Goal: Task Accomplishment & Management: Manage account settings

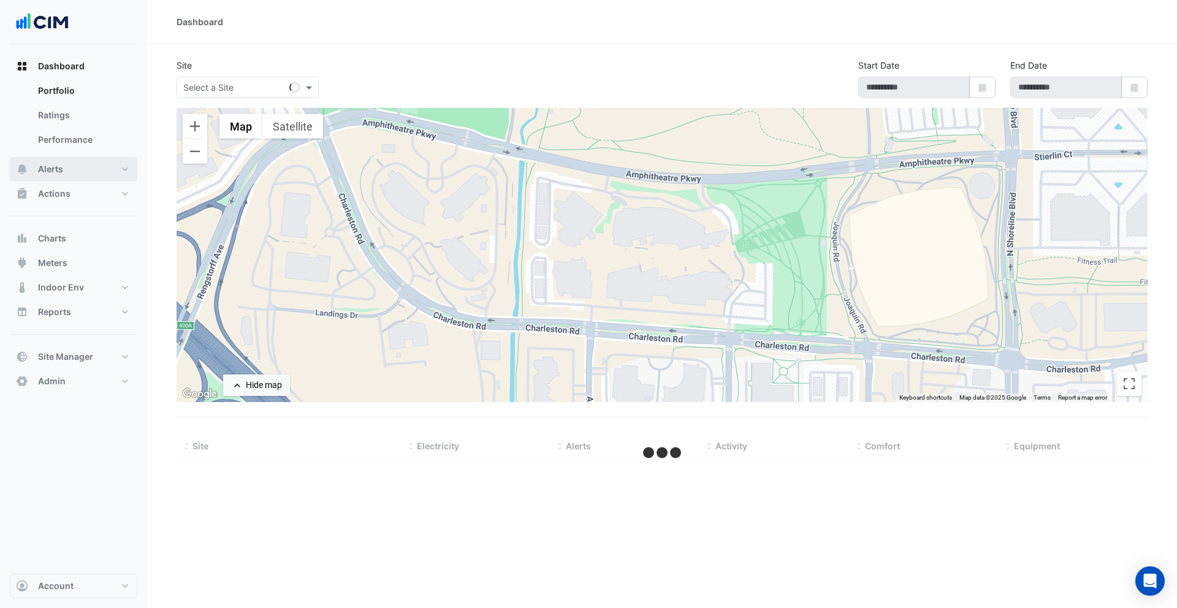
type input "**********"
select select "***"
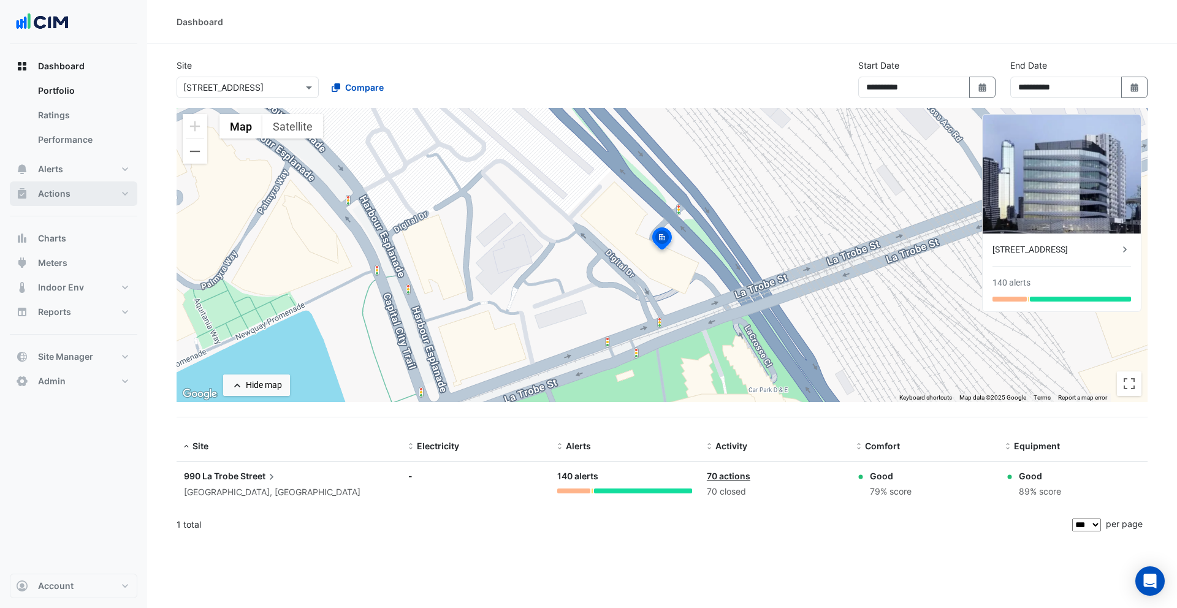
click at [93, 199] on button "Actions" at bounding box center [74, 193] width 128 height 25
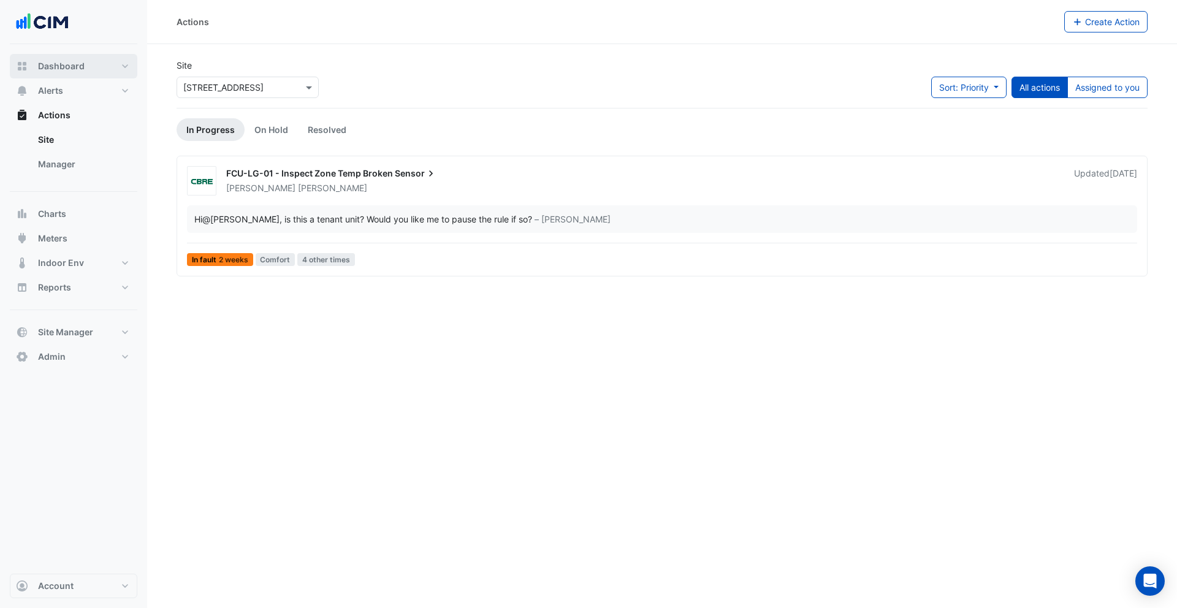
click at [94, 67] on button "Dashboard" at bounding box center [74, 66] width 128 height 25
select select "***"
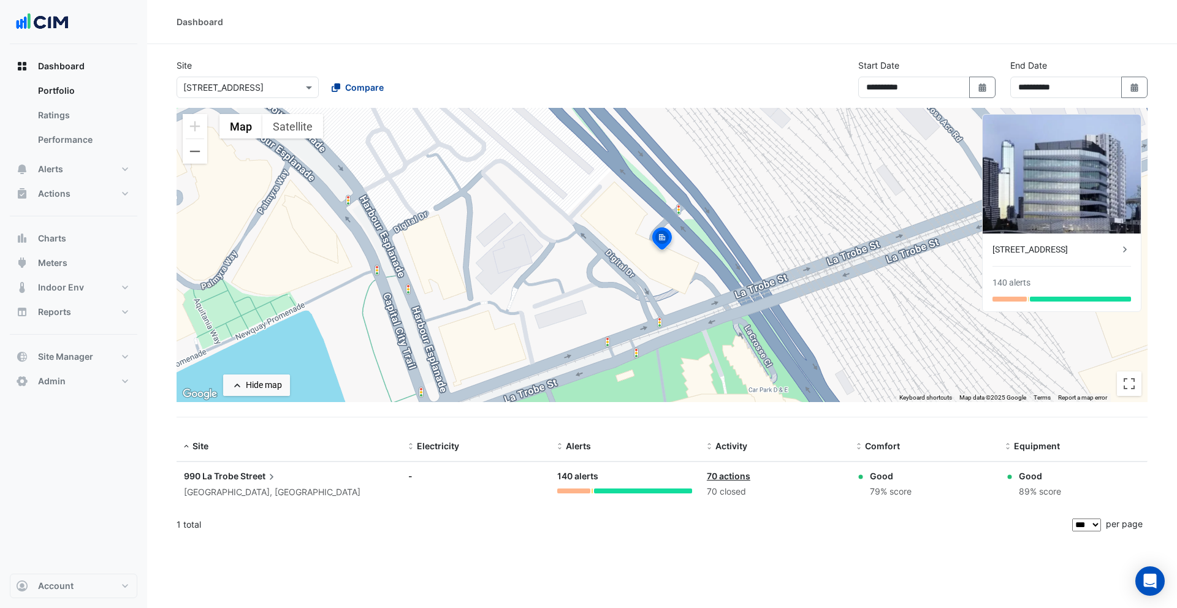
click at [348, 87] on span "Compare" at bounding box center [364, 87] width 39 height 13
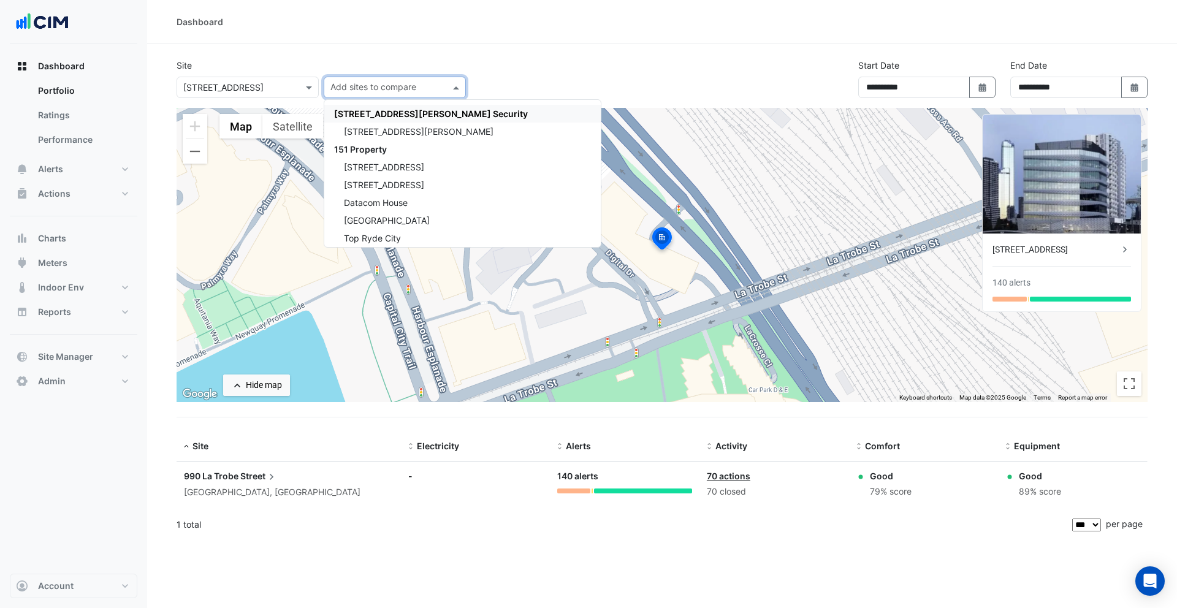
click at [357, 112] on span "[STREET_ADDRESS][PERSON_NAME] Security" at bounding box center [431, 114] width 194 height 10
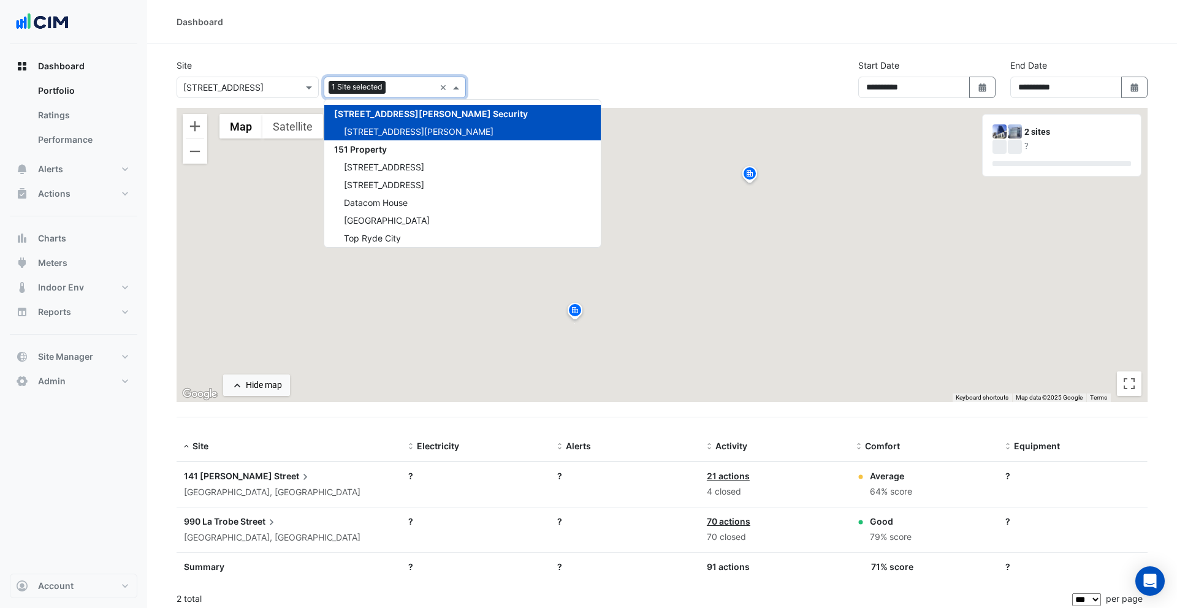
click at [360, 59] on div "Site Select a Site × 990 La Trobe Street Add sites to compare 1 Site selected ×…" at bounding box center [321, 78] width 304 height 39
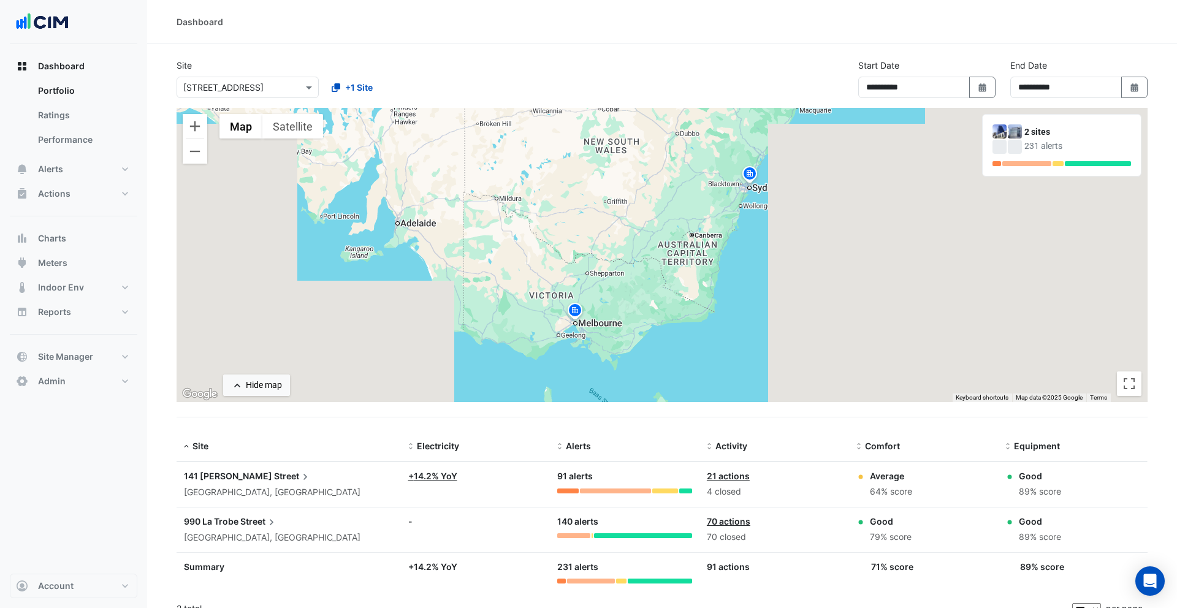
click at [577, 308] on img at bounding box center [575, 312] width 20 height 21
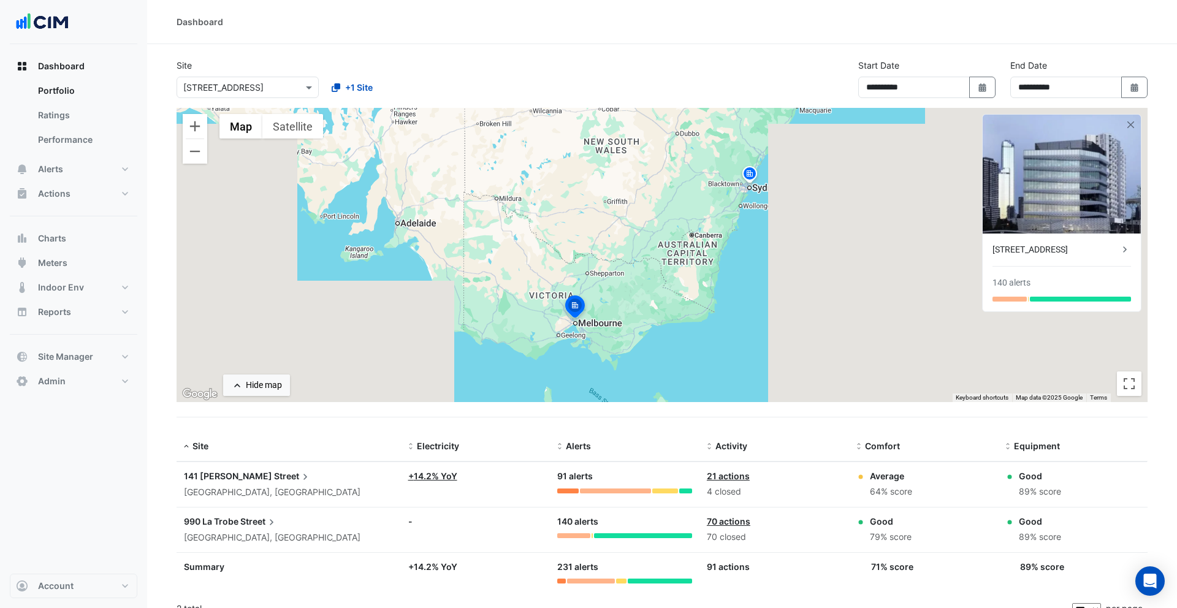
click at [753, 170] on img at bounding box center [750, 175] width 20 height 21
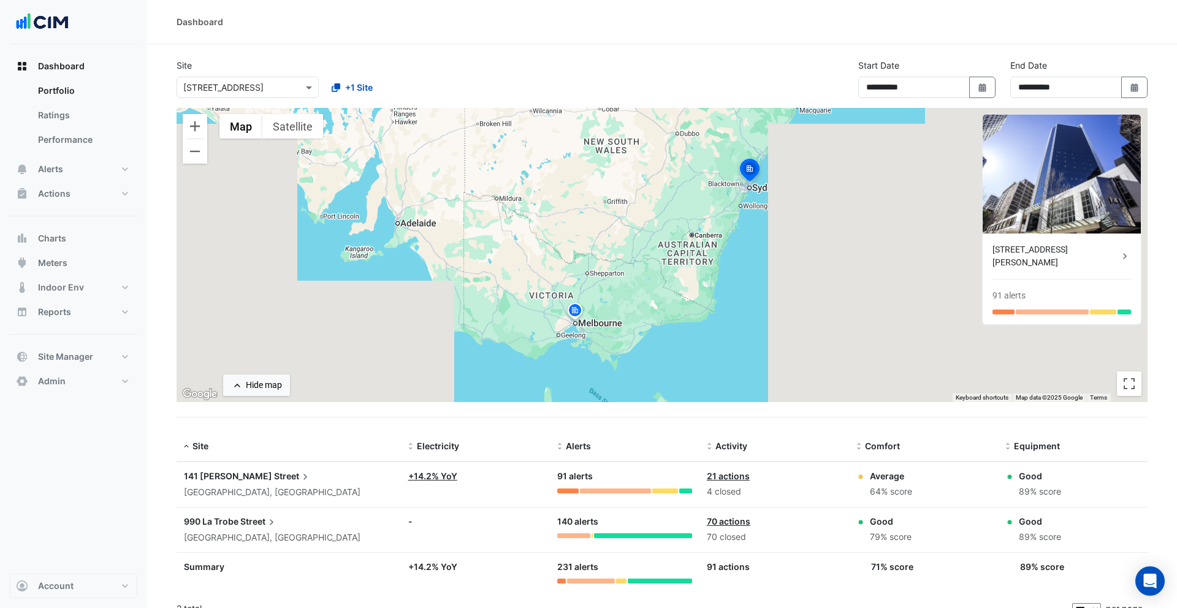
click at [740, 218] on div "To navigate, press the arrow keys. To activate drag with keyboard, press Alt + …" at bounding box center [662, 255] width 971 height 294
click at [1136, 124] on img at bounding box center [1062, 174] width 158 height 119
click at [1129, 126] on button "button" at bounding box center [1131, 125] width 10 height 10
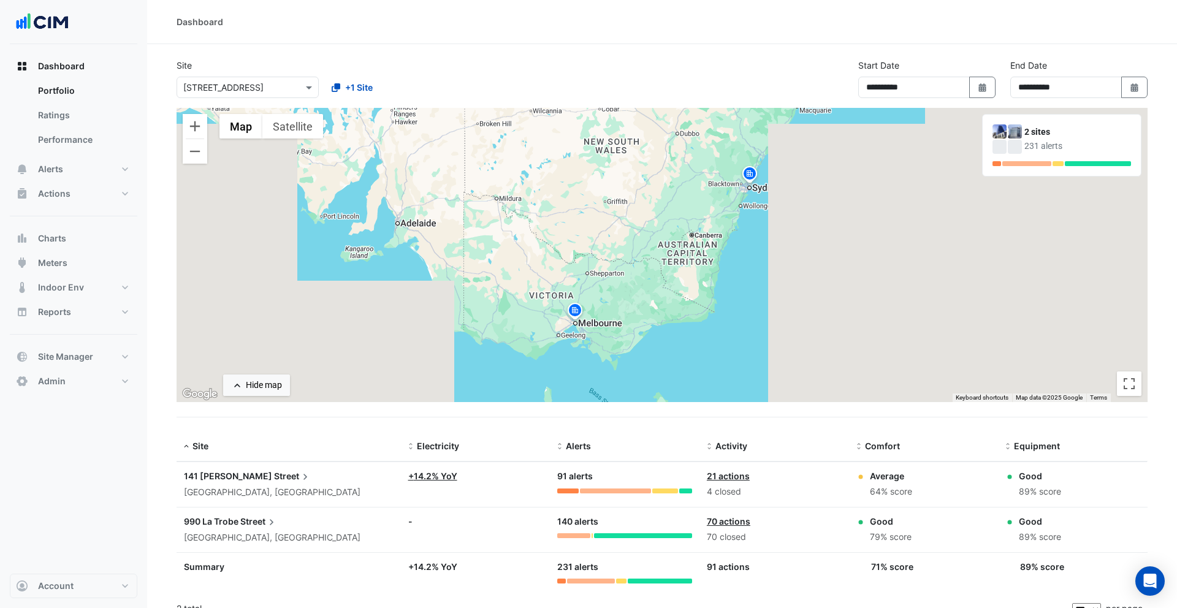
click at [579, 310] on img at bounding box center [575, 312] width 20 height 21
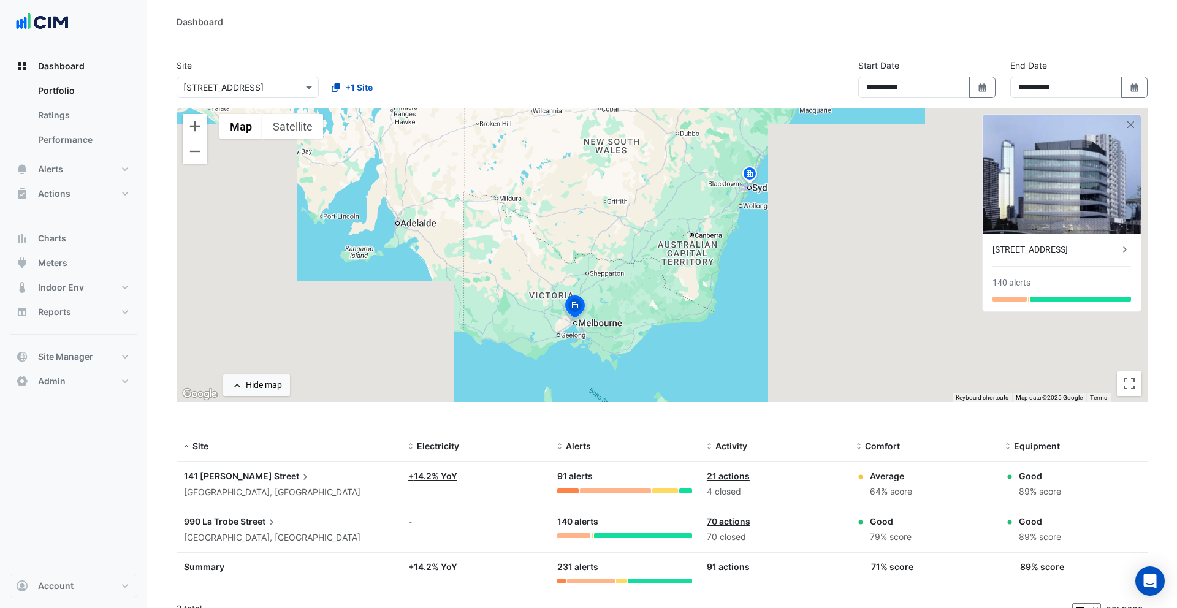
click at [714, 252] on div "To navigate, press the arrow keys. To activate drag with keyboard, press Alt + …" at bounding box center [662, 255] width 971 height 294
click at [759, 175] on img at bounding box center [750, 175] width 20 height 21
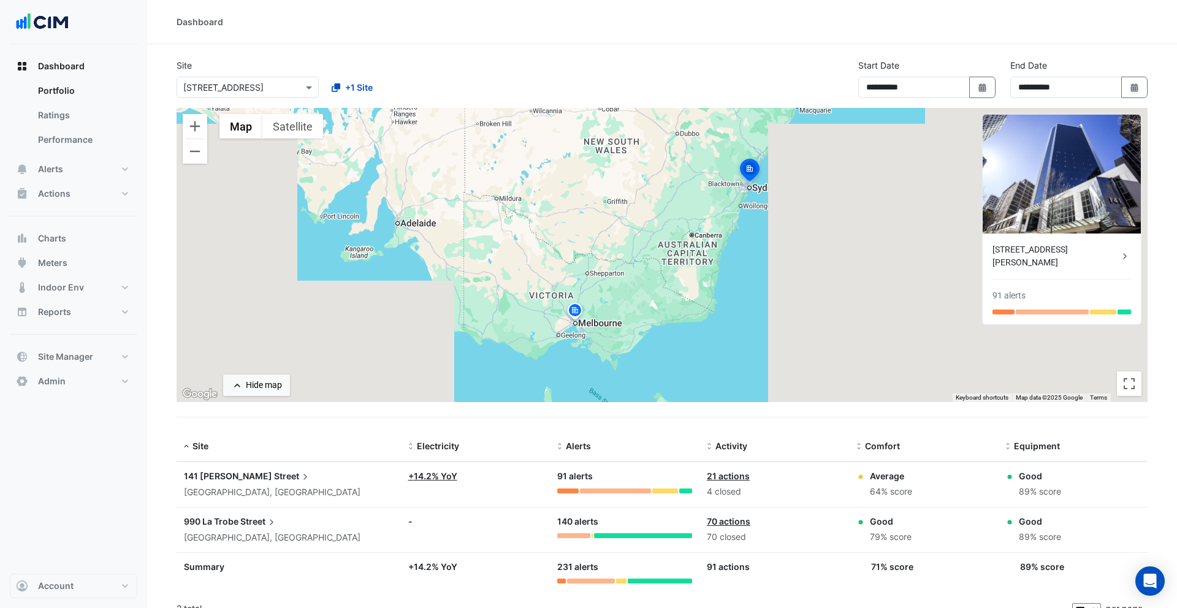
click at [725, 194] on div "To navigate, press the arrow keys. To activate drag with keyboard, press Alt + …" at bounding box center [662, 255] width 971 height 294
drag, startPoint x: 708, startPoint y: 210, endPoint x: 615, endPoint y: 286, distance: 120.3
click at [701, 215] on div "To activate drag with keyboard, press Alt + Enter. Once in keyboard drag state,…" at bounding box center [662, 255] width 971 height 294
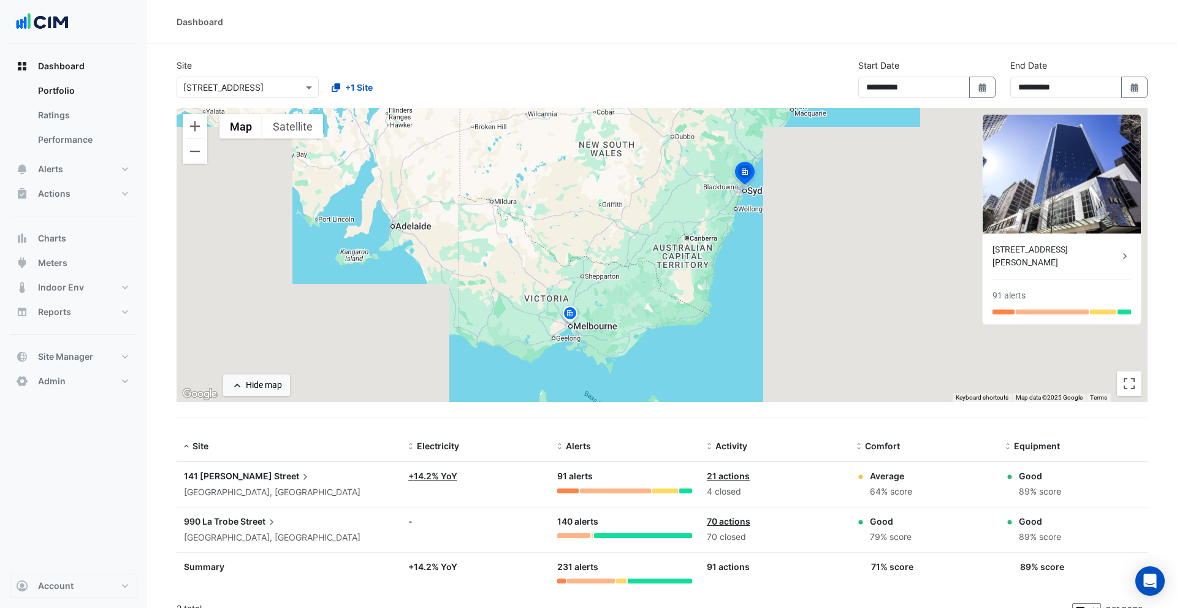
click at [274, 479] on span "Street" at bounding box center [292, 476] width 37 height 13
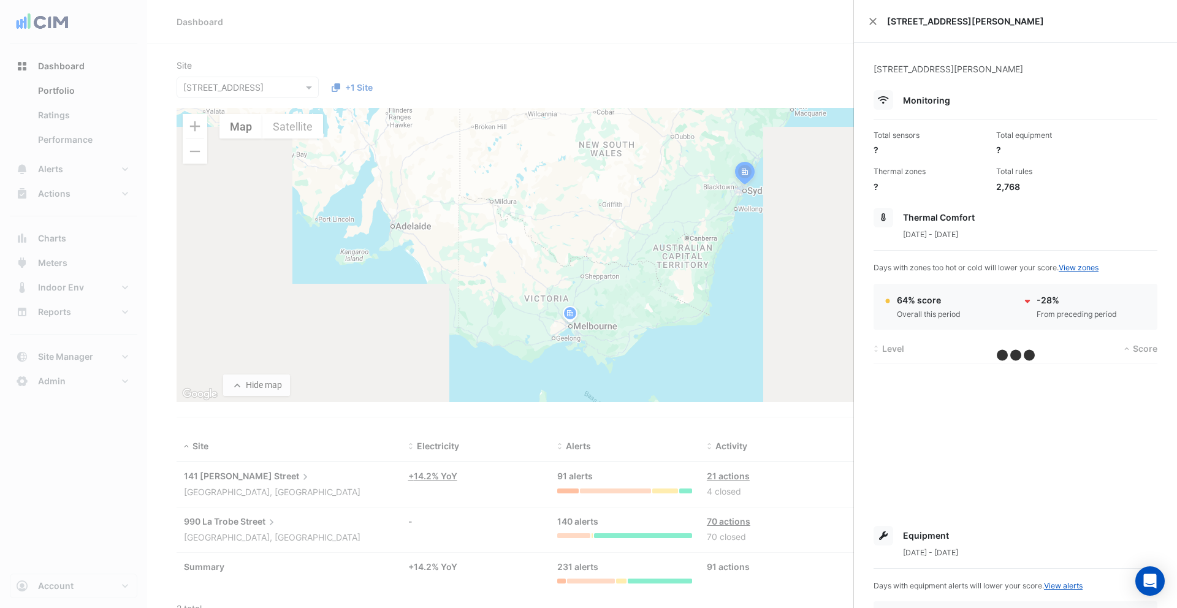
click at [236, 476] on ngb-offcanvas-backdrop at bounding box center [588, 304] width 1177 height 608
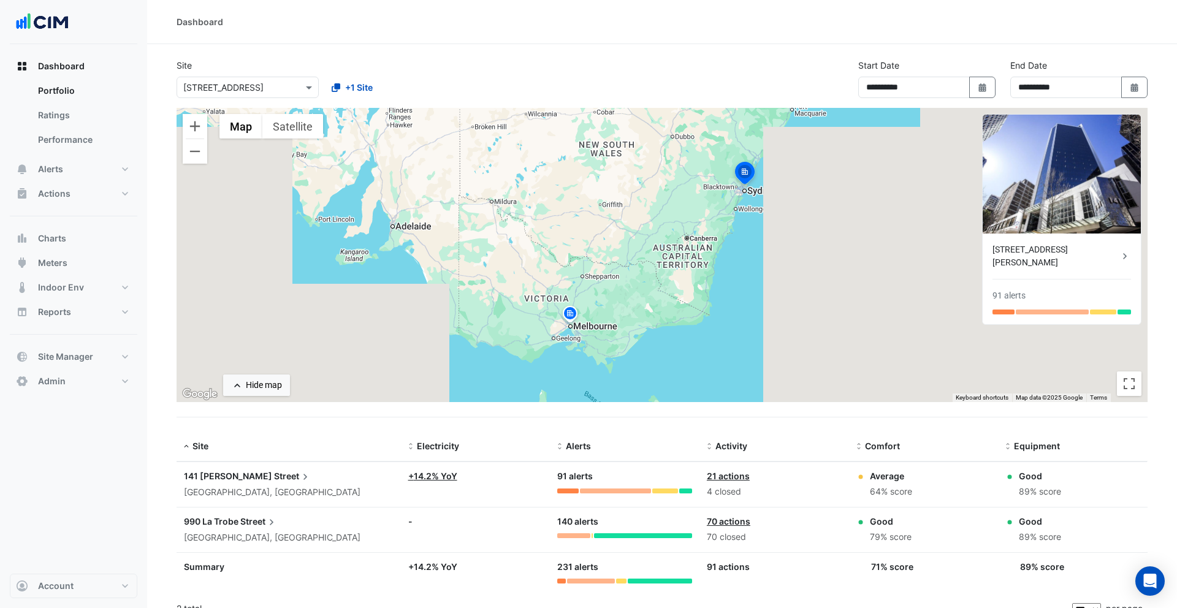
click at [566, 232] on div "To activate drag with keyboard, press Alt + Enter. Once in keyboard drag state,…" at bounding box center [662, 255] width 971 height 294
click at [1130, 121] on button "button" at bounding box center [1131, 125] width 10 height 10
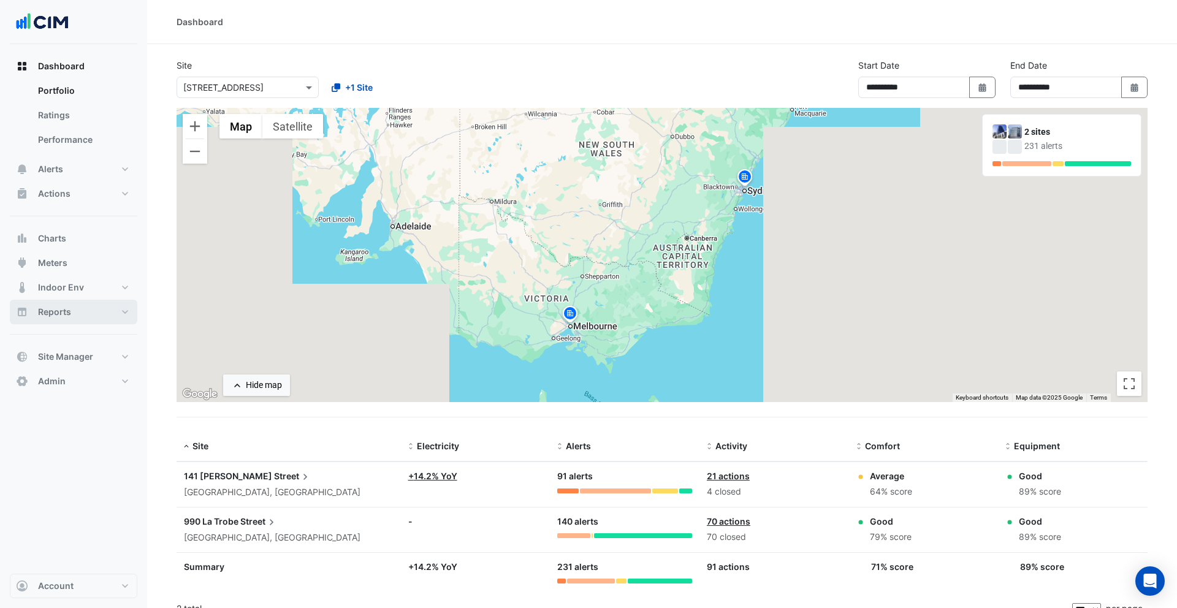
click at [69, 313] on span "Reports" at bounding box center [54, 312] width 33 height 12
select select "***"
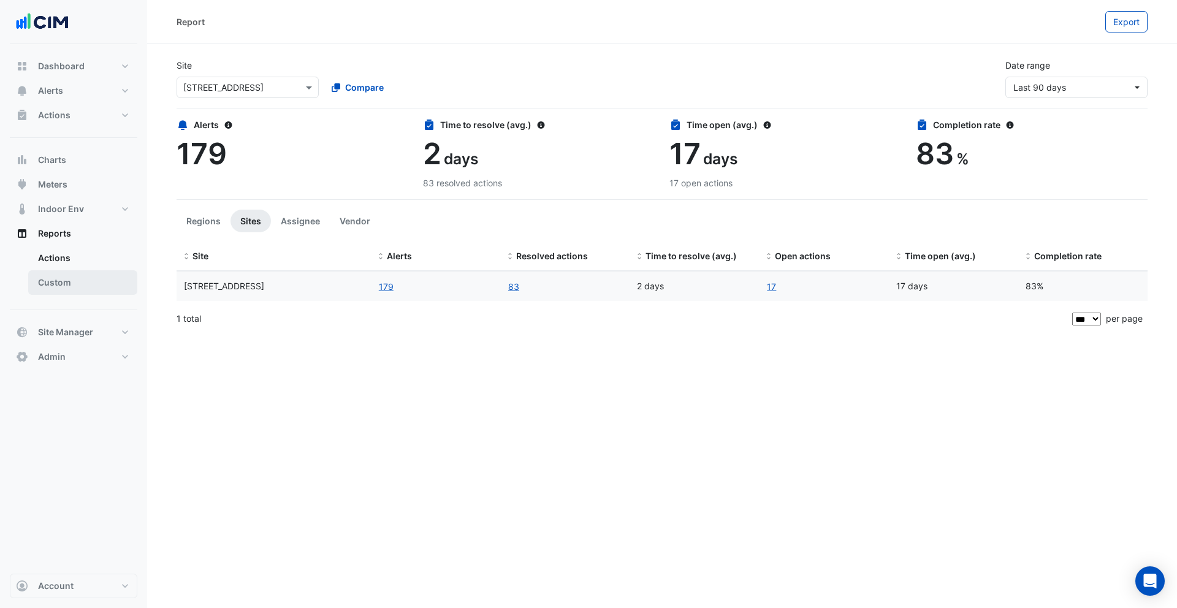
click at [88, 279] on link "Custom" at bounding box center [82, 282] width 109 height 25
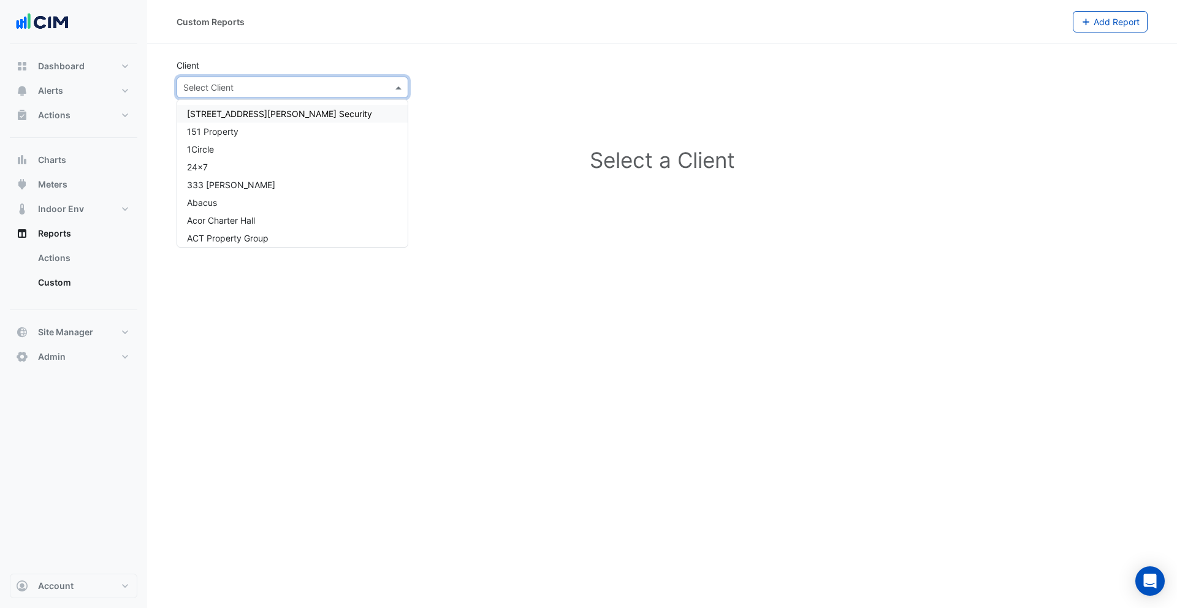
click at [257, 87] on input "text" at bounding box center [280, 88] width 194 height 13
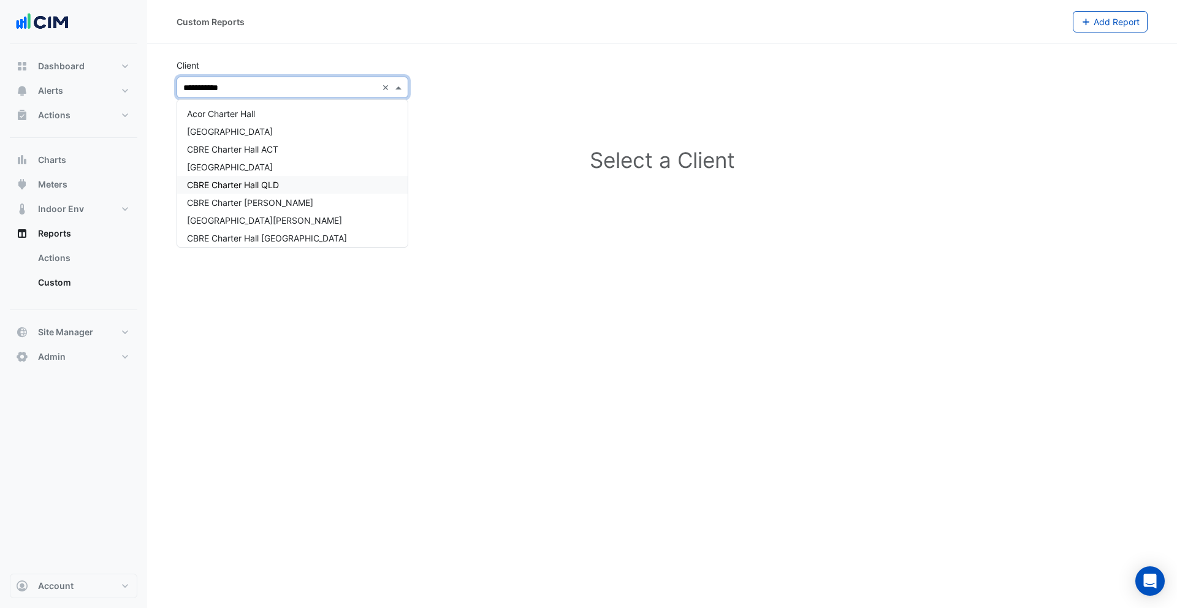
type input "**********"
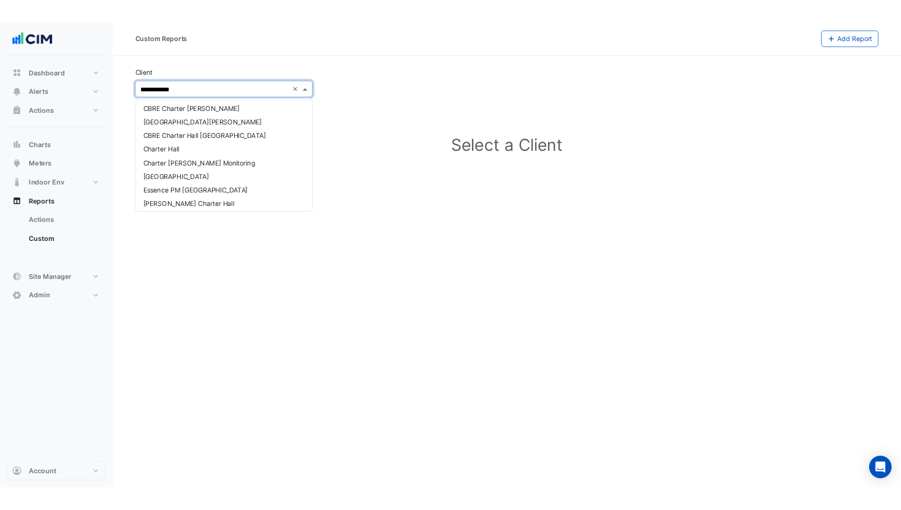
scroll to position [112, 0]
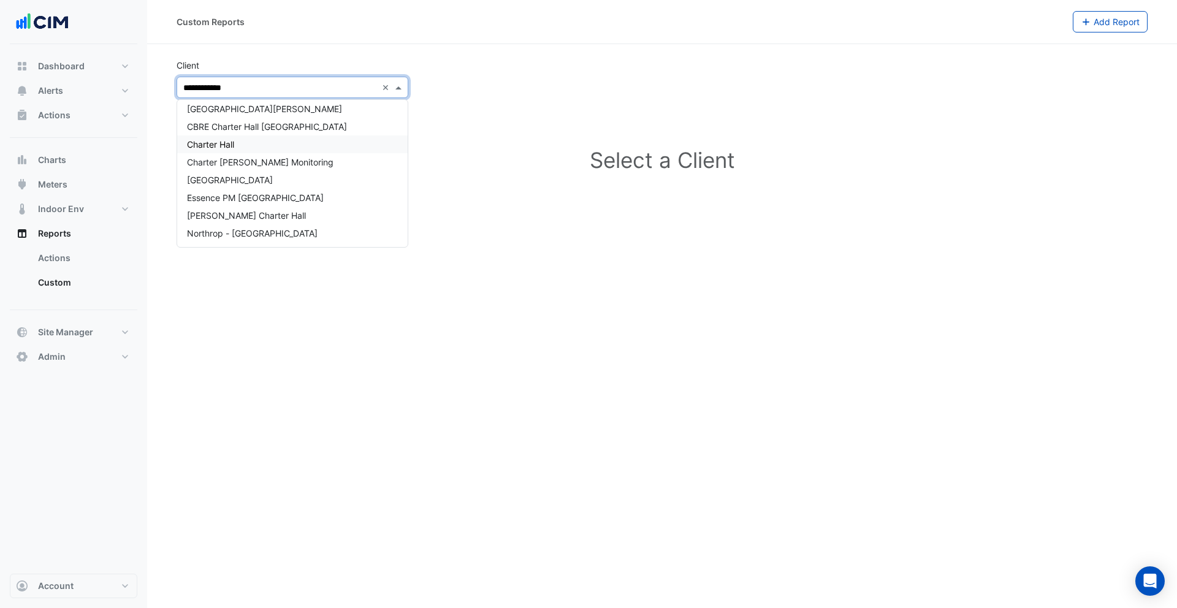
click at [240, 147] on div "Charter Hall" at bounding box center [292, 144] width 231 height 18
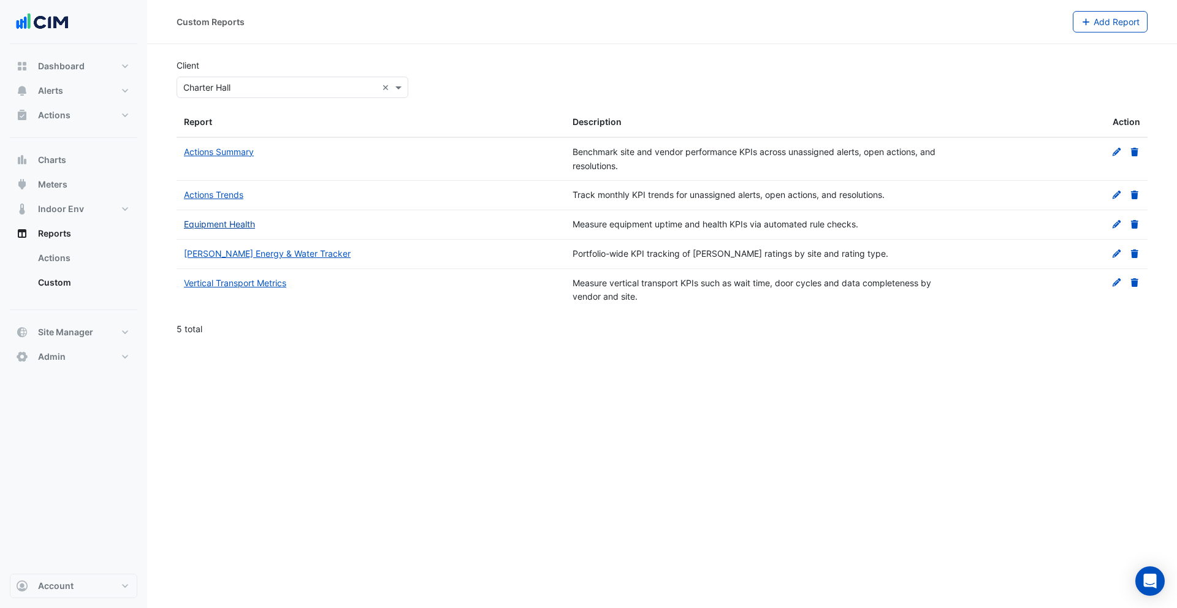
click at [243, 224] on link "Equipment Health" at bounding box center [219, 224] width 71 height 10
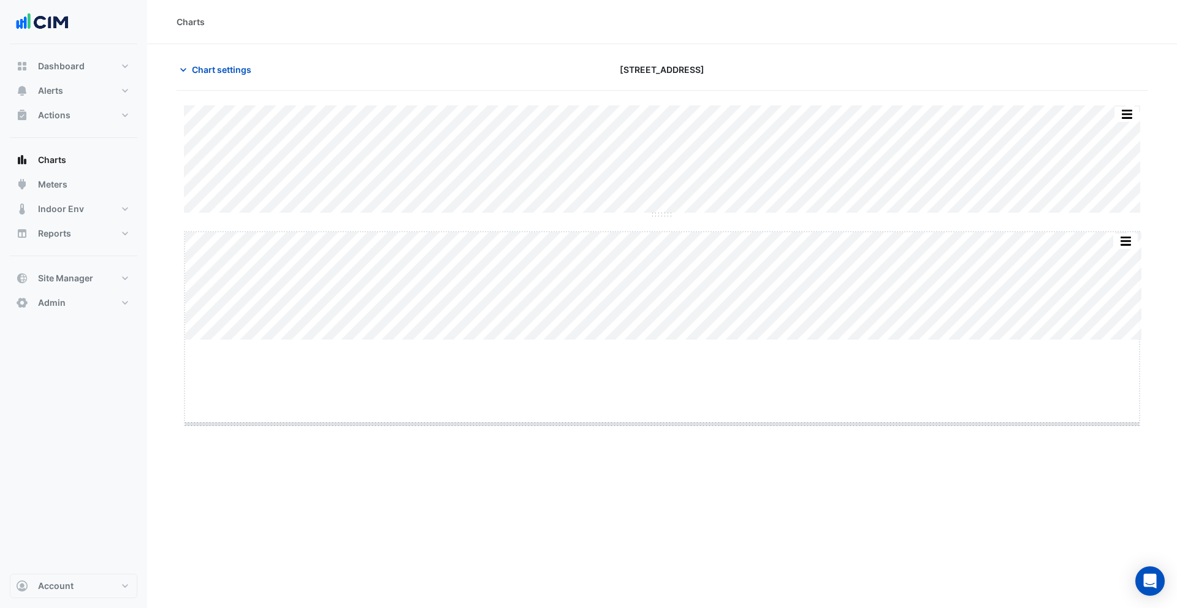
drag, startPoint x: 665, startPoint y: 341, endPoint x: 549, endPoint y: 40, distance: 323.3
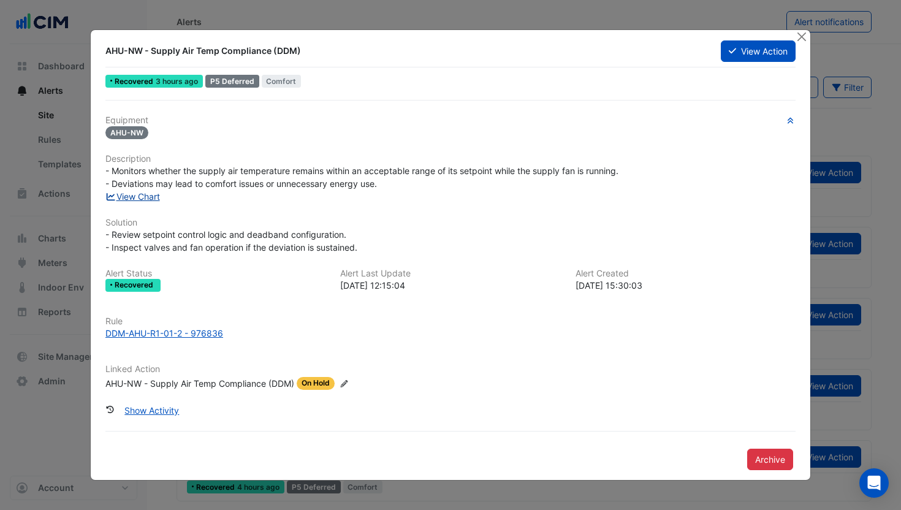
click at [147, 193] on link "View Chart" at bounding box center [132, 196] width 55 height 10
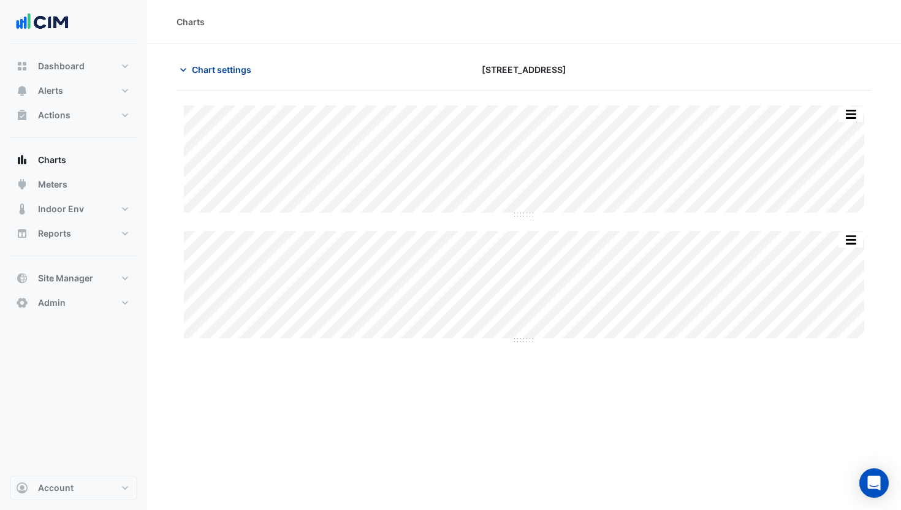
click at [223, 67] on span "Chart settings" at bounding box center [221, 69] width 59 height 13
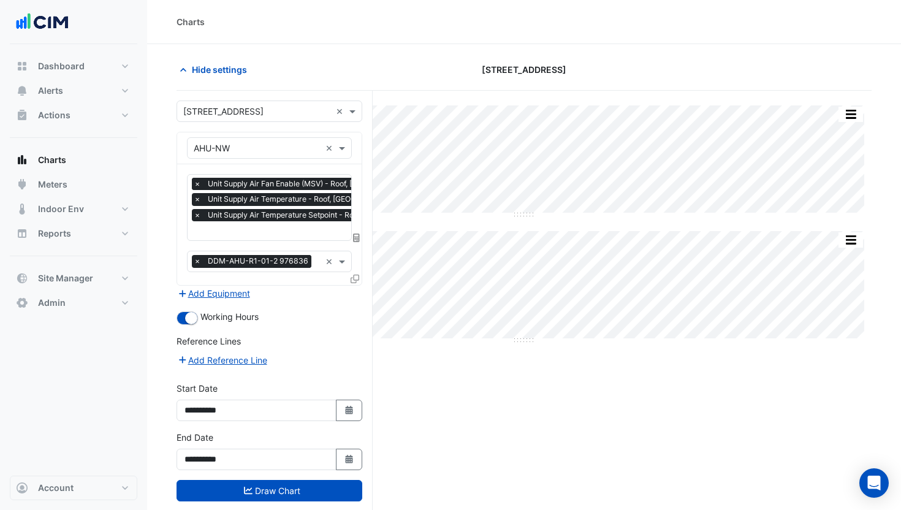
click at [194, 183] on span "×" at bounding box center [197, 184] width 11 height 12
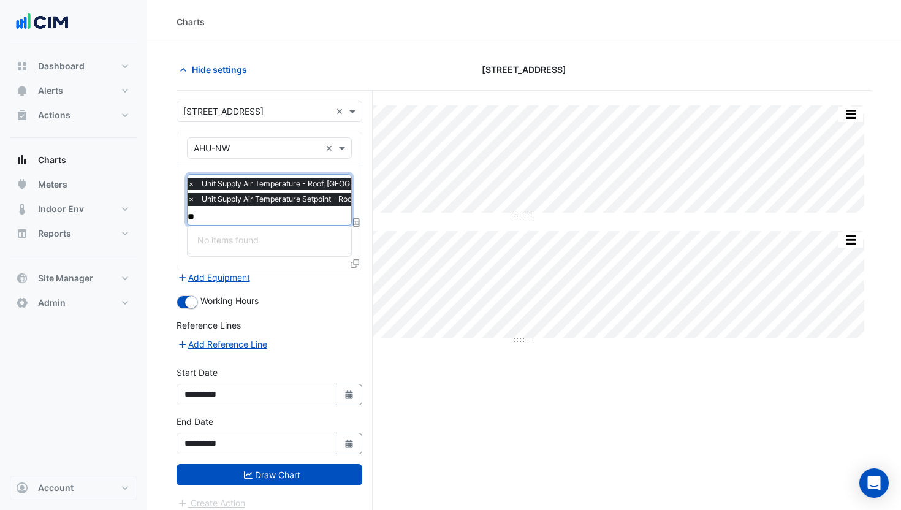
type input "*"
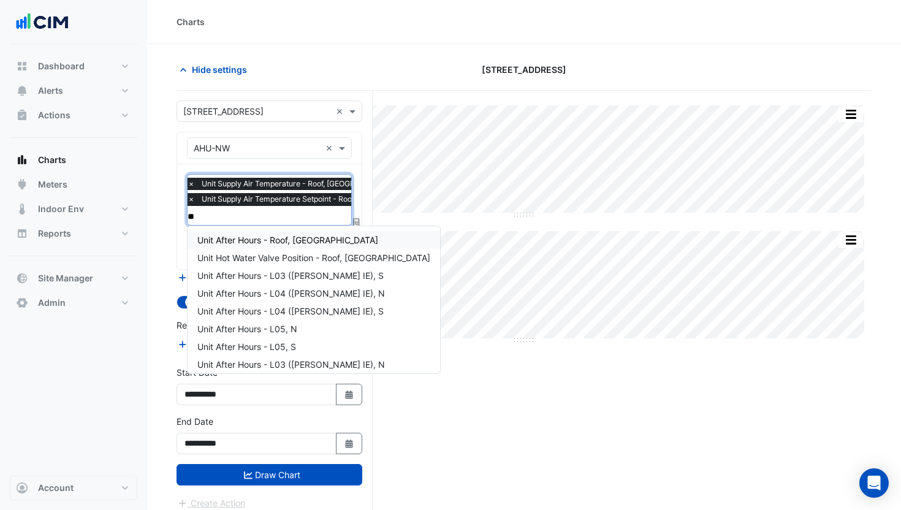
type input "***"
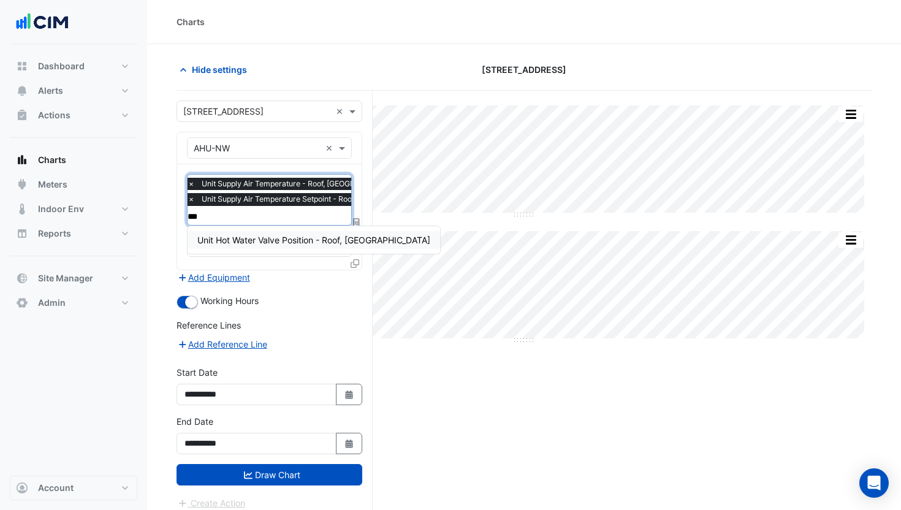
click at [245, 246] on div "Unit Hot Water Valve Position - Roof, North West" at bounding box center [314, 240] width 253 height 18
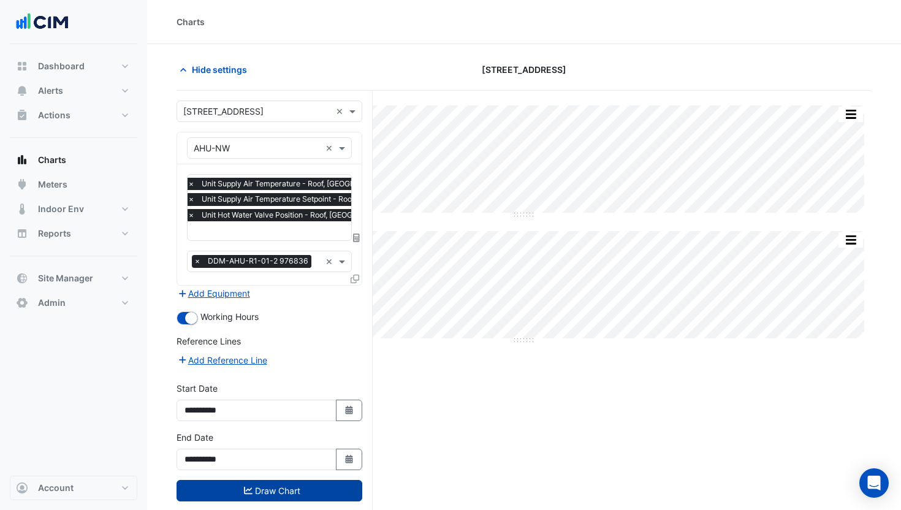
click at [309, 487] on button "Draw Chart" at bounding box center [270, 490] width 186 height 21
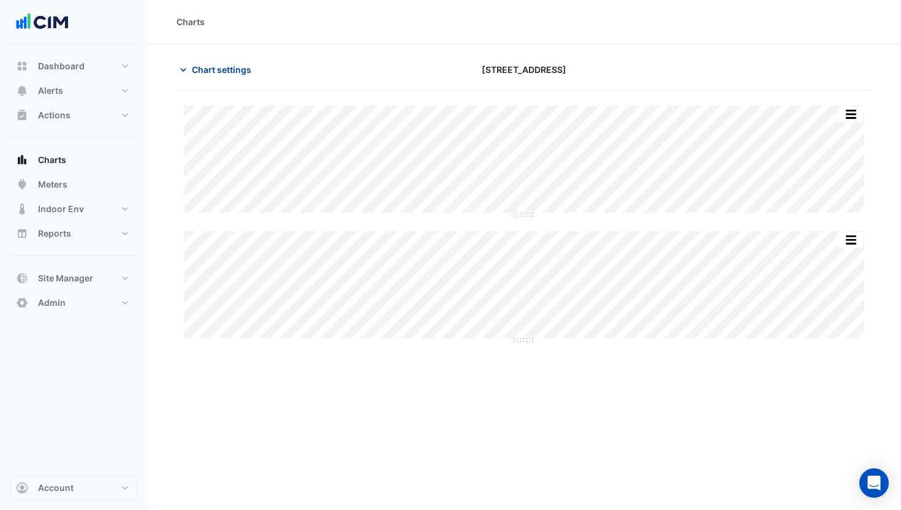
click at [222, 69] on span "Chart settings" at bounding box center [221, 69] width 59 height 13
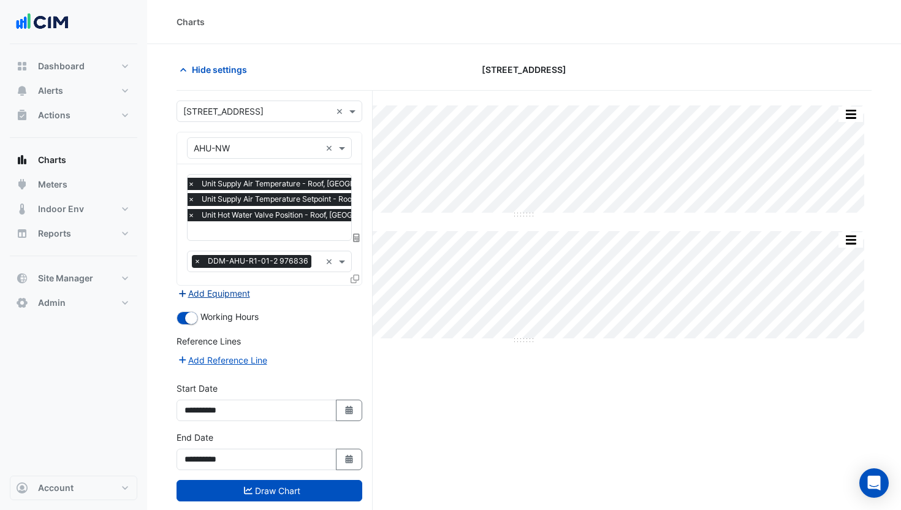
click at [239, 291] on button "Add Equipment" at bounding box center [214, 293] width 74 height 14
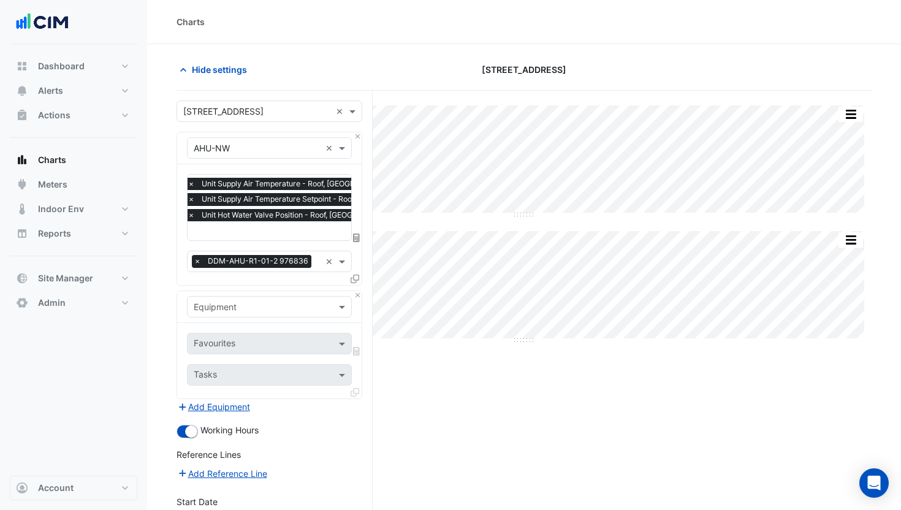
click at [270, 286] on div "Equipment × AHU-NW × Favourites × Unit Supply Air Temperature - Roof, North Wes…" at bounding box center [270, 265] width 186 height 267
click at [192, 66] on span "Hide settings" at bounding box center [219, 69] width 55 height 13
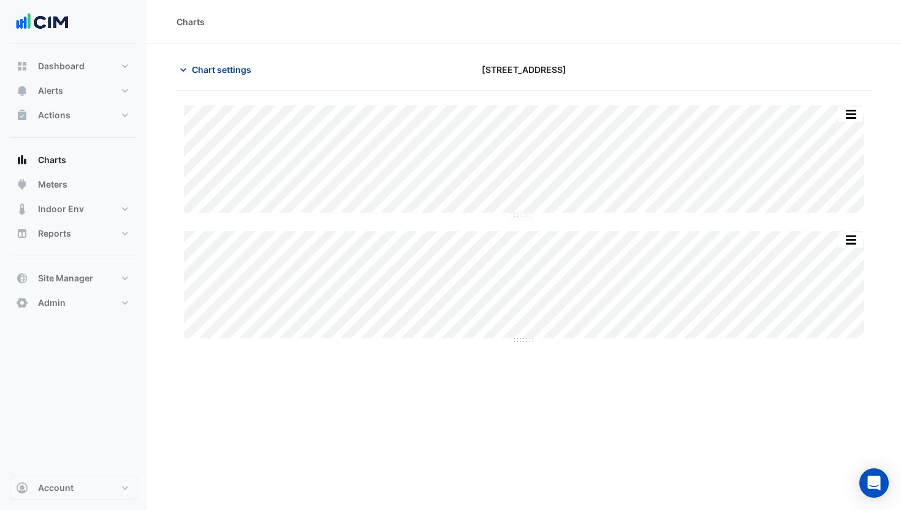
click at [191, 69] on button "Chart settings" at bounding box center [218, 69] width 83 height 21
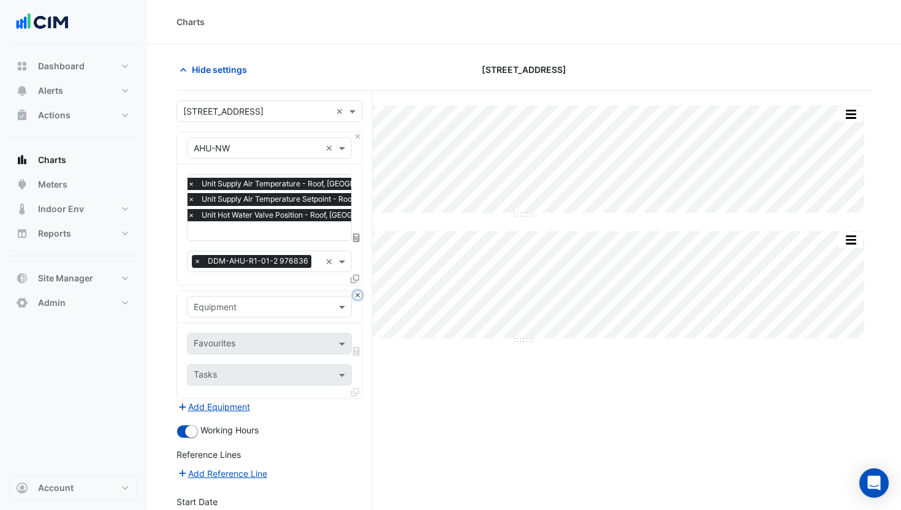
click at [355, 294] on button "Close" at bounding box center [358, 295] width 8 height 8
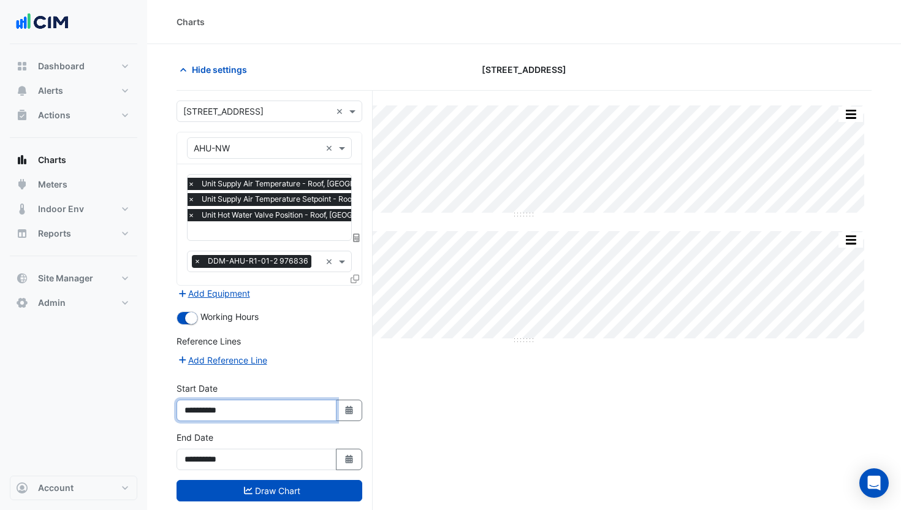
click at [215, 410] on input "**********" at bounding box center [257, 410] width 160 height 21
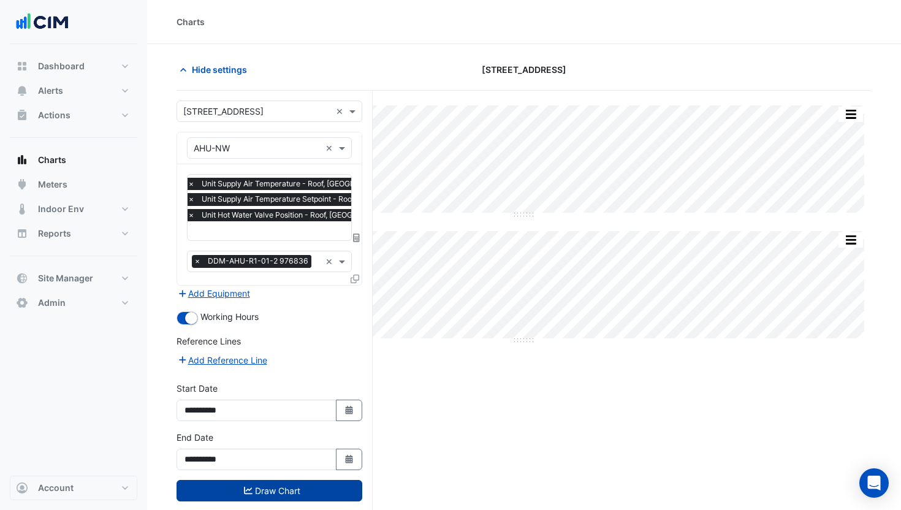
click at [297, 484] on button "Draw Chart" at bounding box center [270, 490] width 186 height 21
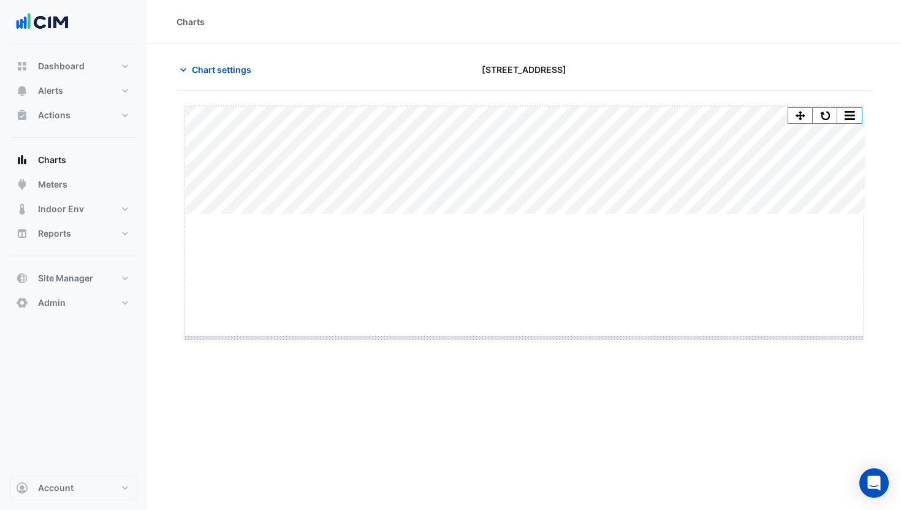
drag, startPoint x: 522, startPoint y: 214, endPoint x: 526, endPoint y: 337, distance: 123.3
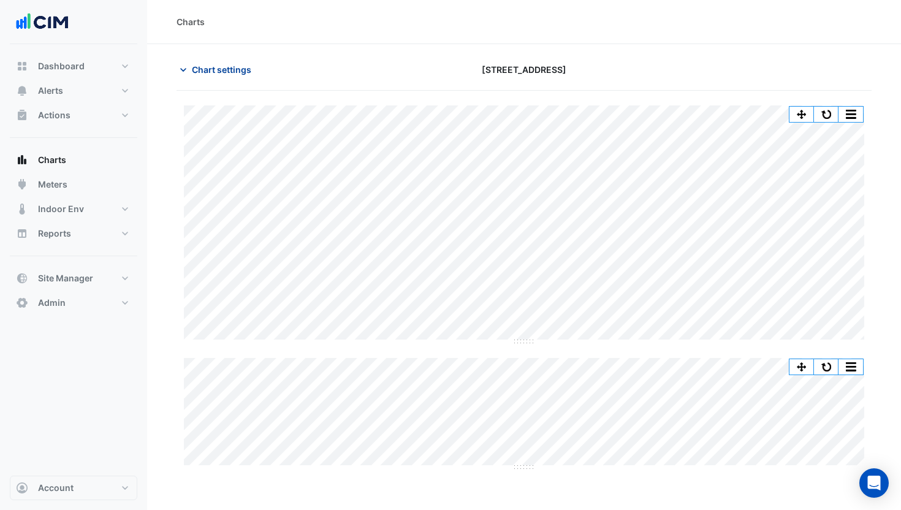
click at [232, 72] on span "Chart settings" at bounding box center [221, 69] width 59 height 13
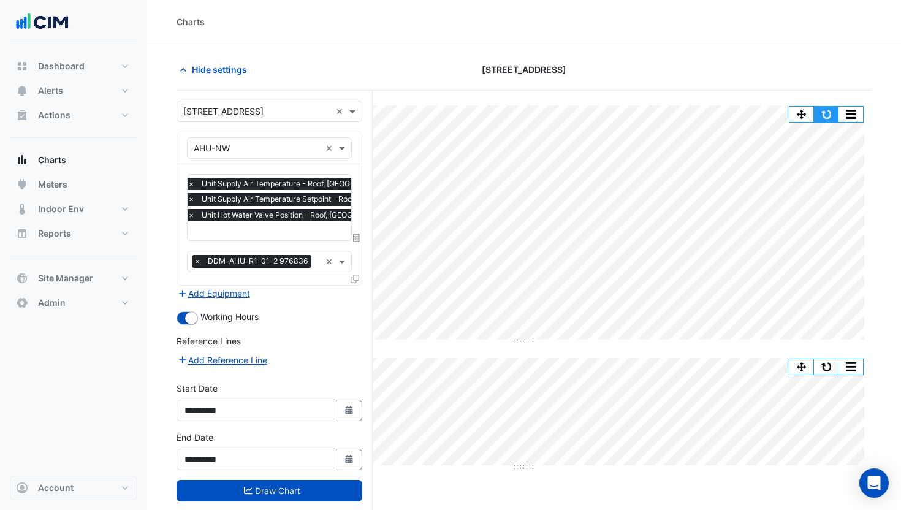
click at [833, 112] on button "button" at bounding box center [826, 114] width 25 height 15
click at [714, 64] on div at bounding box center [760, 69] width 237 height 21
click at [224, 71] on span "Hide settings" at bounding box center [219, 69] width 55 height 13
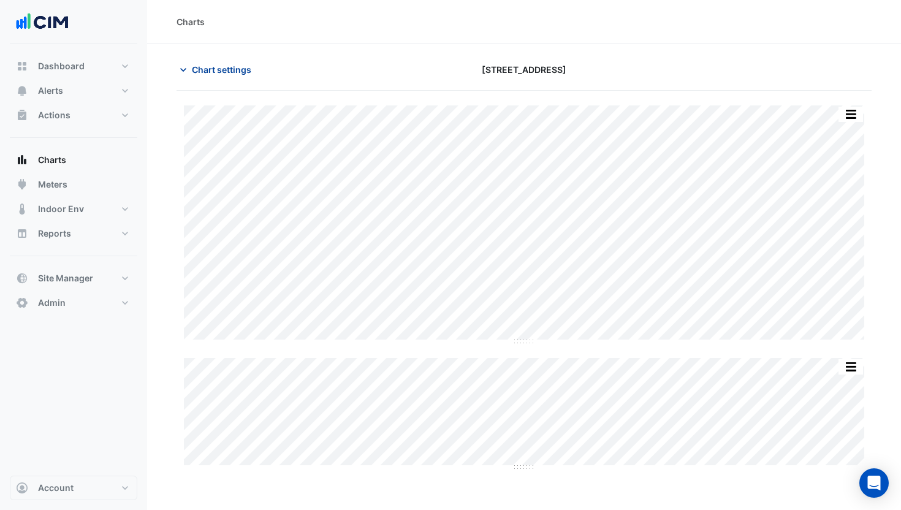
click at [212, 69] on span "Chart settings" at bounding box center [221, 69] width 59 height 13
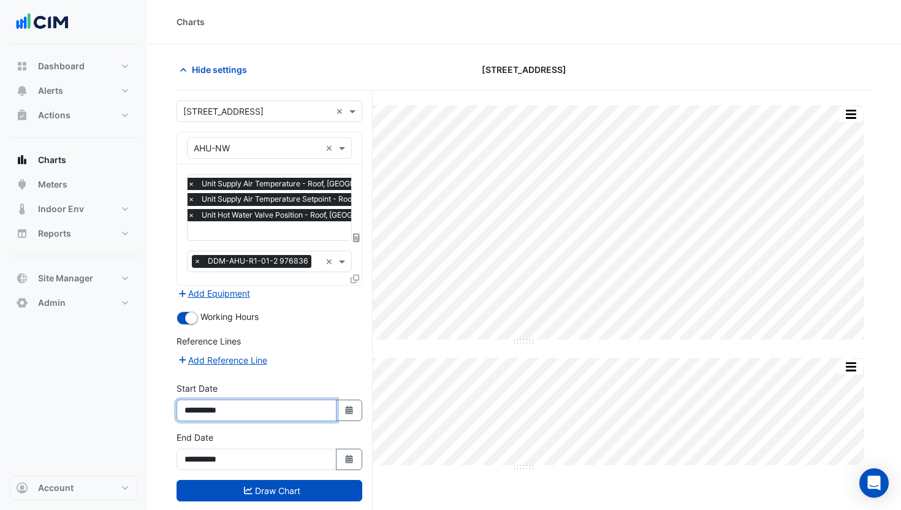
click at [220, 410] on input "**********" at bounding box center [257, 410] width 160 height 21
type input "**********"
click at [218, 453] on input "**********" at bounding box center [257, 459] width 160 height 21
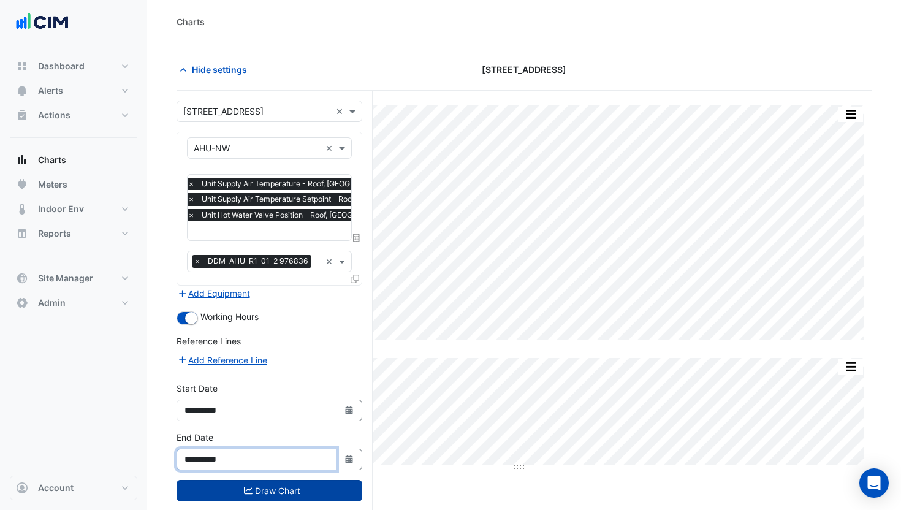
type input "**********"
click at [281, 490] on button "Draw Chart" at bounding box center [270, 490] width 186 height 21
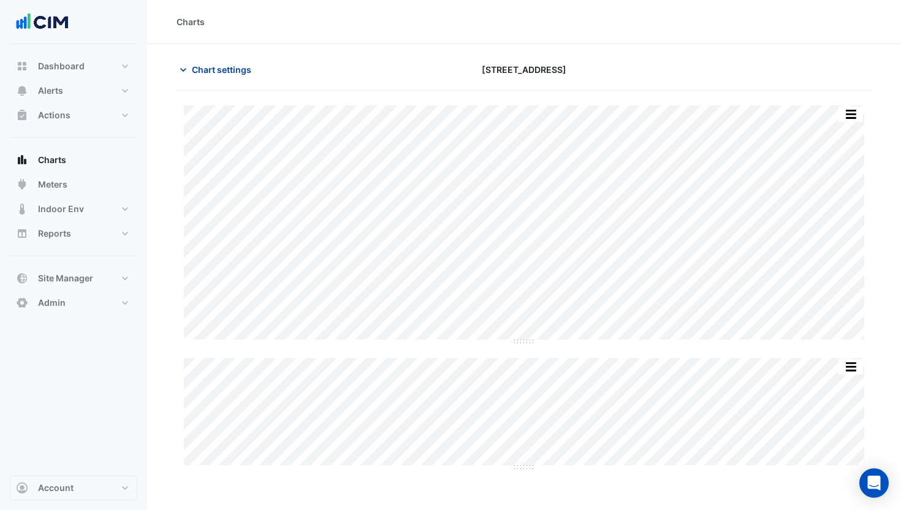
click at [218, 64] on span "Chart settings" at bounding box center [221, 69] width 59 height 13
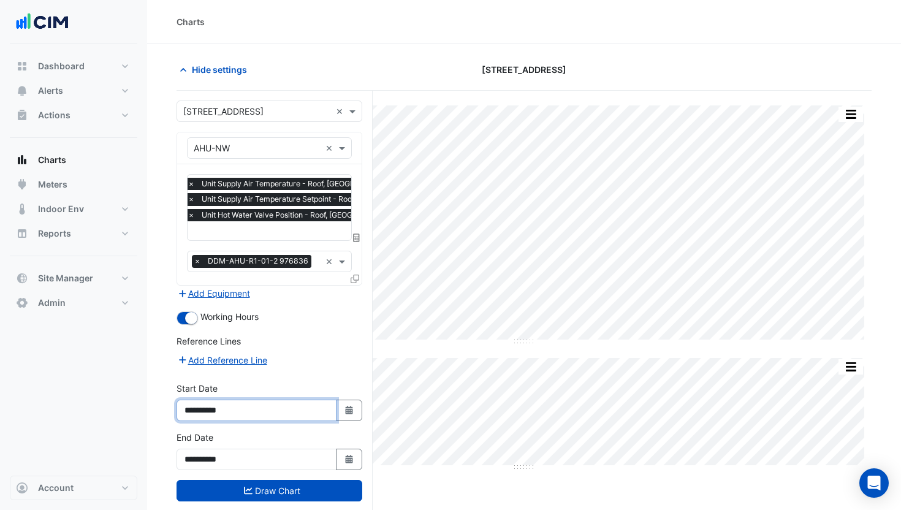
click at [229, 408] on input "**********" at bounding box center [257, 410] width 160 height 21
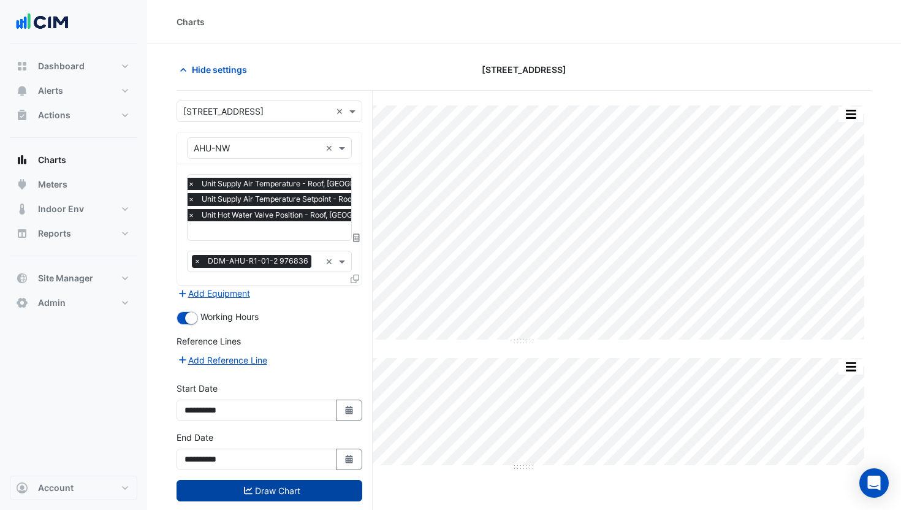
click at [276, 486] on button "Draw Chart" at bounding box center [270, 490] width 186 height 21
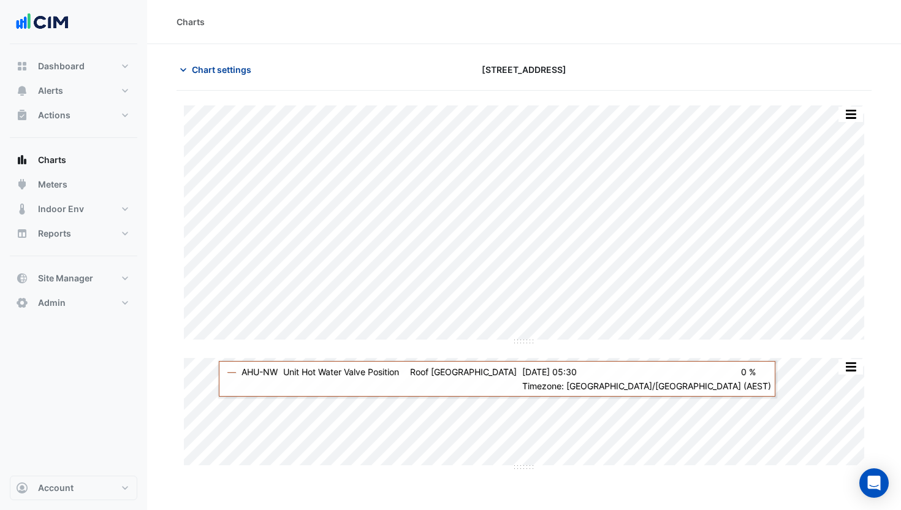
click at [210, 69] on span "Chart settings" at bounding box center [221, 69] width 59 height 13
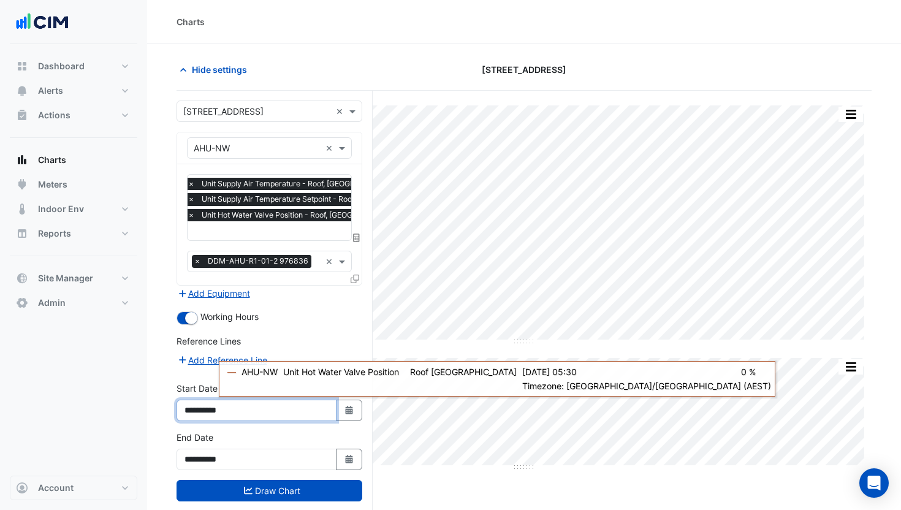
click at [242, 410] on input "**********" at bounding box center [257, 410] width 160 height 21
type input "**********"
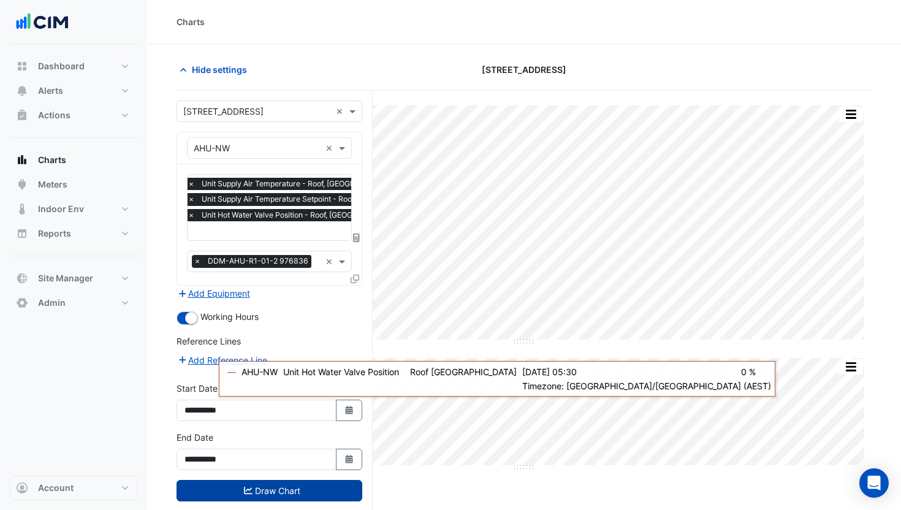
click at [318, 481] on button "Draw Chart" at bounding box center [270, 490] width 186 height 21
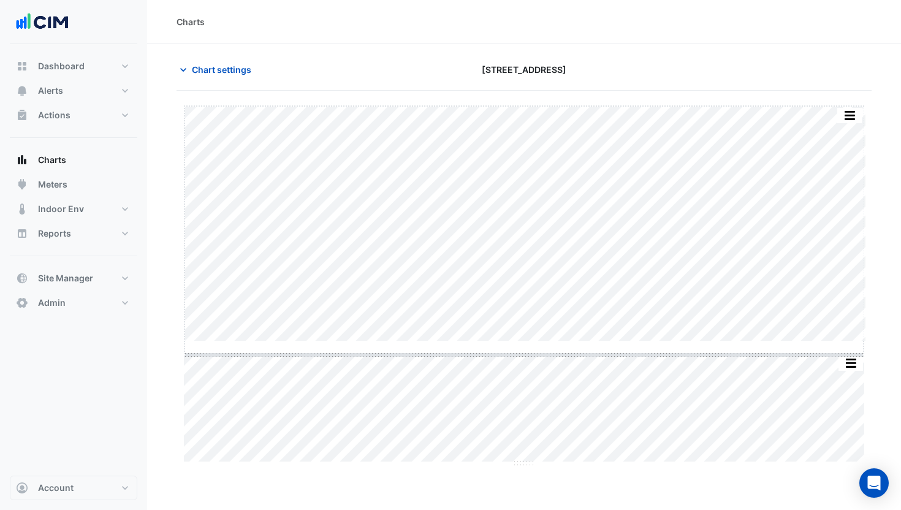
drag, startPoint x: 520, startPoint y: 341, endPoint x: 520, endPoint y: 355, distance: 13.5
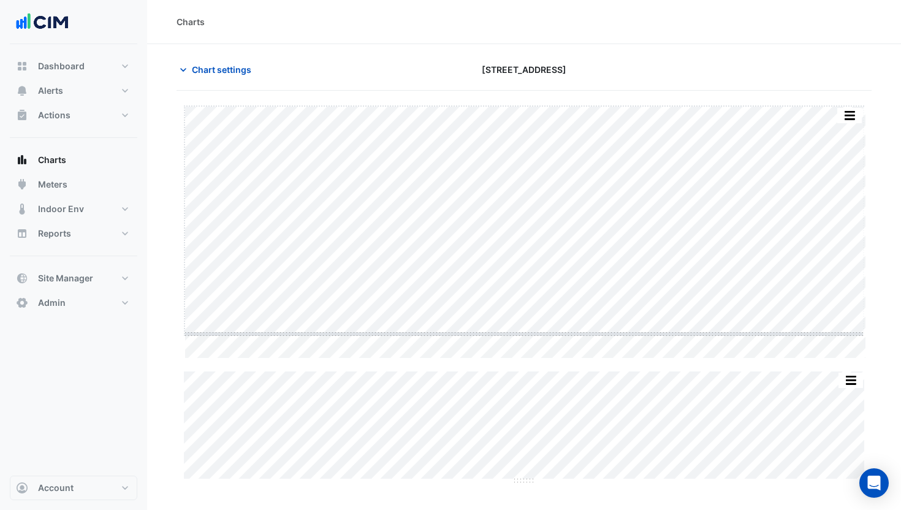
drag, startPoint x: 524, startPoint y: 357, endPoint x: 528, endPoint y: 333, distance: 25.0
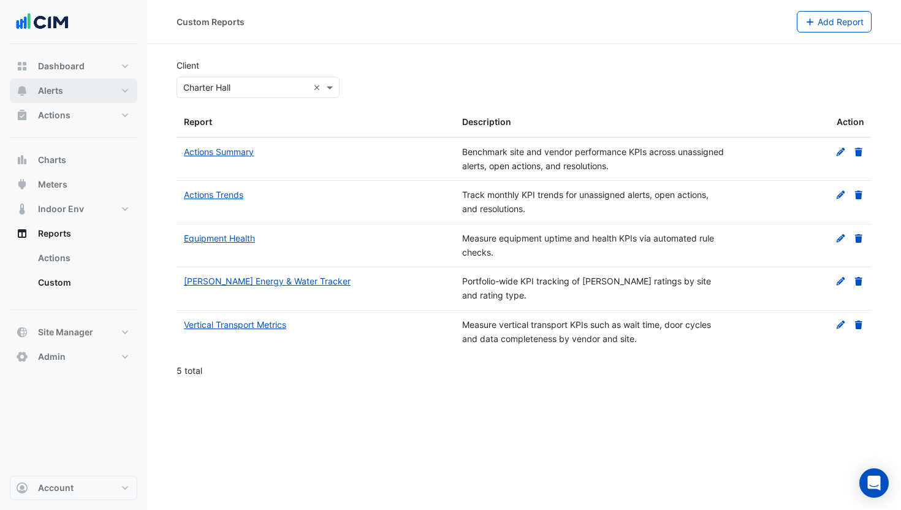
click at [88, 89] on button "Alerts" at bounding box center [74, 90] width 128 height 25
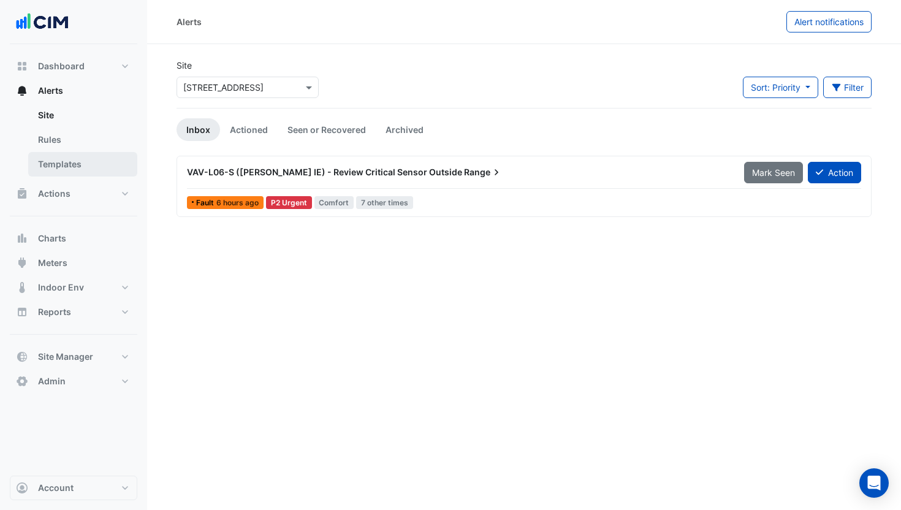
click at [90, 159] on link "Templates" at bounding box center [82, 164] width 109 height 25
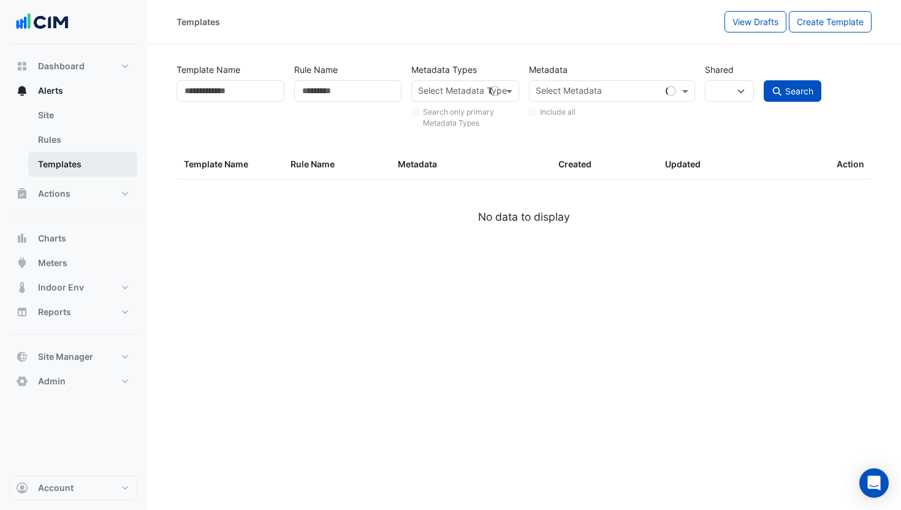
select select
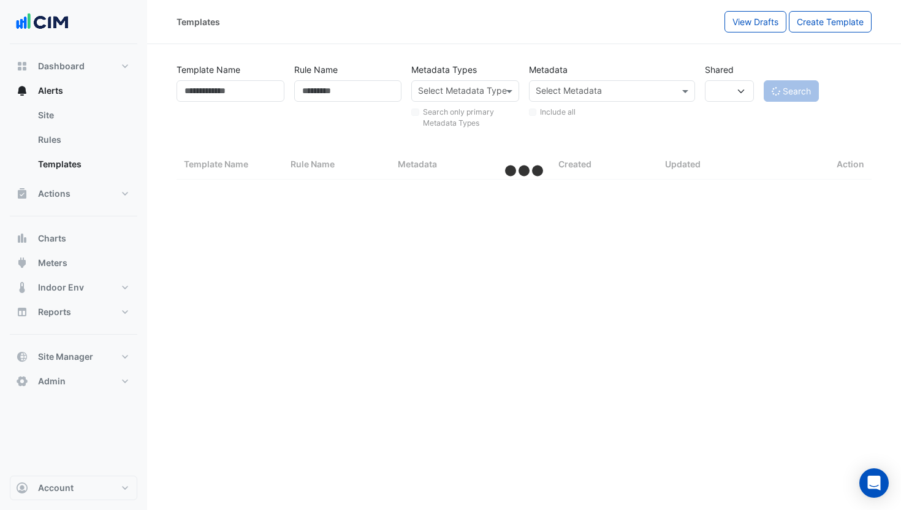
select select "***"
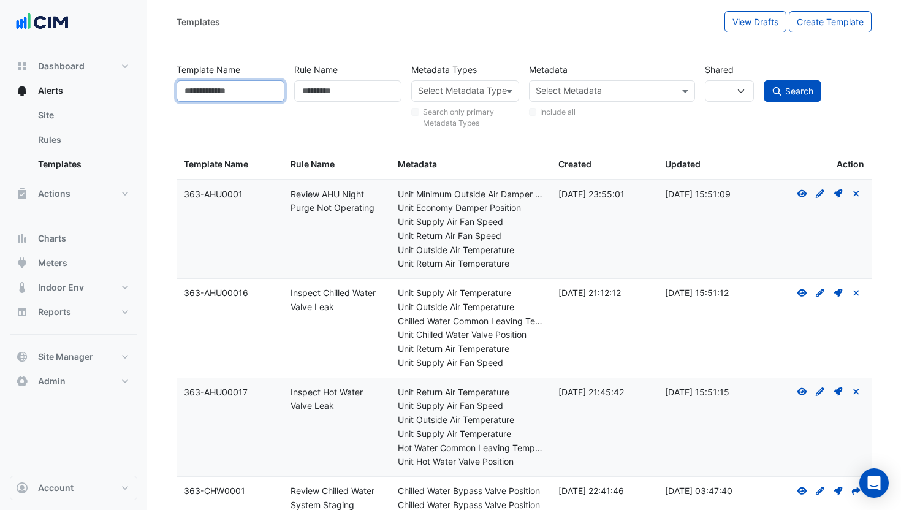
click at [226, 94] on input "Template Name" at bounding box center [231, 90] width 108 height 21
type input "*"
type input "**********"
click at [764, 80] on button "Search" at bounding box center [793, 90] width 58 height 21
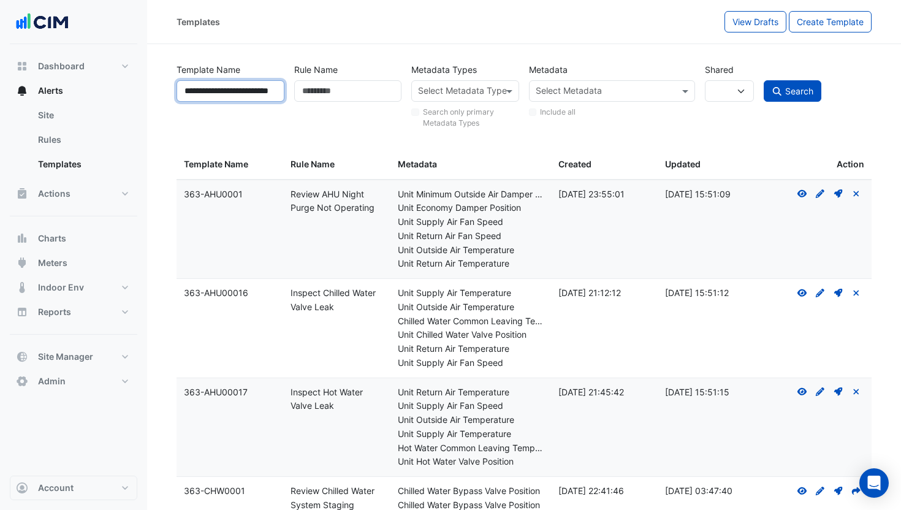
select select
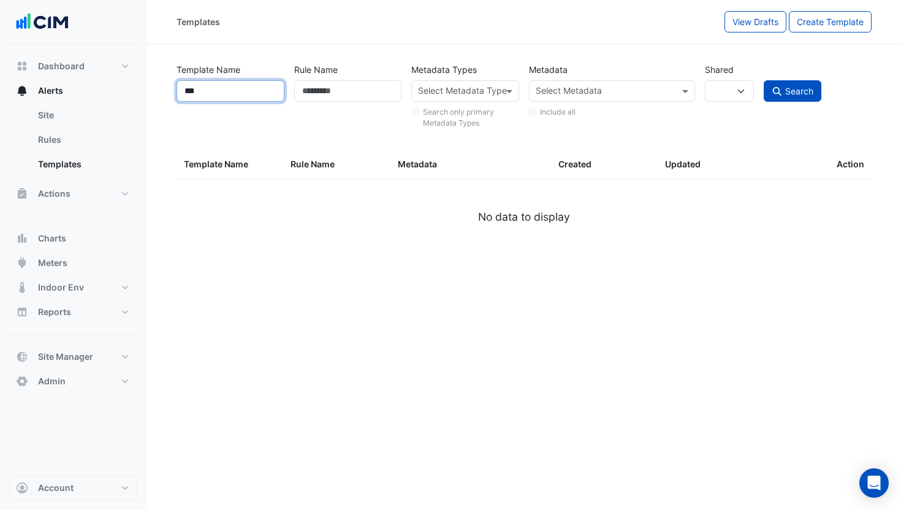
type input "***"
click at [764, 80] on button "Search" at bounding box center [793, 90] width 58 height 21
select select
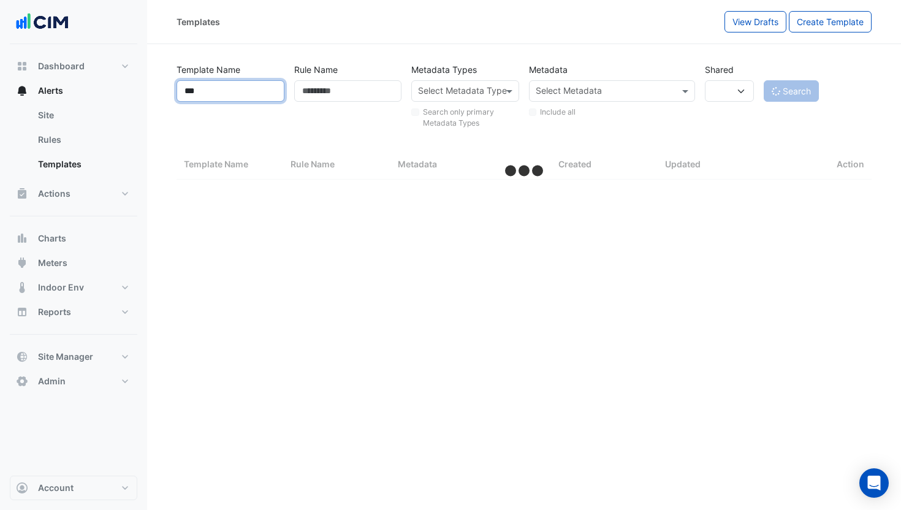
select select "***"
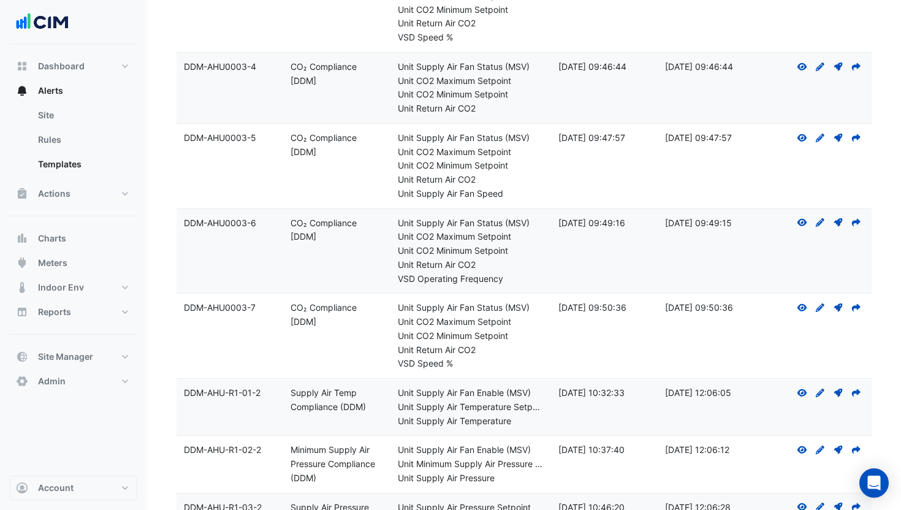
scroll to position [1651, 0]
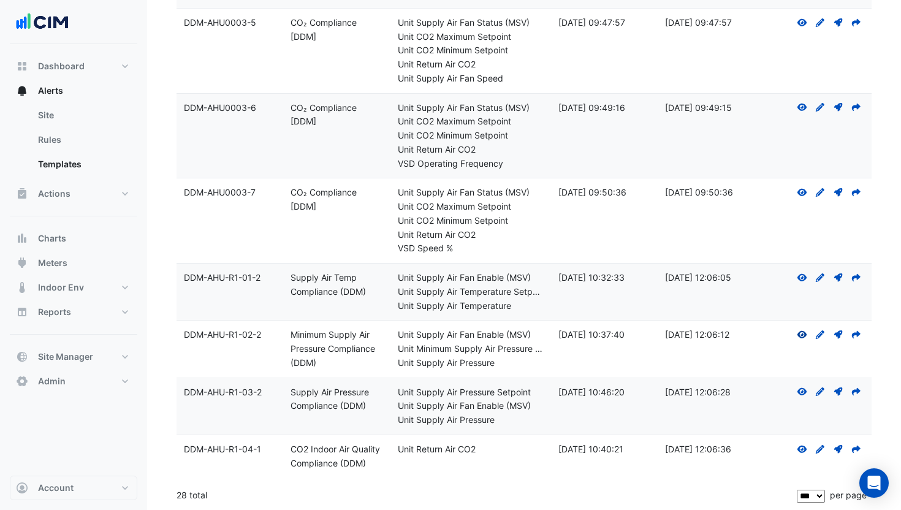
click at [801, 335] on icon at bounding box center [803, 334] width 10 height 7
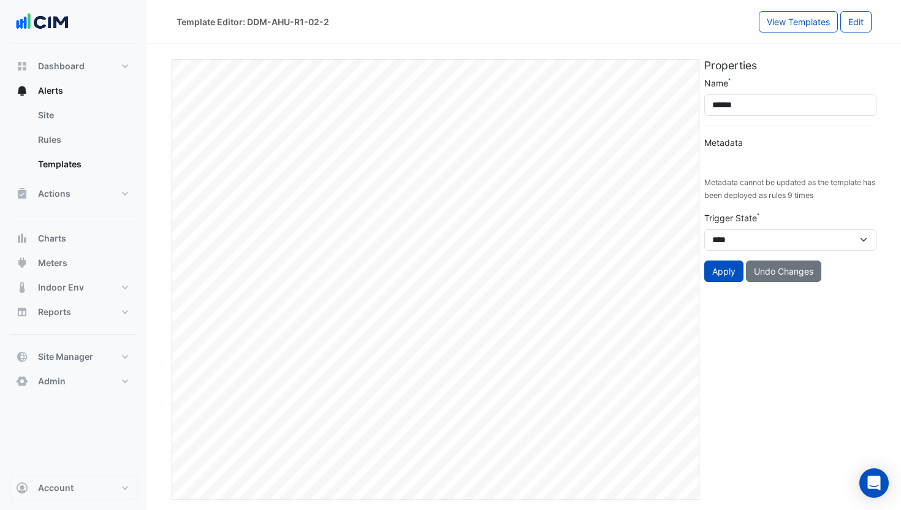
type input "**********"
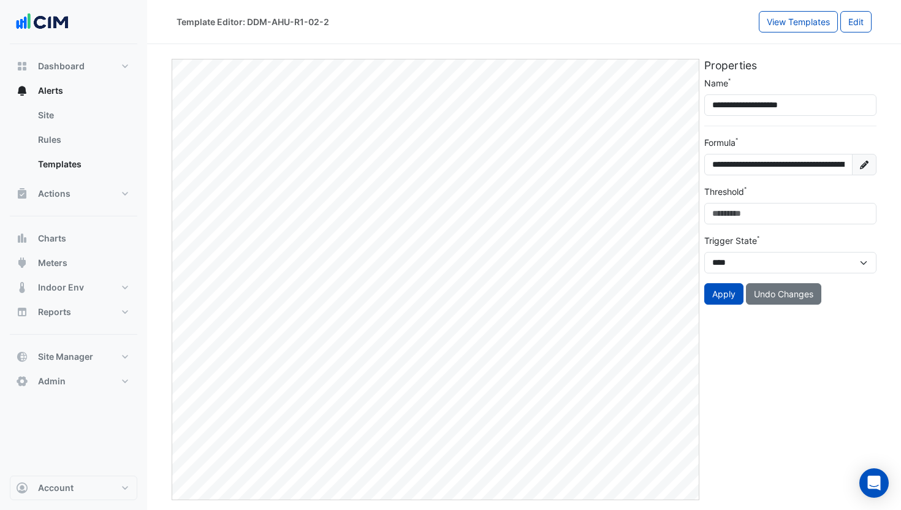
drag, startPoint x: 497, startPoint y: 56, endPoint x: 506, endPoint y: 56, distance: 9.2
click at [498, 56] on div "**********" at bounding box center [524, 274] width 710 height 451
drag, startPoint x: 508, startPoint y: 56, endPoint x: 525, endPoint y: 58, distance: 16.6
click at [509, 56] on div "**********" at bounding box center [524, 274] width 710 height 451
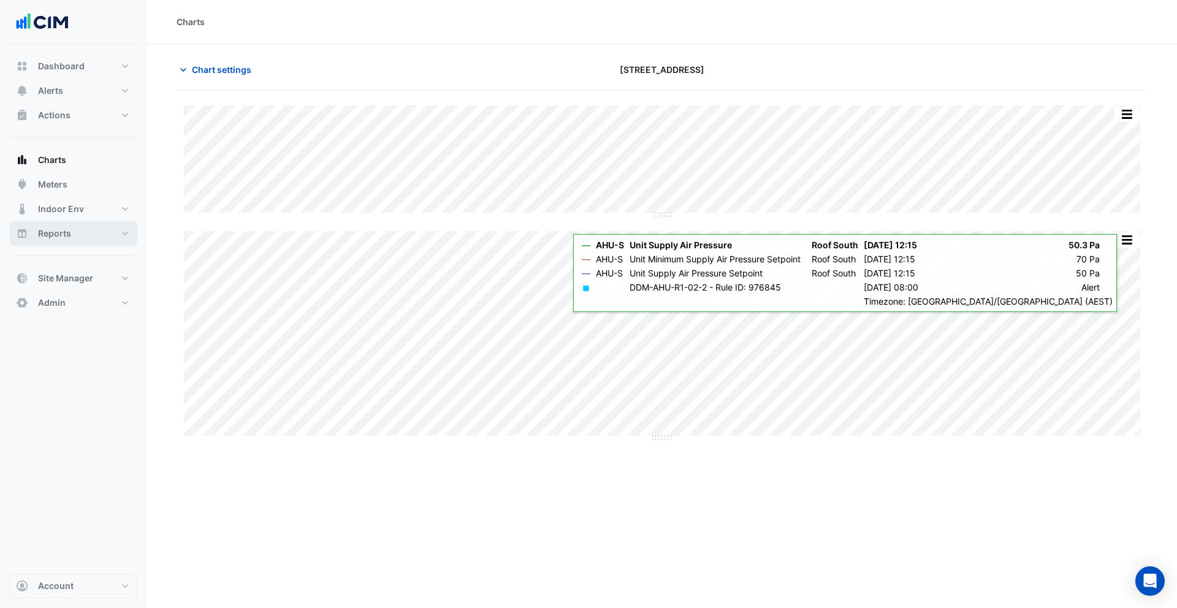
click at [61, 235] on span "Reports" at bounding box center [54, 233] width 33 height 12
select select "***"
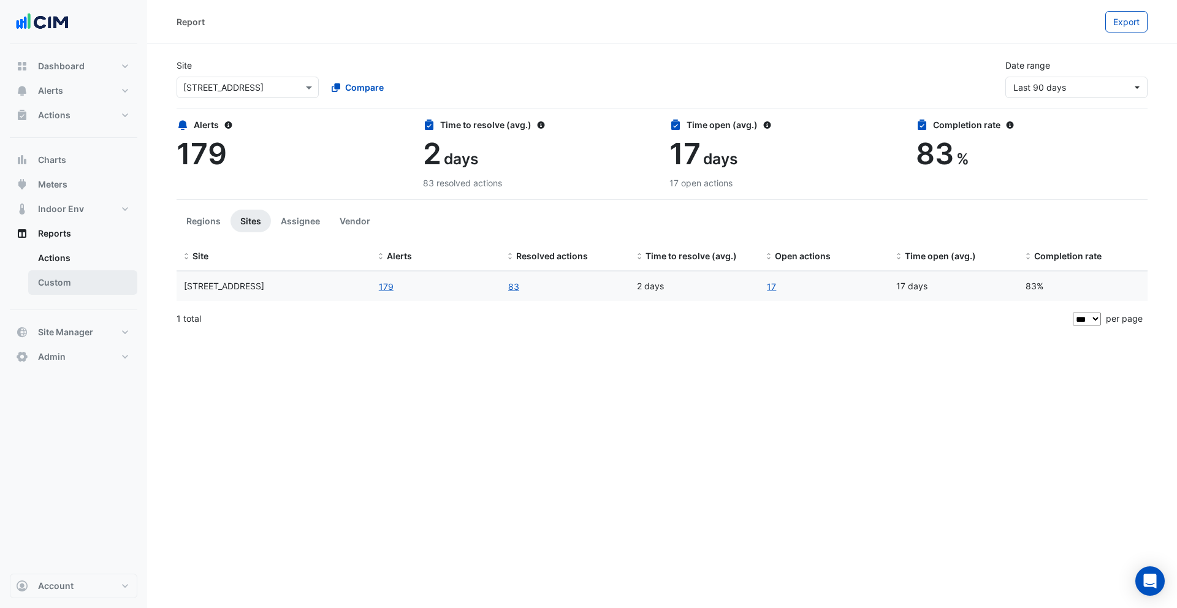
click at [64, 275] on link "Custom" at bounding box center [82, 282] width 109 height 25
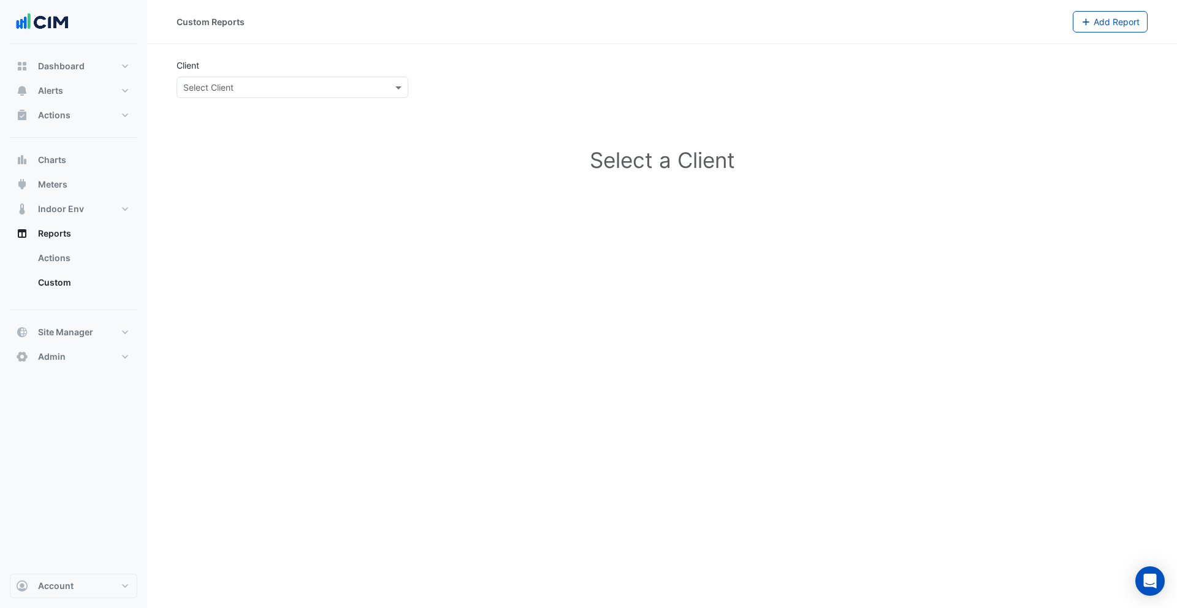
click at [232, 84] on input "text" at bounding box center [280, 88] width 194 height 13
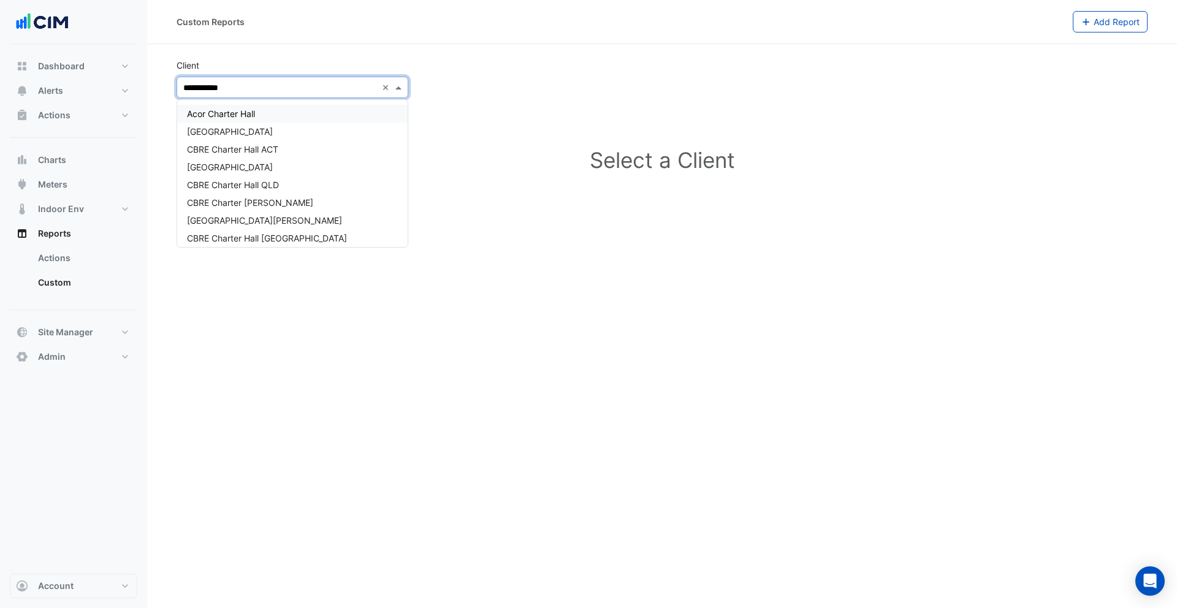
type input "**********"
click at [223, 147] on span "Charter Hall" at bounding box center [210, 144] width 47 height 10
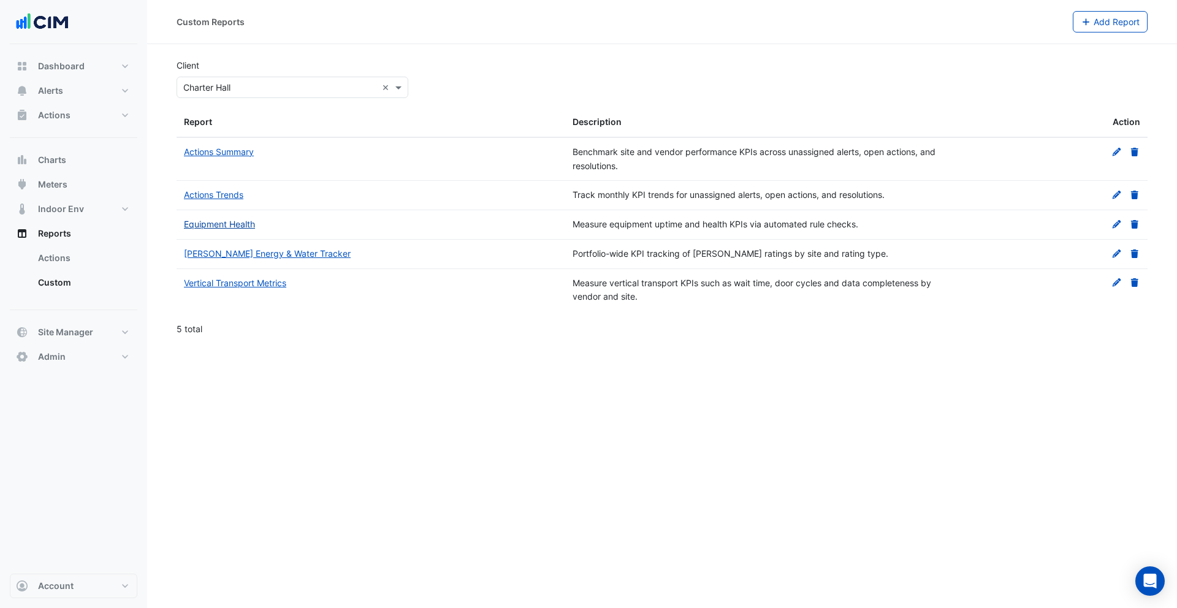
click at [242, 225] on link "Equipment Health" at bounding box center [219, 224] width 71 height 10
click at [1115, 223] on icon at bounding box center [1116, 224] width 11 height 9
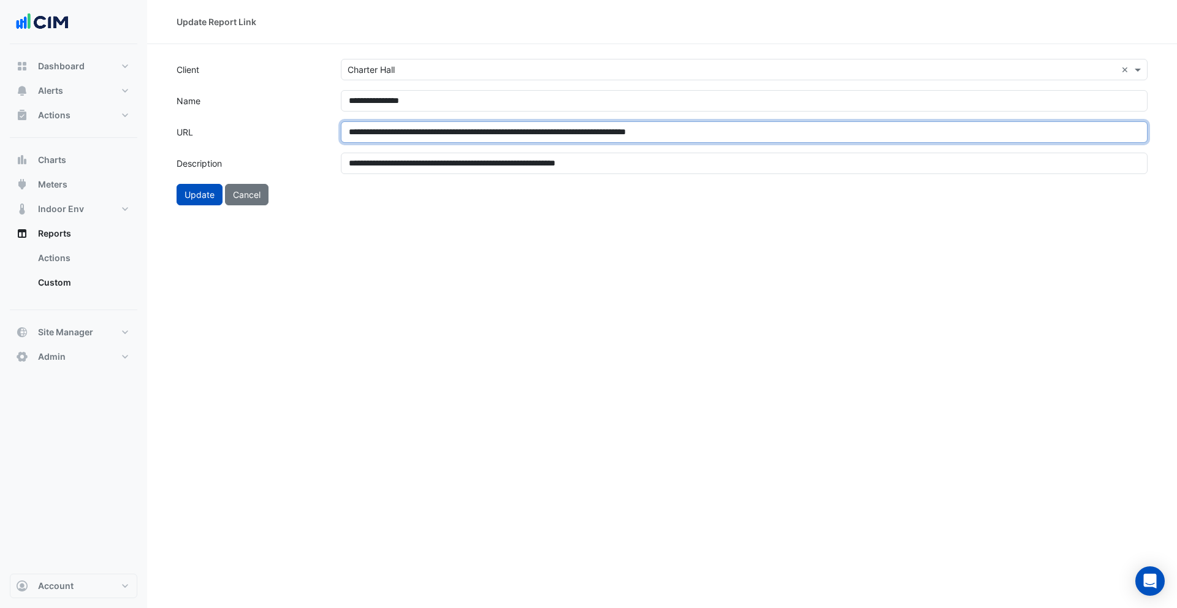
click at [488, 140] on input "**********" at bounding box center [744, 131] width 807 height 21
paste input "**********"
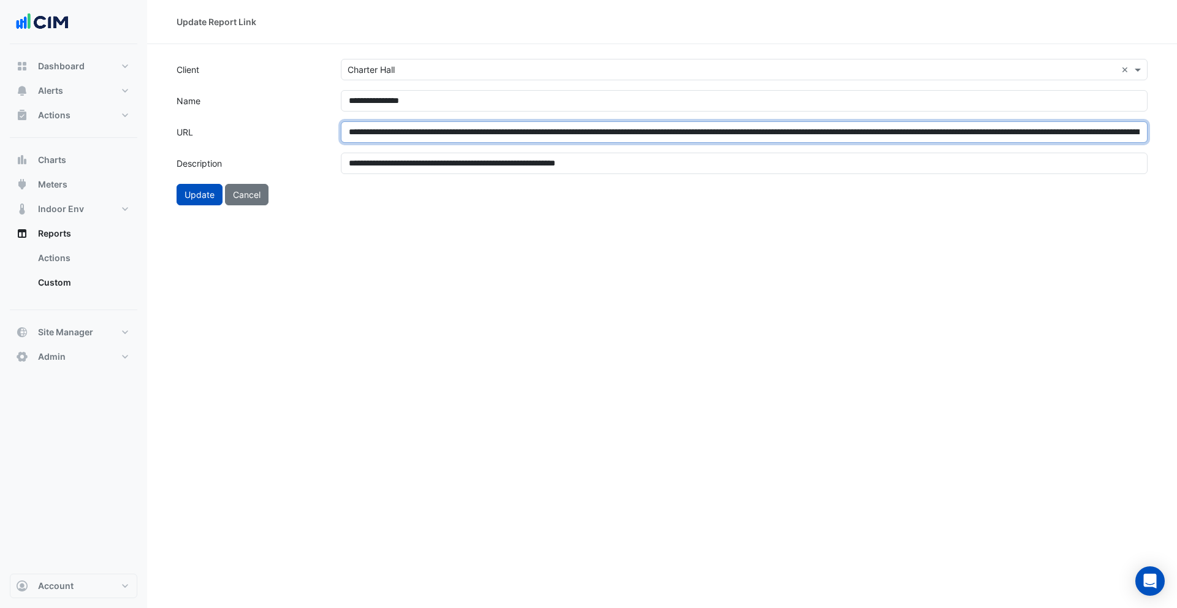
scroll to position [0, 490]
type input "**********"
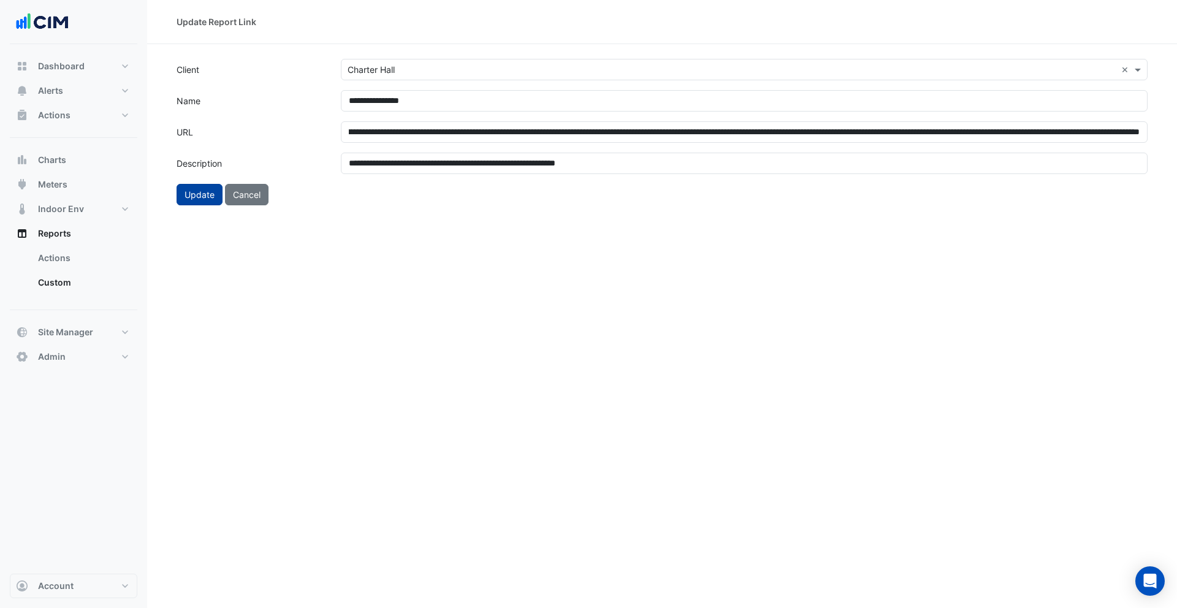
click at [197, 194] on button "Update" at bounding box center [200, 194] width 46 height 21
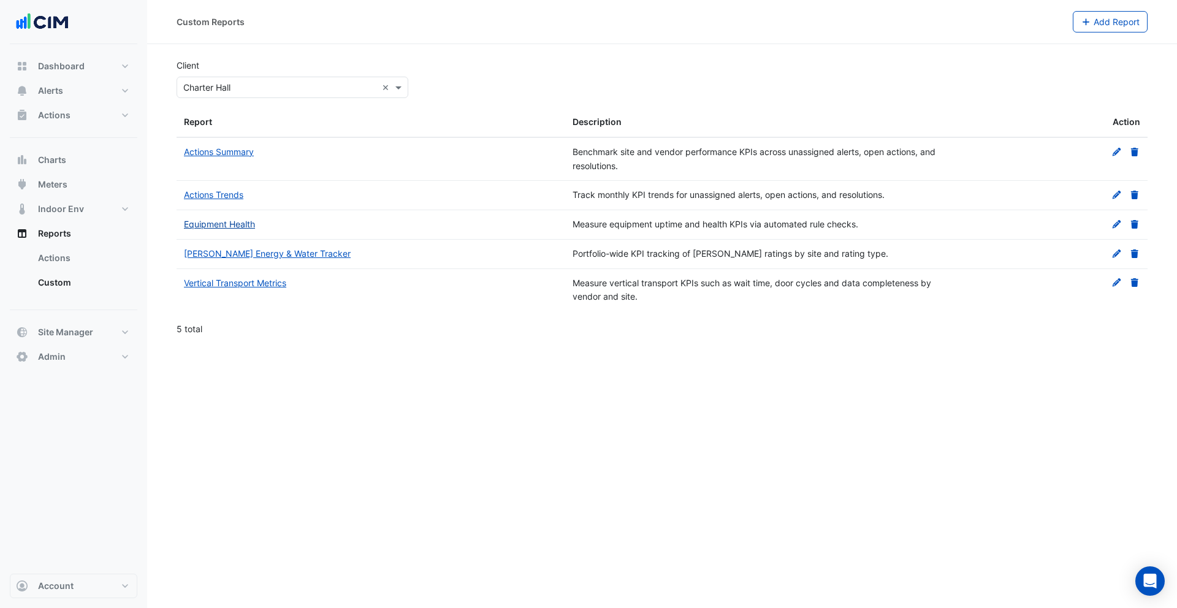
click at [238, 225] on link "Equipment Health" at bounding box center [219, 224] width 71 height 10
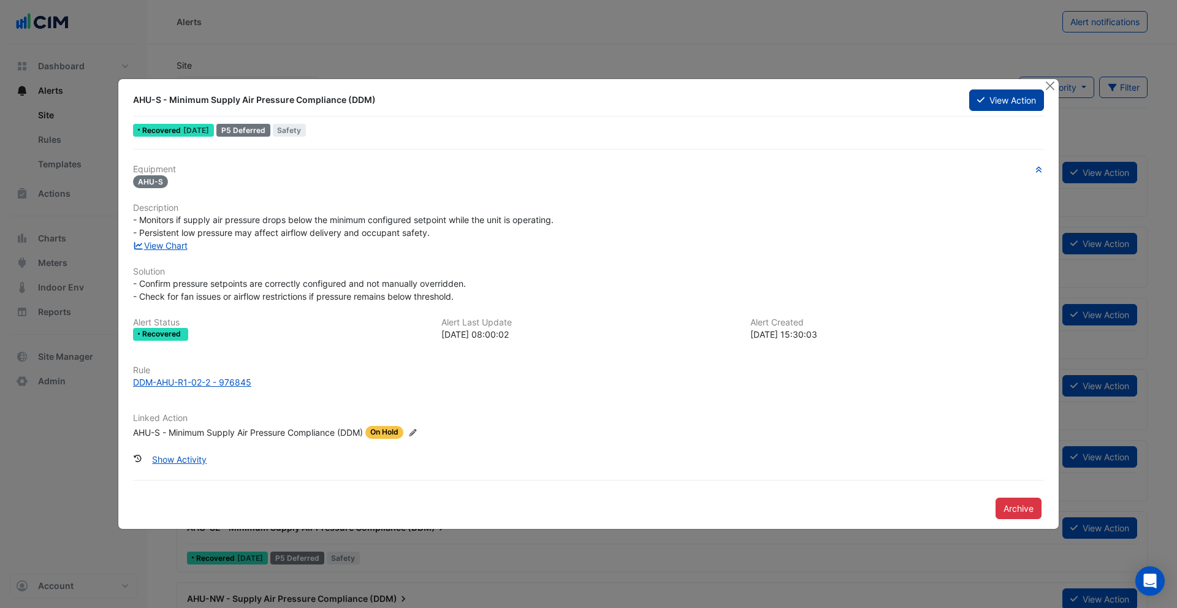
click at [983, 107] on button "View Action" at bounding box center [1006, 100] width 75 height 21
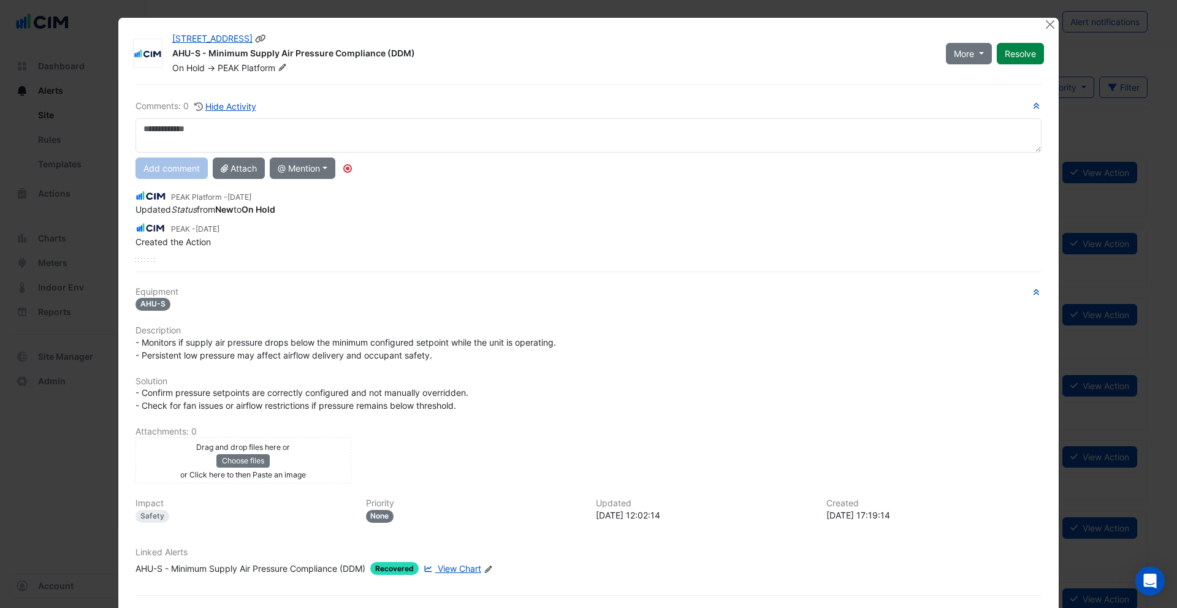
click at [272, 55] on div "AHU-S - Minimum Supply Air Pressure Compliance (DDM)" at bounding box center [551, 54] width 759 height 15
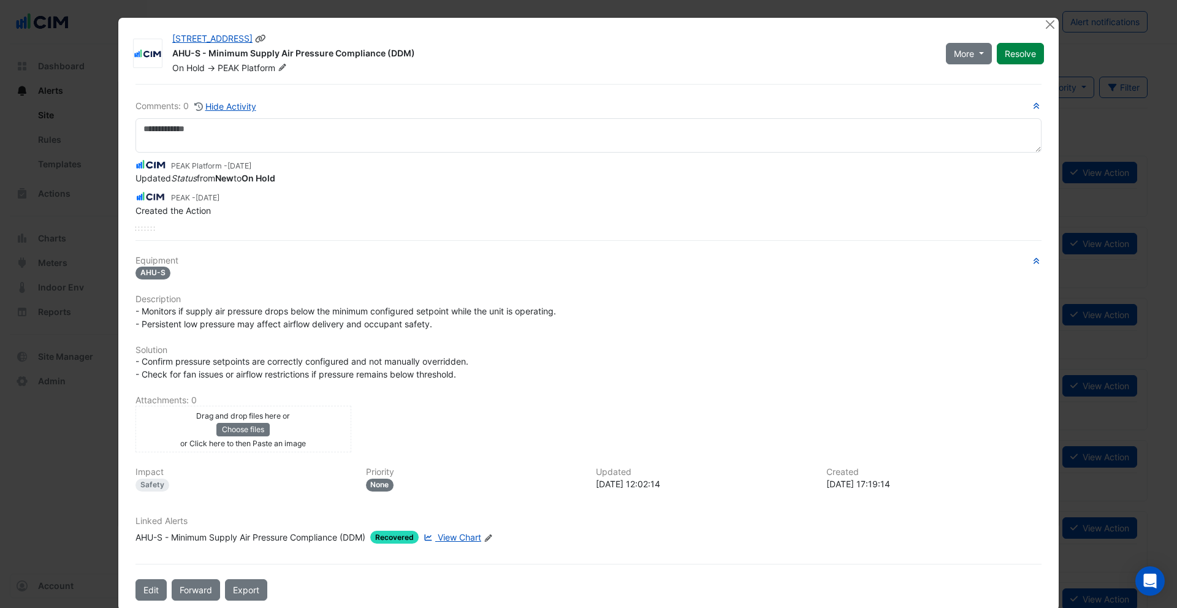
click at [256, 72] on span "Platform" at bounding box center [266, 68] width 48 height 12
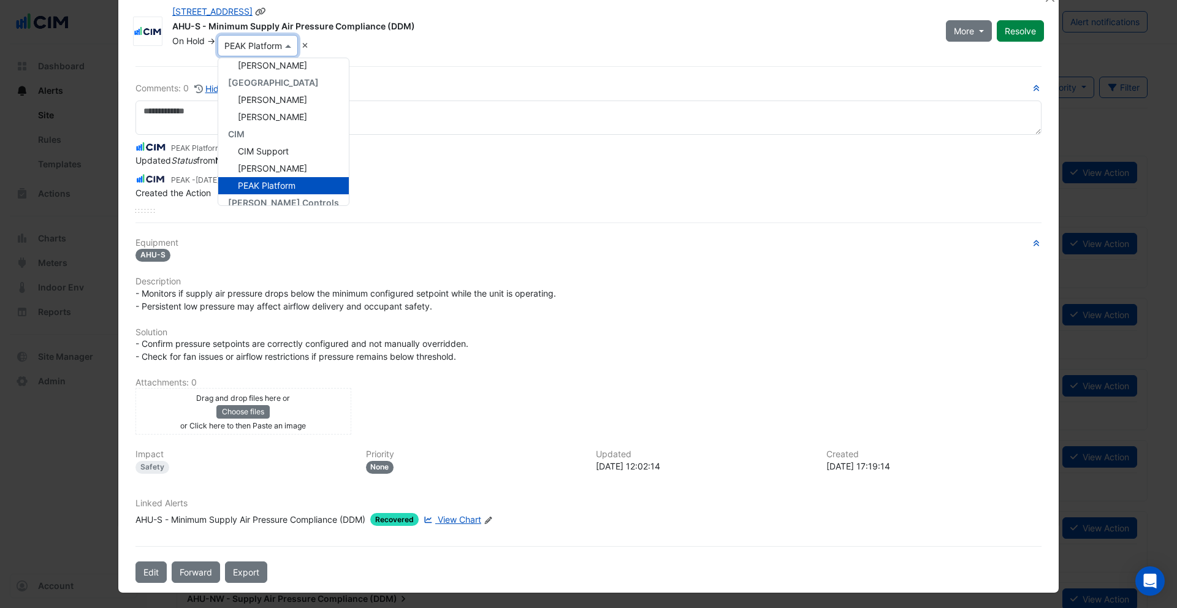
scroll to position [71, 0]
click at [282, 125] on span "Darren Calleja" at bounding box center [272, 121] width 69 height 10
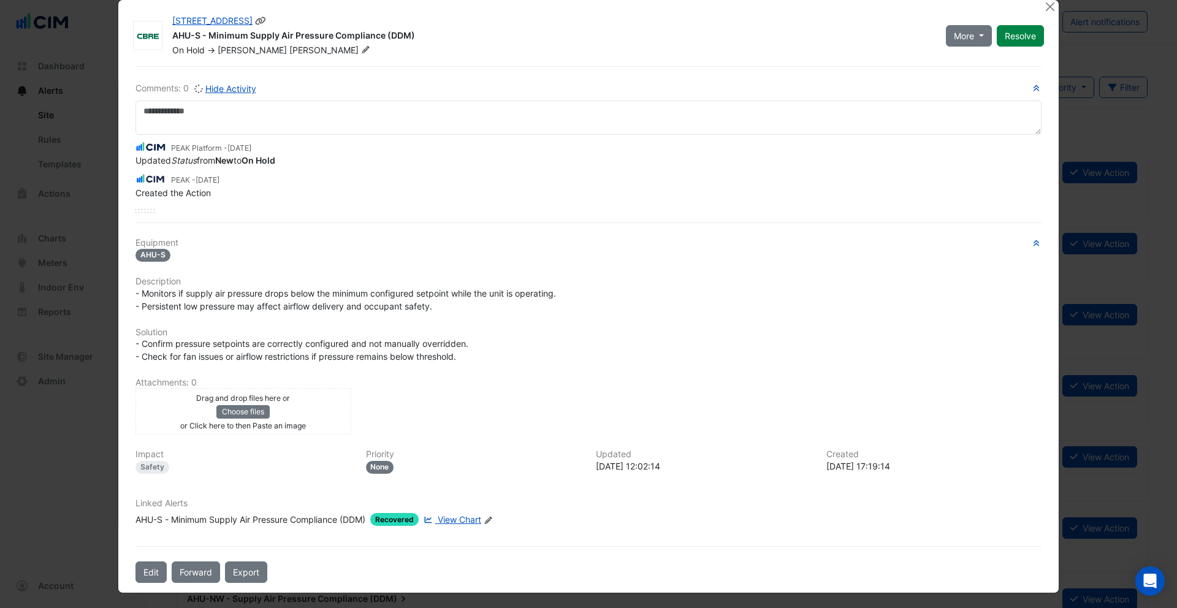
scroll to position [27, 0]
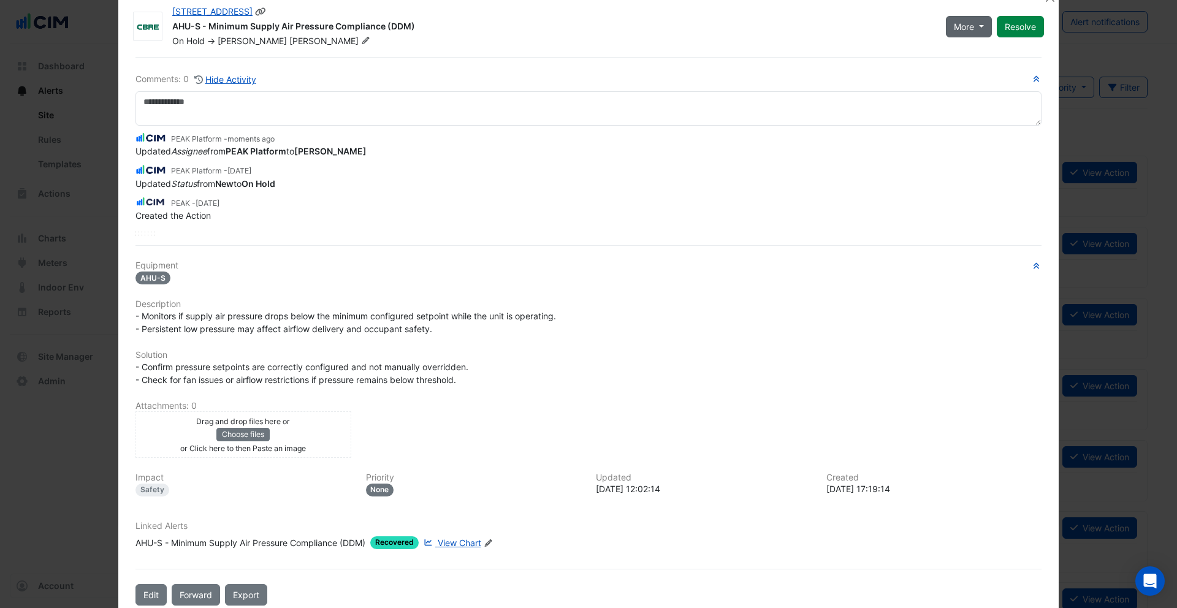
click at [963, 34] on button "More" at bounding box center [969, 26] width 46 height 21
click at [455, 78] on h6 "Comments: 0 Hide Activity" at bounding box center [588, 79] width 906 height 14
click at [148, 593] on button "Edit" at bounding box center [150, 594] width 31 height 21
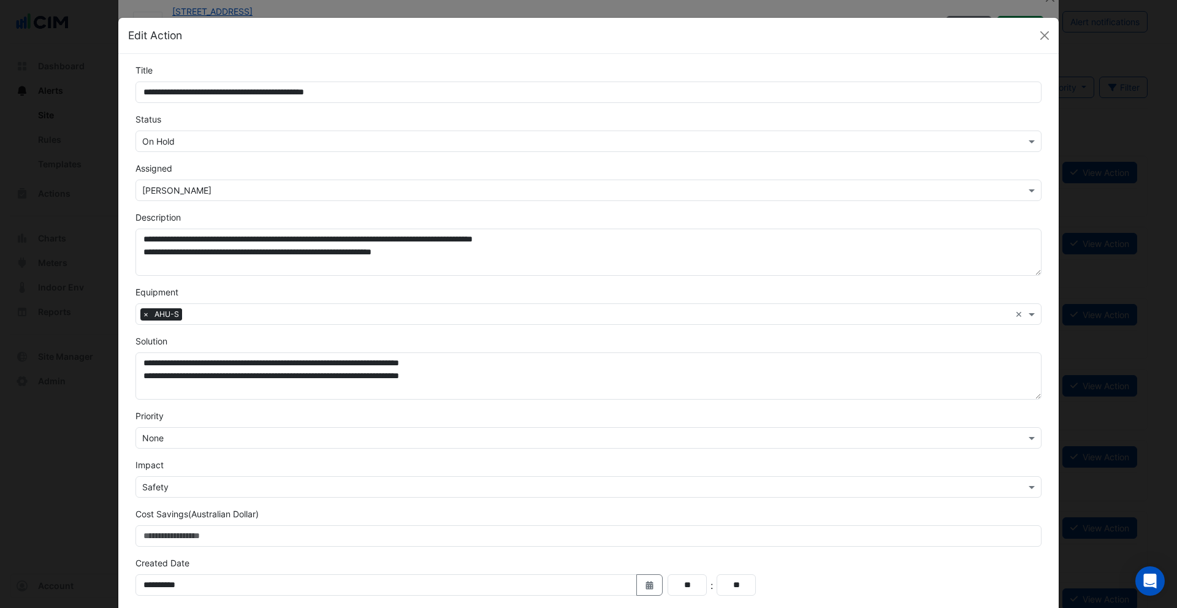
click at [220, 147] on input "text" at bounding box center [576, 141] width 868 height 13
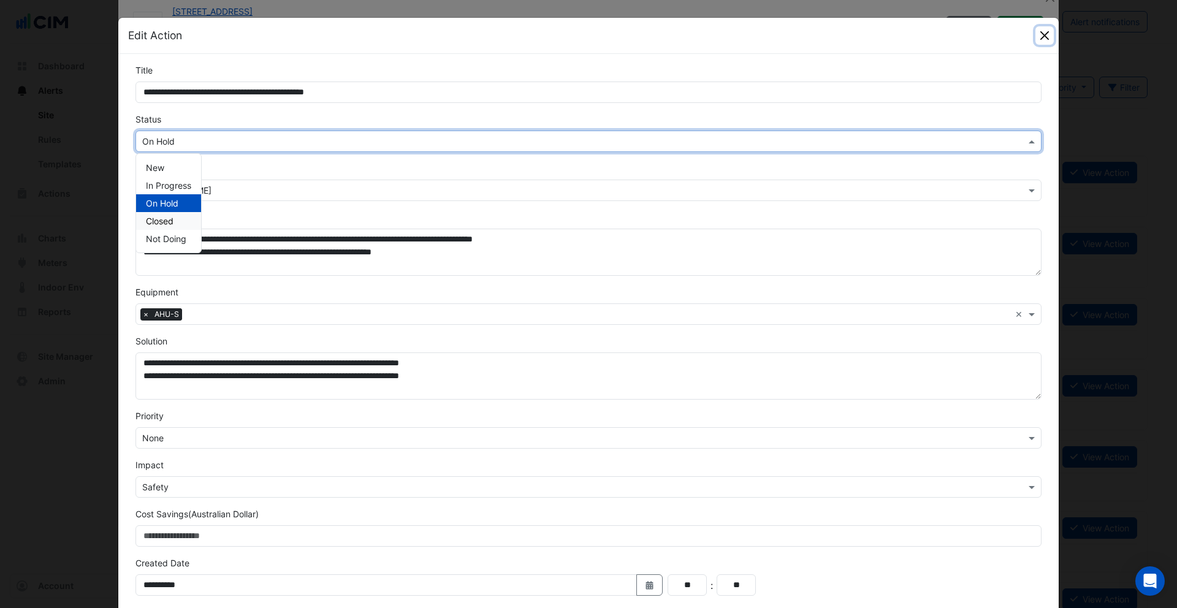
click at [1045, 32] on button "Close" at bounding box center [1044, 35] width 18 height 18
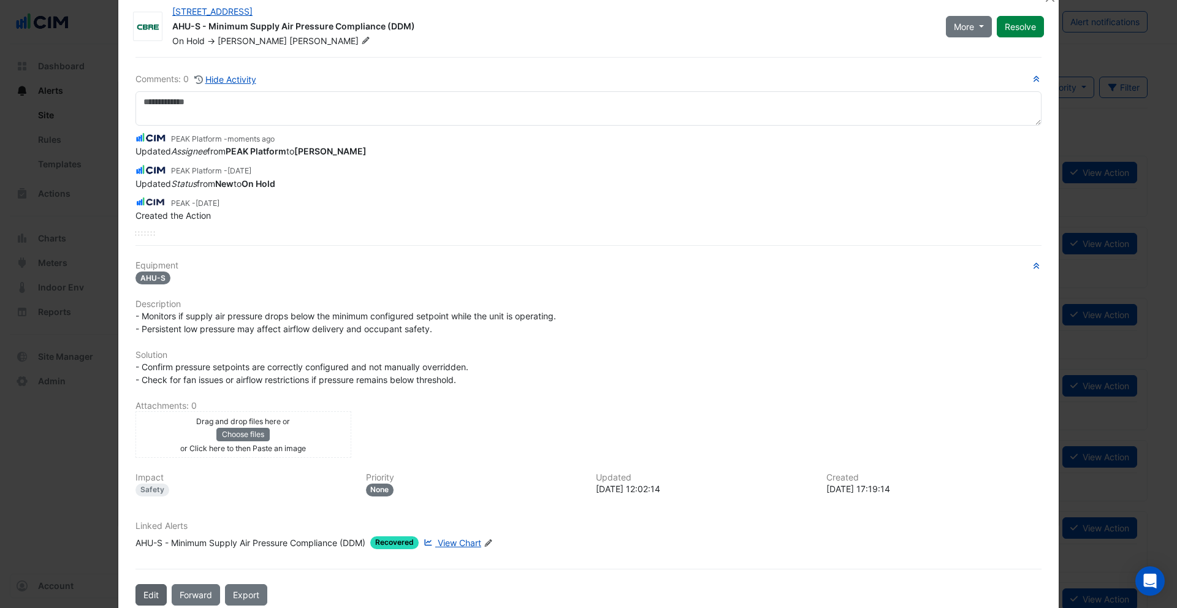
click at [153, 589] on button "Edit" at bounding box center [150, 594] width 31 height 21
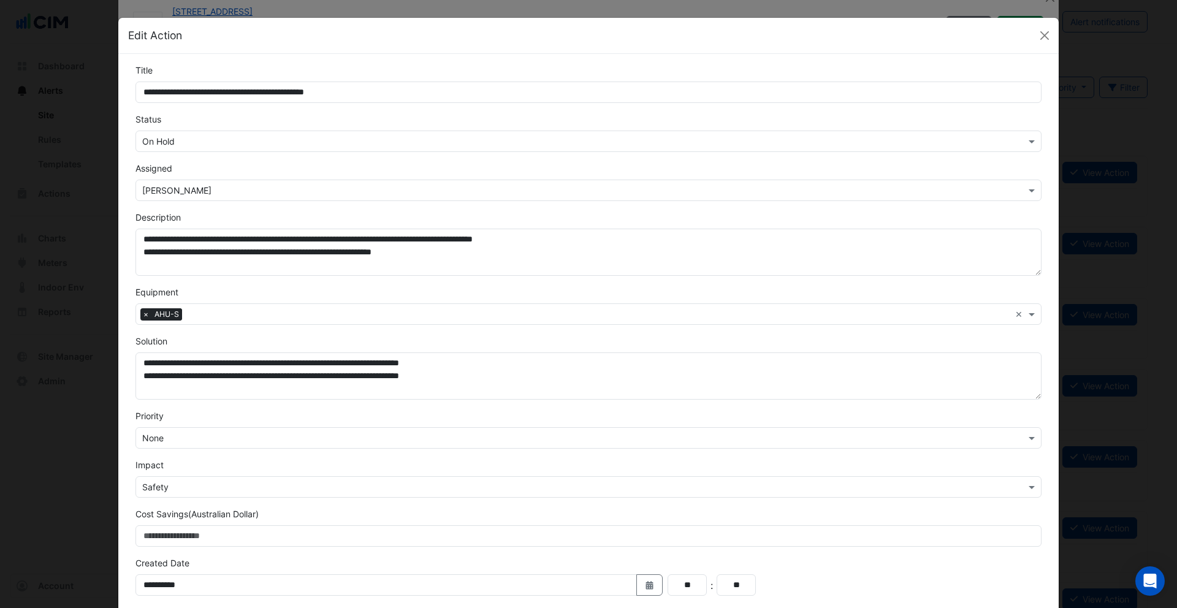
click at [229, 139] on input "text" at bounding box center [576, 141] width 868 height 13
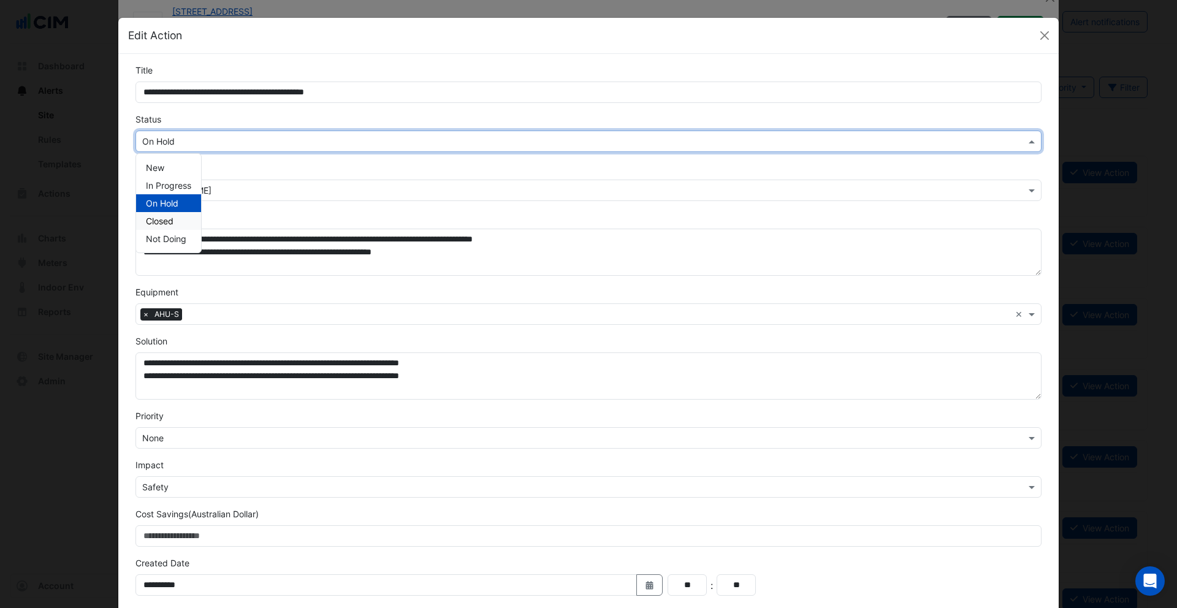
click at [167, 227] on div "Closed" at bounding box center [168, 221] width 65 height 18
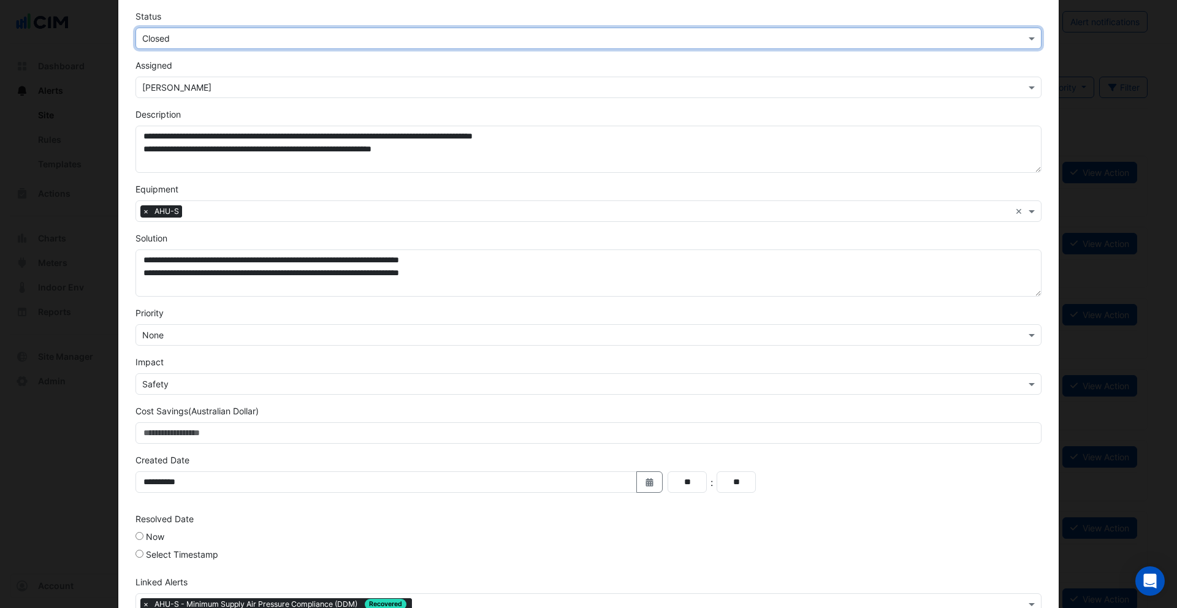
scroll to position [111, 0]
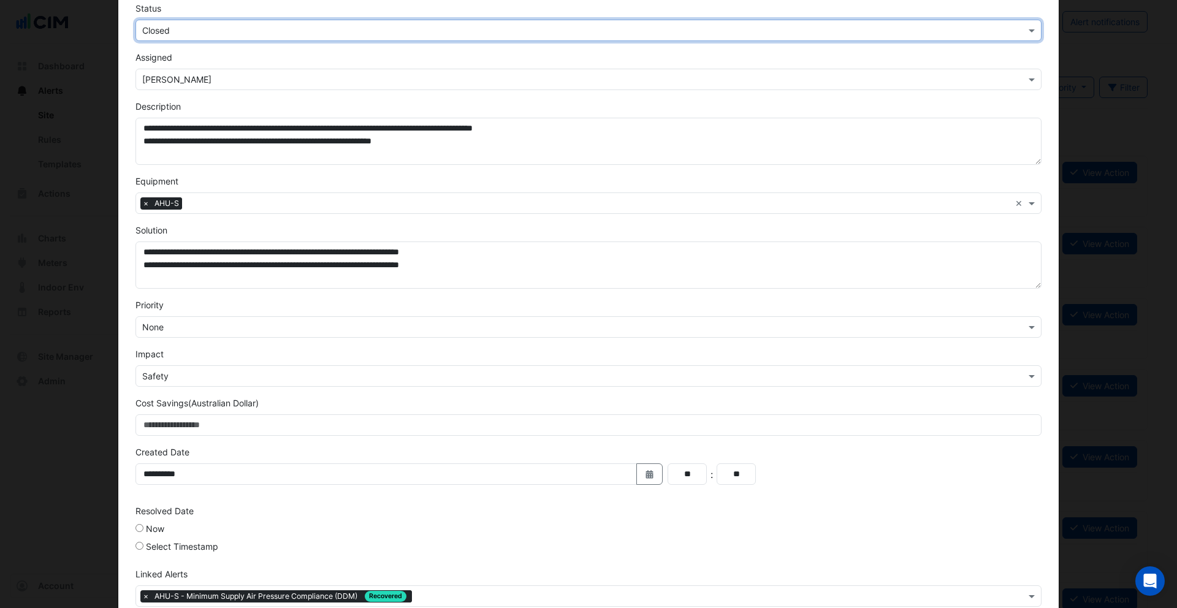
click at [155, 546] on label "Select Timestamp" at bounding box center [182, 546] width 72 height 13
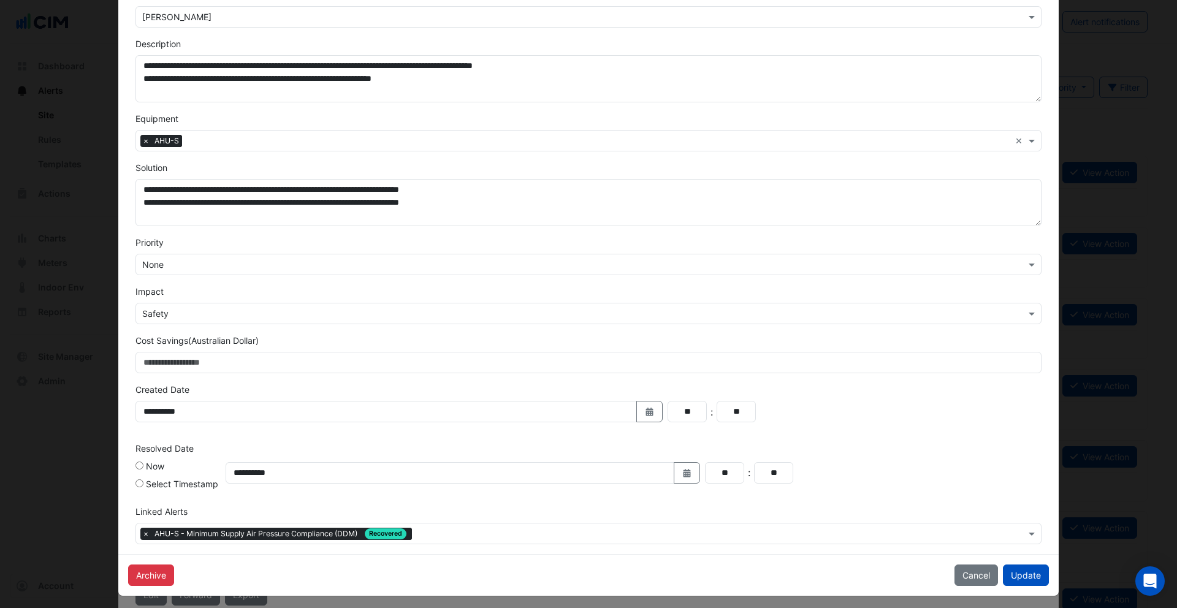
scroll to position [179, 0]
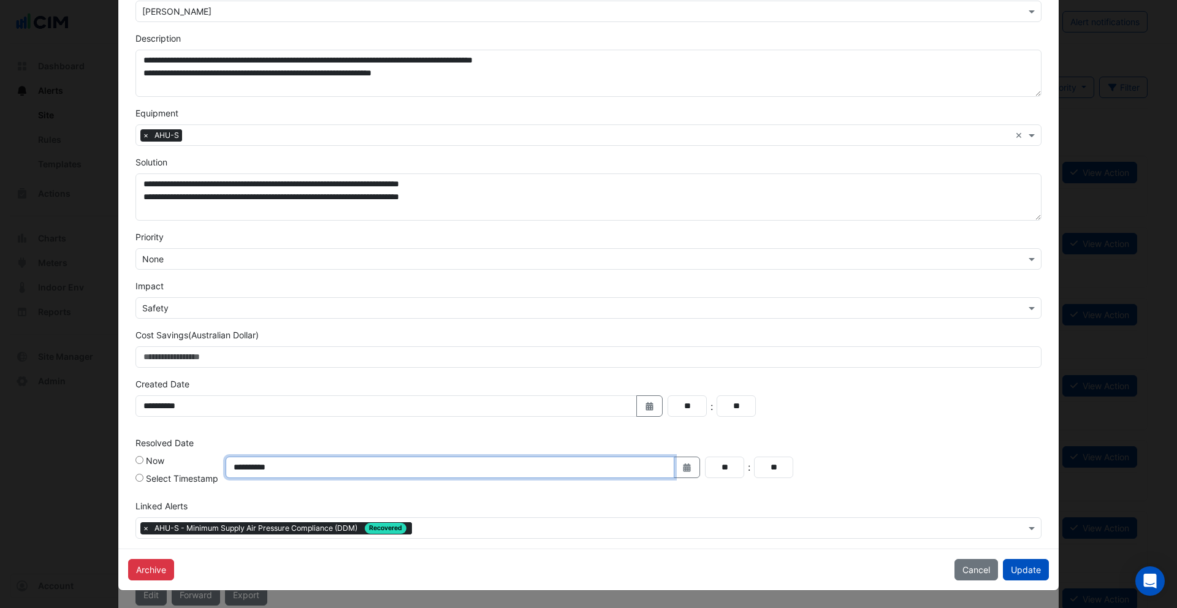
click at [276, 467] on input "**********" at bounding box center [450, 467] width 449 height 21
type input "**********"
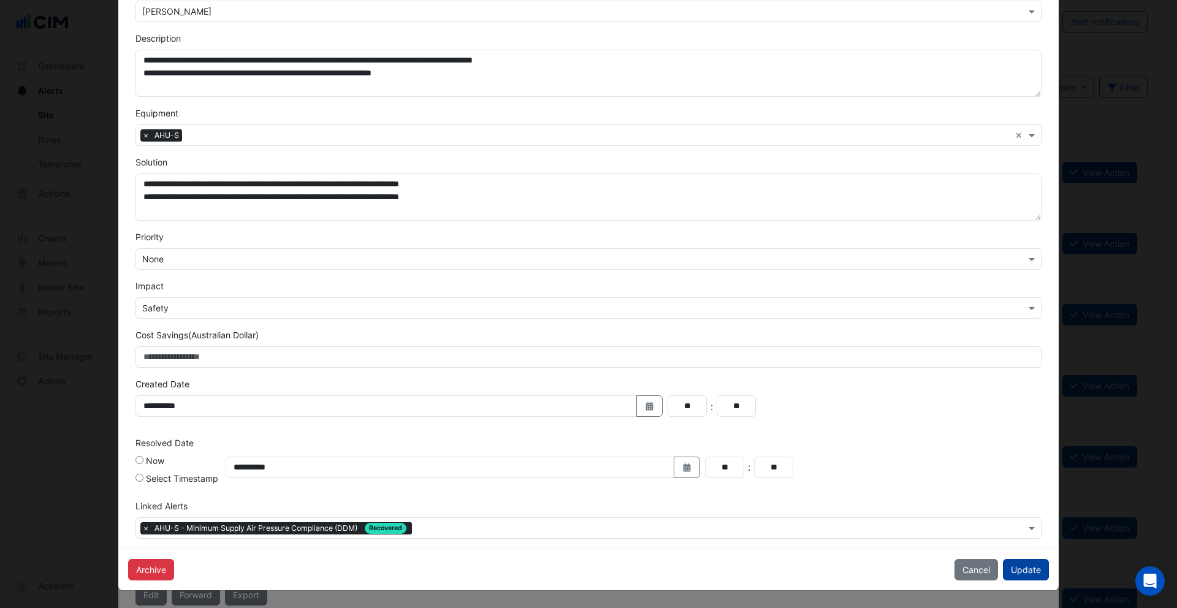
click at [1029, 572] on button "Update" at bounding box center [1026, 569] width 46 height 21
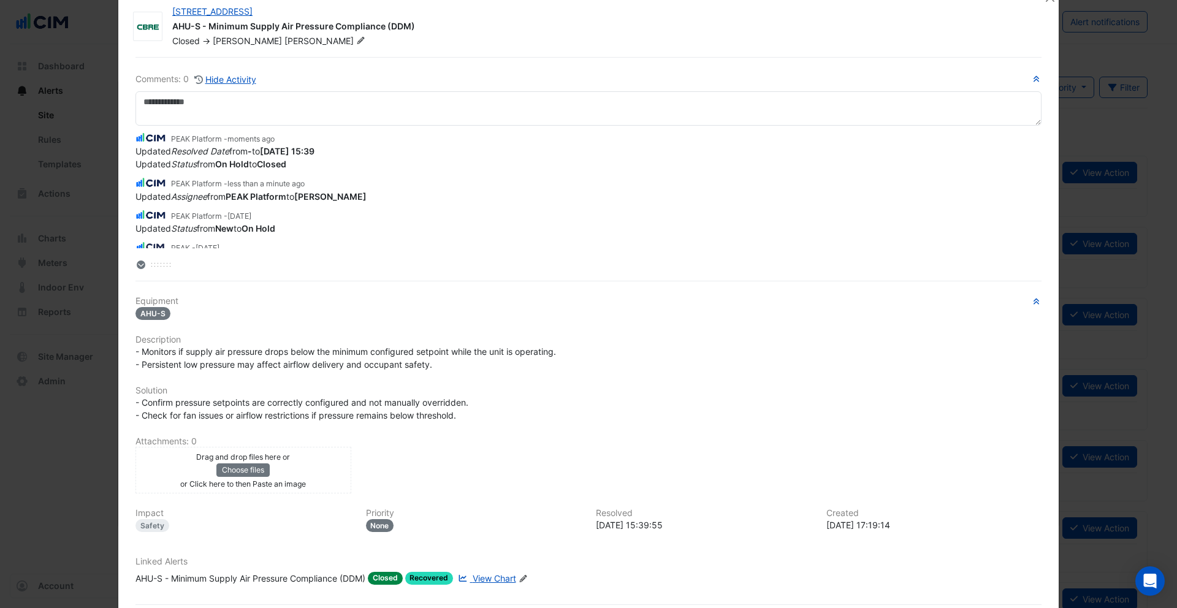
scroll to position [0, 0]
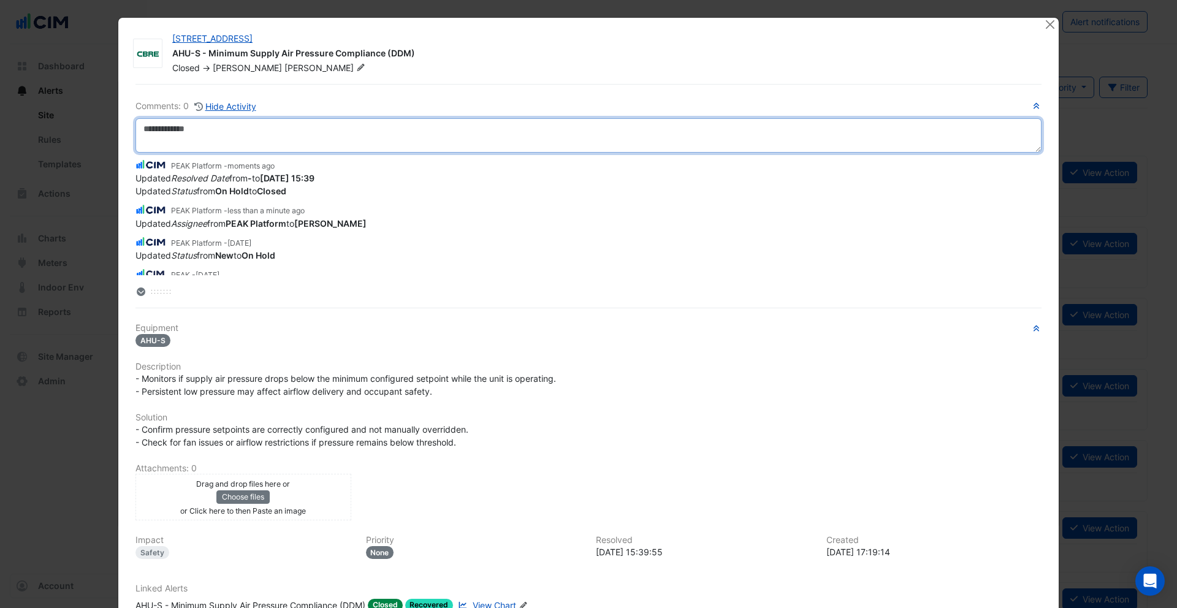
click at [345, 138] on textarea at bounding box center [588, 135] width 906 height 34
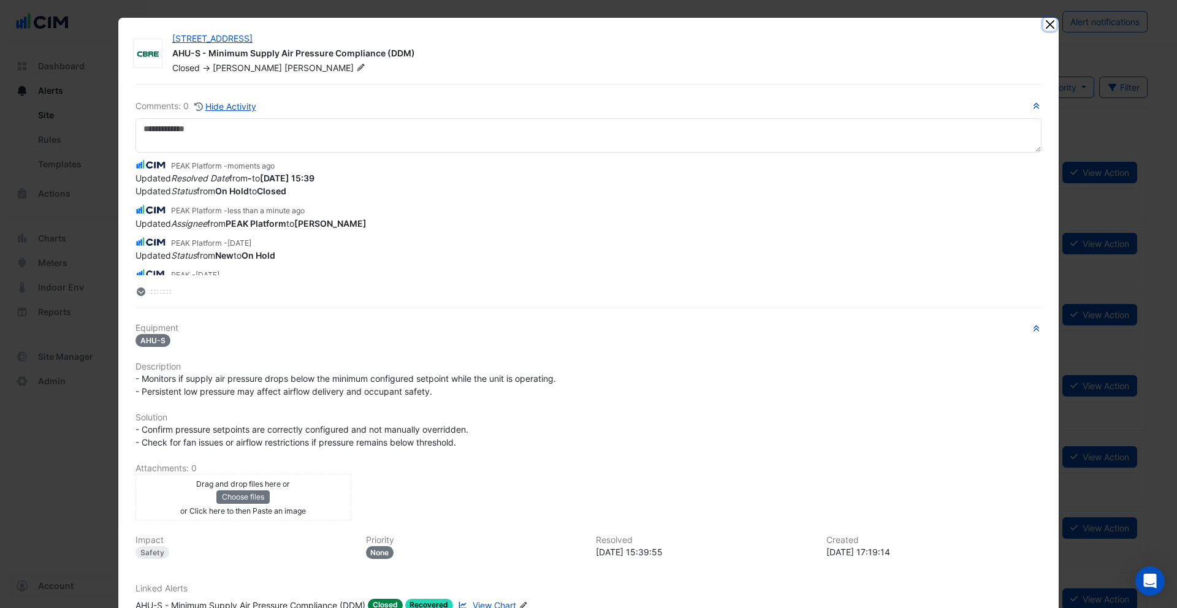
click at [1051, 24] on button "Close" at bounding box center [1049, 24] width 13 height 13
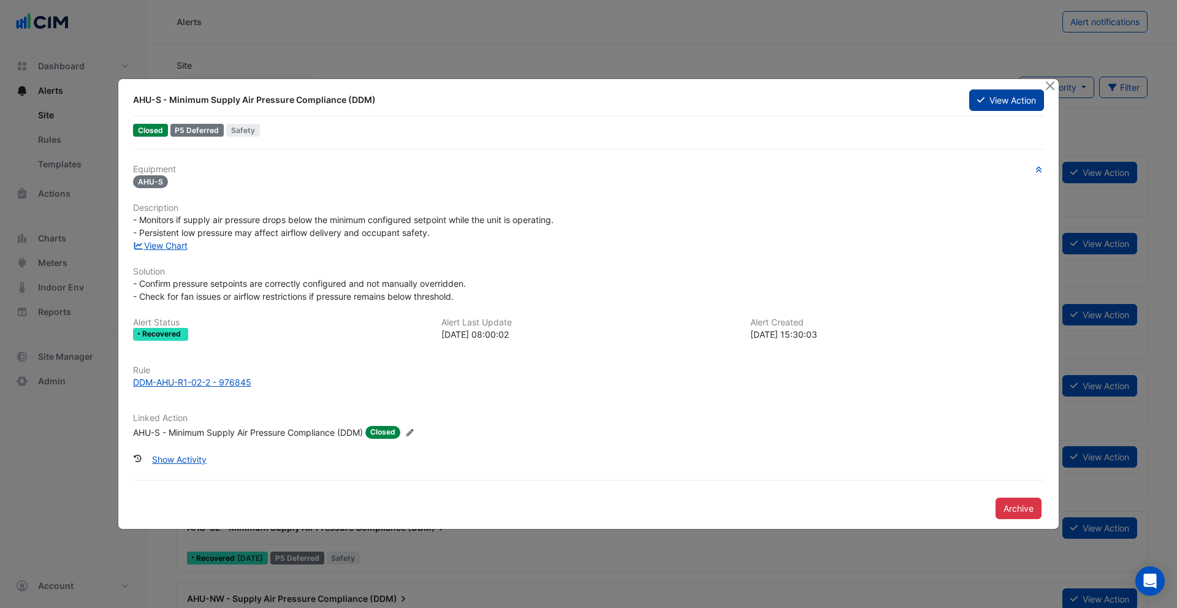
click at [1012, 98] on button "View Action" at bounding box center [1006, 100] width 75 height 21
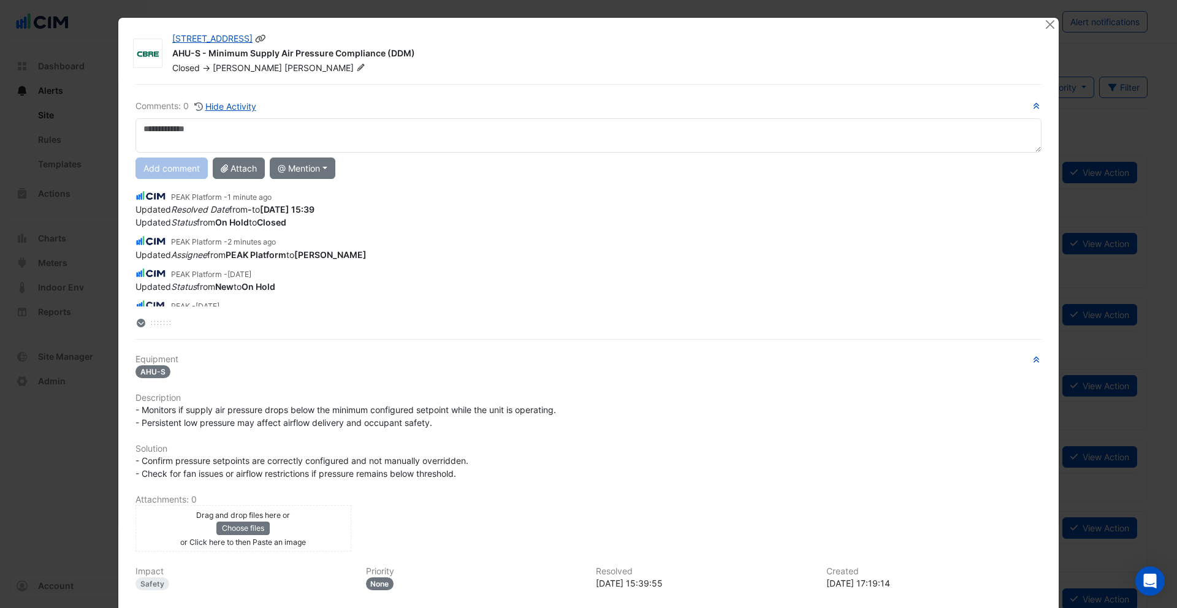
click at [232, 67] on span "Darren" at bounding box center [247, 68] width 69 height 10
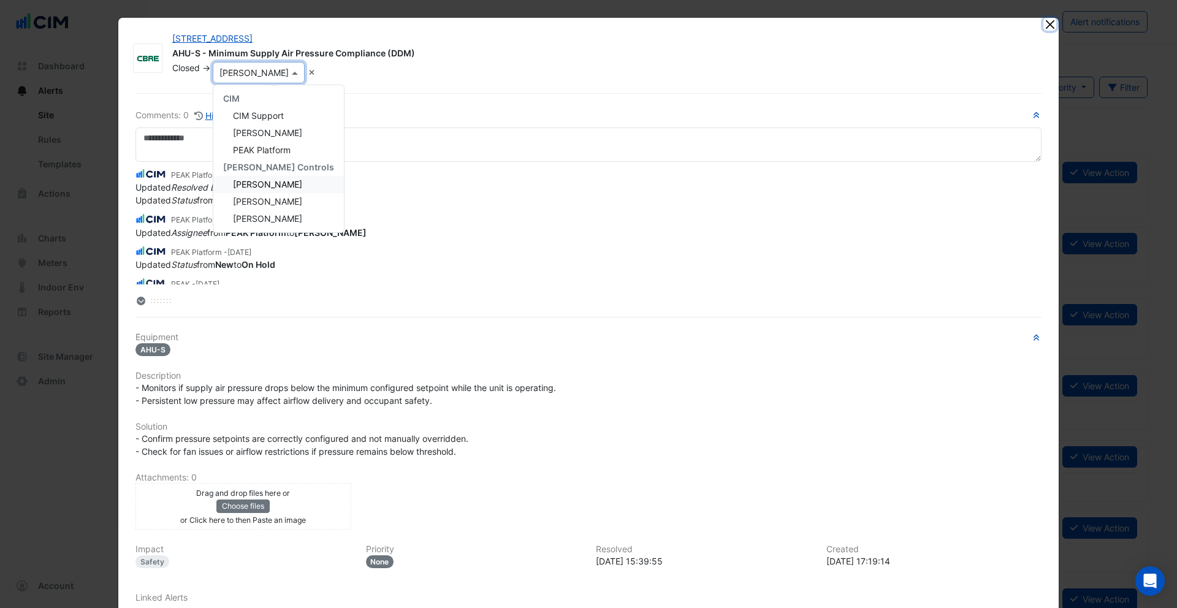
click at [1053, 25] on button "Close" at bounding box center [1049, 24] width 13 height 13
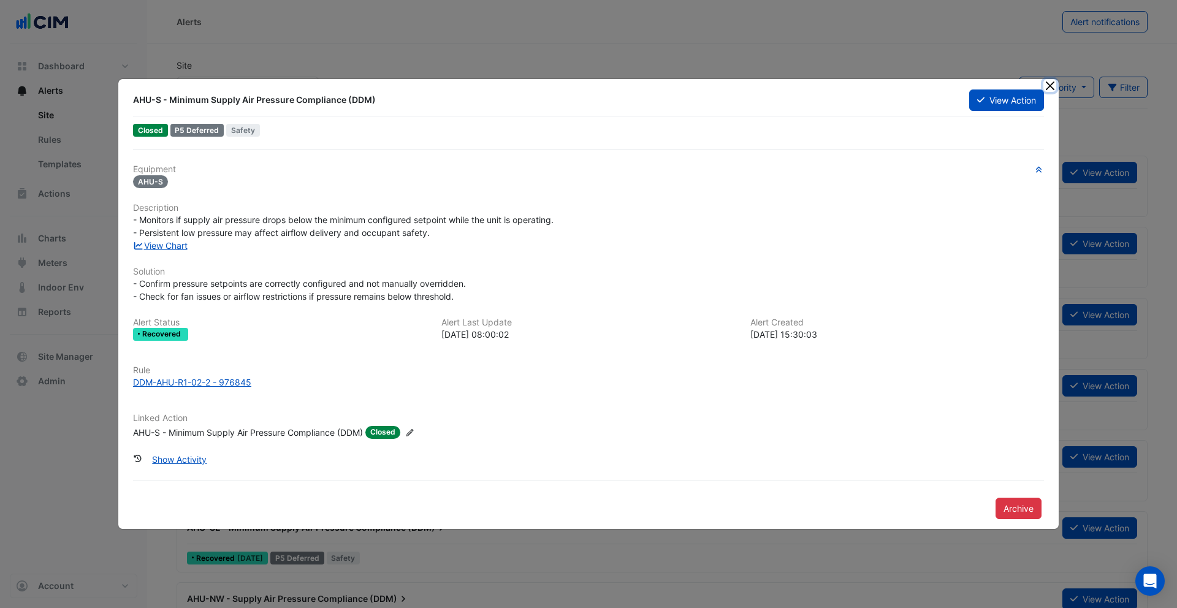
click at [1054, 85] on button "Close" at bounding box center [1049, 85] width 13 height 13
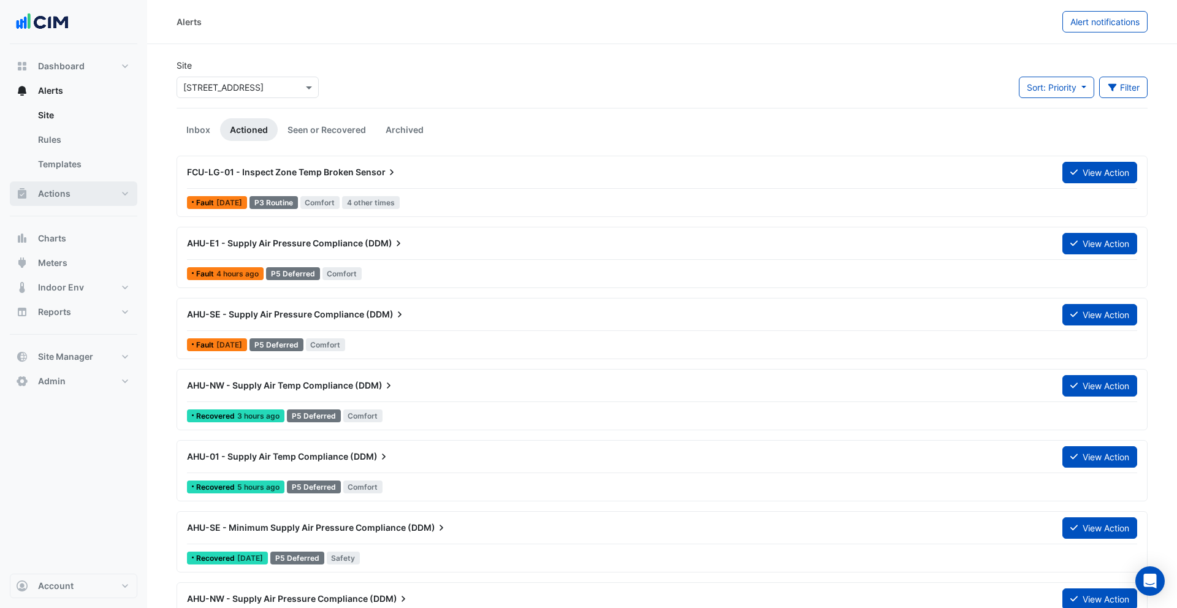
click at [116, 197] on button "Actions" at bounding box center [74, 193] width 128 height 25
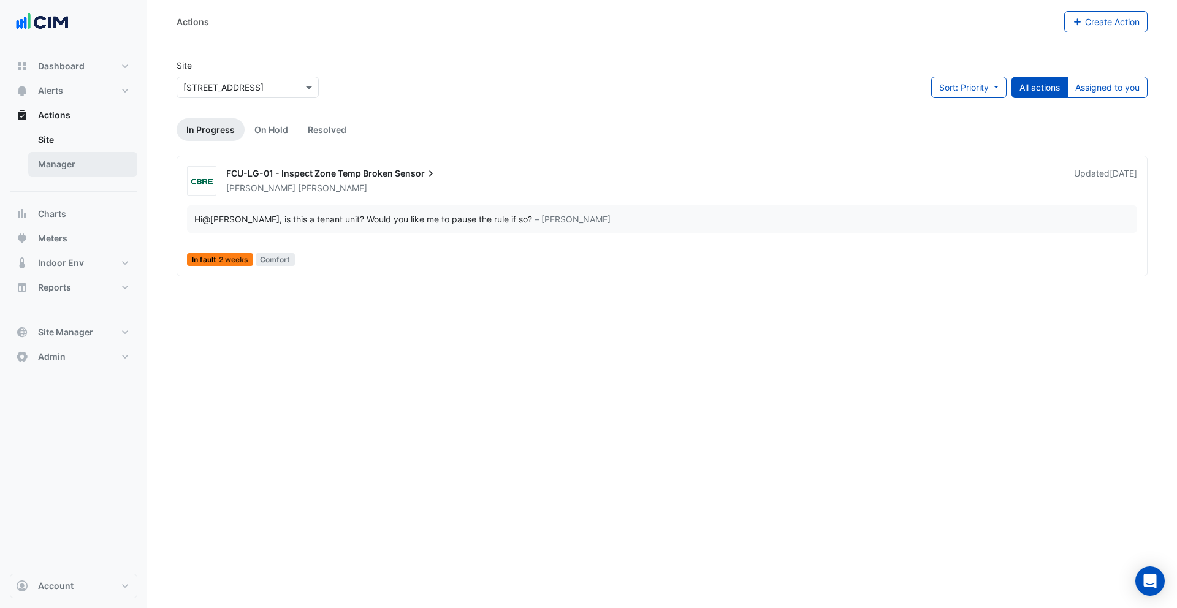
click at [91, 172] on link "Manager" at bounding box center [82, 164] width 109 height 25
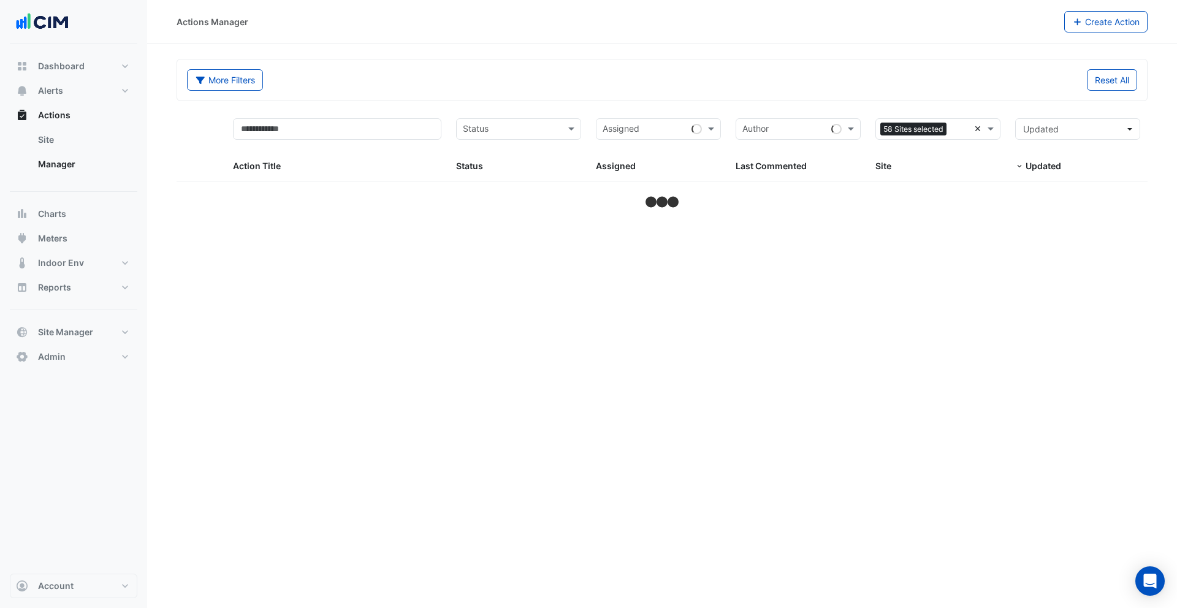
select select "***"
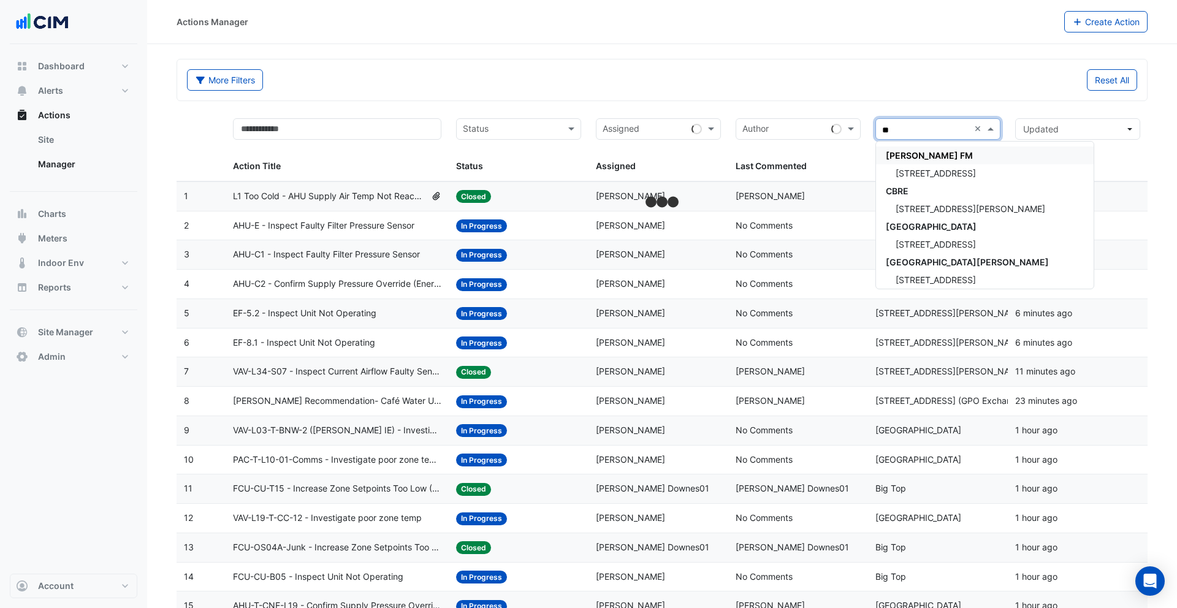
type input "***"
click at [965, 167] on div "[STREET_ADDRESS]" at bounding box center [967, 173] width 183 height 18
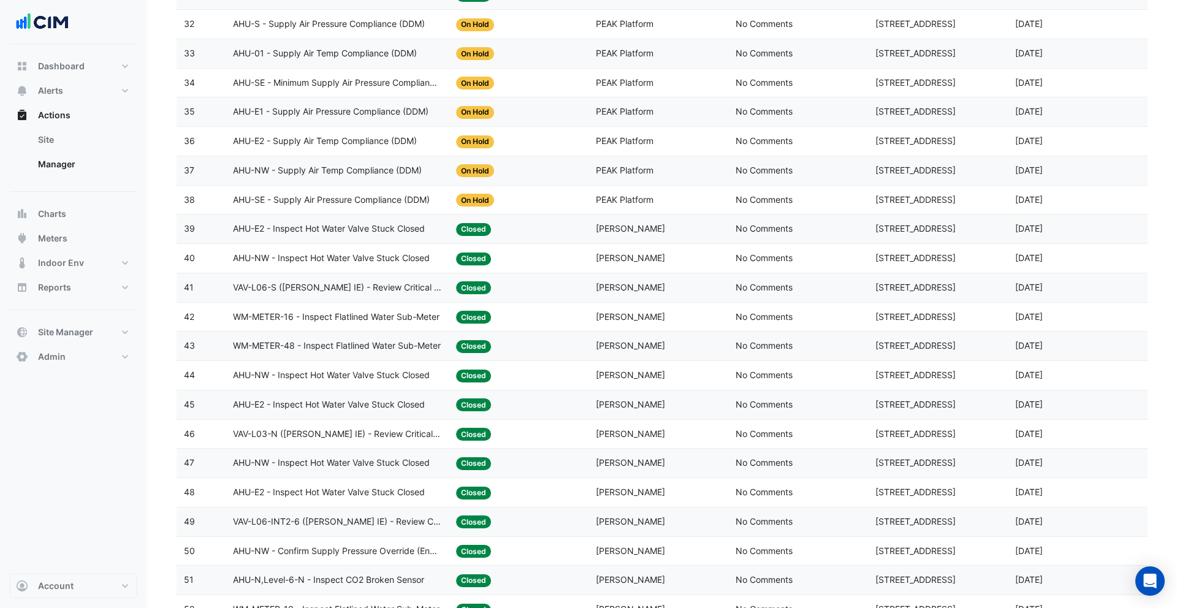
scroll to position [1327, 0]
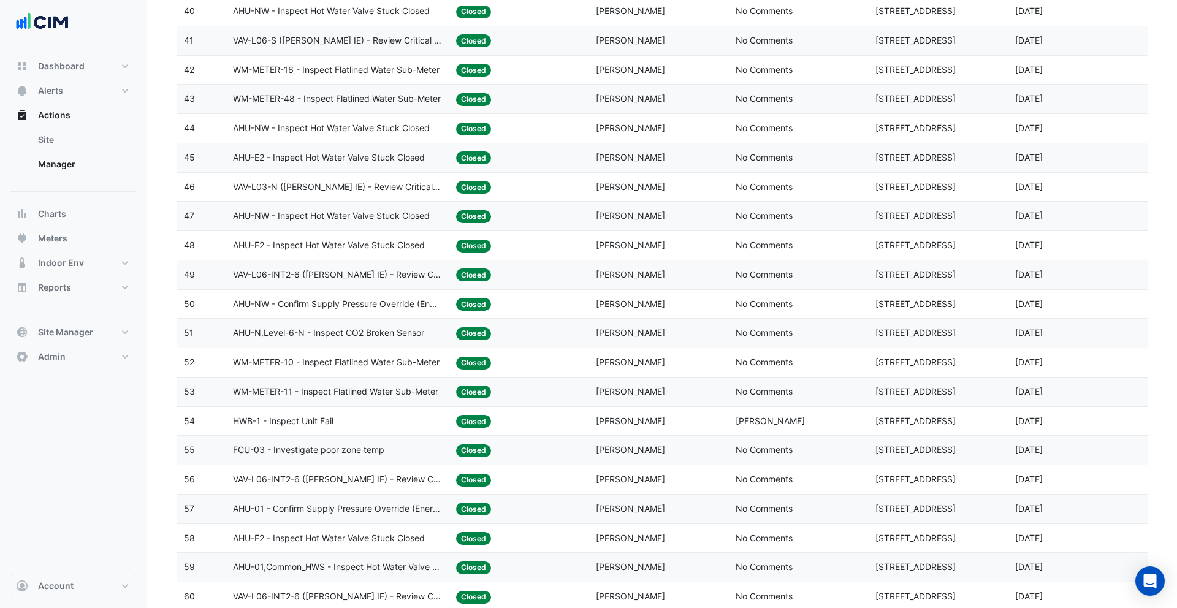
click at [646, 451] on span "Jeremiah Ryan" at bounding box center [630, 449] width 69 height 10
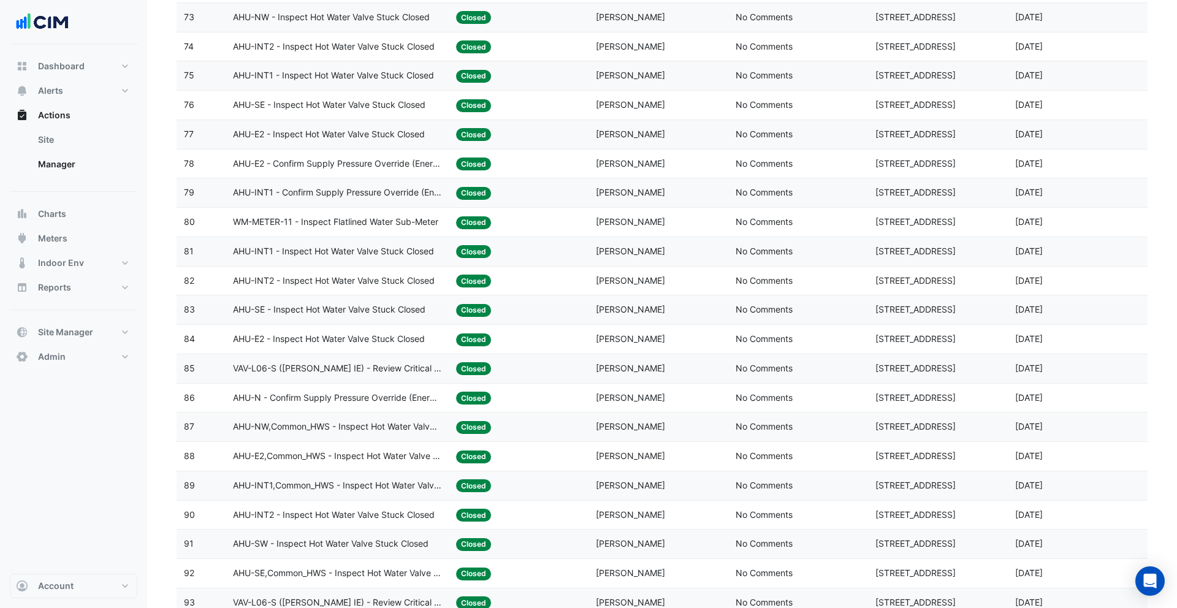
scroll to position [2527, 0]
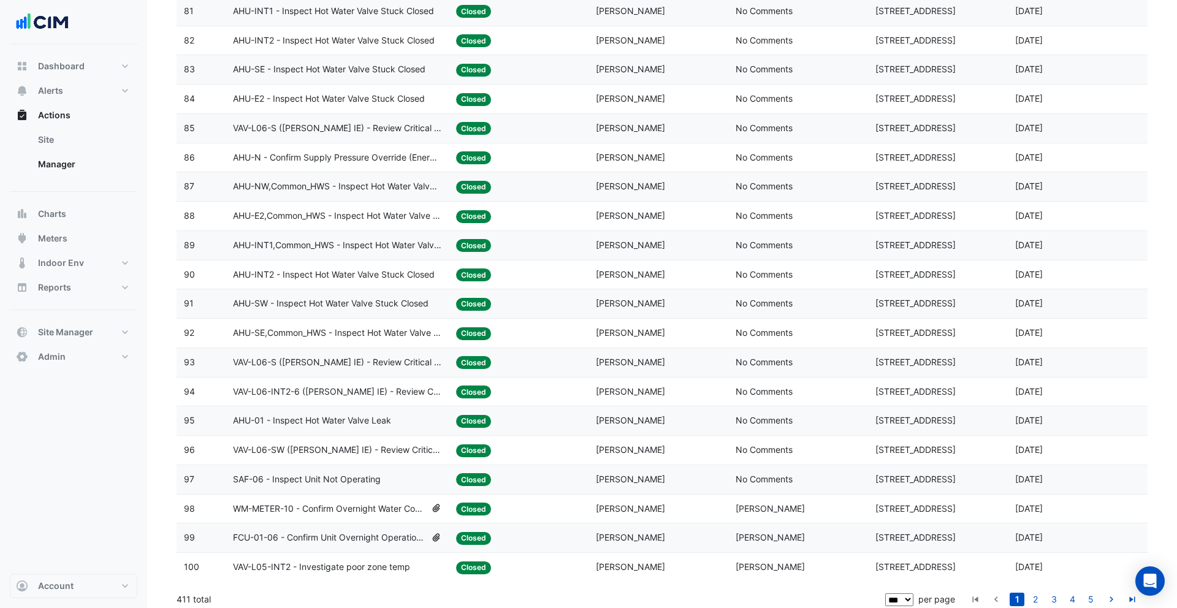
click at [880, 537] on span "[STREET_ADDRESS]" at bounding box center [915, 537] width 80 height 10
click at [858, 566] on div "Last Commented: Brendan Sadler" at bounding box center [798, 567] width 125 height 14
click at [1032, 598] on link "2" at bounding box center [1035, 599] width 15 height 13
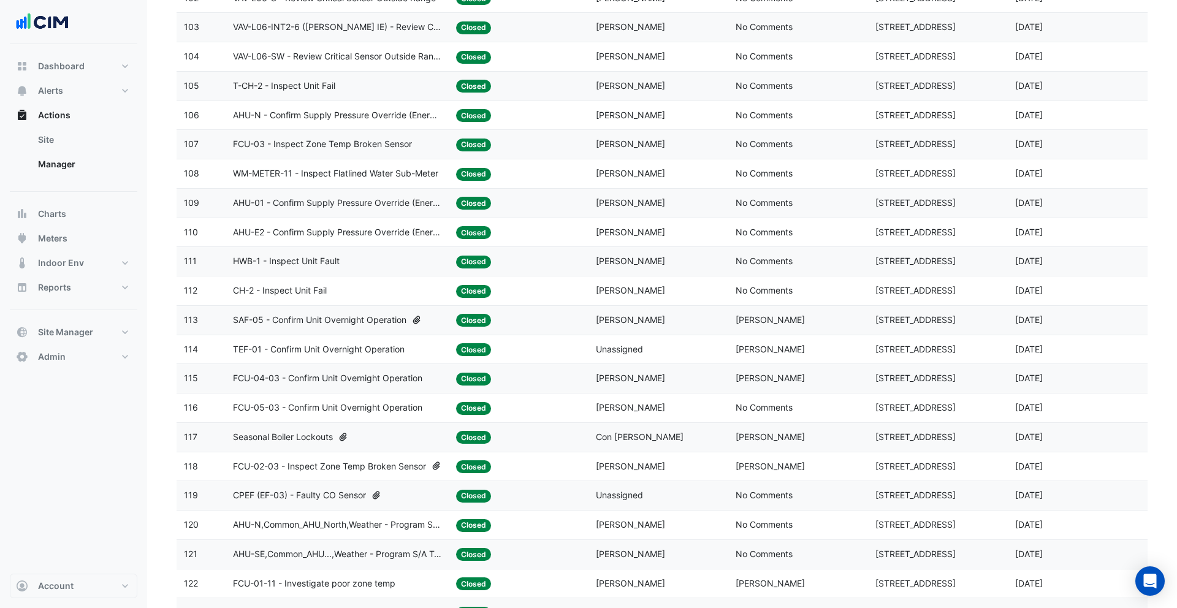
scroll to position [180, 0]
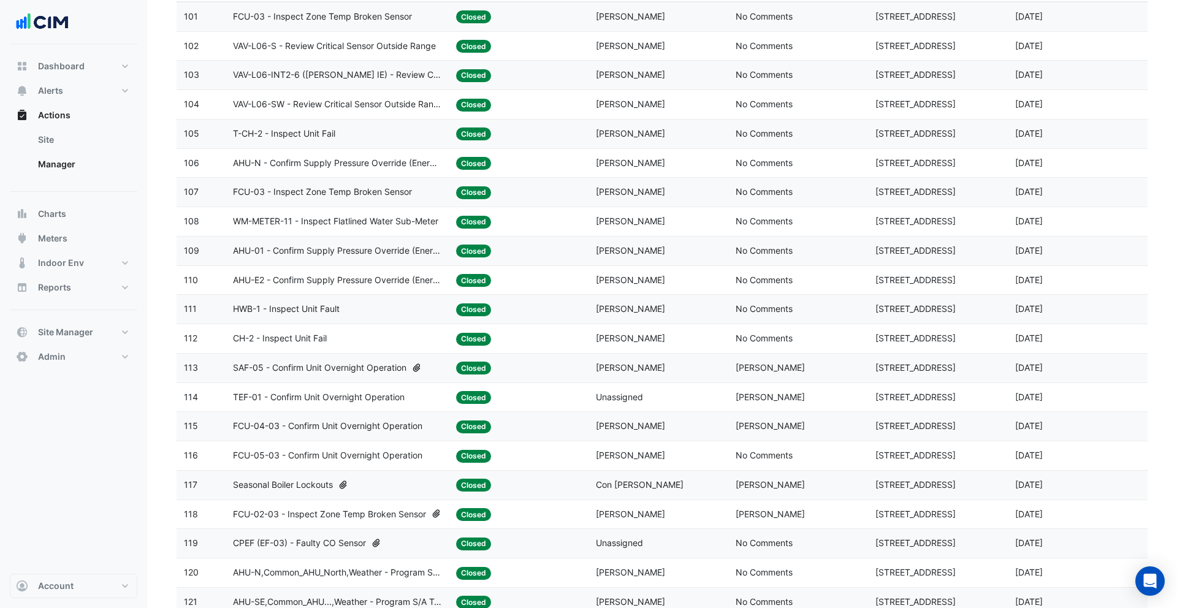
click at [788, 425] on div "Last Commented: Paul Hiller" at bounding box center [798, 426] width 125 height 14
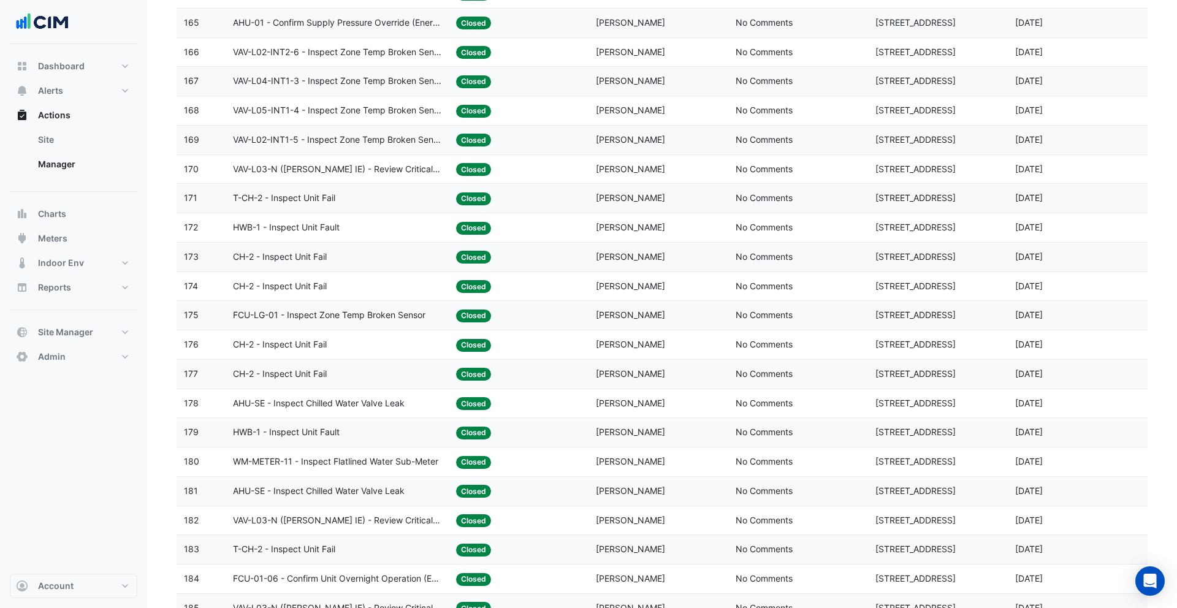
scroll to position [2534, 0]
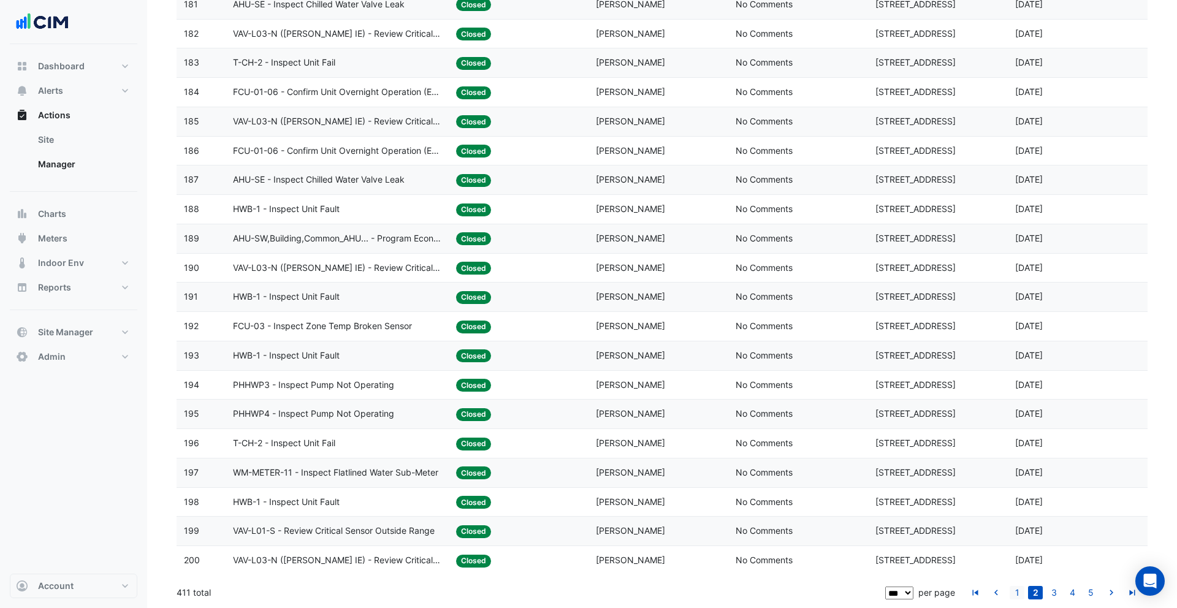
click at [1016, 587] on link "1" at bounding box center [1017, 592] width 15 height 13
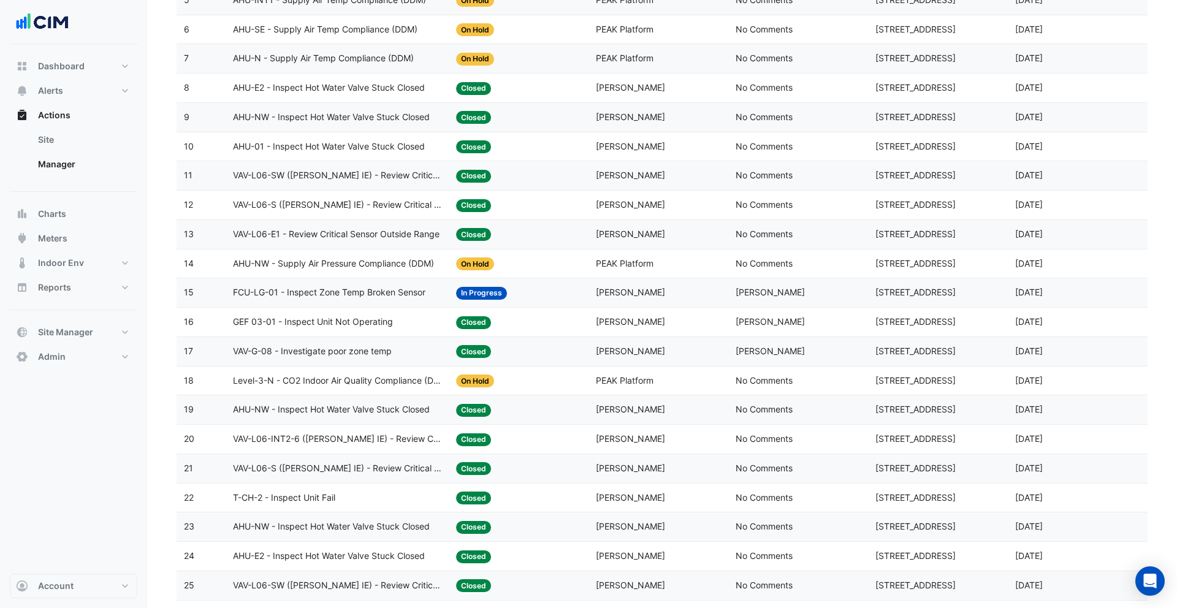
scroll to position [273, 0]
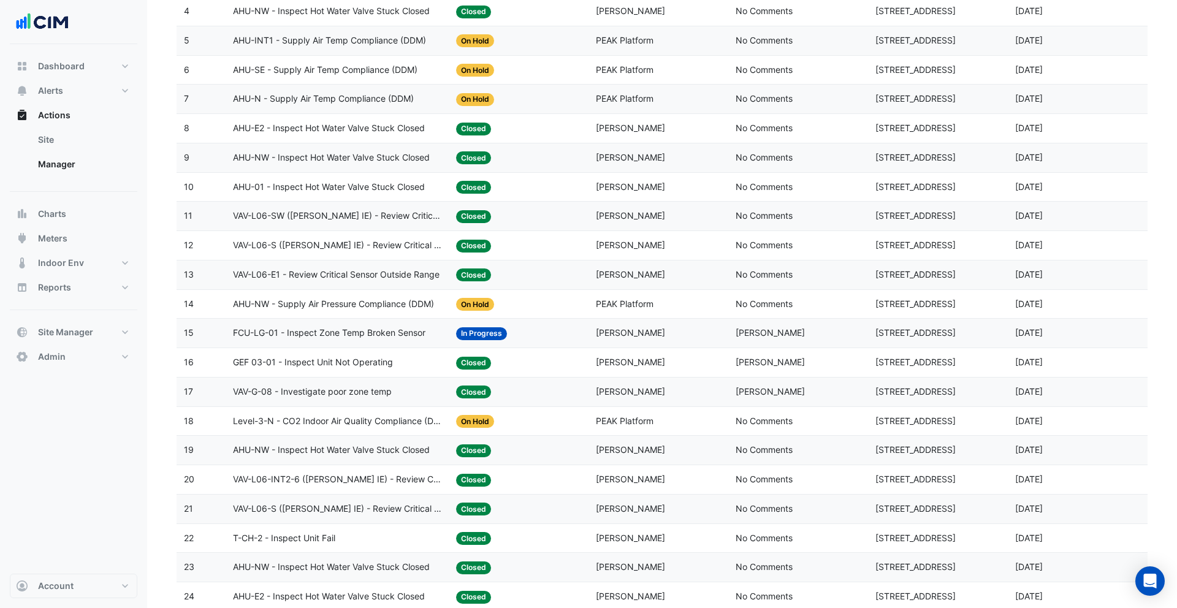
click at [877, 368] on div "Site: 990 La Trobe Street" at bounding box center [937, 363] width 125 height 14
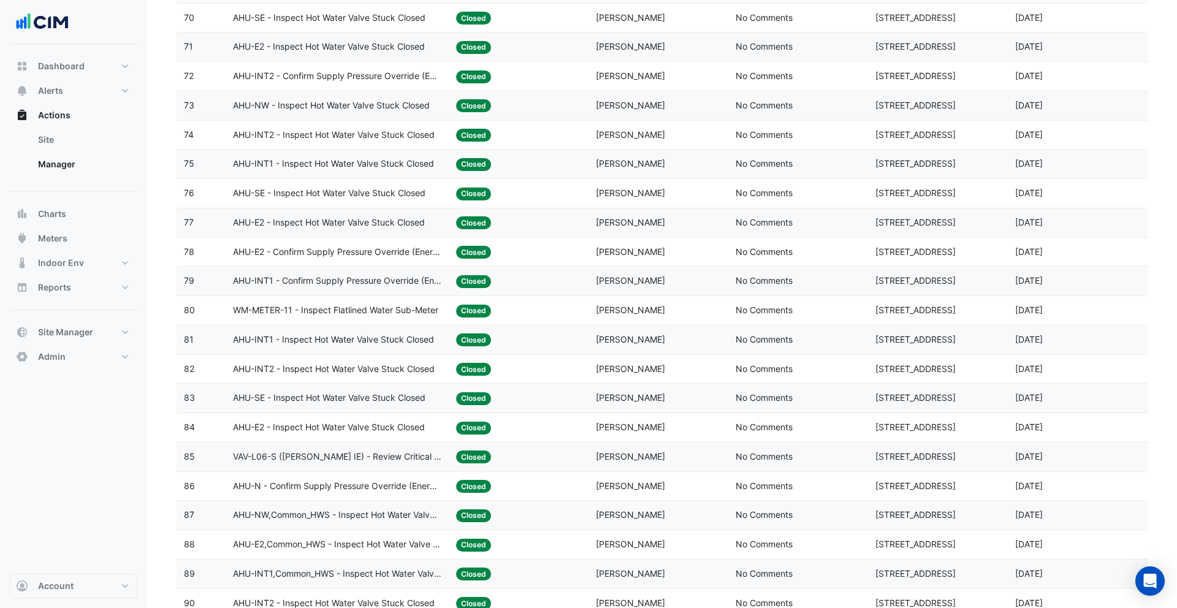
scroll to position [2534, 0]
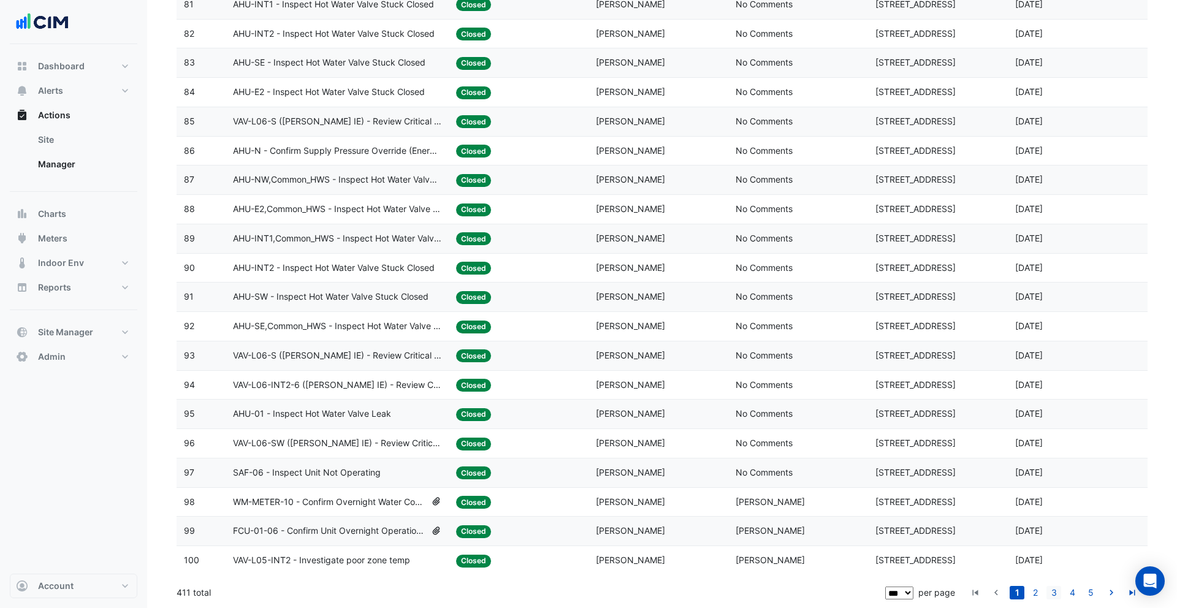
click at [1056, 593] on link "3" at bounding box center [1053, 592] width 15 height 13
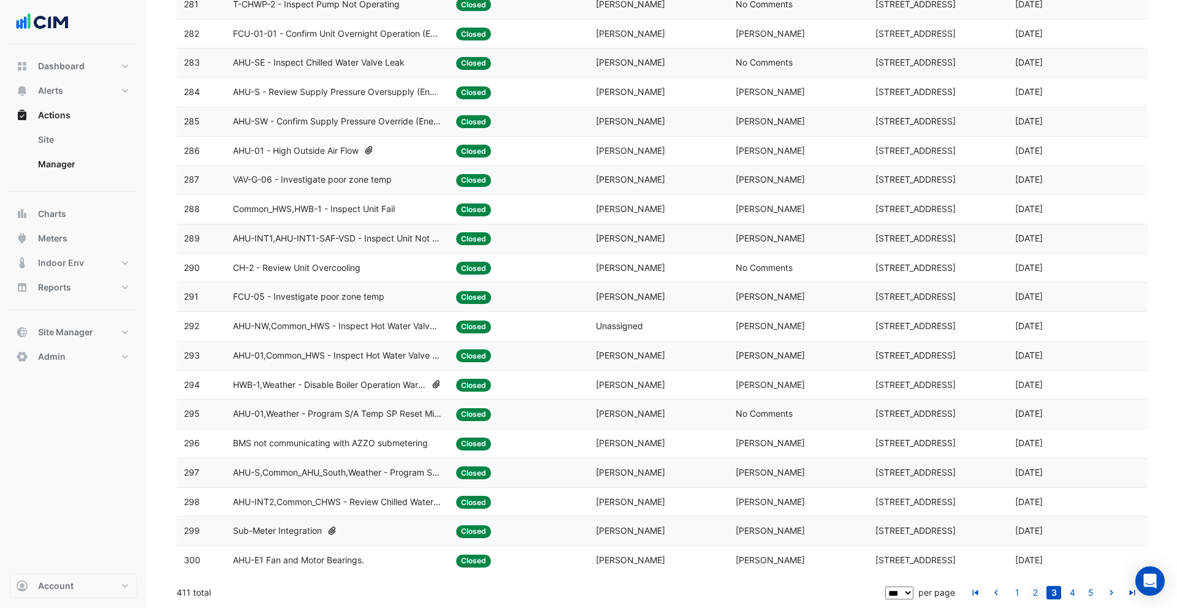
click at [1039, 596] on link "2" at bounding box center [1035, 592] width 15 height 13
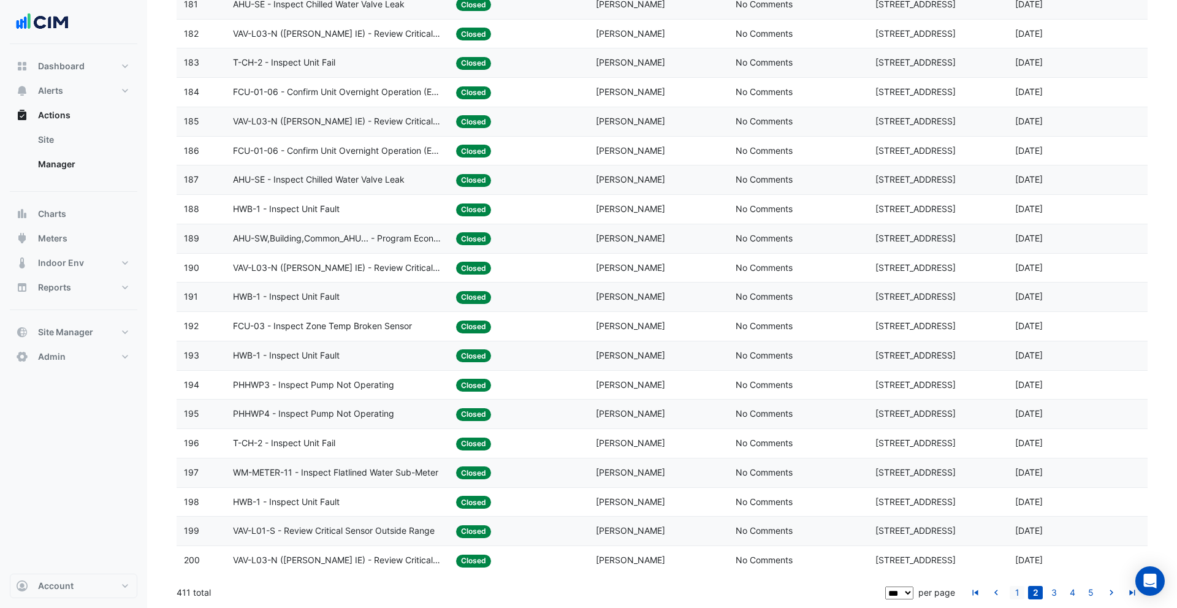
click at [1019, 595] on link "1" at bounding box center [1017, 592] width 15 height 13
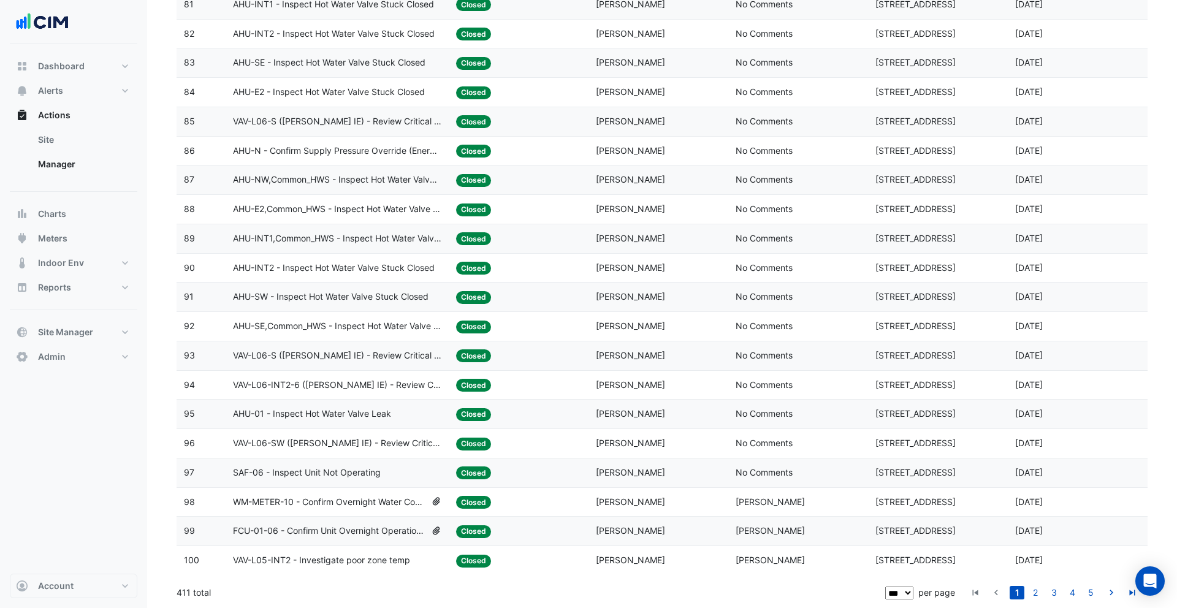
click at [920, 534] on span "[STREET_ADDRESS]" at bounding box center [915, 530] width 80 height 10
click at [791, 555] on span "Brendan Sadler" at bounding box center [770, 560] width 69 height 10
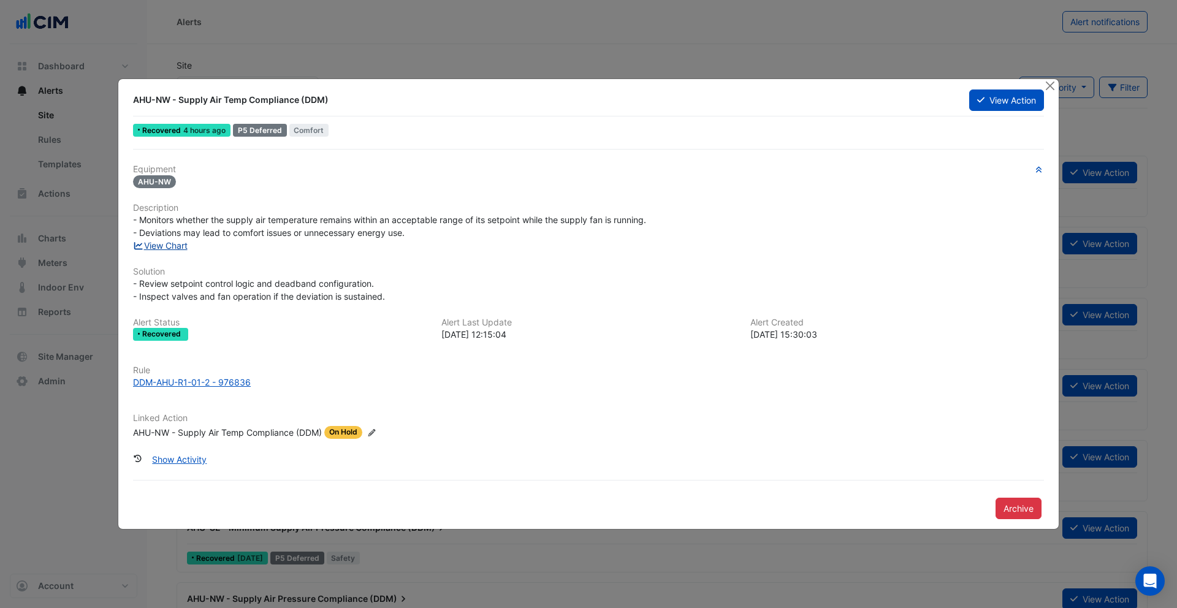
click at [181, 240] on link "View Chart" at bounding box center [160, 245] width 55 height 10
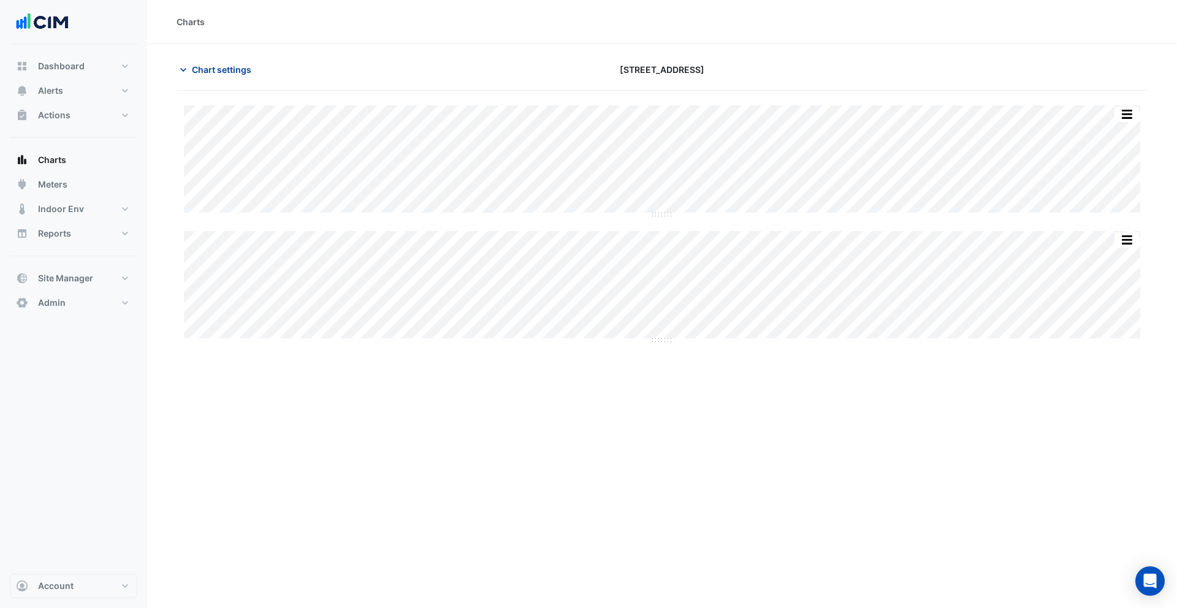
click at [218, 63] on span "Chart settings" at bounding box center [221, 69] width 59 height 13
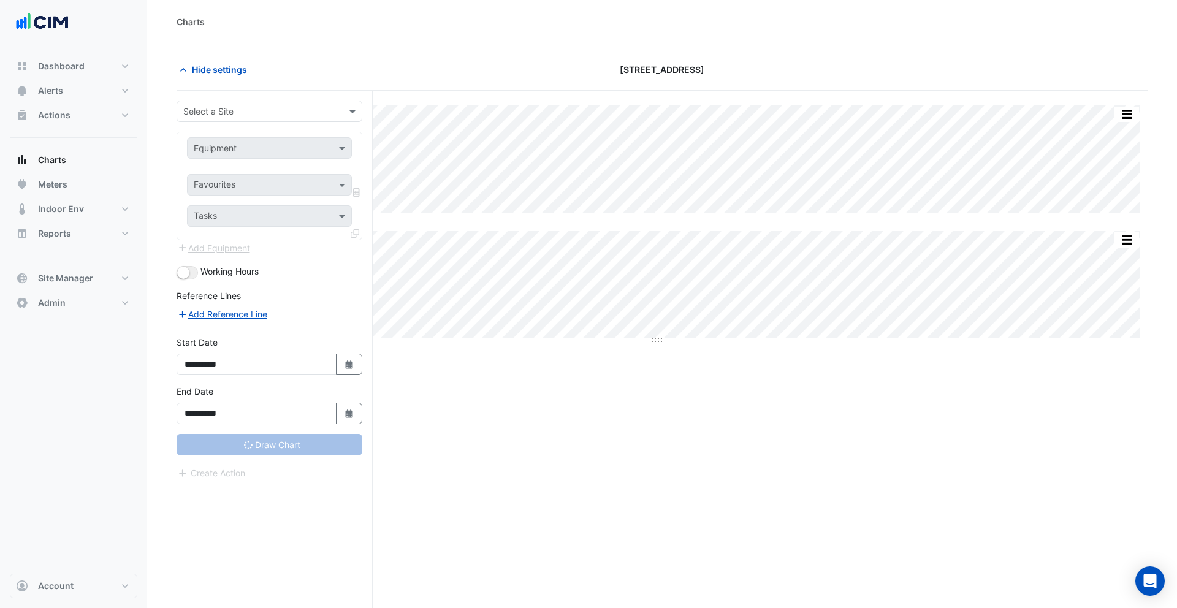
type input "**********"
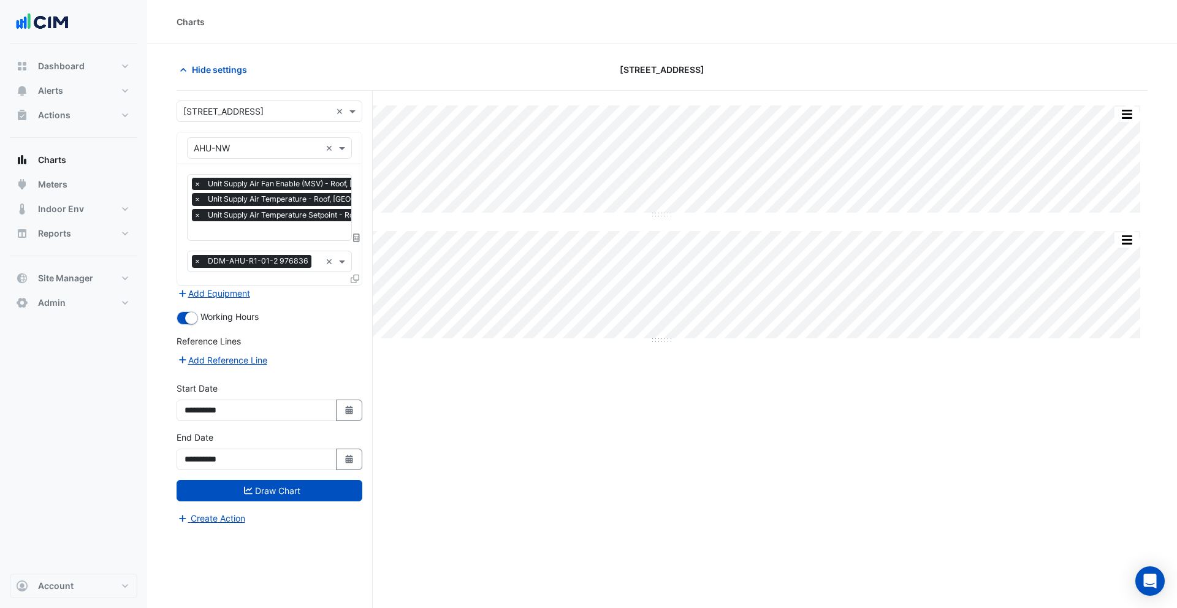
click at [240, 275] on div "Favourites × Unit Supply Air Fan Enable (MSV) - Roof, North West × Unit Supply …" at bounding box center [269, 224] width 185 height 121
click at [230, 231] on input "text" at bounding box center [320, 232] width 252 height 13
type input "*********"
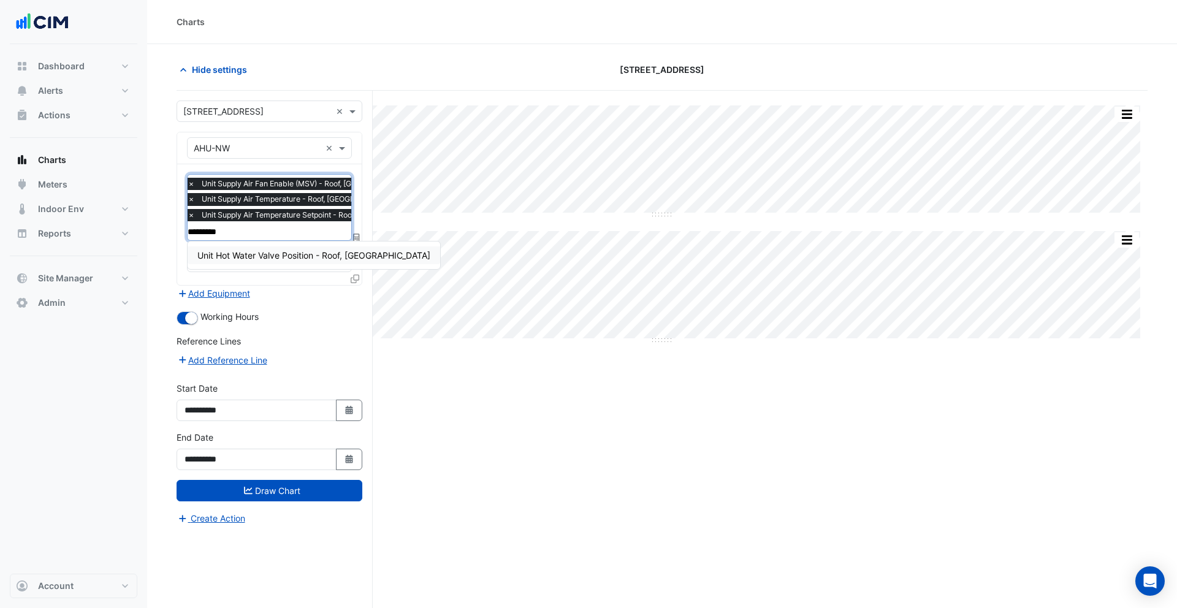
click at [254, 257] on span "Unit Hot Water Valve Position - Roof, [GEOGRAPHIC_DATA]" at bounding box center [313, 255] width 233 height 10
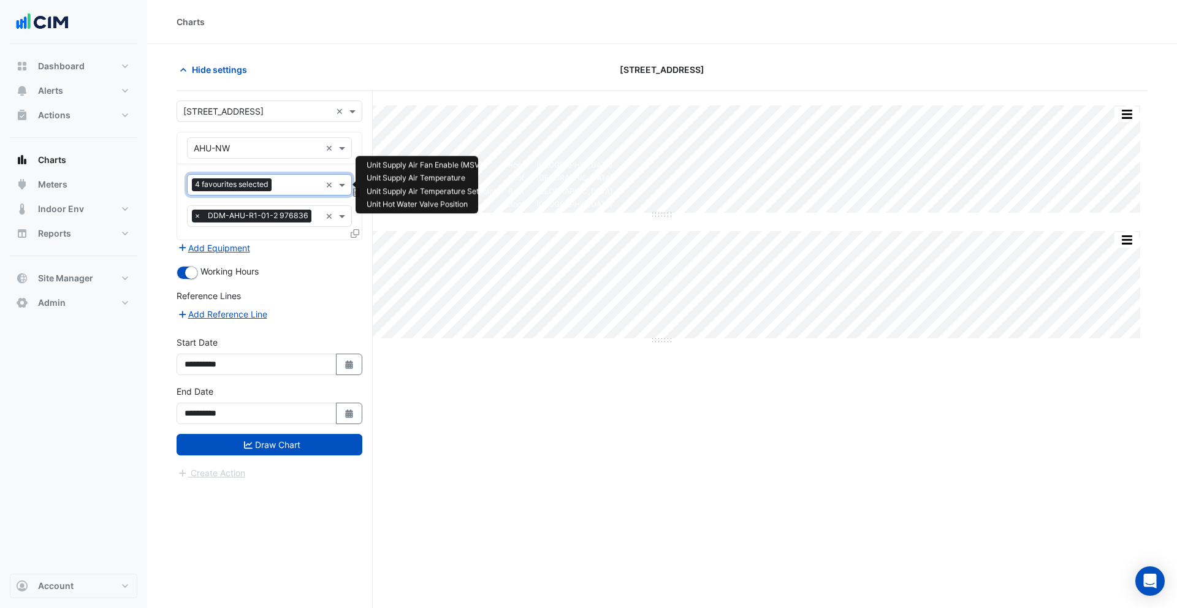
click at [287, 183] on input "text" at bounding box center [298, 186] width 44 height 13
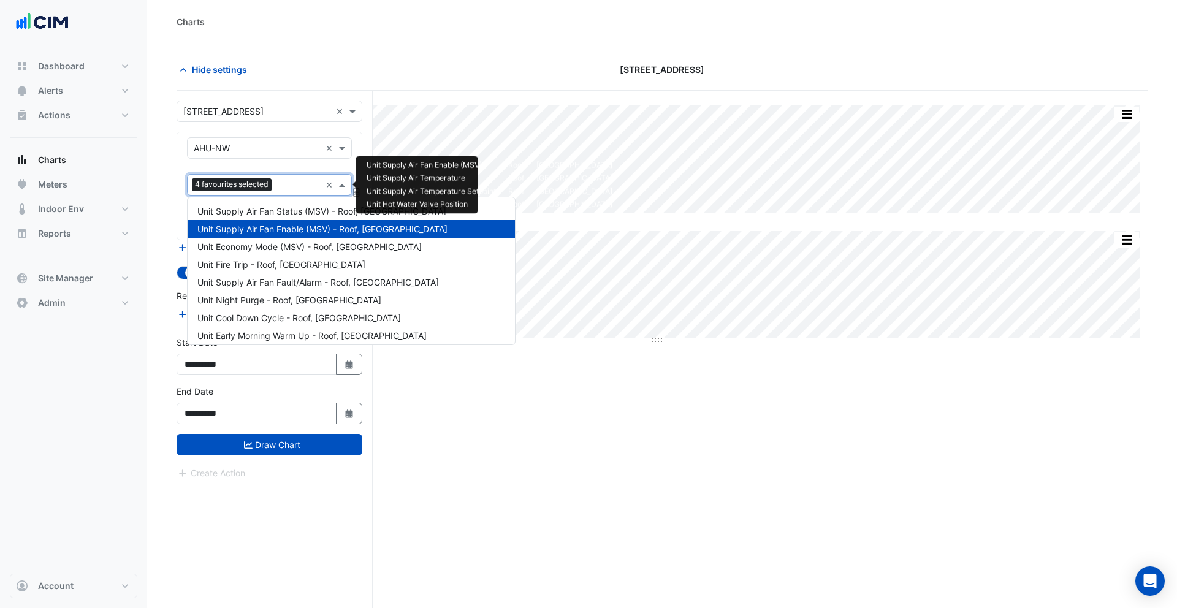
click at [237, 225] on span "Unit Supply Air Fan Enable (MSV) - Roof, [GEOGRAPHIC_DATA]" at bounding box center [322, 229] width 250 height 10
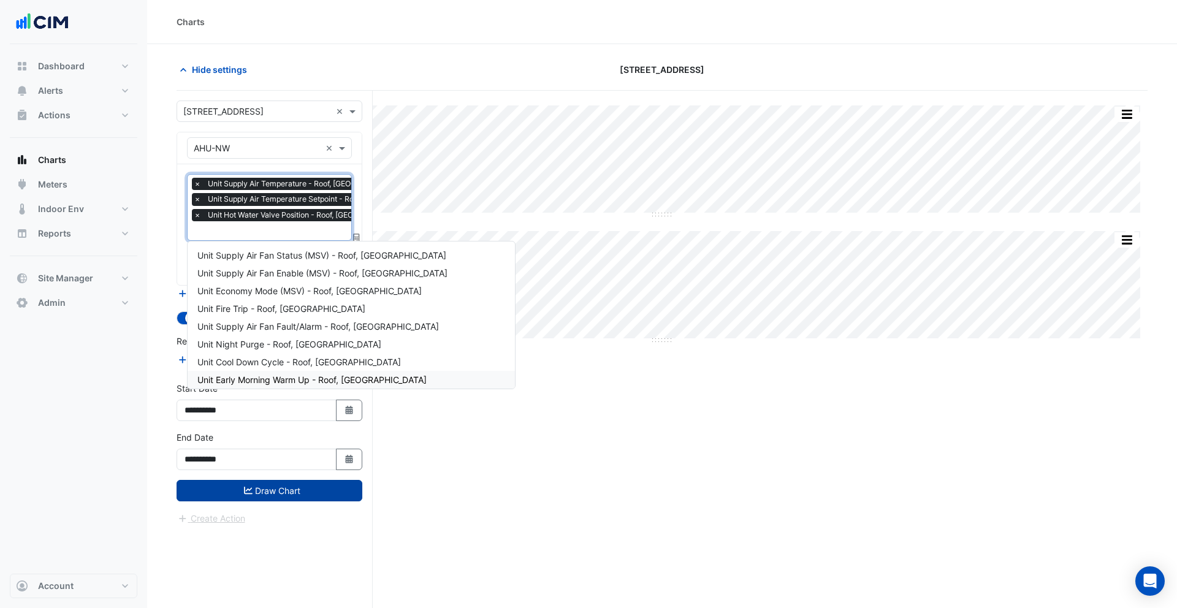
click at [278, 487] on button "Draw Chart" at bounding box center [270, 490] width 186 height 21
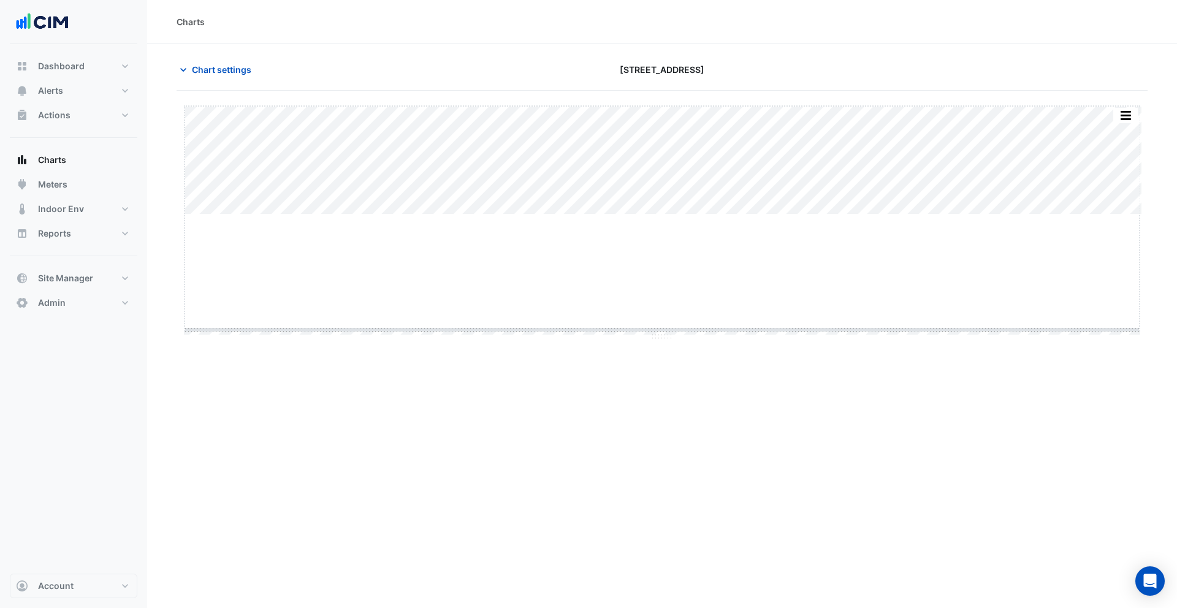
drag, startPoint x: 659, startPoint y: 215, endPoint x: 649, endPoint y: 348, distance: 134.0
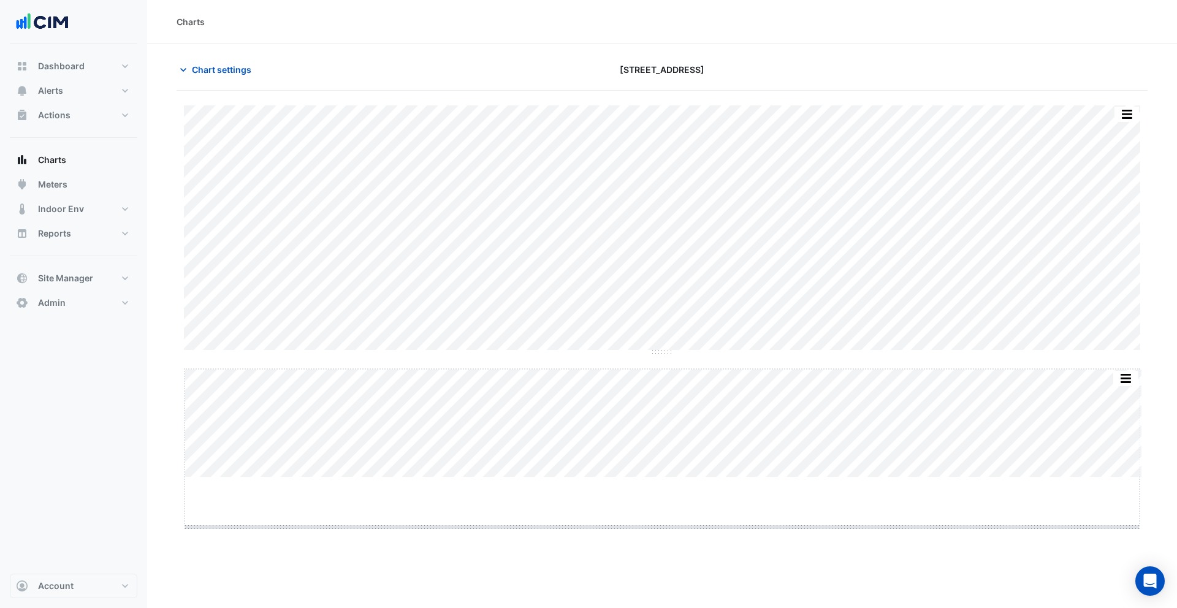
drag, startPoint x: 665, startPoint y: 477, endPoint x: 657, endPoint y: 535, distance: 58.8
click at [222, 75] on span "Chart settings" at bounding box center [221, 69] width 59 height 13
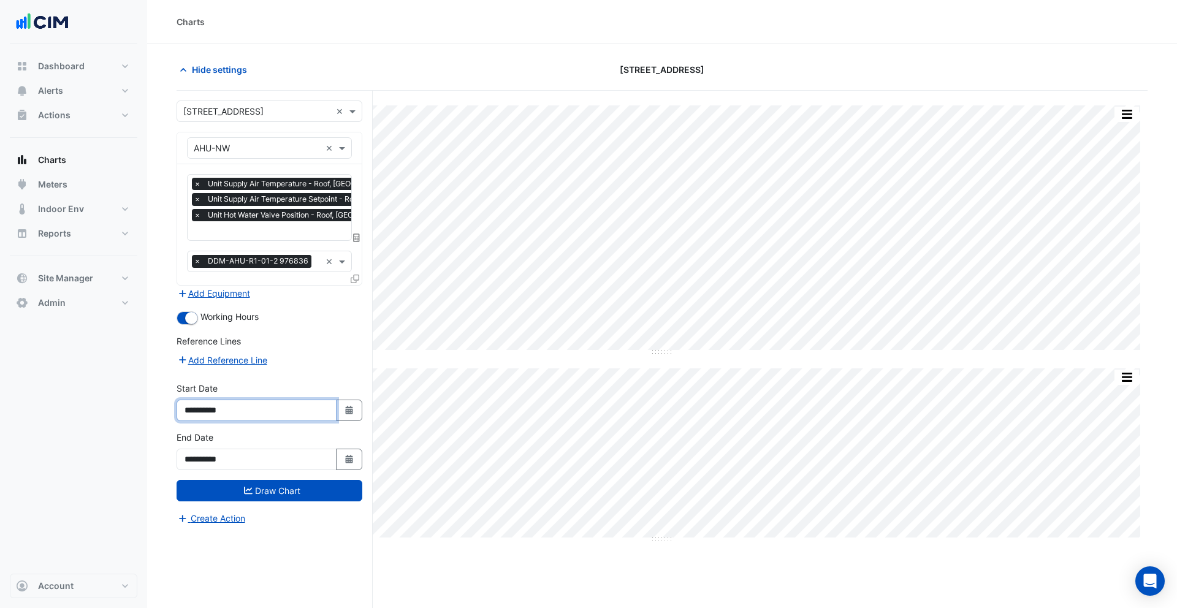
click at [219, 410] on input "**********" at bounding box center [257, 410] width 160 height 21
type input "**********"
click at [273, 488] on button "Draw Chart" at bounding box center [270, 490] width 186 height 21
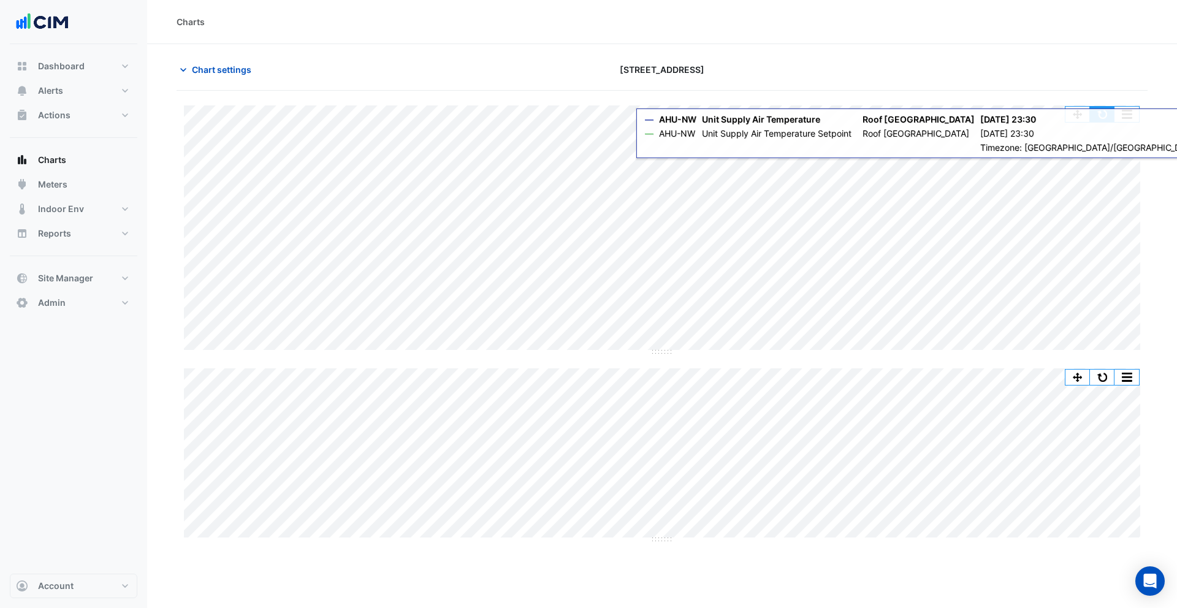
click at [1106, 119] on button "button" at bounding box center [1102, 114] width 25 height 15
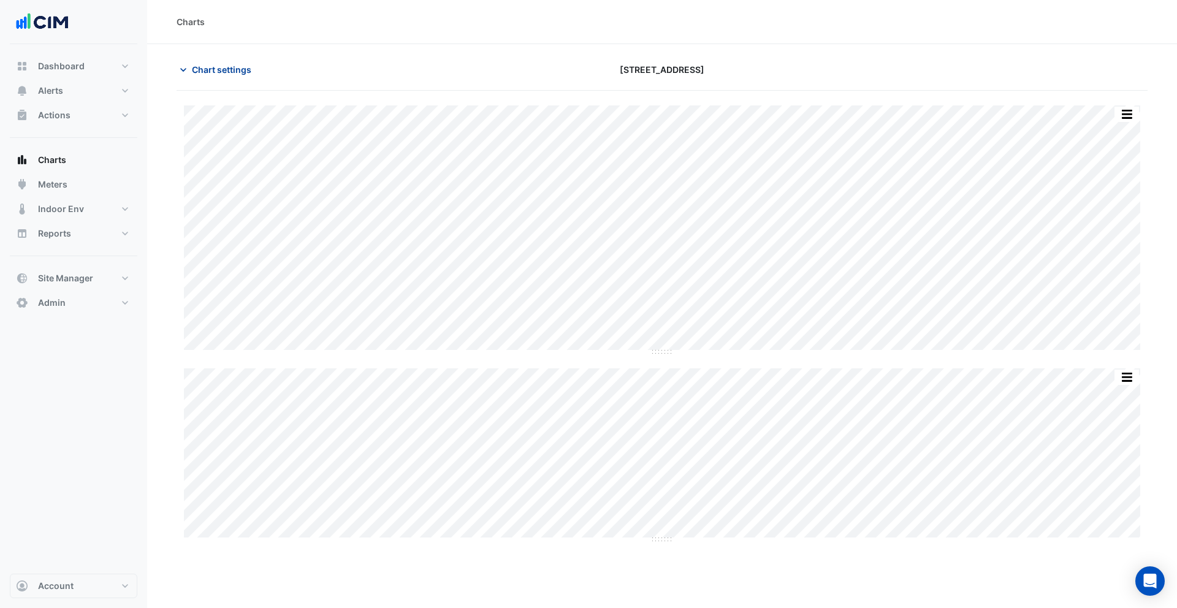
click at [227, 72] on span "Chart settings" at bounding box center [221, 69] width 59 height 13
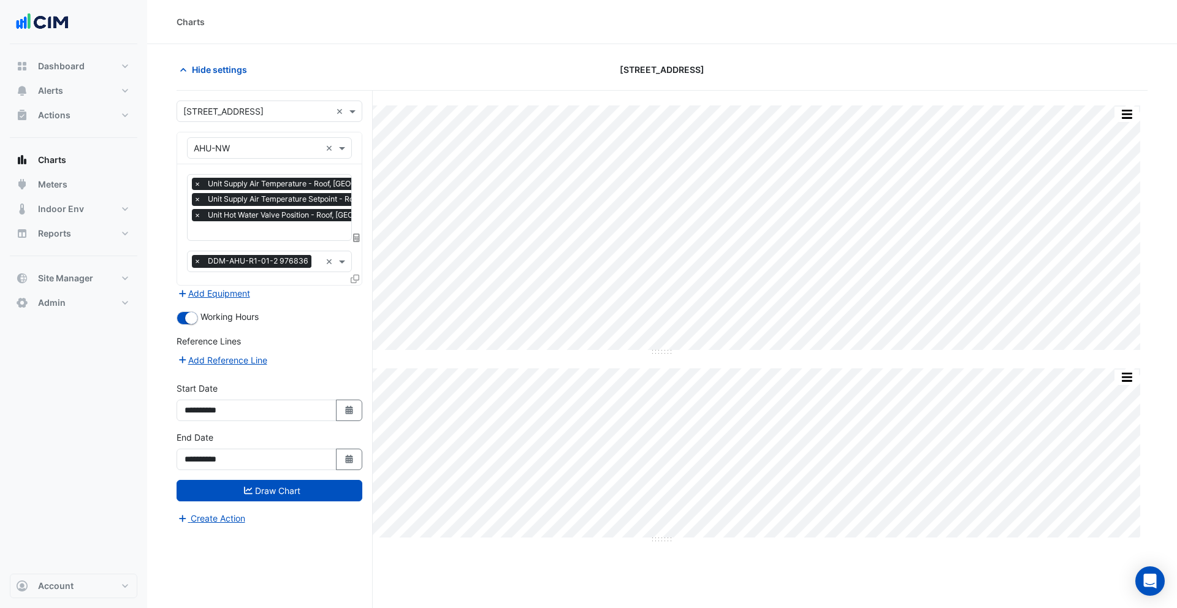
click at [236, 234] on input "text" at bounding box center [320, 232] width 252 height 13
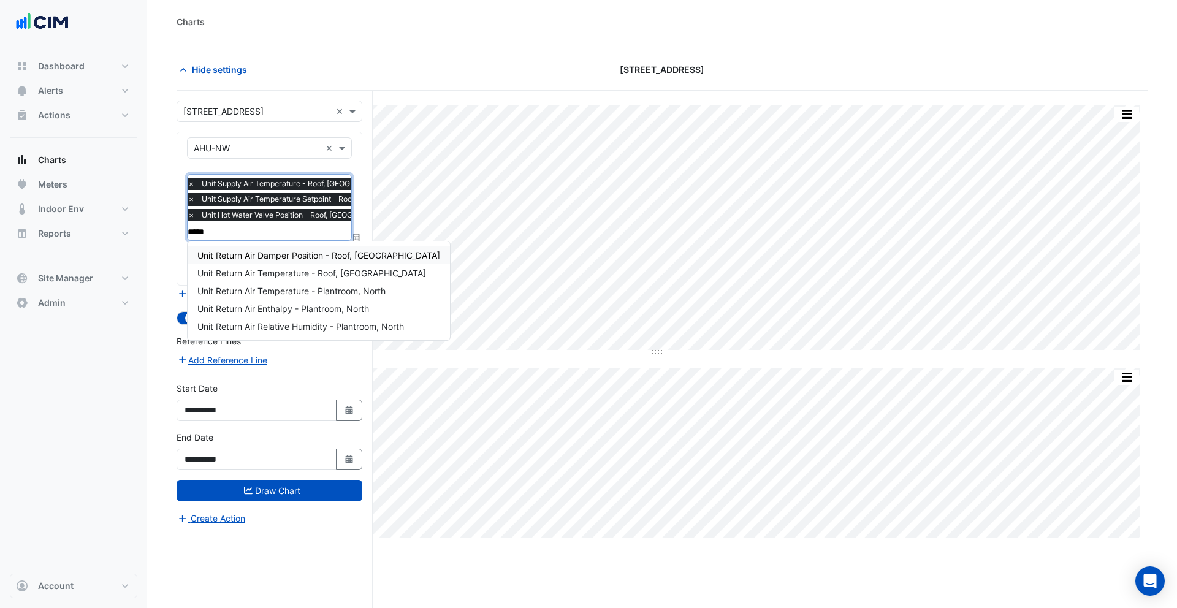
type input "******"
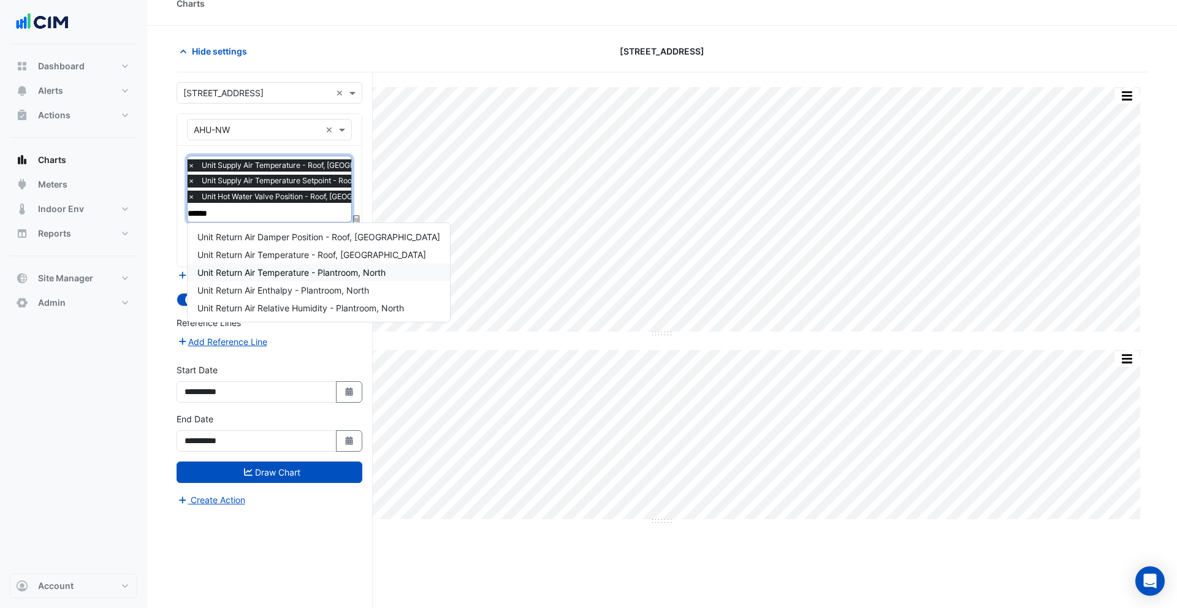
scroll to position [18, 0]
click at [273, 262] on div "Unit Return Air Temperature - Roof, North West" at bounding box center [319, 255] width 262 height 18
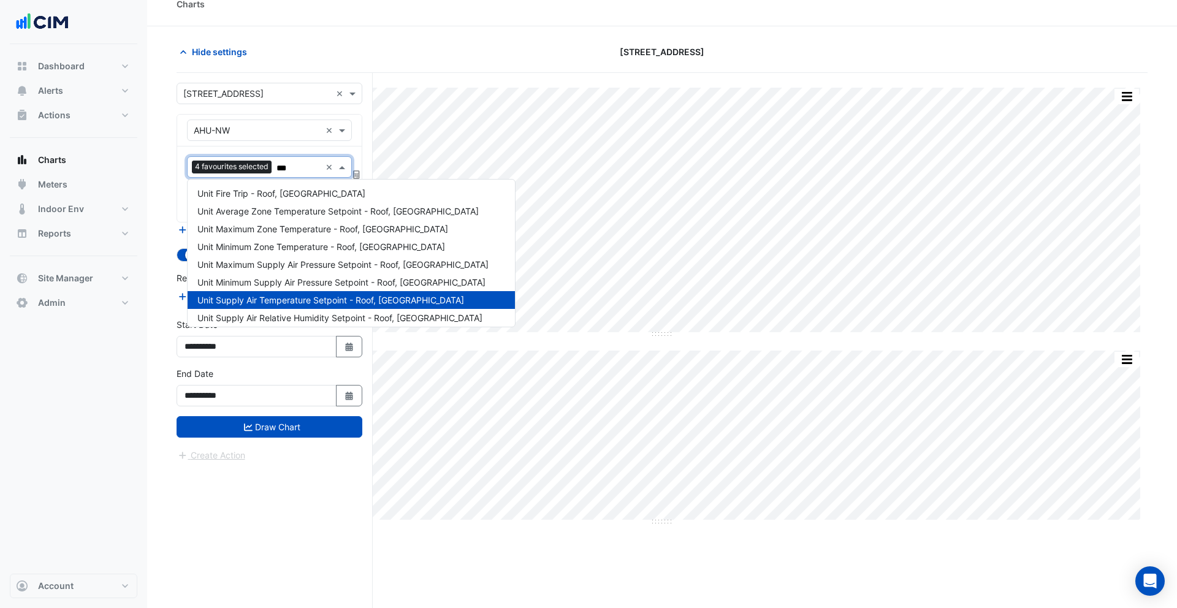
scroll to position [0, 0]
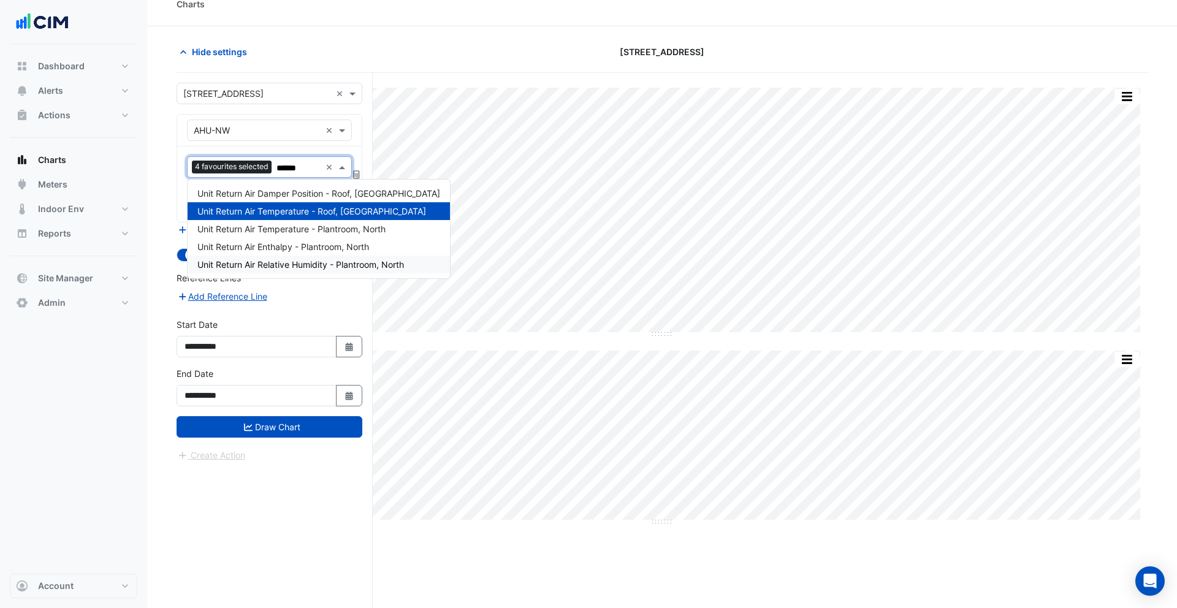
type input "******"
click at [272, 227] on span "Unit Return Air Temperature - Plantroom, North" at bounding box center [291, 229] width 188 height 10
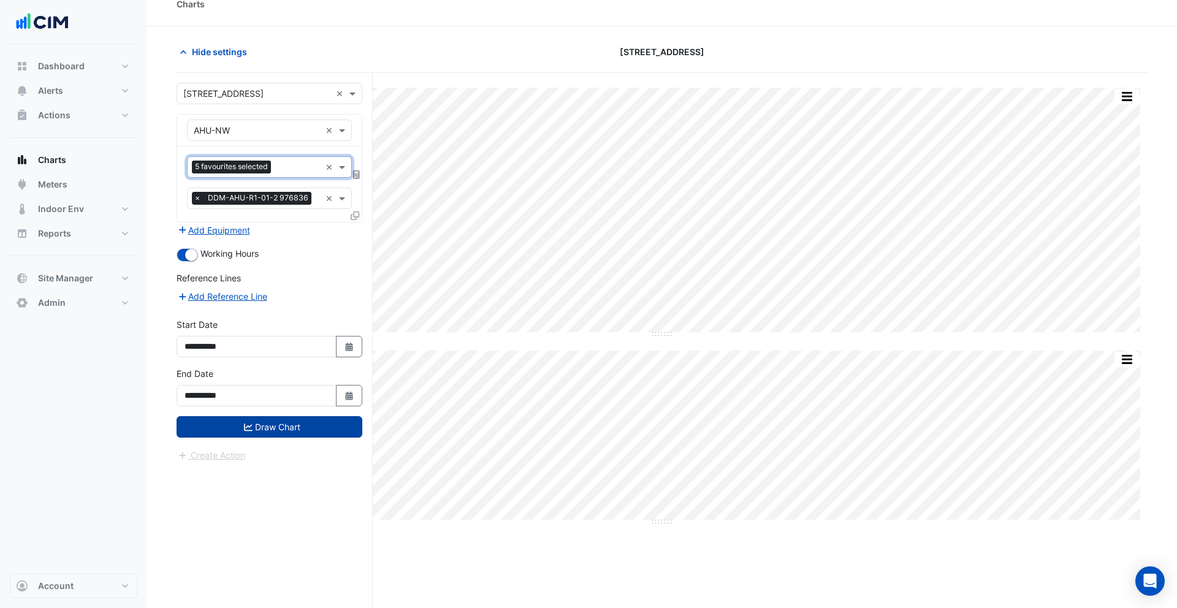
click at [241, 425] on button "Draw Chart" at bounding box center [270, 426] width 186 height 21
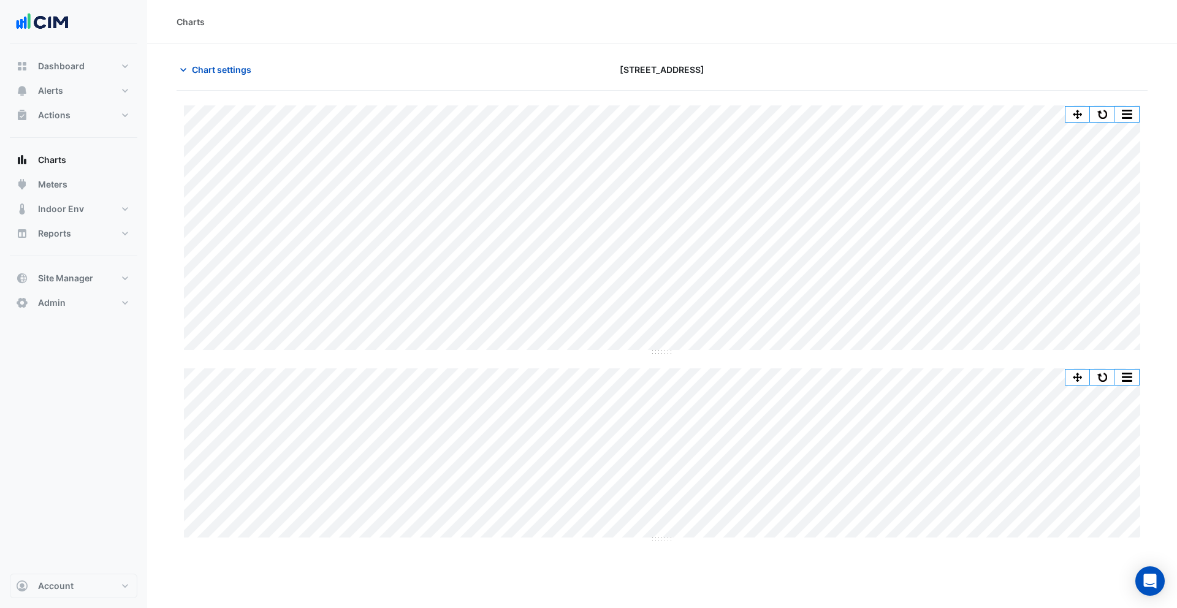
click at [1103, 107] on button "button" at bounding box center [1102, 114] width 25 height 15
click at [233, 78] on button "Chart settings" at bounding box center [218, 69] width 83 height 21
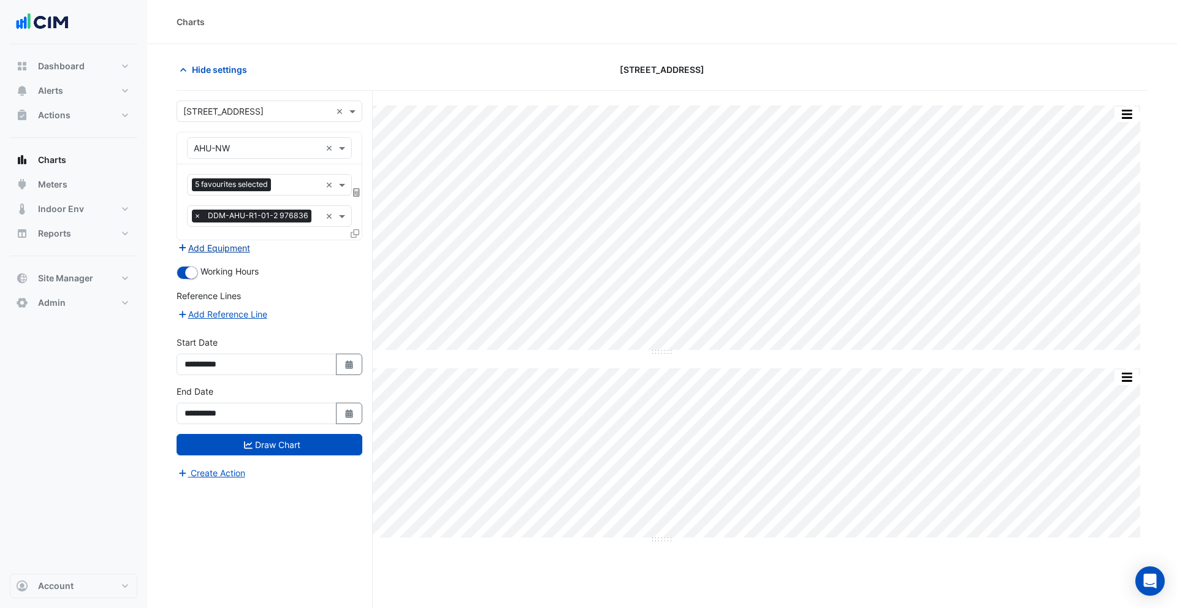
click at [240, 250] on button "Add Equipment" at bounding box center [214, 248] width 74 height 14
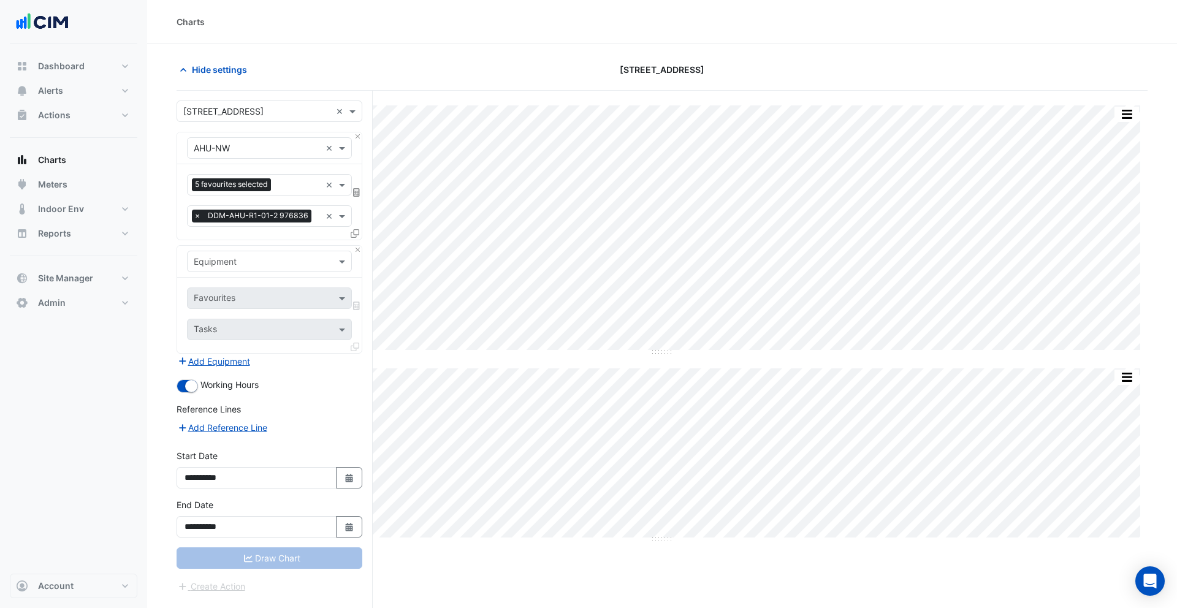
click at [261, 264] on input "text" at bounding box center [257, 262] width 127 height 13
type input "****"
click at [281, 194] on div "Favourites 5 favourites selected" at bounding box center [254, 184] width 133 height 19
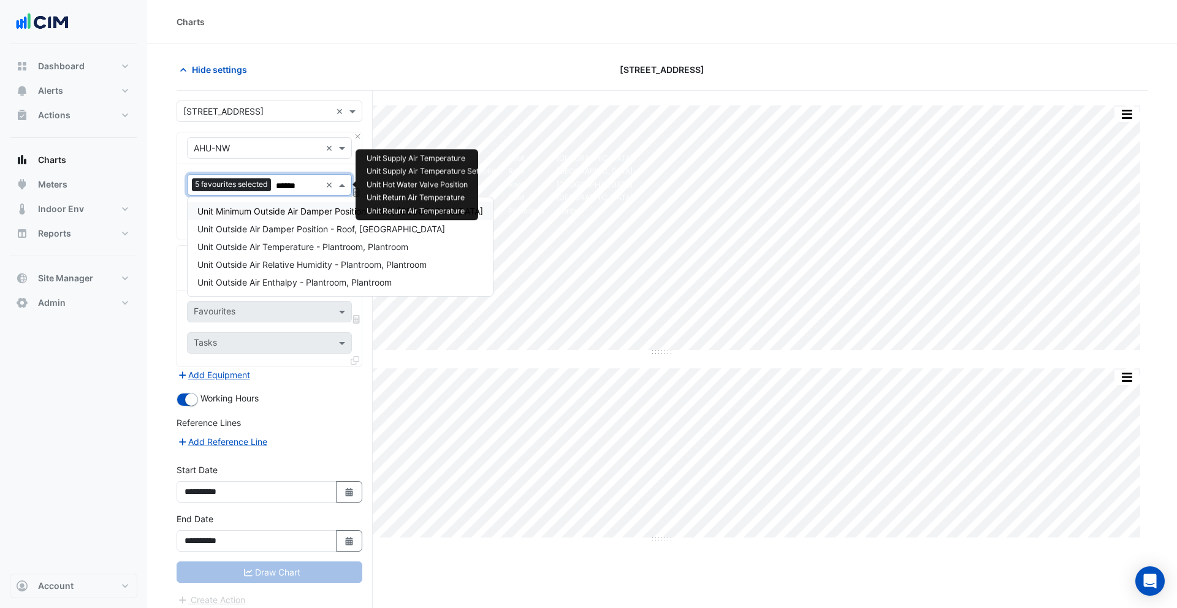
type input "*******"
click at [243, 250] on span "Unit Outside Air Temperature - Plantroom, Plantroom" at bounding box center [302, 247] width 211 height 10
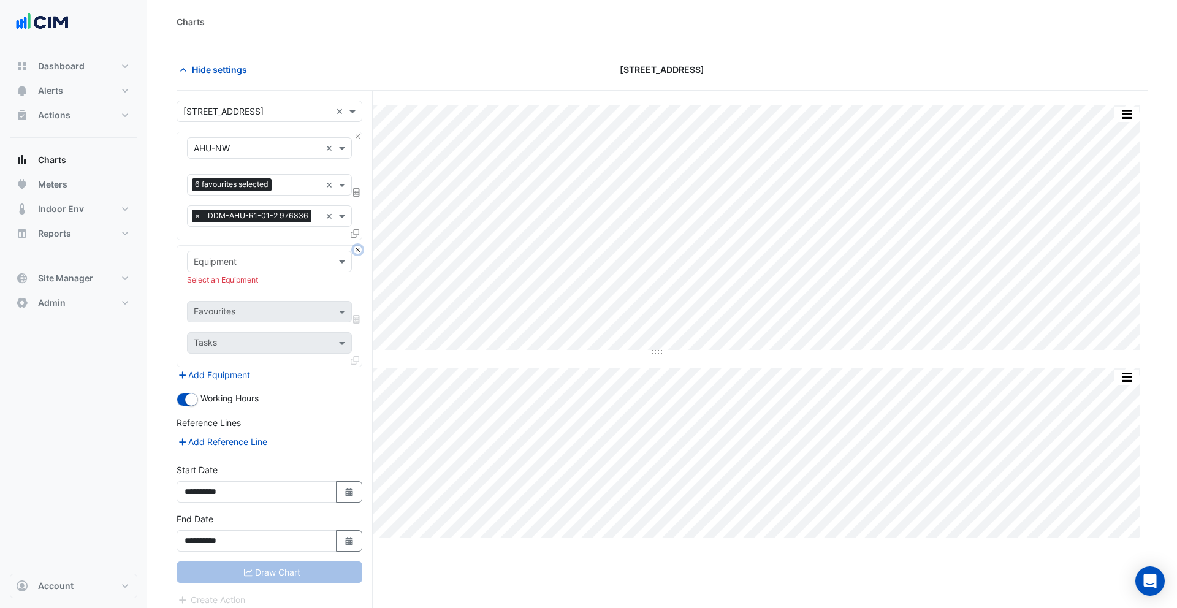
click at [355, 250] on button "Close" at bounding box center [358, 250] width 8 height 8
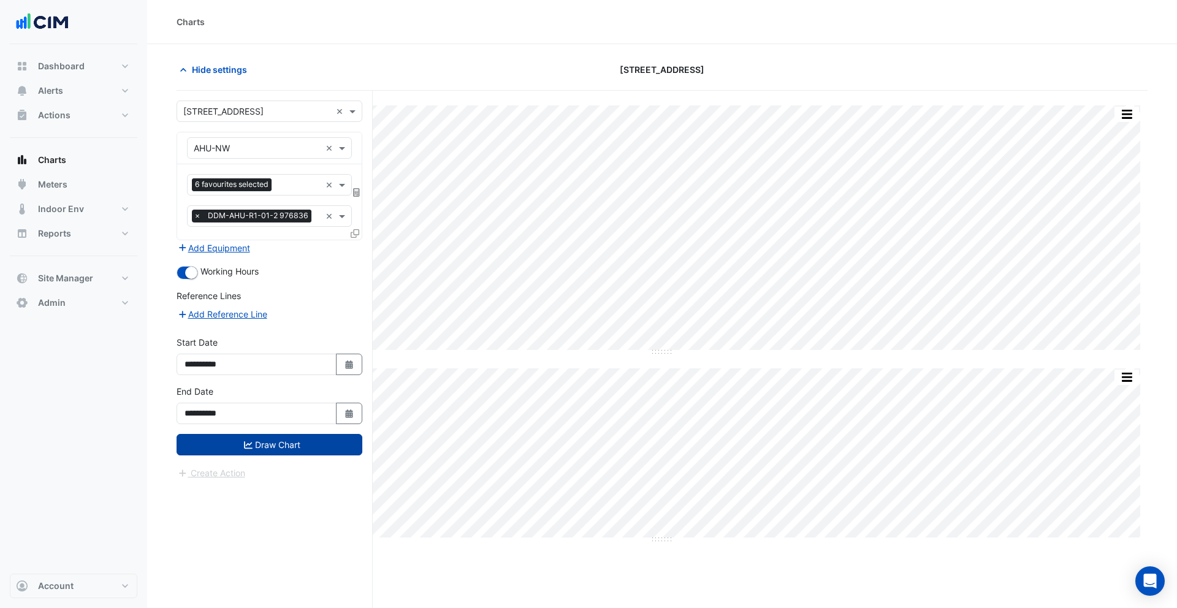
click at [317, 439] on button "Draw Chart" at bounding box center [270, 444] width 186 height 21
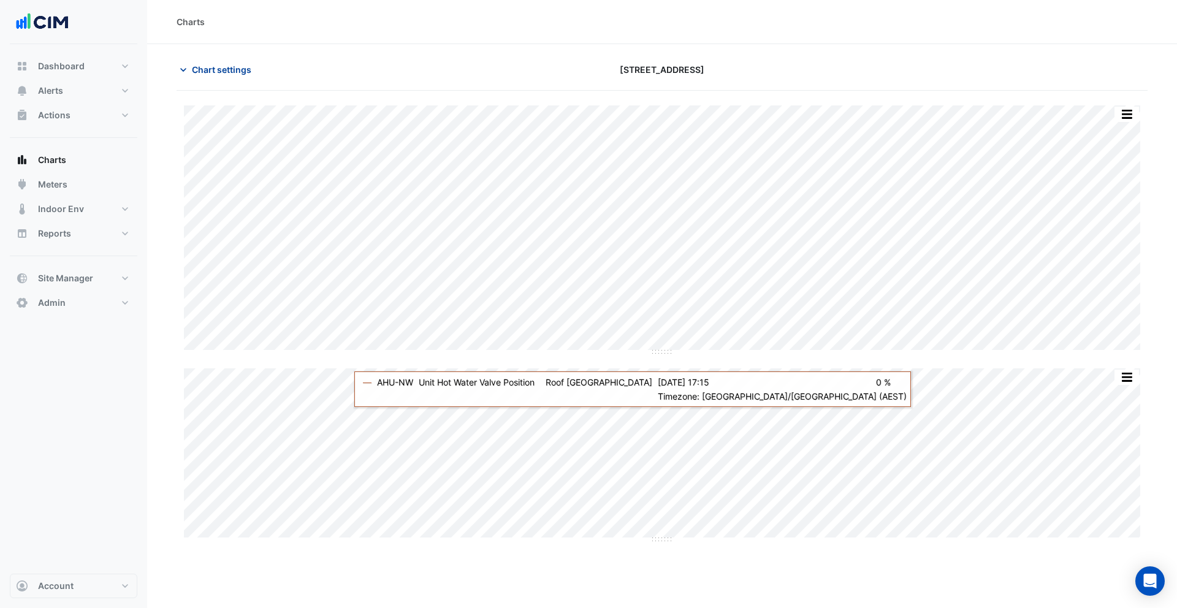
click at [220, 72] on span "Chart settings" at bounding box center [221, 69] width 59 height 13
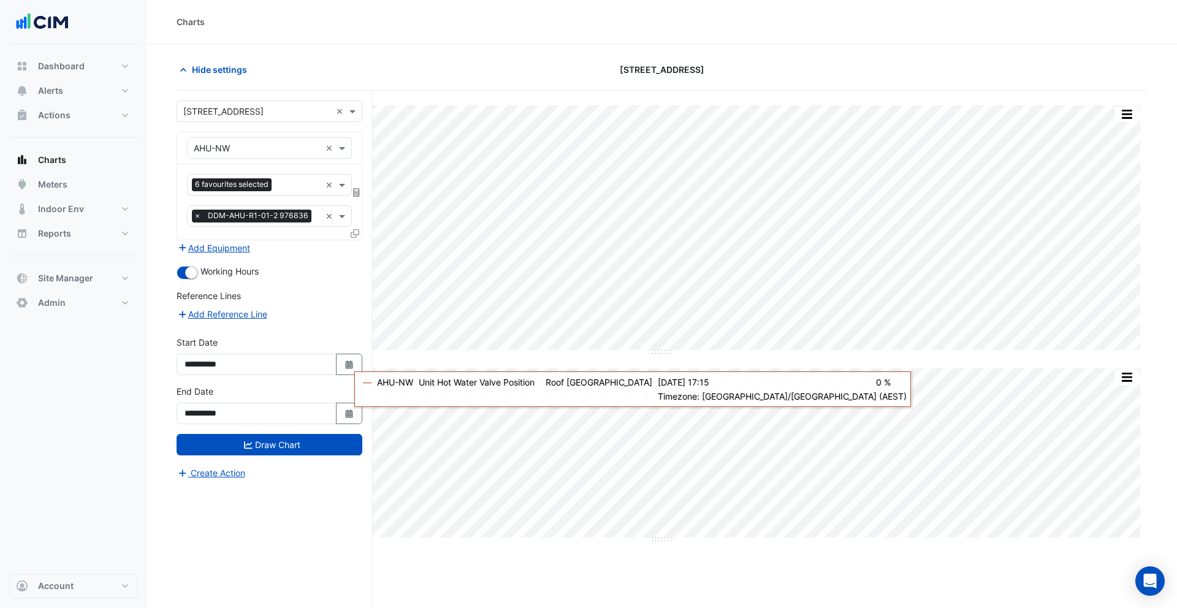
click at [357, 196] on span at bounding box center [356, 192] width 11 height 10
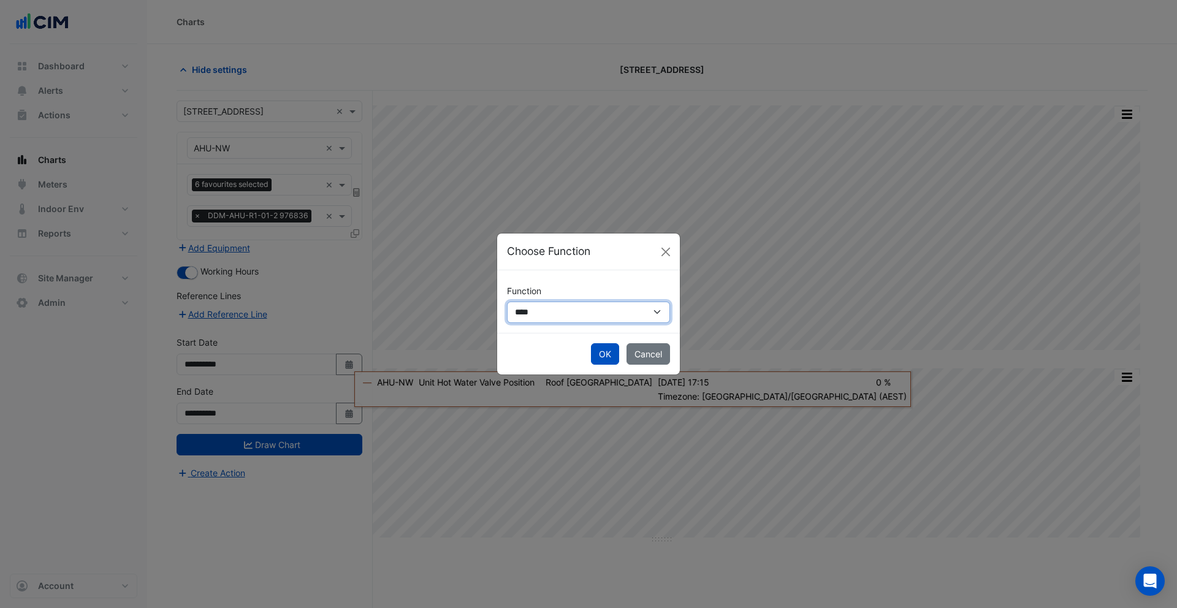
click at [550, 307] on select "**********" at bounding box center [588, 312] width 163 height 21
select select "******"
click at [507, 302] on select "**********" at bounding box center [588, 312] width 163 height 21
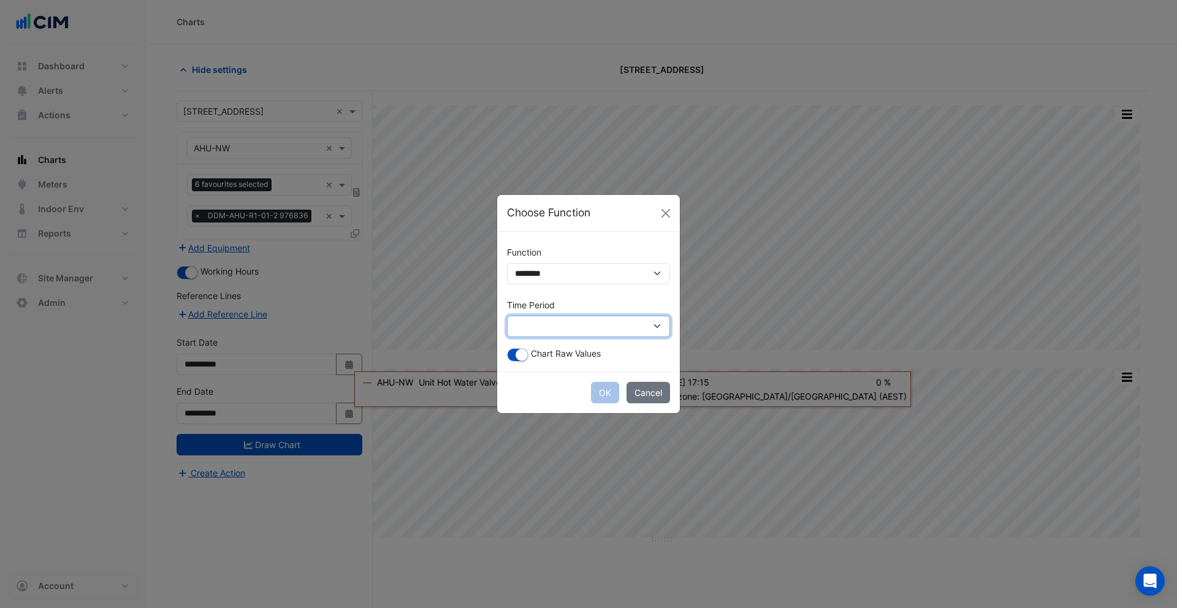
click at [554, 322] on select "**********" at bounding box center [588, 326] width 163 height 21
select select "*********"
click at [507, 316] on select "**********" at bounding box center [588, 326] width 163 height 21
click at [515, 349] on button "button" at bounding box center [517, 354] width 21 height 13
click at [609, 395] on button "OK" at bounding box center [605, 392] width 28 height 21
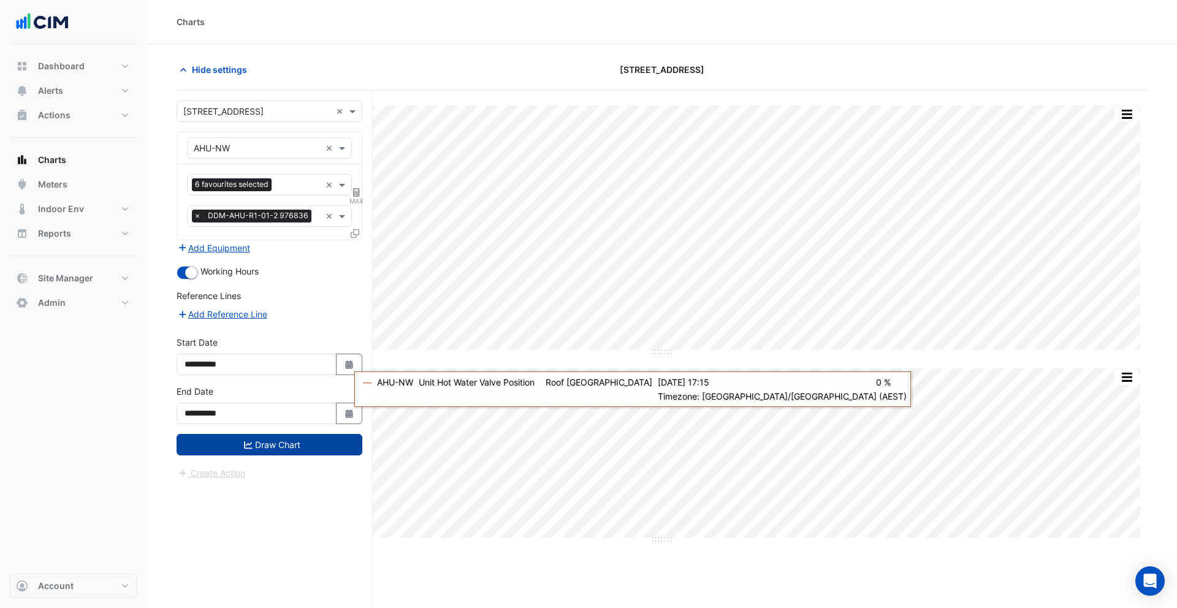
click at [295, 451] on button "Draw Chart" at bounding box center [270, 444] width 186 height 21
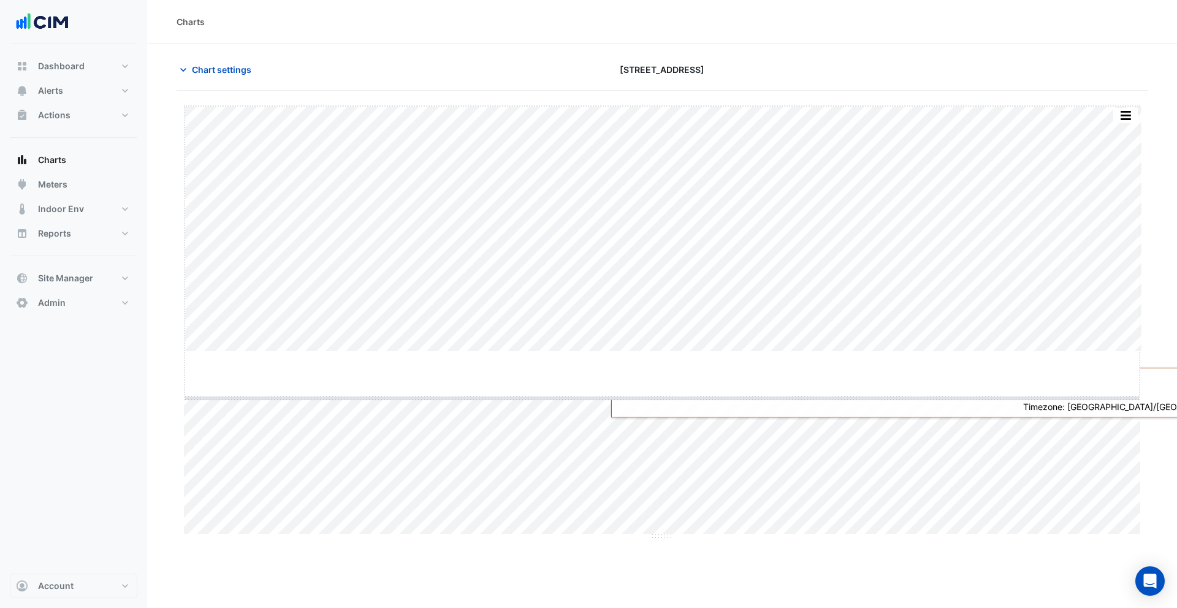
drag, startPoint x: 663, startPoint y: 351, endPoint x: 667, endPoint y: 398, distance: 46.7
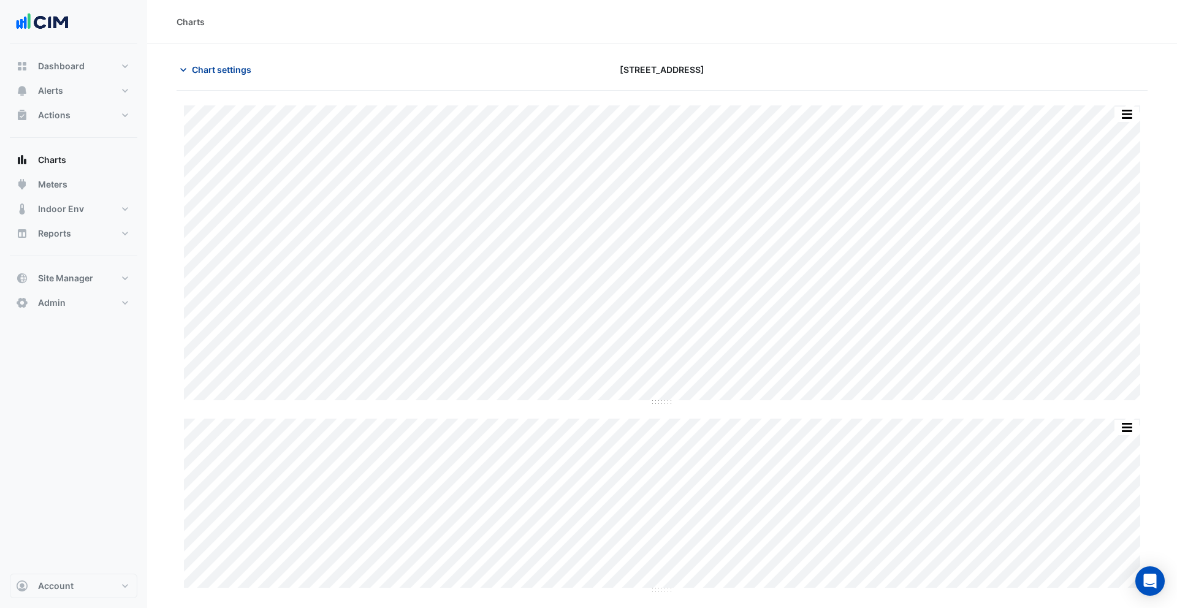
click at [212, 66] on span "Chart settings" at bounding box center [221, 69] width 59 height 13
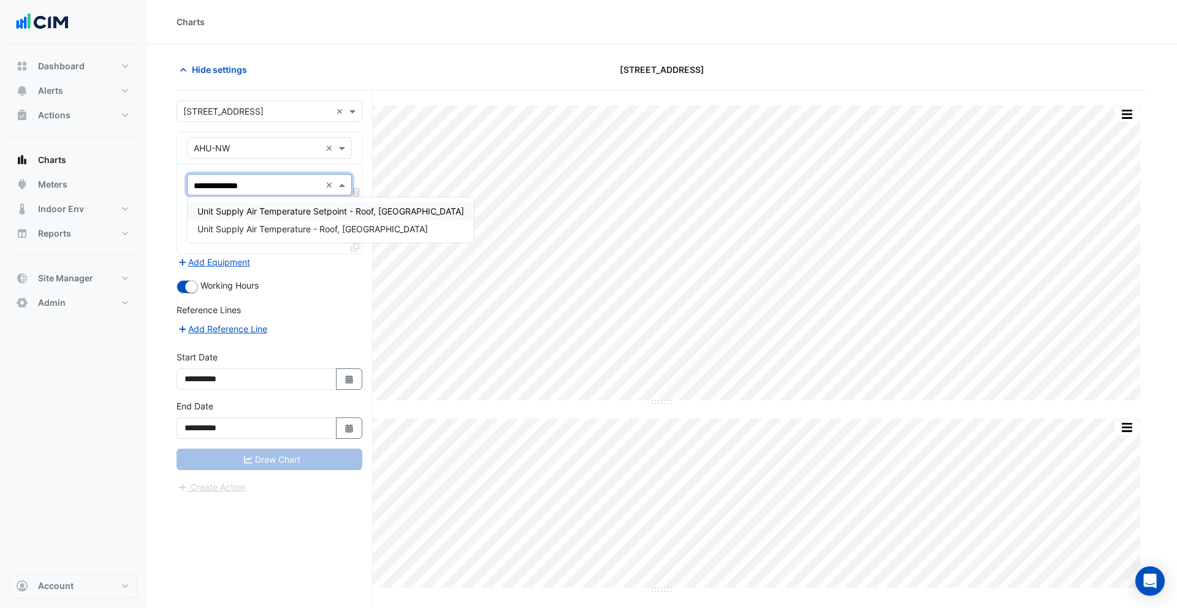
type input "**********"
click at [264, 216] on span "Unit Supply Air Temperature Setpoint - Roof, North West" at bounding box center [330, 211] width 267 height 10
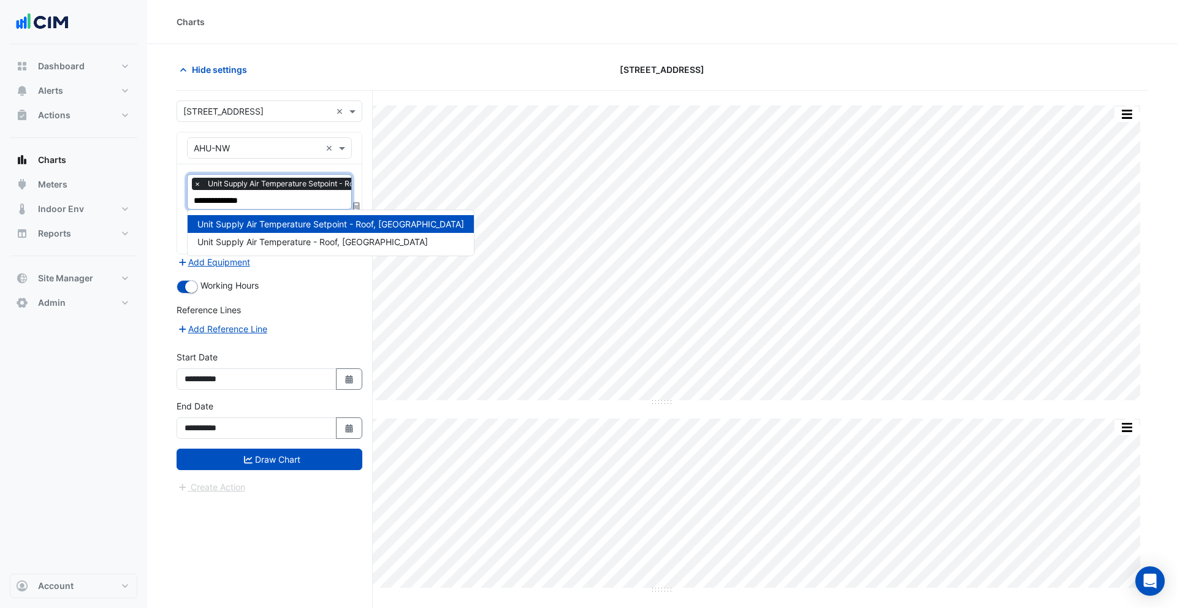
type input "**********"
click at [269, 235] on div "Unit Supply Air Temperature - Roof, North West" at bounding box center [331, 242] width 286 height 18
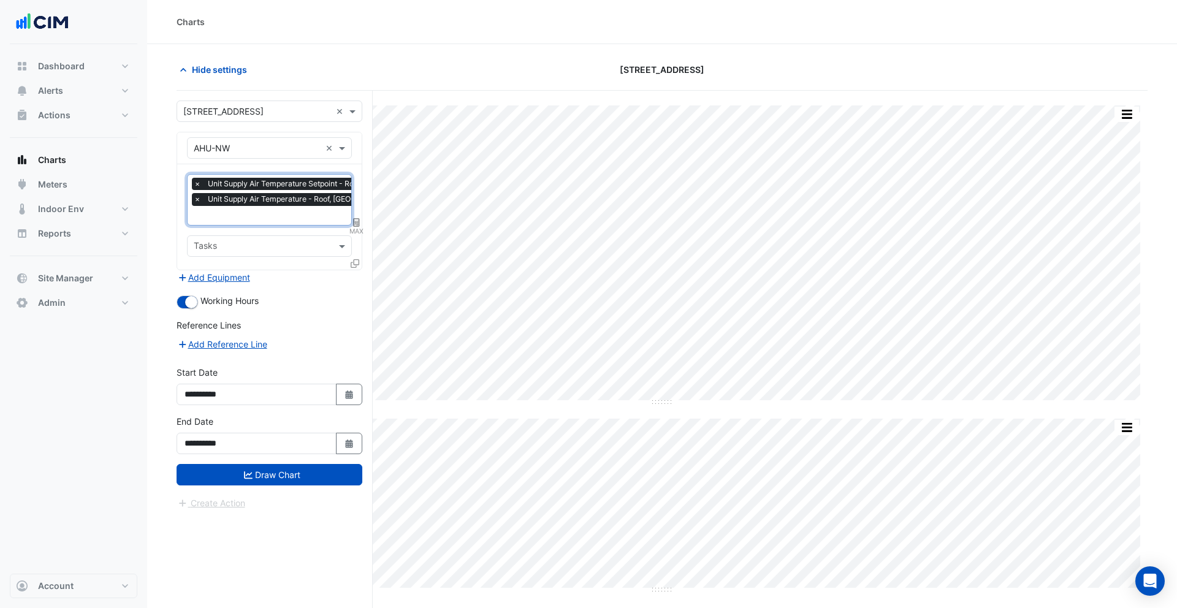
click at [357, 220] on icon at bounding box center [356, 222] width 7 height 9
select select "******"
select select "*********"
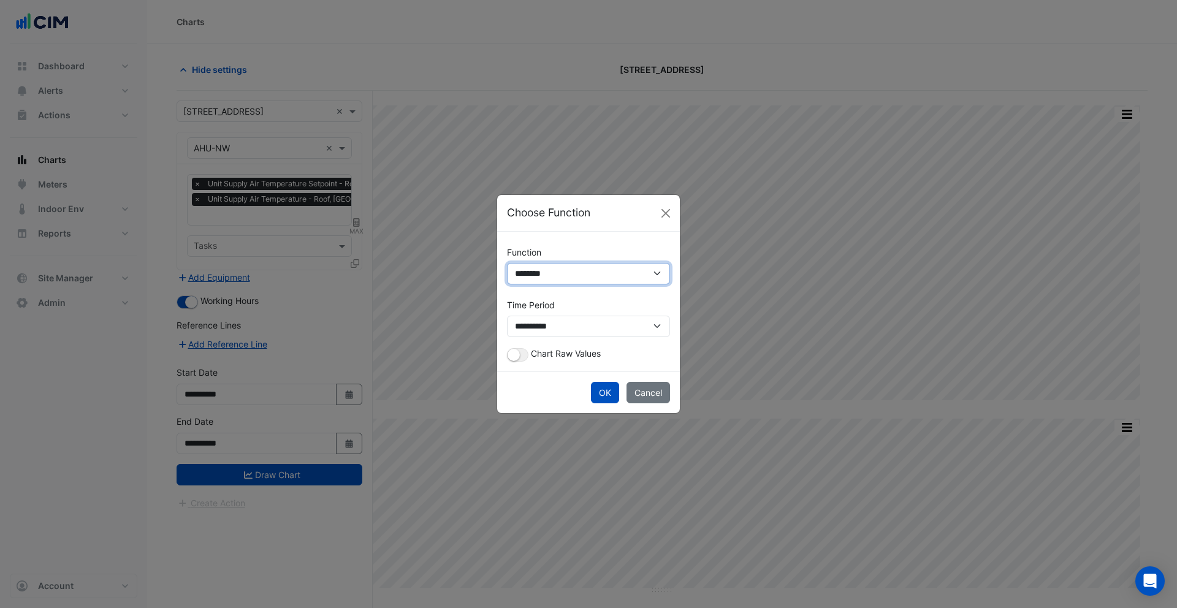
click at [578, 275] on select "**********" at bounding box center [588, 273] width 163 height 21
select select "*******"
click at [507, 284] on select "**********" at bounding box center [588, 273] width 163 height 21
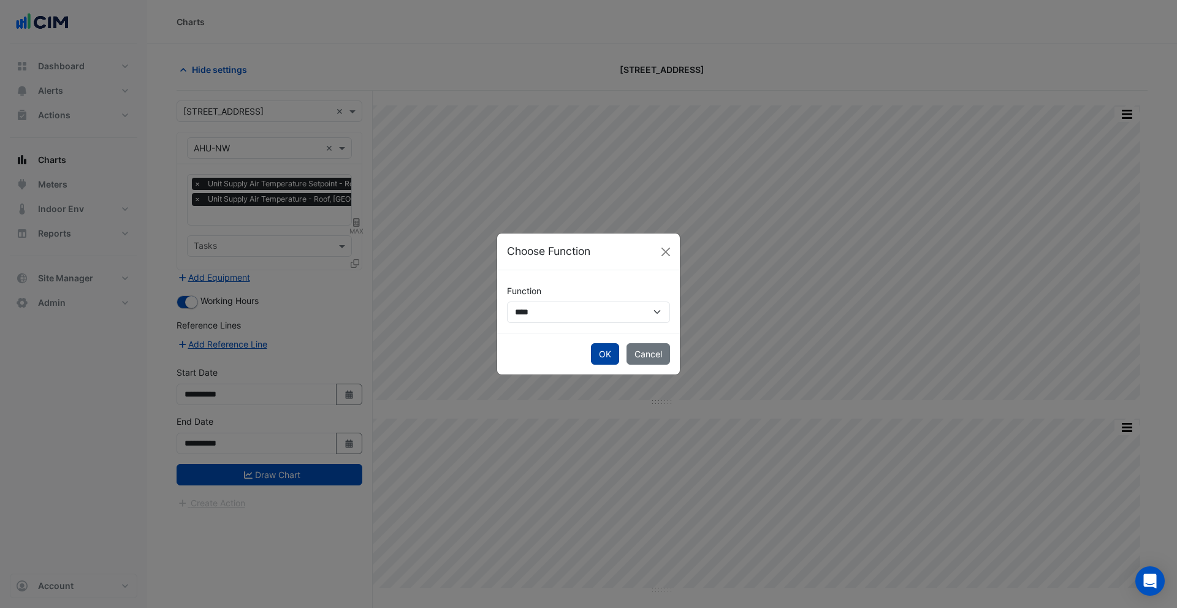
click at [595, 351] on button "OK" at bounding box center [605, 353] width 28 height 21
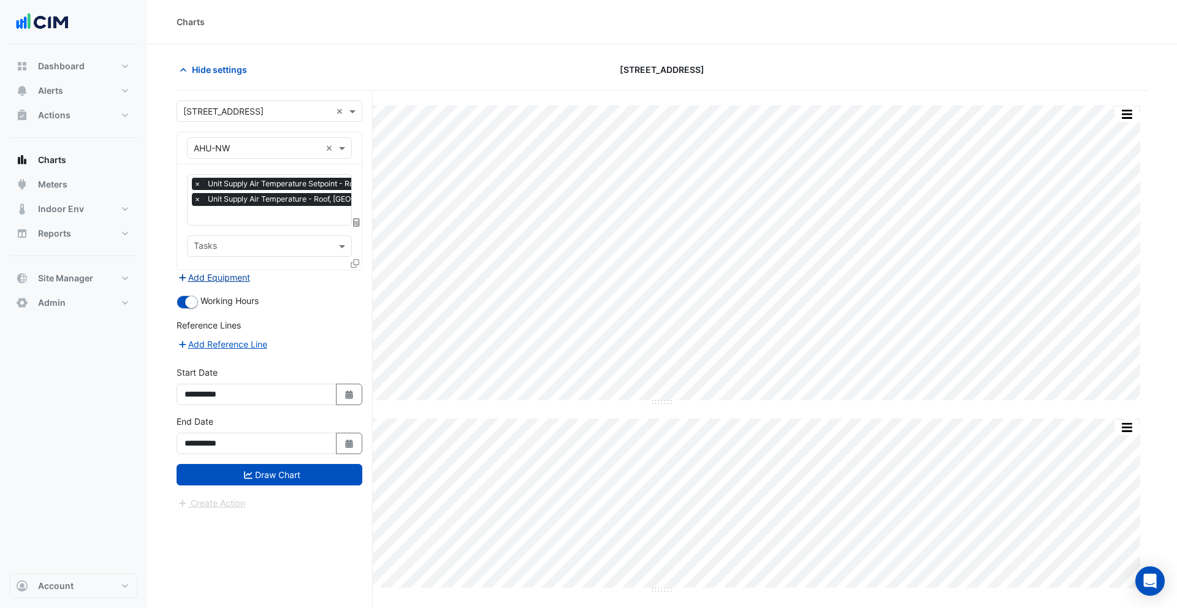
click at [243, 277] on button "Add Equipment" at bounding box center [214, 277] width 74 height 14
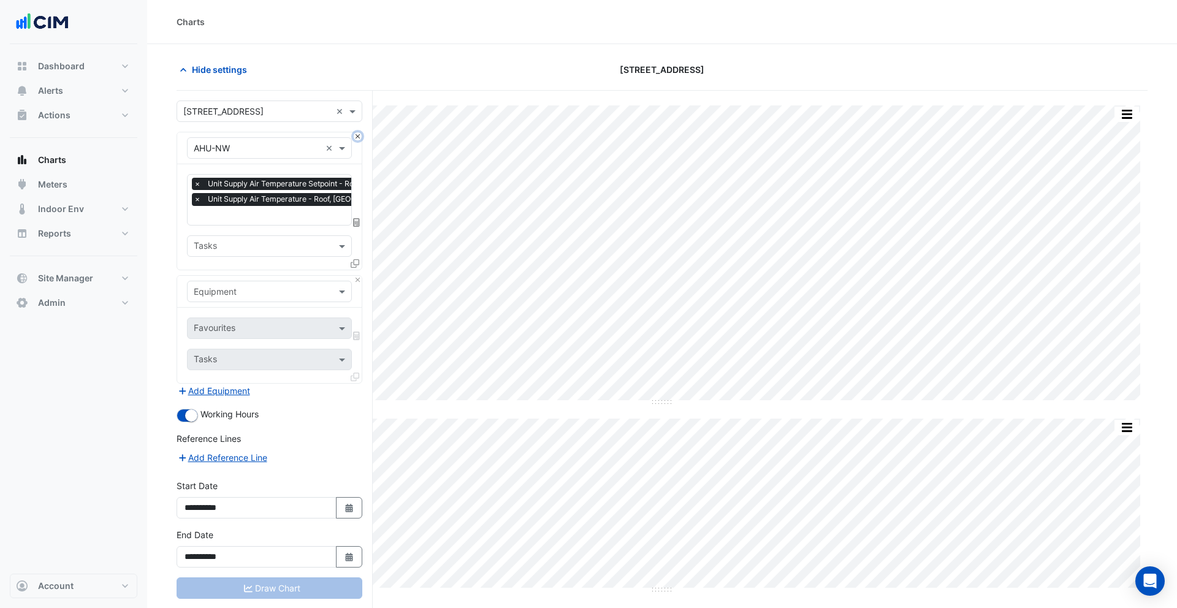
click at [356, 139] on button "Close" at bounding box center [358, 136] width 8 height 8
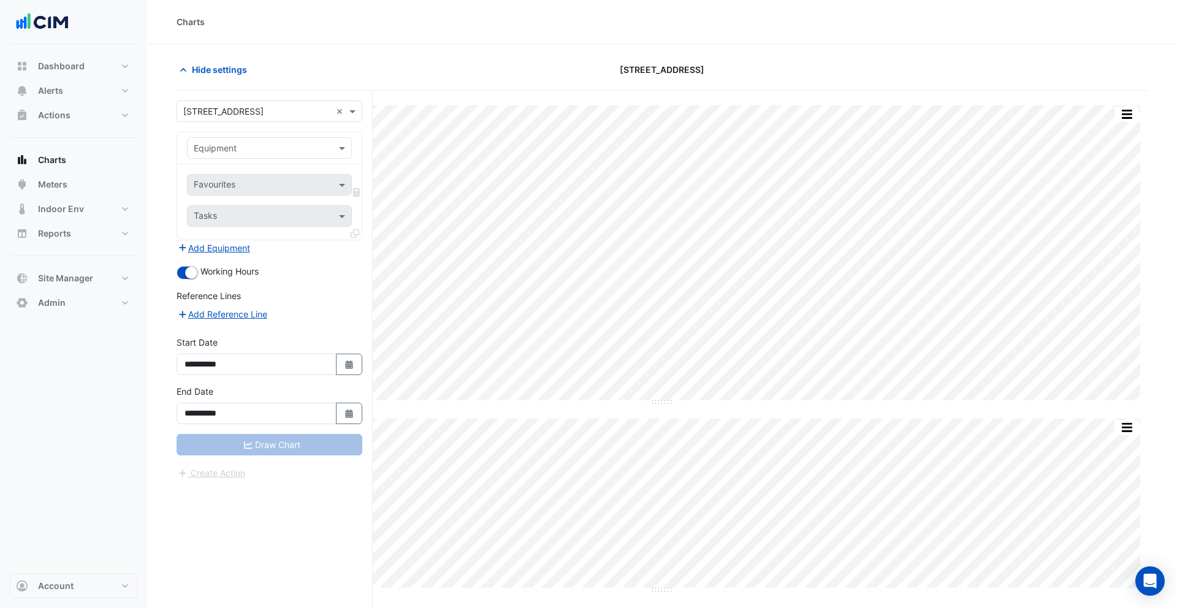
click at [276, 150] on input "text" at bounding box center [257, 148] width 127 height 13
type input "****"
click at [254, 172] on div "Weather" at bounding box center [270, 175] width 164 height 18
click at [262, 184] on input "text" at bounding box center [256, 186] width 124 height 13
type input "****"
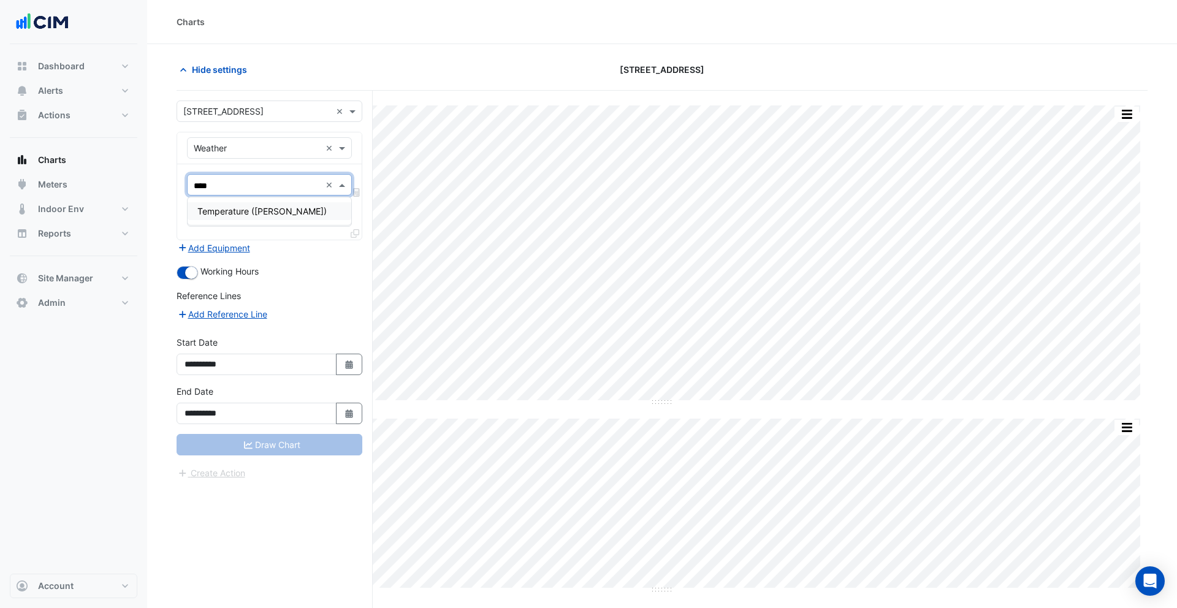
click at [252, 204] on div "Temperature ([PERSON_NAME])" at bounding box center [270, 211] width 164 height 18
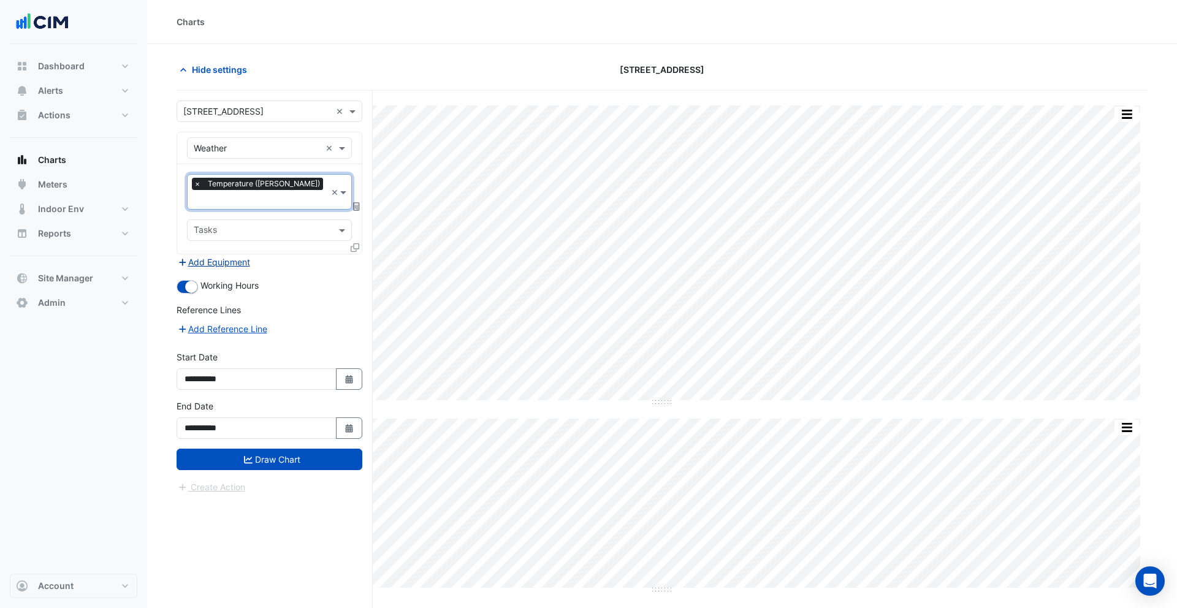
click at [241, 255] on button "Add Equipment" at bounding box center [214, 262] width 74 height 14
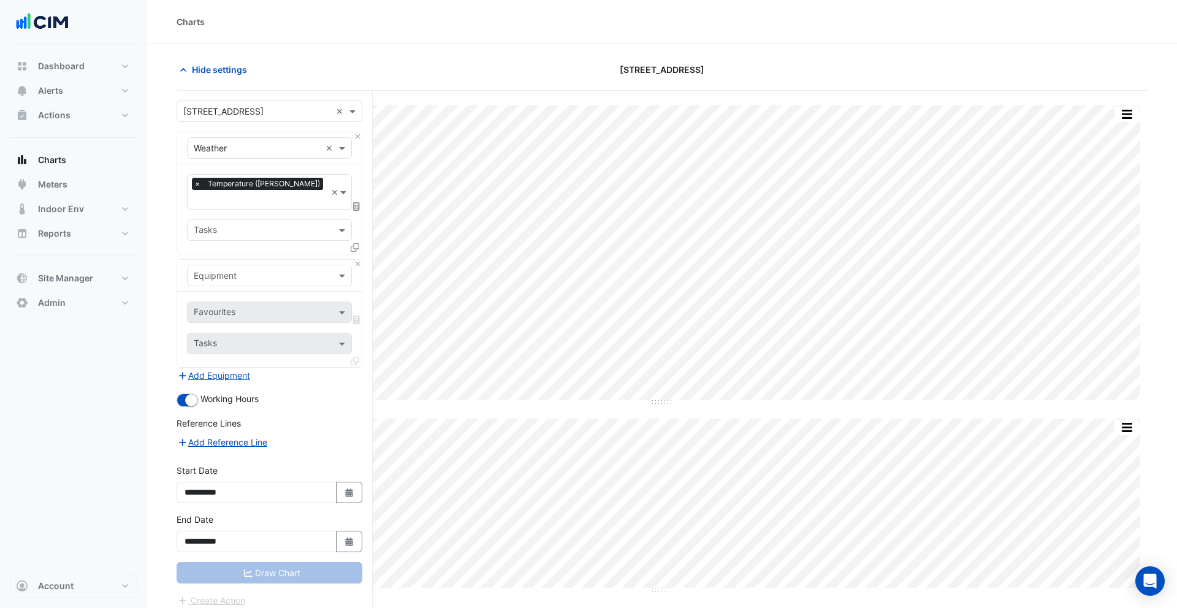
click at [254, 270] on input "text" at bounding box center [257, 276] width 127 height 13
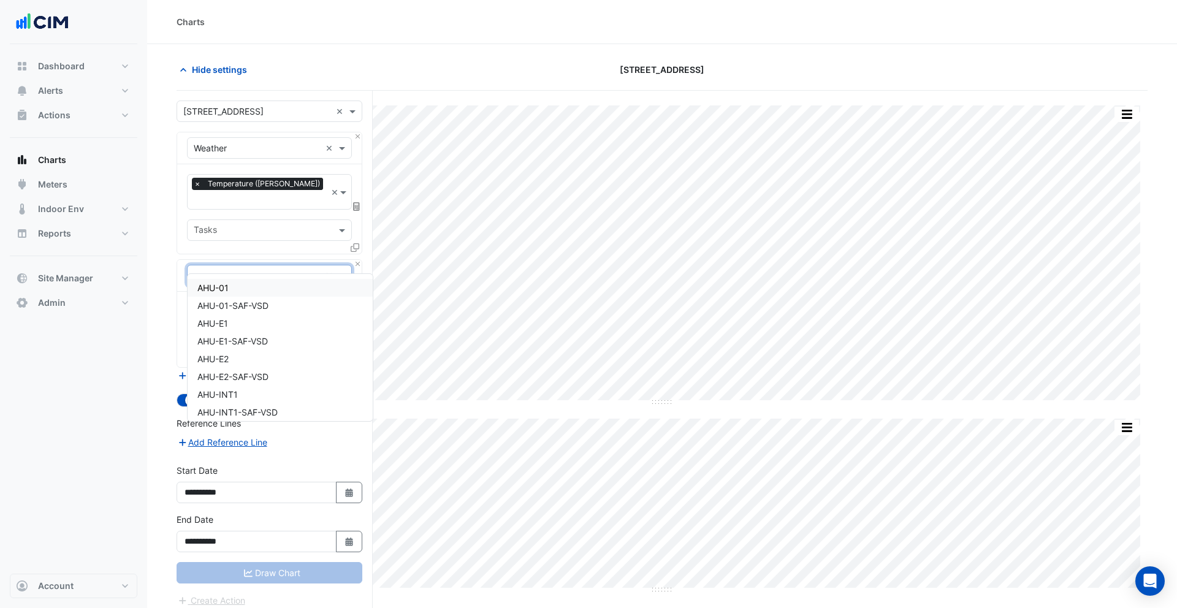
type input "***"
click at [261, 284] on div "AHU-01" at bounding box center [280, 288] width 185 height 18
click at [274, 307] on input "text" at bounding box center [256, 313] width 124 height 13
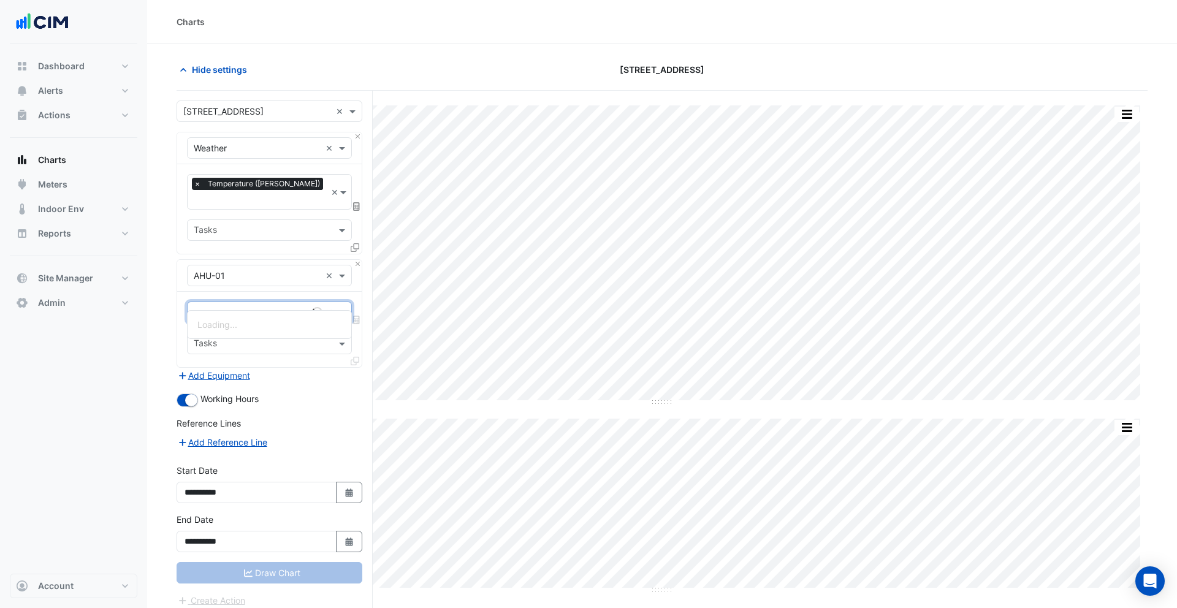
type input "**********"
click at [265, 323] on span "Unit Supply Air Temperature - Roof, AHU-01" at bounding box center [285, 324] width 176 height 10
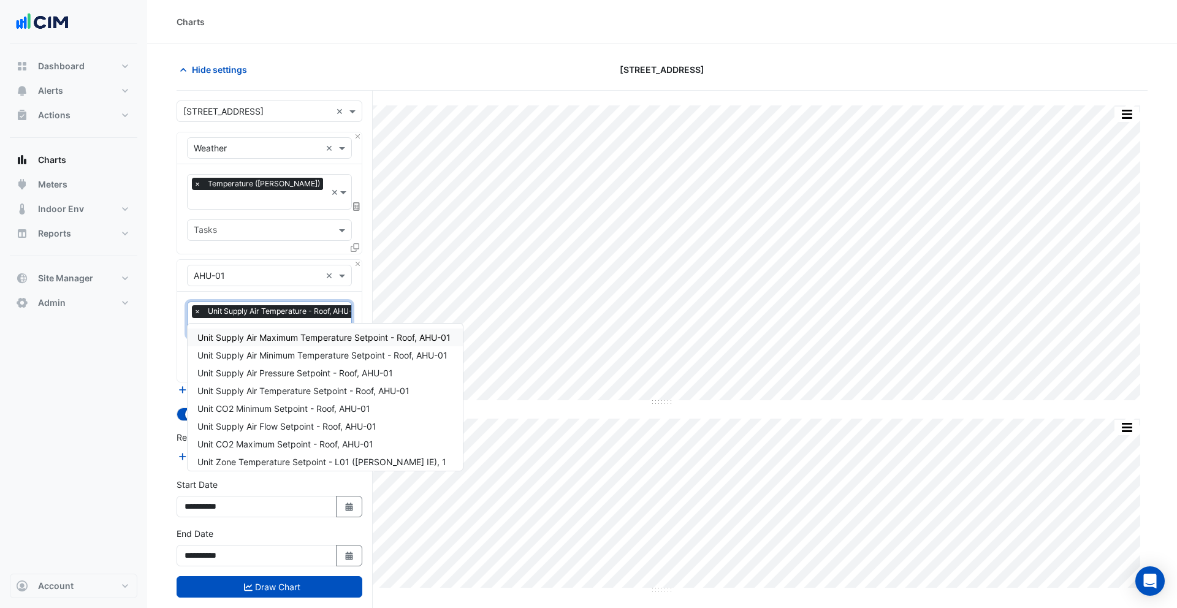
type input "********"
click at [291, 386] on span "Unit Supply Air Temperature Setpoint - Roof, AHU-01" at bounding box center [303, 391] width 212 height 10
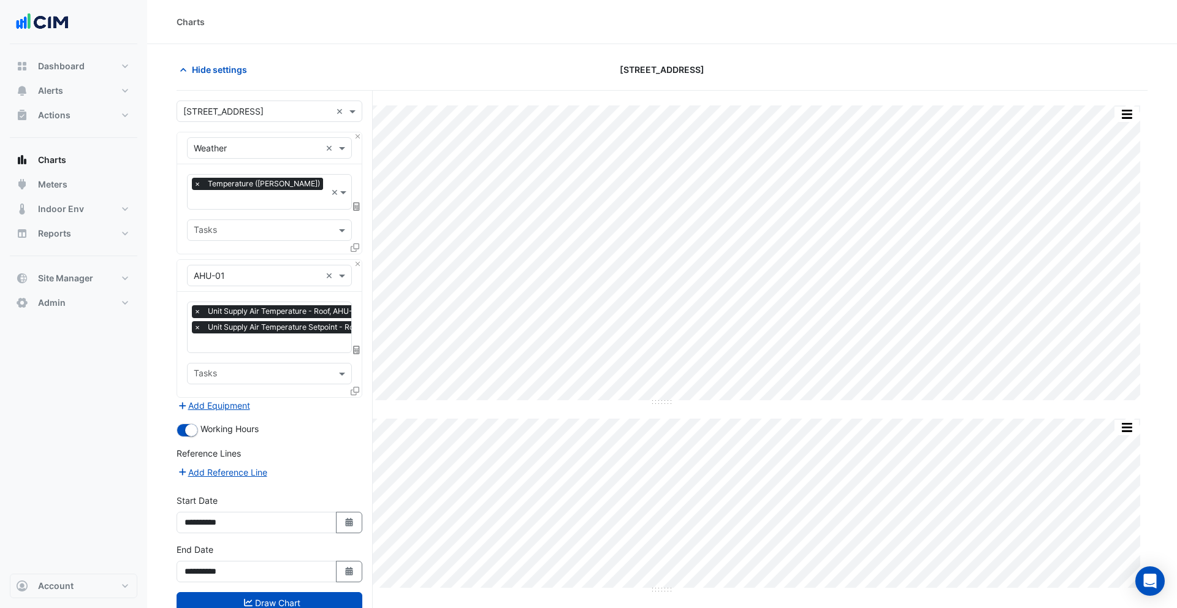
click at [357, 387] on icon at bounding box center [355, 391] width 9 height 9
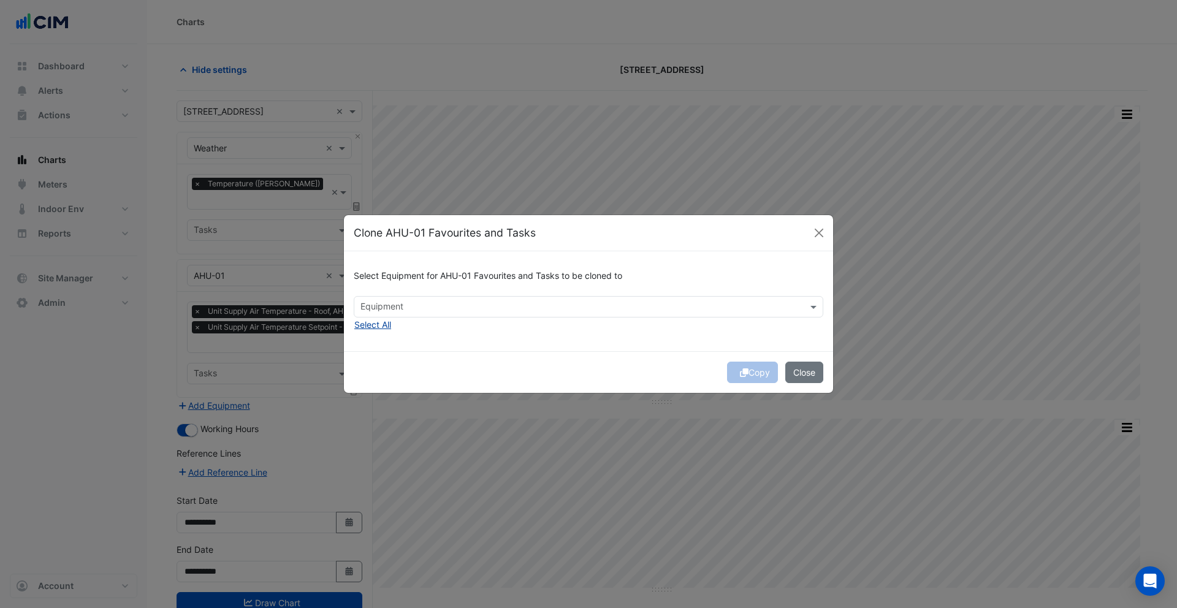
click at [372, 329] on button "Select All" at bounding box center [373, 325] width 38 height 14
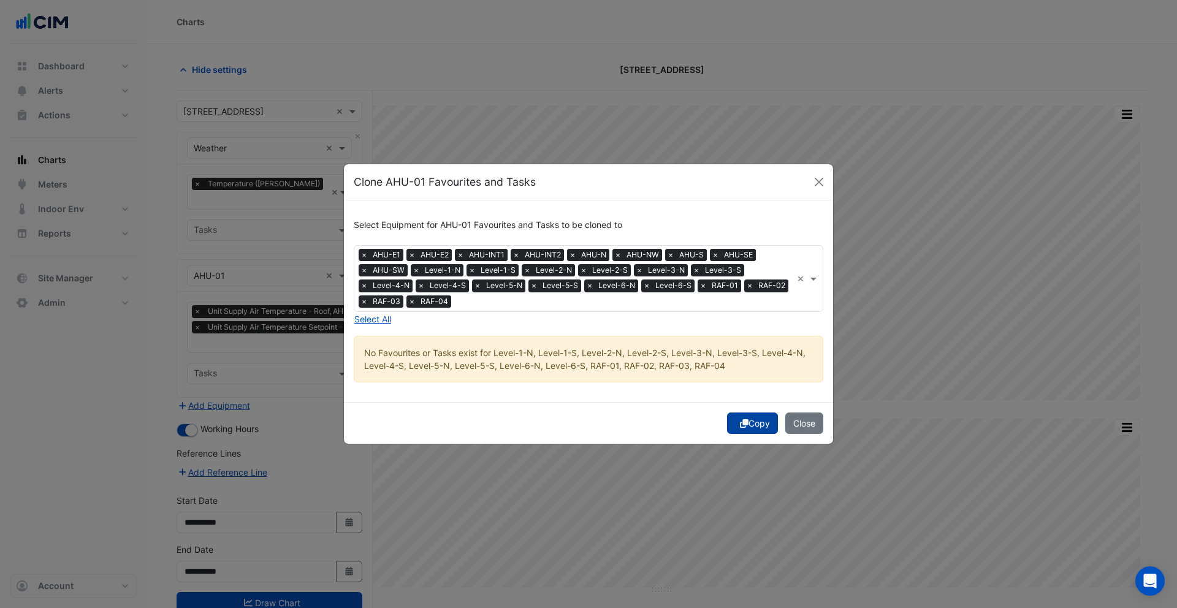
click at [747, 419] on button "Copy" at bounding box center [752, 423] width 51 height 21
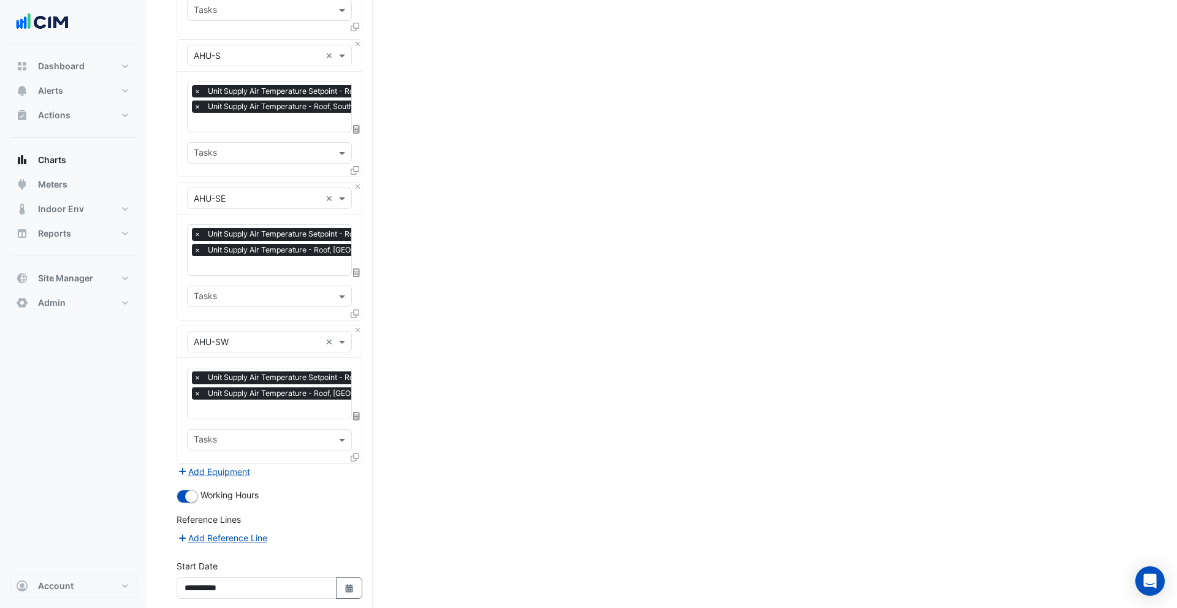
scroll to position [1301, 0]
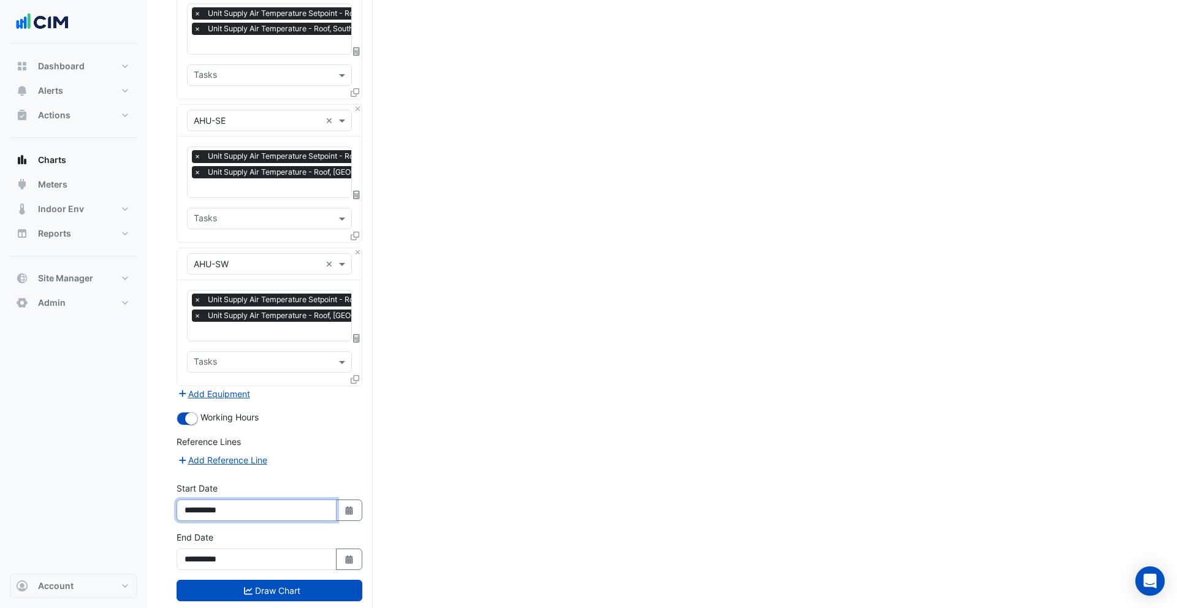
click at [219, 500] on input "**********" at bounding box center [257, 510] width 160 height 21
type input "**********"
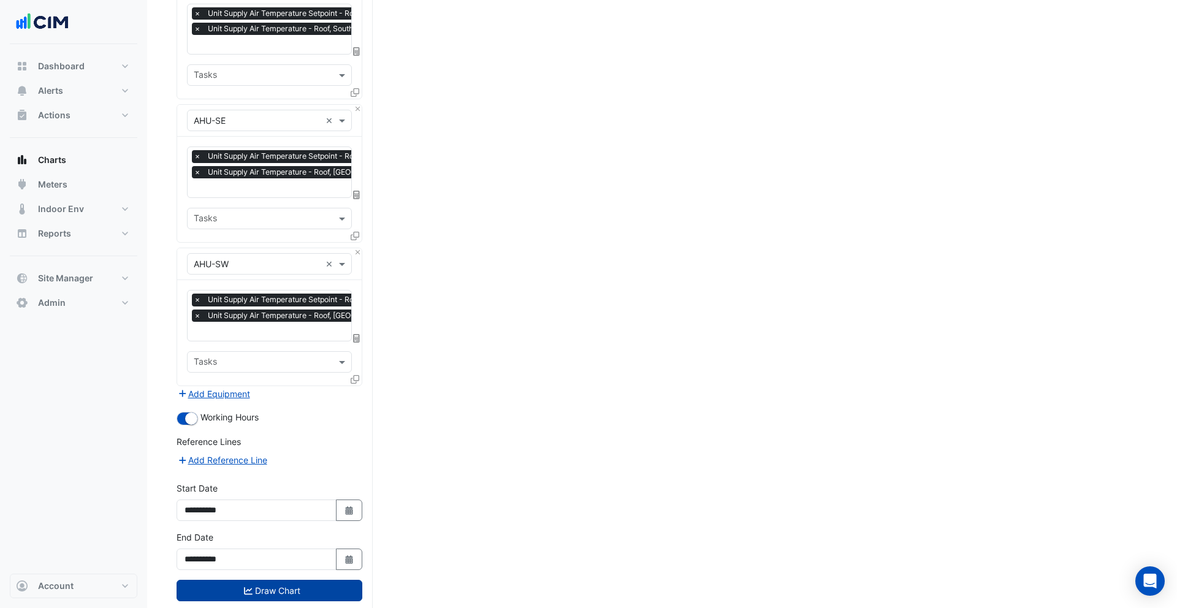
click at [291, 580] on button "Draw Chart" at bounding box center [270, 590] width 186 height 21
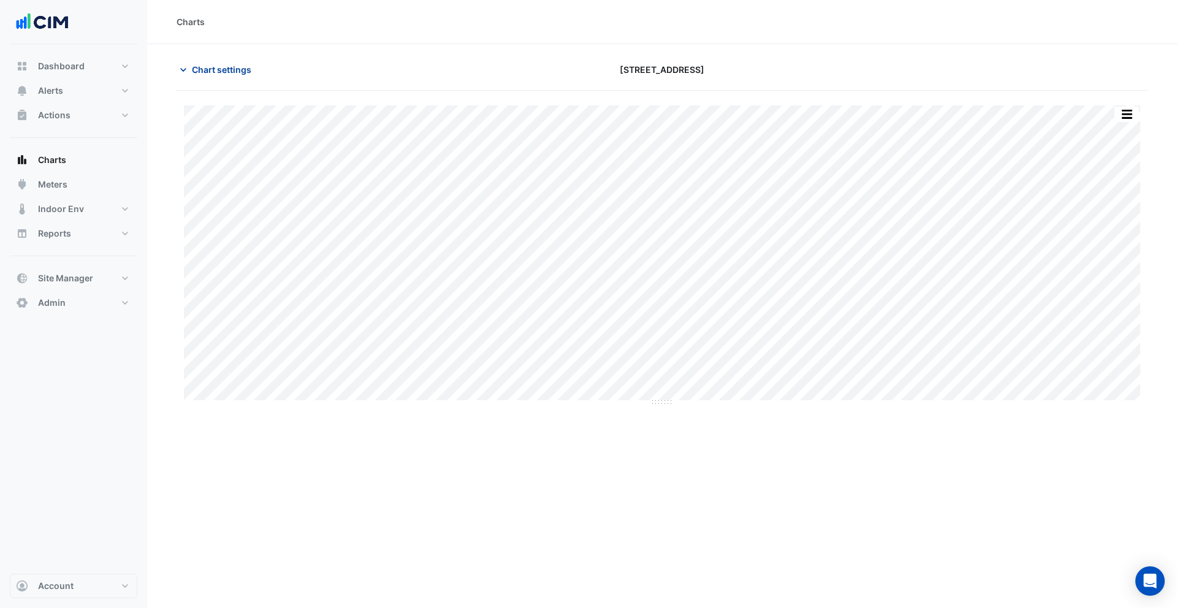
click at [219, 67] on span "Chart settings" at bounding box center [221, 69] width 59 height 13
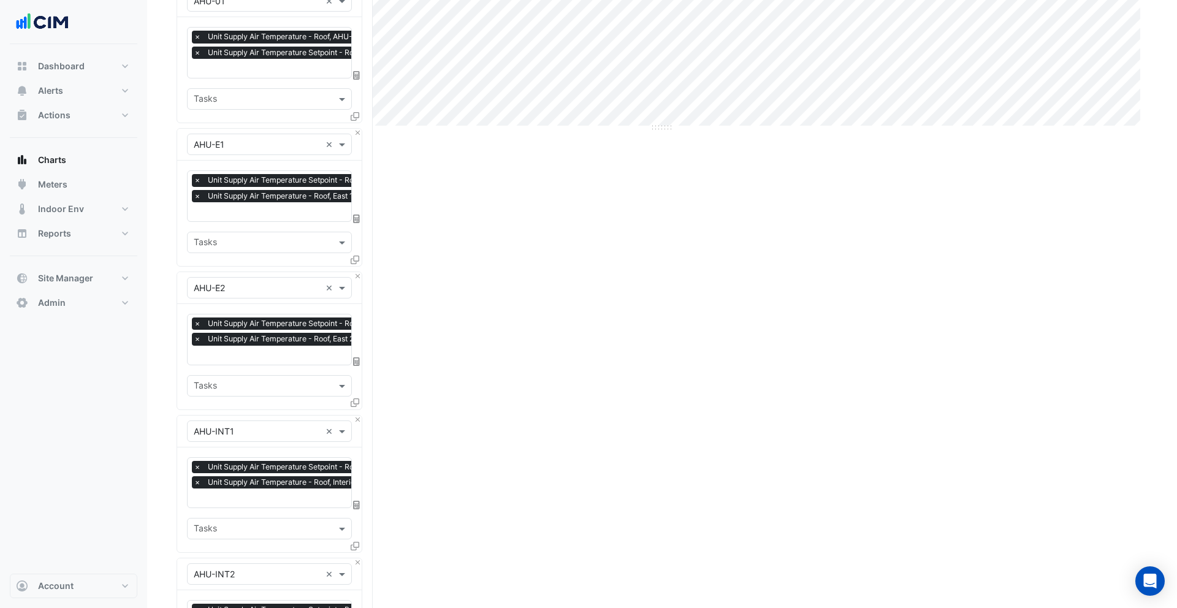
scroll to position [365, 0]
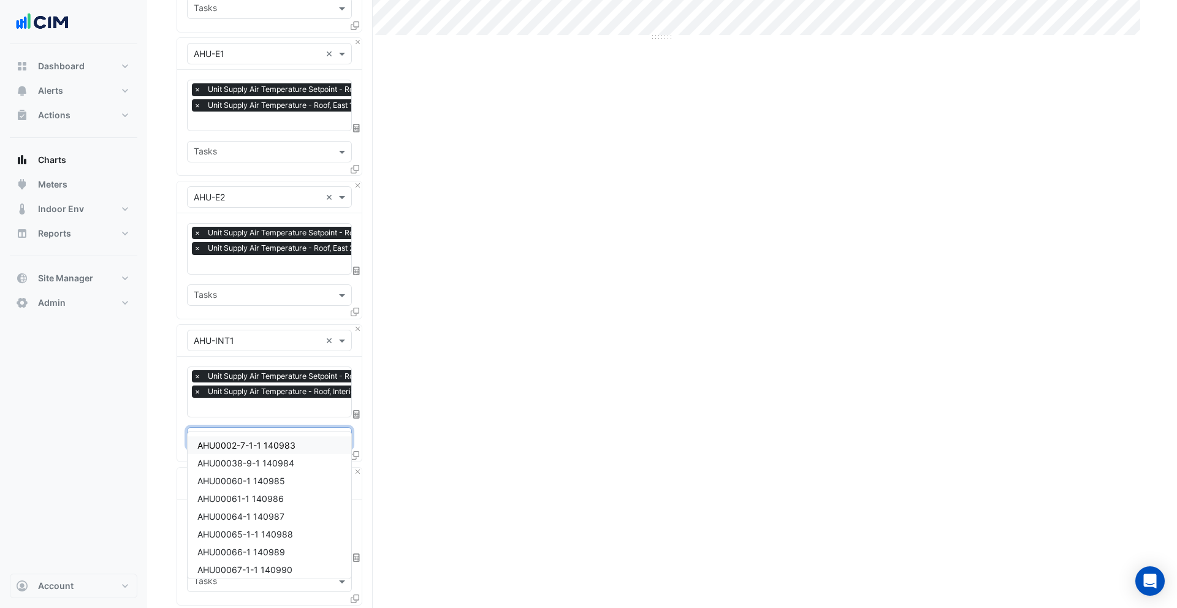
click at [250, 433] on input "text" at bounding box center [262, 439] width 137 height 13
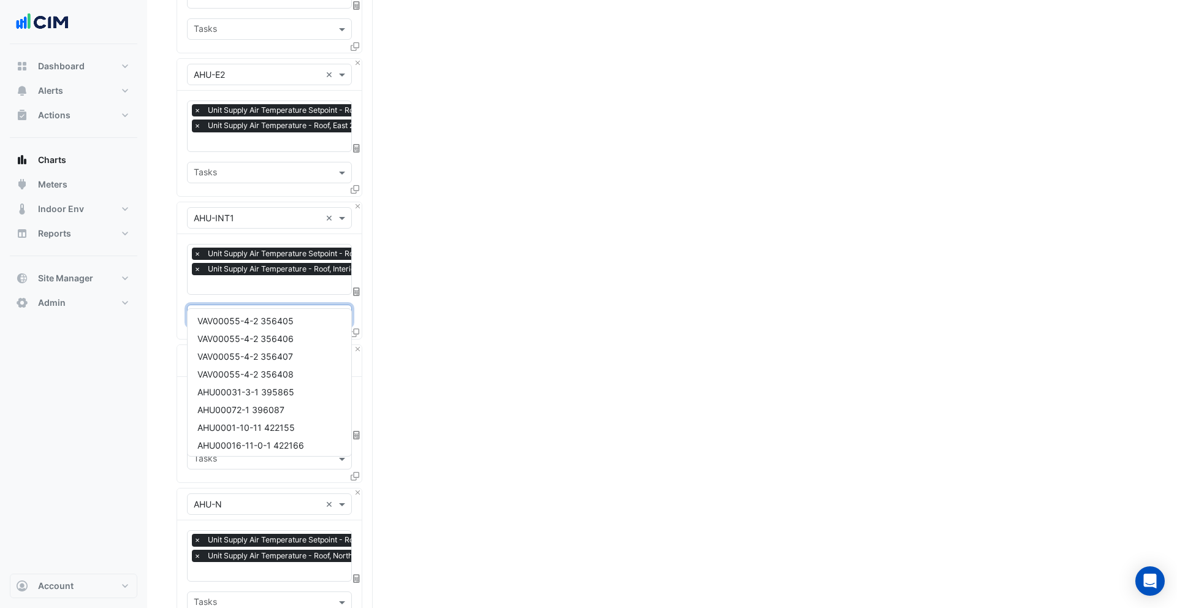
scroll to position [1143, 0]
click at [299, 407] on span "DDM-AHU-R1-01-2 976714" at bounding box center [252, 407] width 110 height 10
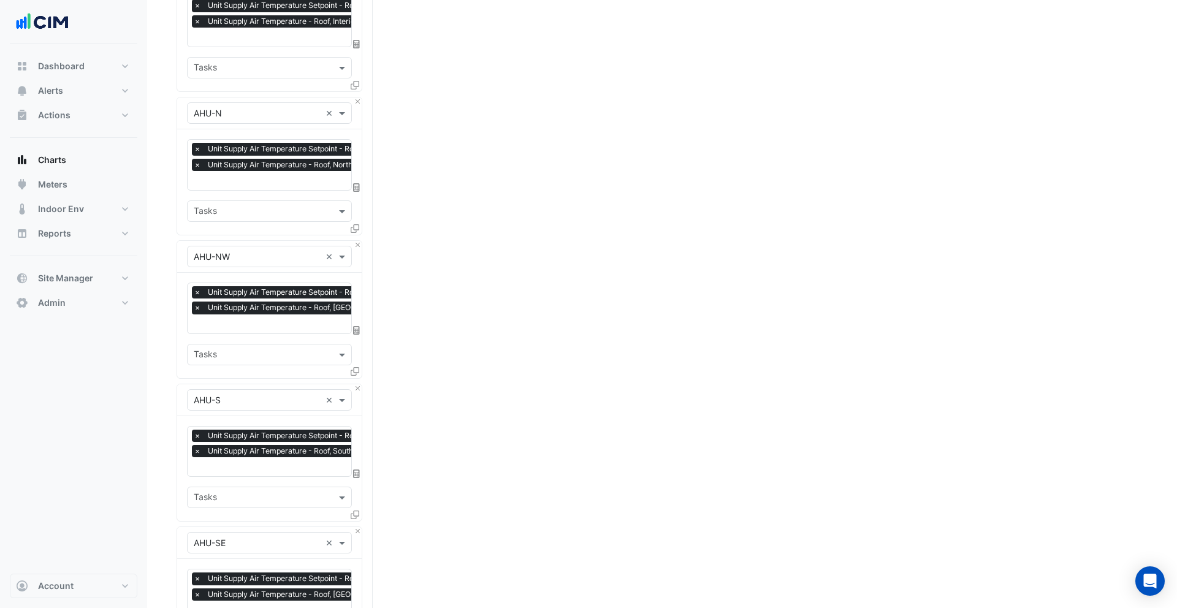
scroll to position [1301, 0]
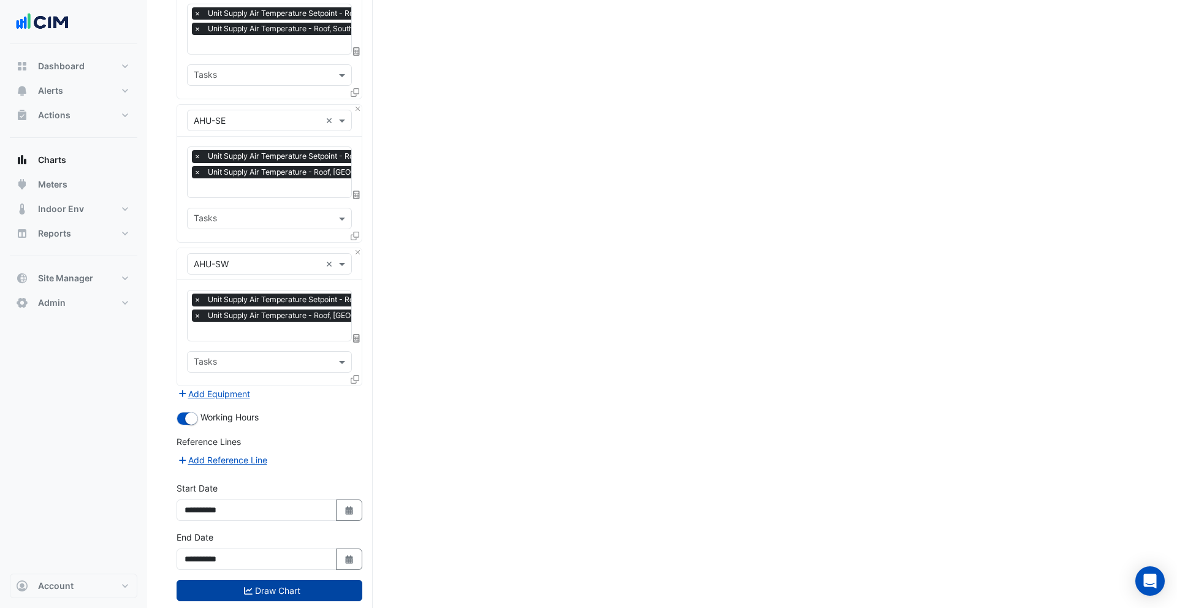
click at [252, 580] on button "Draw Chart" at bounding box center [270, 590] width 186 height 21
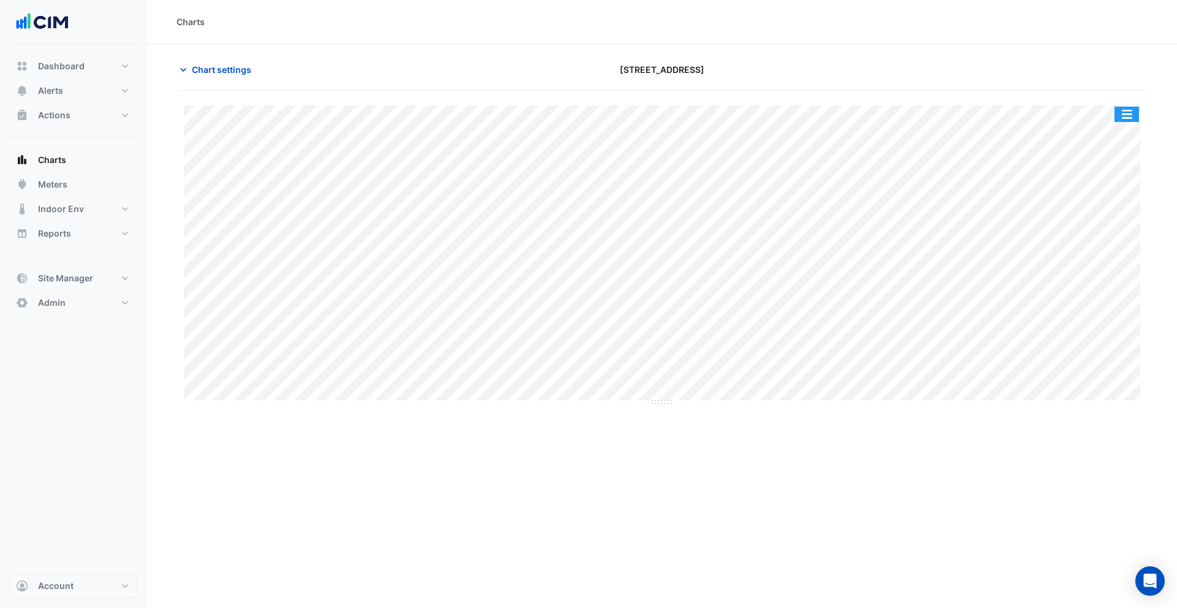
click at [1129, 114] on button "button" at bounding box center [1127, 114] width 25 height 15
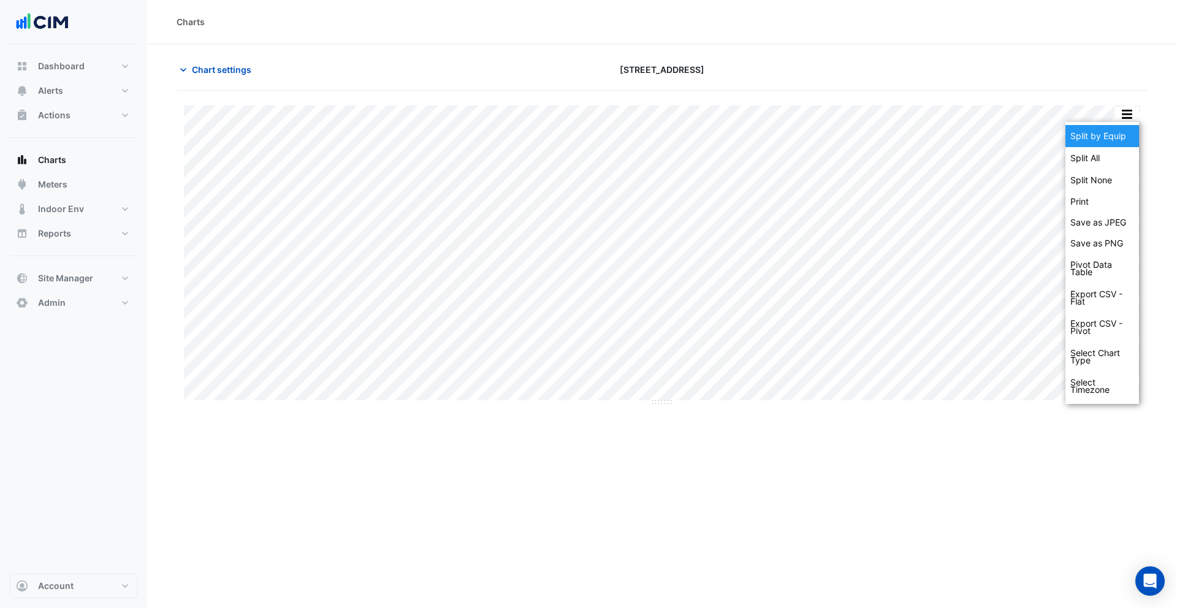
drag, startPoint x: 1118, startPoint y: 133, endPoint x: 1054, endPoint y: 79, distance: 84.0
click at [1118, 133] on div "Split by Equip" at bounding box center [1102, 136] width 74 height 22
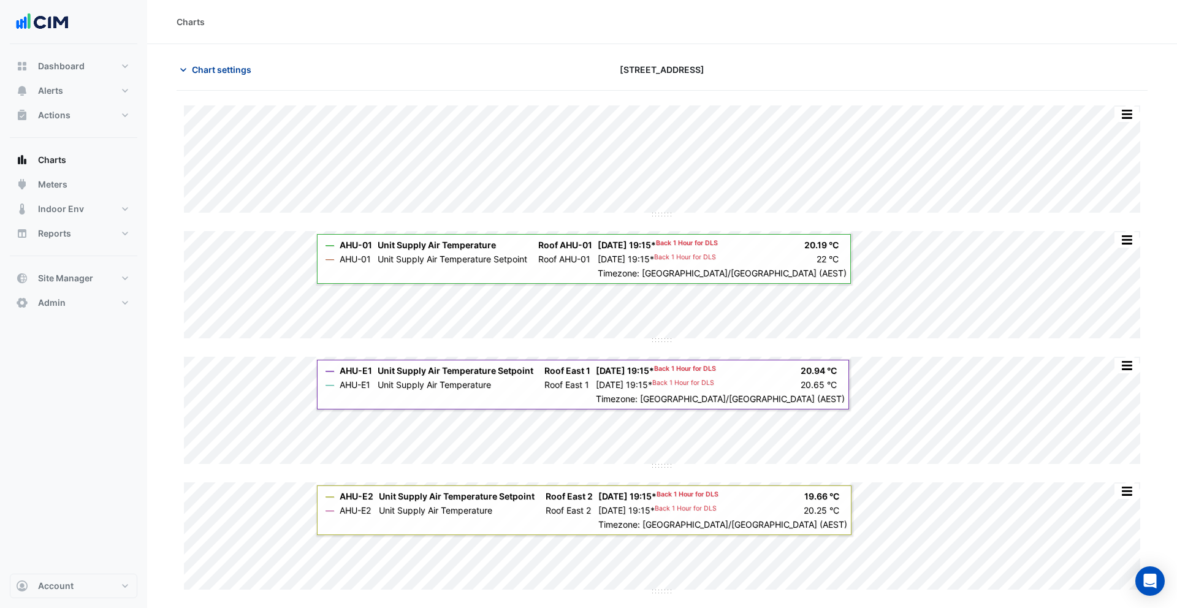
click at [231, 70] on span "Chart settings" at bounding box center [221, 69] width 59 height 13
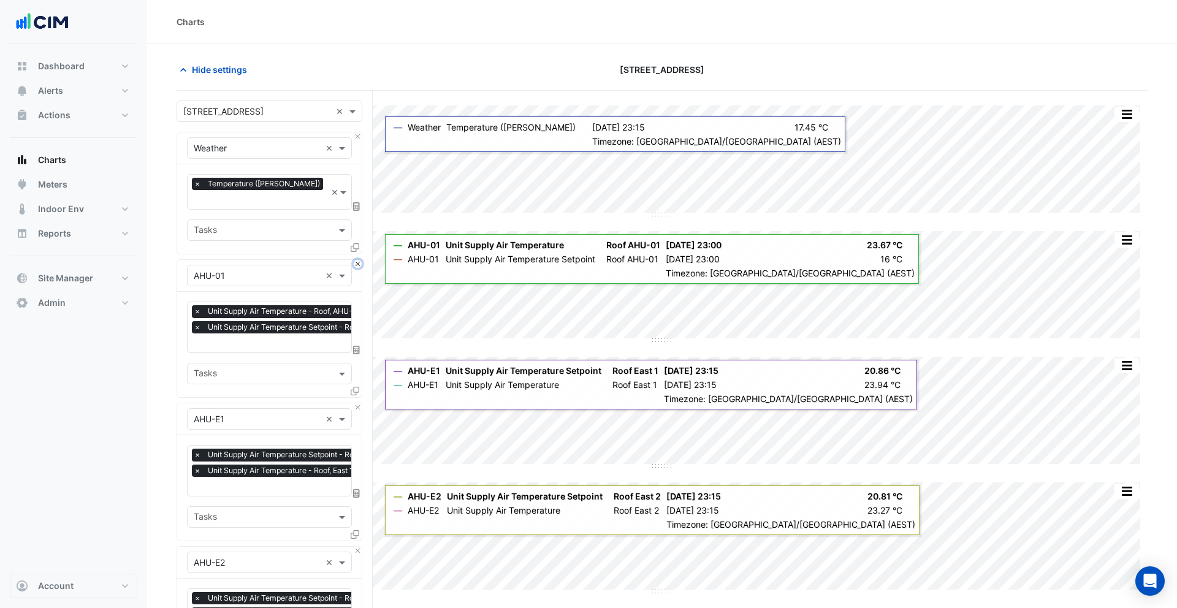
click at [358, 260] on button "Close" at bounding box center [358, 264] width 8 height 8
click at [358, 403] on button "Close" at bounding box center [358, 407] width 8 height 8
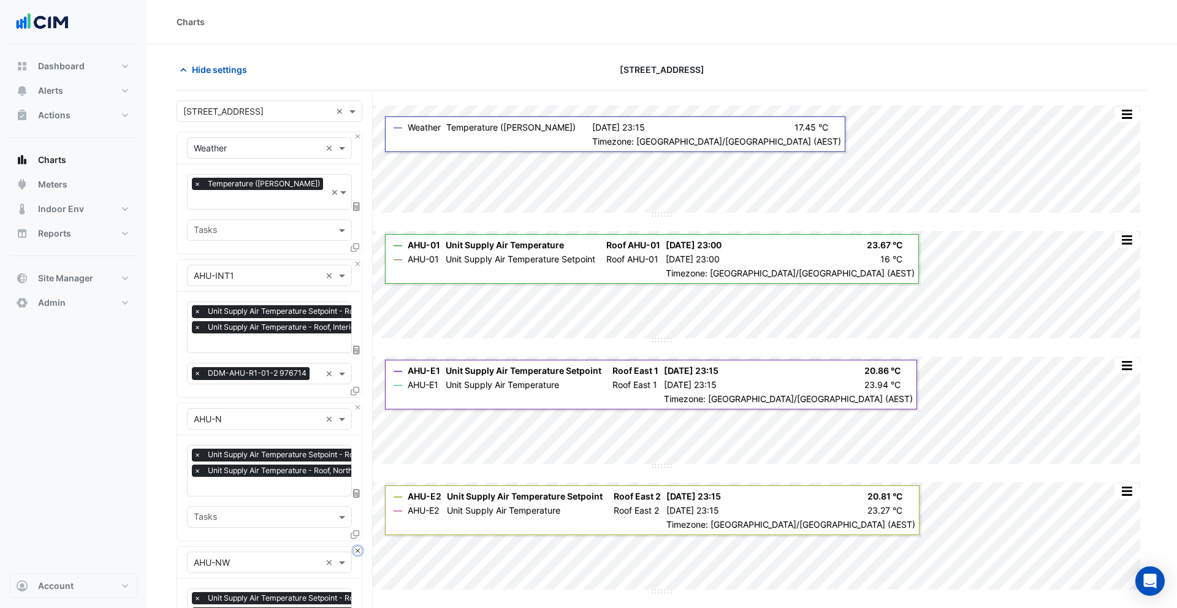
click at [358, 547] on button "Close" at bounding box center [358, 551] width 8 height 8
click at [358, 403] on button "Close" at bounding box center [358, 407] width 8 height 8
click at [358, 541] on div "Add Equipment" at bounding box center [270, 548] width 186 height 15
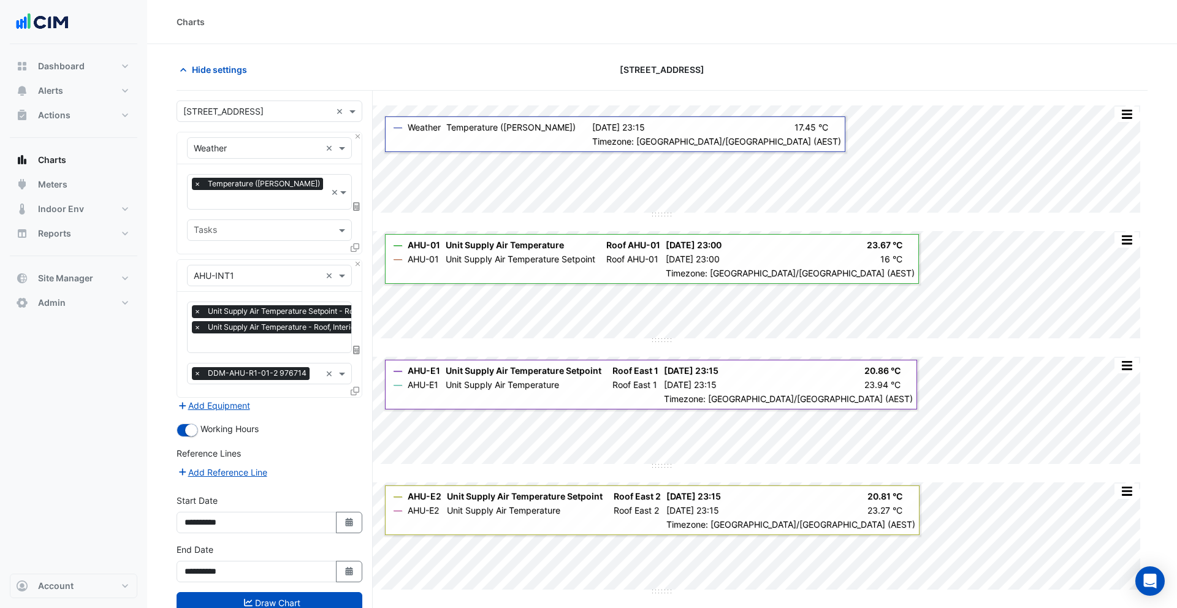
click at [354, 387] on icon at bounding box center [355, 391] width 9 height 9
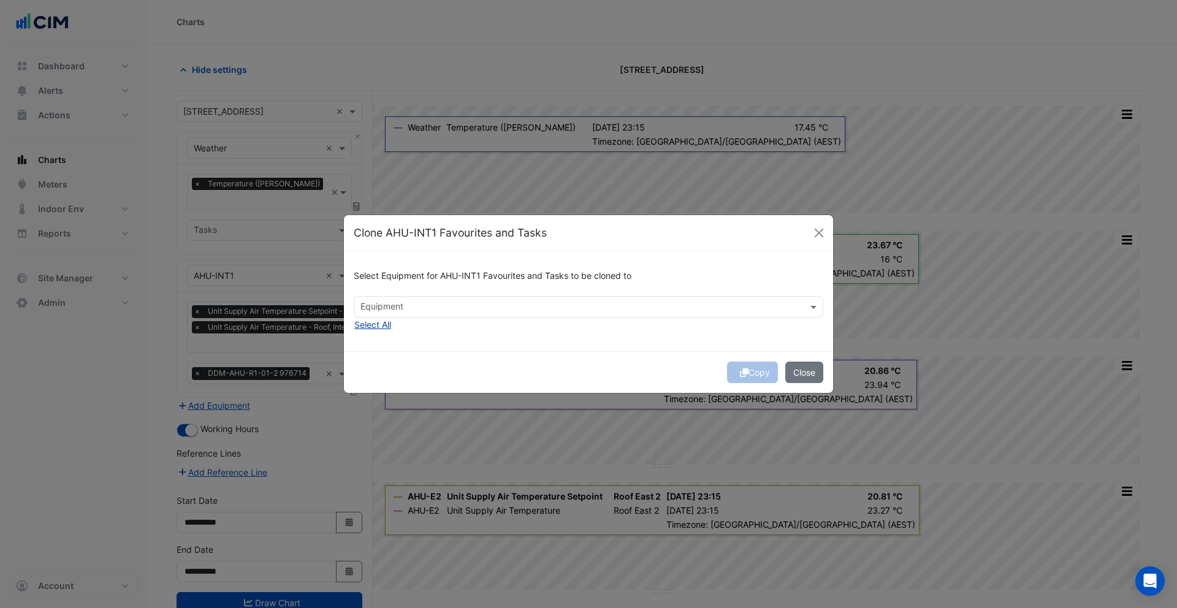
click at [388, 326] on button "Select All" at bounding box center [373, 325] width 38 height 14
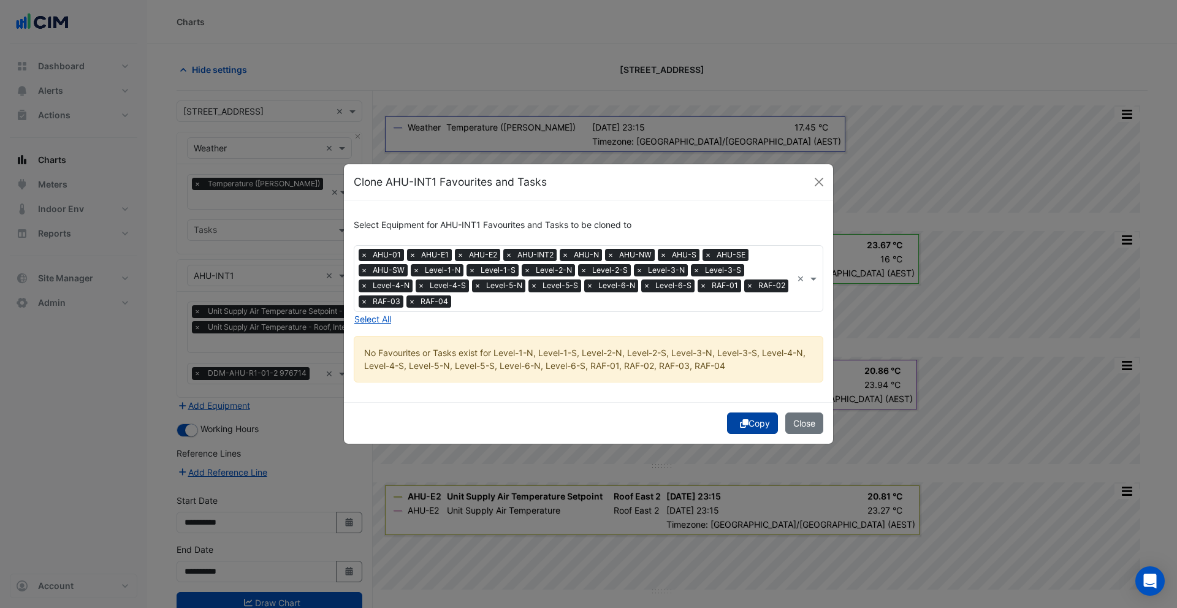
click at [754, 416] on button "Copy" at bounding box center [752, 423] width 51 height 21
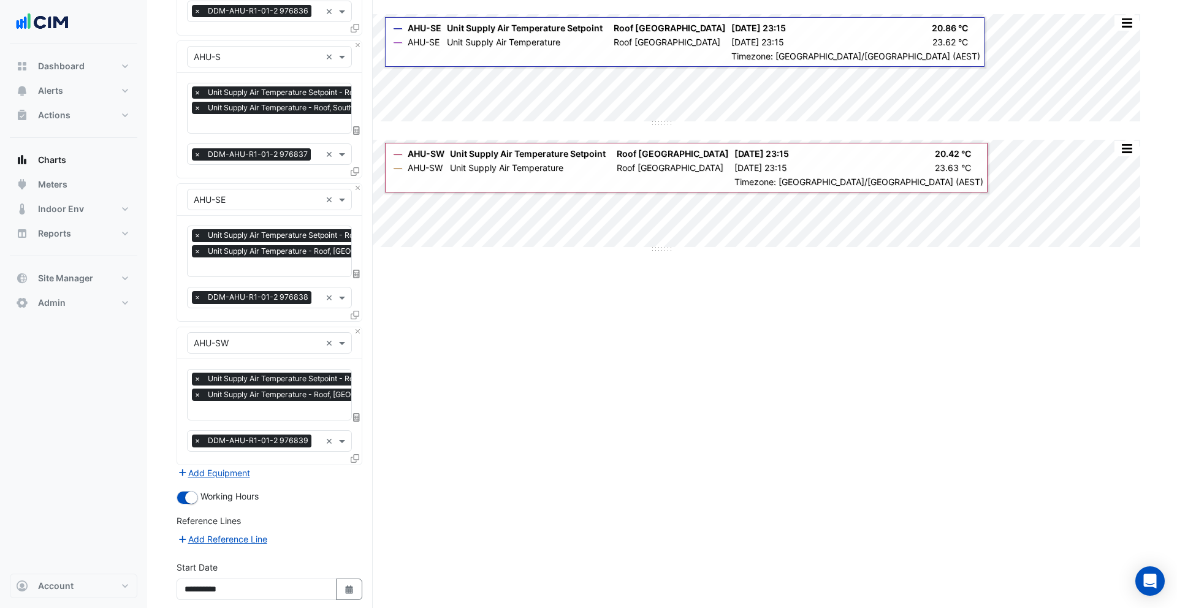
scroll to position [1301, 0]
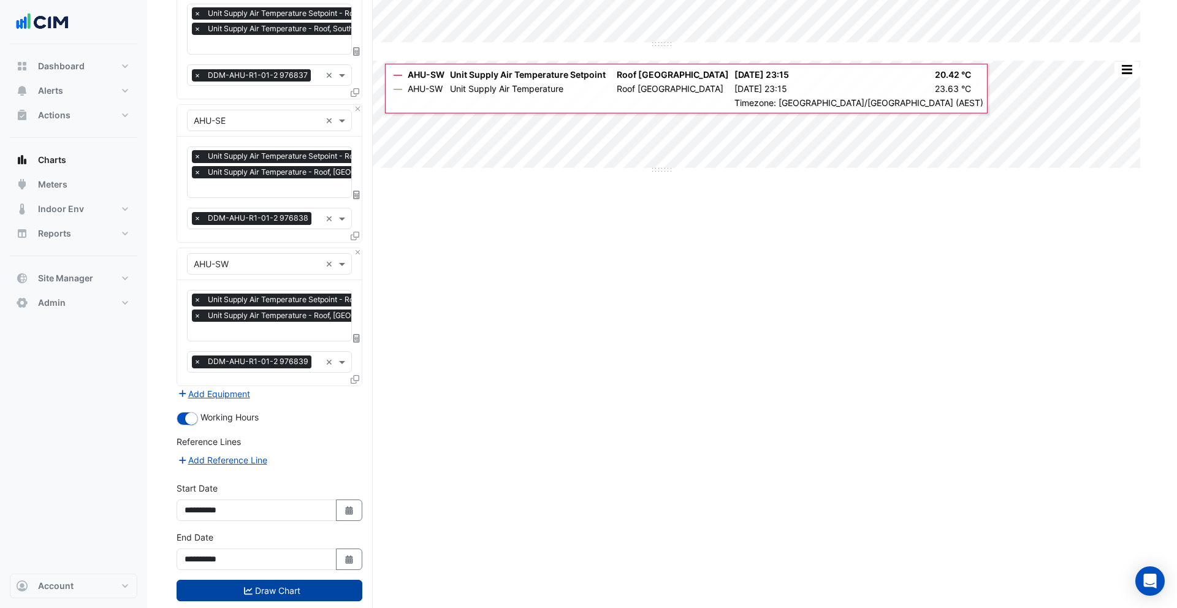
click at [281, 580] on button "Draw Chart" at bounding box center [270, 590] width 186 height 21
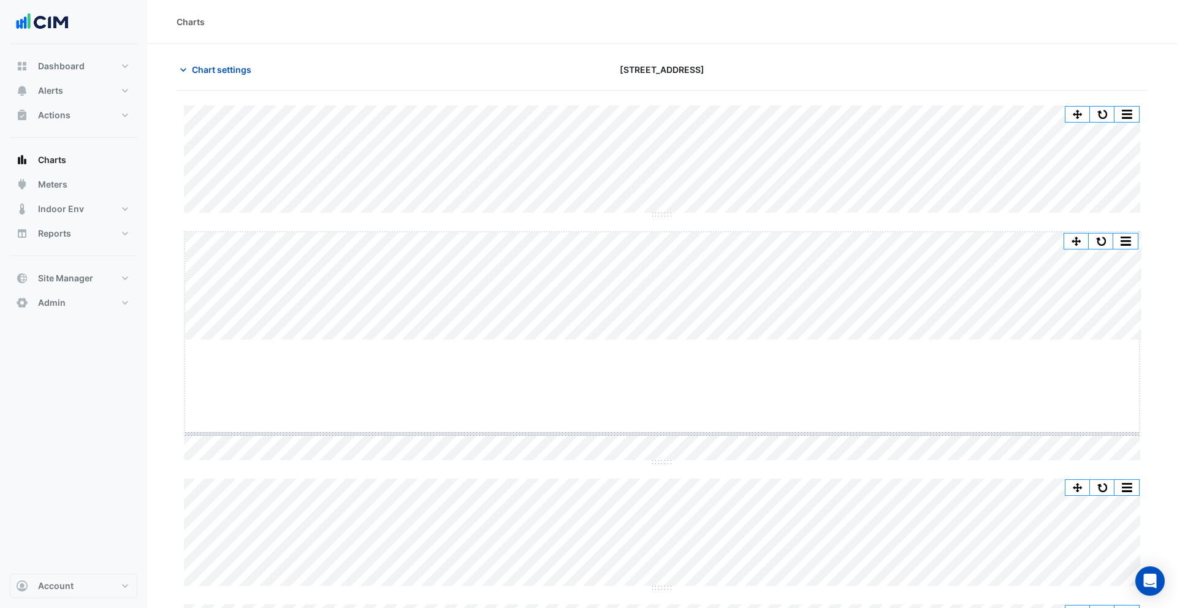
drag, startPoint x: 666, startPoint y: 339, endPoint x: 651, endPoint y: 472, distance: 133.9
click at [1105, 119] on button "button" at bounding box center [1102, 114] width 25 height 15
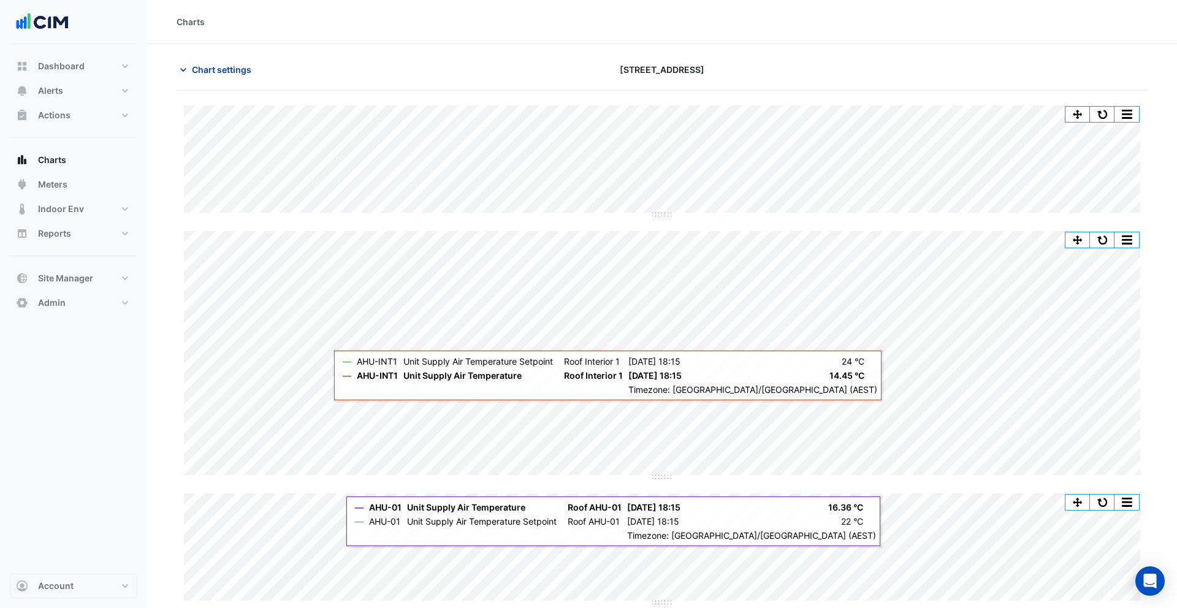
click at [225, 67] on span "Chart settings" at bounding box center [221, 69] width 59 height 13
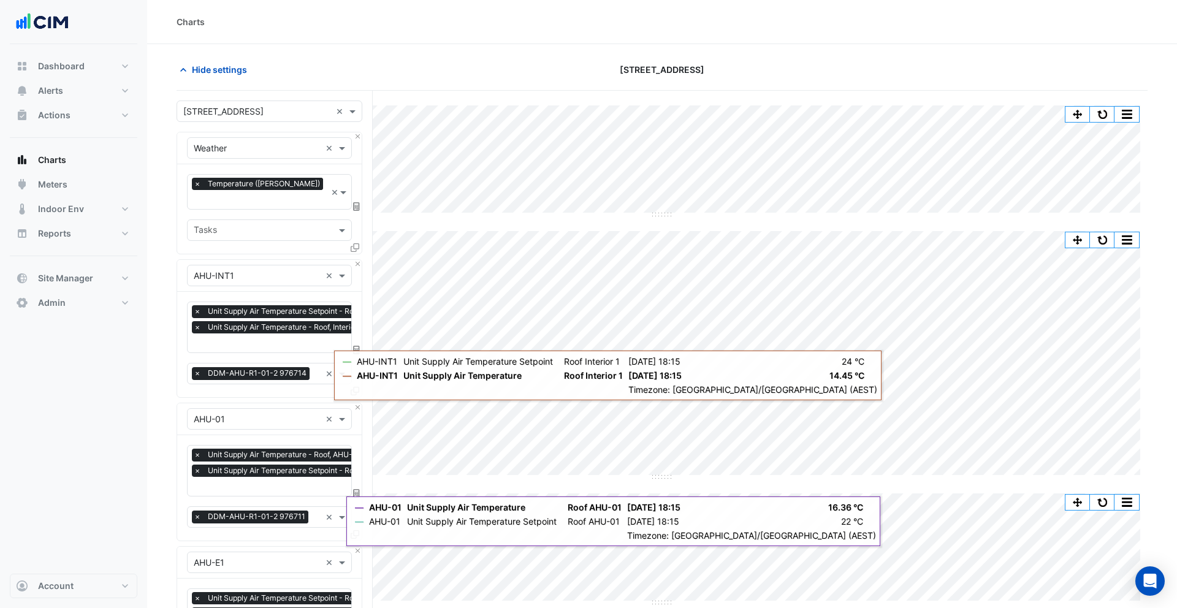
click at [359, 202] on icon at bounding box center [356, 206] width 7 height 9
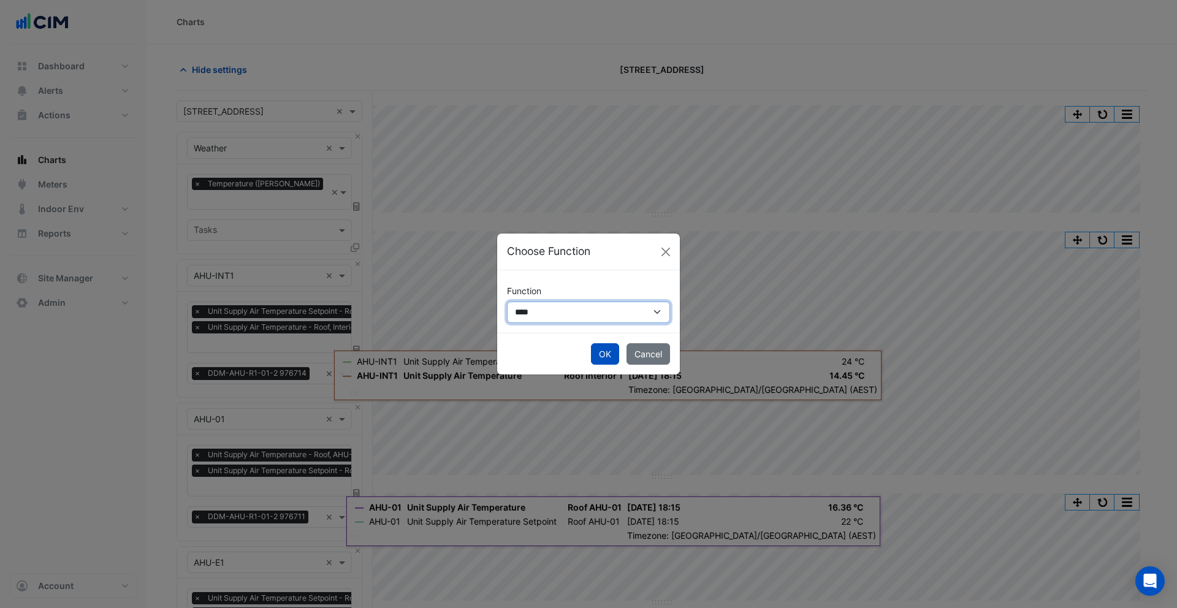
click at [556, 311] on select "**********" at bounding box center [588, 312] width 163 height 21
select select "******"
click at [507, 302] on select "**********" at bounding box center [588, 312] width 163 height 21
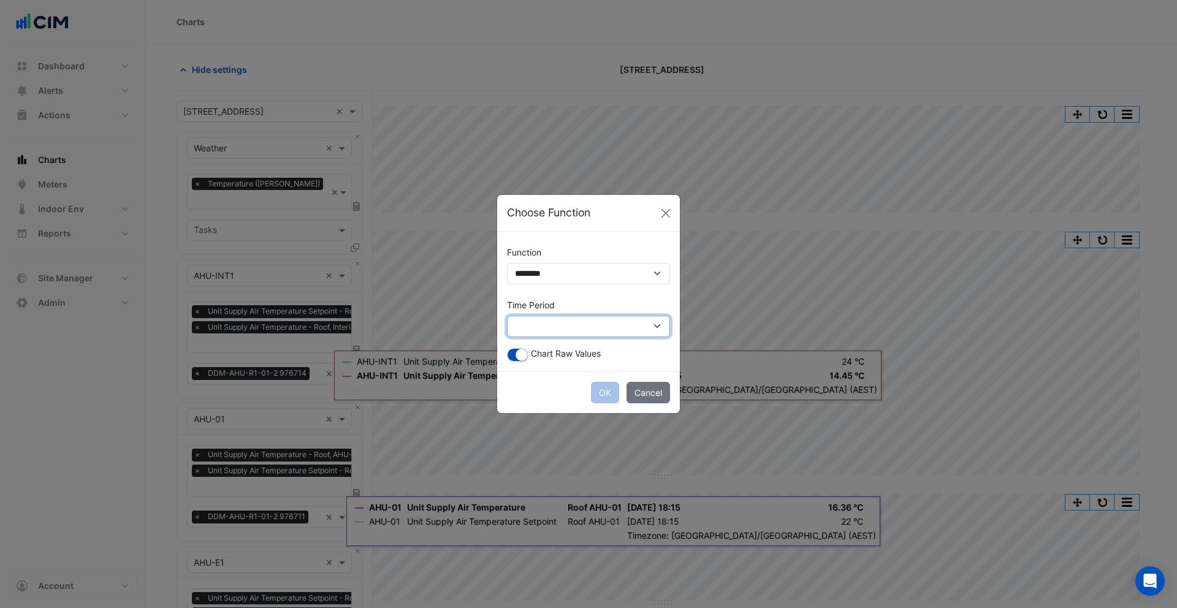
click at [556, 325] on select "**********" at bounding box center [588, 326] width 163 height 21
select select "*********"
click at [507, 316] on select "**********" at bounding box center [588, 326] width 163 height 21
click at [610, 395] on button "OK" at bounding box center [605, 392] width 28 height 21
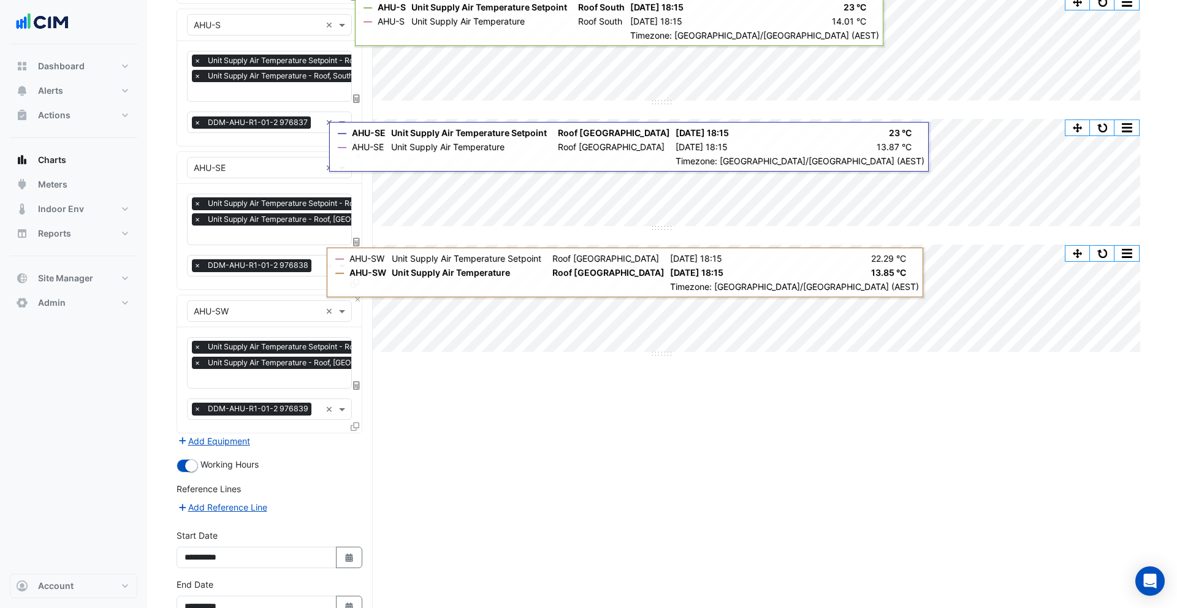
scroll to position [1301, 0]
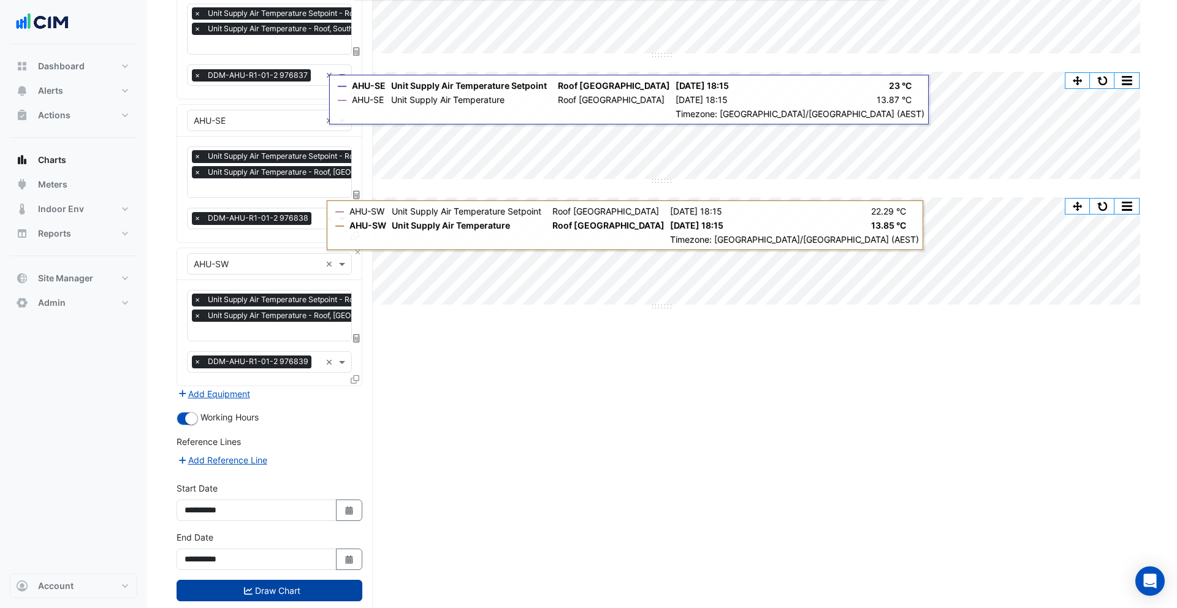
click at [262, 580] on button "Draw Chart" at bounding box center [270, 590] width 186 height 21
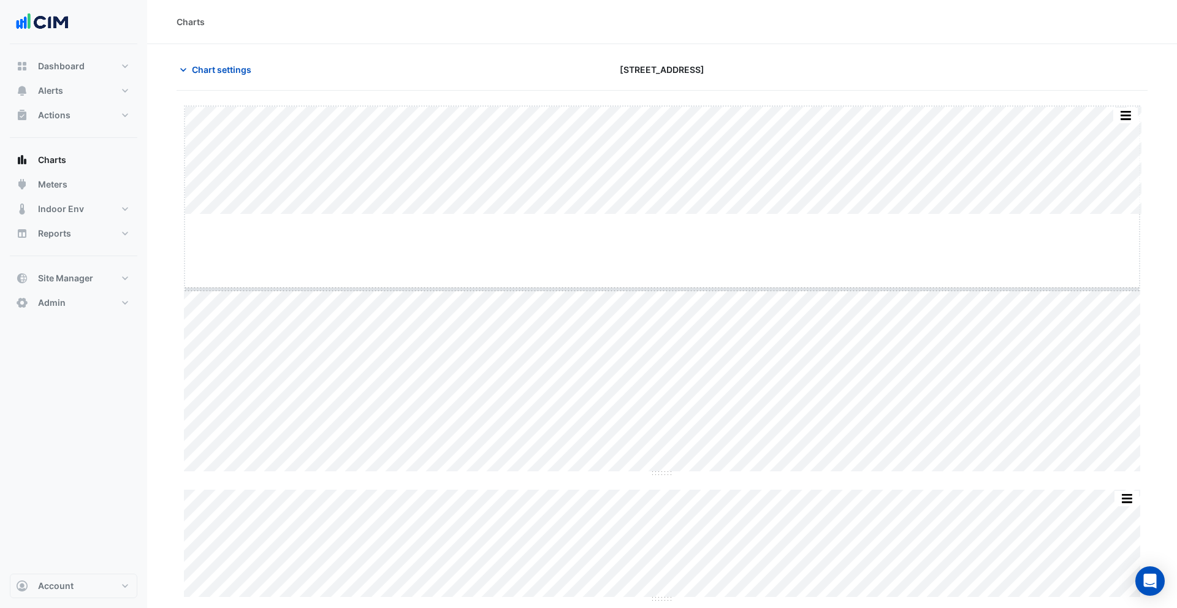
drag, startPoint x: 663, startPoint y: 215, endPoint x: 664, endPoint y: 291, distance: 76.0
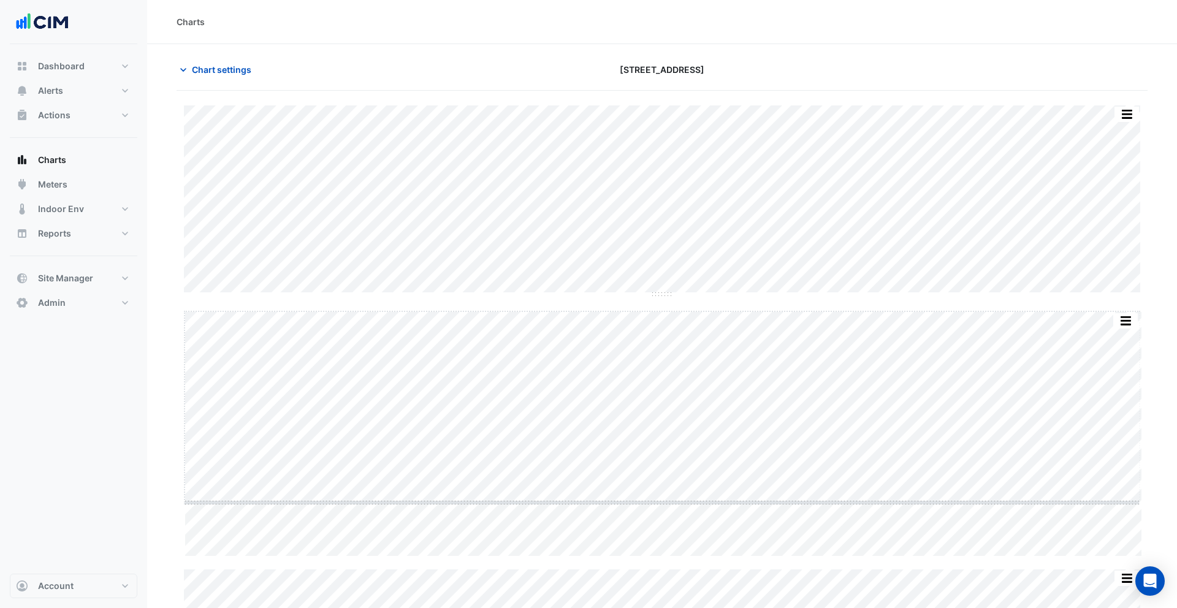
drag, startPoint x: 663, startPoint y: 555, endPoint x: 662, endPoint y: 499, distance: 56.4
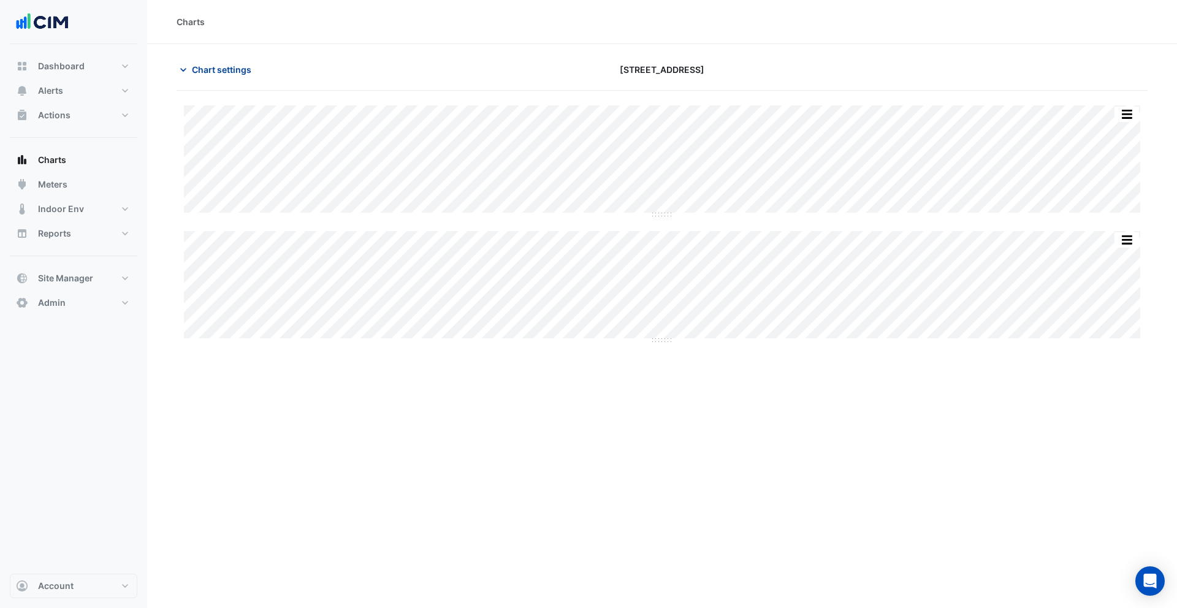
click at [228, 67] on span "Chart settings" at bounding box center [221, 69] width 59 height 13
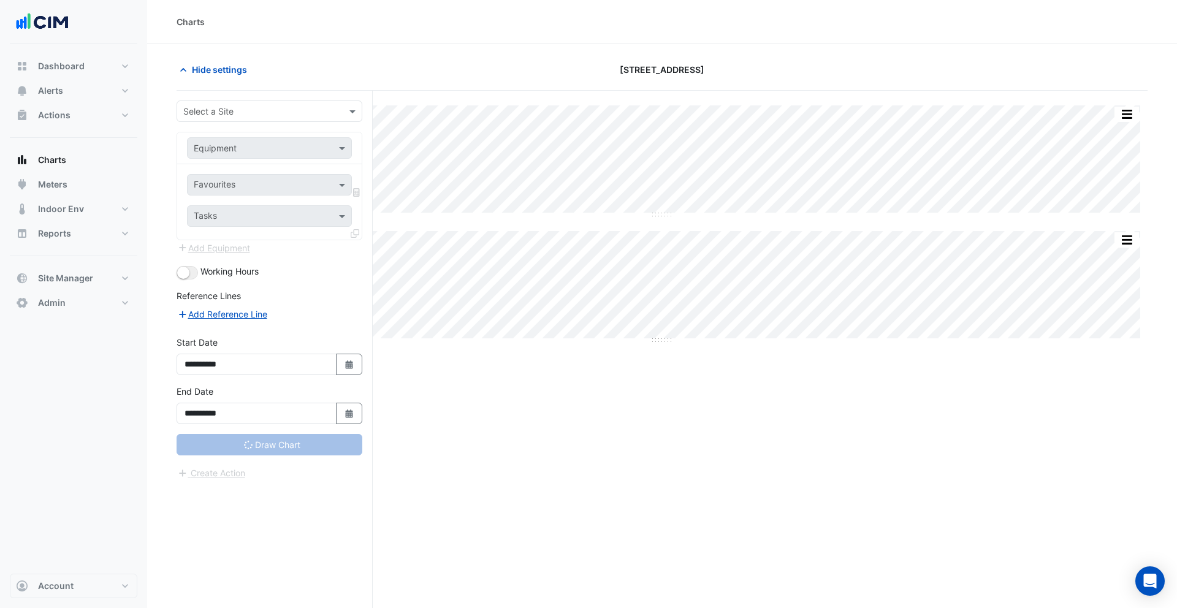
type input "**********"
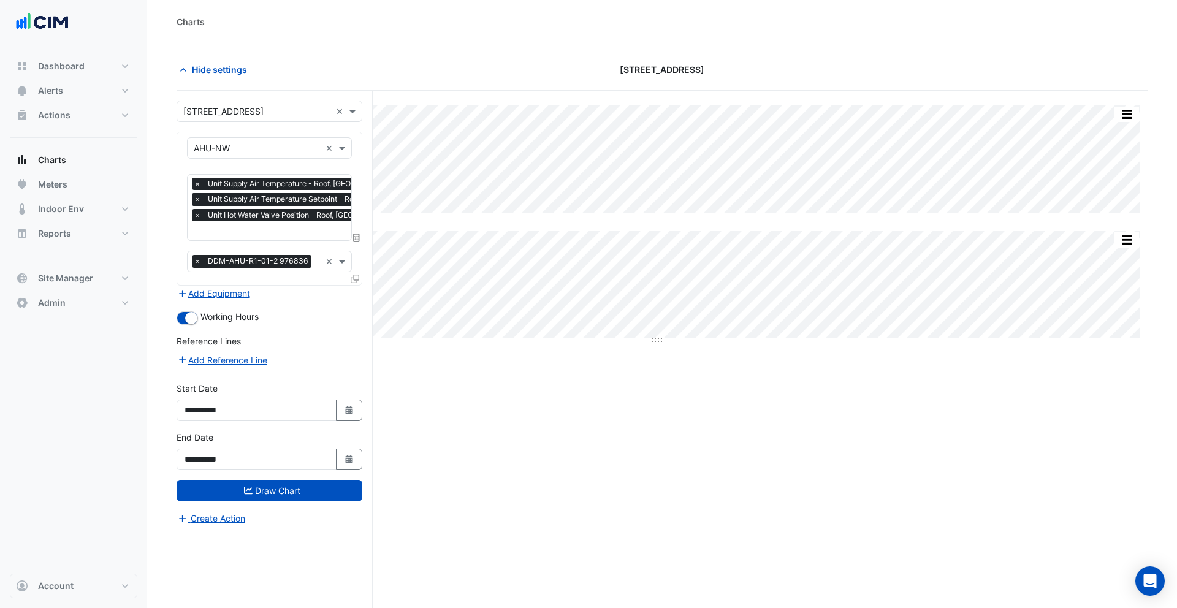
click at [197, 196] on span "×" at bounding box center [197, 199] width 11 height 12
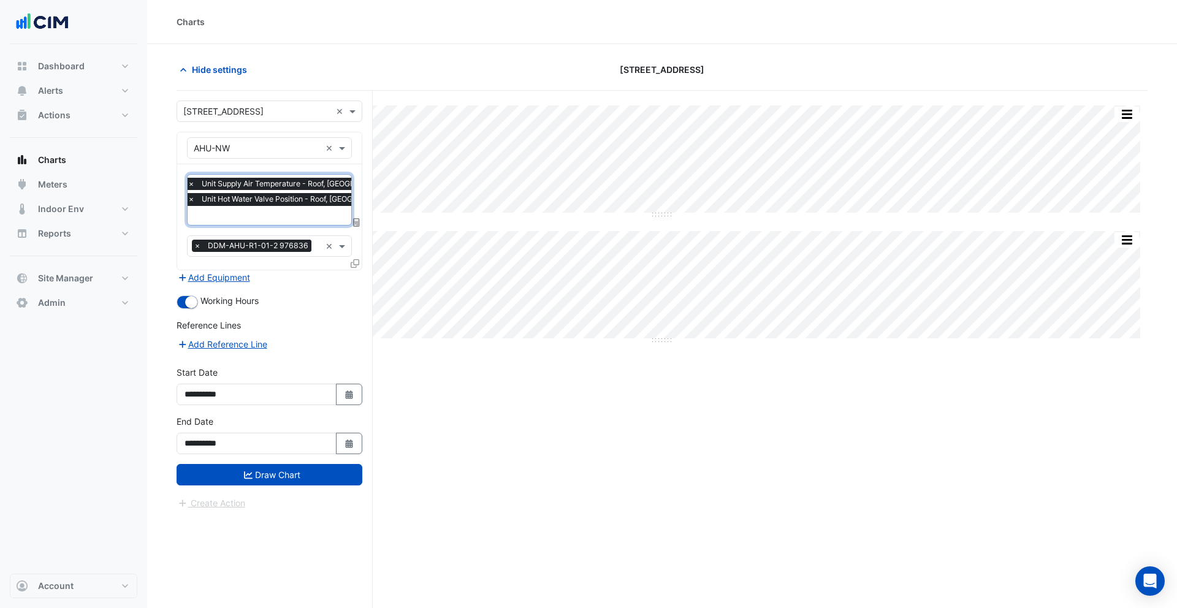
click at [191, 197] on span "×" at bounding box center [191, 199] width 11 height 12
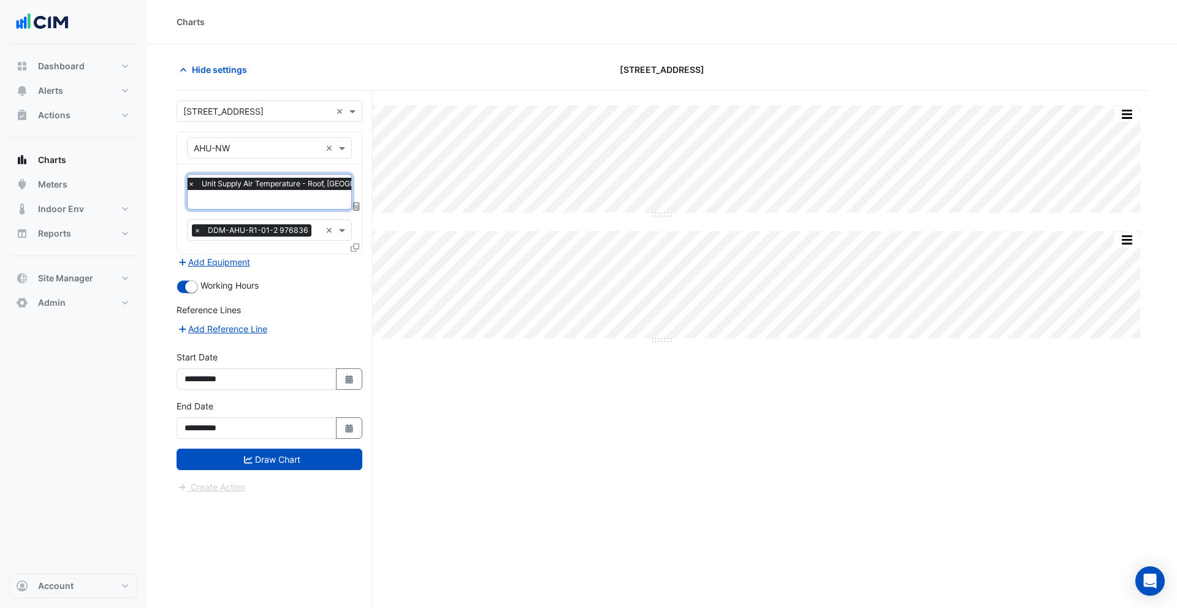
click at [196, 224] on span "×" at bounding box center [197, 230] width 11 height 12
click at [354, 245] on icon at bounding box center [355, 247] width 9 height 9
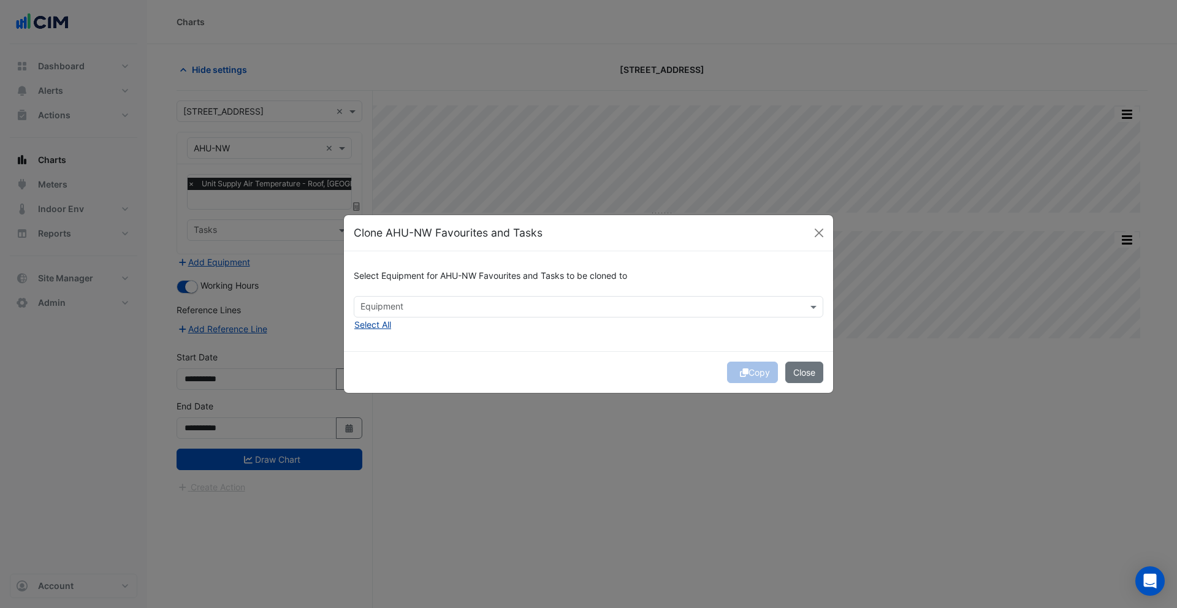
click at [382, 326] on button "Select All" at bounding box center [373, 325] width 38 height 14
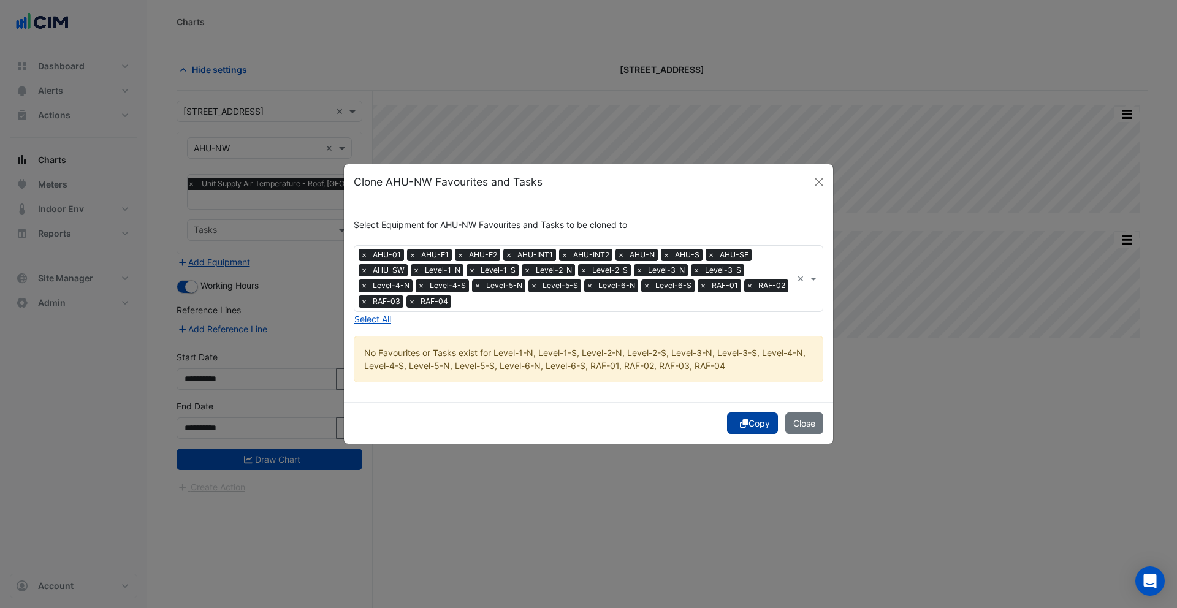
click at [750, 419] on button "Copy" at bounding box center [752, 423] width 51 height 21
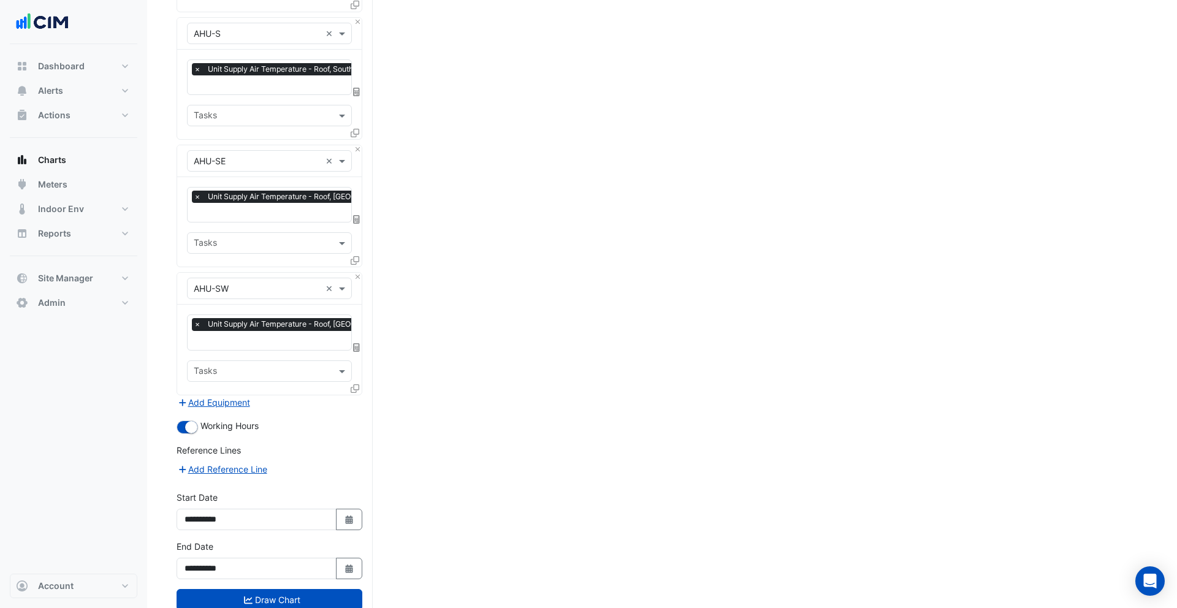
scroll to position [1032, 0]
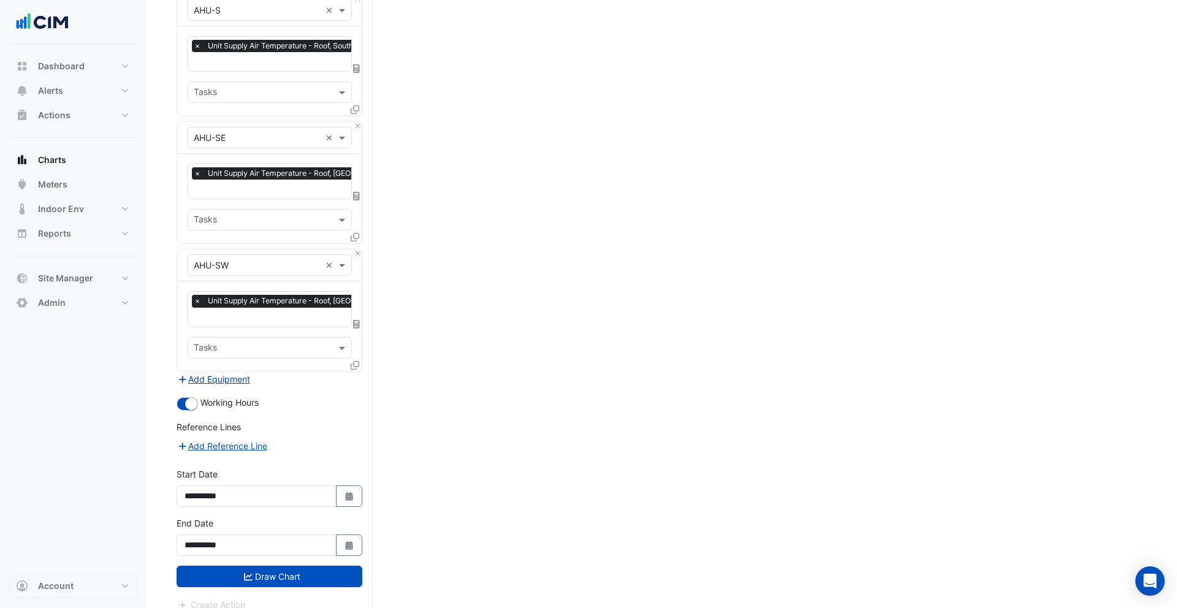
click at [212, 372] on button "Add Equipment" at bounding box center [214, 379] width 74 height 14
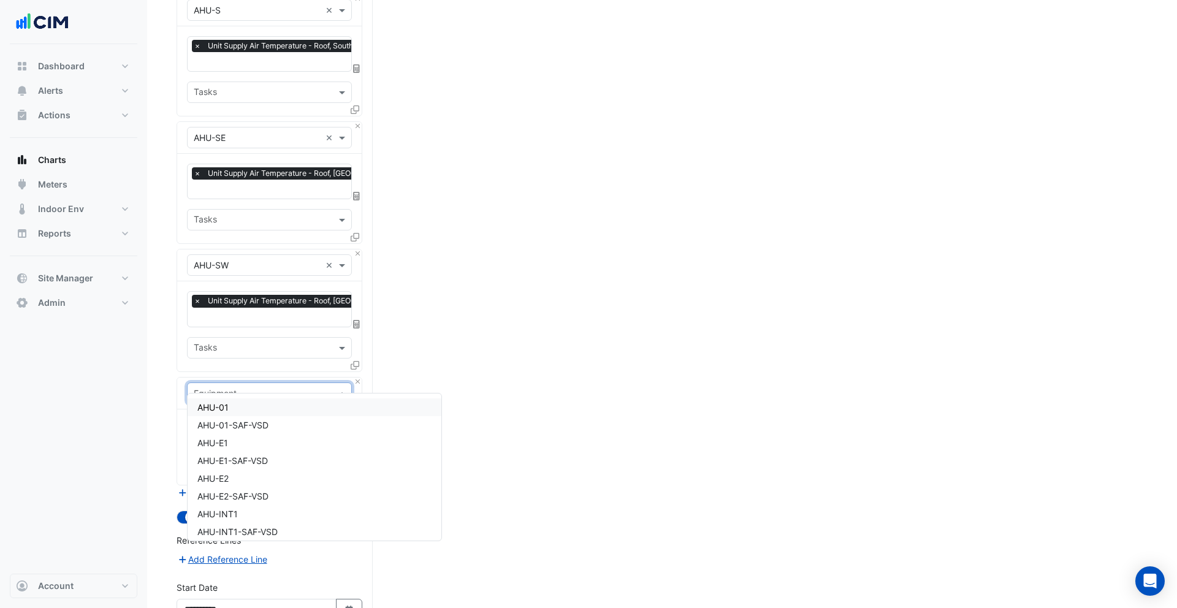
click at [228, 387] on input "text" at bounding box center [257, 393] width 127 height 13
type input "****"
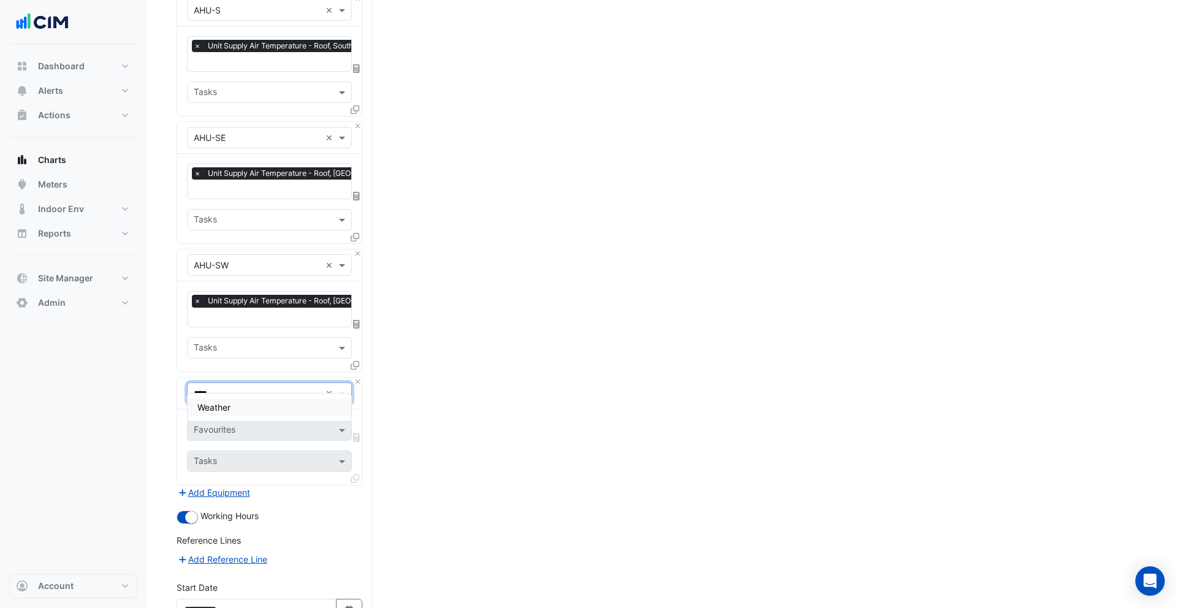
click at [232, 404] on div "Weather" at bounding box center [270, 407] width 164 height 18
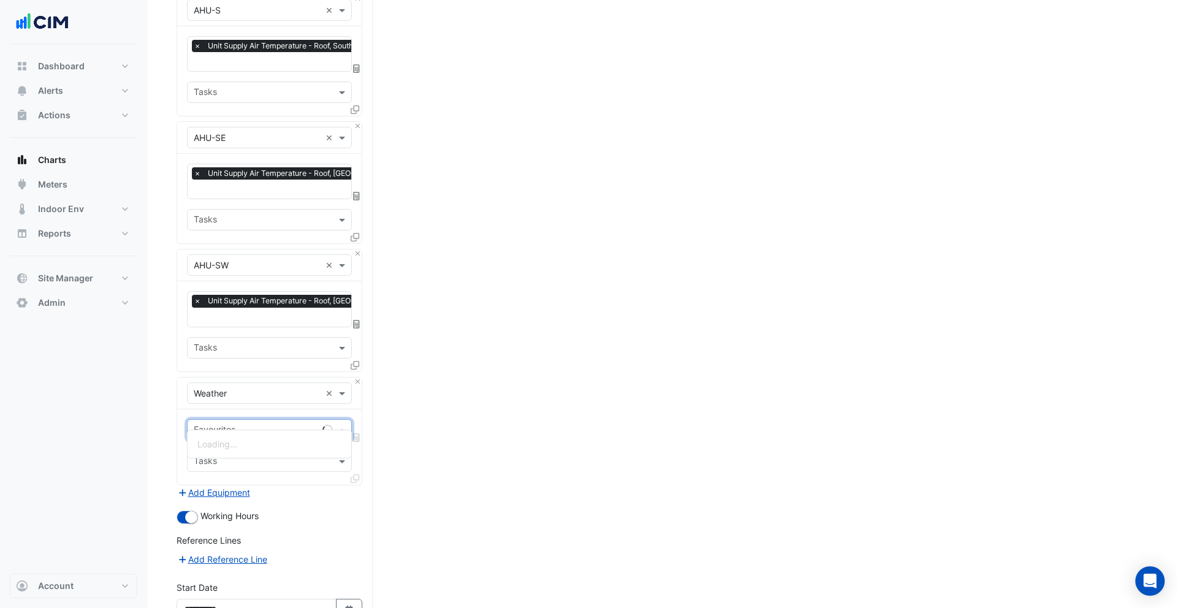
click at [257, 425] on input "text" at bounding box center [256, 431] width 124 height 13
click at [255, 478] on span "Temperature (Celcius)" at bounding box center [261, 479] width 129 height 10
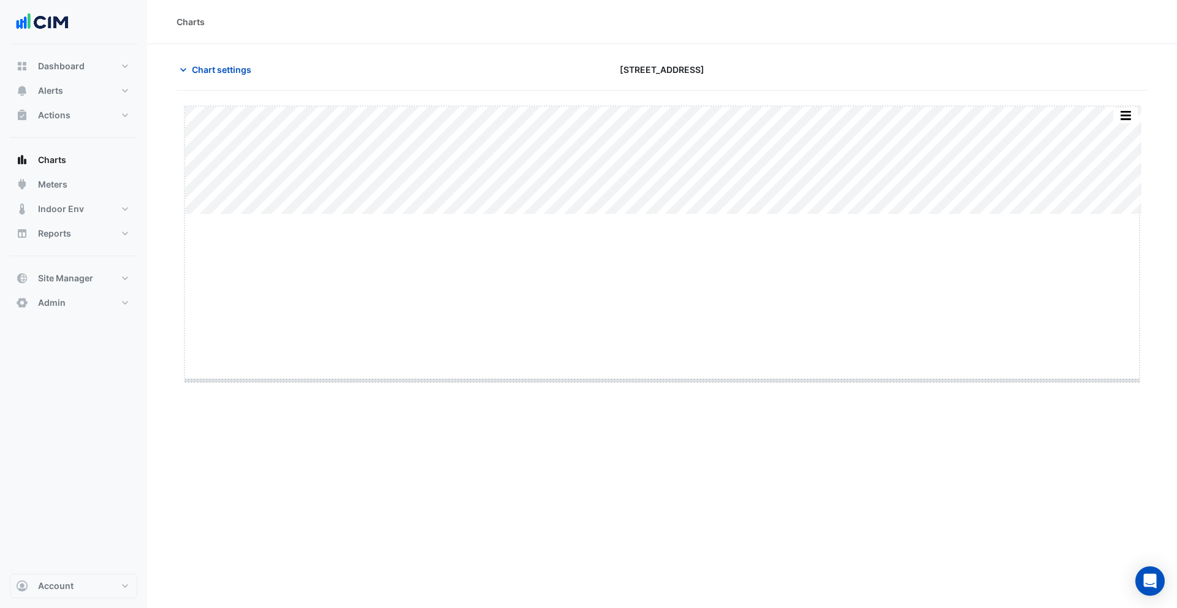
drag, startPoint x: 660, startPoint y: 215, endPoint x: 652, endPoint y: 401, distance: 186.5
click at [221, 66] on span "Chart settings" at bounding box center [221, 69] width 59 height 13
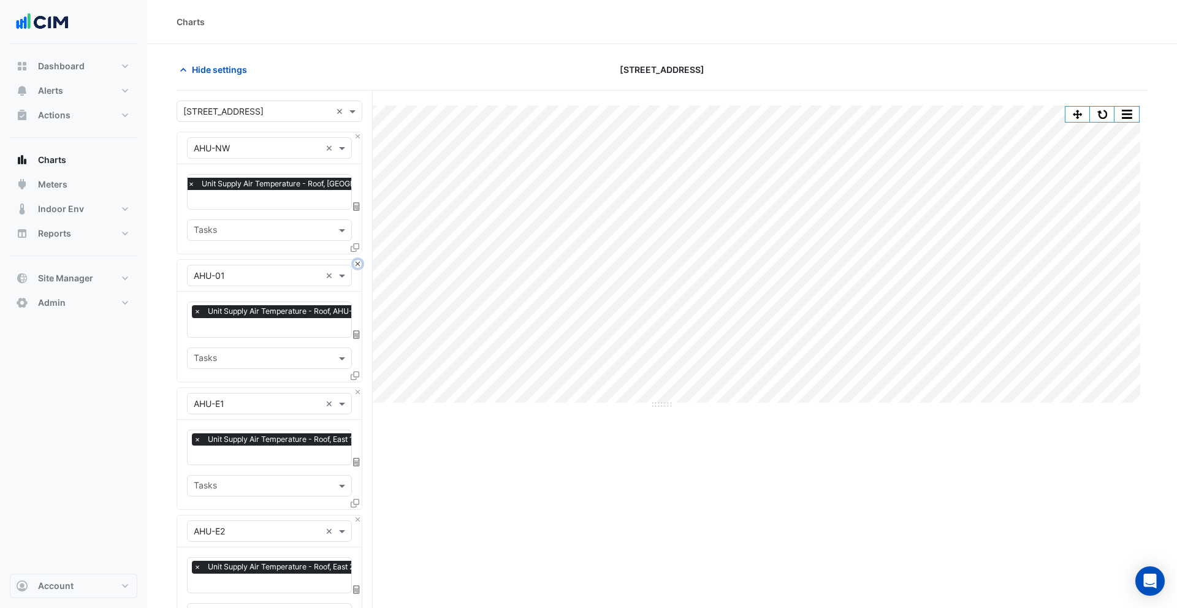
click at [356, 262] on button "Close" at bounding box center [358, 264] width 8 height 8
click at [356, 388] on button "Close" at bounding box center [358, 392] width 8 height 8
click at [356, 262] on button "Close" at bounding box center [358, 264] width 8 height 8
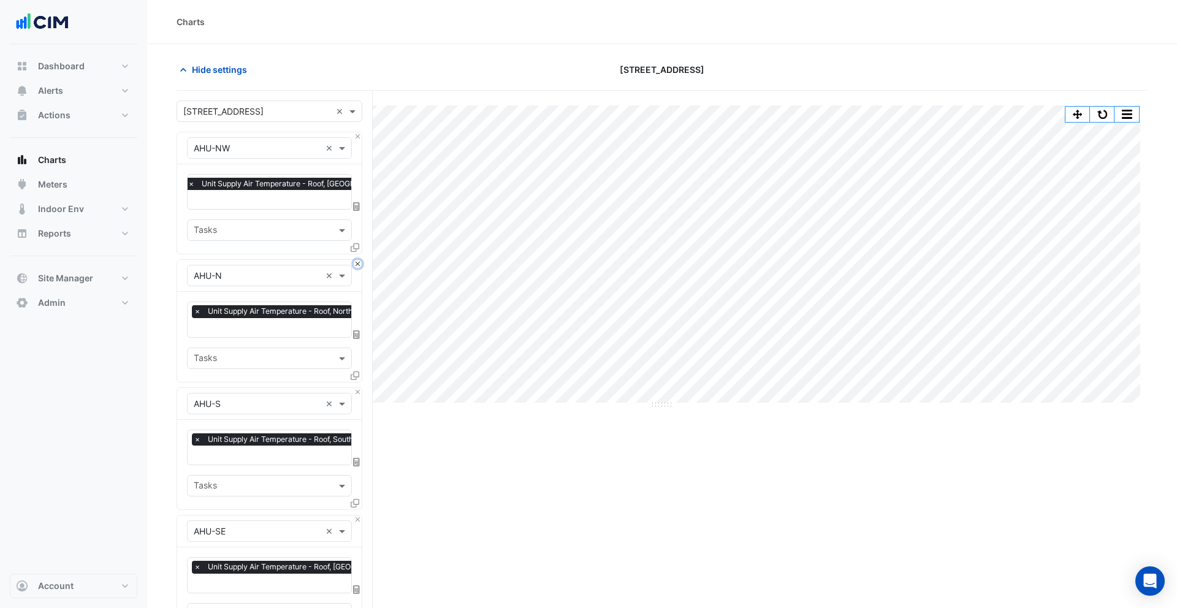
click at [356, 262] on button "Close" at bounding box center [358, 264] width 8 height 8
click at [356, 388] on button "Close" at bounding box center [358, 392] width 8 height 8
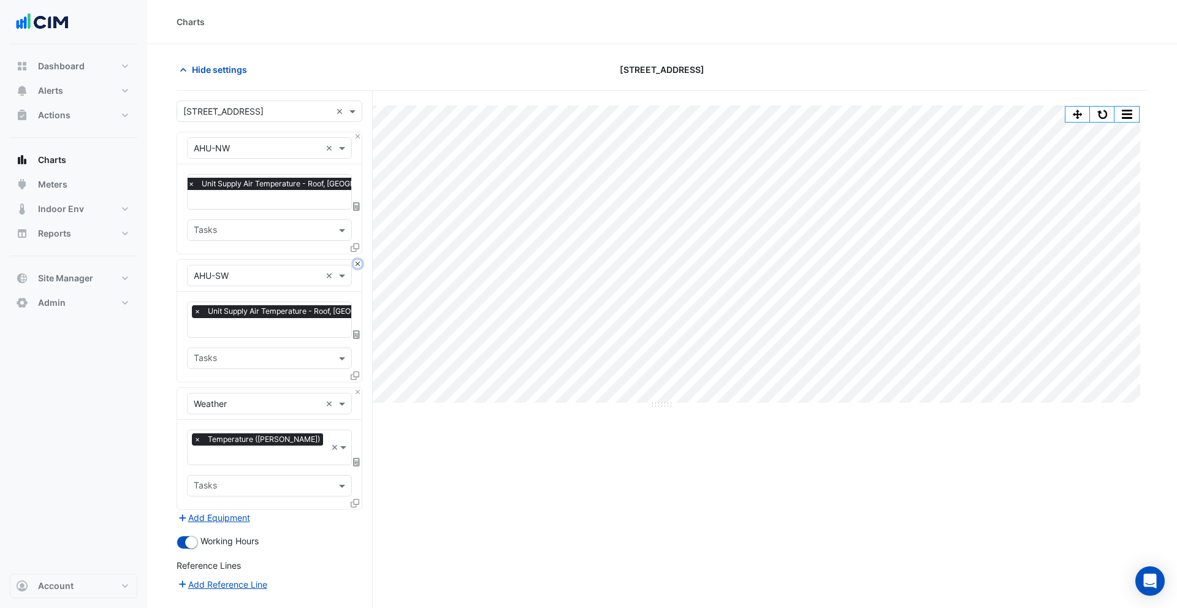
click at [356, 262] on button "Close" at bounding box center [358, 264] width 8 height 8
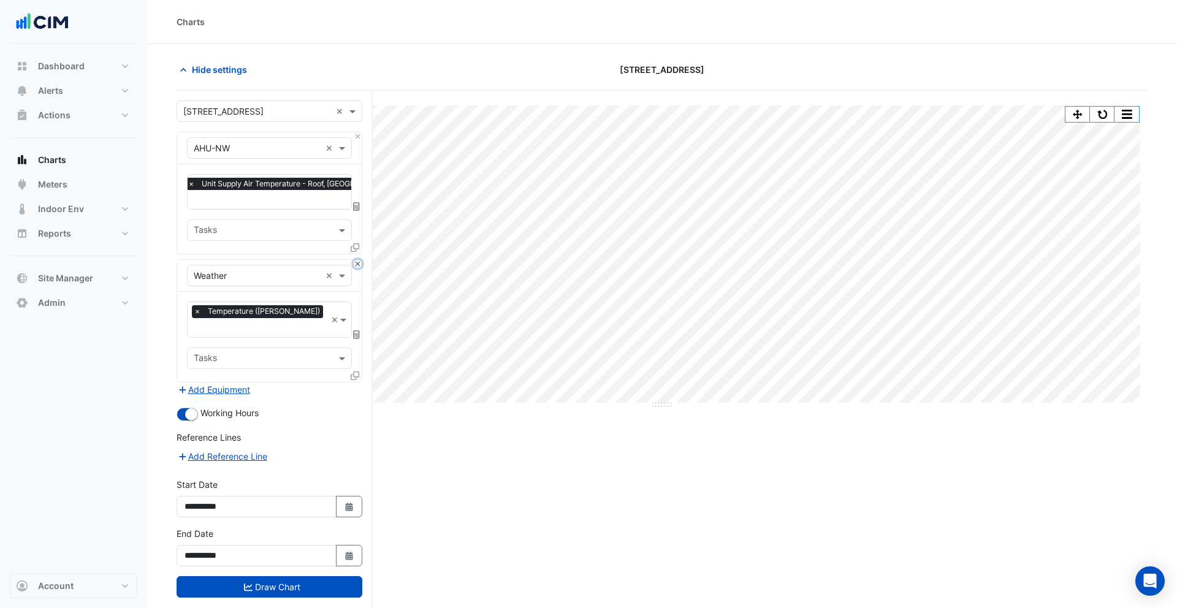
click at [356, 262] on button "Close" at bounding box center [358, 264] width 8 height 8
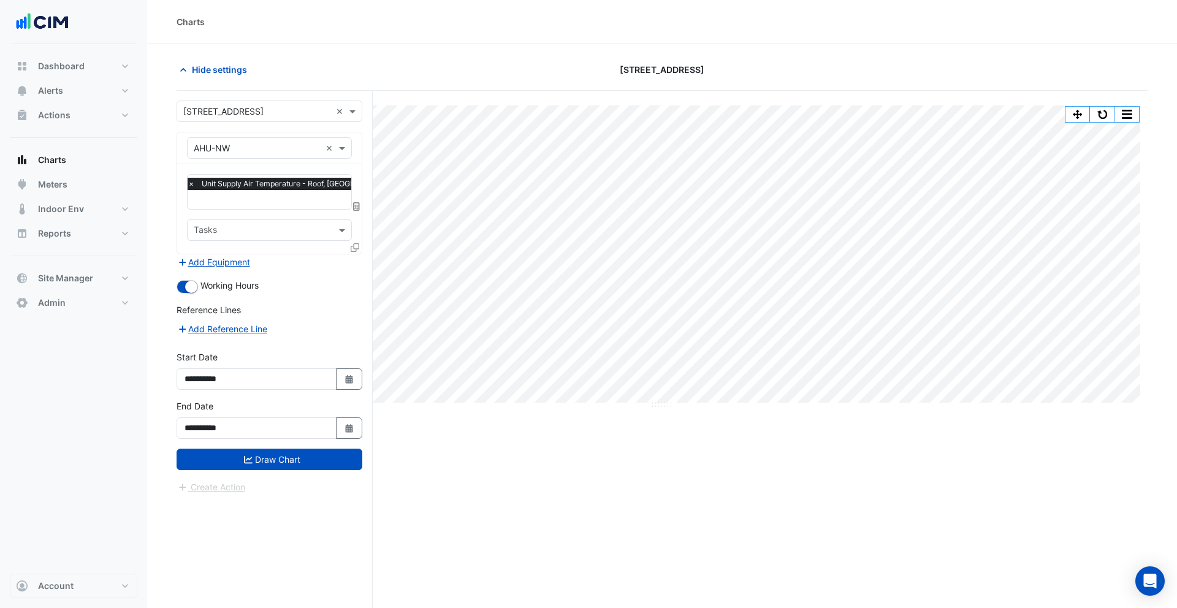
click at [271, 205] on input "text" at bounding box center [298, 200] width 221 height 13
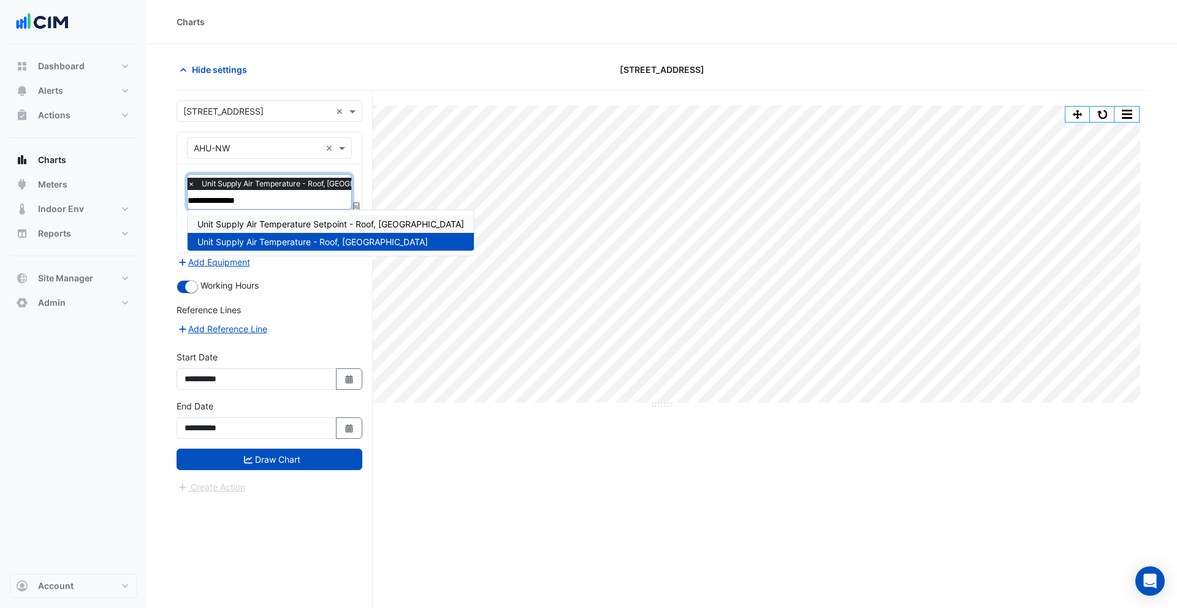
type input "**********"
click at [303, 223] on span "Unit Supply Air Temperature Setpoint - Roof, [GEOGRAPHIC_DATA]" at bounding box center [330, 224] width 267 height 10
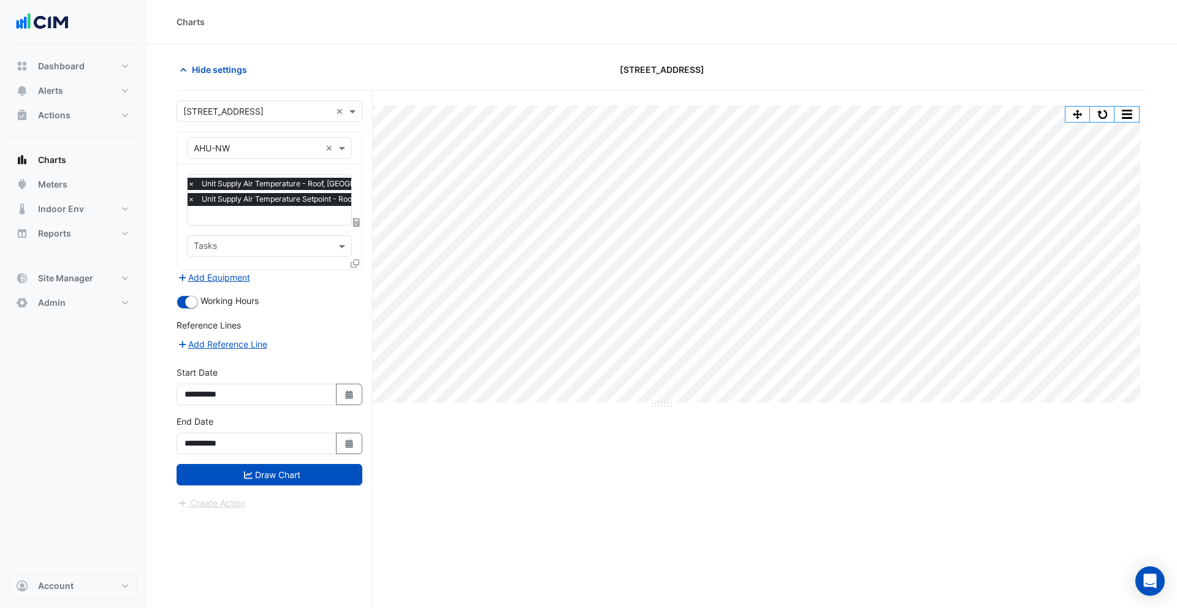
click at [352, 261] on icon at bounding box center [355, 263] width 9 height 9
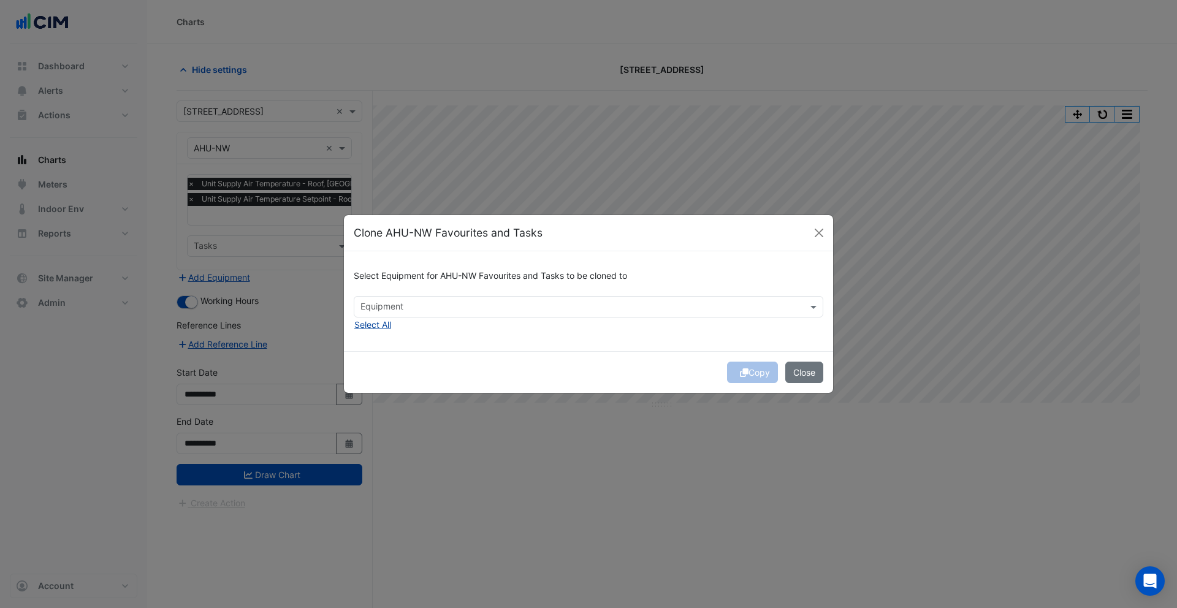
click at [384, 322] on button "Select All" at bounding box center [373, 325] width 38 height 14
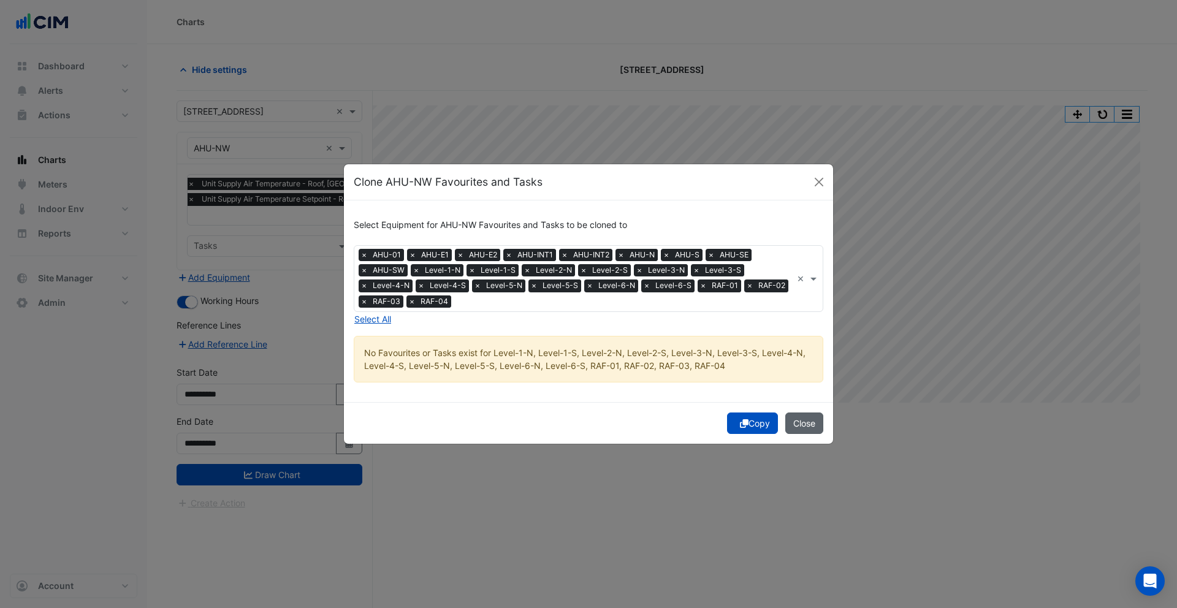
click at [809, 422] on button "Close" at bounding box center [804, 423] width 38 height 21
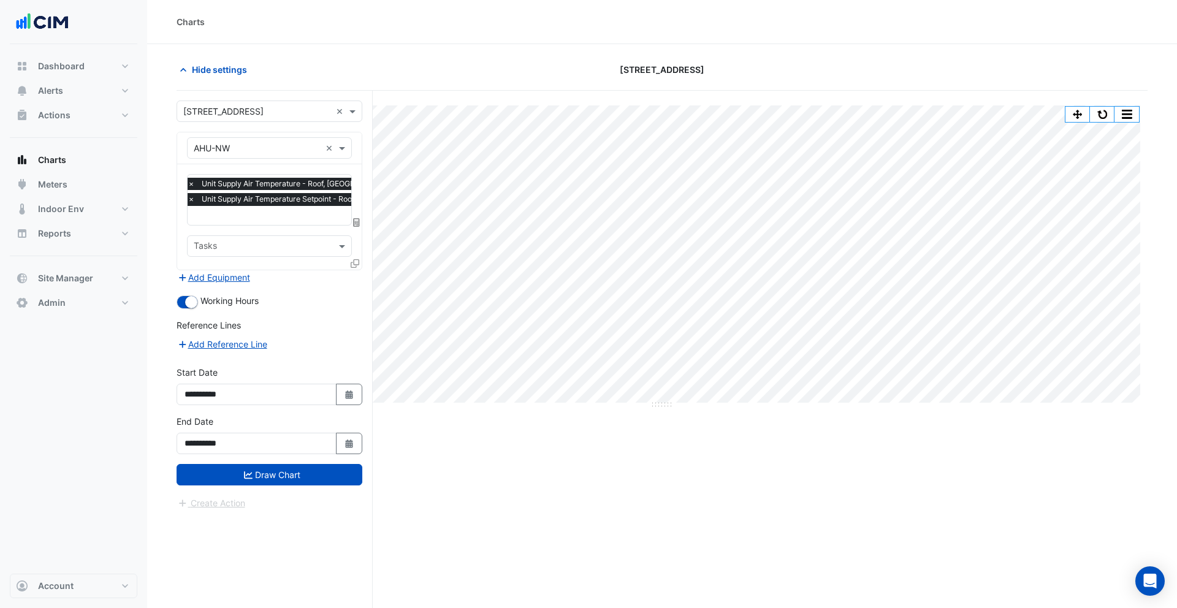
click at [190, 183] on span "×" at bounding box center [191, 184] width 11 height 12
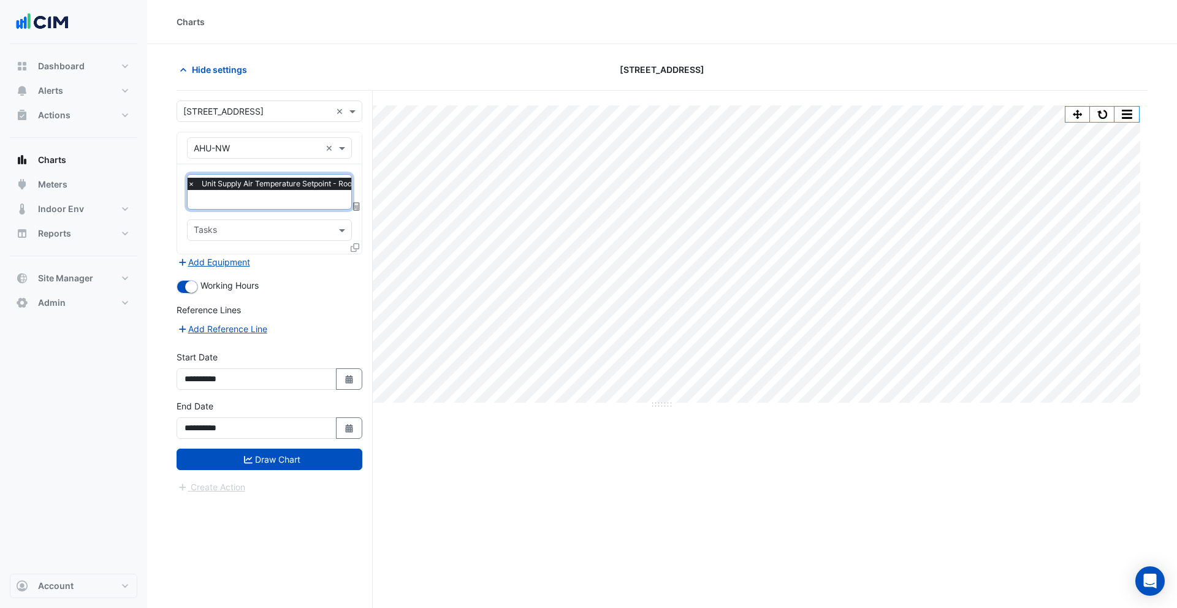
click at [357, 246] on icon at bounding box center [355, 247] width 9 height 9
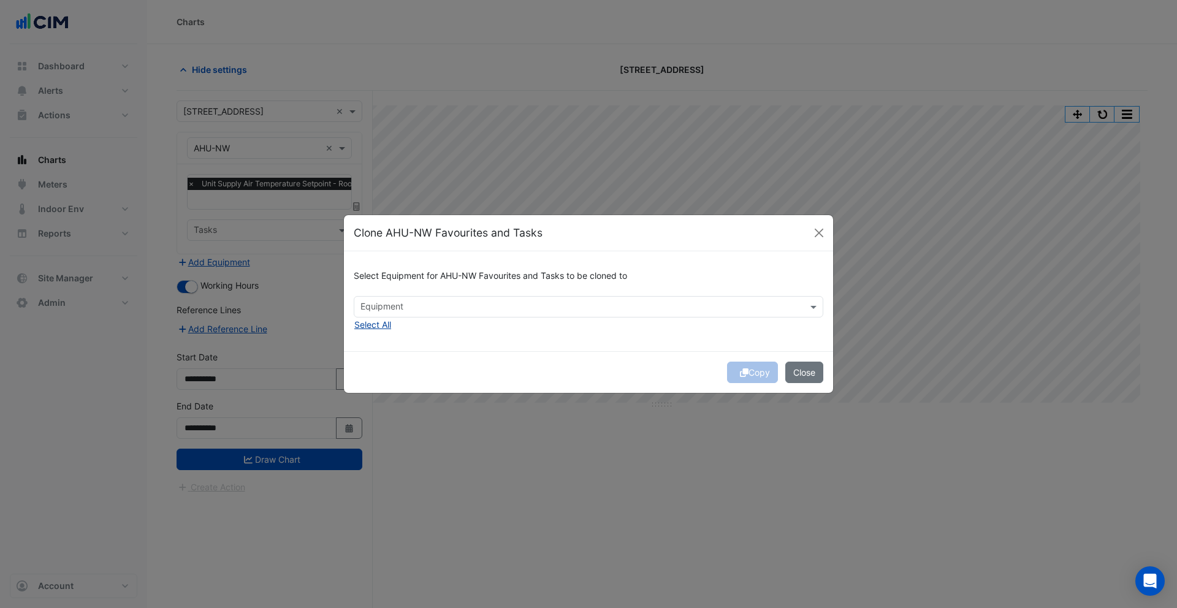
click at [387, 319] on button "Select All" at bounding box center [373, 325] width 38 height 14
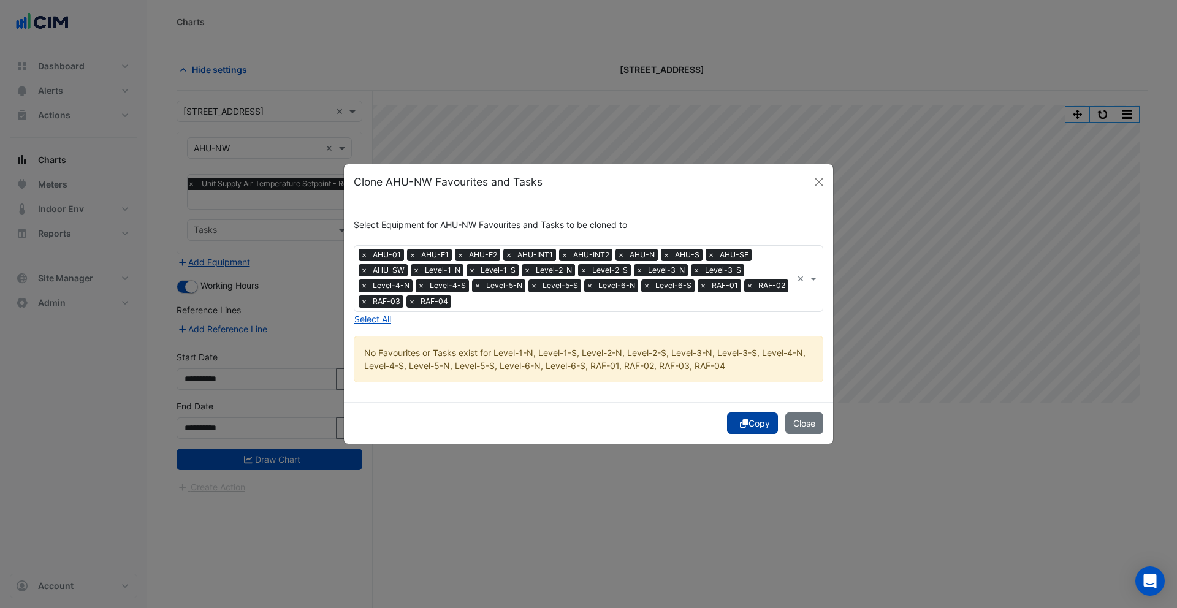
click at [745, 416] on button "Copy" at bounding box center [752, 423] width 51 height 21
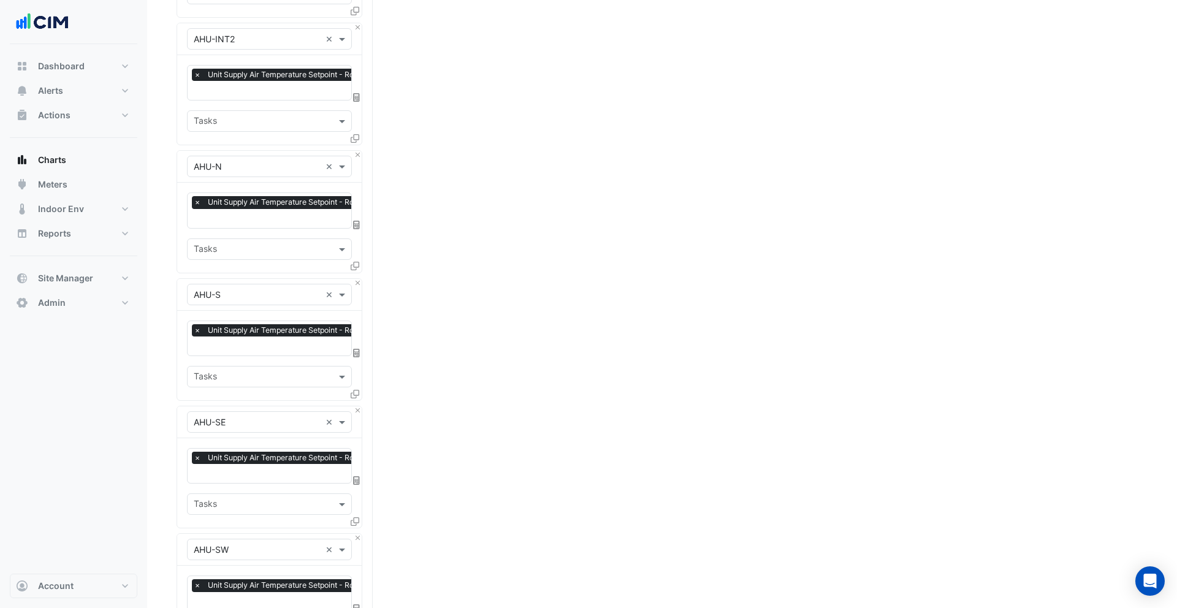
scroll to position [1032, 0]
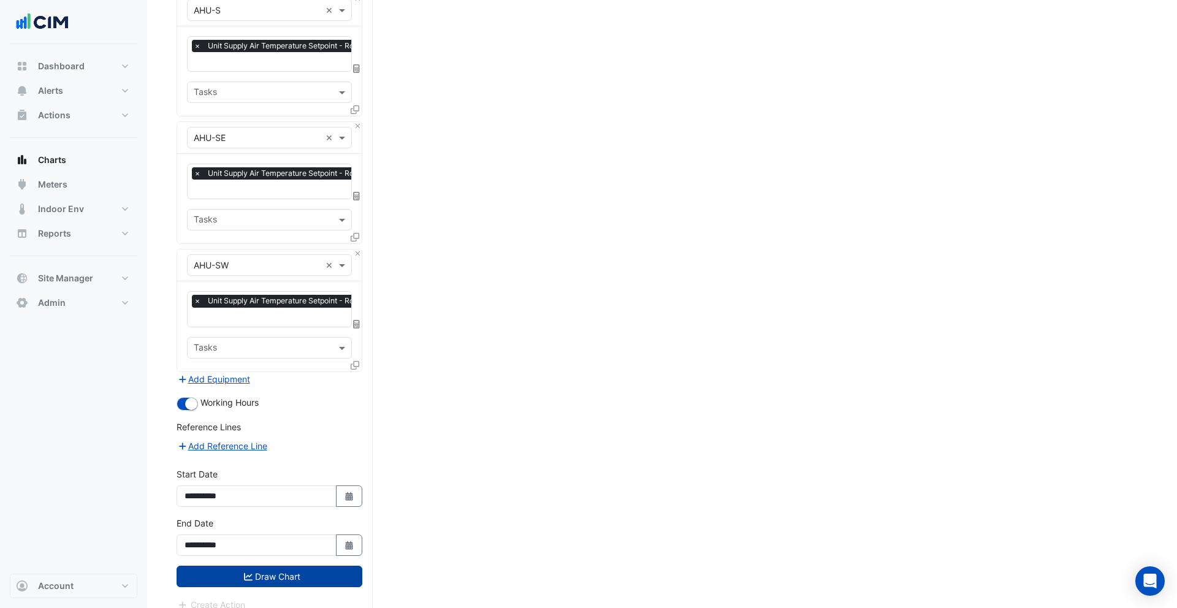
click at [297, 566] on button "Draw Chart" at bounding box center [270, 576] width 186 height 21
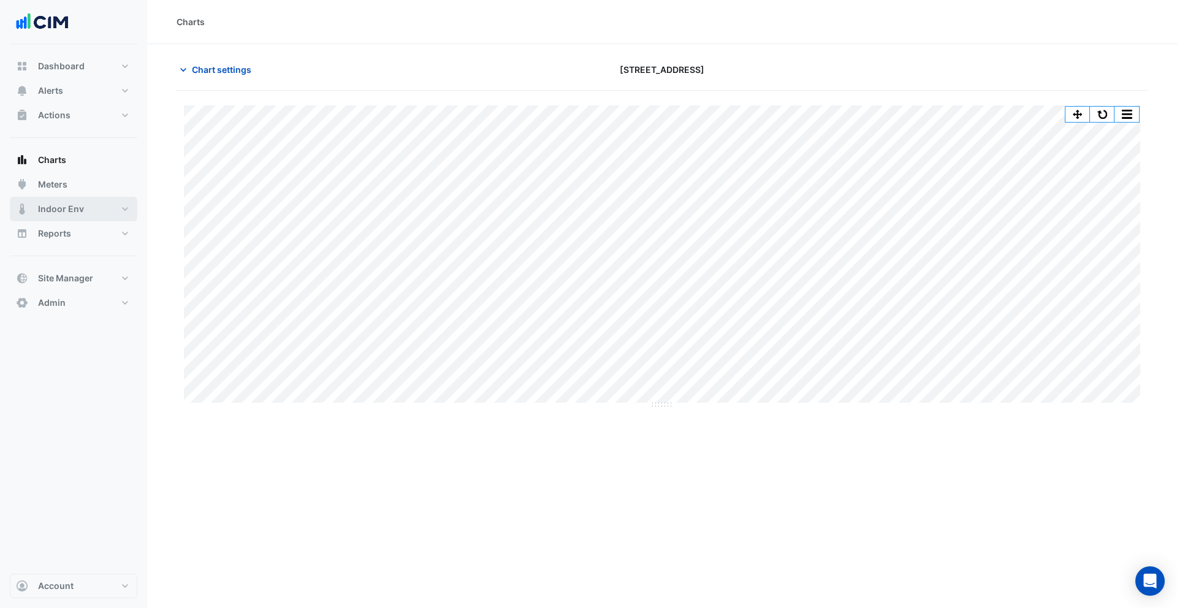
click at [67, 212] on span "Indoor Env" at bounding box center [61, 209] width 46 height 12
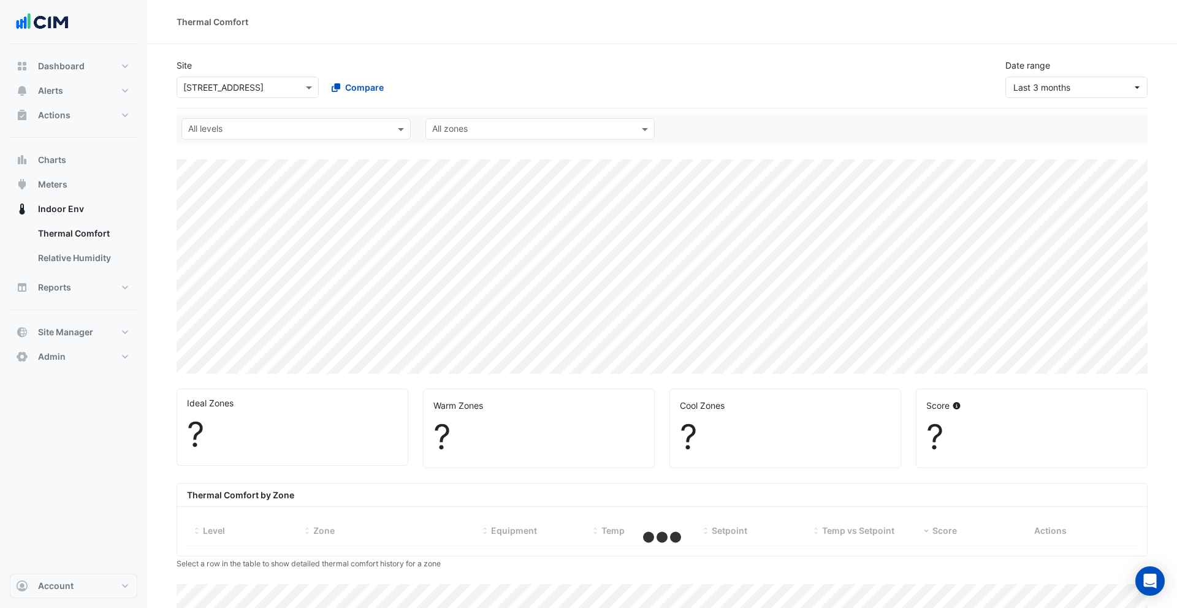
select select "***"
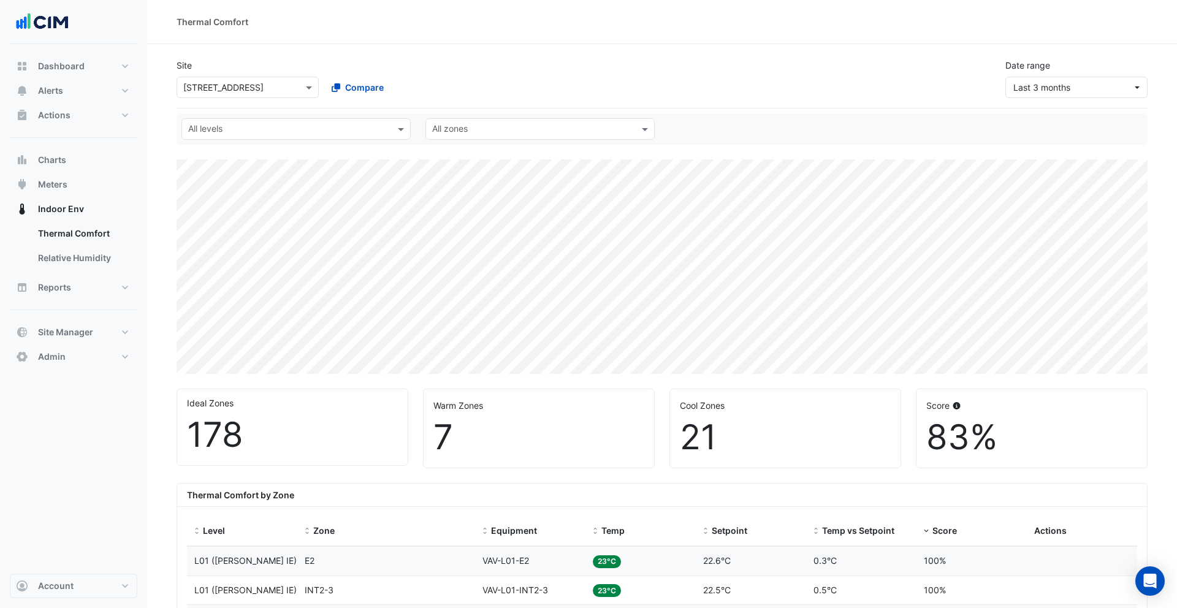
click at [281, 132] on input "text" at bounding box center [289, 130] width 202 height 13
click at [533, 379] on div "Ideal Zones 178 Warm Zones 7 Cool Zones 21 Score 83%" at bounding box center [662, 424] width 986 height 90
click at [515, 134] on input "text" at bounding box center [533, 130] width 202 height 13
click at [547, 85] on div "Site Select a Site × 990 La Trobe Street Compare Date range Last 3 months" at bounding box center [662, 73] width 986 height 49
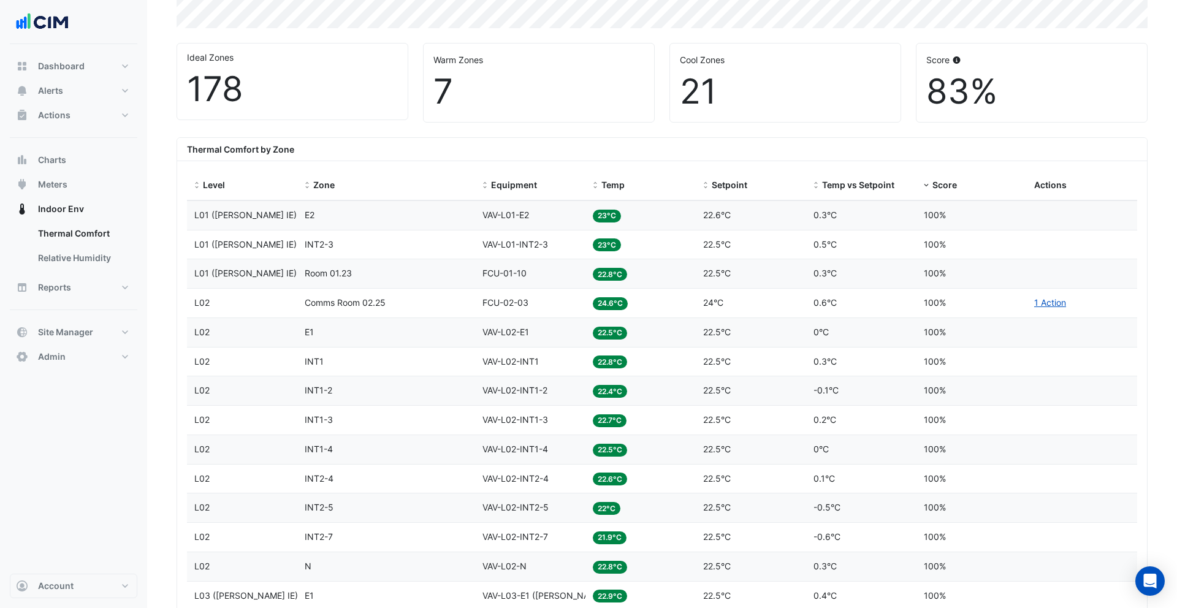
scroll to position [302, 0]
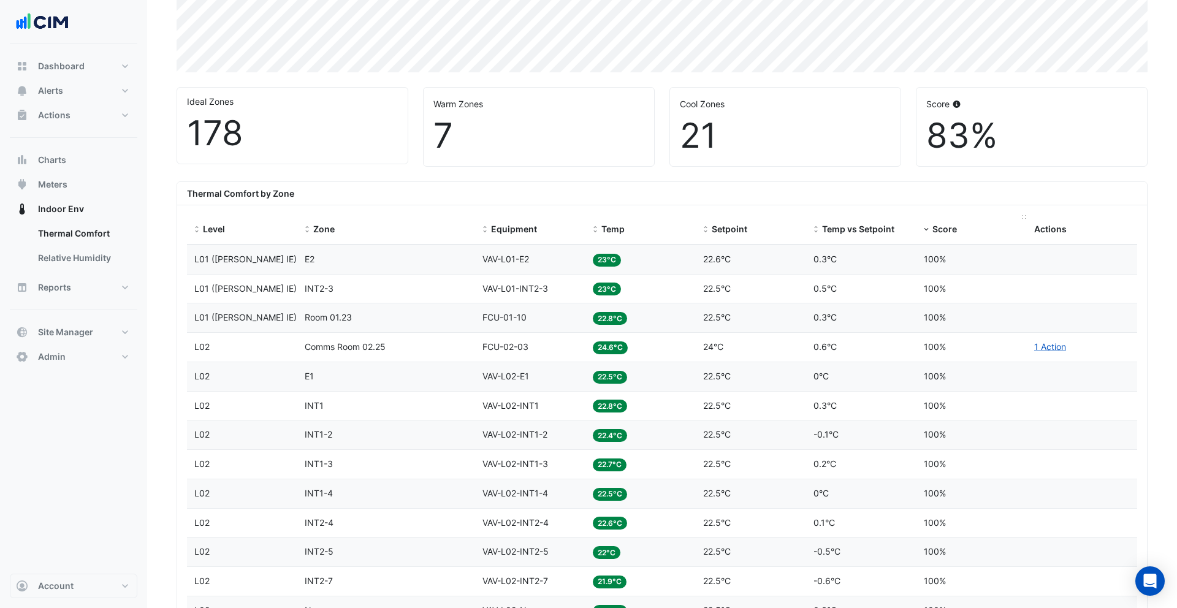
click at [950, 227] on span "Score" at bounding box center [944, 229] width 25 height 10
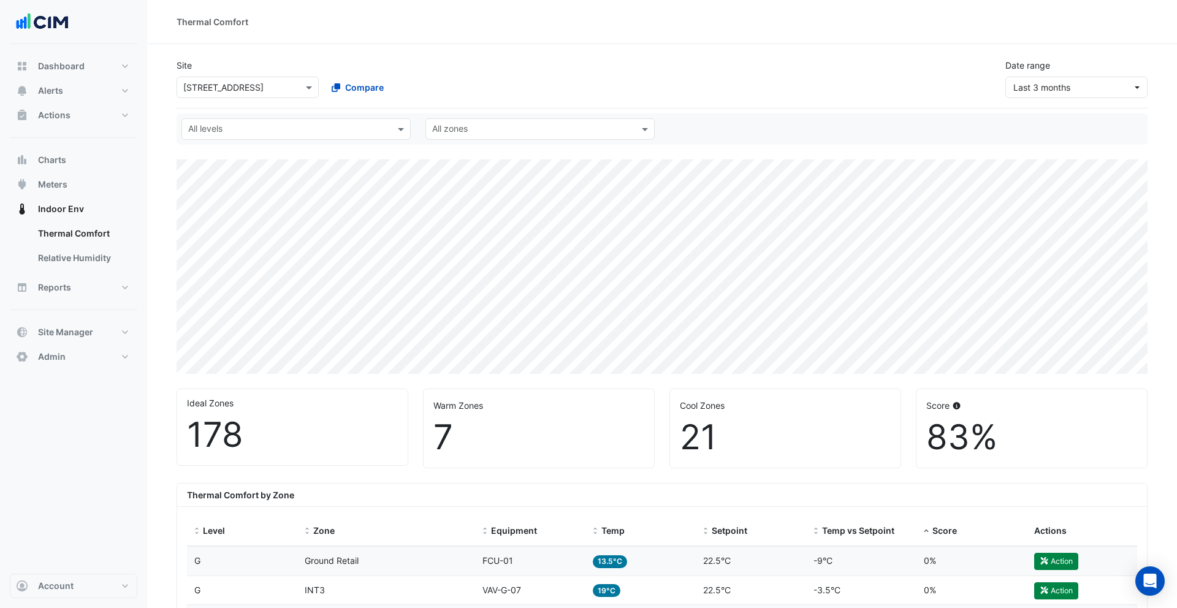
click at [506, 126] on input "text" at bounding box center [533, 130] width 202 height 13
type input "**"
click at [451, 152] on div "NW" at bounding box center [443, 156] width 34 height 18
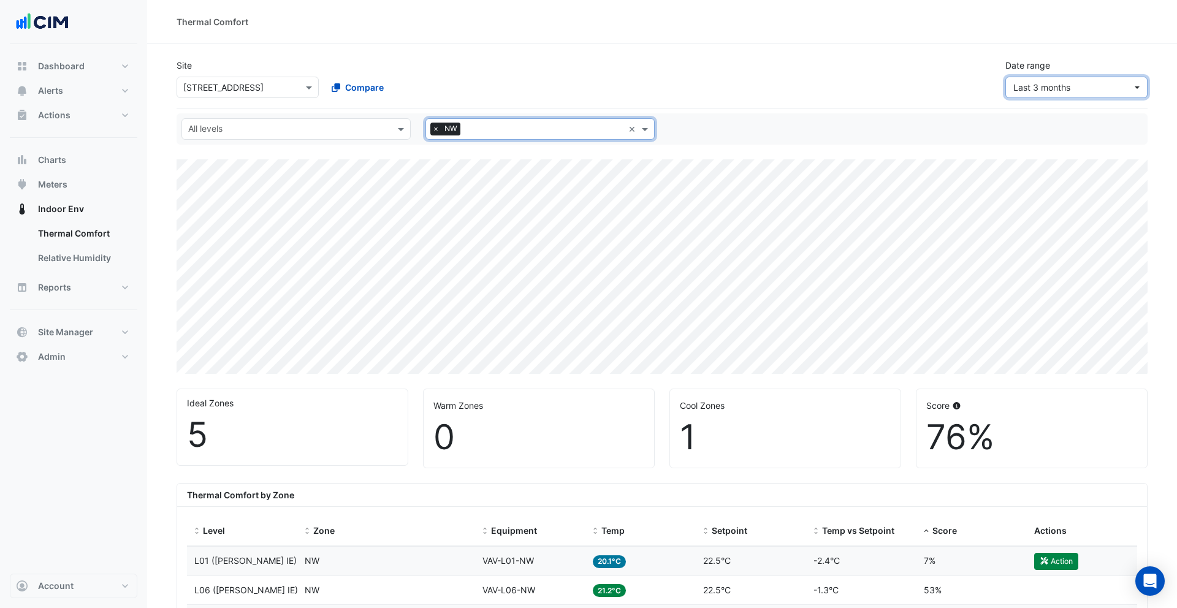
click at [1085, 90] on span "Last 3 months" at bounding box center [1072, 87] width 119 height 13
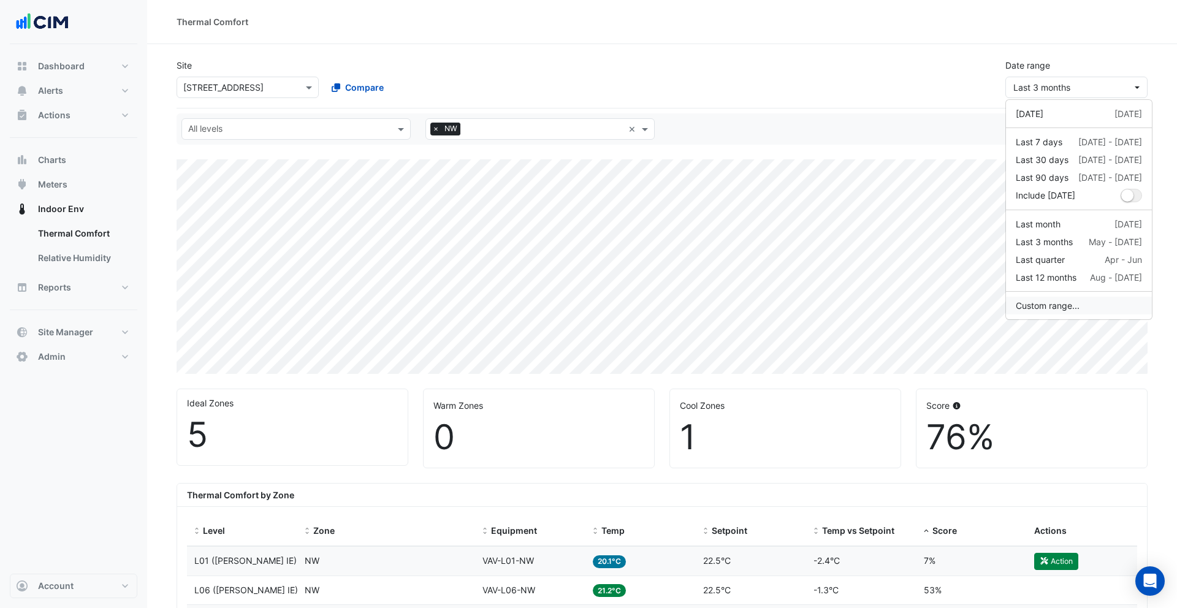
click at [1073, 302] on button "Custom range..." at bounding box center [1079, 306] width 146 height 18
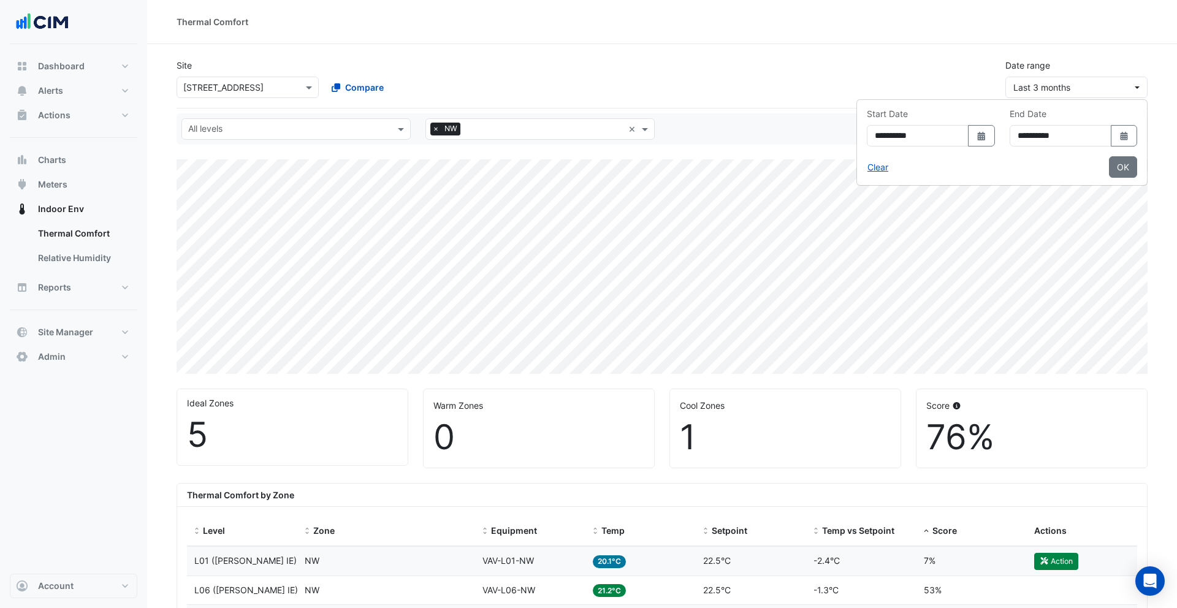
click at [1094, 100] on div "**********" at bounding box center [1001, 142] width 291 height 86
click at [1075, 89] on span "Last 3 months" at bounding box center [1072, 87] width 119 height 13
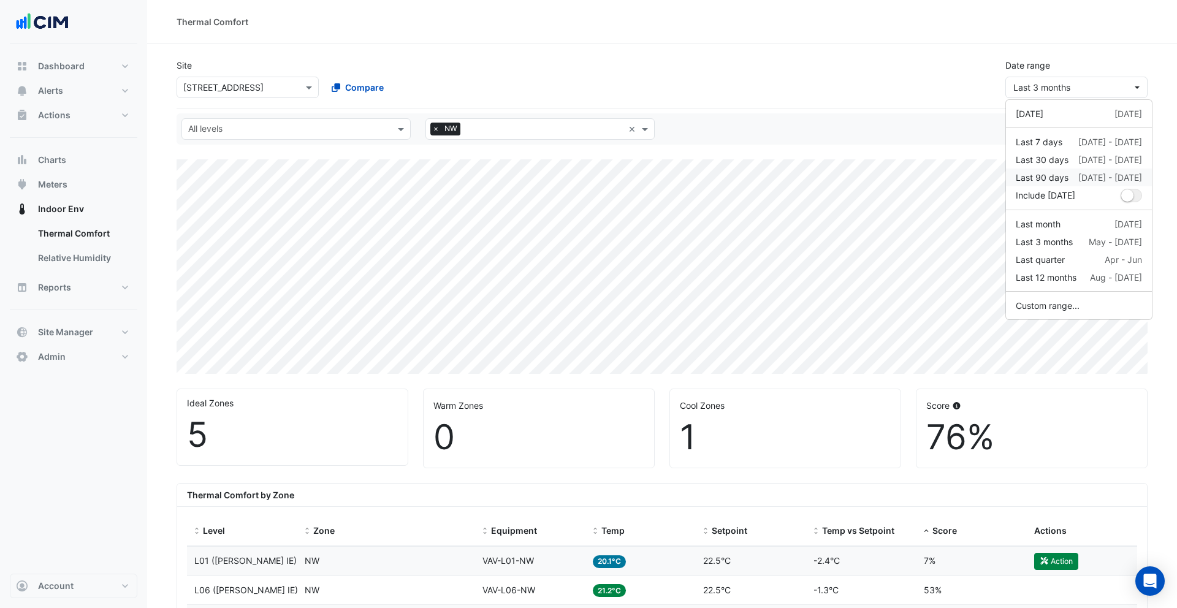
click at [1061, 175] on div "Last 90 days" at bounding box center [1042, 177] width 53 height 13
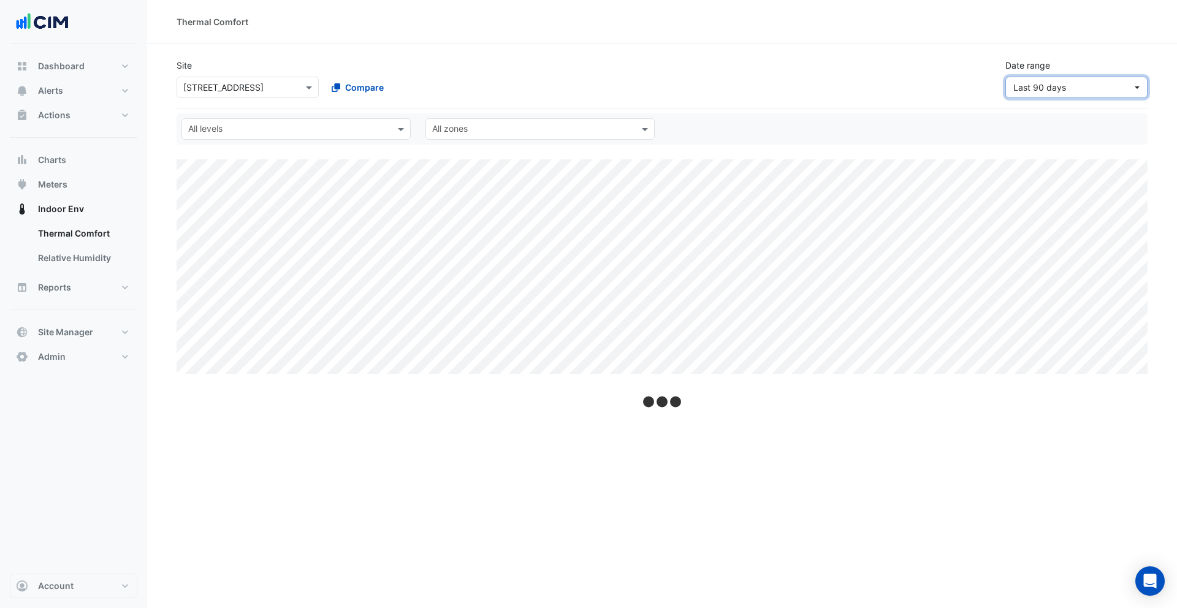
click at [1111, 78] on button "Last 90 days" at bounding box center [1076, 87] width 142 height 21
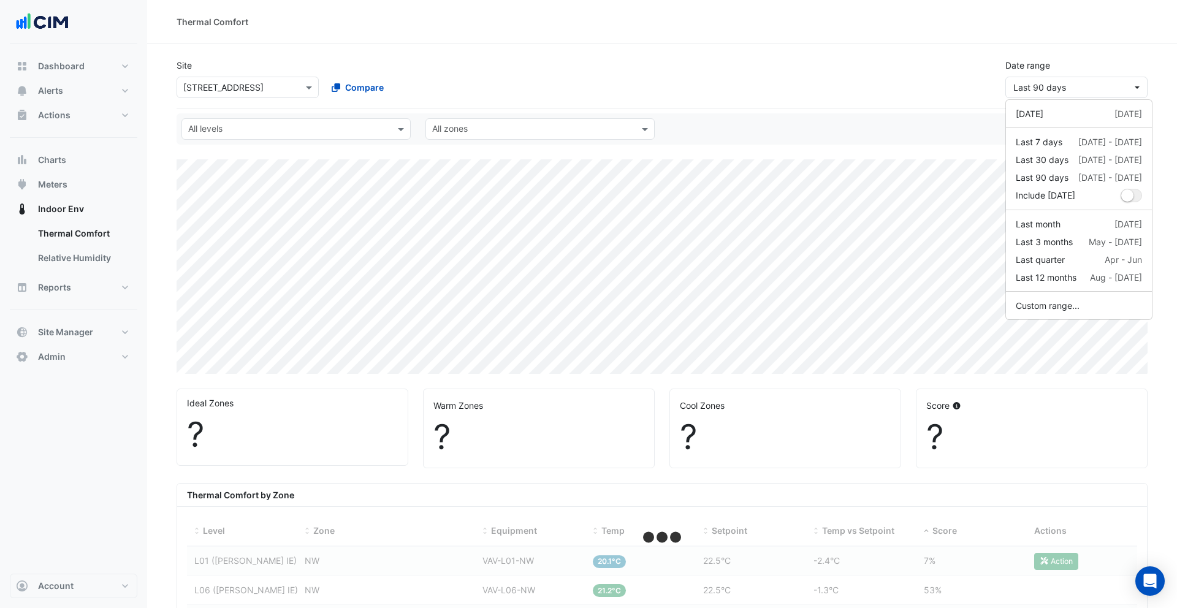
click at [896, 129] on div "All levels All zones" at bounding box center [662, 128] width 976 height 21
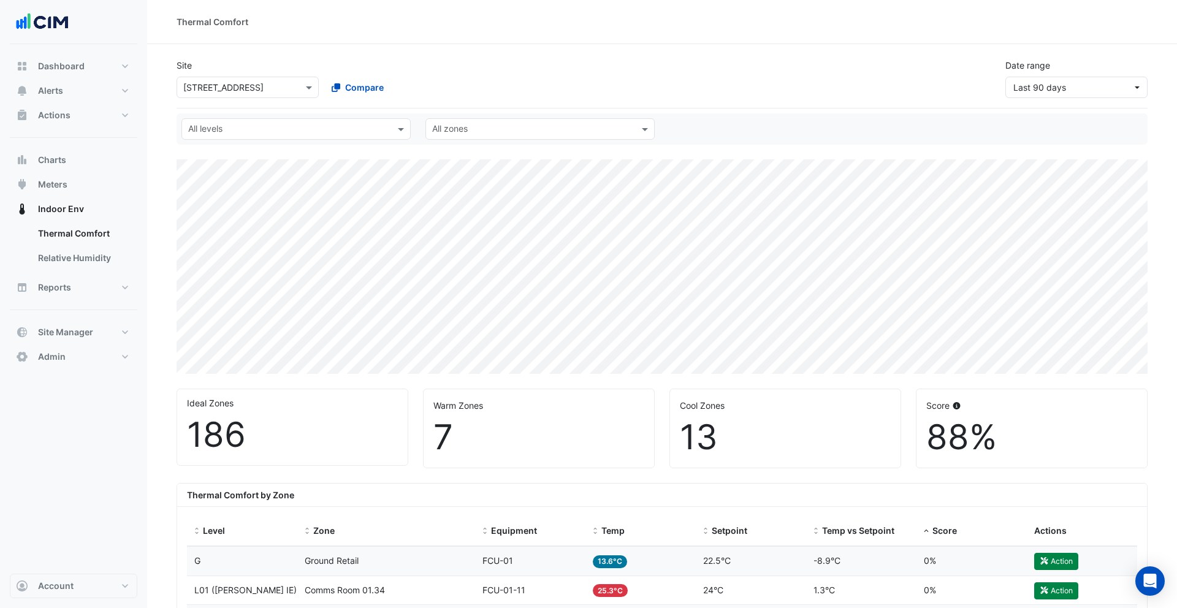
click at [475, 131] on input "text" at bounding box center [533, 130] width 202 height 13
type input "**"
click at [451, 155] on div "NW" at bounding box center [443, 156] width 34 height 18
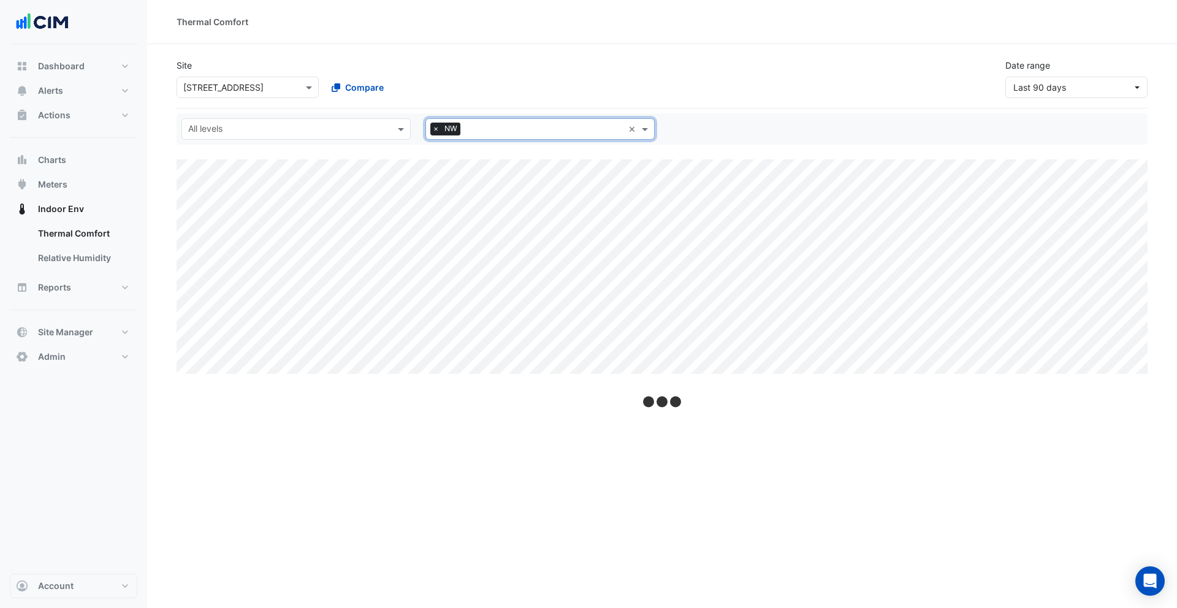
click at [708, 110] on app-thermal-comfort "Site Select a Site × 990 La Trobe Street Compare Date range Last 90 days All le…" at bounding box center [662, 211] width 971 height 325
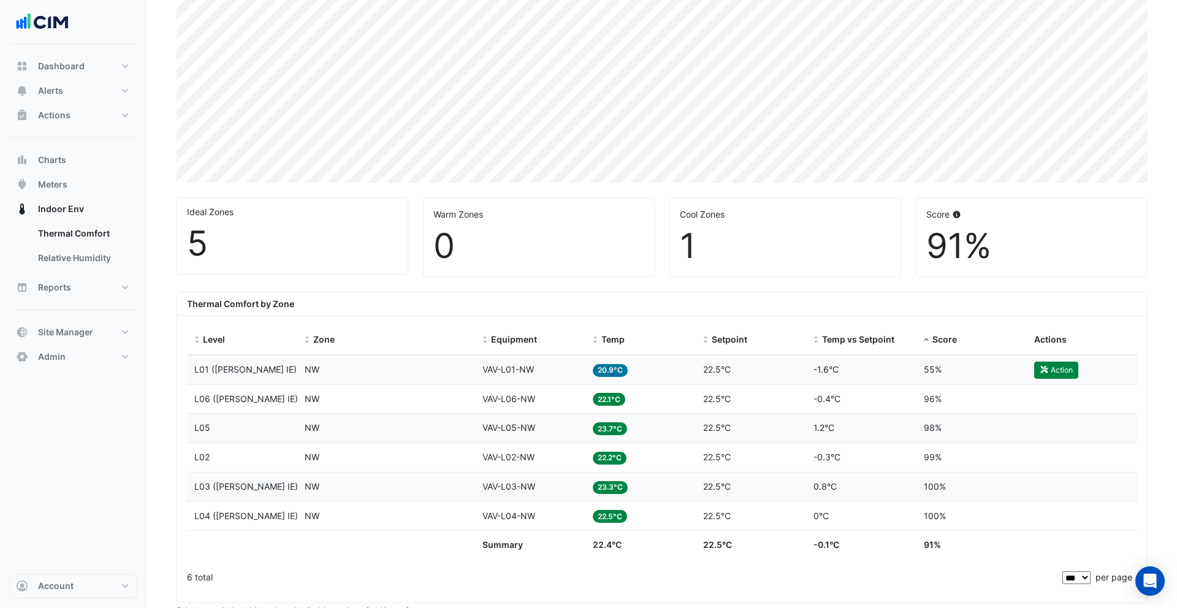
scroll to position [42, 0]
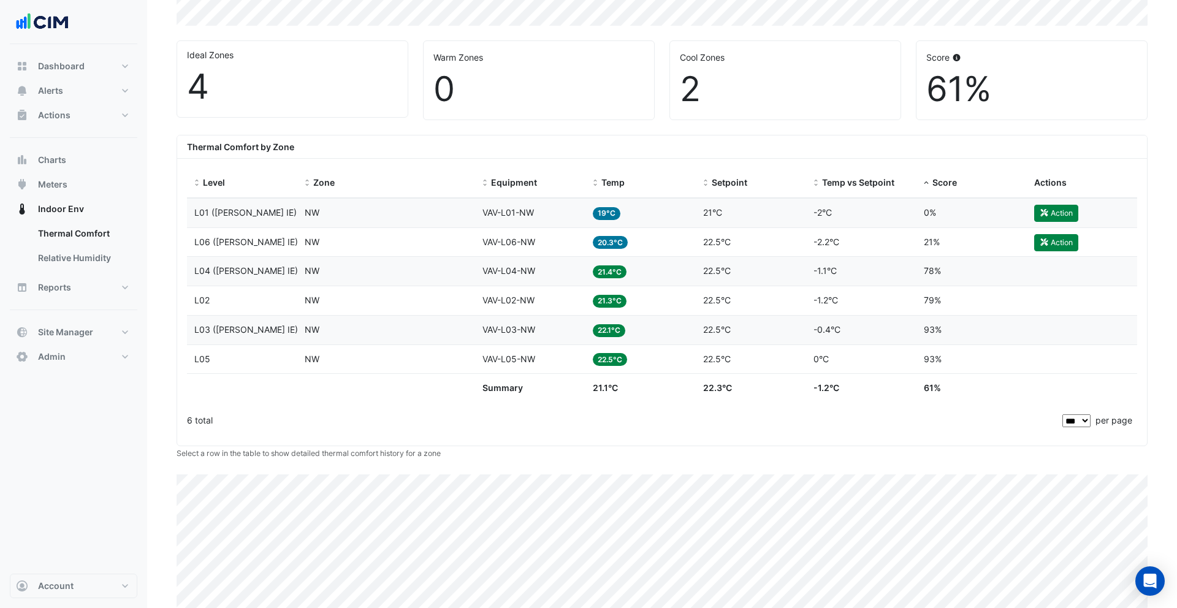
scroll to position [443, 0]
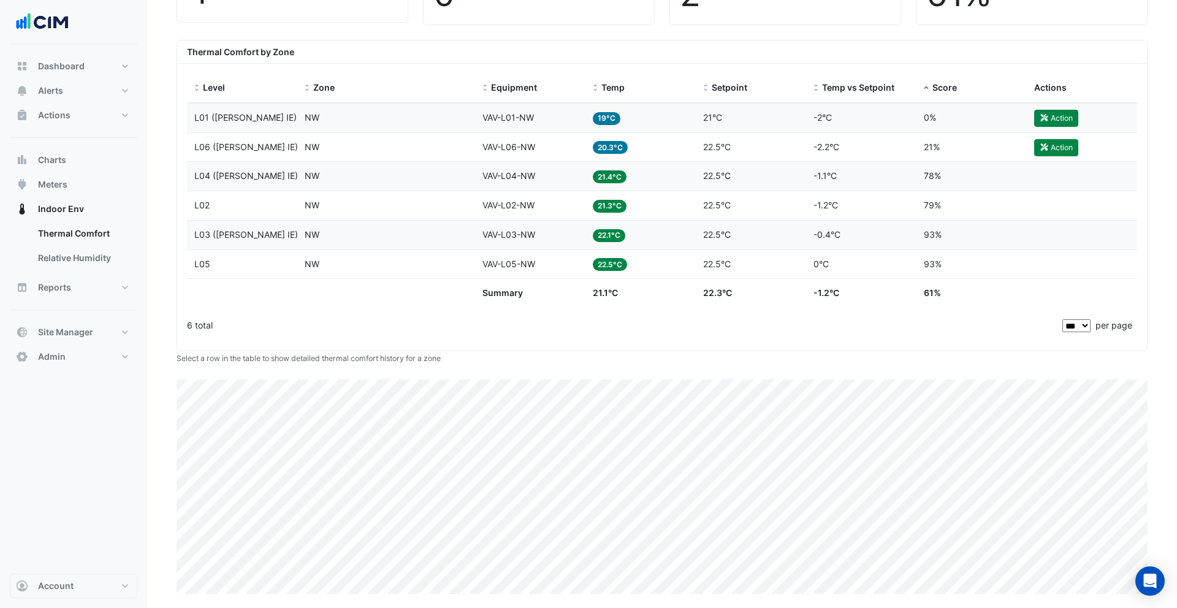
click at [628, 158] on datatable-body-cell "Temp 20.3°C" at bounding box center [640, 147] width 110 height 29
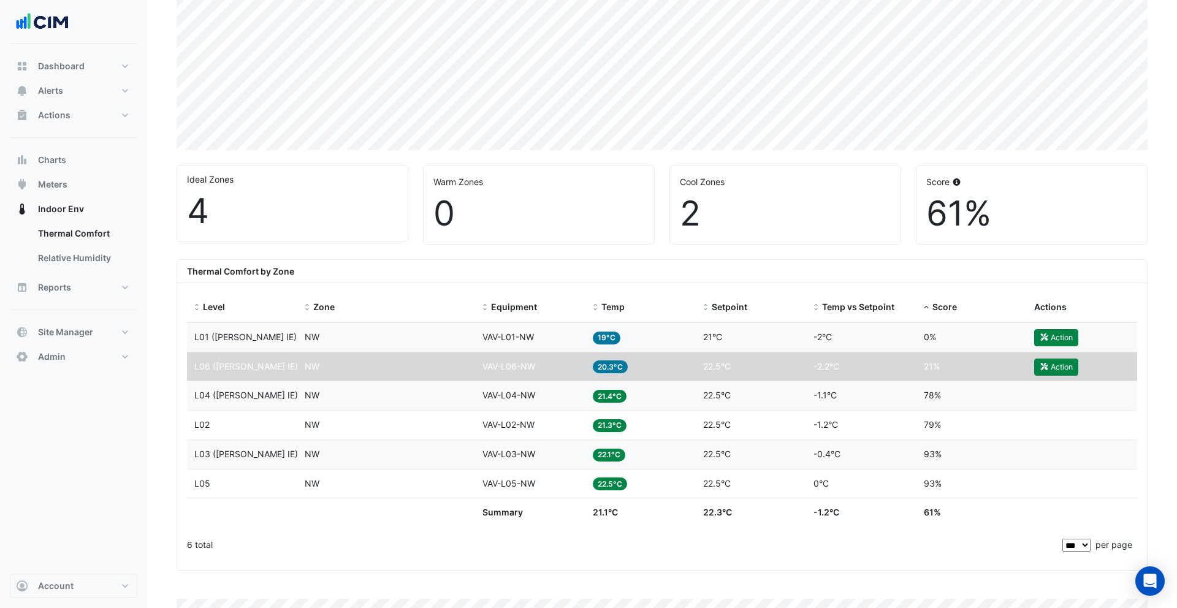
scroll to position [192, 0]
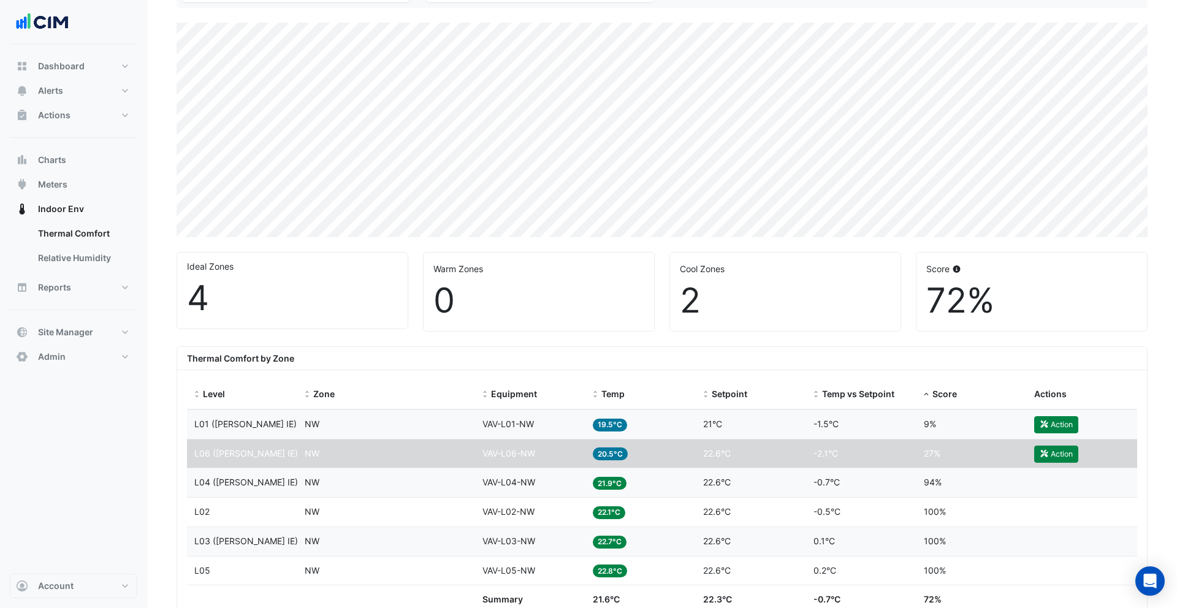
scroll to position [101, 0]
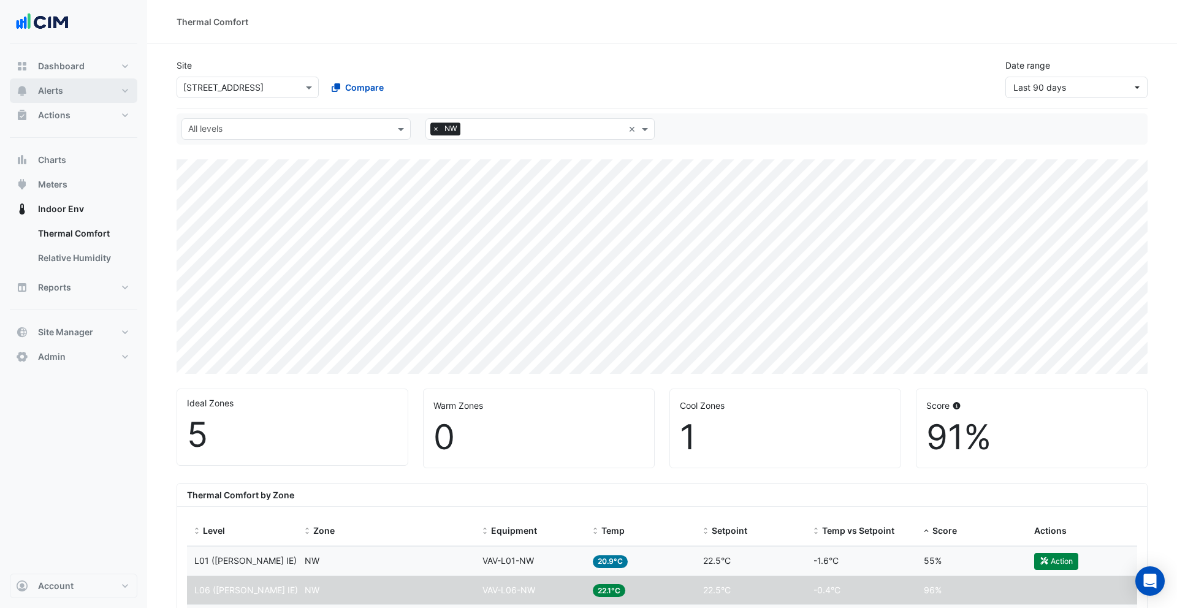
click at [88, 100] on button "Alerts" at bounding box center [74, 90] width 128 height 25
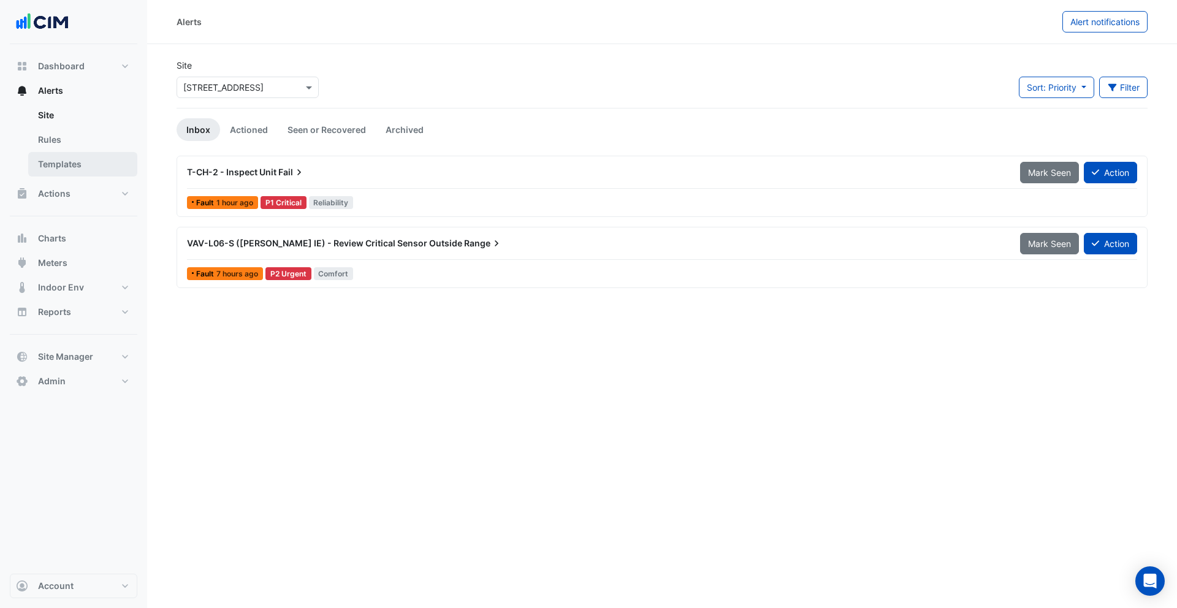
click at [81, 161] on link "Templates" at bounding box center [82, 164] width 109 height 25
select select
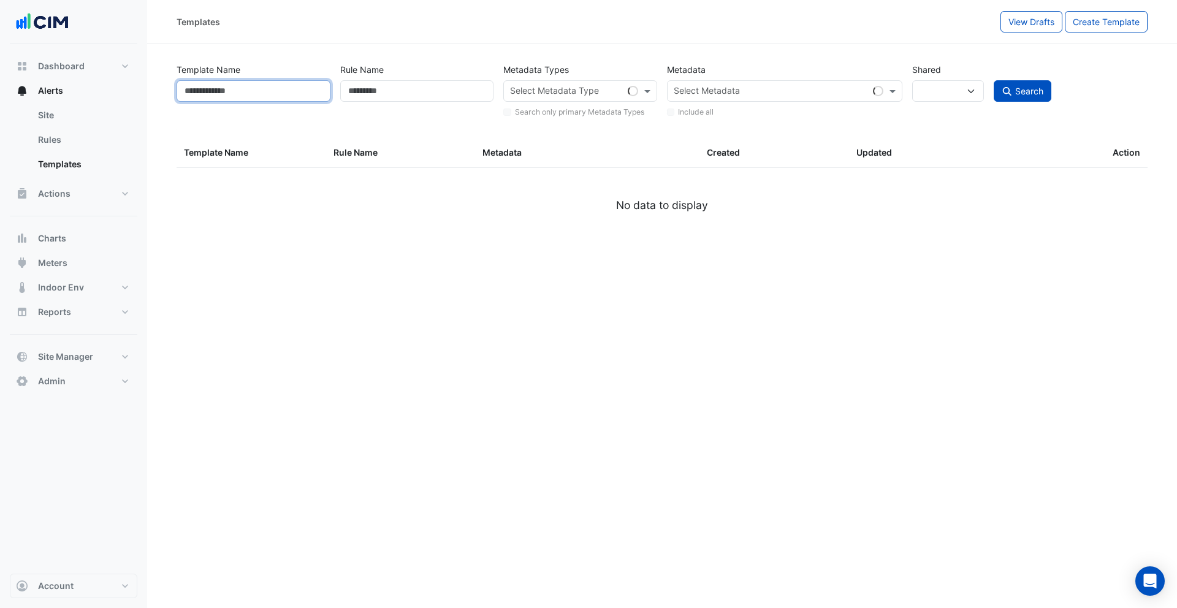
click at [251, 94] on input "Template Name" at bounding box center [254, 90] width 154 height 21
type input "***"
click at [994, 80] on button "Search" at bounding box center [1023, 90] width 58 height 21
select select
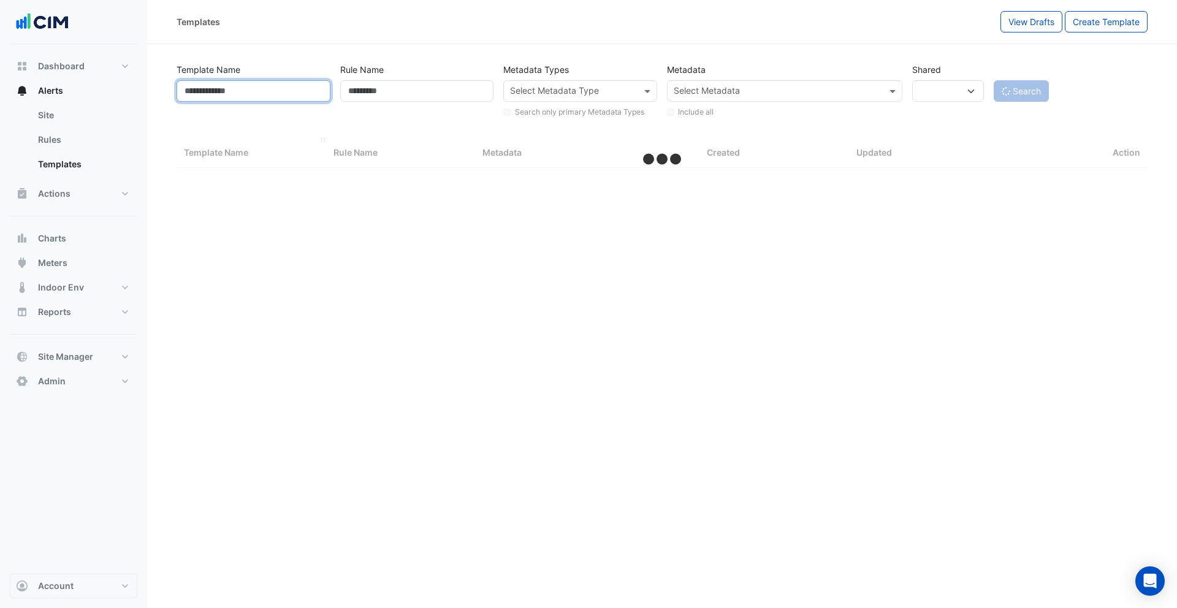
select select "***"
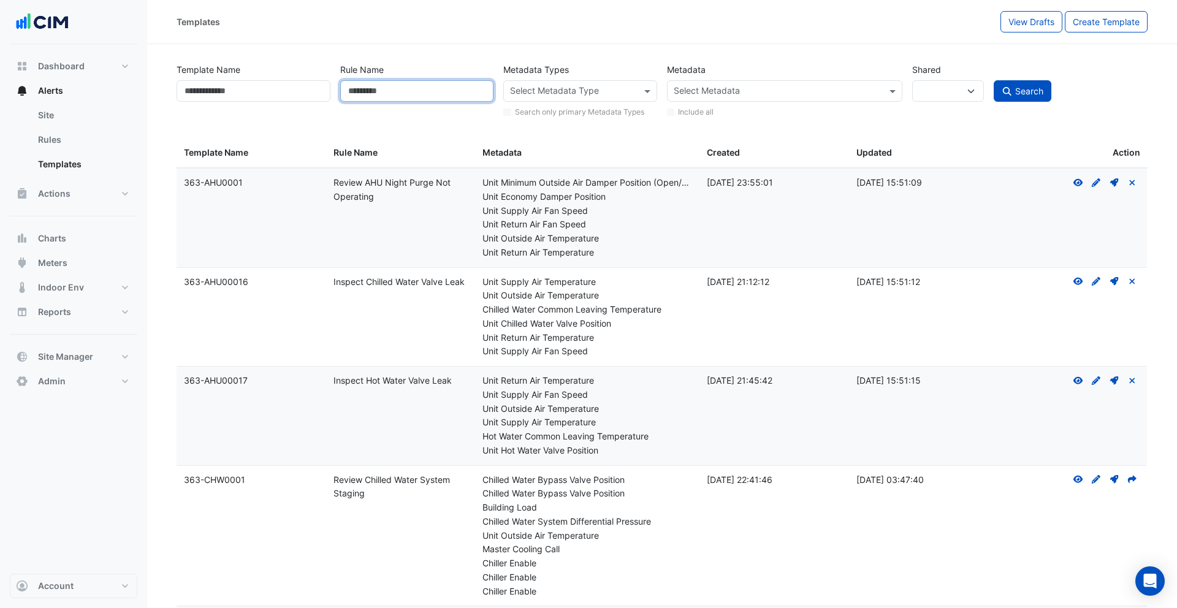
click at [370, 92] on input "Rule Name" at bounding box center [417, 90] width 154 height 21
type input "***"
click at [280, 85] on input "Template Name" at bounding box center [254, 90] width 154 height 21
type input "***"
click at [994, 80] on button "Search" at bounding box center [1023, 90] width 58 height 21
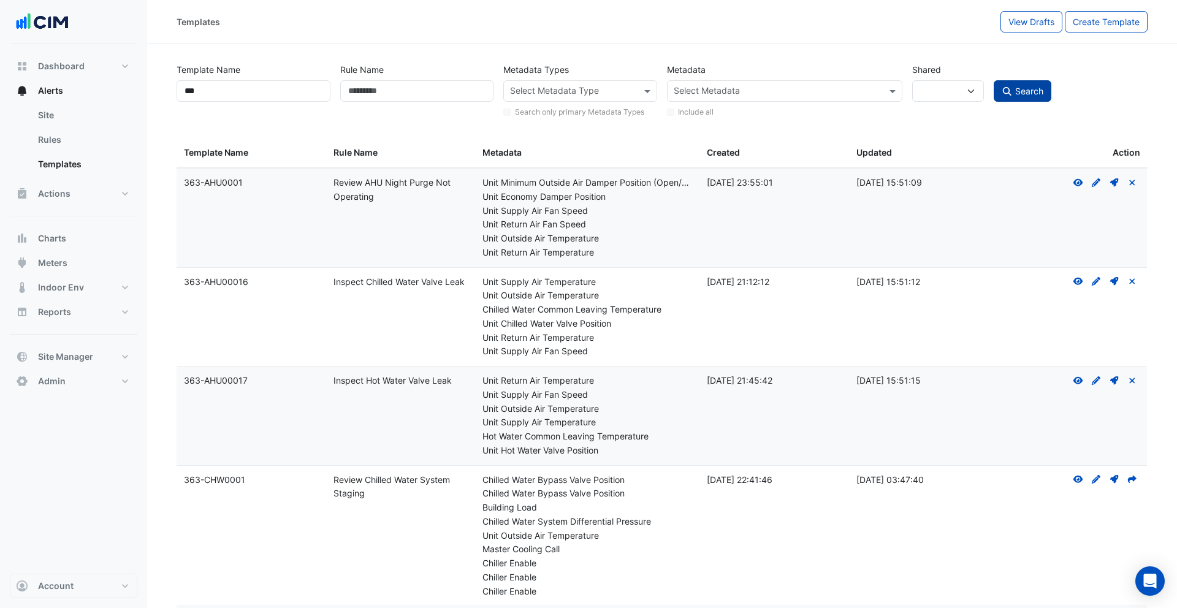
click at [1031, 97] on button "Search" at bounding box center [1023, 90] width 58 height 21
click at [1034, 92] on span "Search" at bounding box center [1029, 91] width 28 height 10
click at [267, 83] on input "***" at bounding box center [254, 90] width 154 height 21
click at [383, 88] on input "Rule Name" at bounding box center [417, 90] width 154 height 21
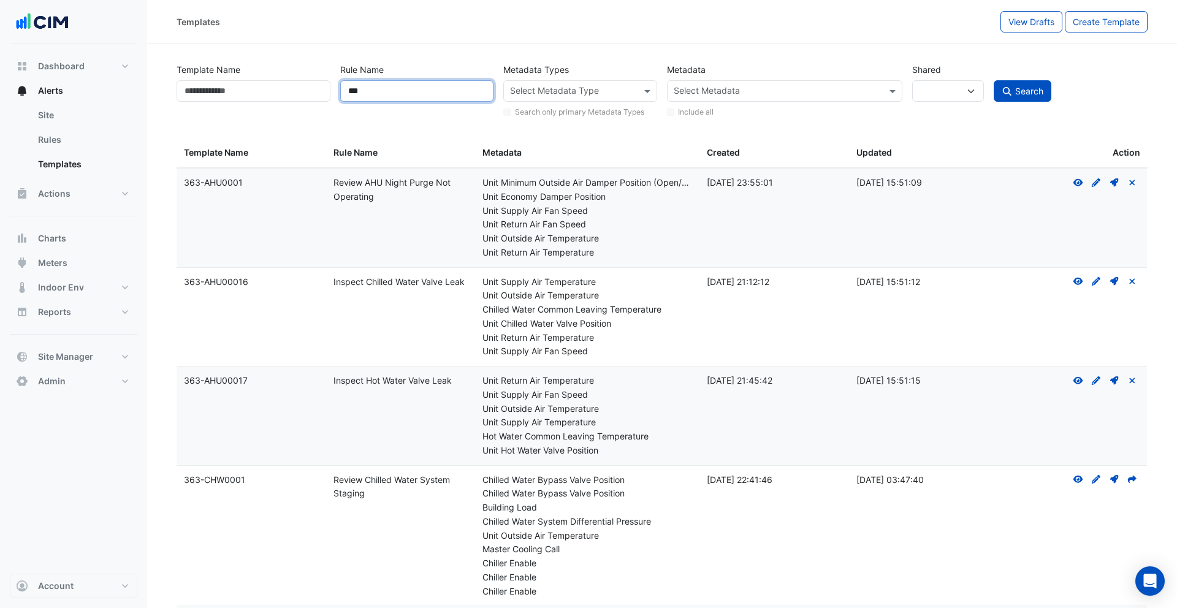
type input "***"
click at [994, 80] on button "Search" at bounding box center [1023, 90] width 58 height 21
select select
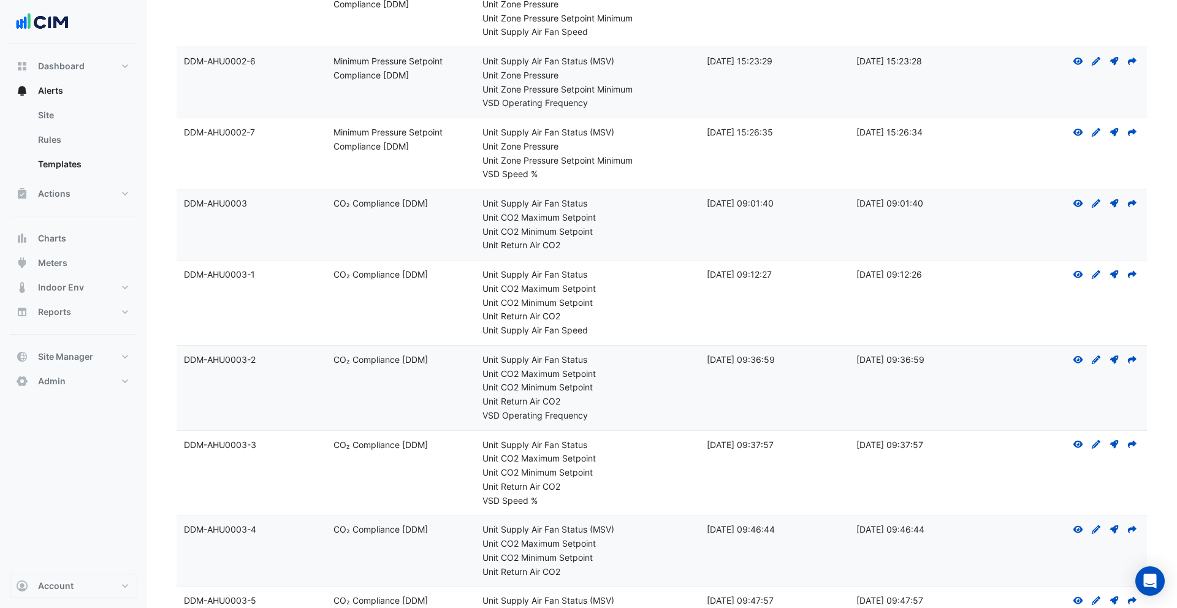
scroll to position [1542, 0]
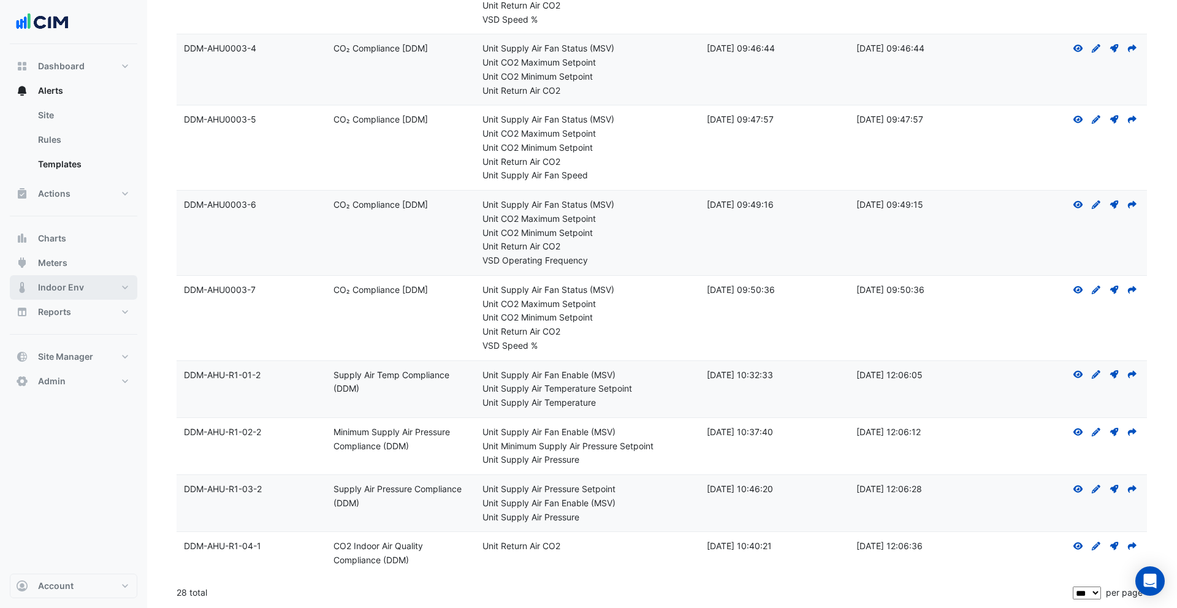
click at [47, 294] on button "Indoor Env" at bounding box center [74, 287] width 128 height 25
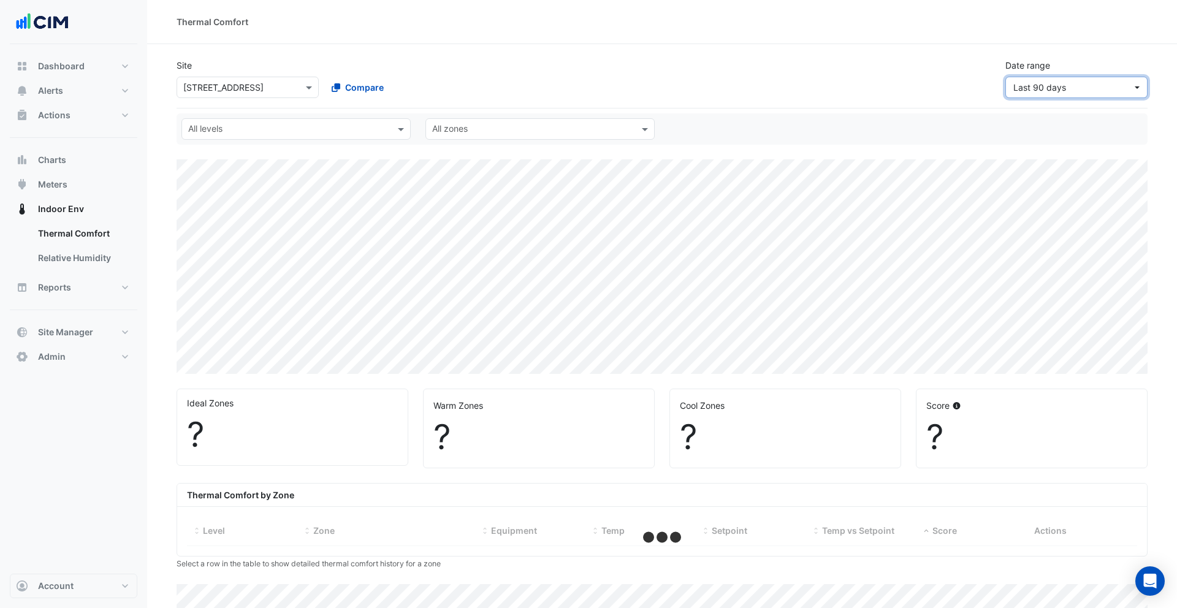
click at [1071, 93] on span "Last 90 days" at bounding box center [1072, 87] width 119 height 13
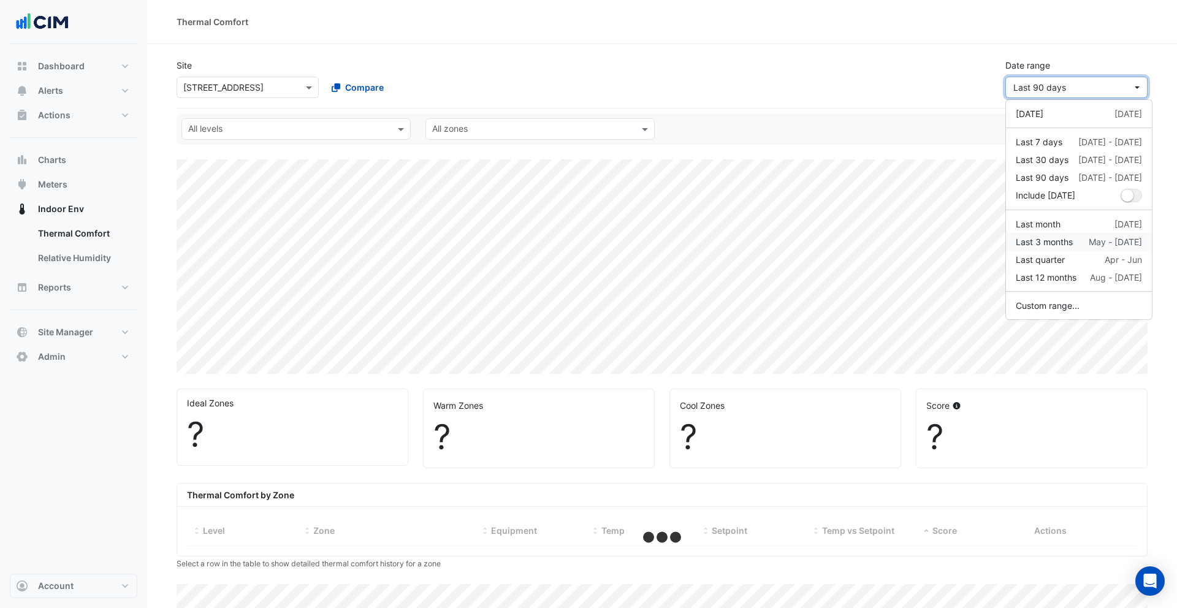
select select "***"
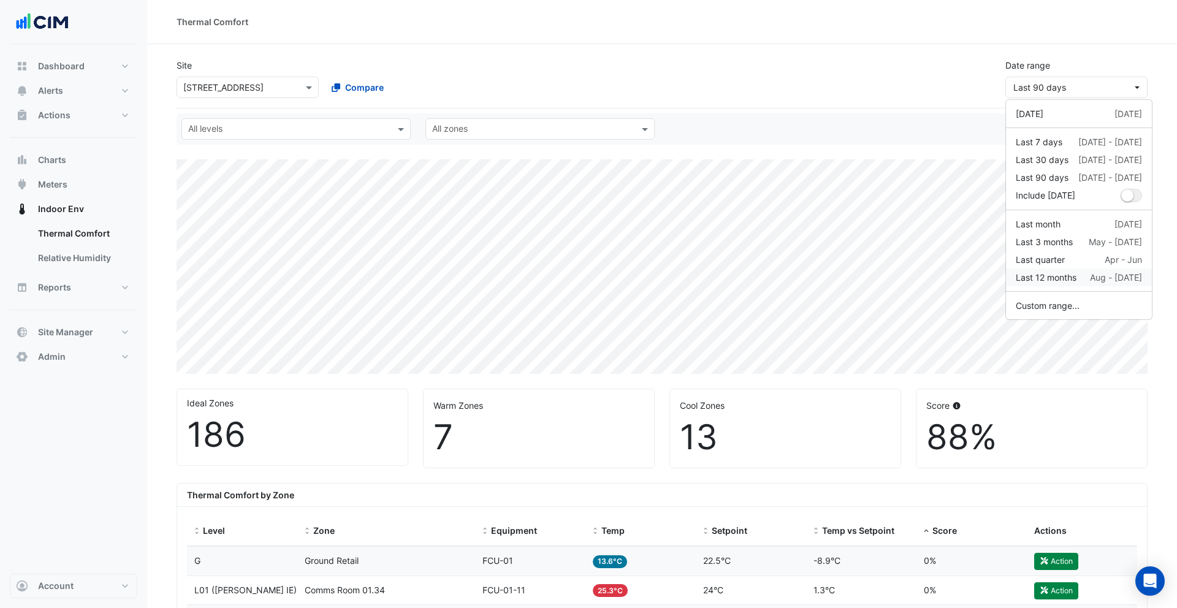
click at [1070, 275] on div "Last 12 months" at bounding box center [1046, 277] width 61 height 13
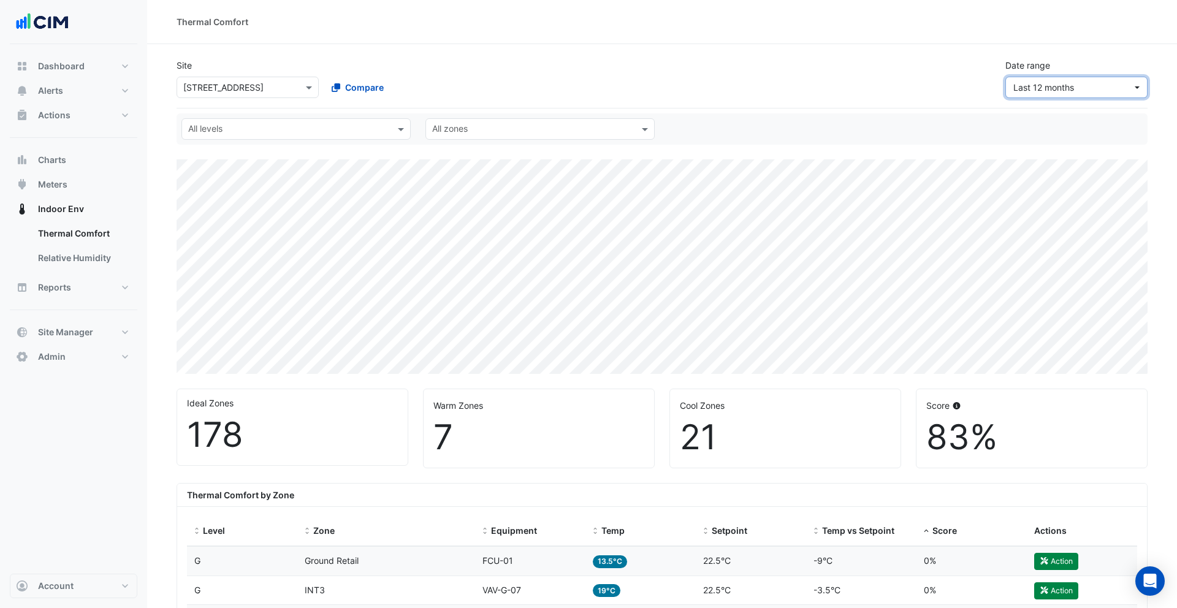
click at [1047, 85] on span "Last 12 months" at bounding box center [1043, 87] width 61 height 10
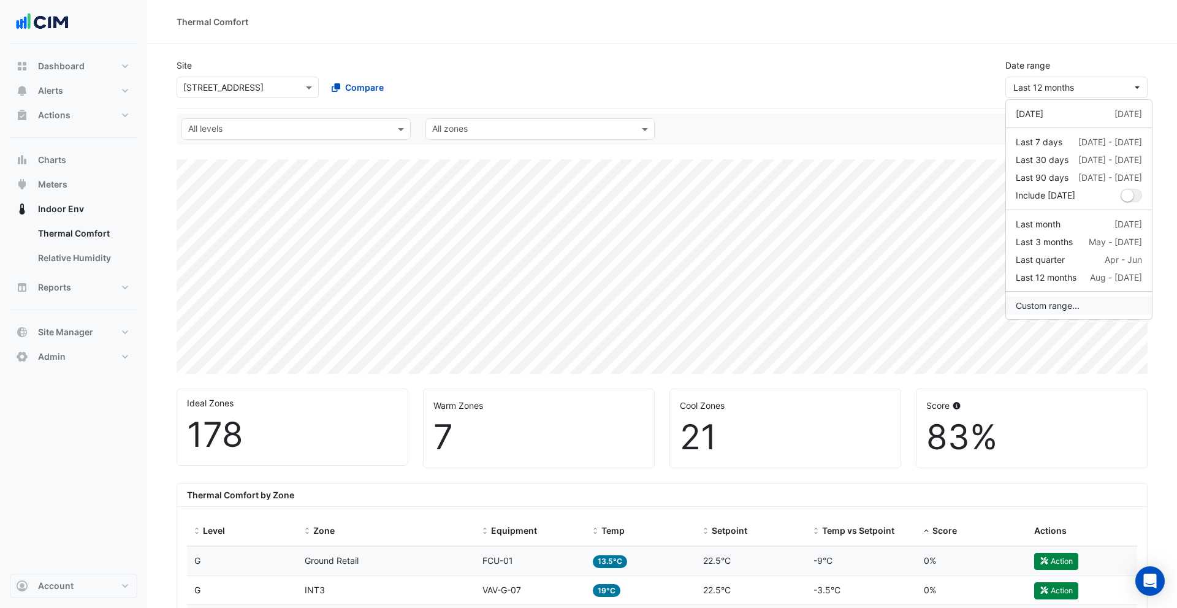
click at [1062, 308] on button "Custom range..." at bounding box center [1079, 306] width 146 height 18
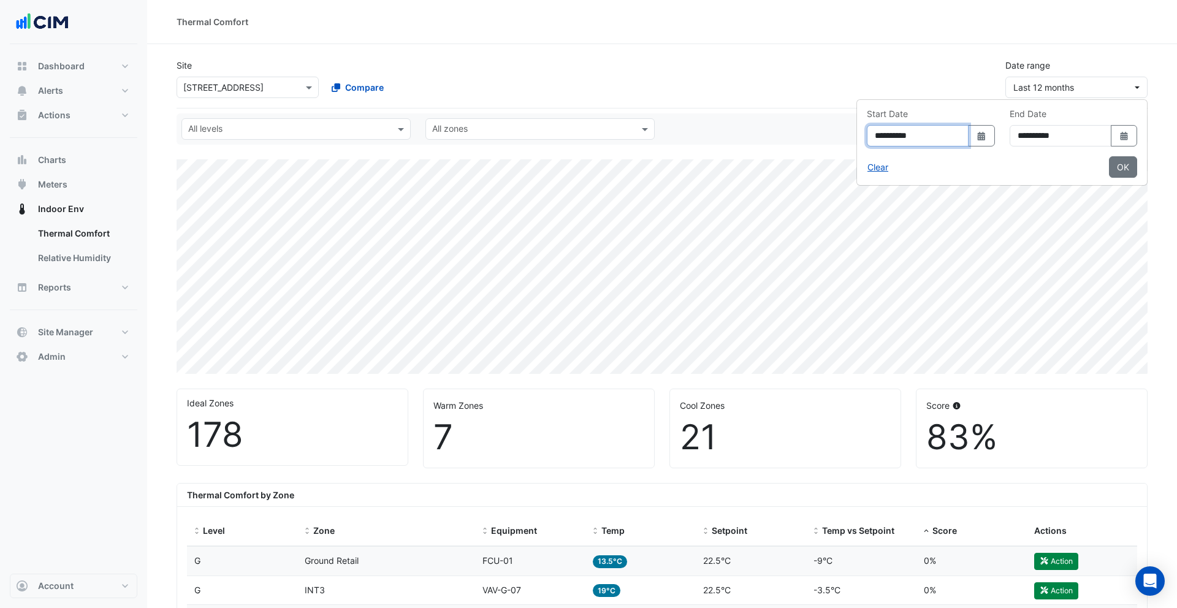
click at [868, 139] on input "**********" at bounding box center [918, 135] width 102 height 21
type input "**********"
click at [1134, 168] on button "OK" at bounding box center [1123, 166] width 28 height 21
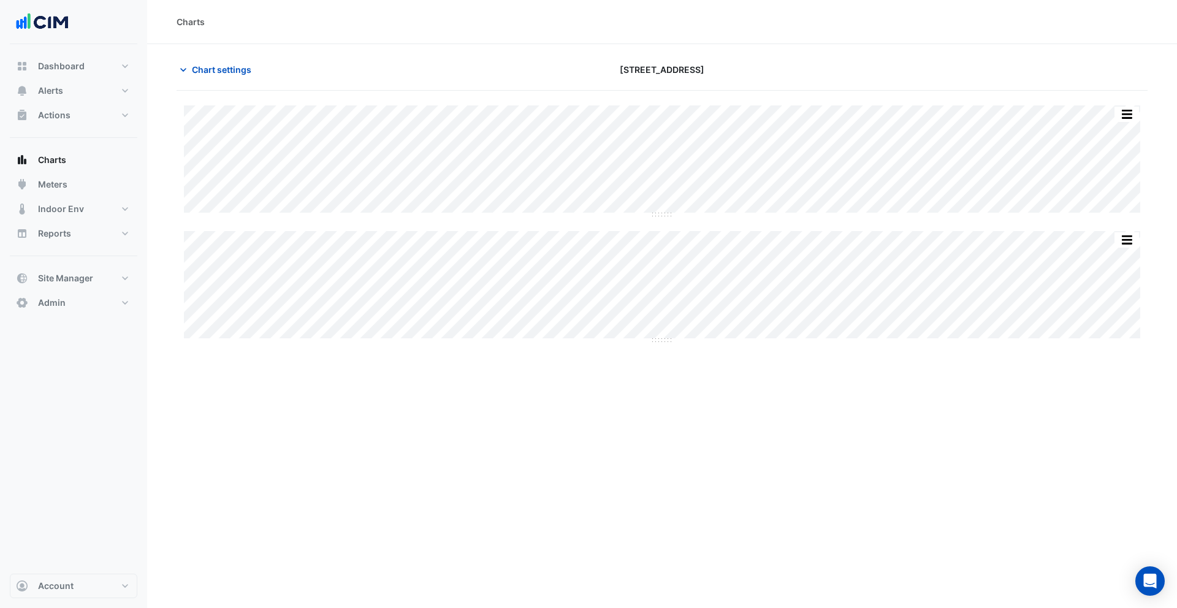
click at [224, 84] on div "Chart settings [STREET_ADDRESS]" at bounding box center [662, 75] width 971 height 32
click at [205, 70] on span "Chart settings" at bounding box center [221, 69] width 59 height 13
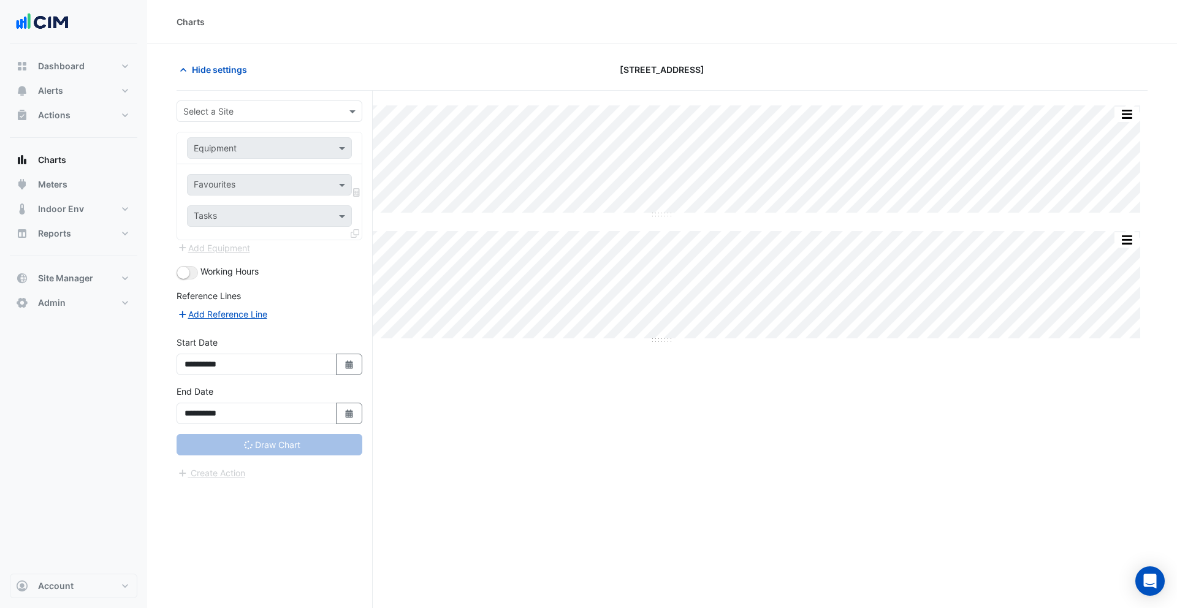
type input "**********"
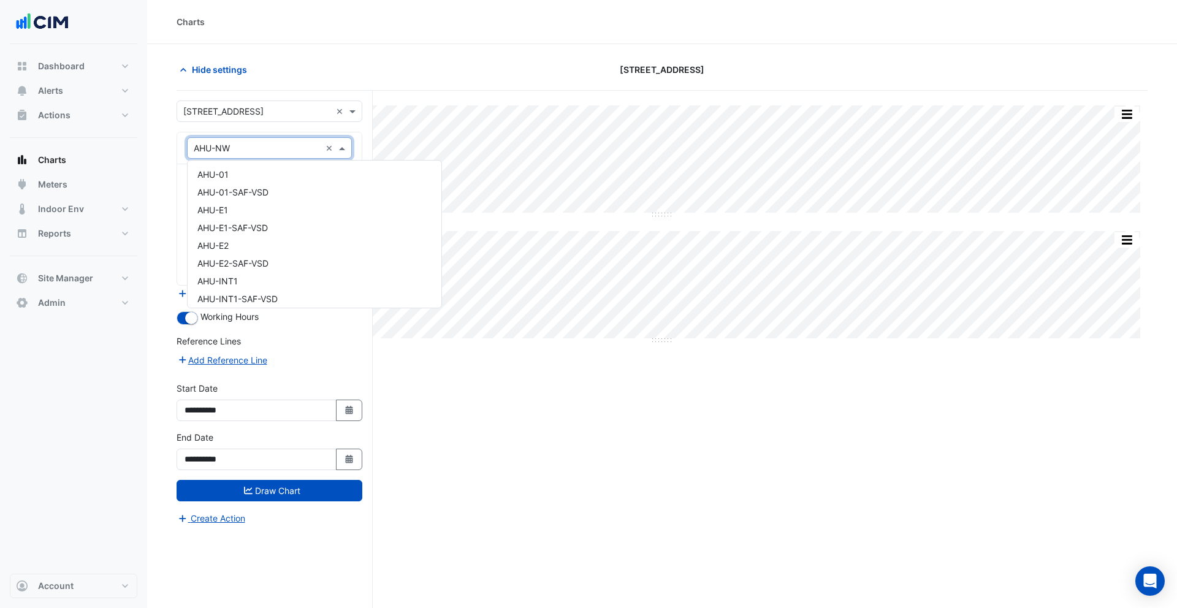
click at [261, 150] on input "text" at bounding box center [257, 148] width 127 height 13
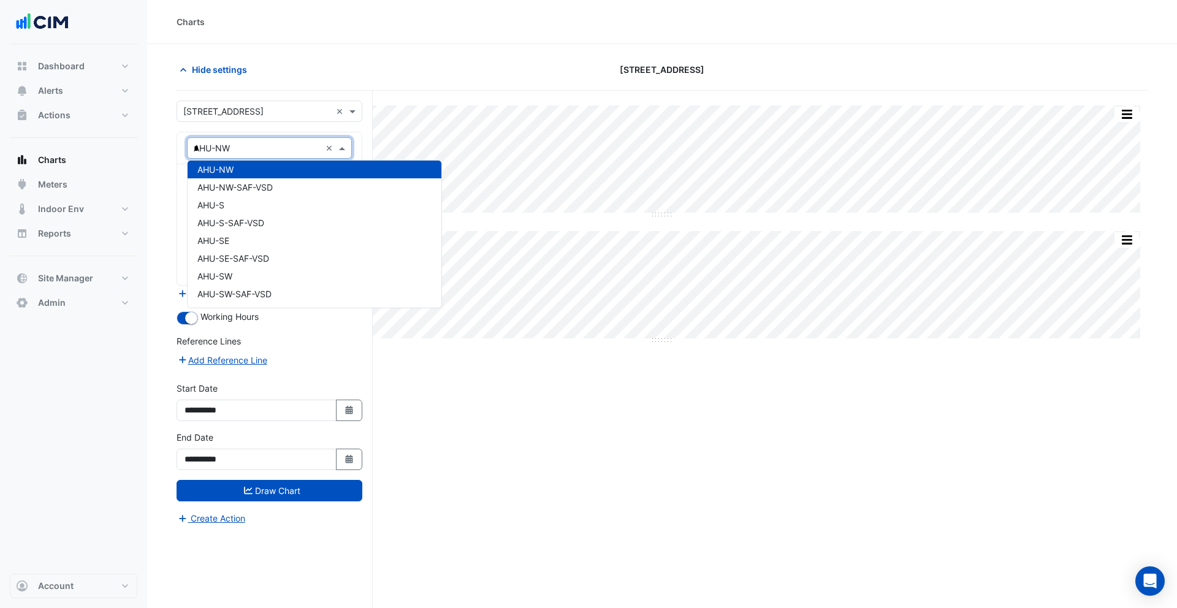
type input "**"
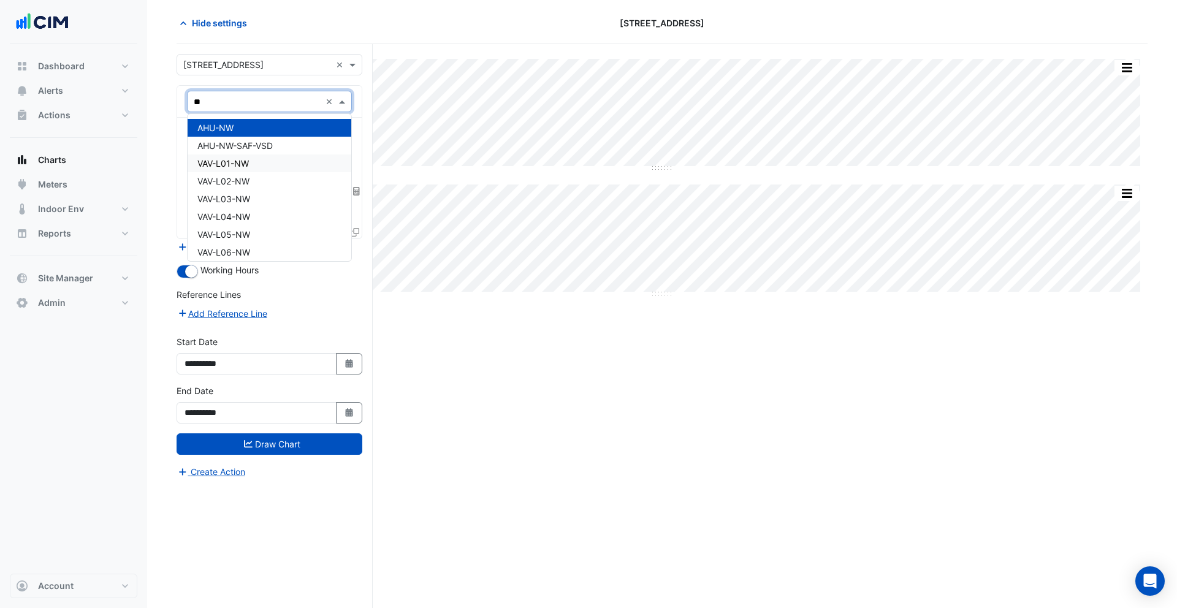
click at [256, 165] on div "VAV-L01-NW" at bounding box center [270, 163] width 164 height 18
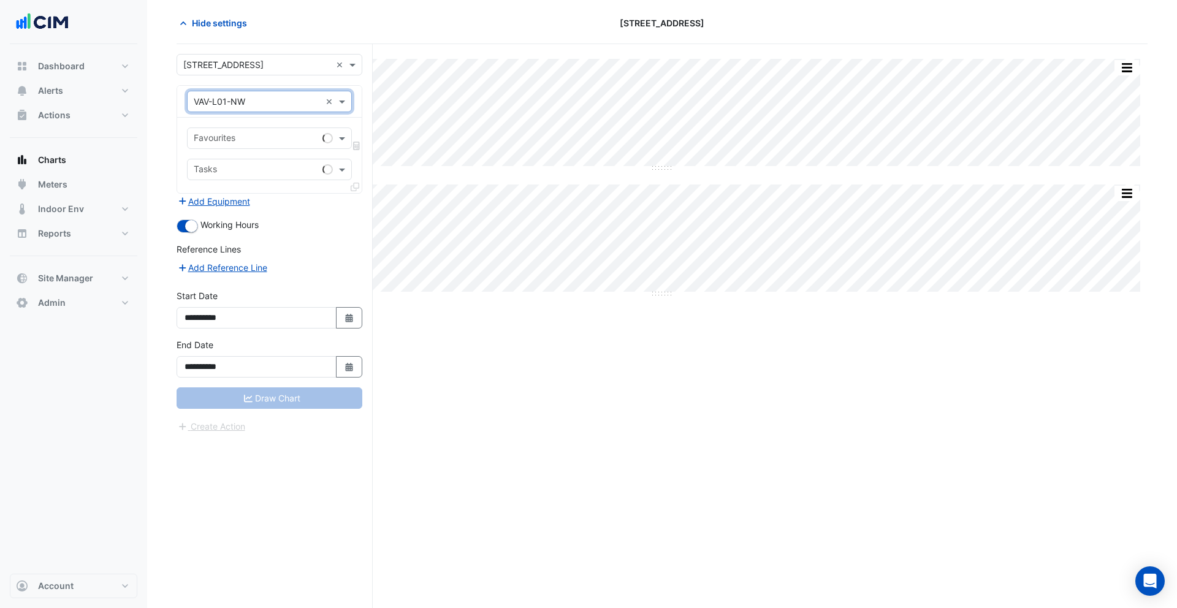
click at [254, 141] on input "text" at bounding box center [256, 139] width 124 height 13
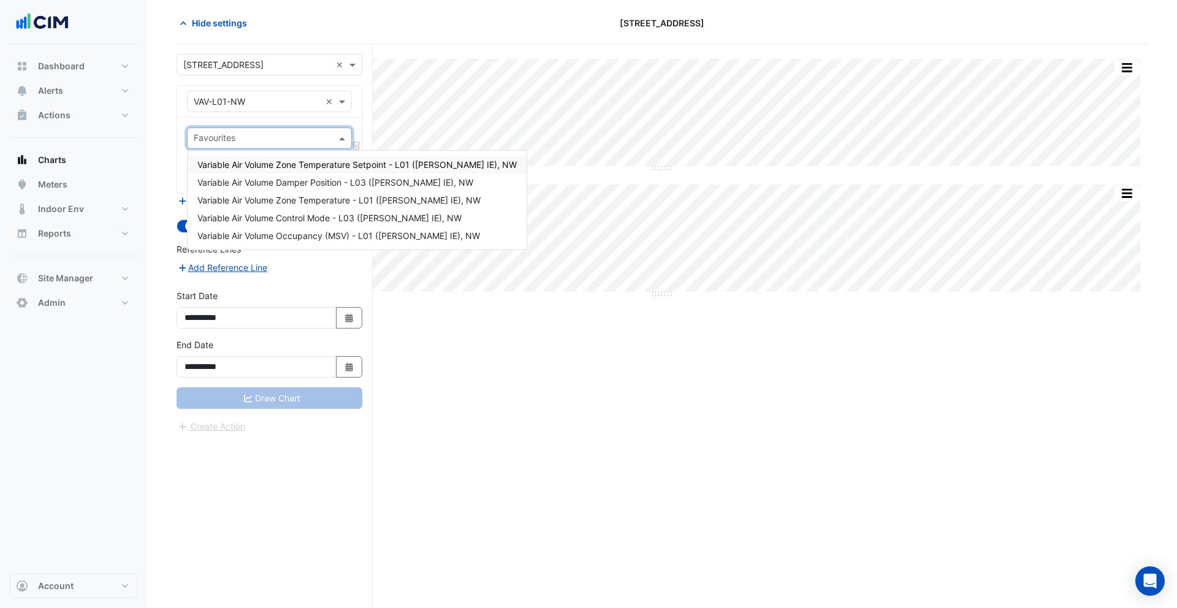
click at [264, 159] on span "Variable Air Volume Zone Temperature Setpoint - L01 ([PERSON_NAME] IE), NW" at bounding box center [356, 164] width 319 height 10
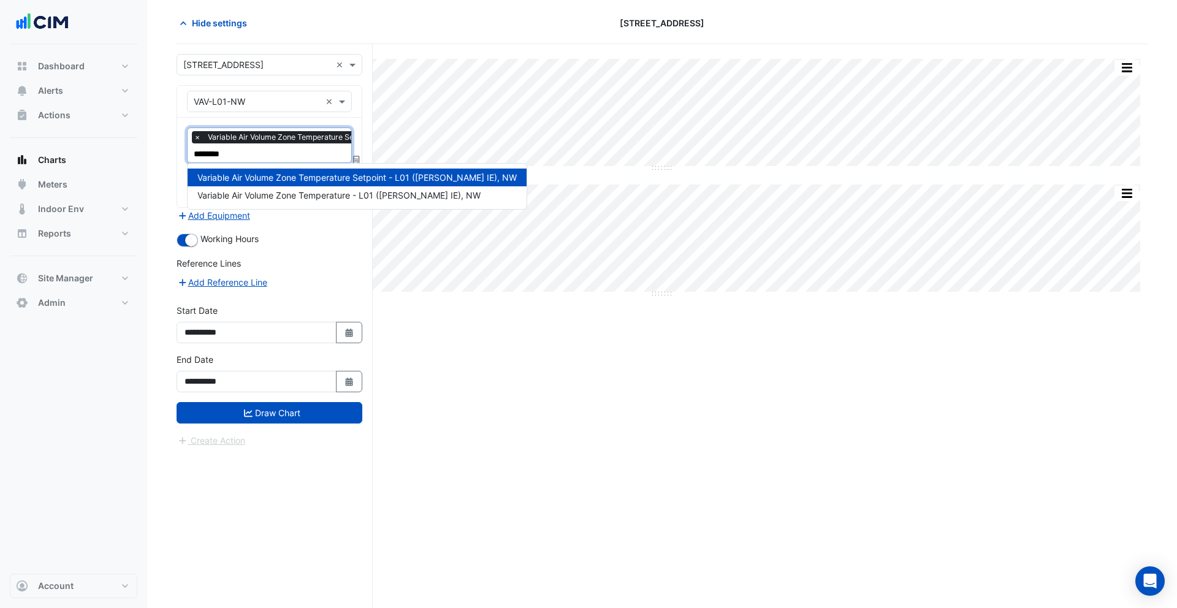
type input "*********"
click at [286, 193] on span "Variable Air Volume Zone Temperature - L01 ([PERSON_NAME] IE), NW" at bounding box center [338, 195] width 283 height 10
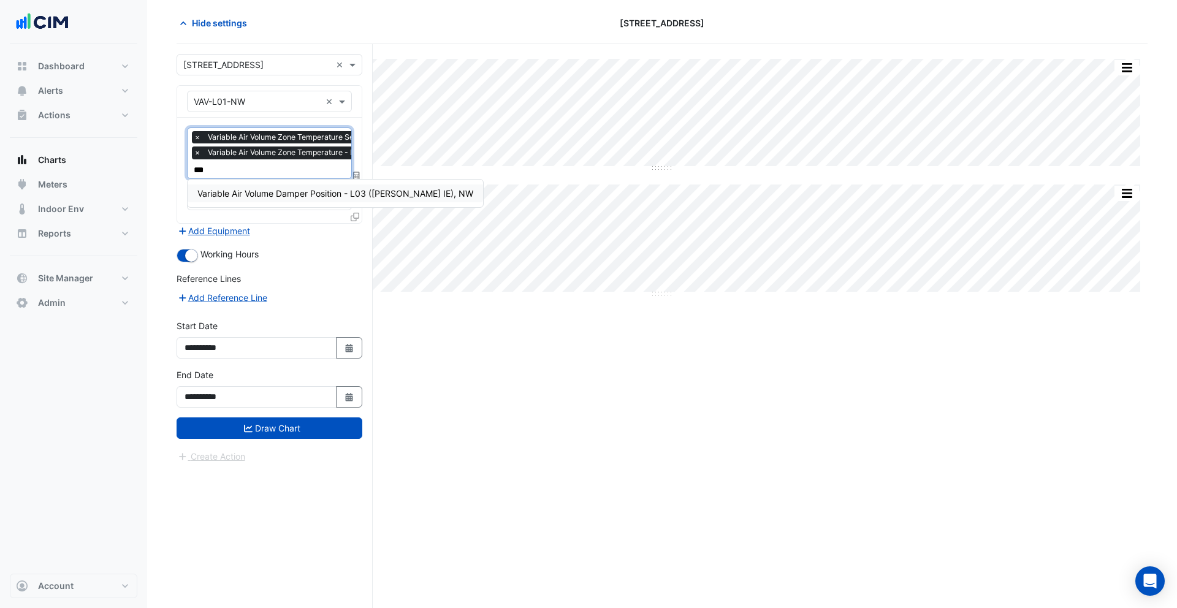
type input "****"
click at [312, 192] on span "Variable Air Volume Damper Position - L03 ([PERSON_NAME] IE), NW" at bounding box center [335, 193] width 276 height 10
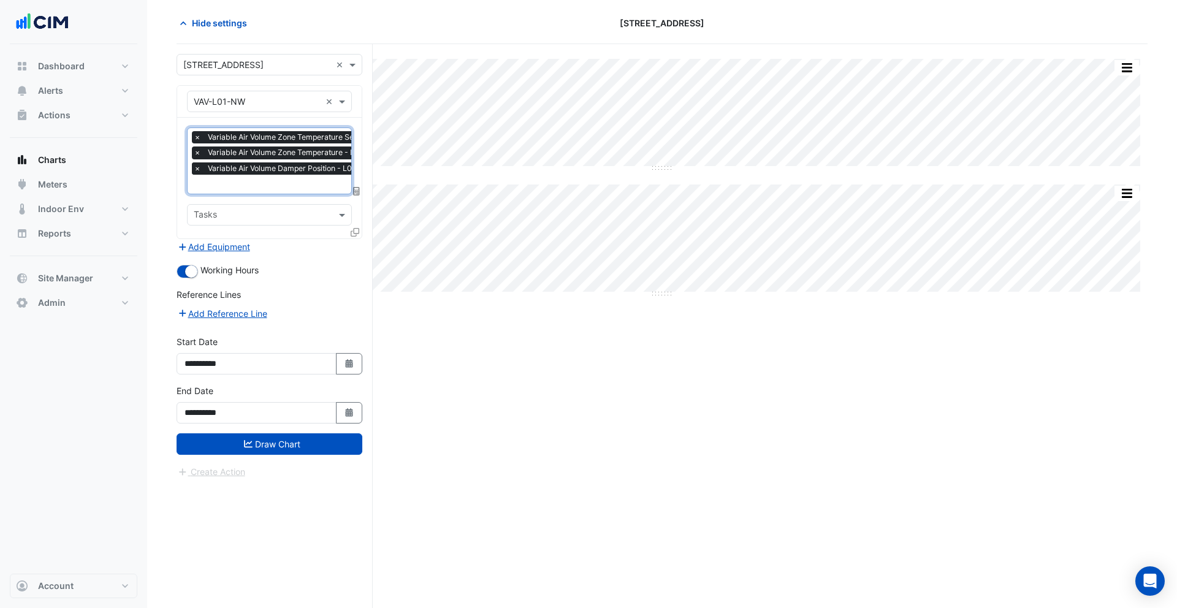
click at [198, 169] on span "×" at bounding box center [197, 168] width 11 height 12
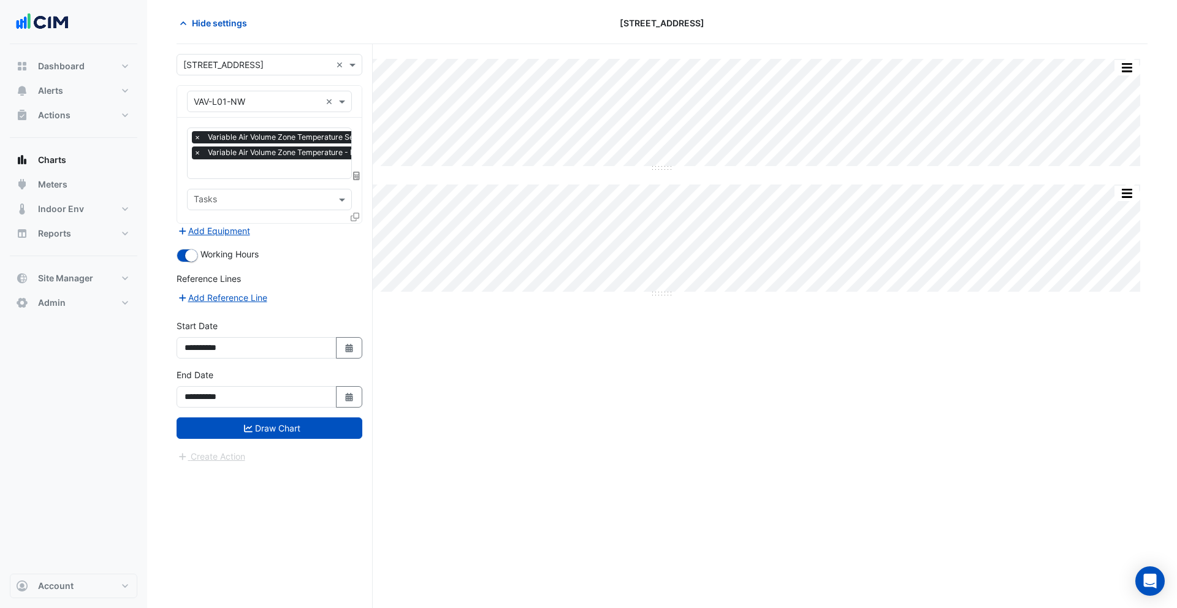
click at [357, 215] on icon at bounding box center [355, 217] width 9 height 9
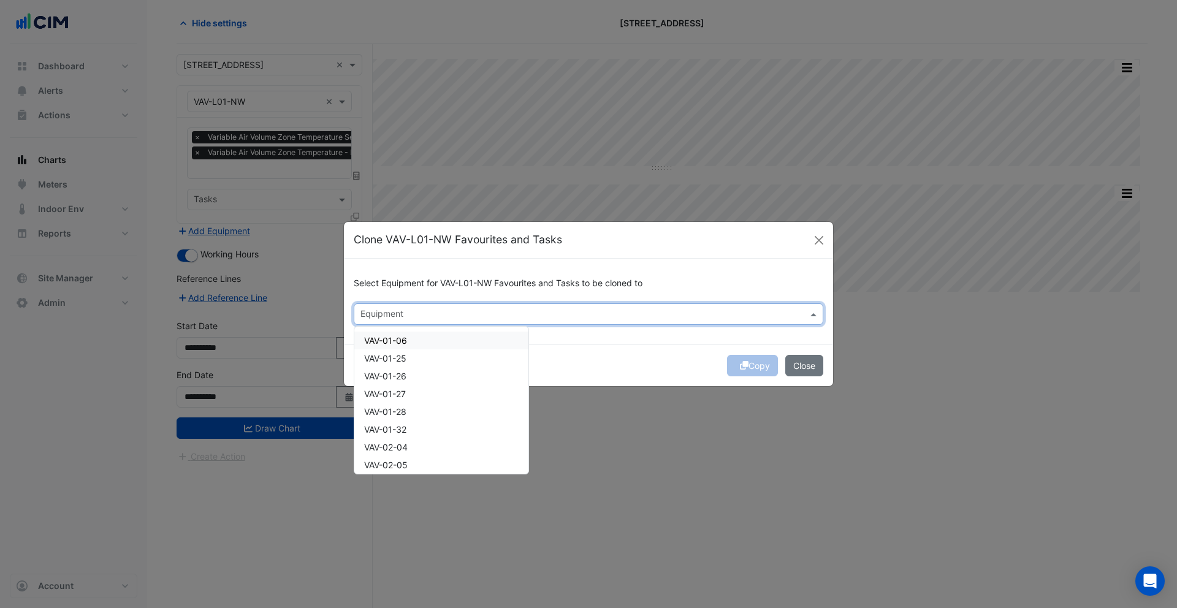
drag, startPoint x: 406, startPoint y: 308, endPoint x: 406, endPoint y: 300, distance: 8.0
click at [406, 309] on input "text" at bounding box center [581, 315] width 442 height 13
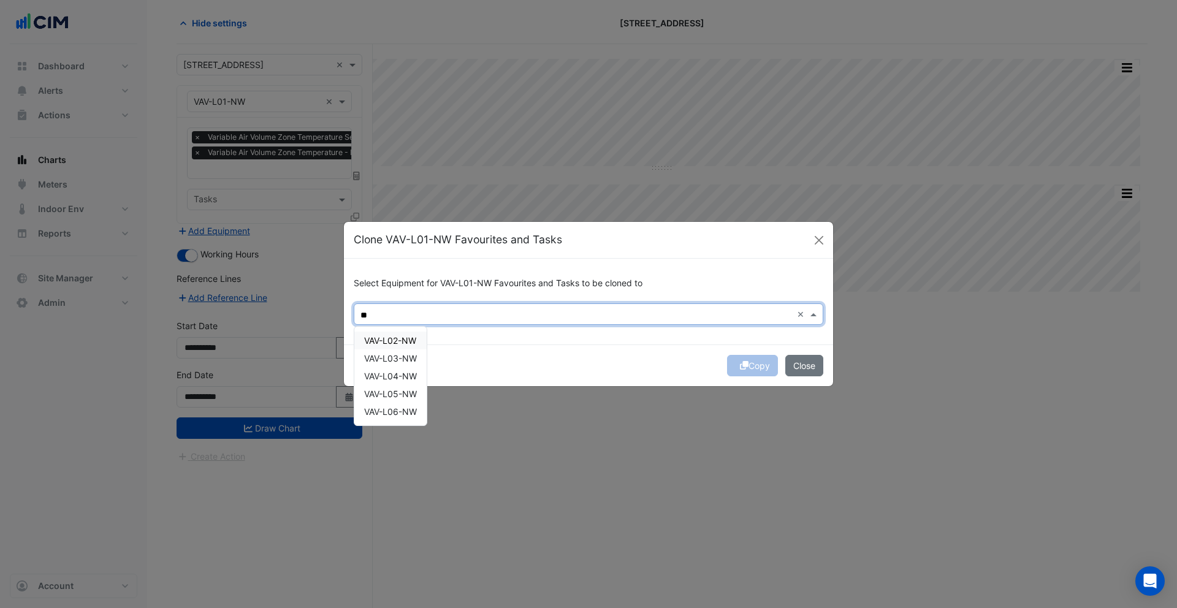
click at [396, 342] on span "VAV-L02-NW" at bounding box center [390, 340] width 52 height 10
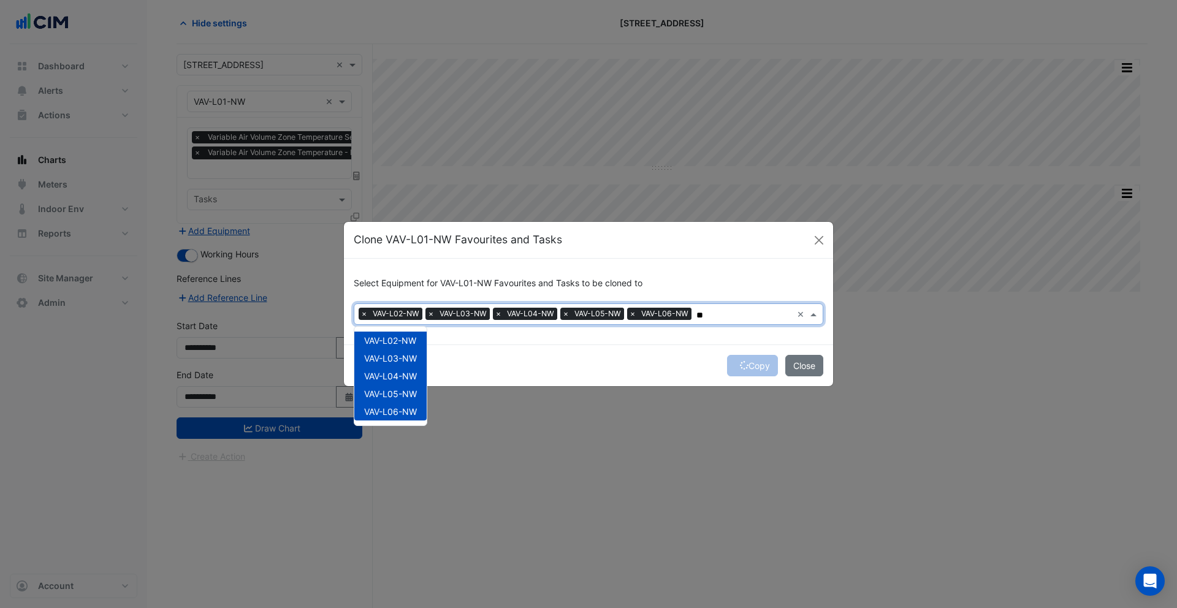
type input "**"
click at [683, 343] on div "Select Equipment for VAV-L01-NW Favourites and Tasks to be cloned to Equipment …" at bounding box center [588, 302] width 489 height 86
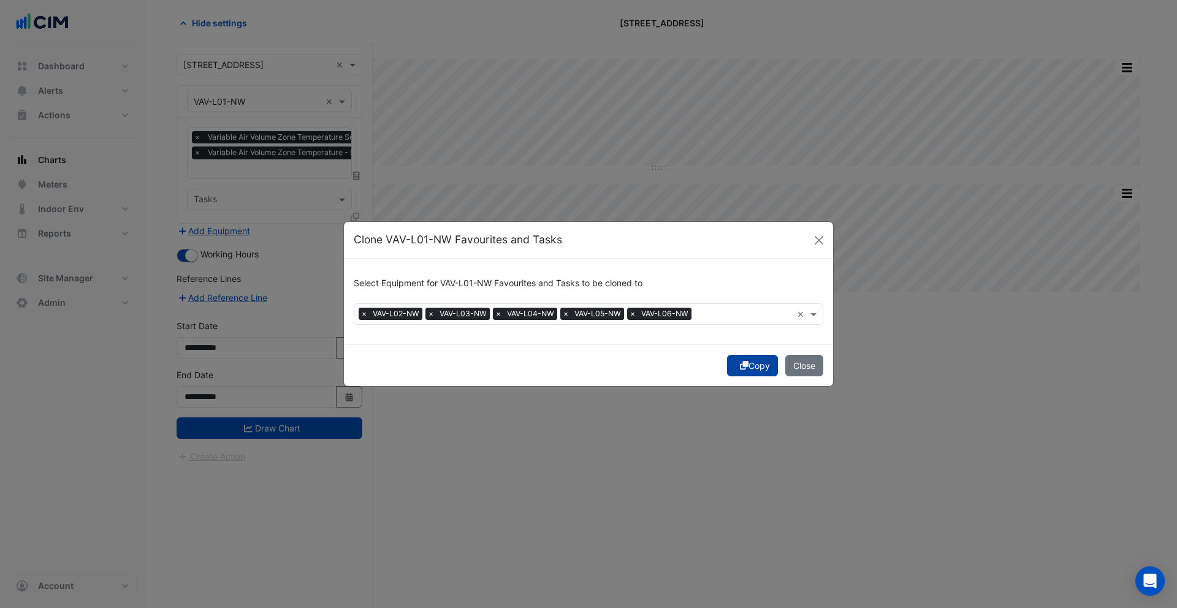
click at [744, 361] on icon "submit" at bounding box center [744, 365] width 9 height 9
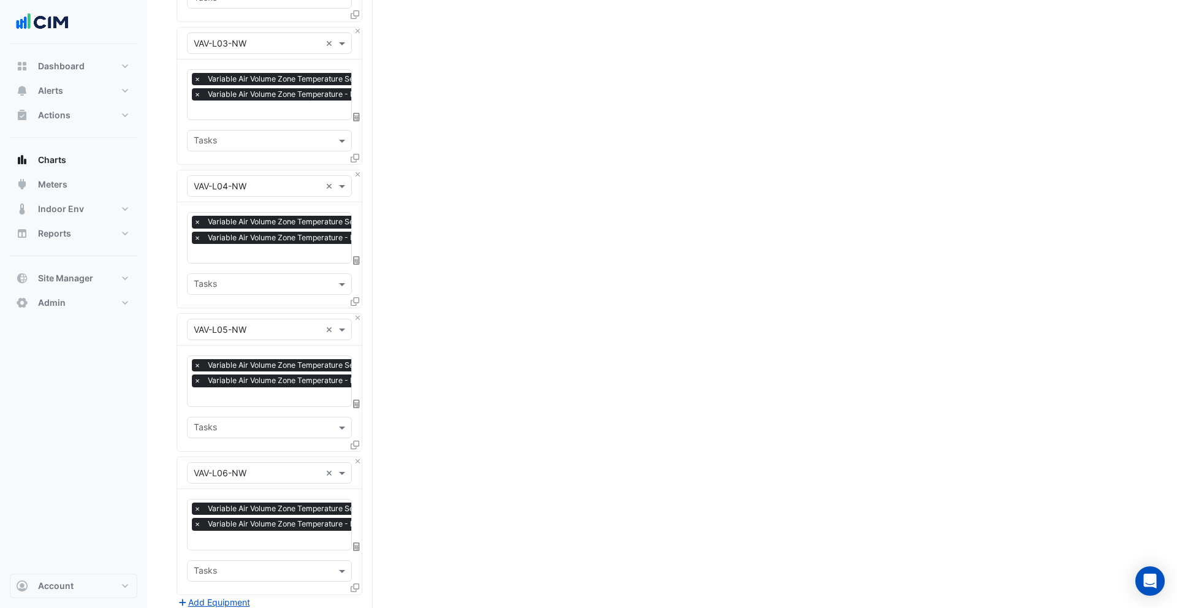
scroll to position [620, 0]
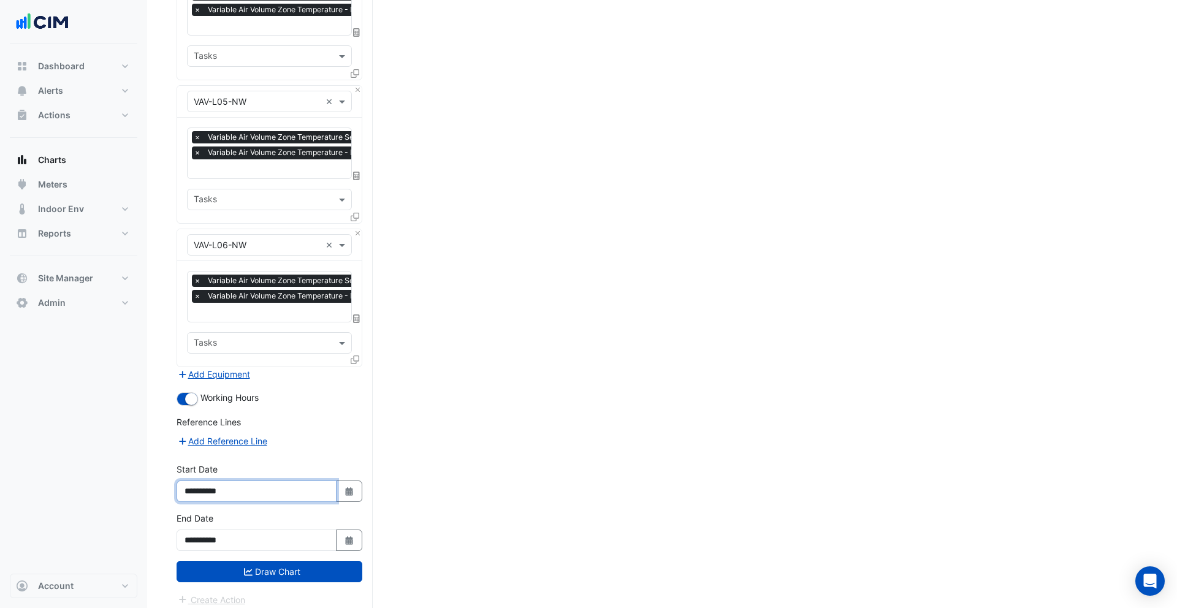
click at [218, 481] on input "**********" at bounding box center [257, 491] width 160 height 21
type input "**********"
click at [272, 562] on button "Draw Chart" at bounding box center [270, 571] width 186 height 21
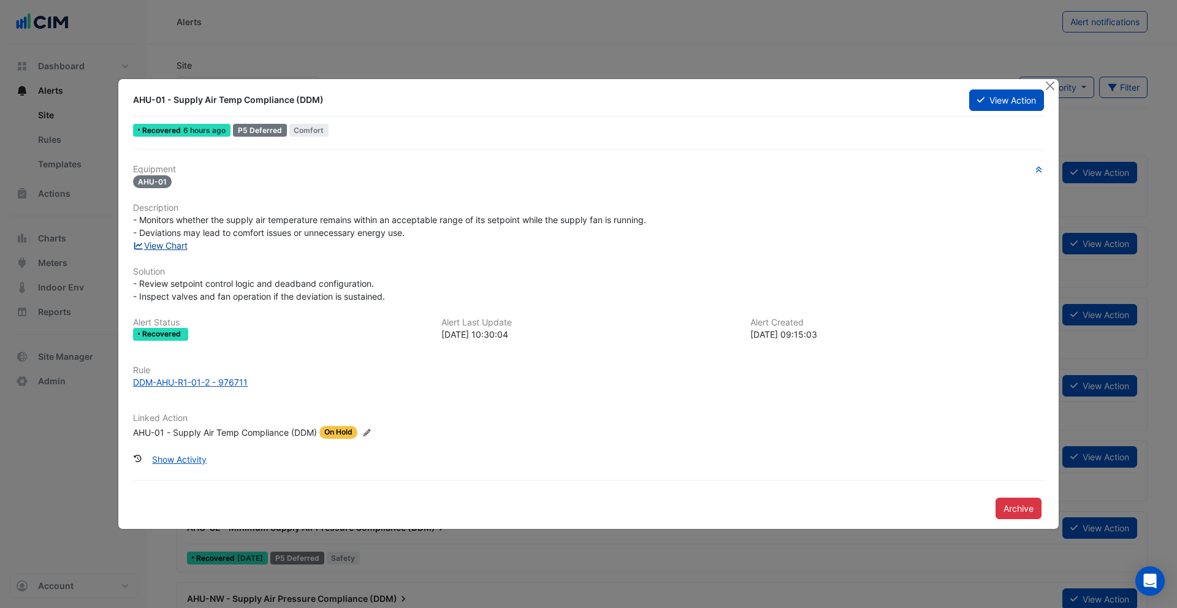
click at [171, 244] on link "View Chart" at bounding box center [160, 245] width 55 height 10
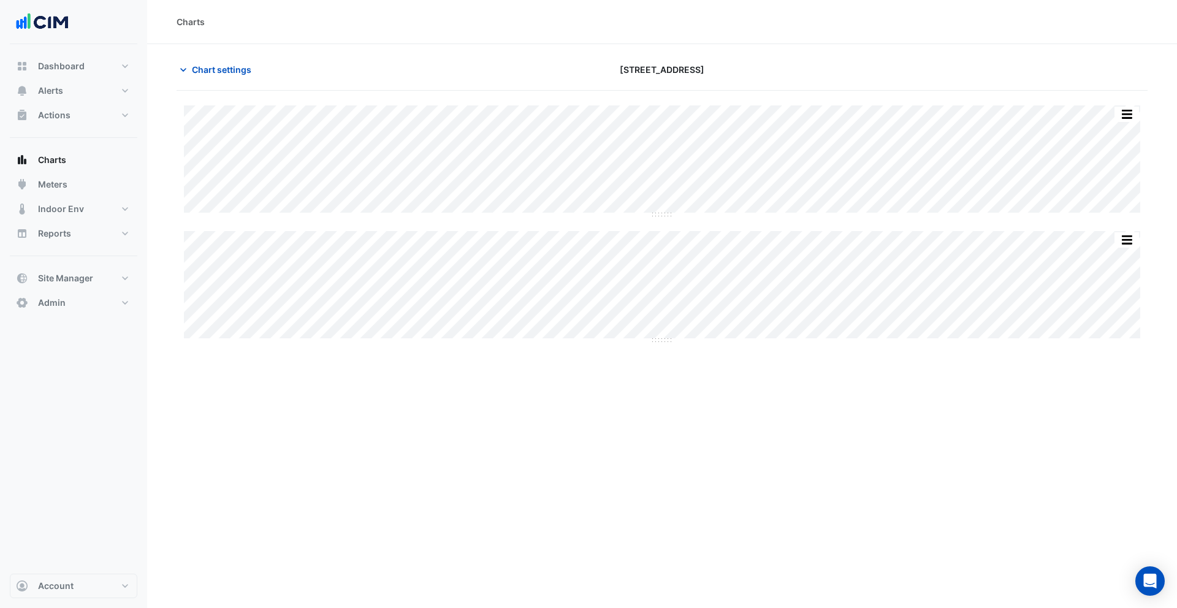
click at [657, 348] on div "Split All Split None Print Save as JPEG Save as PNG Pivot Data Table Export CSV…" at bounding box center [662, 224] width 971 height 266
drag, startPoint x: 660, startPoint y: 341, endPoint x: 649, endPoint y: 519, distance: 178.1
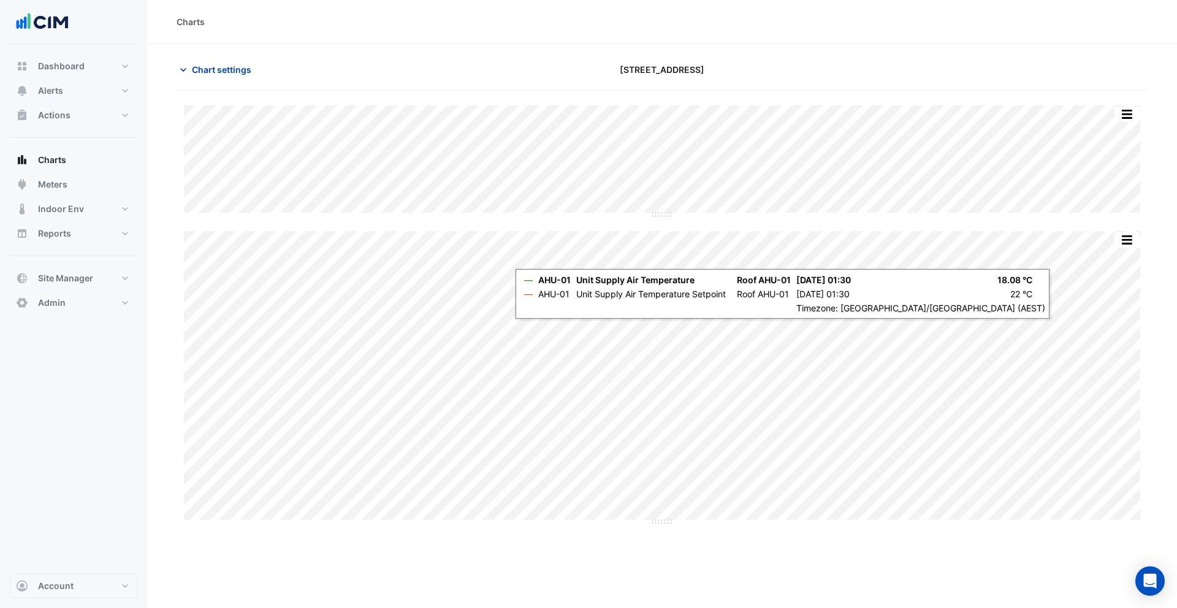
click at [220, 68] on span "Chart settings" at bounding box center [221, 69] width 59 height 13
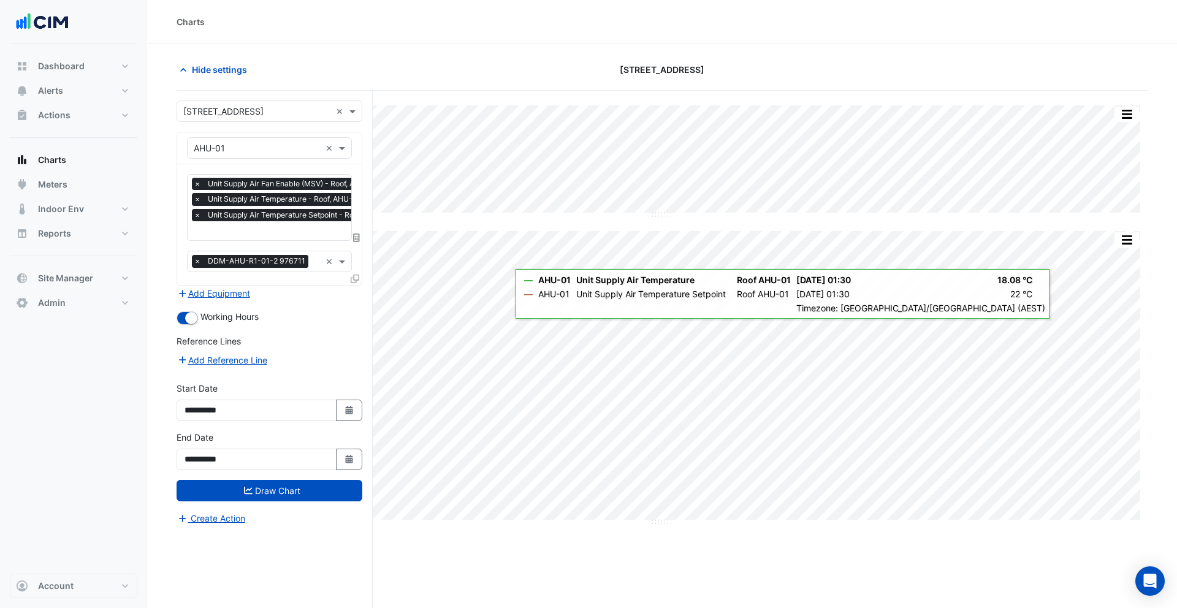
click at [230, 237] on div at bounding box center [295, 232] width 206 height 16
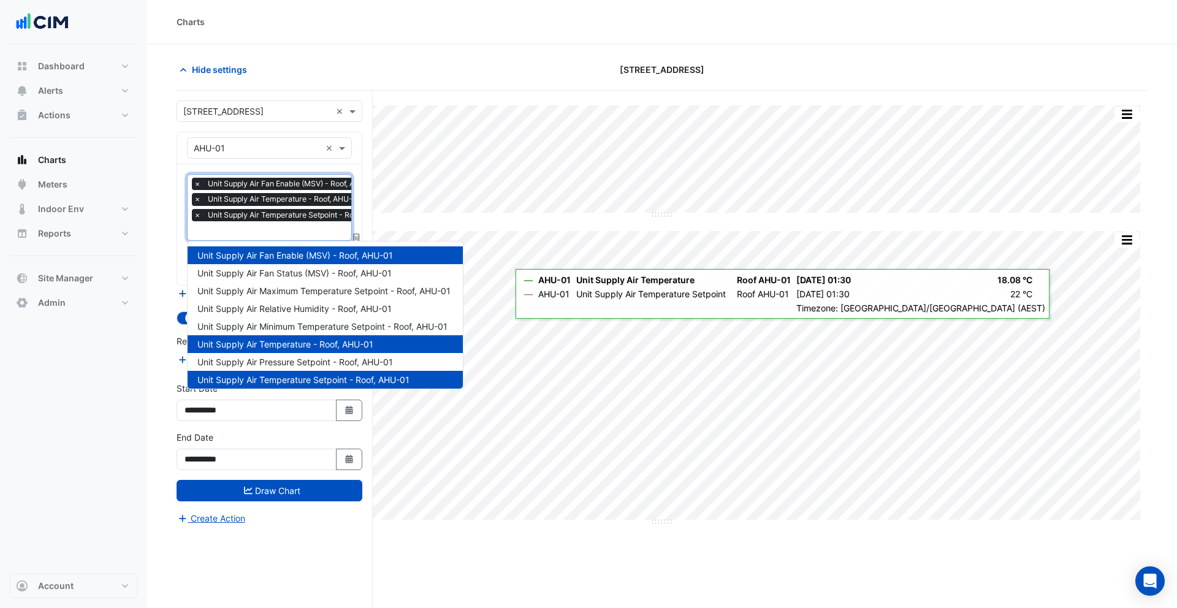
scroll to position [0, 6]
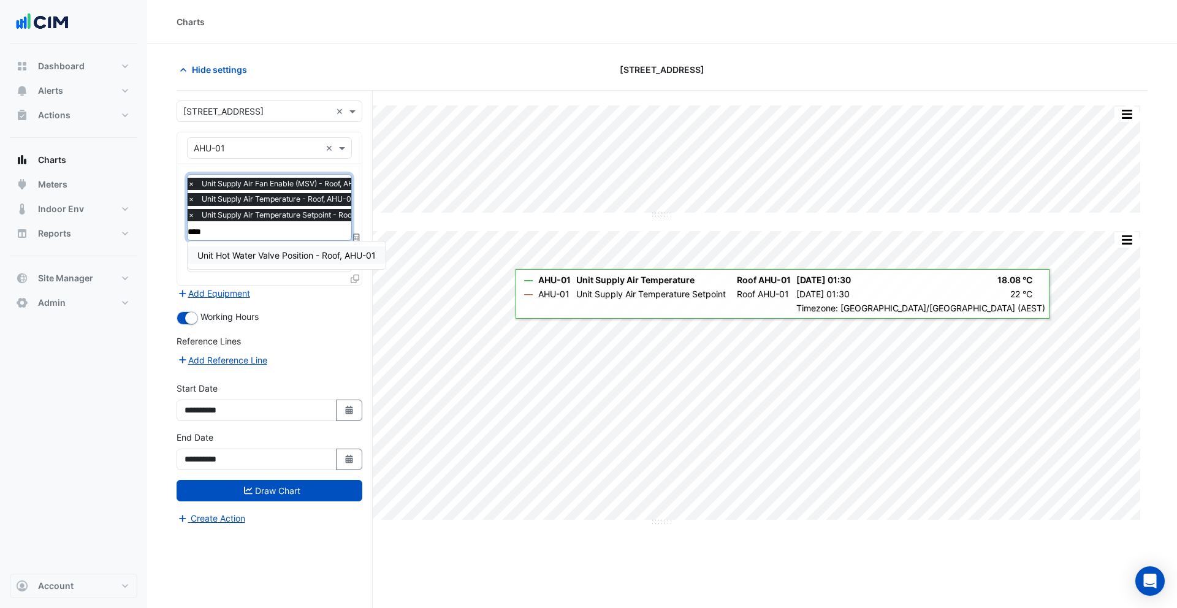
type input "*****"
click at [254, 261] on div "Unit Hot Water Valve Position - Roof, AHU-01" at bounding box center [287, 255] width 198 height 18
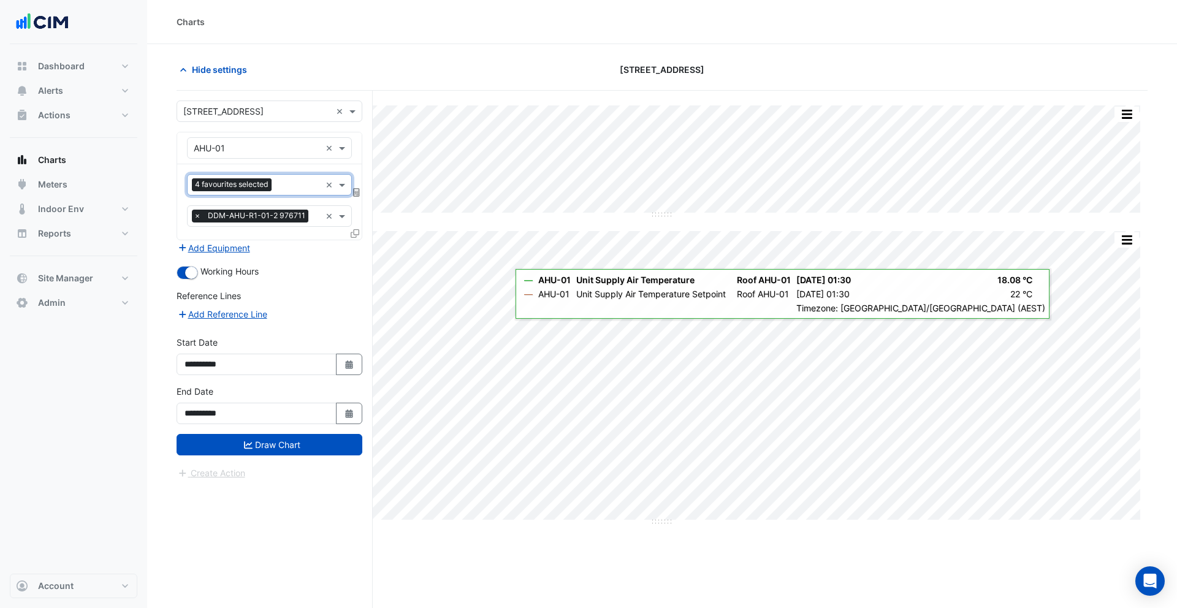
scroll to position [0, 0]
click at [231, 250] on button "Add Equipment" at bounding box center [214, 248] width 74 height 14
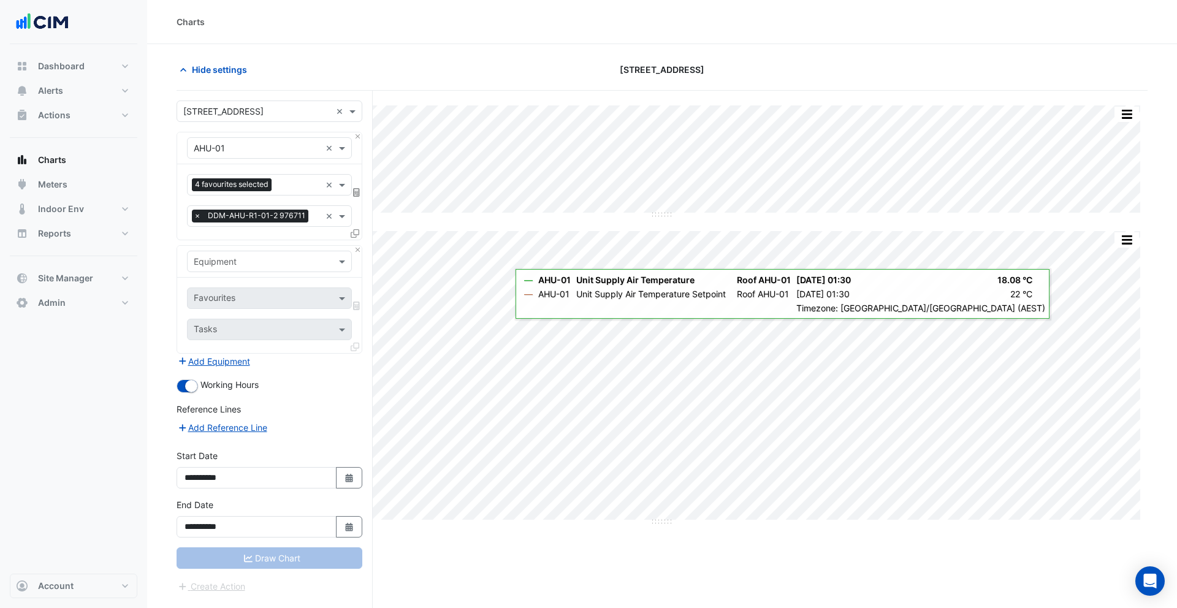
click at [243, 259] on input "text" at bounding box center [257, 262] width 127 height 13
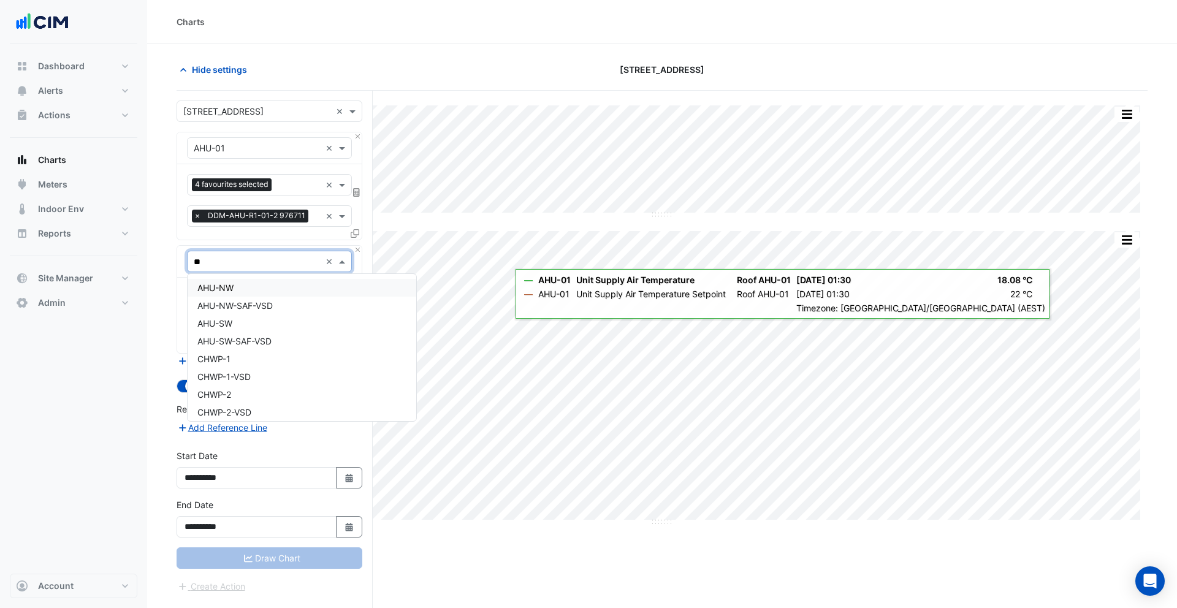
type input "***"
click at [236, 284] on div "Weather" at bounding box center [270, 288] width 164 height 18
click at [255, 291] on div "Favourites" at bounding box center [253, 298] width 130 height 19
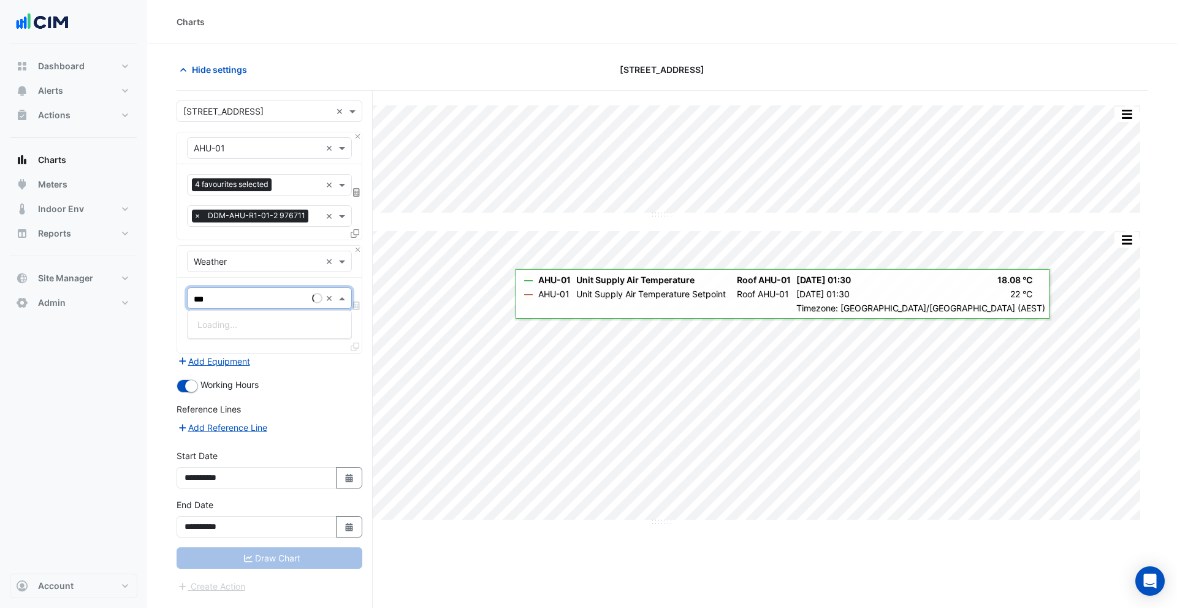
type input "****"
click at [257, 319] on div "Temperature ([PERSON_NAME])" at bounding box center [270, 325] width 164 height 18
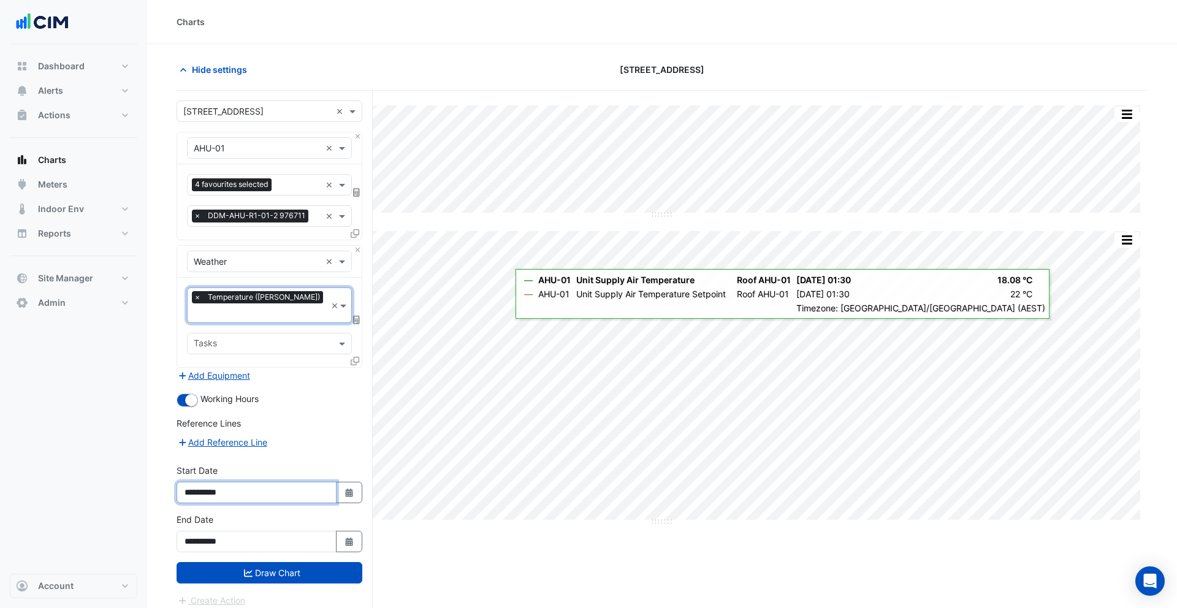
click at [216, 482] on input "**********" at bounding box center [257, 492] width 160 height 21
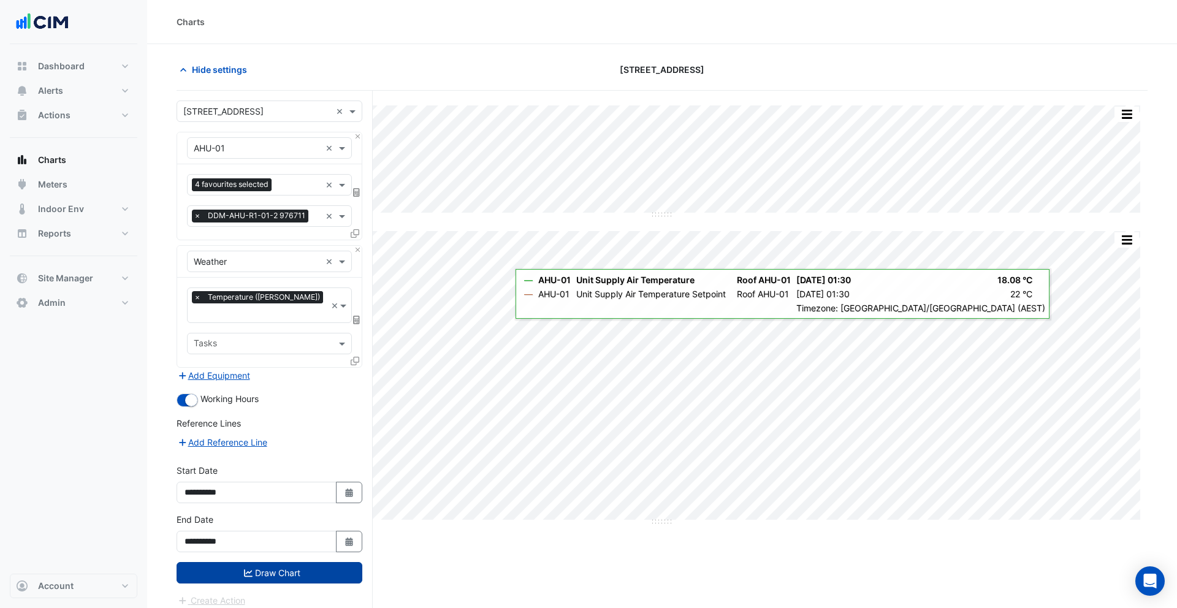
click at [280, 562] on button "Draw Chart" at bounding box center [270, 572] width 186 height 21
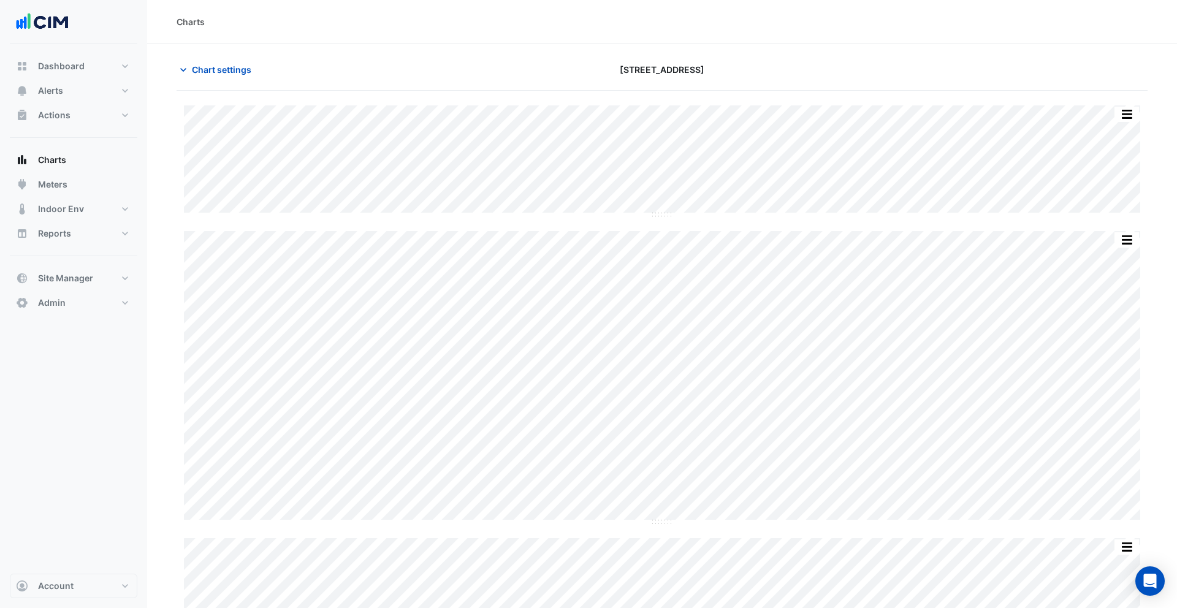
scroll to position [56, 0]
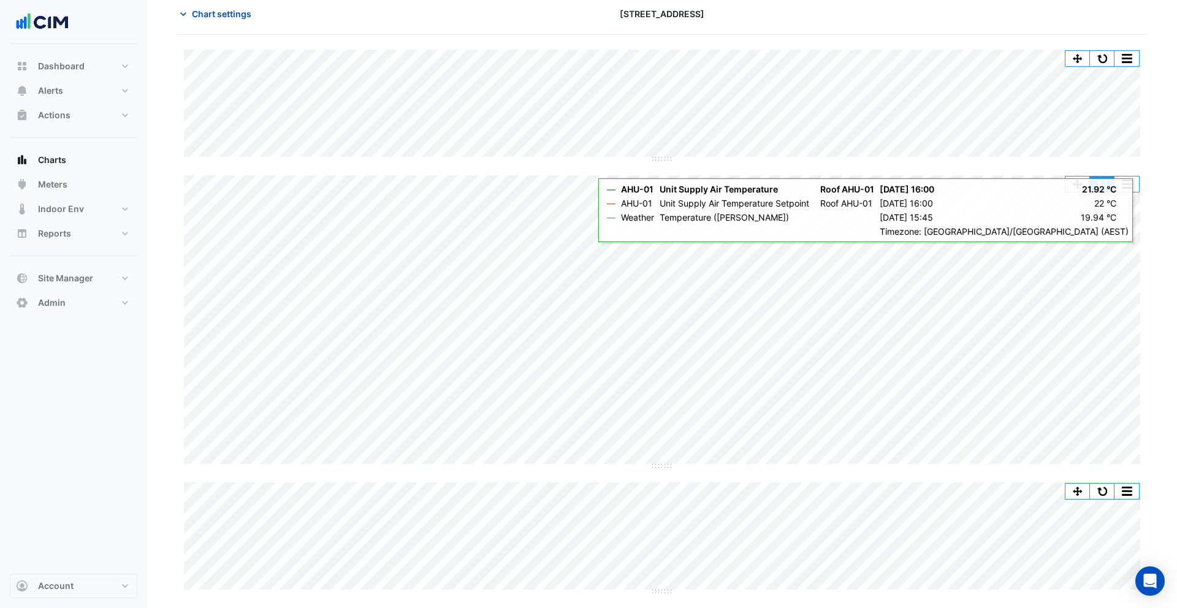
click at [1101, 185] on button "button" at bounding box center [1102, 184] width 25 height 15
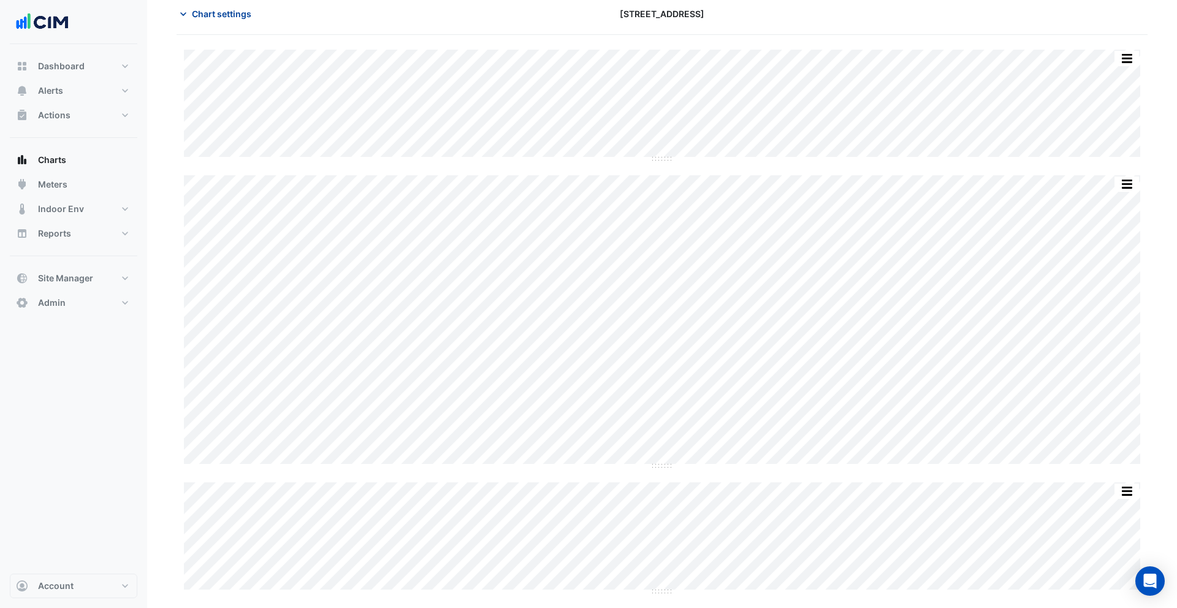
click at [219, 18] on span "Chart settings" at bounding box center [221, 13] width 59 height 13
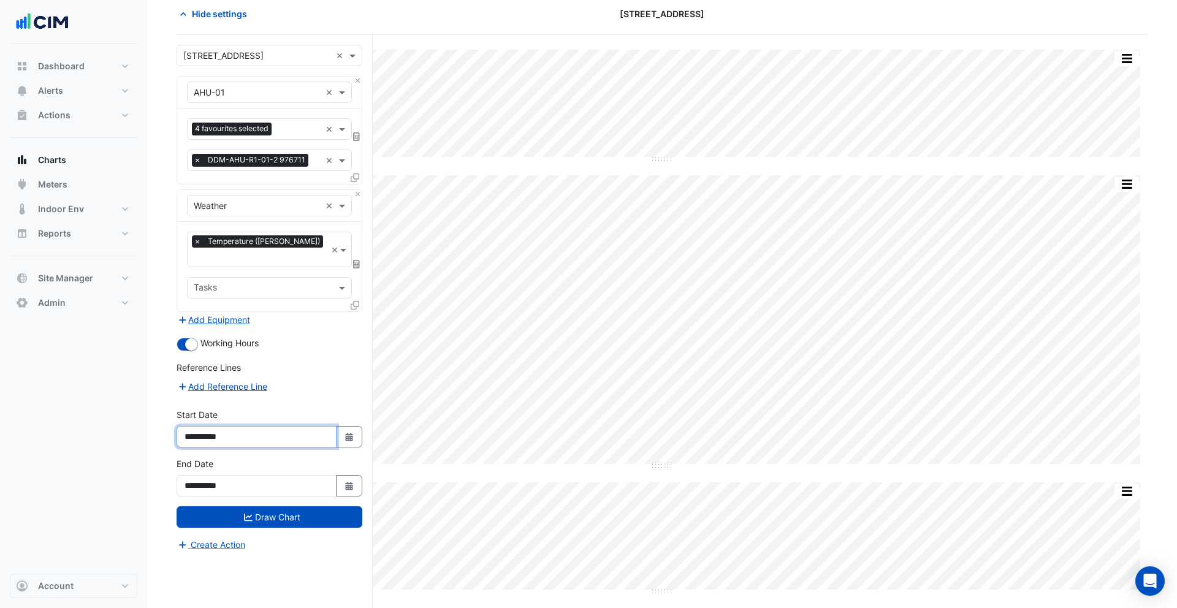
click at [213, 426] on input "**********" at bounding box center [257, 436] width 160 height 21
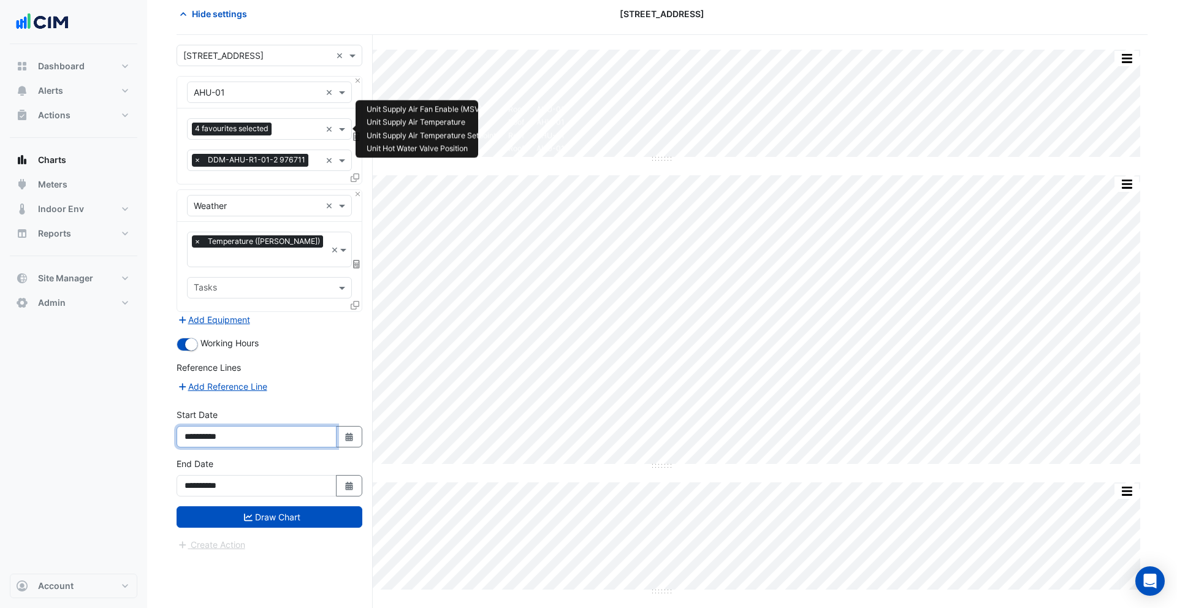
type input "**********"
click at [287, 137] on div at bounding box center [298, 131] width 46 height 16
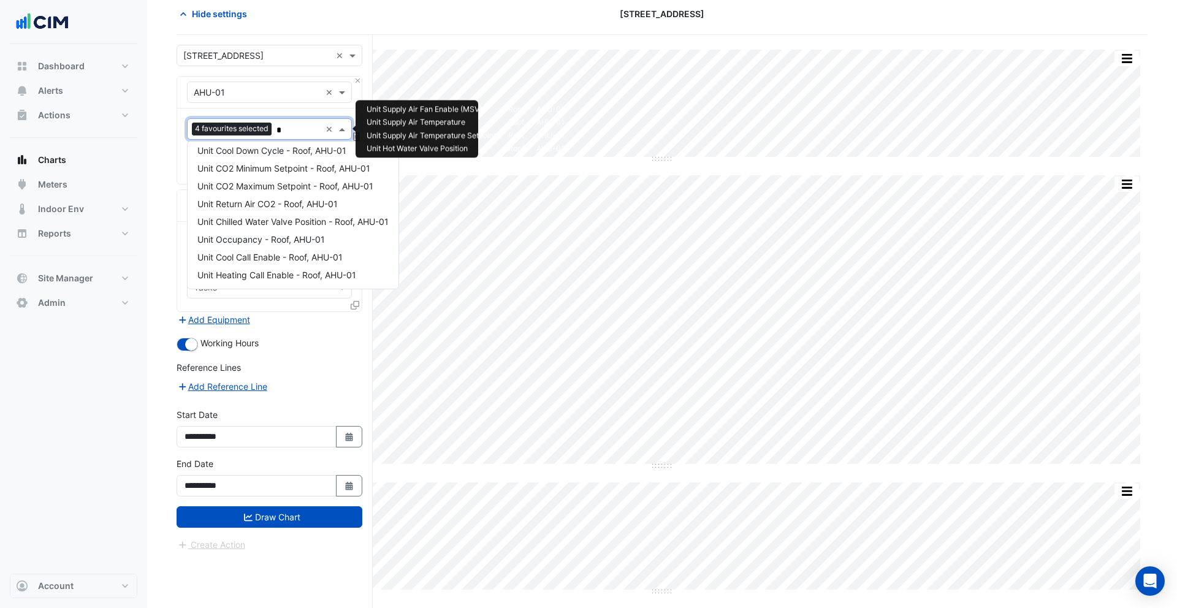
scroll to position [0, 0]
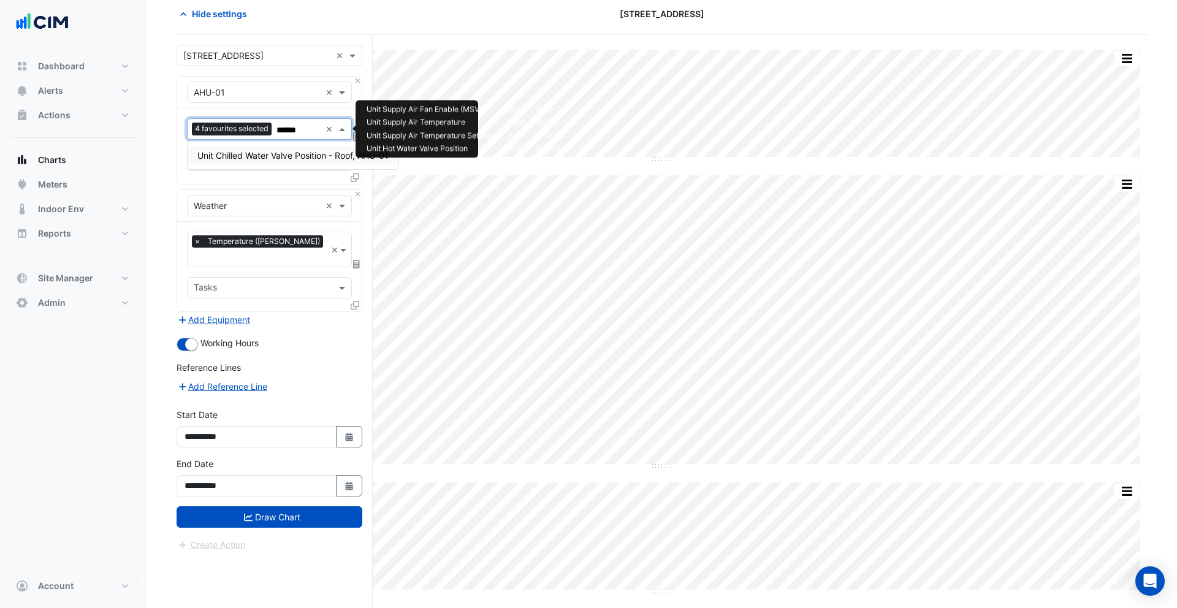
type input "*******"
click at [288, 161] on div "Unit Chilled Water Valve Position - Roof, AHU-01" at bounding box center [293, 156] width 211 height 18
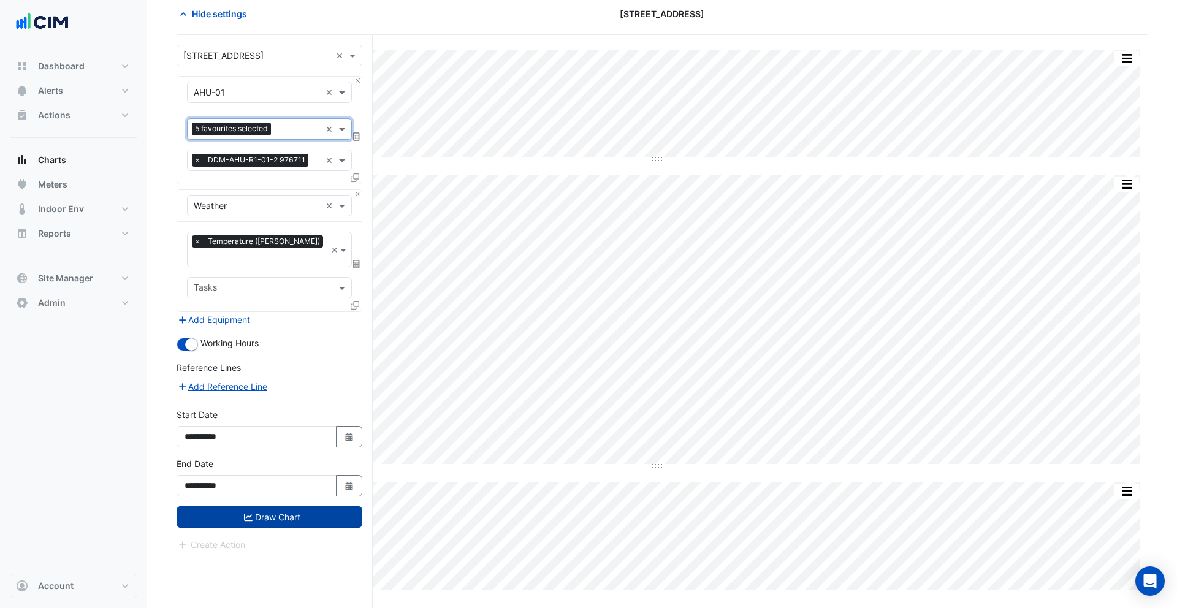
click at [270, 506] on button "Draw Chart" at bounding box center [270, 516] width 186 height 21
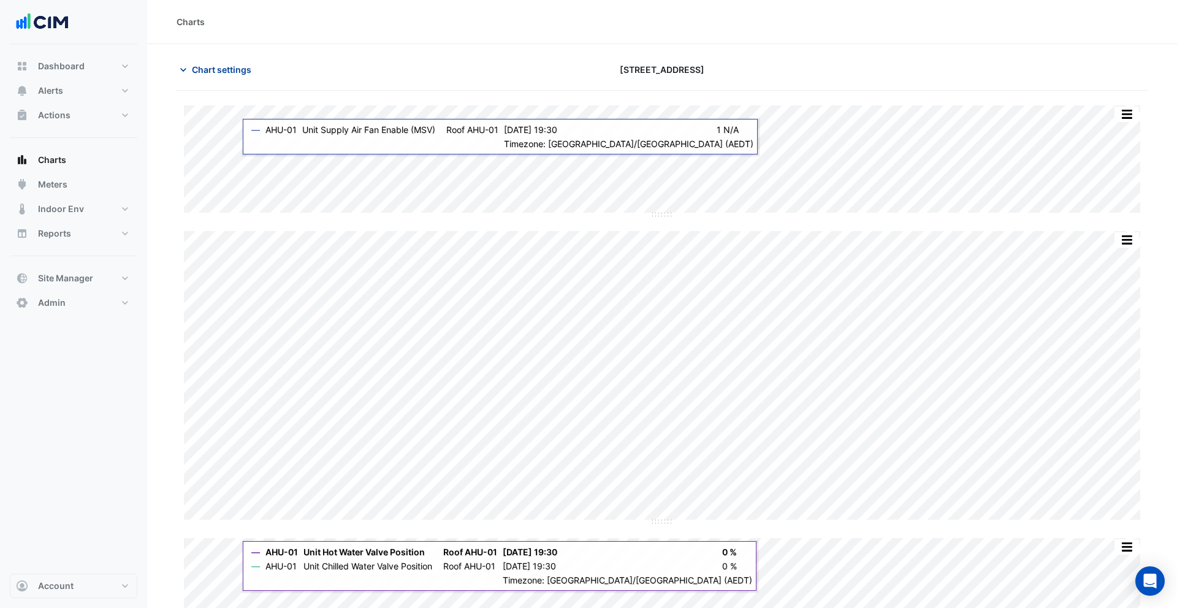
click at [215, 62] on button "Chart settings" at bounding box center [218, 69] width 83 height 21
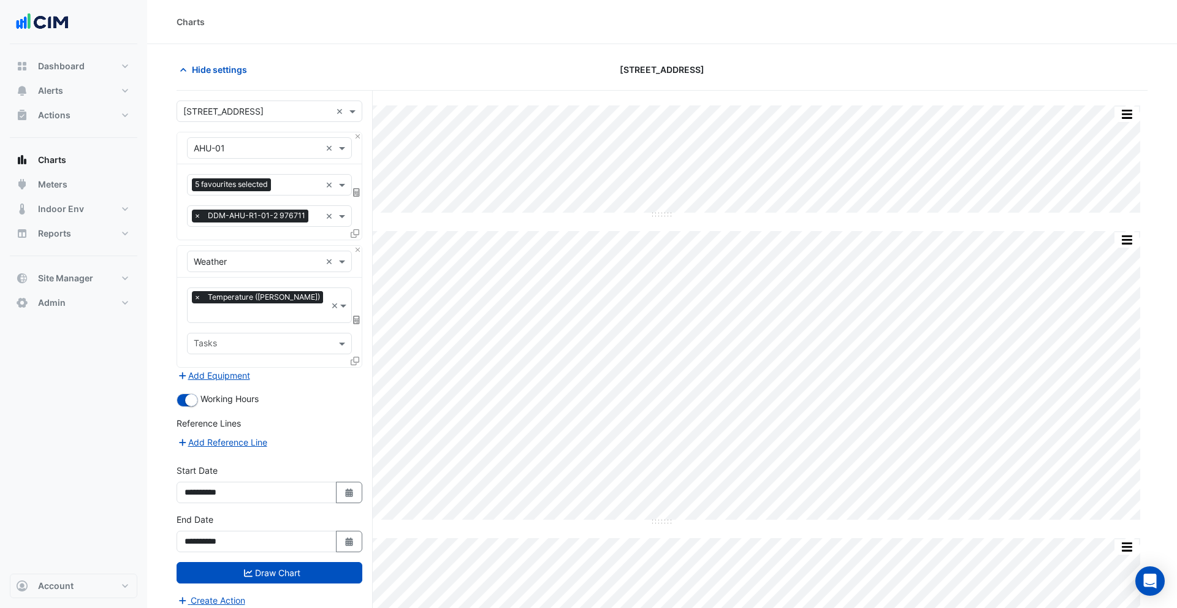
click at [729, 216] on div "Split by Equip Split All Split None Print Save as JPEG Save as PNG Pivot Data T…" at bounding box center [662, 377] width 971 height 544
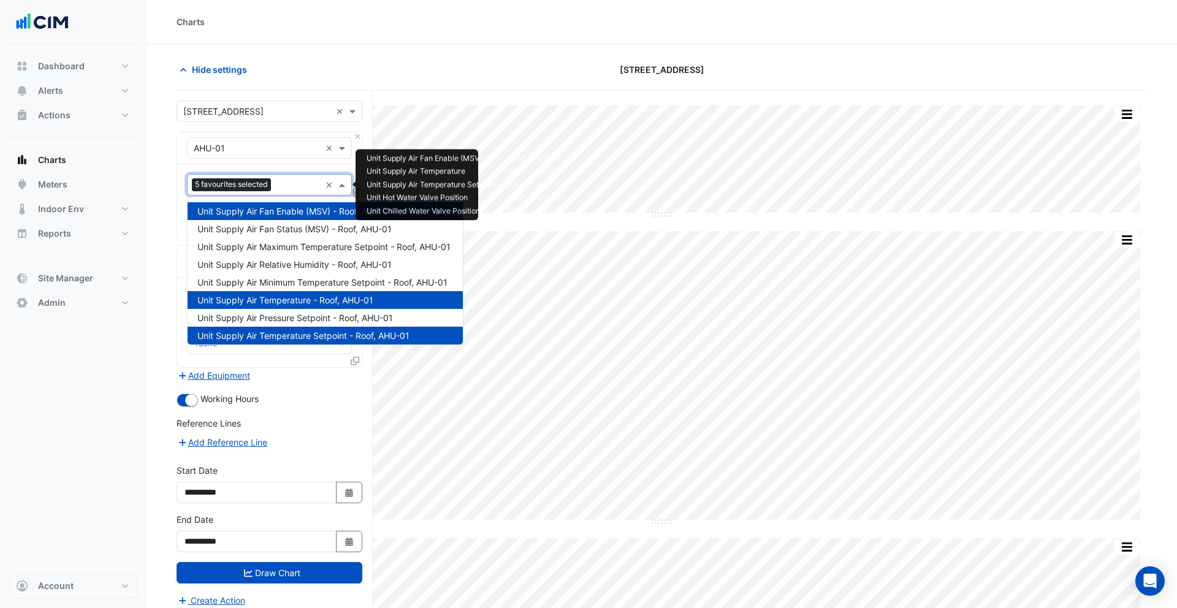
click at [284, 187] on input "text" at bounding box center [298, 186] width 45 height 13
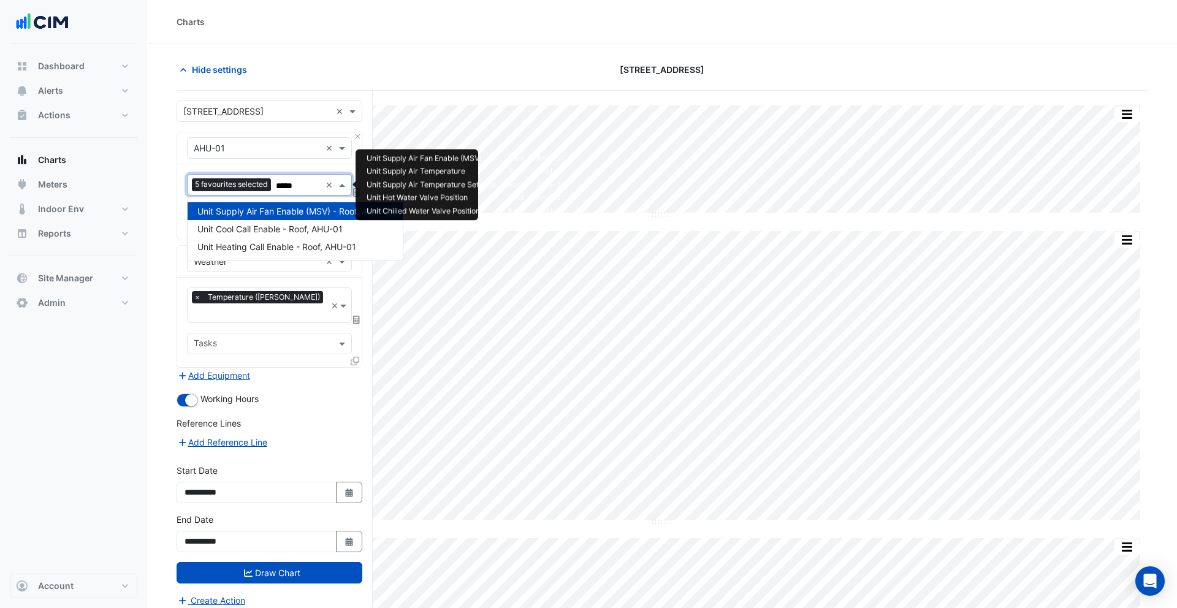
click at [261, 216] on div "Unit Supply Air Fan Enable (MSV) - Roof, AHU-01" at bounding box center [295, 211] width 215 height 18
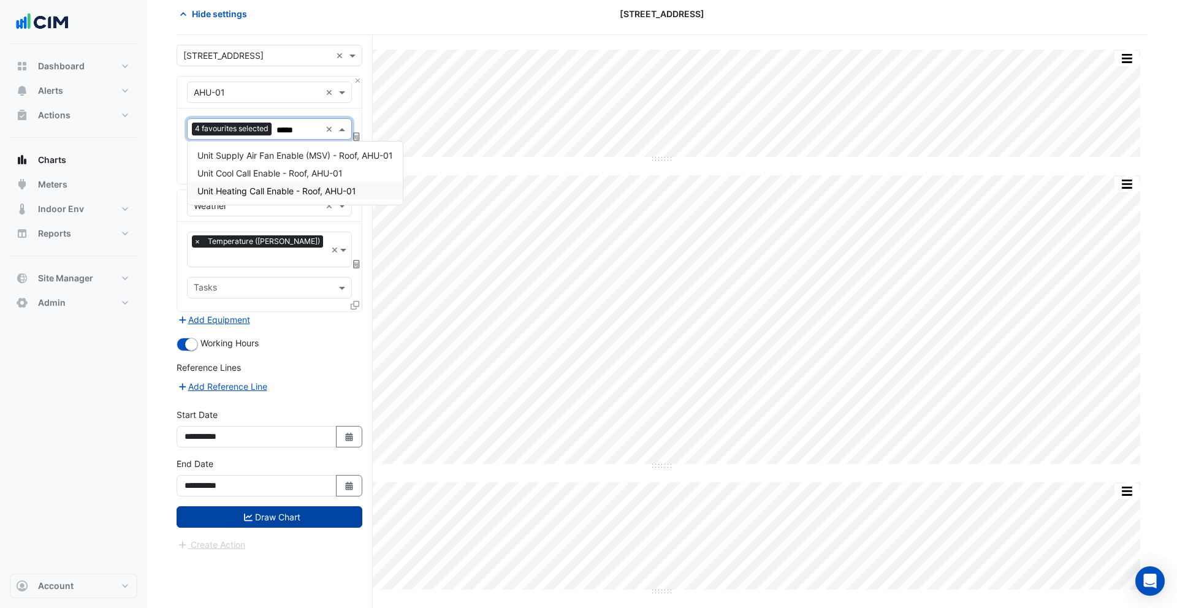
type input "*****"
click at [282, 506] on button "Draw Chart" at bounding box center [270, 516] width 186 height 21
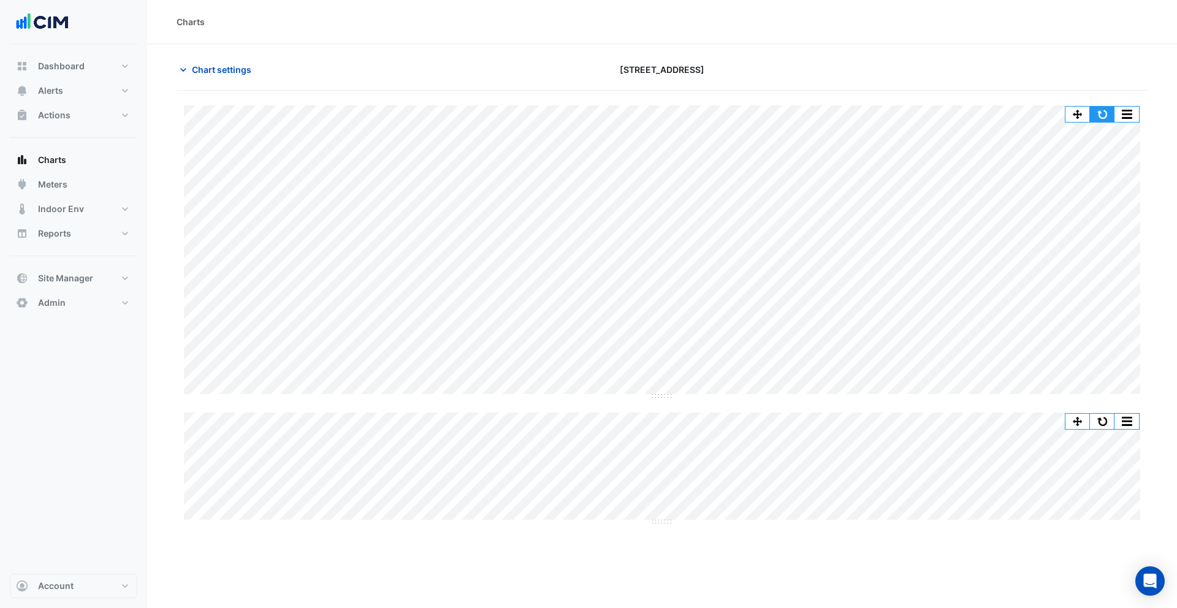
click at [1105, 114] on button "button" at bounding box center [1102, 114] width 25 height 15
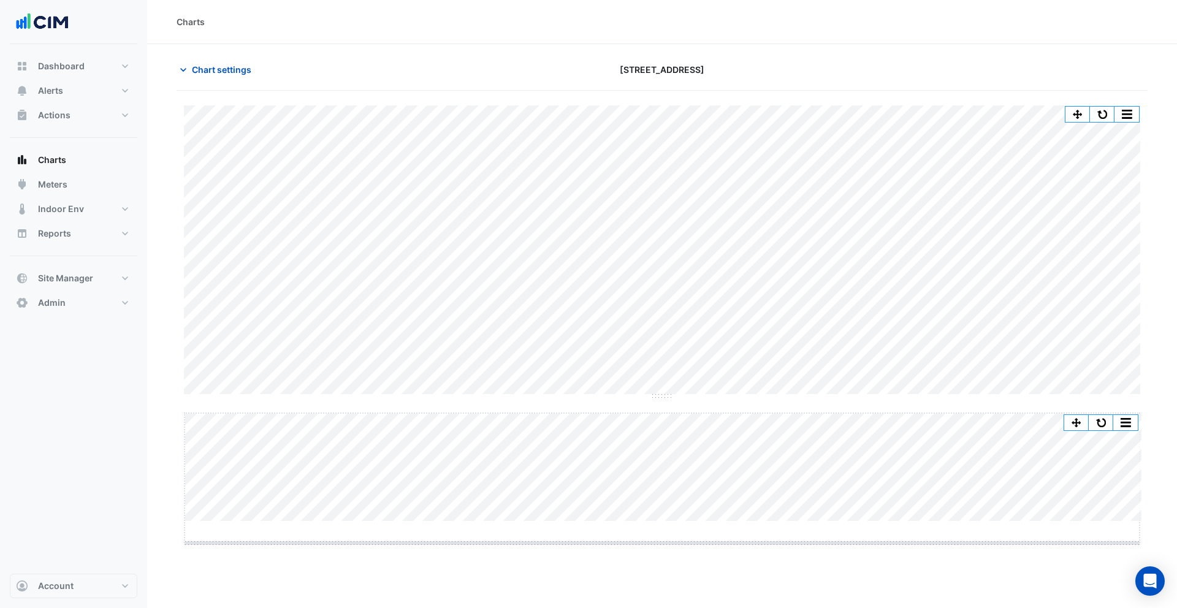
drag, startPoint x: 659, startPoint y: 522, endPoint x: 659, endPoint y: 544, distance: 22.7
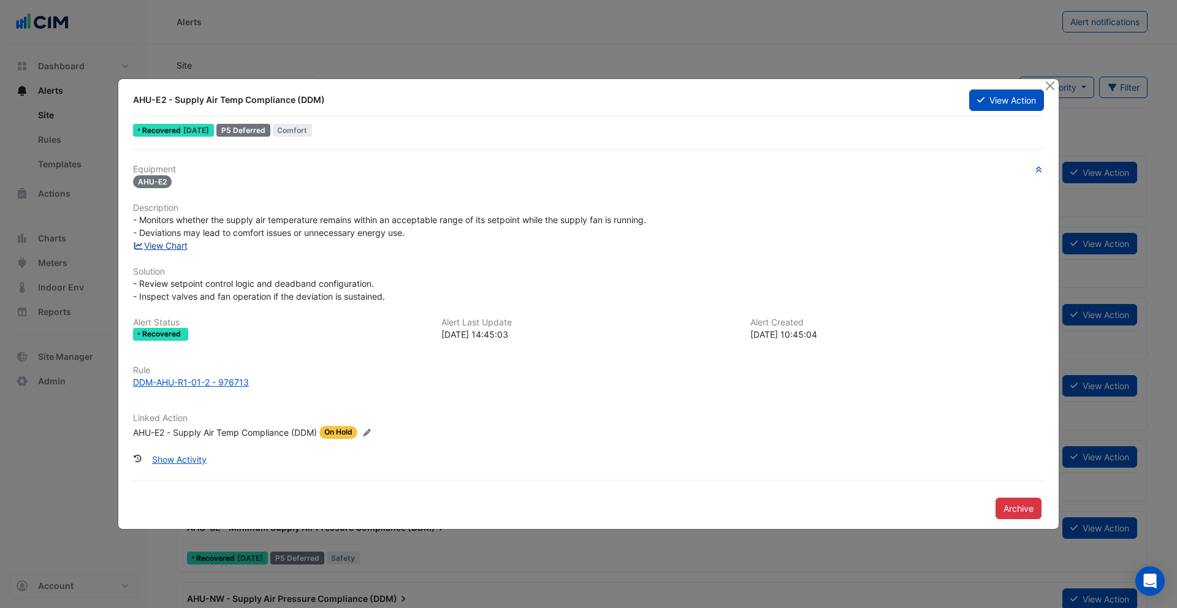
click at [168, 244] on link "View Chart" at bounding box center [160, 245] width 55 height 10
click at [83, 72] on ngb-modal-window "AHU-E2 - Supply Air Temp Compliance (DDM) View Action Recovered [DATE] P5 Defer…" at bounding box center [588, 304] width 1177 height 608
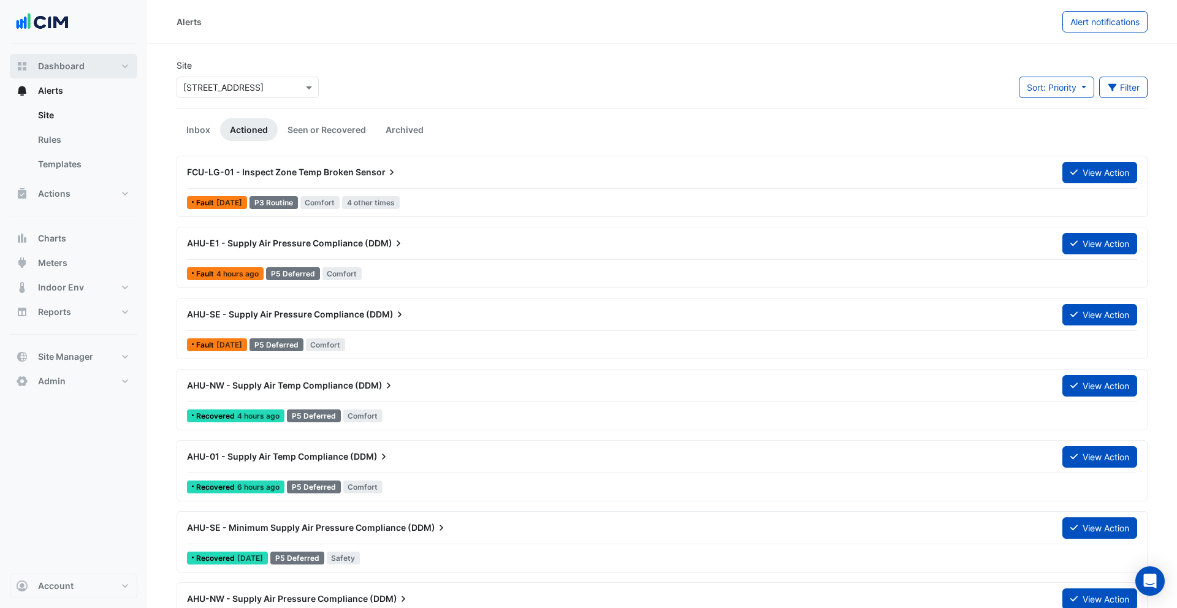
click at [69, 67] on span "Dashboard" at bounding box center [61, 66] width 47 height 12
select select "***"
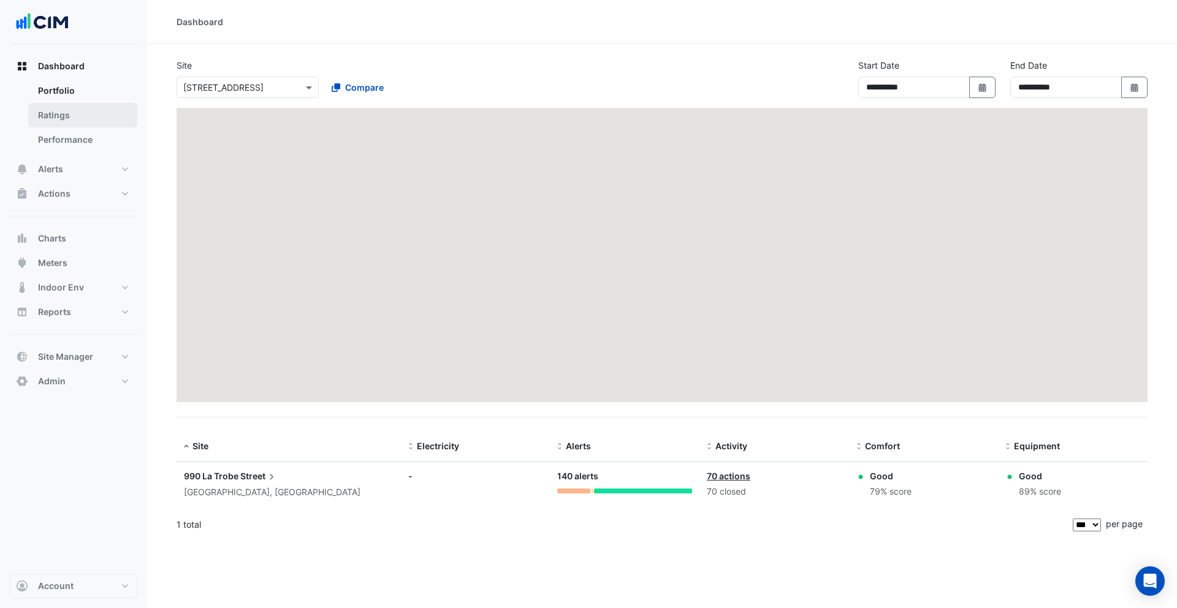
click at [67, 105] on link "Ratings" at bounding box center [82, 115] width 109 height 25
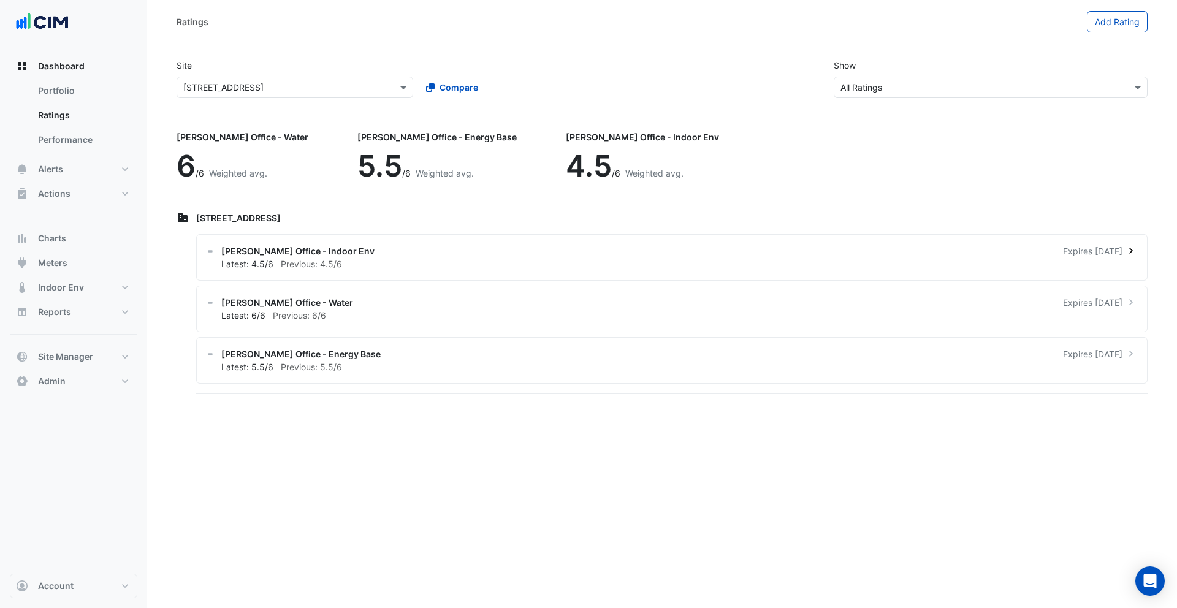
click at [468, 260] on div "Latest: 4.5/6 Previous: 4.5/6" at bounding box center [679, 263] width 916 height 13
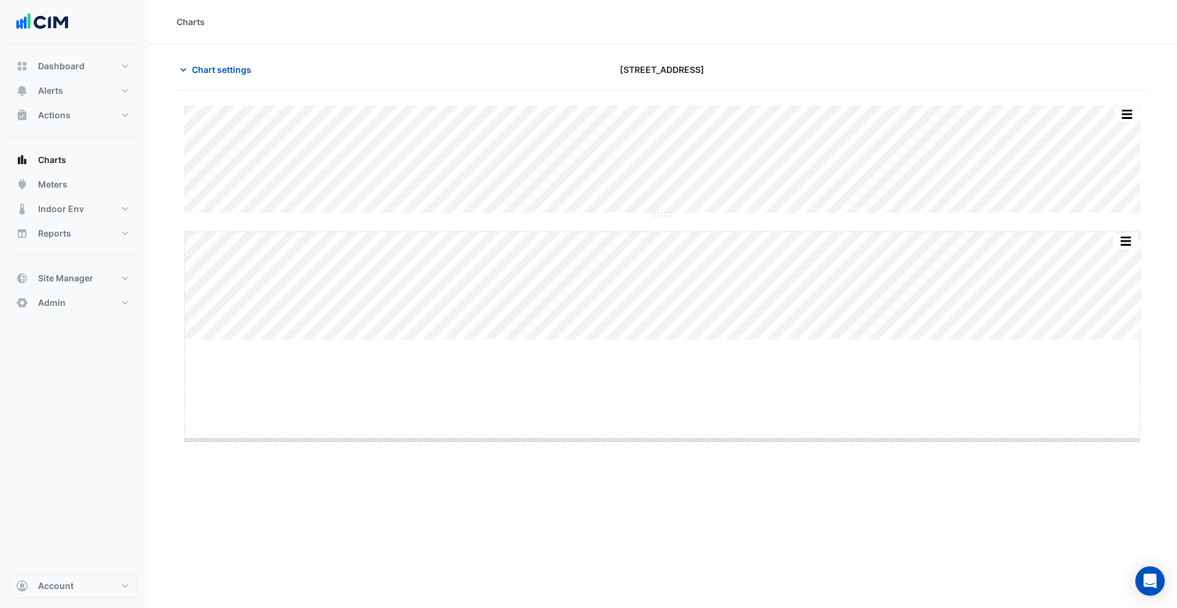
drag, startPoint x: 658, startPoint y: 341, endPoint x: 657, endPoint y: 476, distance: 135.5
click at [207, 59] on button "Chart settings" at bounding box center [218, 69] width 83 height 21
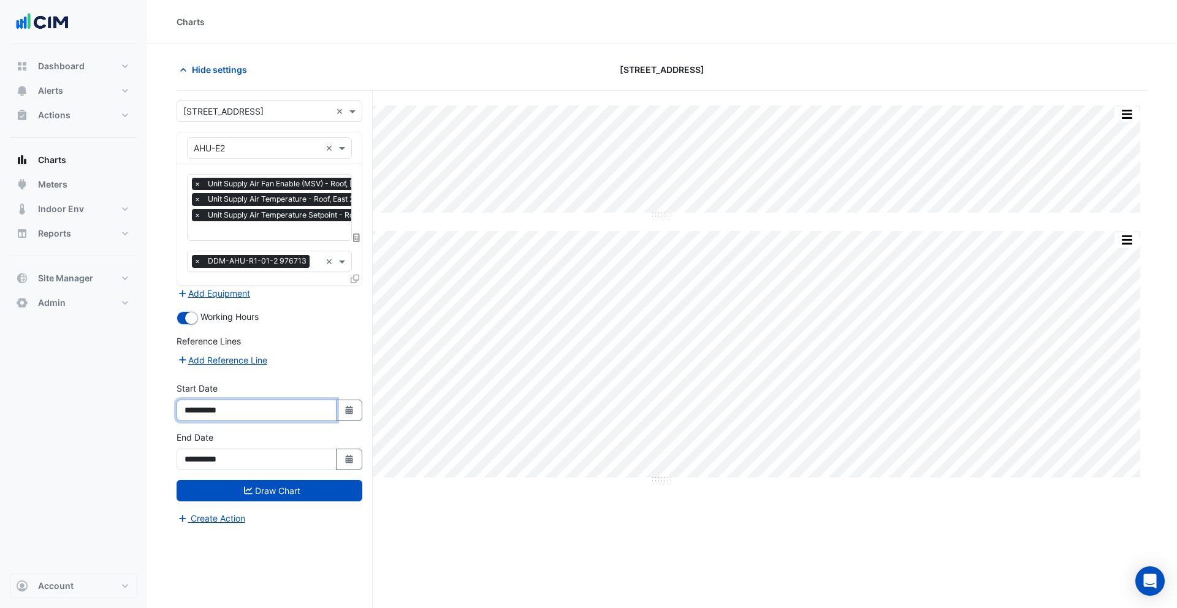
click at [211, 408] on input "**********" at bounding box center [257, 410] width 160 height 21
type input "**********"
click at [280, 492] on button "Draw Chart" at bounding box center [270, 490] width 186 height 21
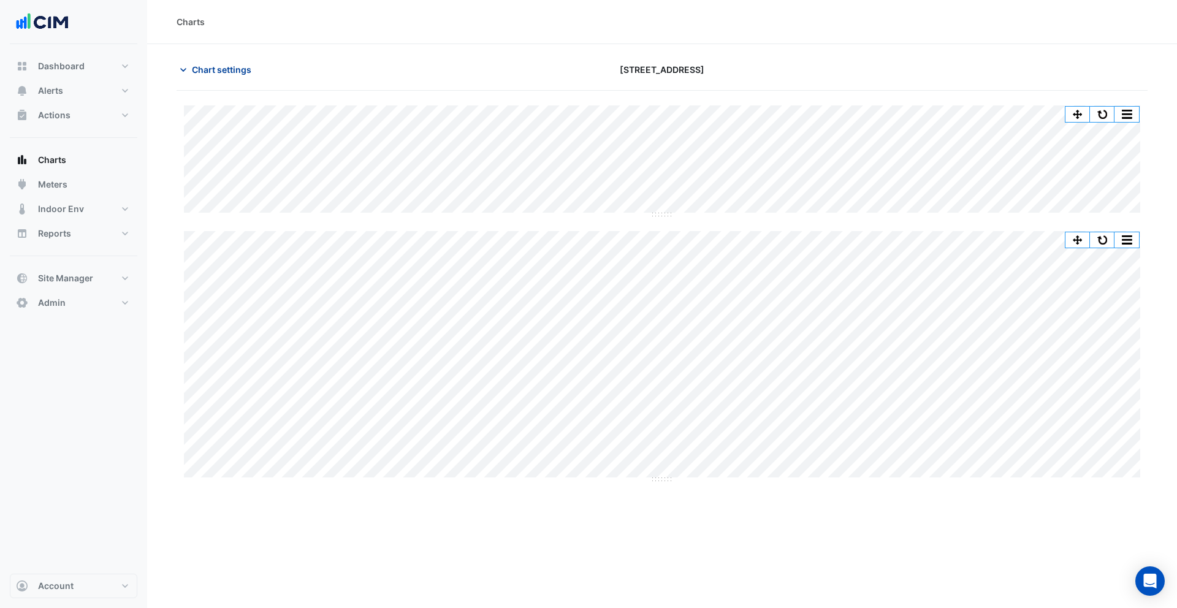
click at [223, 73] on span "Chart settings" at bounding box center [221, 69] width 59 height 13
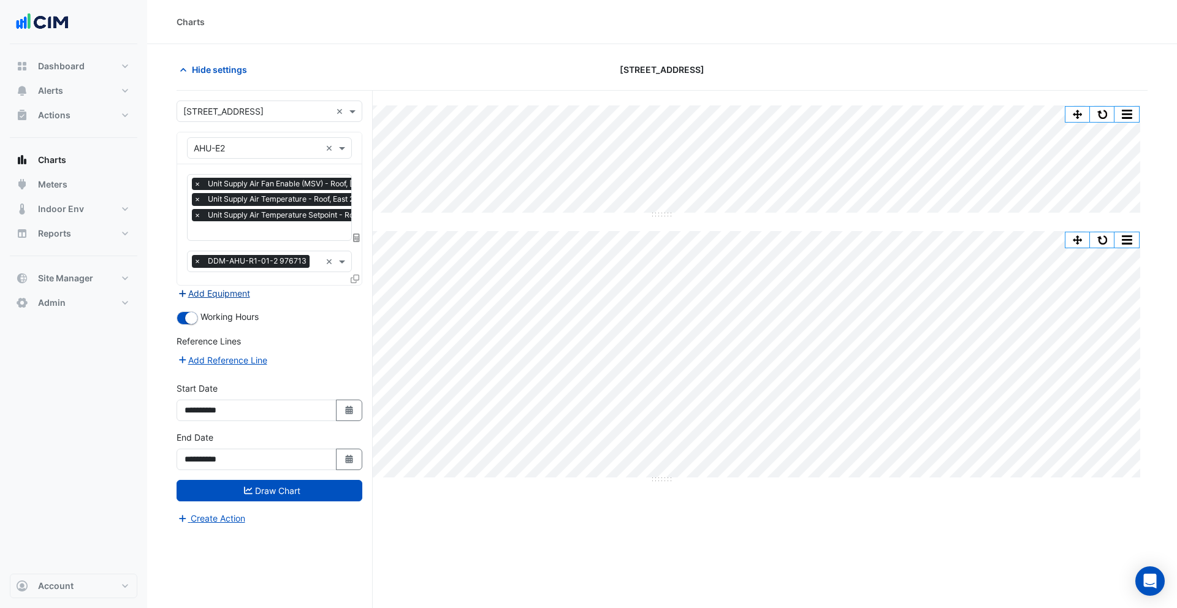
click at [221, 292] on button "Add Equipment" at bounding box center [214, 293] width 74 height 14
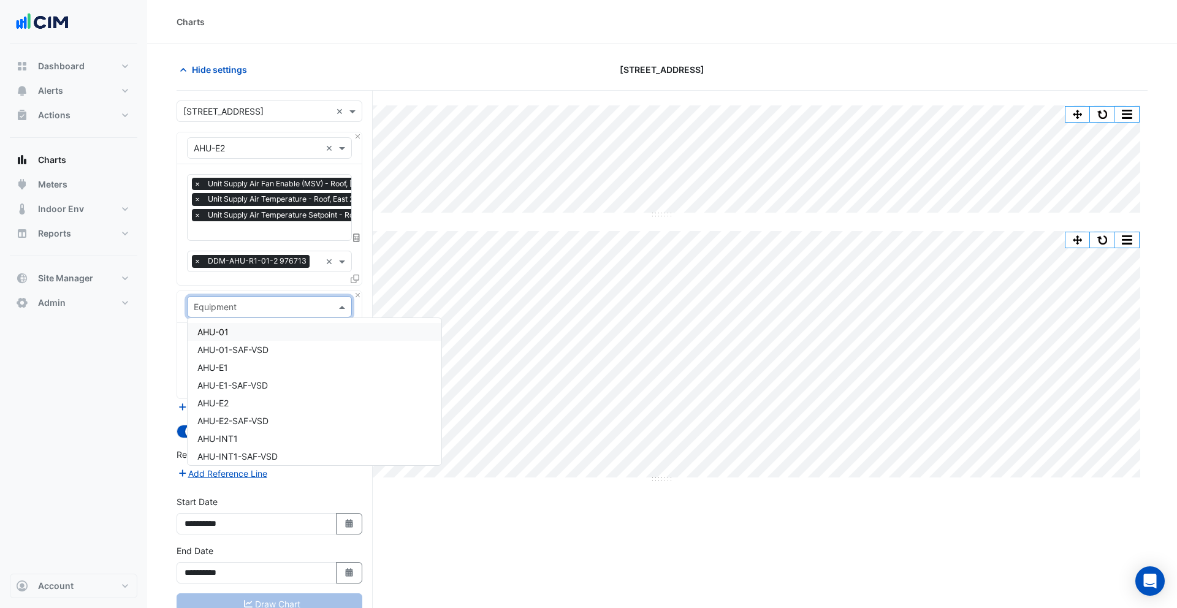
click at [241, 303] on input "text" at bounding box center [257, 307] width 127 height 13
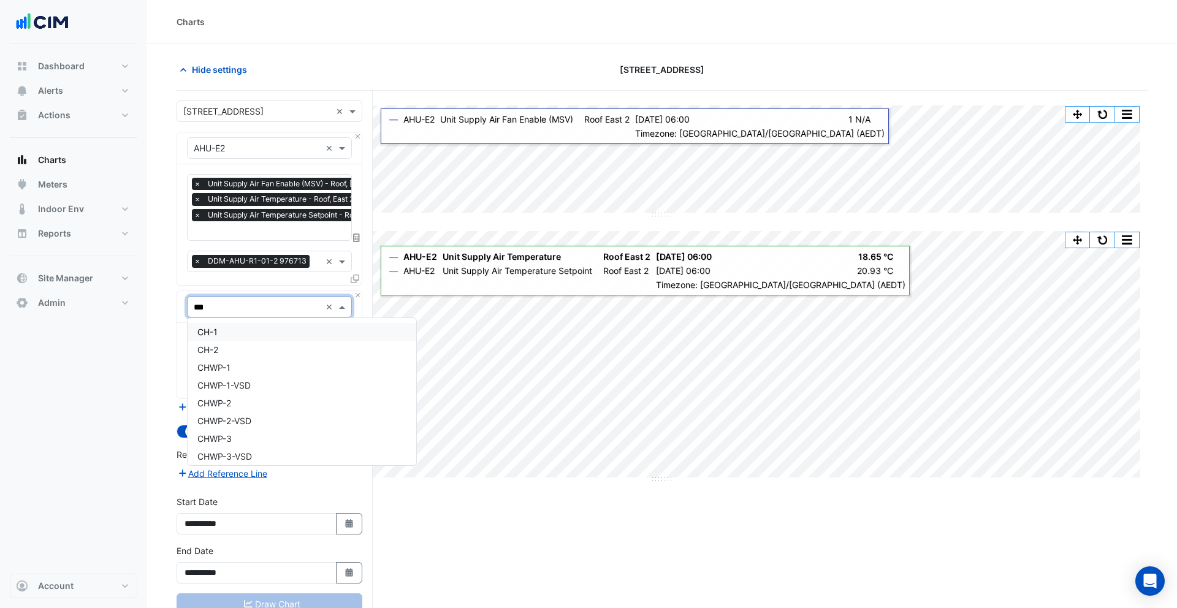
type input "****"
click at [227, 336] on div "CH-2" at bounding box center [270, 332] width 164 height 18
click at [239, 348] on input "text" at bounding box center [256, 344] width 124 height 13
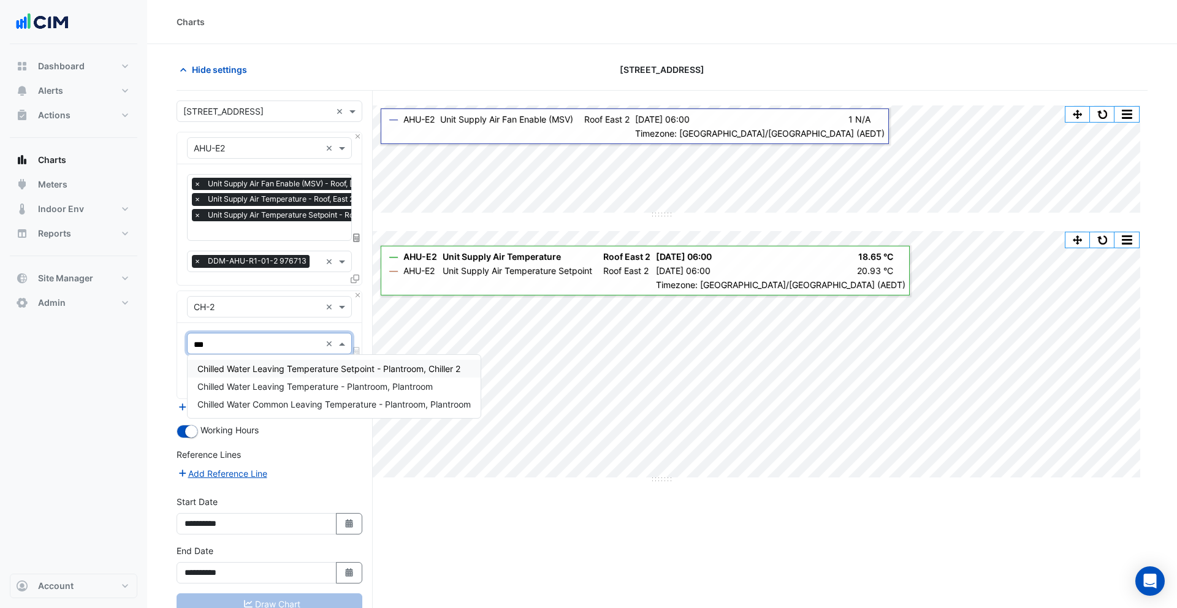
type input "****"
click at [251, 366] on span "Chilled Water Leaving Temperature Setpoint - Plantroom, Chiller 2" at bounding box center [328, 369] width 263 height 10
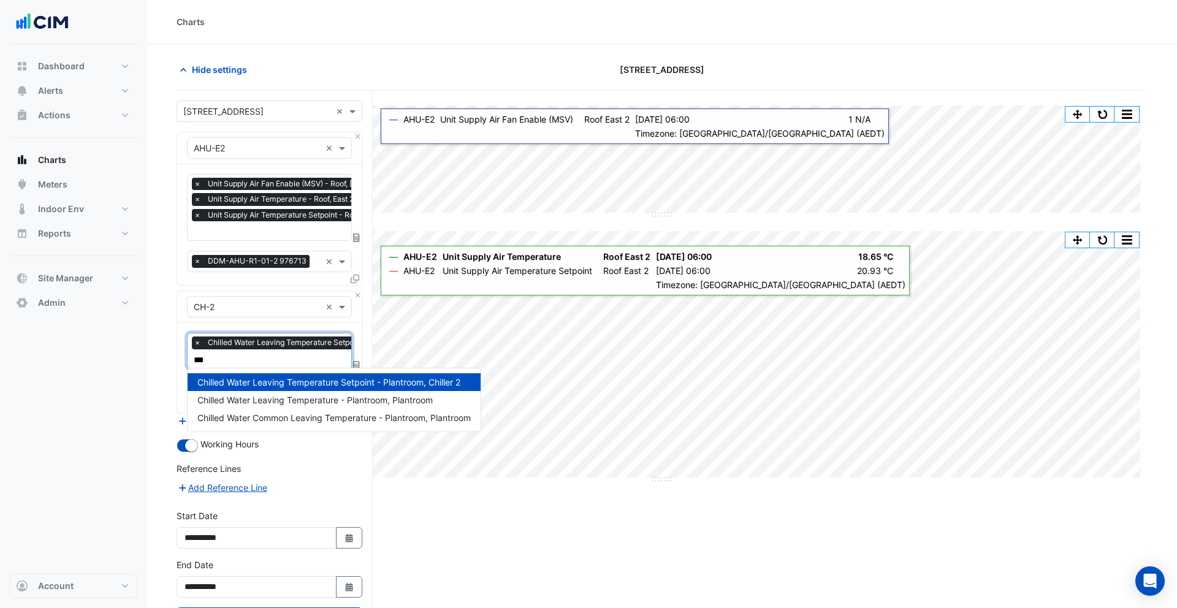
type input "****"
click at [295, 400] on span "Chilled Water Leaving Temperature - Plantroom, Plantroom" at bounding box center [314, 400] width 235 height 10
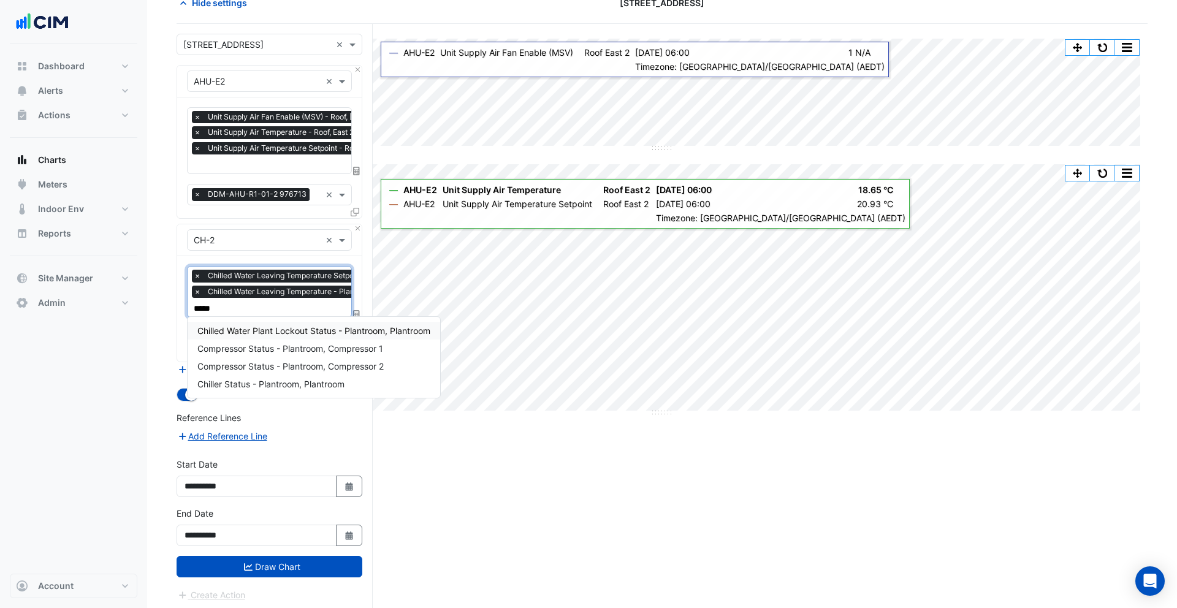
type input "******"
click at [270, 381] on span "Chiller Status - Plantroom, Plantroom" at bounding box center [270, 384] width 147 height 10
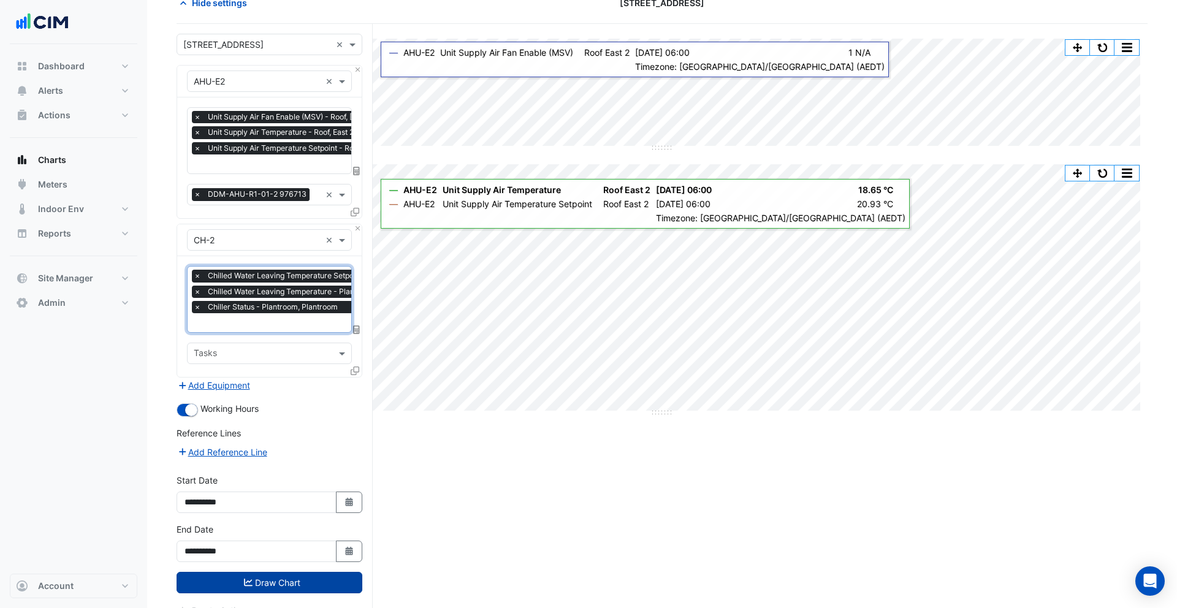
click at [271, 573] on button "Draw Chart" at bounding box center [270, 582] width 186 height 21
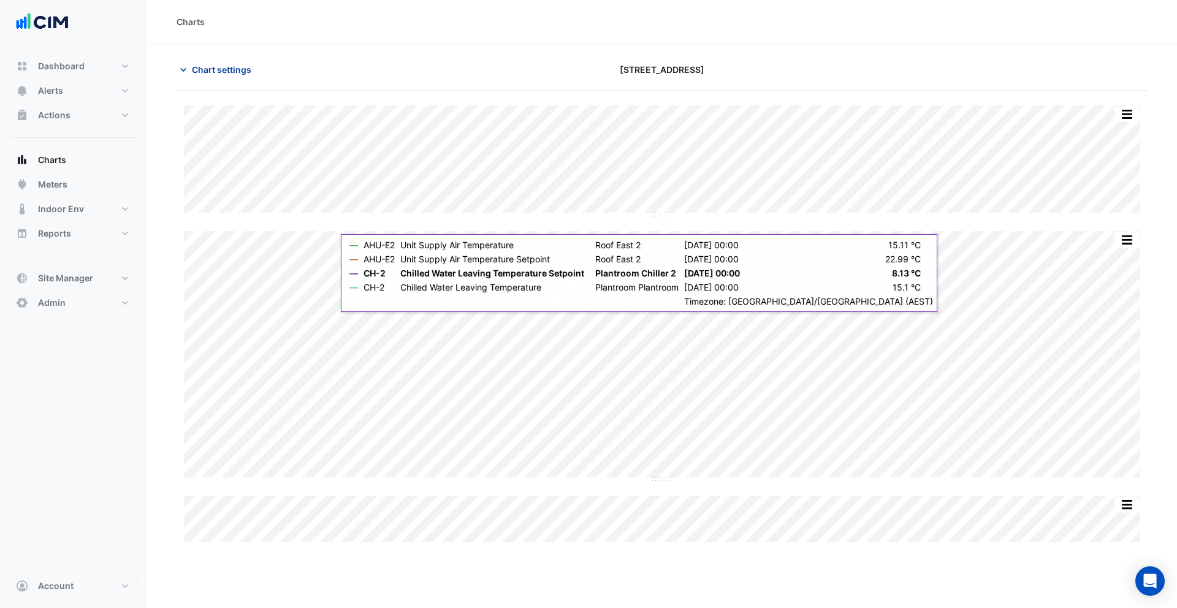
click at [226, 63] on span "Chart settings" at bounding box center [221, 69] width 59 height 13
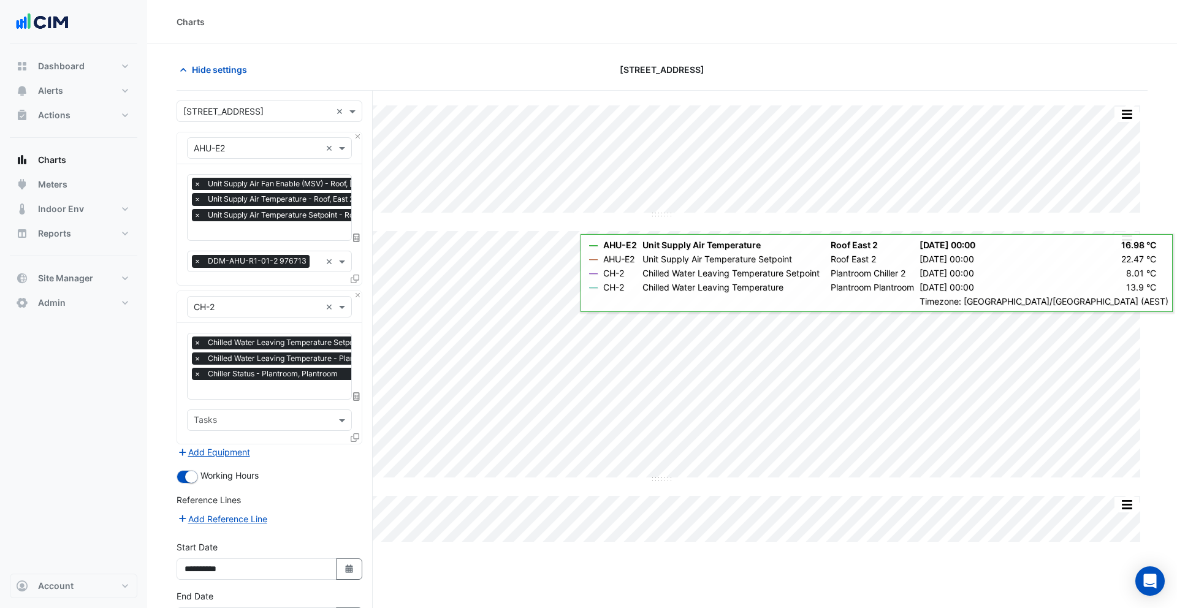
click at [199, 181] on span "×" at bounding box center [197, 184] width 11 height 12
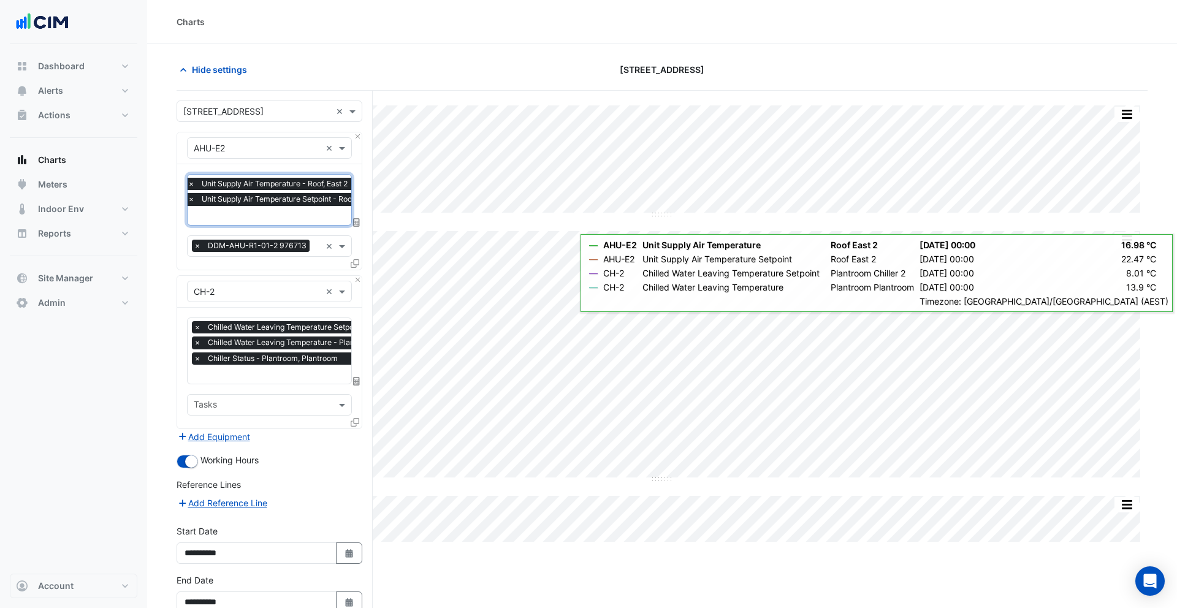
scroll to position [67, 0]
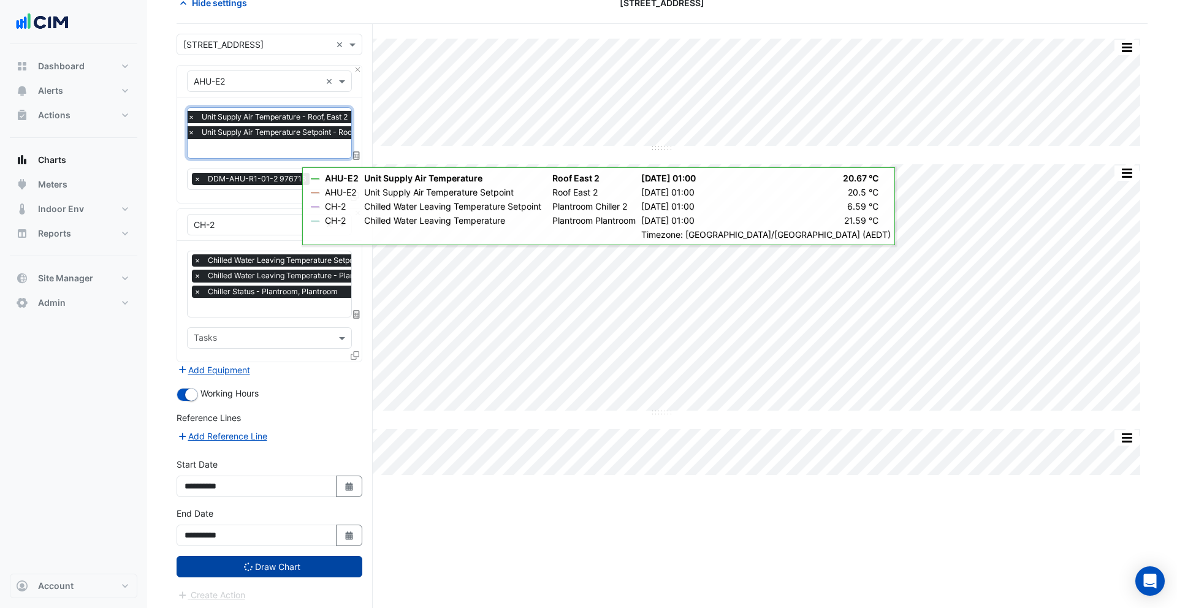
click at [256, 563] on button "Draw Chart" at bounding box center [270, 566] width 186 height 21
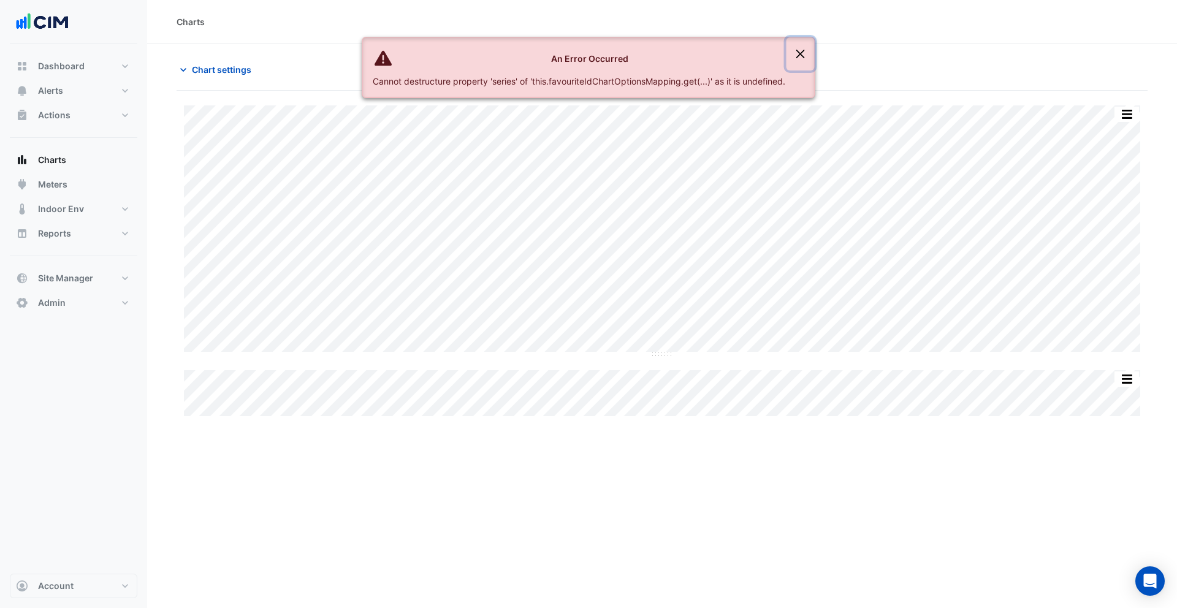
click at [799, 50] on button "Close" at bounding box center [801, 53] width 28 height 33
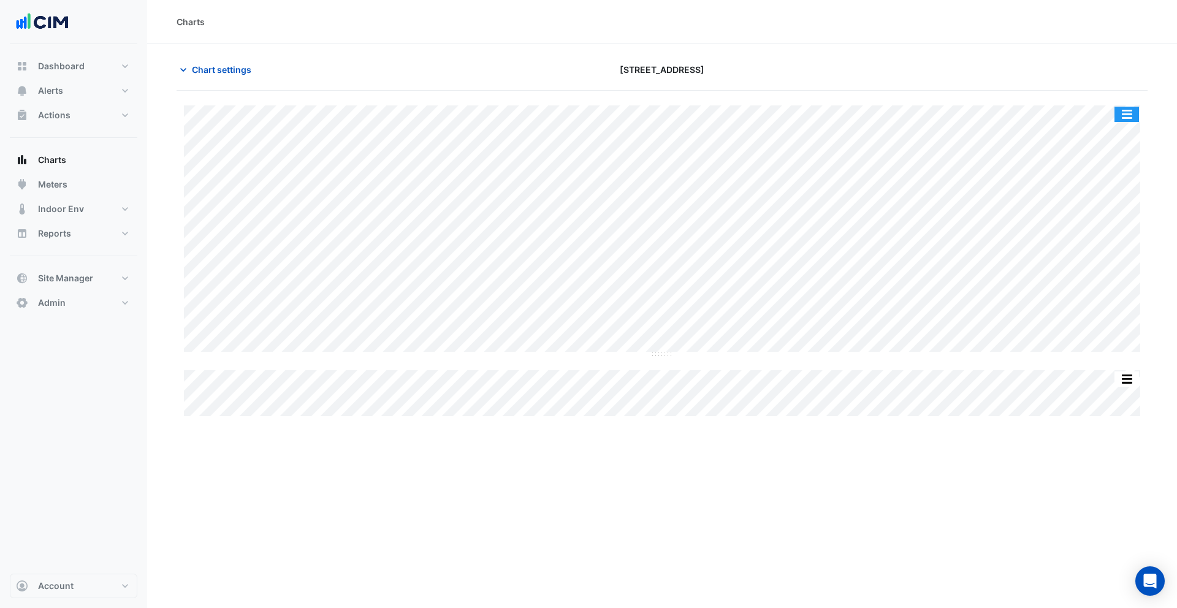
click at [1127, 113] on button "button" at bounding box center [1127, 114] width 25 height 15
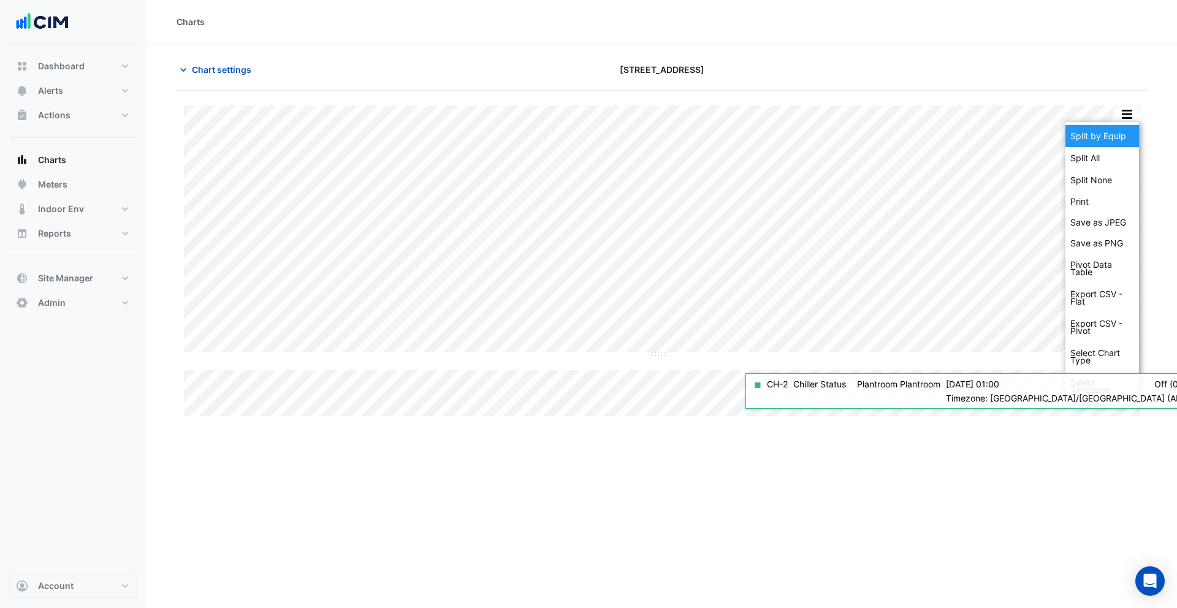
click at [1116, 134] on div "Split by Equip" at bounding box center [1102, 136] width 74 height 22
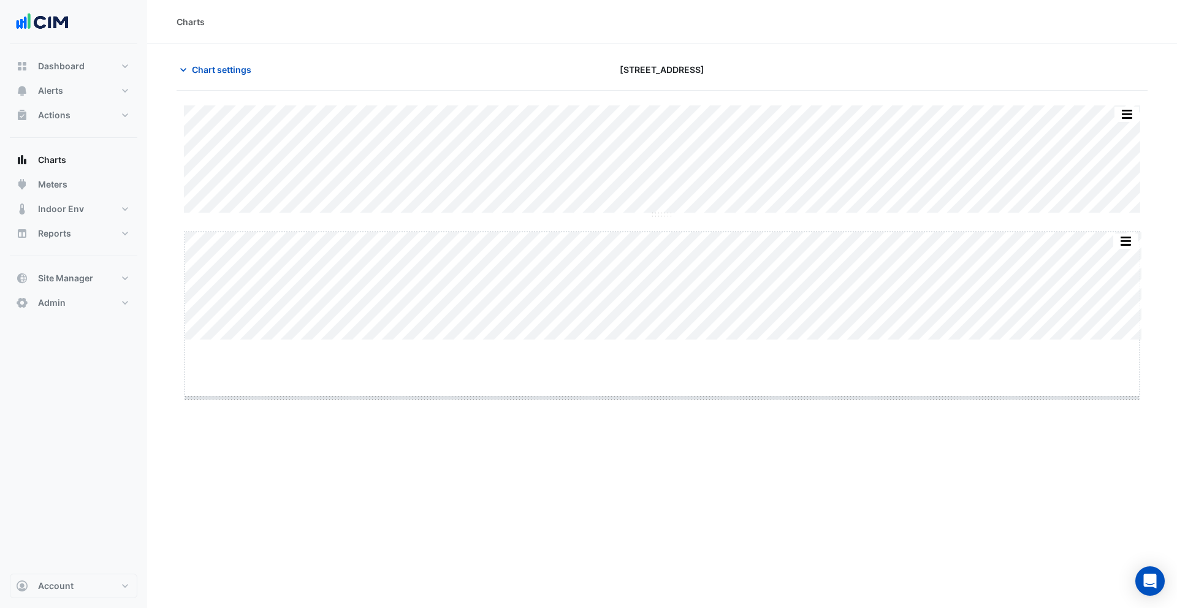
drag, startPoint x: 663, startPoint y: 340, endPoint x: 662, endPoint y: 410, distance: 69.9
click at [1100, 234] on button "button" at bounding box center [1102, 239] width 25 height 15
click at [75, 97] on button "Alerts" at bounding box center [74, 90] width 128 height 25
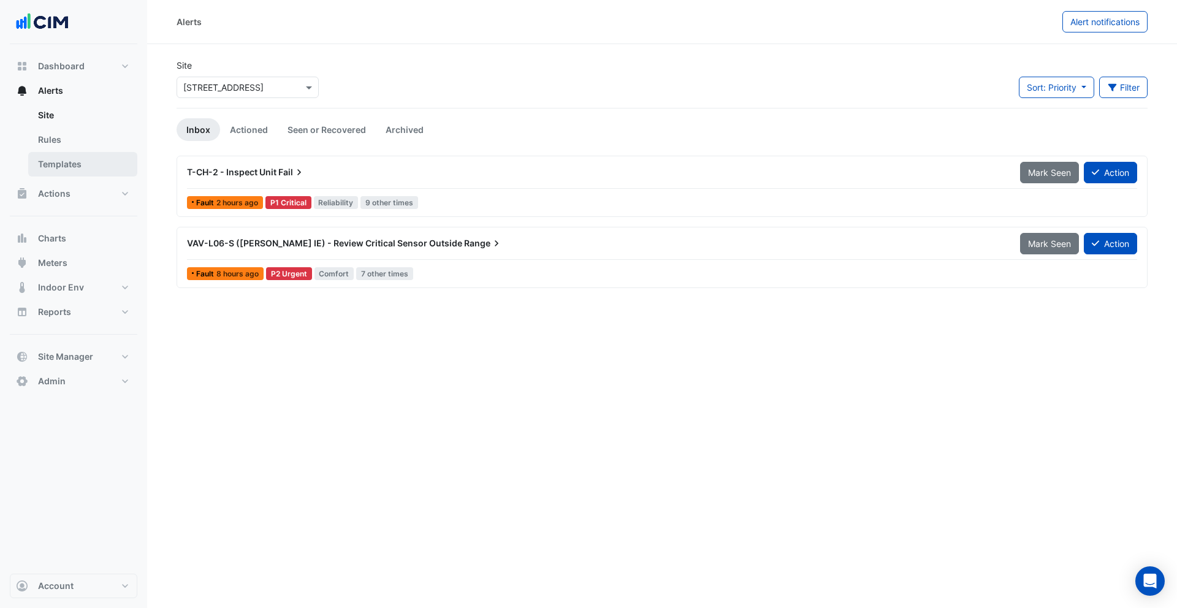
click at [75, 164] on link "Templates" at bounding box center [82, 164] width 109 height 25
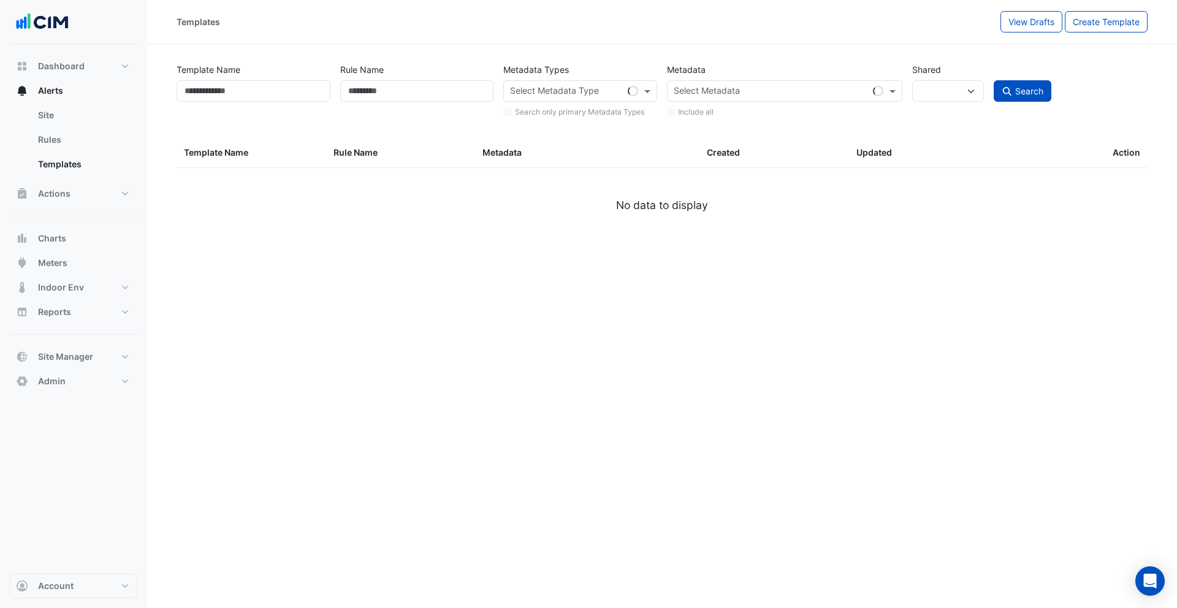
select select
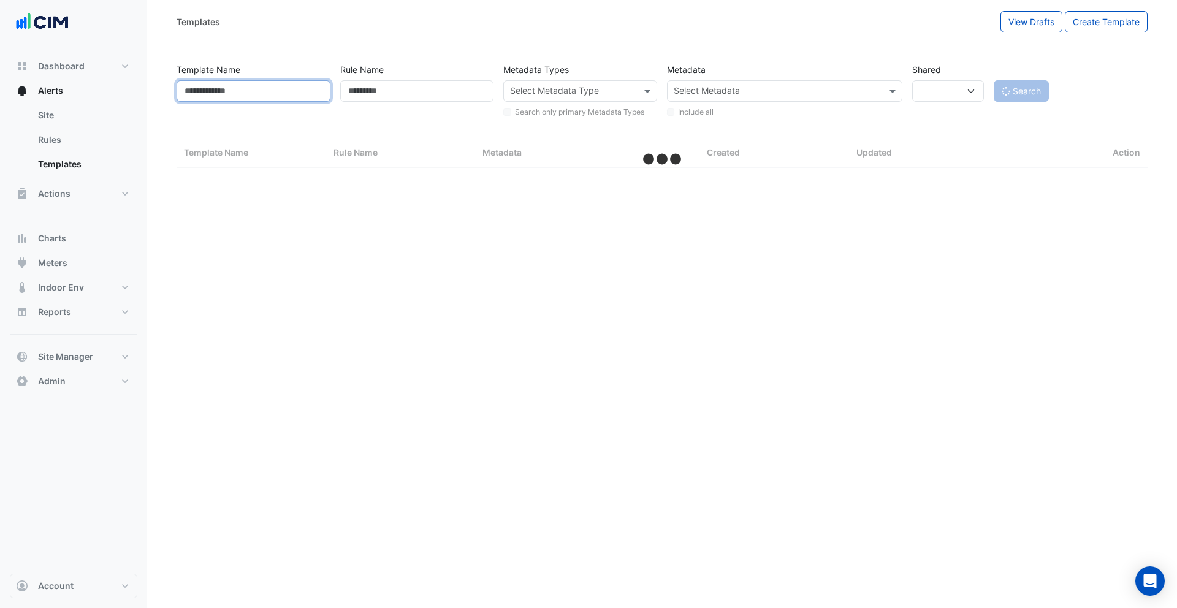
click at [264, 91] on input "Template Name" at bounding box center [254, 90] width 154 height 21
select select "***"
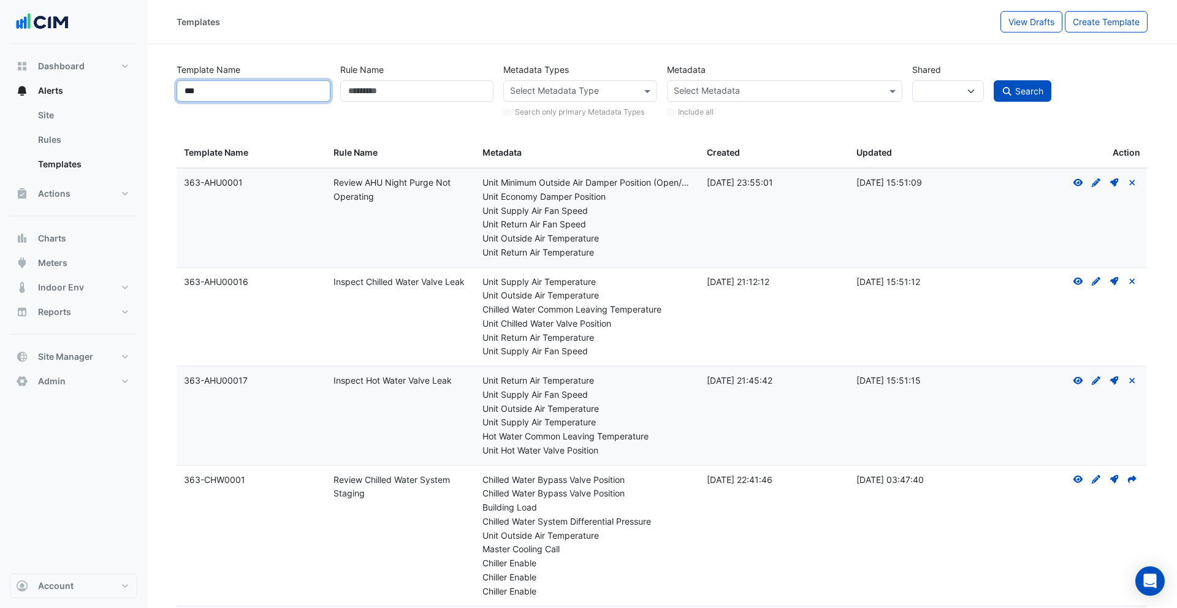
type input "***"
click at [994, 80] on button "Search" at bounding box center [1023, 90] width 58 height 21
select select
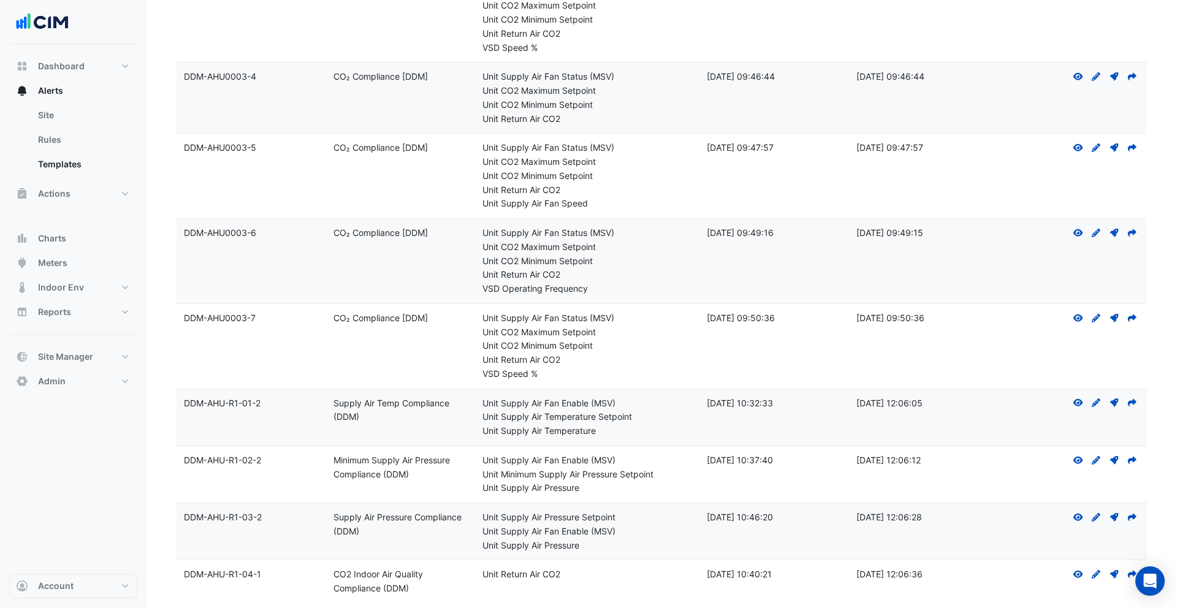
scroll to position [1542, 0]
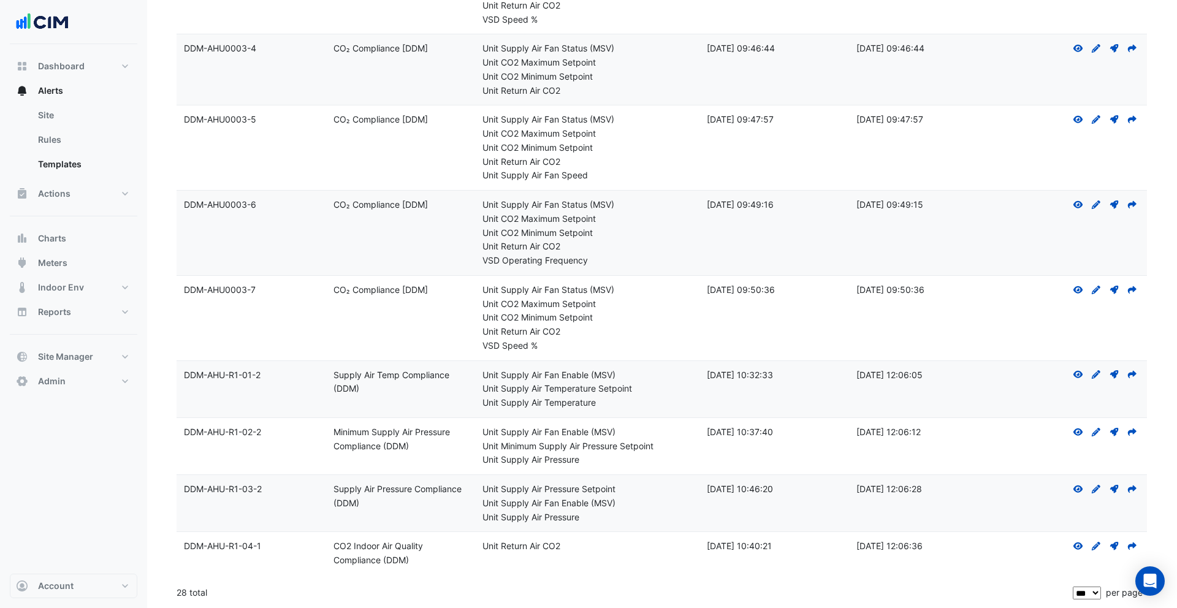
drag, startPoint x: 188, startPoint y: 375, endPoint x: 239, endPoint y: 377, distance: 51.5
click at [239, 377] on div "Template Name: DDM-AHU-R1-01-2" at bounding box center [251, 375] width 135 height 14
drag, startPoint x: 485, startPoint y: 373, endPoint x: 611, endPoint y: 378, distance: 126.4
click at [611, 378] on div "Unit Supply Air Fan Enable (MSV)" at bounding box center [587, 375] width 210 height 14
click at [105, 71] on button "Dashboard" at bounding box center [74, 66] width 128 height 25
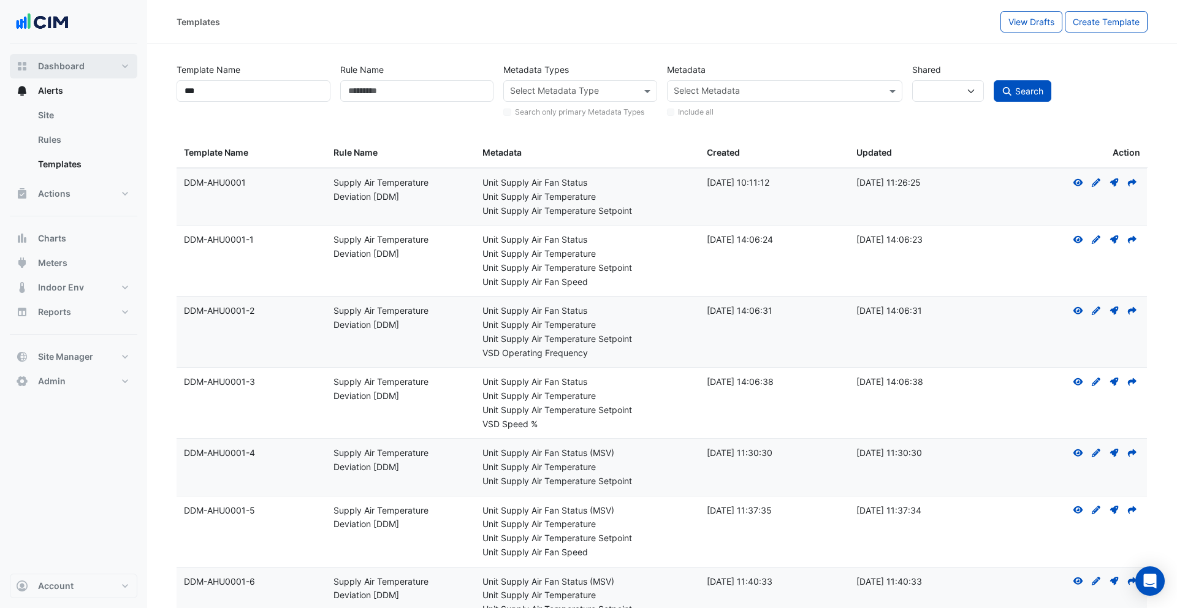
select select "***"
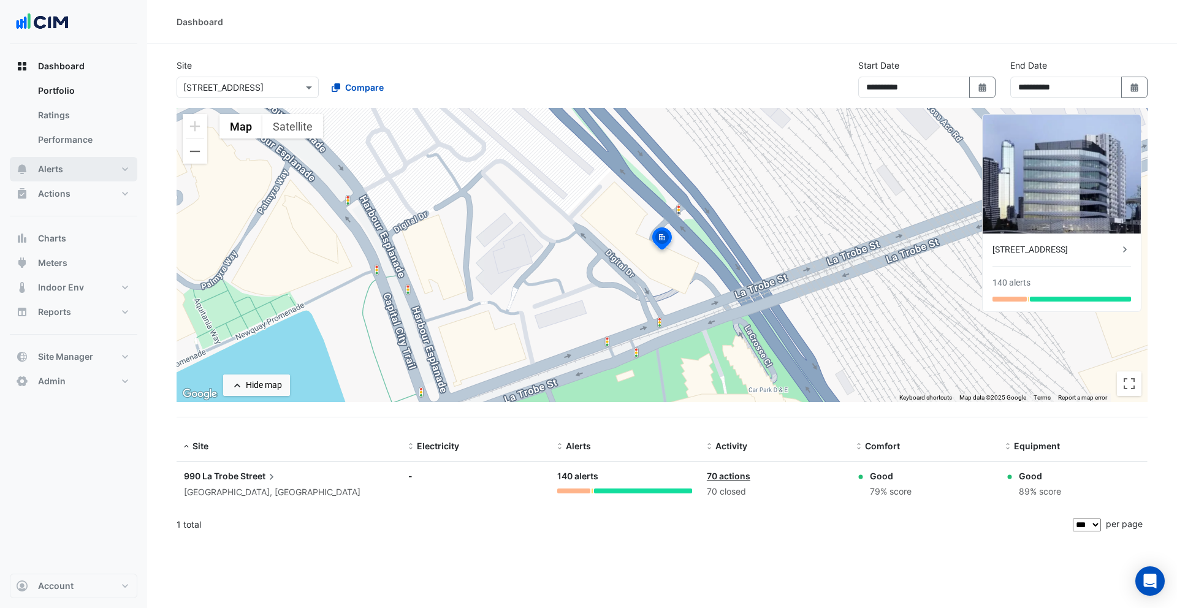
click at [89, 175] on button "Alerts" at bounding box center [74, 169] width 128 height 25
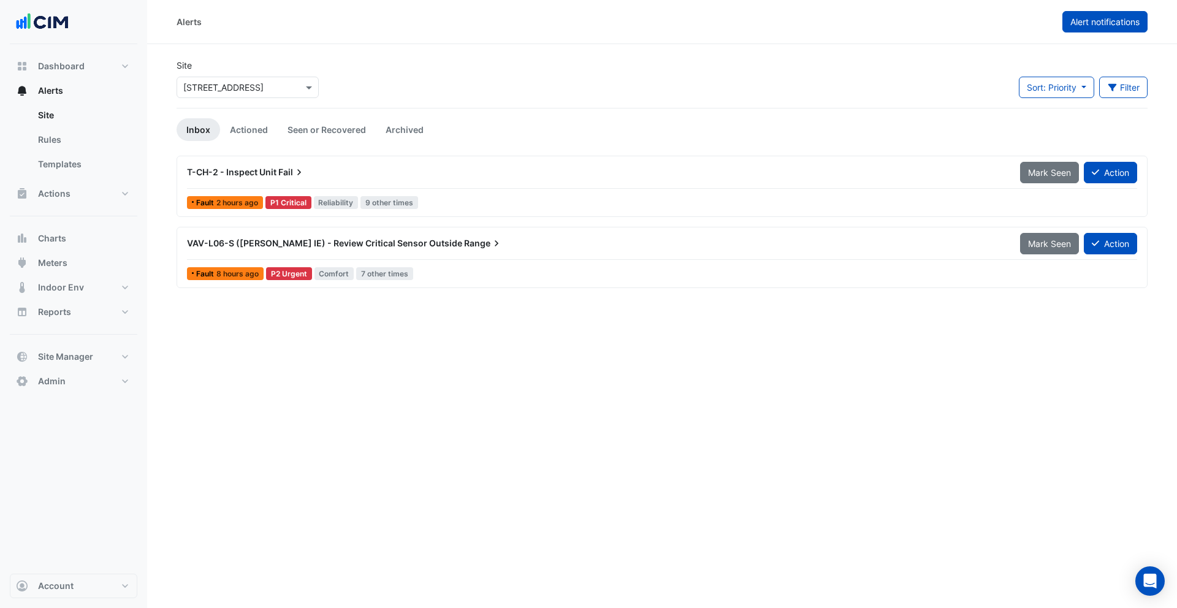
click at [1090, 24] on span "Alert notifications" at bounding box center [1104, 22] width 69 height 10
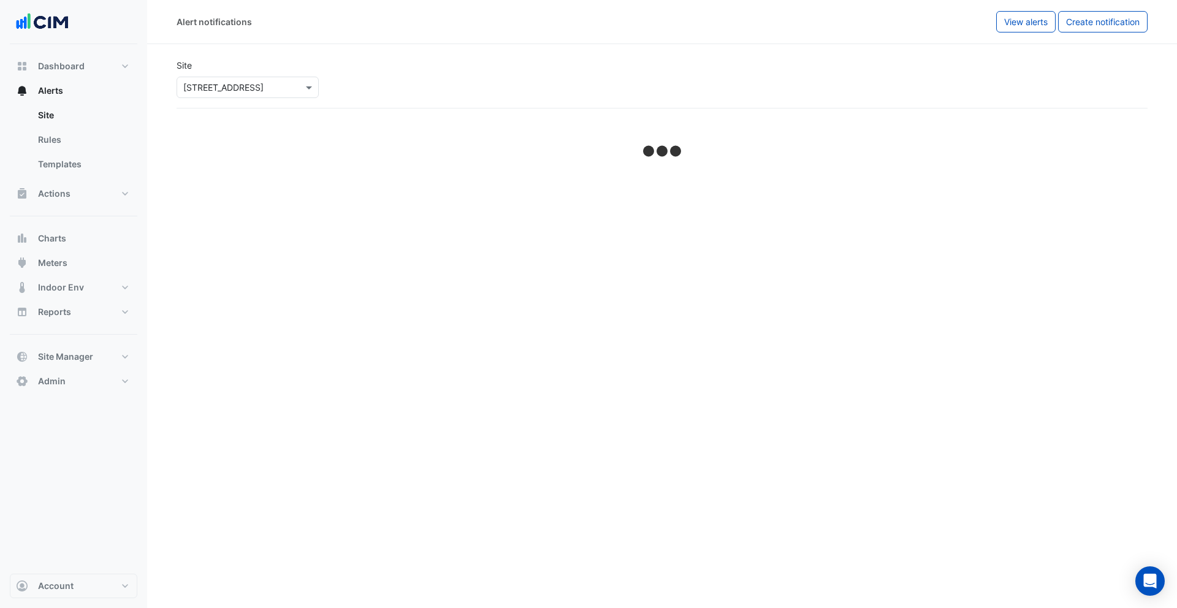
select select "******"
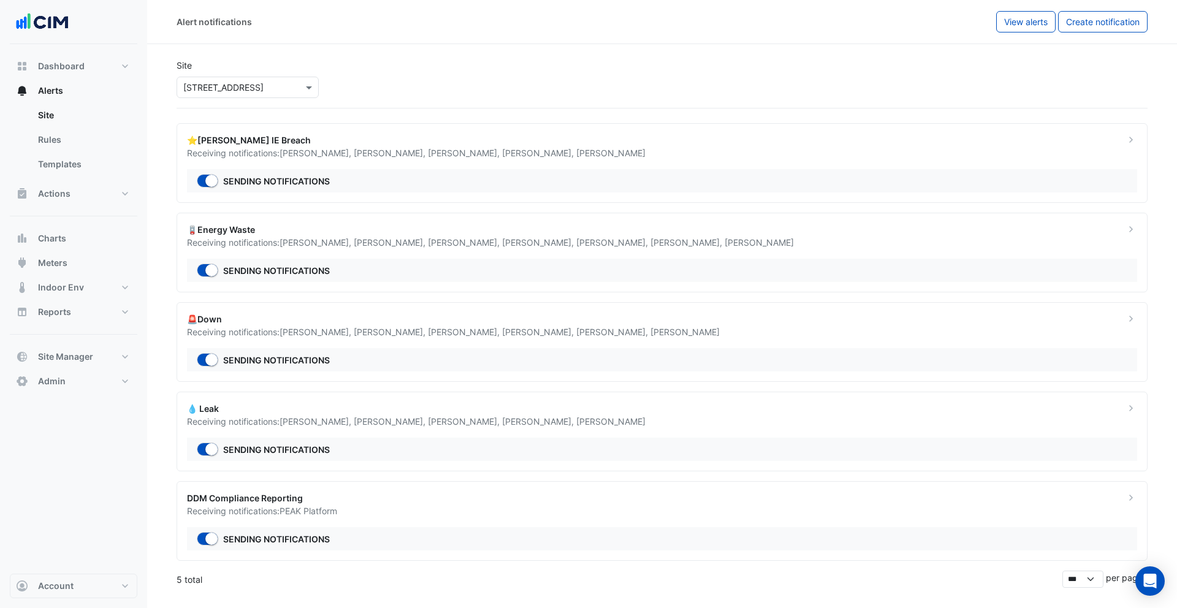
click at [262, 513] on div "Receiving notifications: PEAK Platform" at bounding box center [648, 511] width 923 height 13
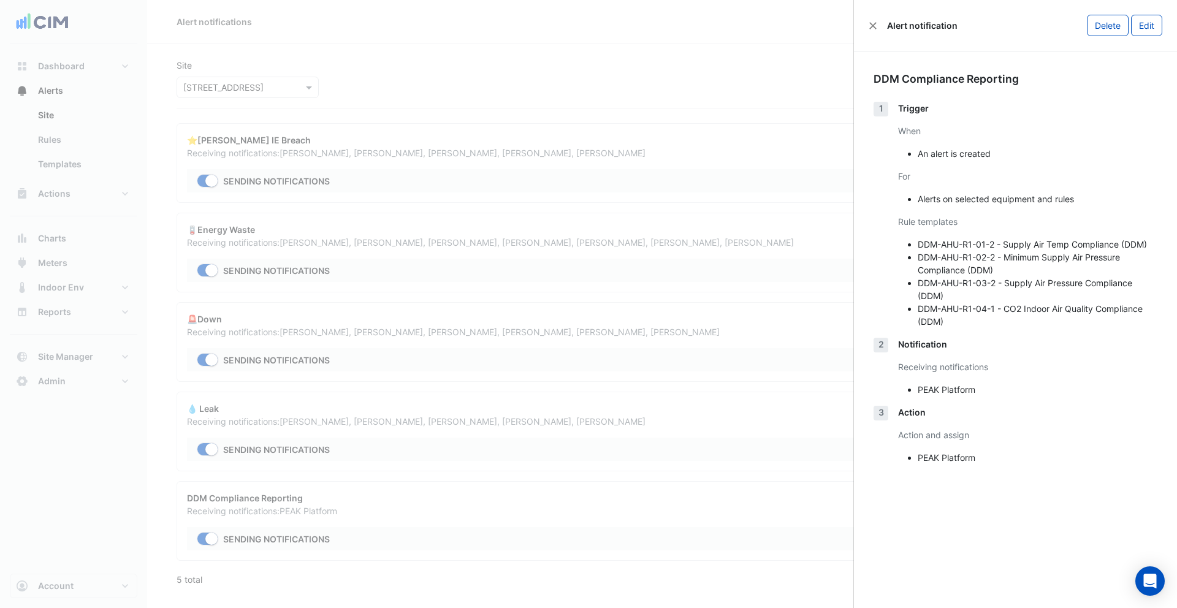
click at [397, 323] on ngb-offcanvas-backdrop at bounding box center [588, 304] width 1177 height 608
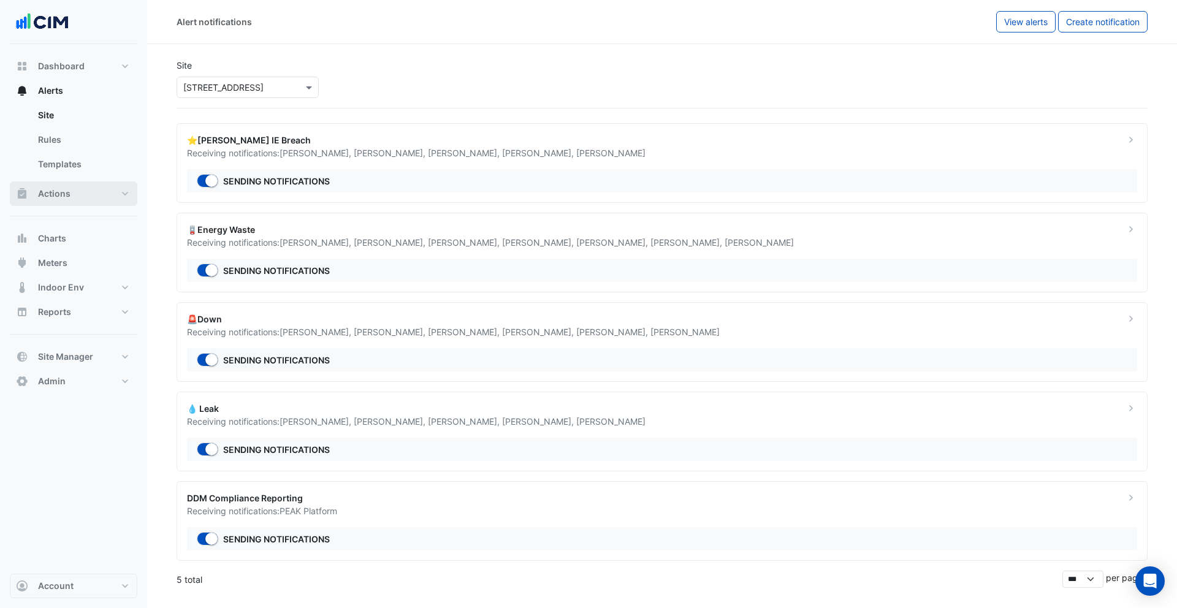
click at [78, 202] on button "Actions" at bounding box center [74, 193] width 128 height 25
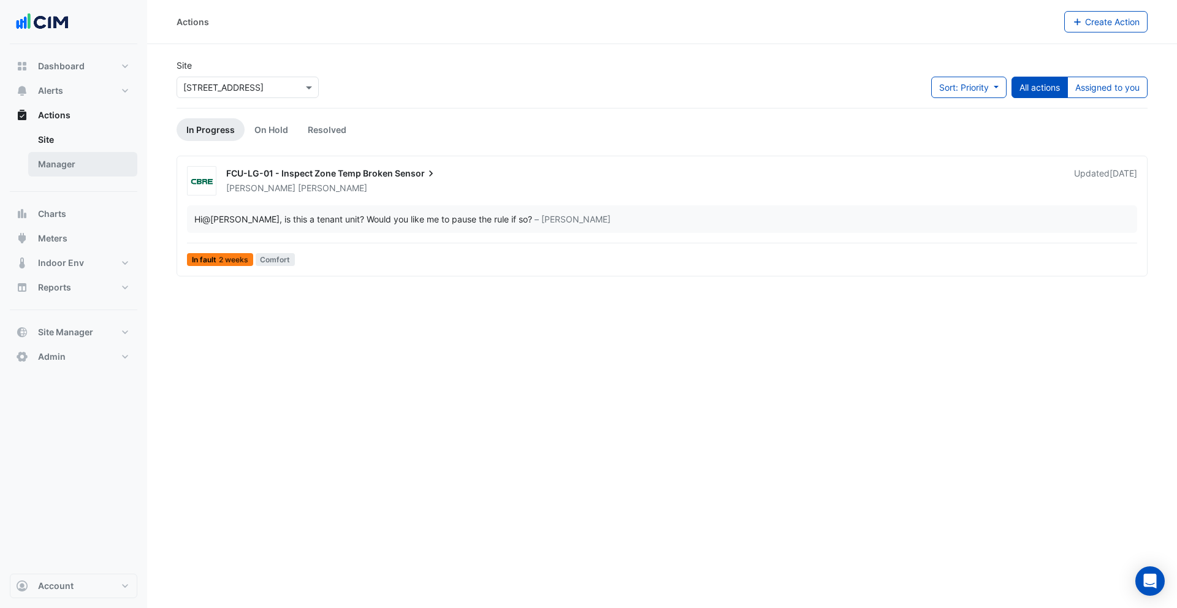
click at [79, 169] on link "Manager" at bounding box center [82, 164] width 109 height 25
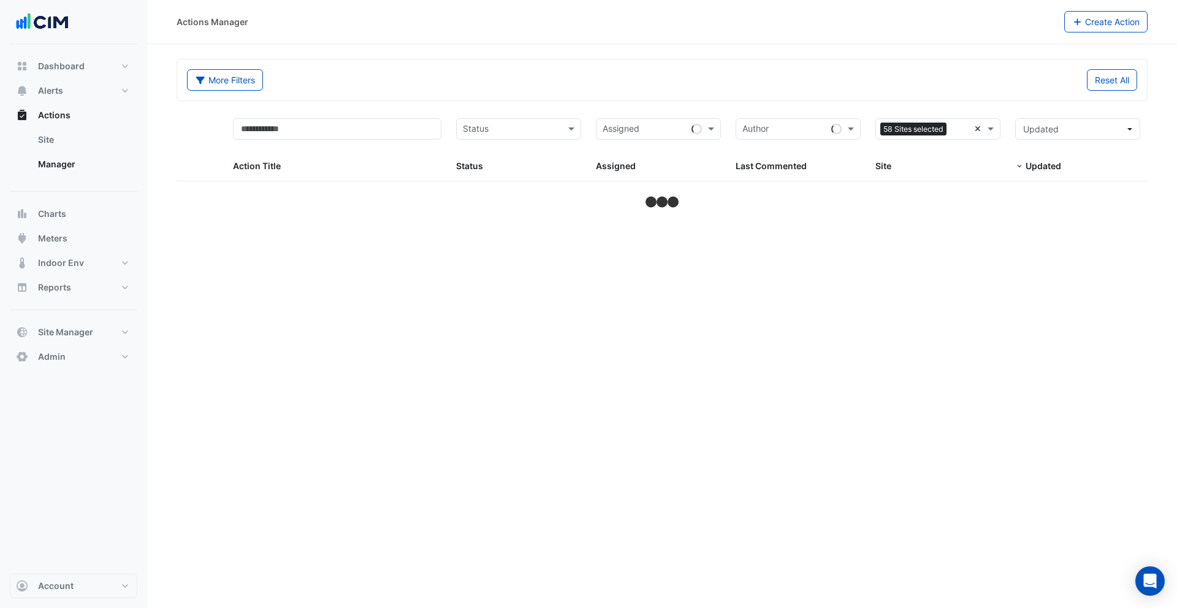
select select "***"
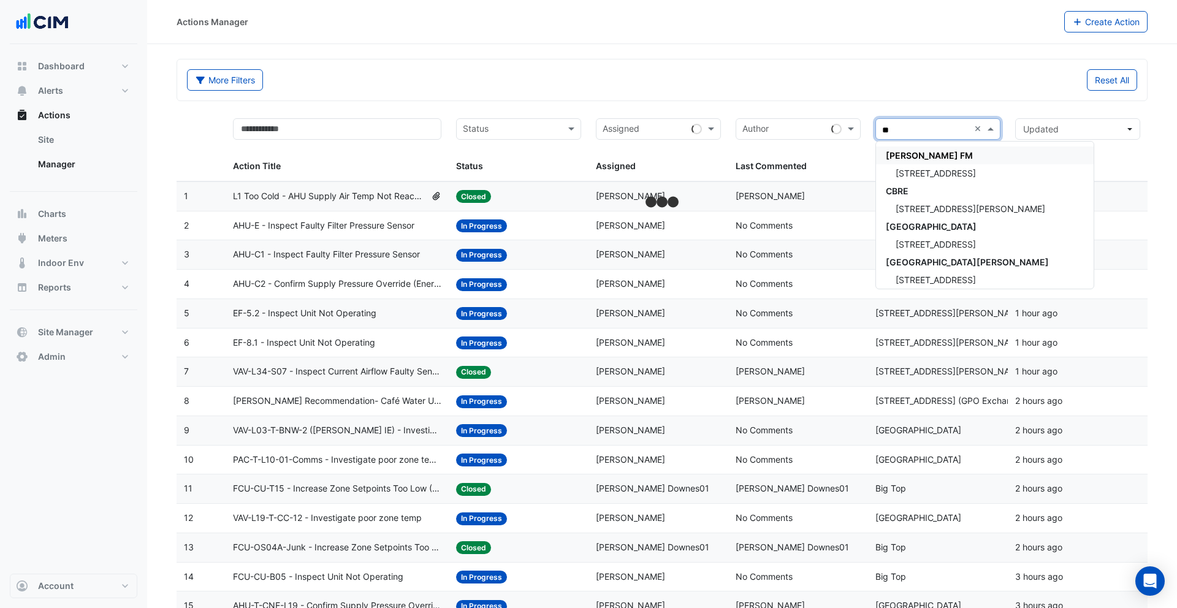
type input "***"
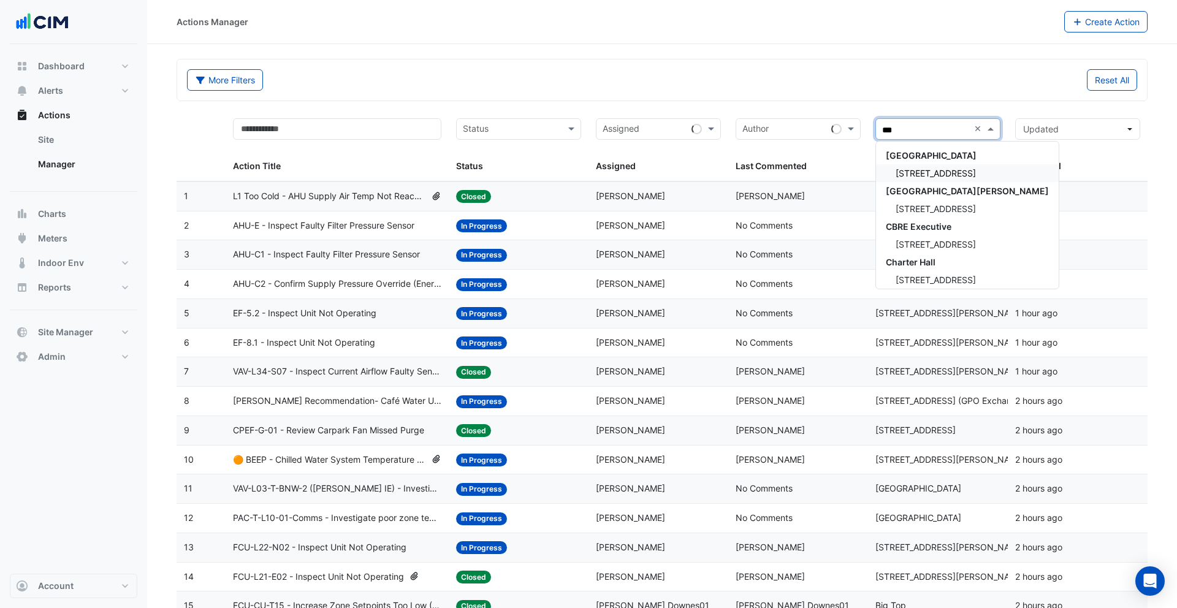
click at [919, 175] on span "[STREET_ADDRESS]" at bounding box center [936, 173] width 80 height 10
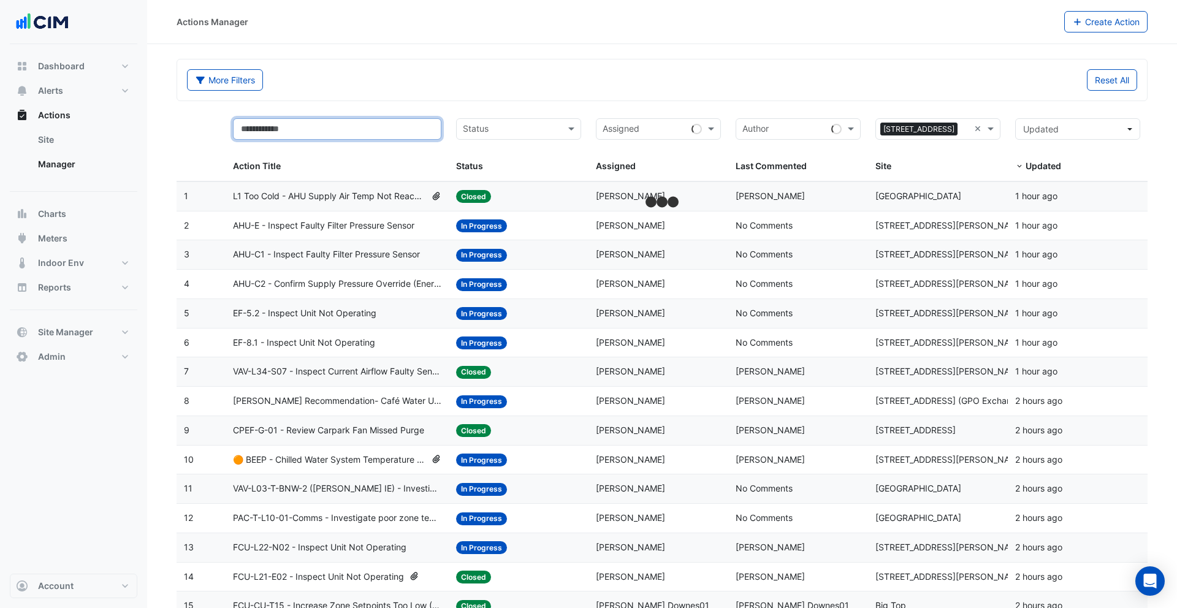
click at [335, 134] on input "text" at bounding box center [337, 128] width 209 height 21
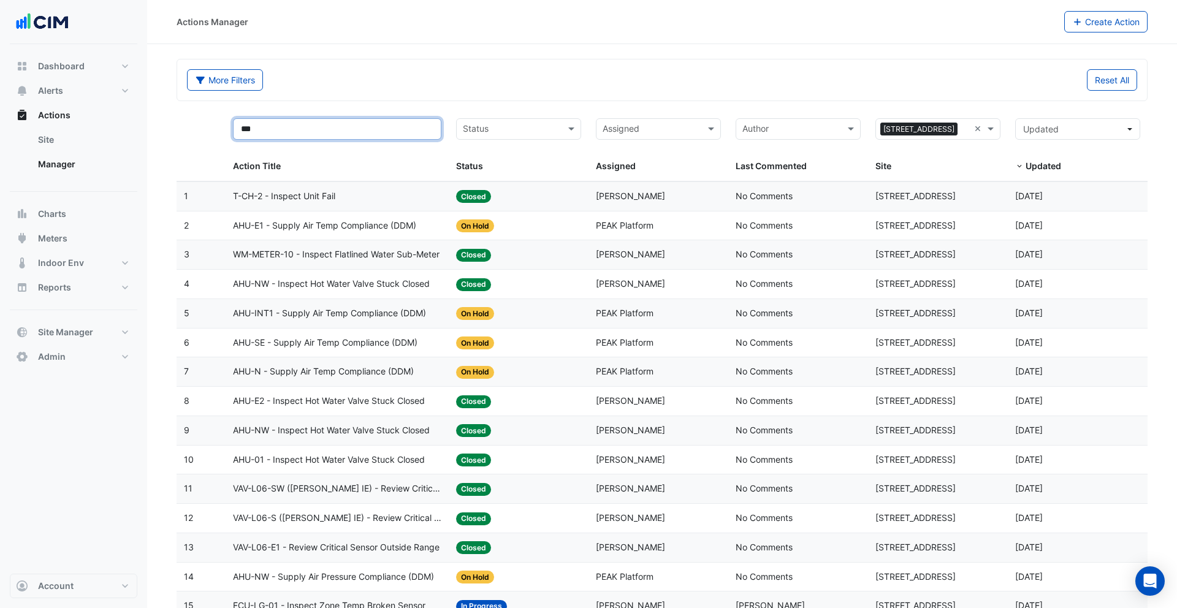
type input "***"
click at [410, 86] on div "More Filters" at bounding box center [421, 79] width 482 height 21
click at [360, 221] on span "AHU-E1 - Supply Air Temp Compliance (DDM)" at bounding box center [324, 226] width 183 height 14
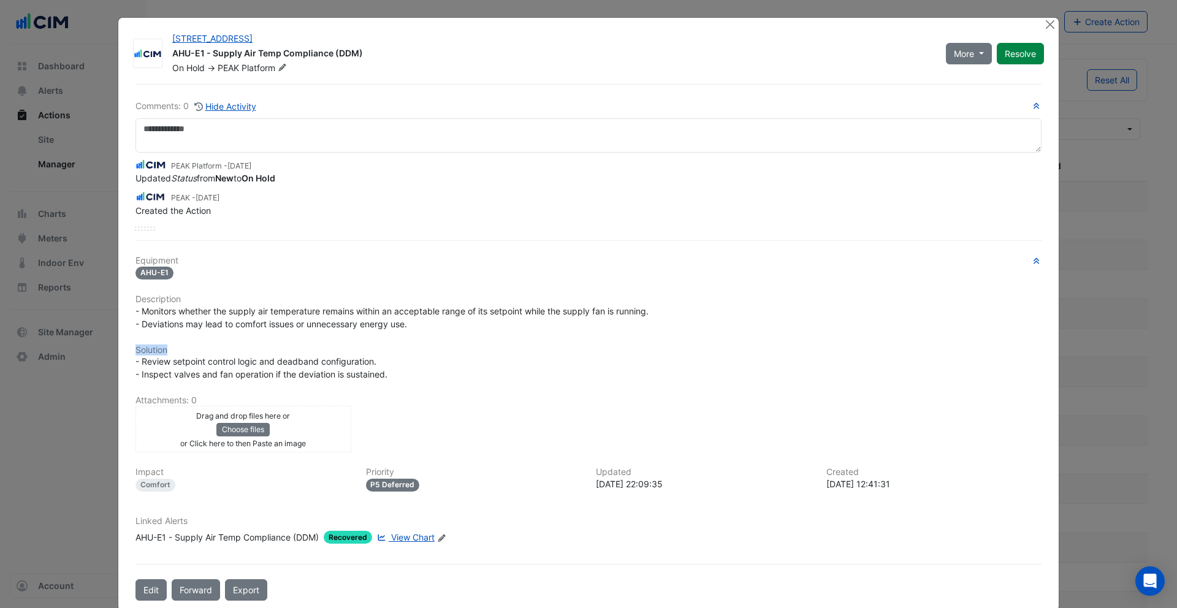
drag, startPoint x: 159, startPoint y: 341, endPoint x: 219, endPoint y: 346, distance: 60.9
click at [219, 346] on div "Equipment AHU-E1 Description - Monitors whether the supply air temperature rema…" at bounding box center [588, 405] width 906 height 299
click at [178, 330] on div "Equipment AHU-E1 Description - Monitors whether the supply air temperature rema…" at bounding box center [588, 405] width 906 height 299
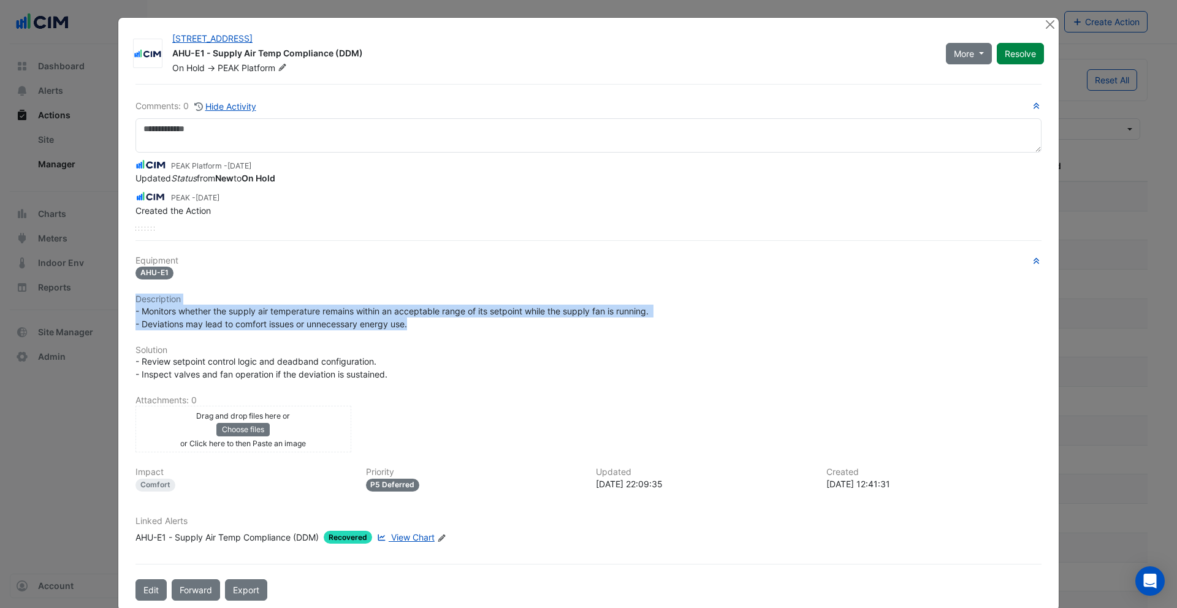
drag, startPoint x: 136, startPoint y: 301, endPoint x: 433, endPoint y: 319, distance: 297.9
click at [433, 319] on div "Equipment AHU-E1 Description - Monitors whether the supply air temperature rema…" at bounding box center [588, 405] width 906 height 299
click at [433, 319] on div "- Monitors whether the supply air temperature remains within an acceptable rang…" at bounding box center [588, 318] width 906 height 26
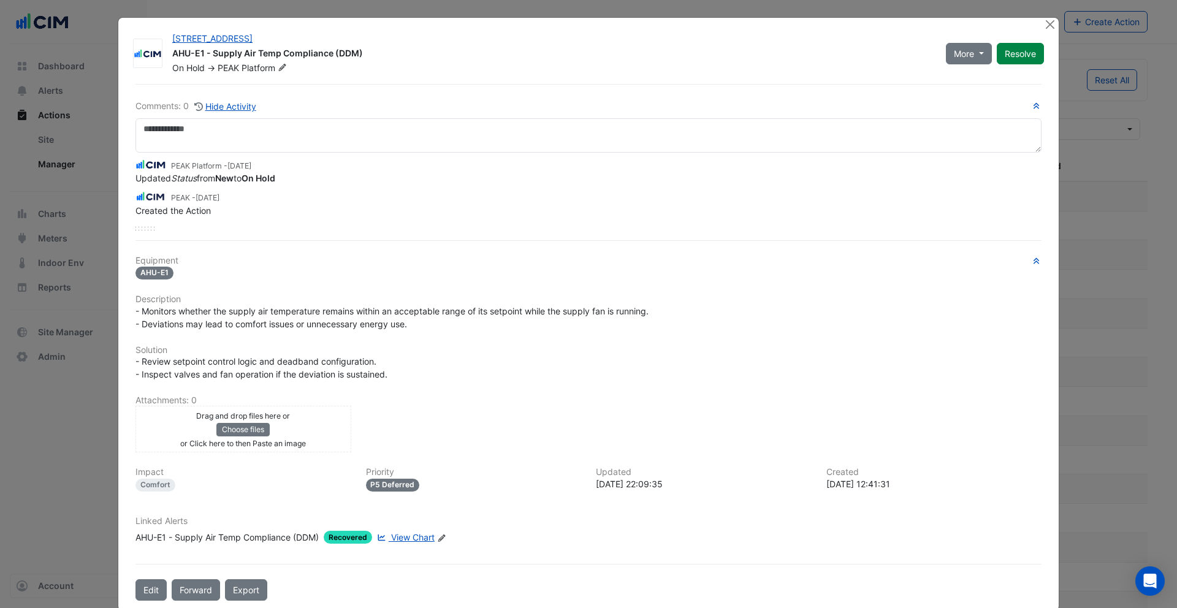
scroll to position [18, 0]
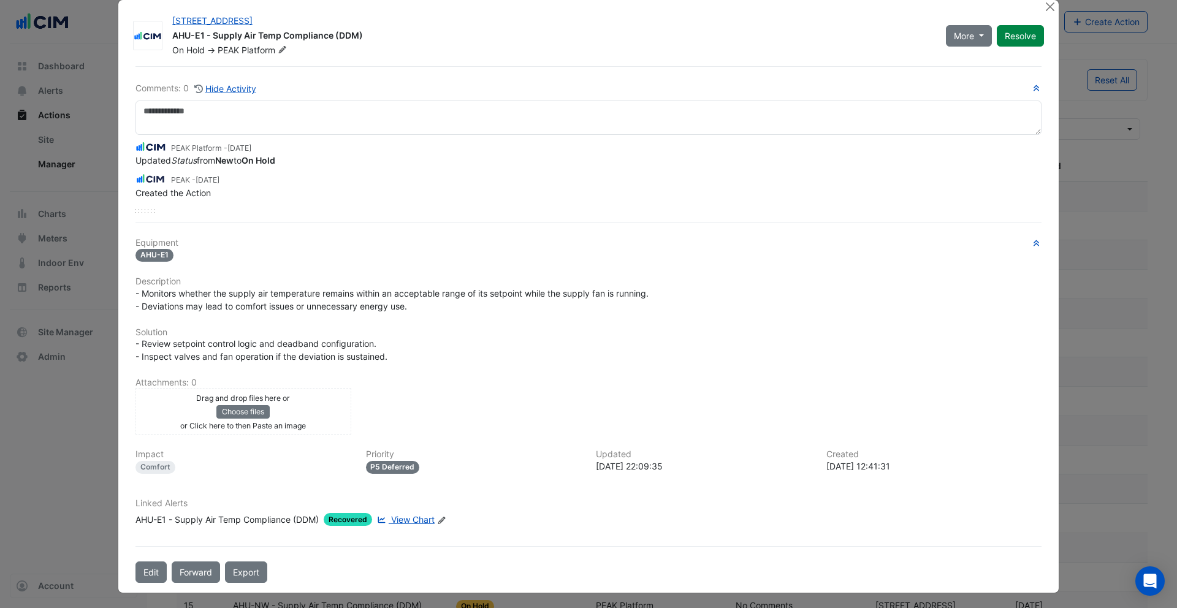
click at [270, 516] on div "AHU-E1 - Supply Air Temp Compliance (DDM)" at bounding box center [226, 519] width 183 height 13
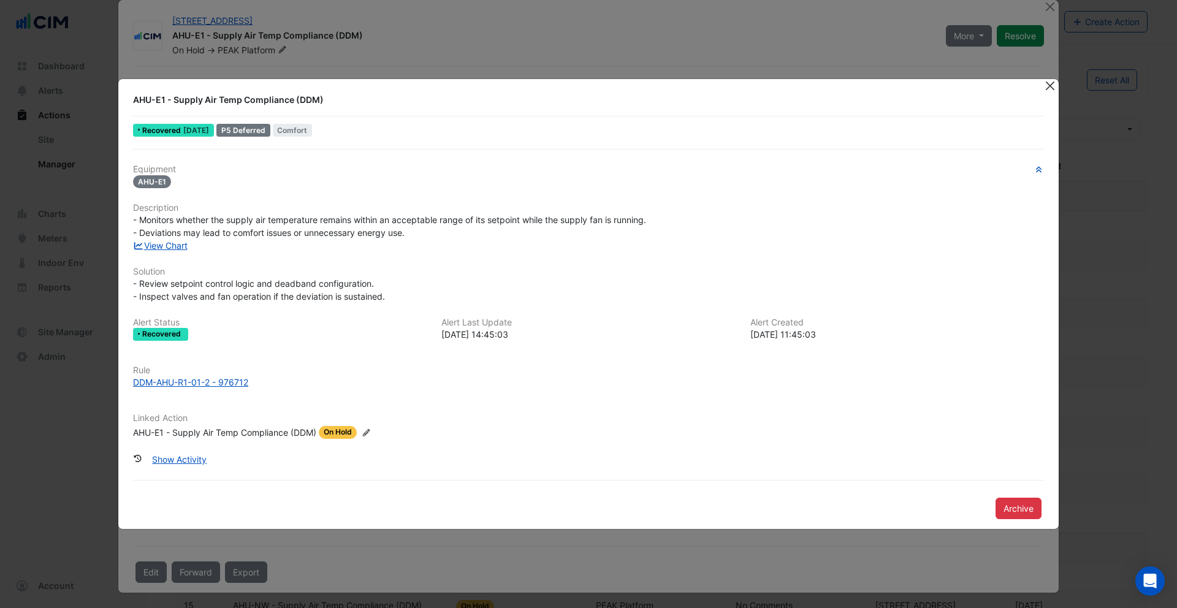
click at [1044, 91] on button "Close" at bounding box center [1049, 85] width 13 height 13
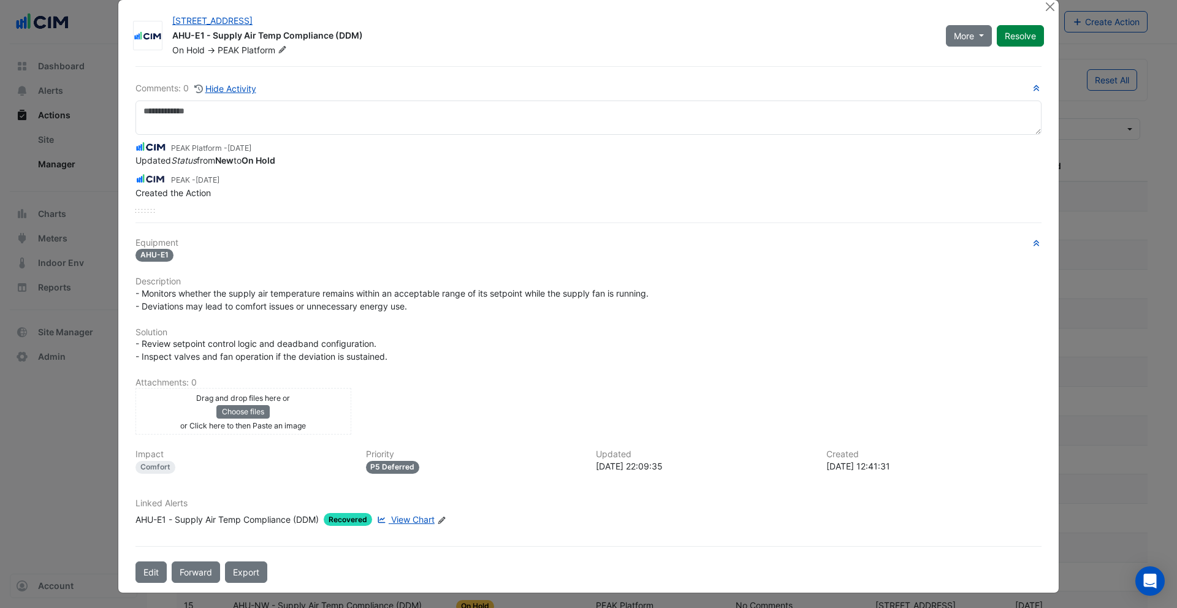
click at [261, 520] on div "AHU-E1 - Supply Air Temp Compliance (DDM)" at bounding box center [226, 519] width 183 height 13
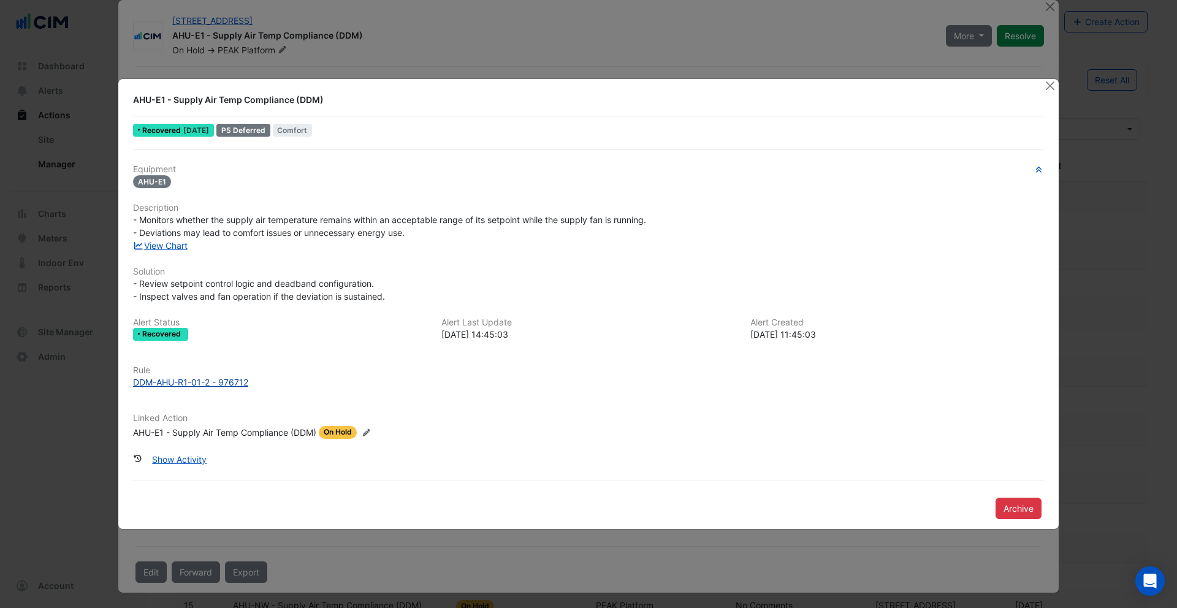
click at [197, 381] on div "DDM-AHU-R1-01-2 - 976712" at bounding box center [190, 382] width 115 height 13
click at [1052, 85] on button "Close" at bounding box center [1049, 85] width 13 height 13
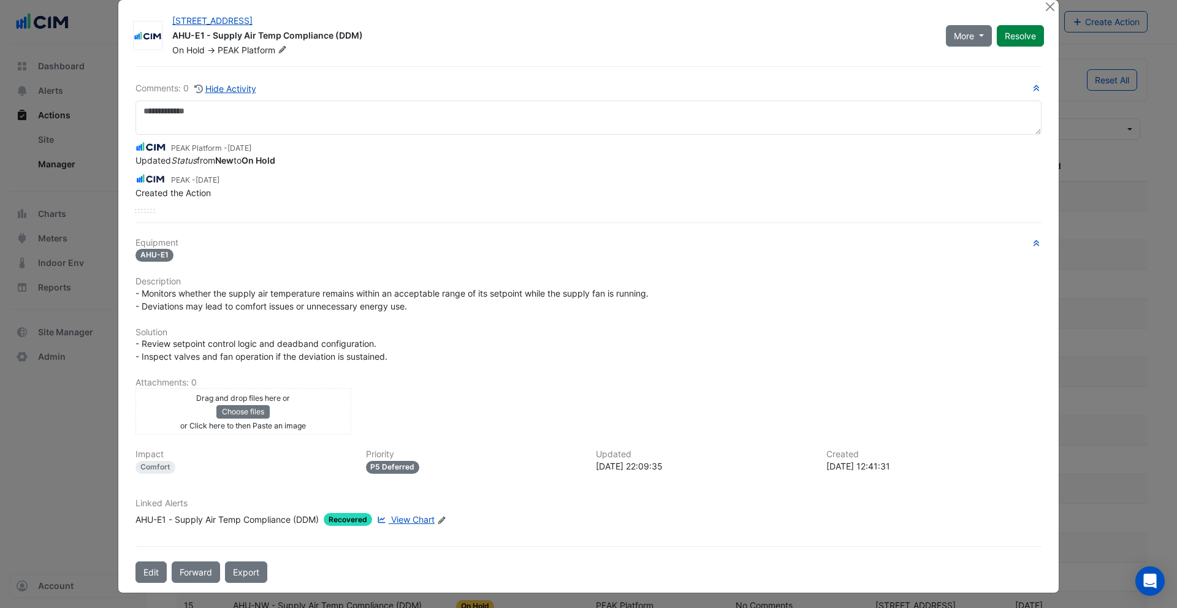
scroll to position [0, 0]
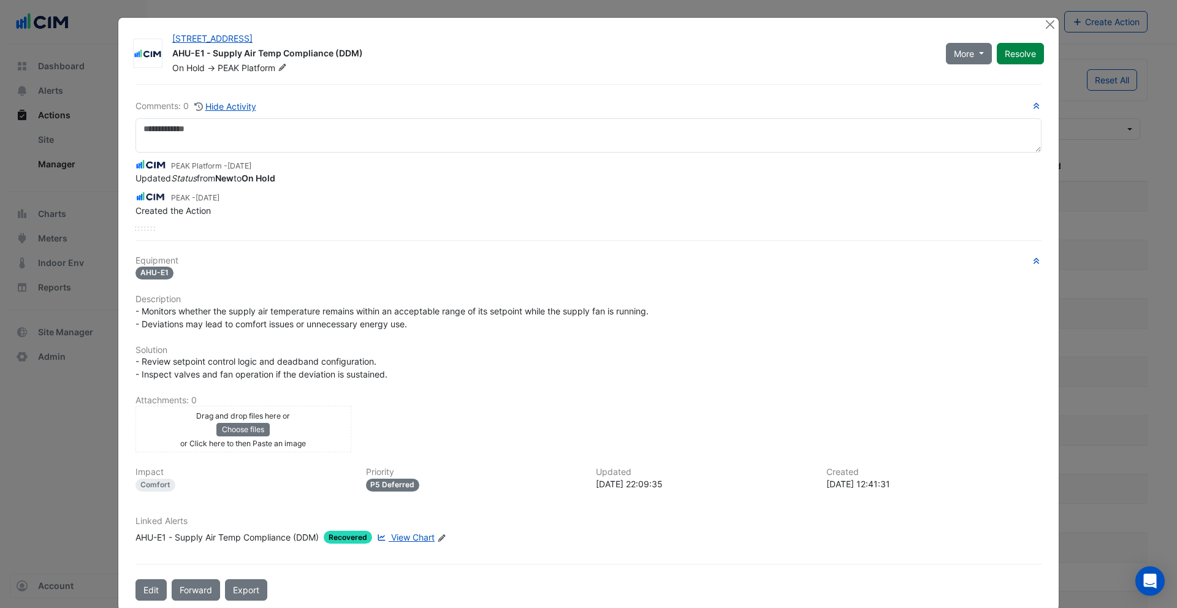
click at [288, 538] on div "AHU-E1 - Supply Air Temp Compliance (DDM)" at bounding box center [226, 537] width 183 height 13
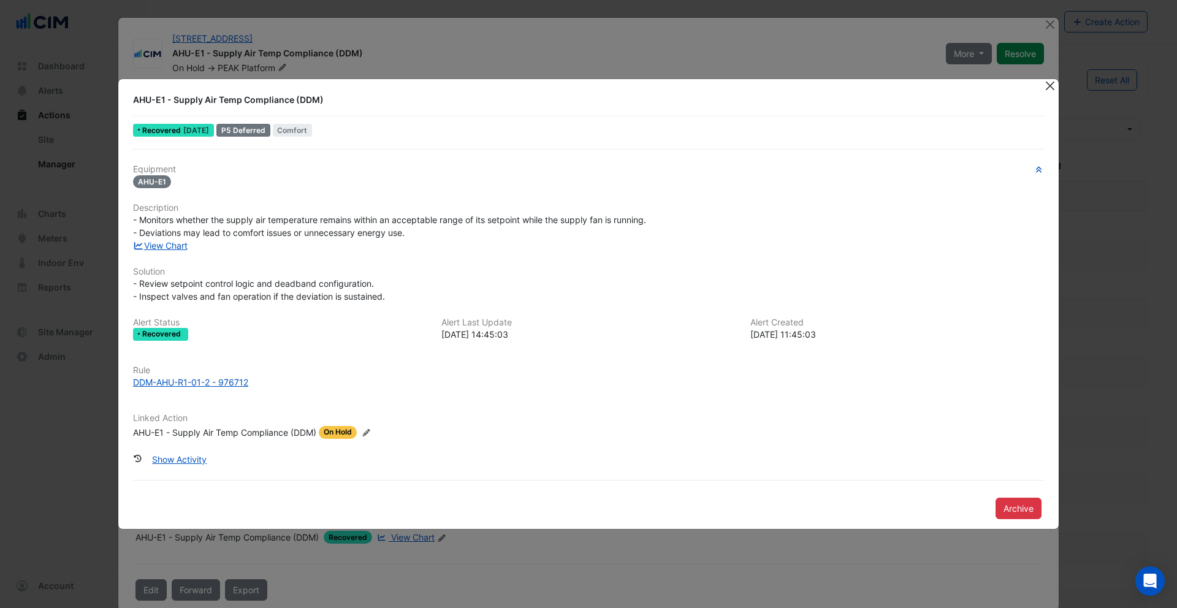
click at [1046, 84] on button "Close" at bounding box center [1049, 85] width 13 height 13
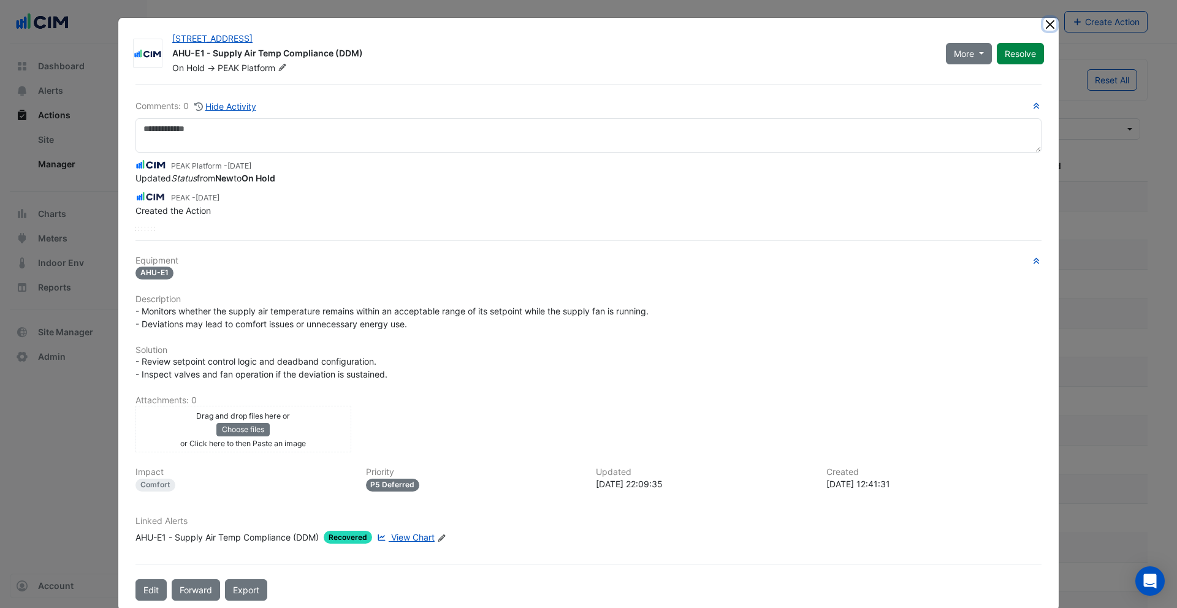
click at [1045, 26] on button "Close" at bounding box center [1049, 24] width 13 height 13
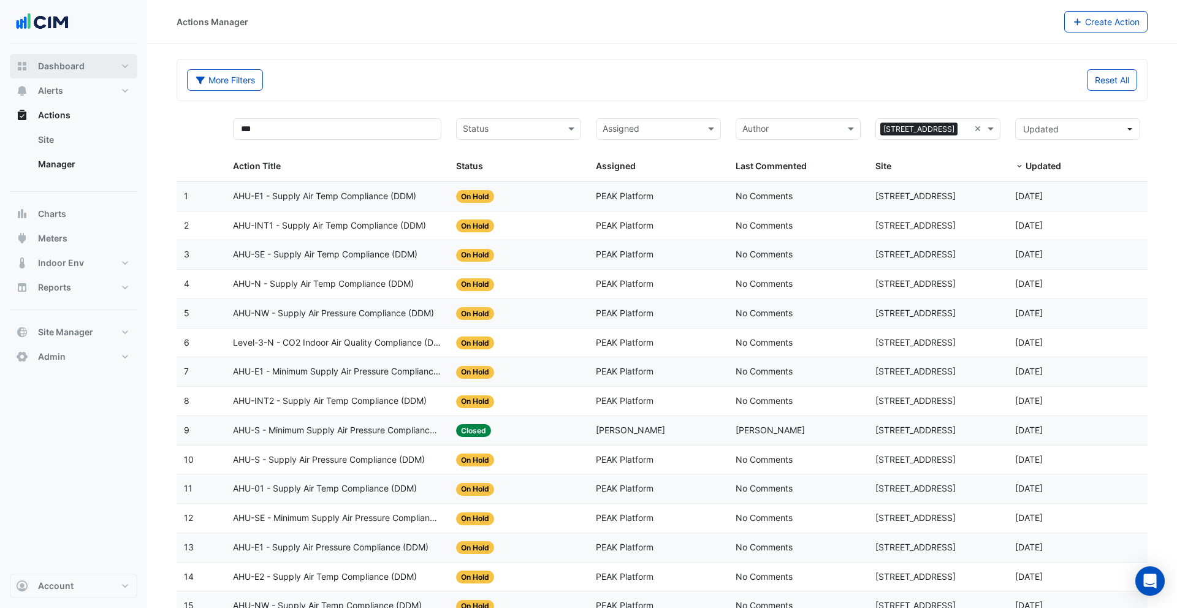
click at [99, 69] on button "Dashboard" at bounding box center [74, 66] width 128 height 25
select select "***"
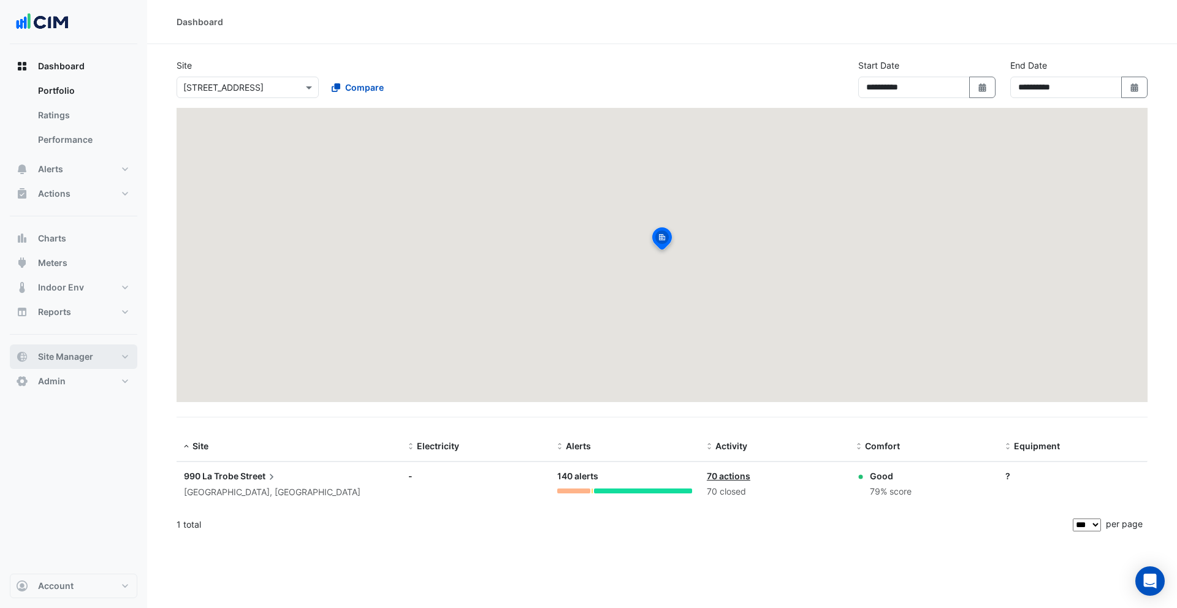
click at [64, 353] on span "Site Manager" at bounding box center [65, 357] width 55 height 12
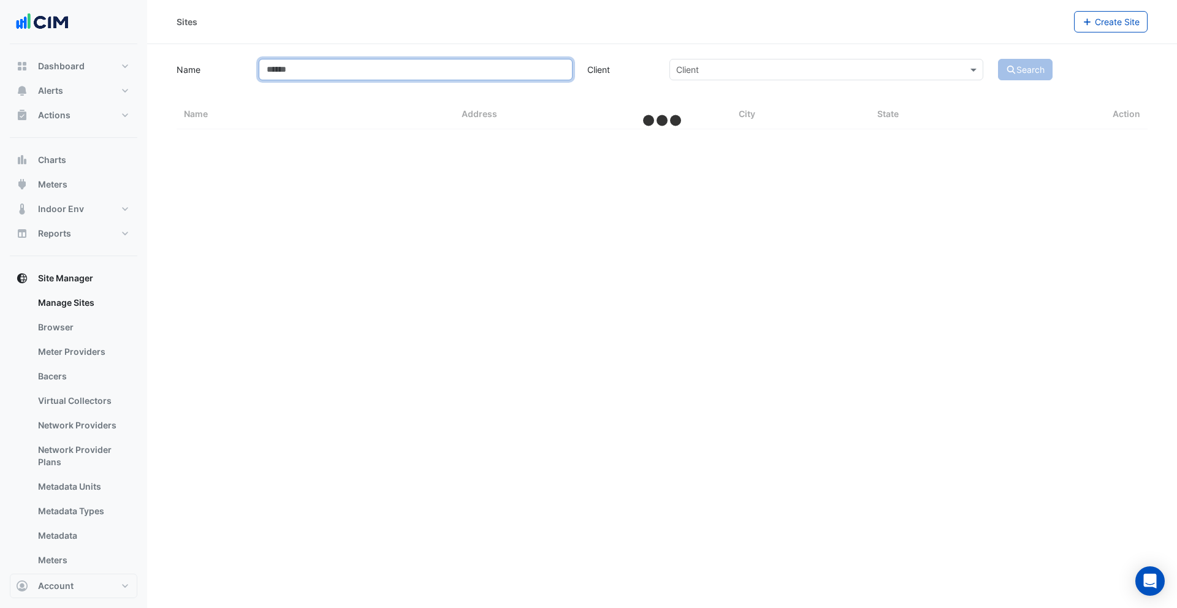
click at [304, 73] on input "Name" at bounding box center [416, 69] width 314 height 21
select select "***"
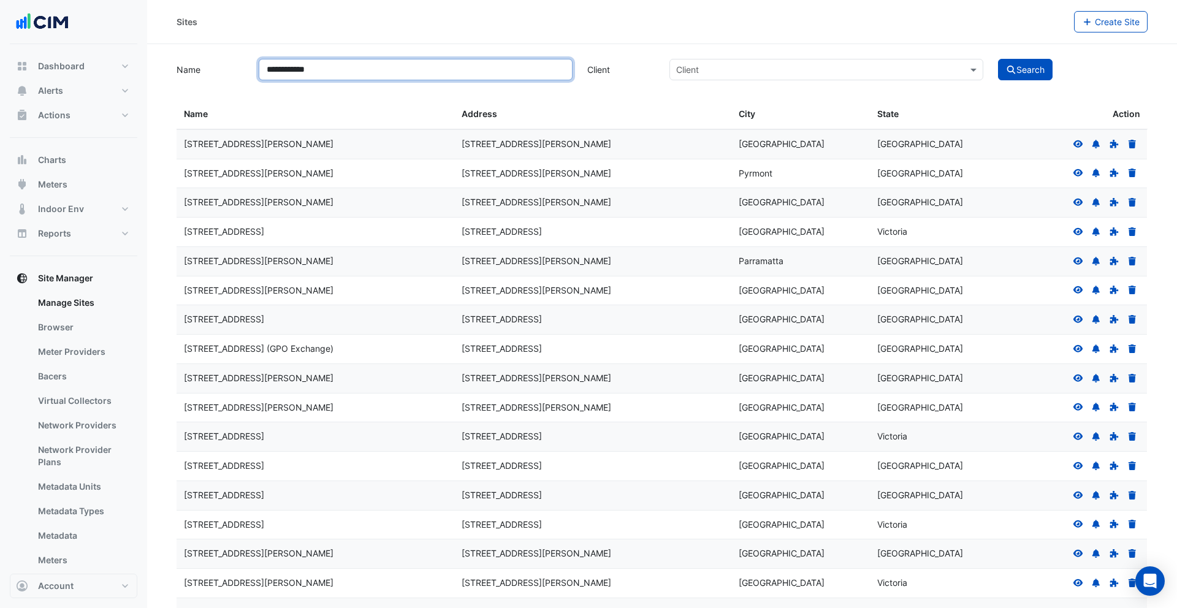
click at [998, 59] on button "Search" at bounding box center [1025, 69] width 55 height 21
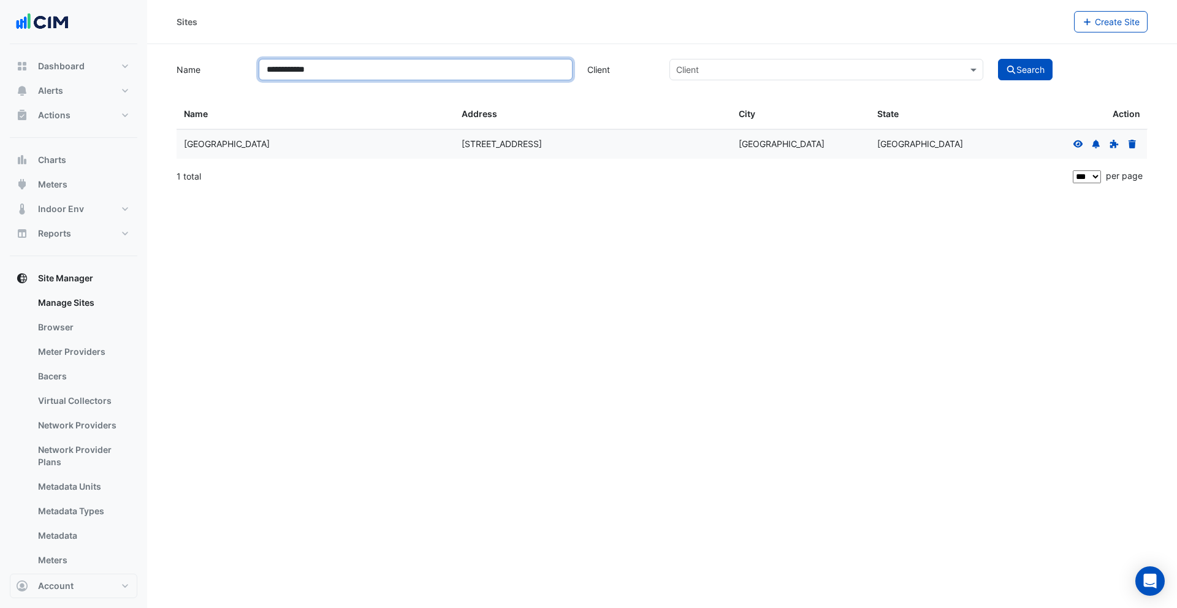
click at [368, 75] on input "**********" at bounding box center [416, 69] width 314 height 21
type input "**********"
click at [998, 59] on button "Search" at bounding box center [1025, 69] width 55 height 21
click at [1078, 140] on icon at bounding box center [1078, 144] width 11 height 9
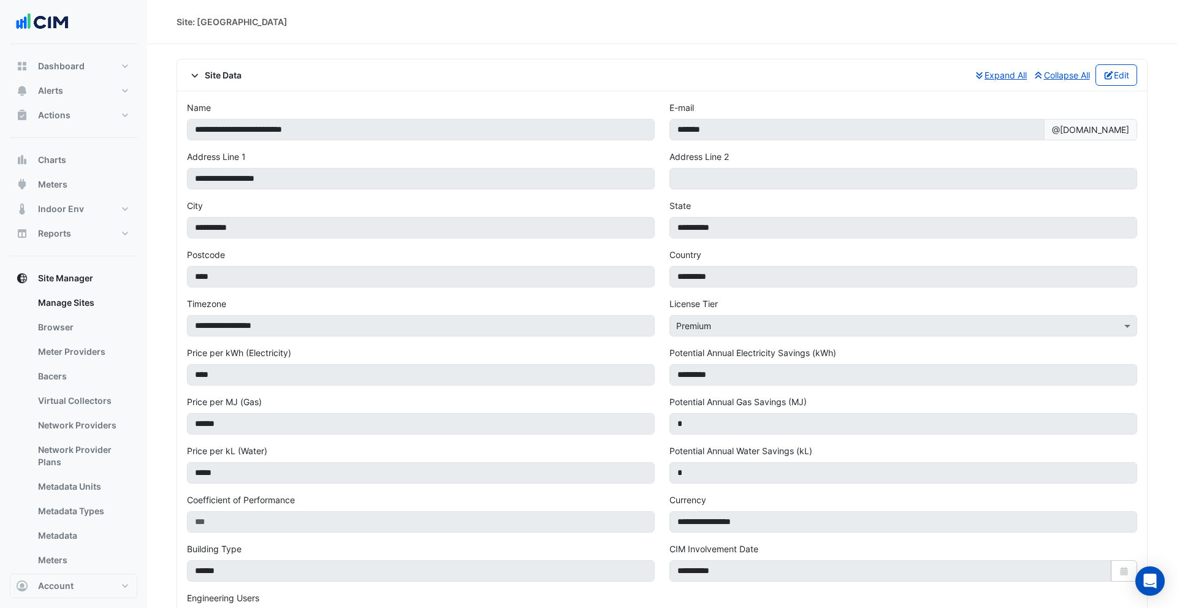
click at [221, 77] on span "Site Data" at bounding box center [214, 75] width 55 height 13
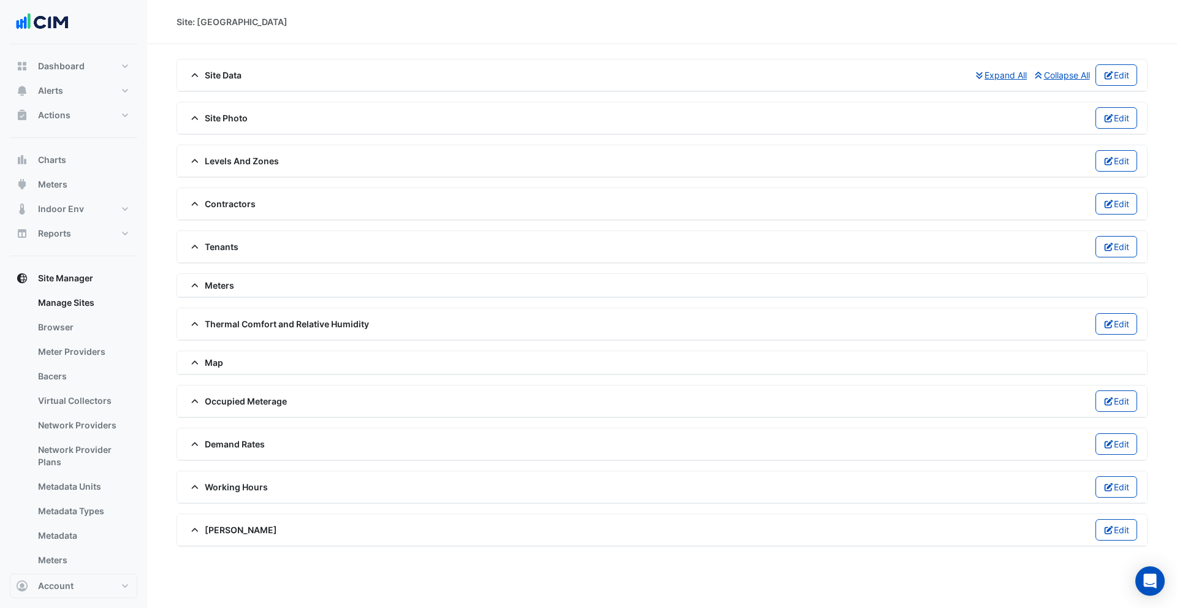
click at [222, 284] on span "Meters" at bounding box center [210, 285] width 47 height 13
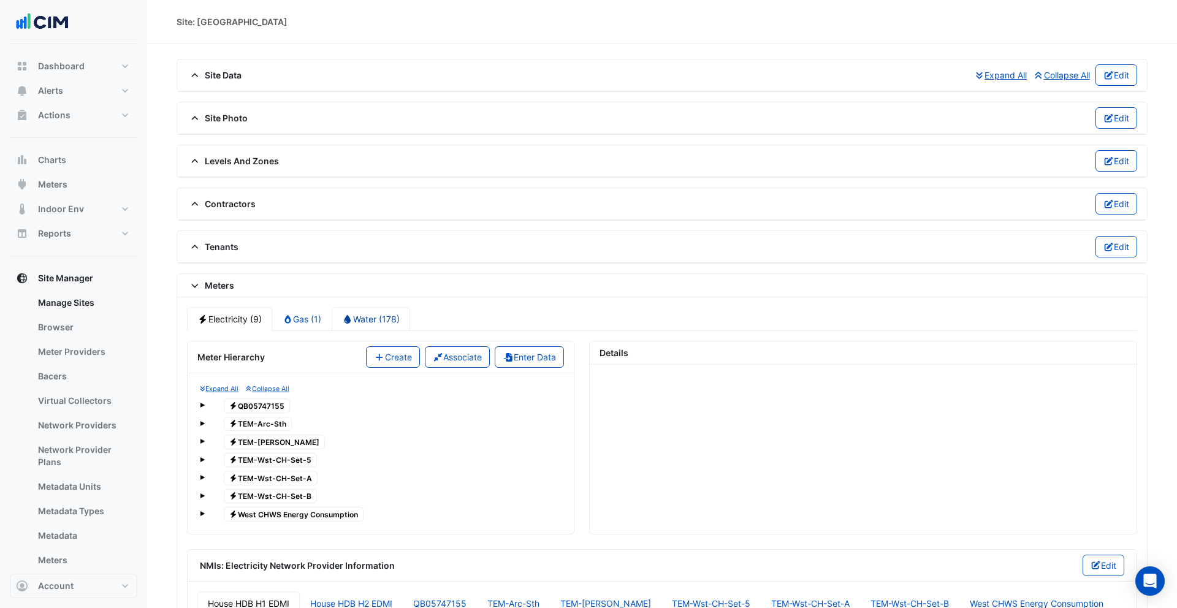
click at [359, 320] on link "Water (178)" at bounding box center [371, 319] width 78 height 24
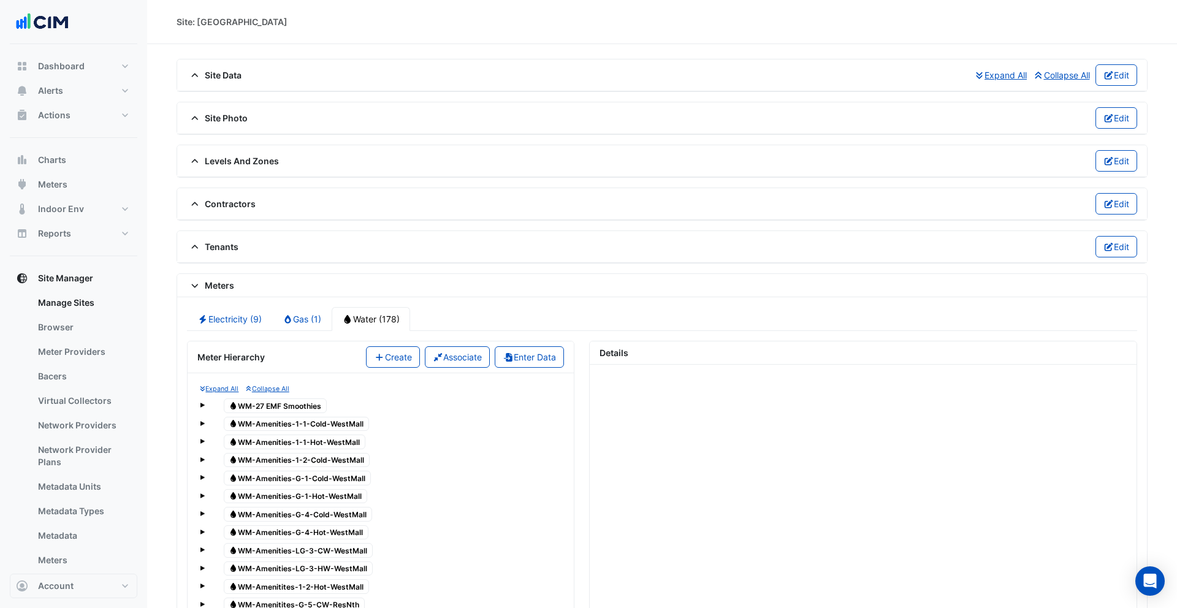
click at [215, 80] on span "Site Data" at bounding box center [214, 75] width 55 height 13
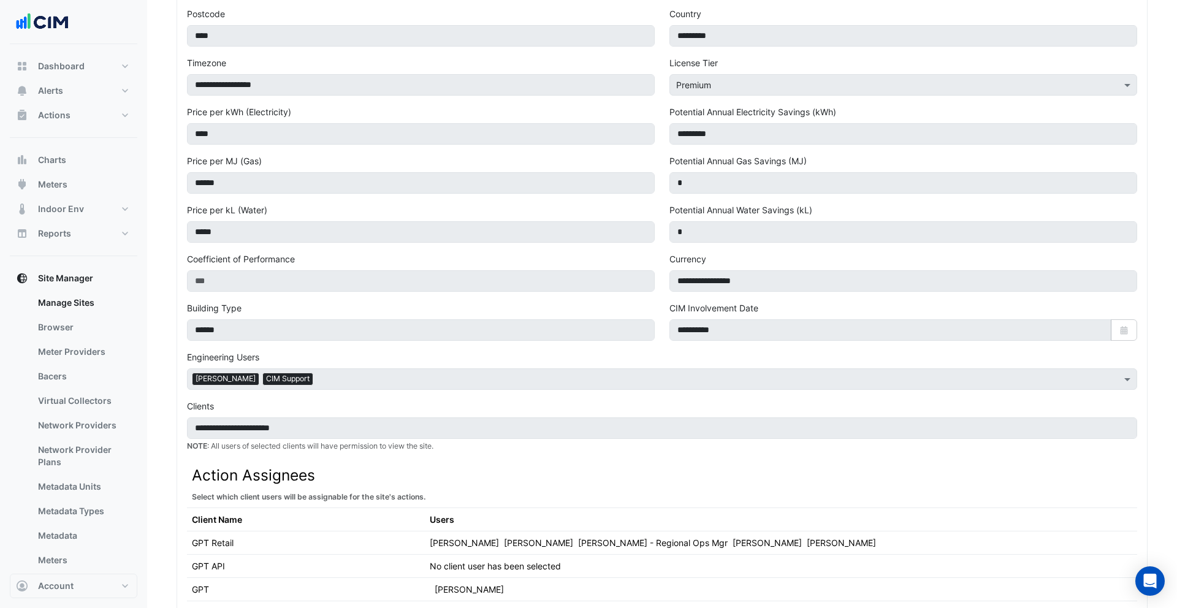
scroll to position [322, 0]
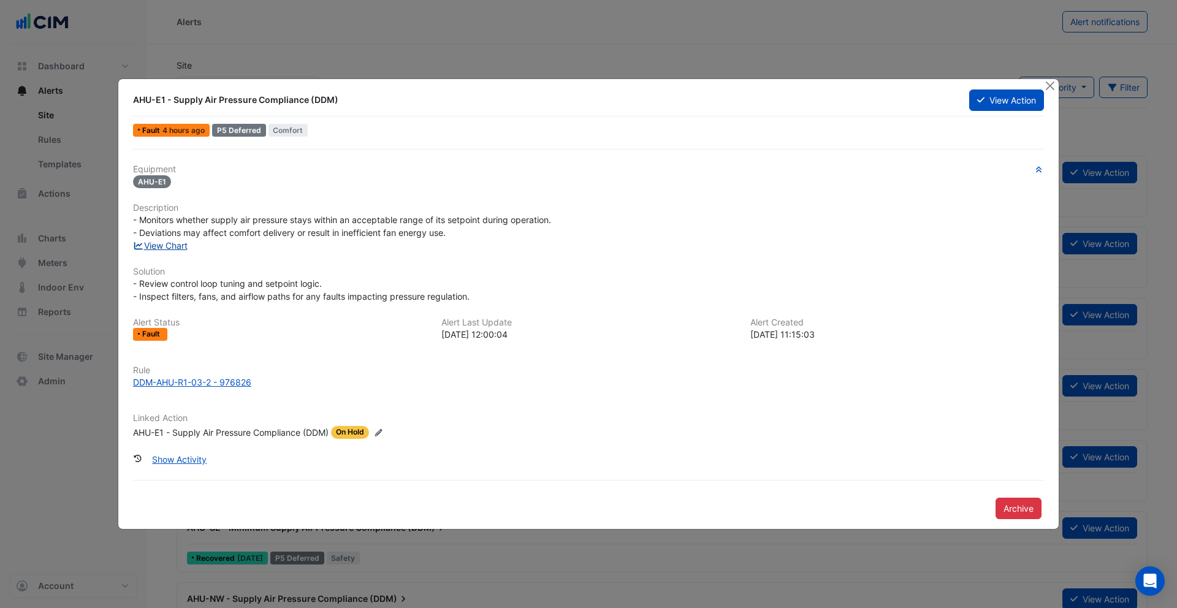
click at [172, 242] on link "View Chart" at bounding box center [160, 245] width 55 height 10
click at [1049, 83] on button "Close" at bounding box center [1049, 85] width 13 height 13
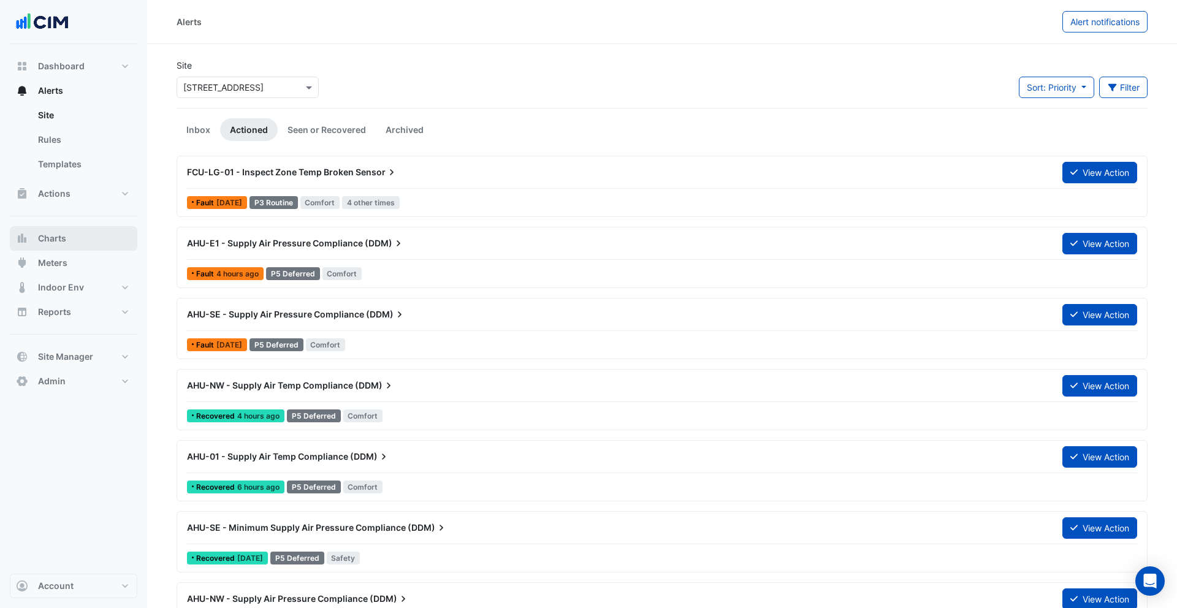
click at [78, 238] on button "Charts" at bounding box center [74, 238] width 128 height 25
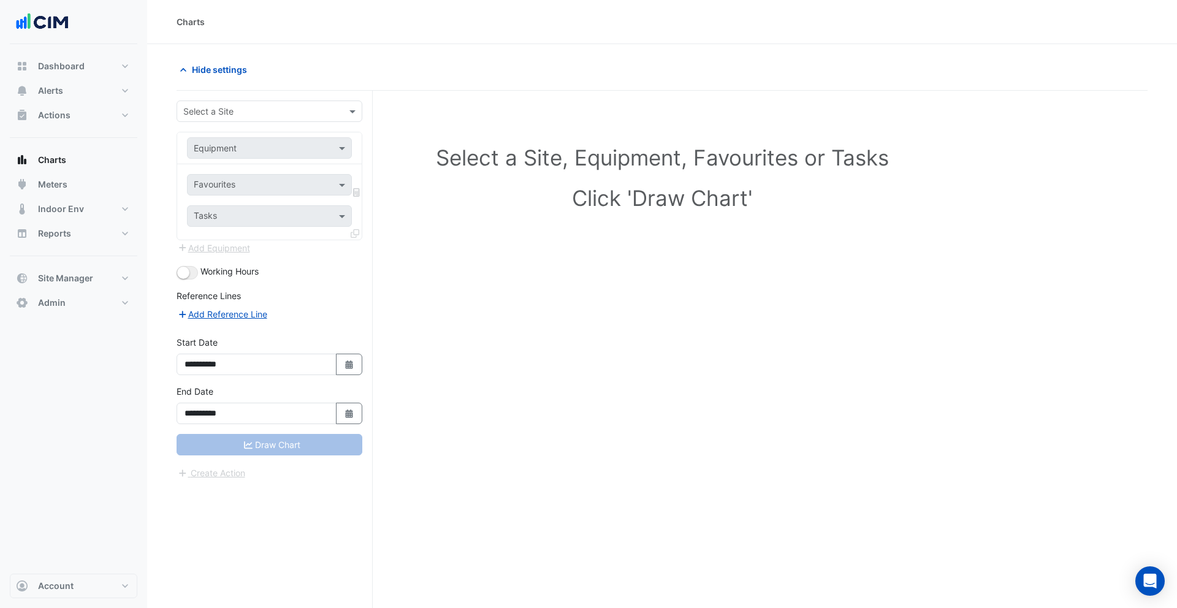
click at [273, 107] on input "text" at bounding box center [257, 111] width 148 height 13
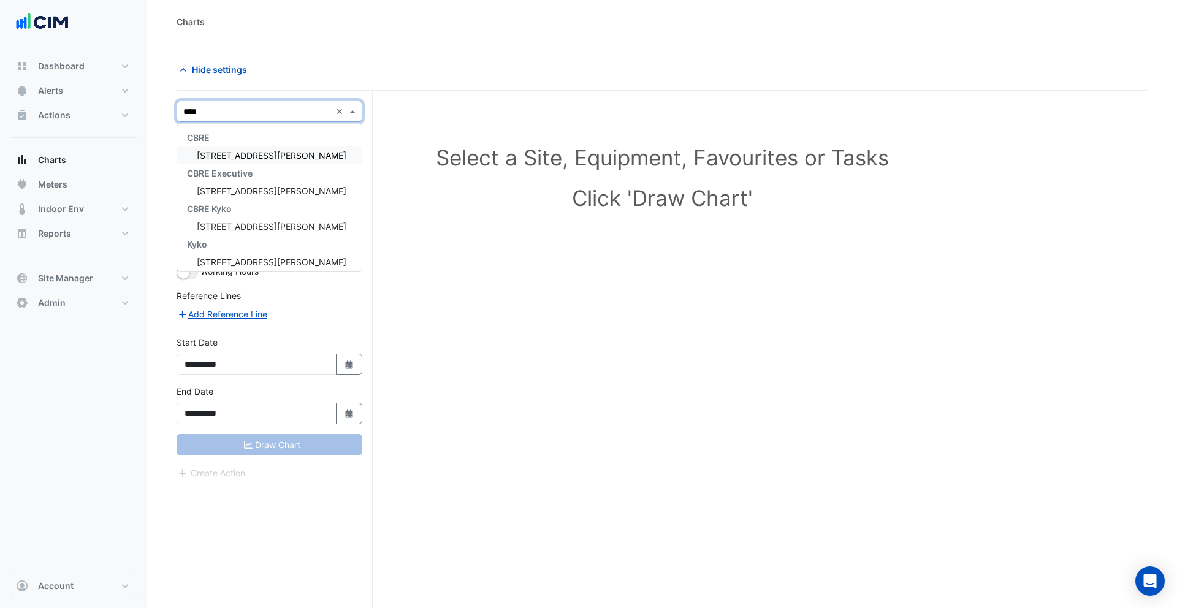
type input "*****"
click at [220, 154] on span "[STREET_ADDRESS][PERSON_NAME]" at bounding box center [272, 155] width 150 height 10
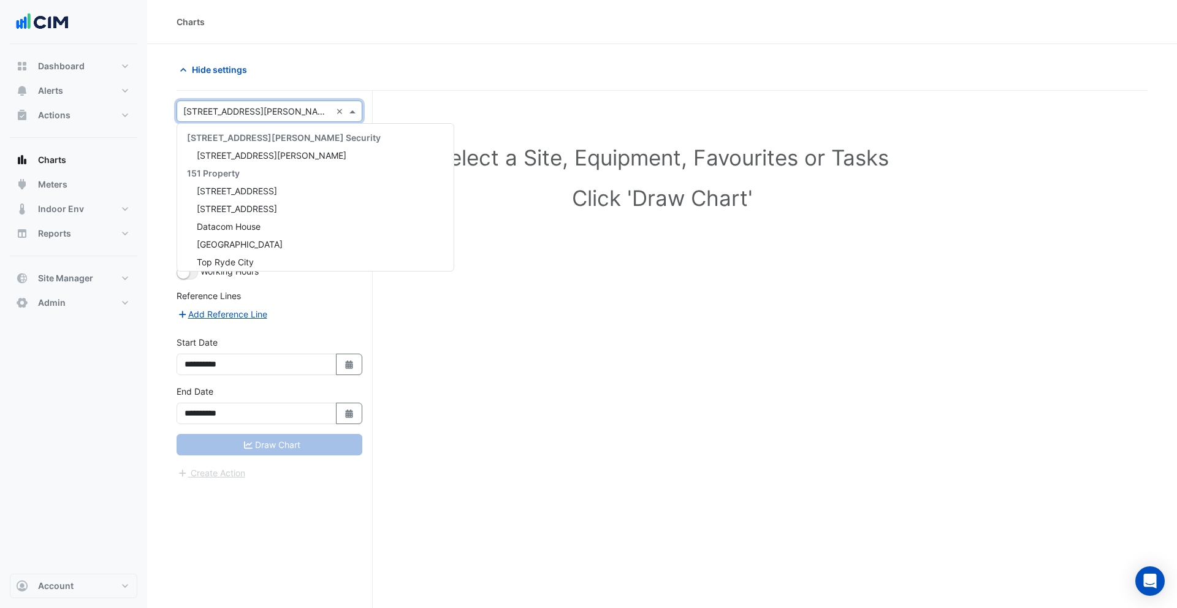
click at [246, 116] on input "text" at bounding box center [257, 111] width 148 height 13
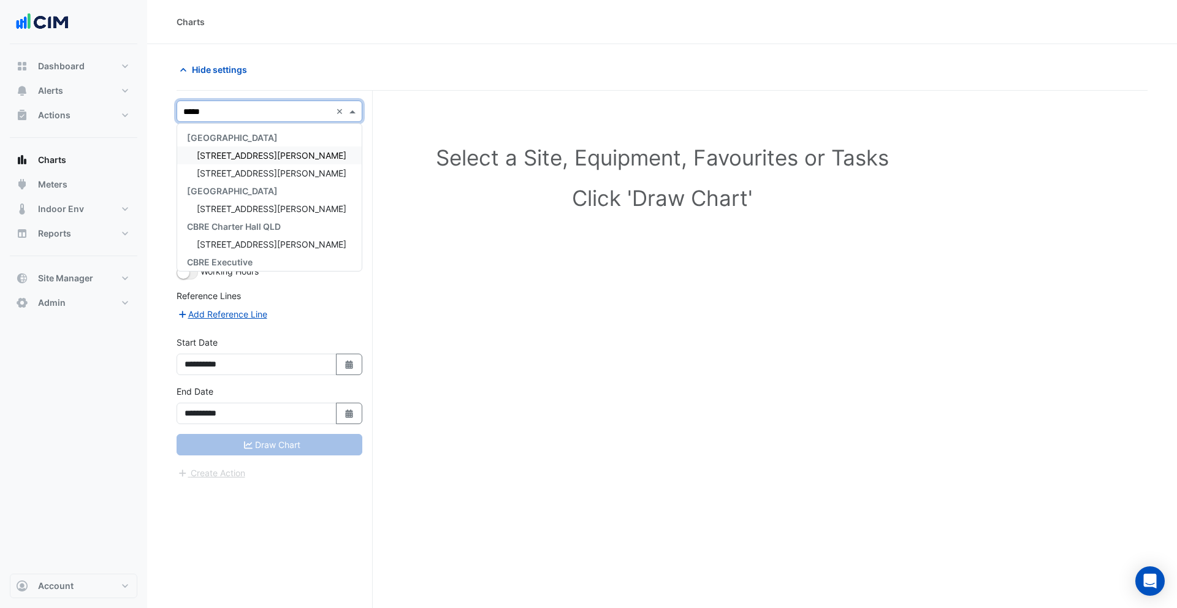
type input "******"
click at [241, 153] on span "[STREET_ADDRESS][PERSON_NAME]" at bounding box center [272, 155] width 150 height 10
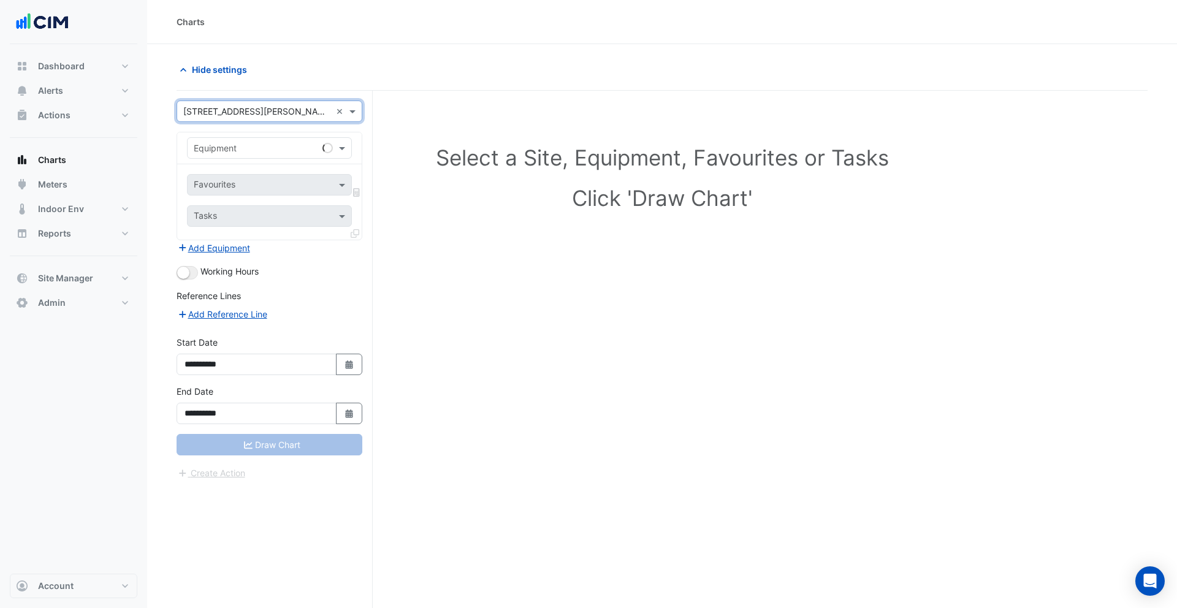
click at [261, 143] on input "text" at bounding box center [257, 148] width 127 height 13
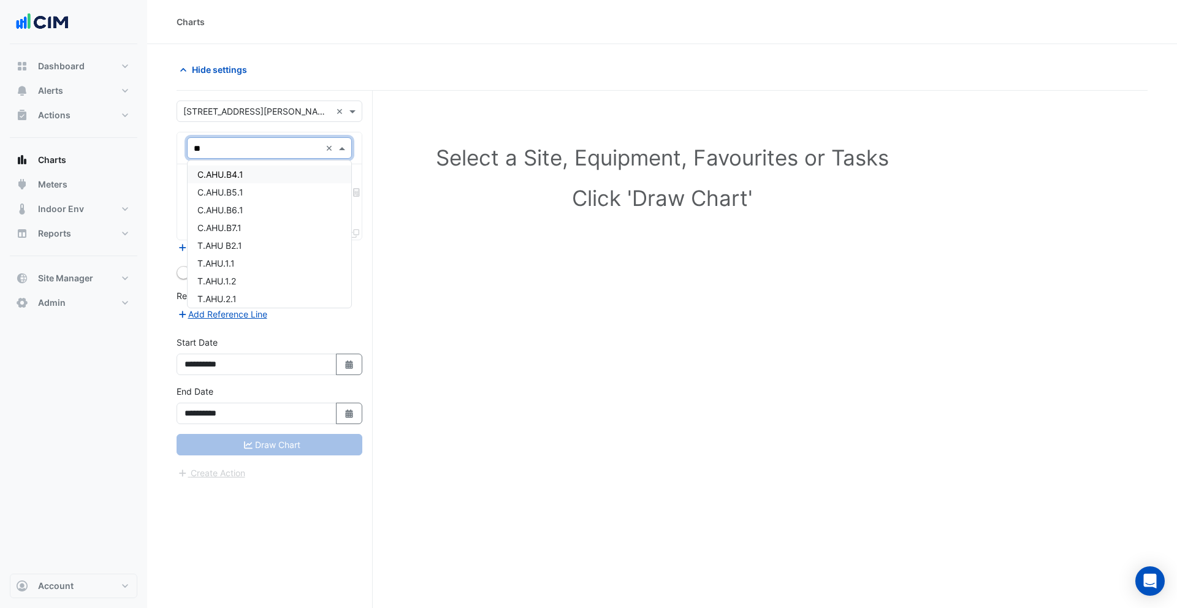
type input "***"
click at [239, 244] on span "T.AHU B2.1" at bounding box center [219, 245] width 45 height 10
click at [238, 186] on input "text" at bounding box center [262, 186] width 137 height 13
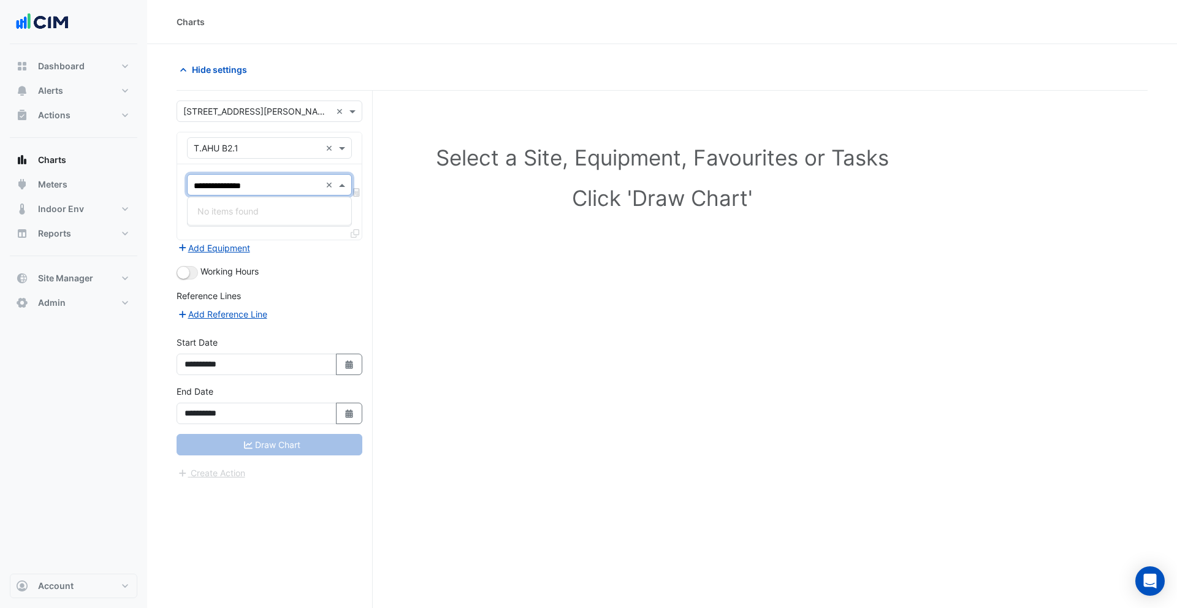
type input "**********"
type input "******"
click at [231, 120] on div "Select a Site × 1 Martin Place ×" at bounding box center [270, 111] width 186 height 21
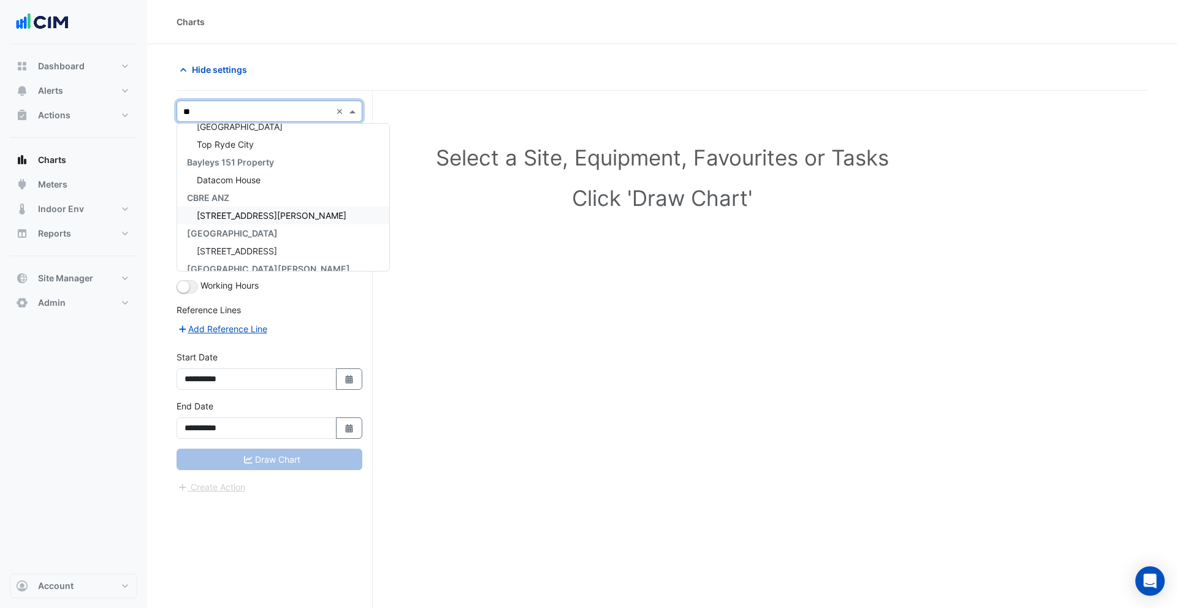
type input "***"
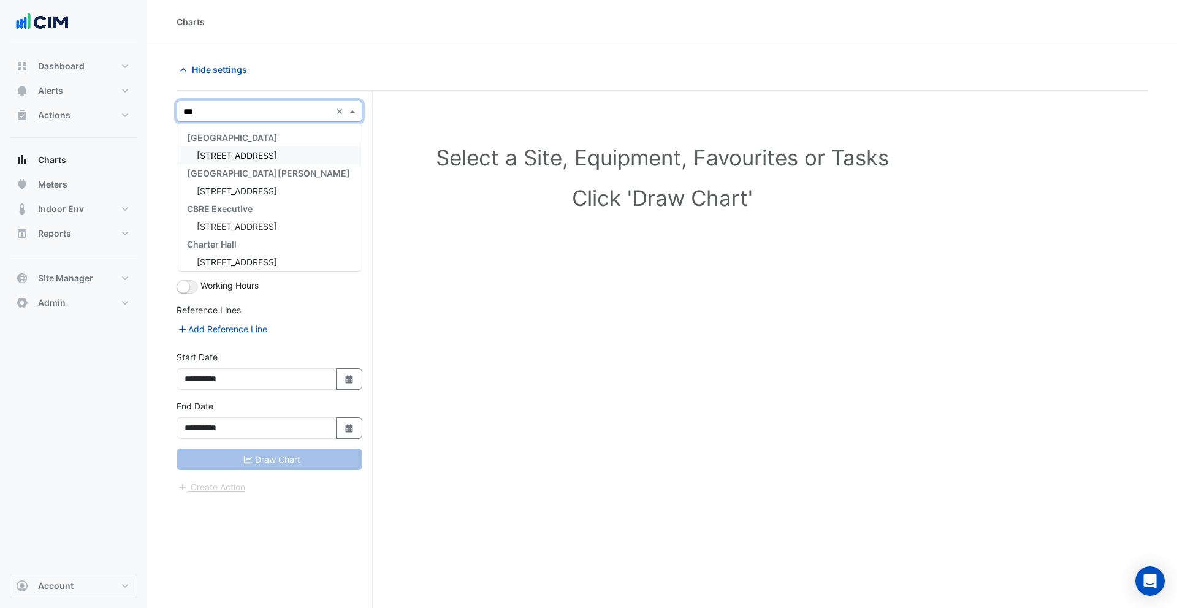
click at [231, 153] on span "[STREET_ADDRESS]" at bounding box center [237, 155] width 80 height 10
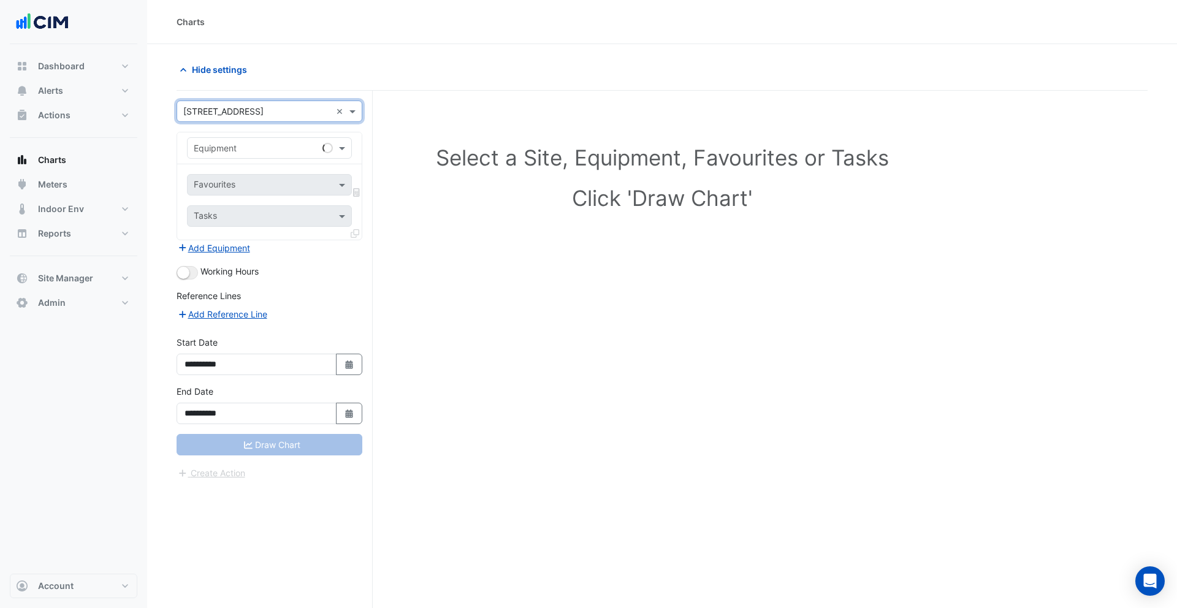
click at [253, 154] on div "Equipment" at bounding box center [269, 147] width 165 height 21
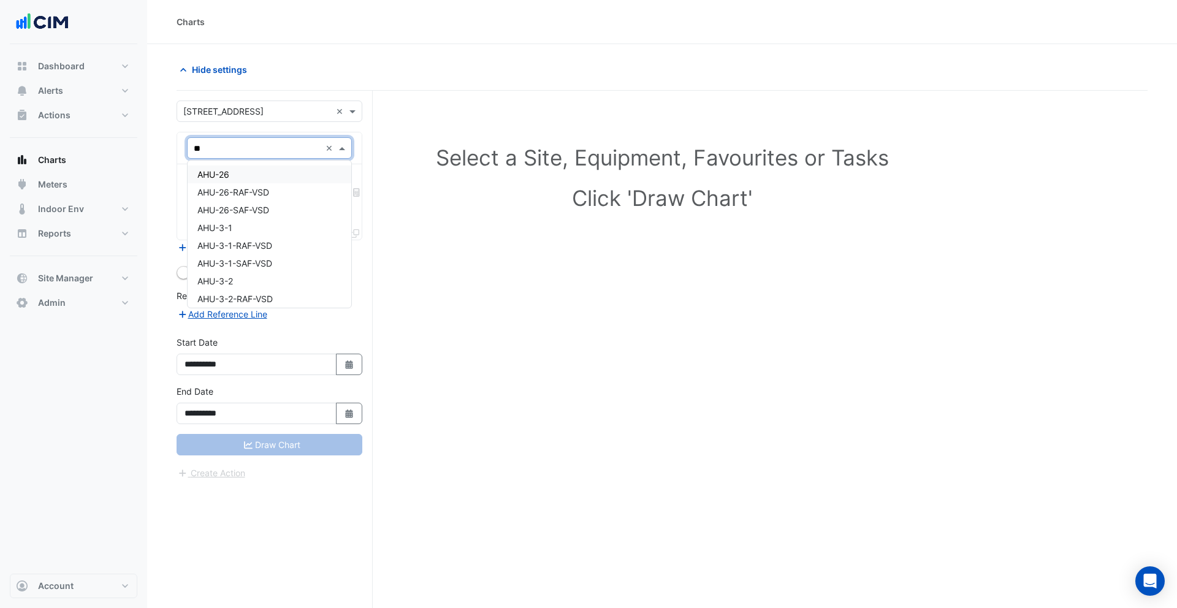
type input "***"
click at [276, 174] on div "AHU-26" at bounding box center [270, 175] width 164 height 18
click at [240, 186] on input "text" at bounding box center [256, 186] width 124 height 13
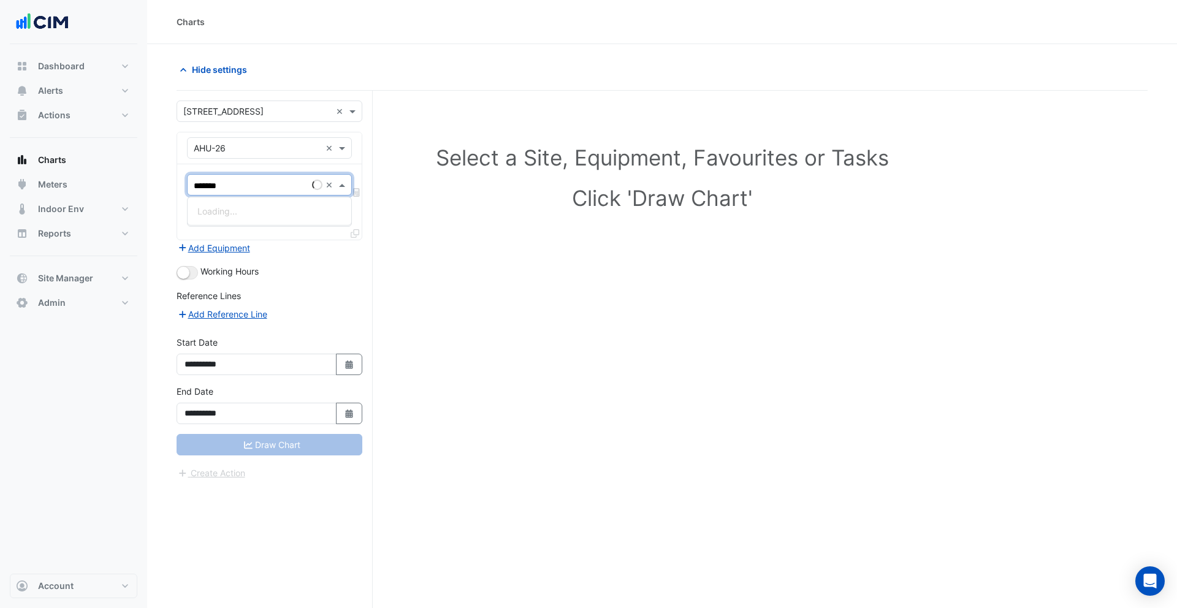
type input "********"
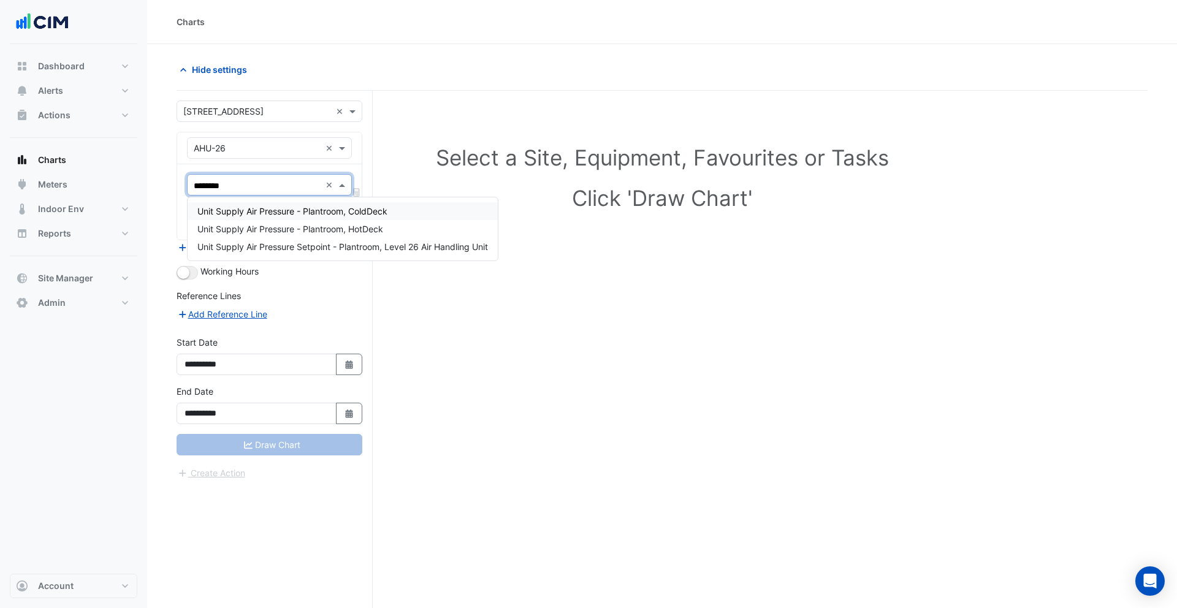
click at [237, 210] on span "Unit Supply Air Pressure - Plantroom, ColdDeck" at bounding box center [292, 211] width 190 height 10
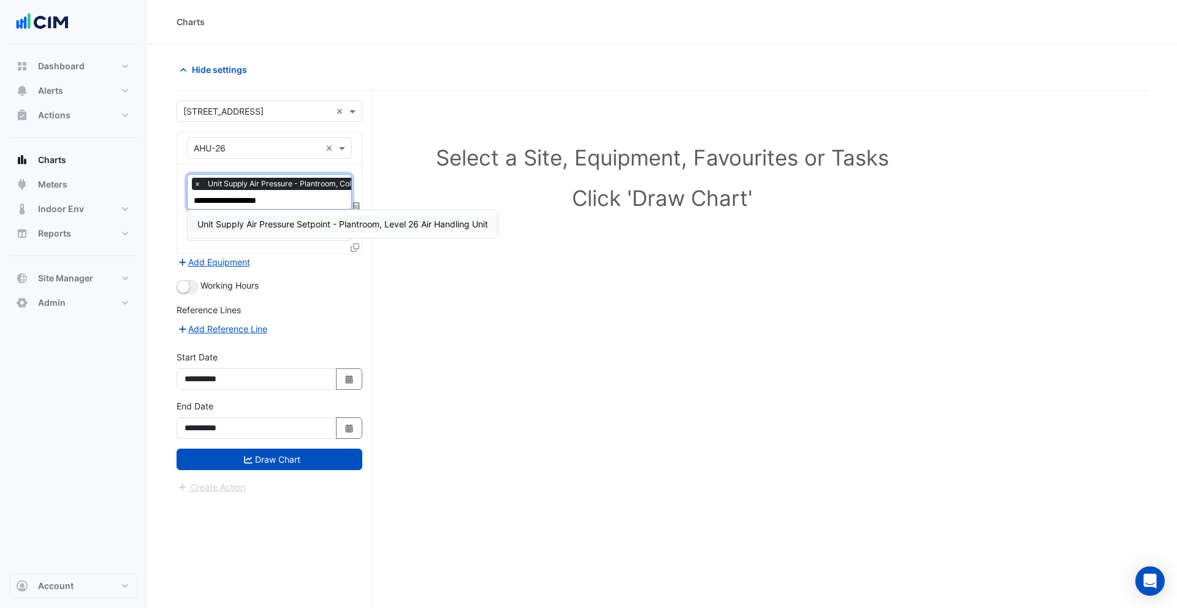
type input "**********"
click at [262, 221] on span "Unit Supply Air Pressure Setpoint - Plantroom, Level 26 Air Handling Unit" at bounding box center [342, 224] width 291 height 10
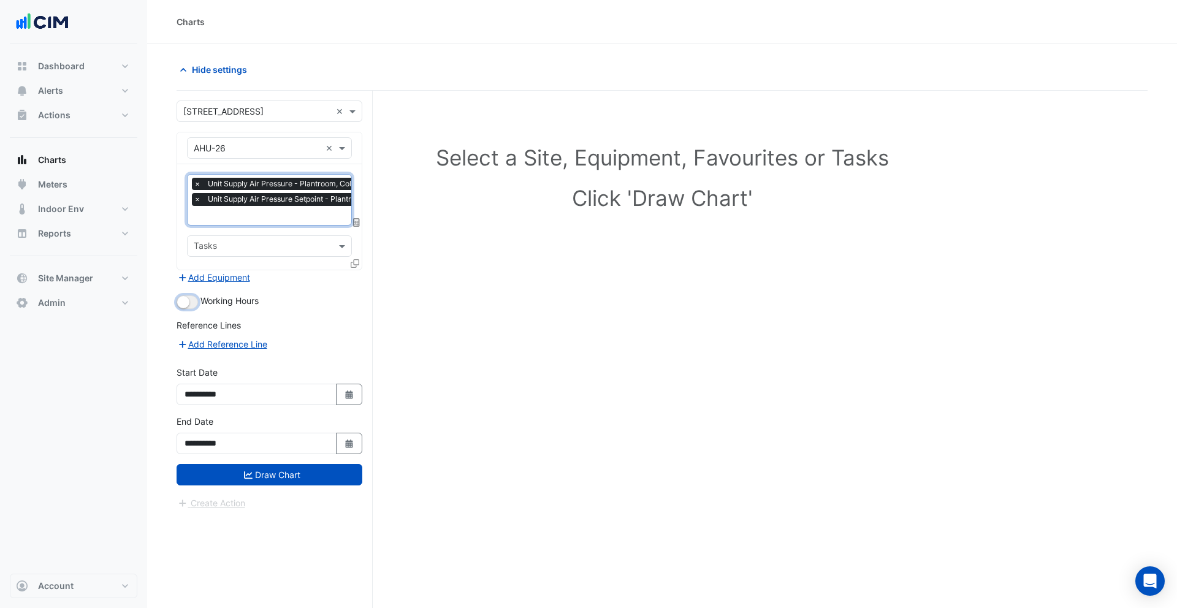
click at [194, 300] on button "button" at bounding box center [187, 301] width 21 height 13
click at [261, 470] on button "Draw Chart" at bounding box center [270, 474] width 186 height 21
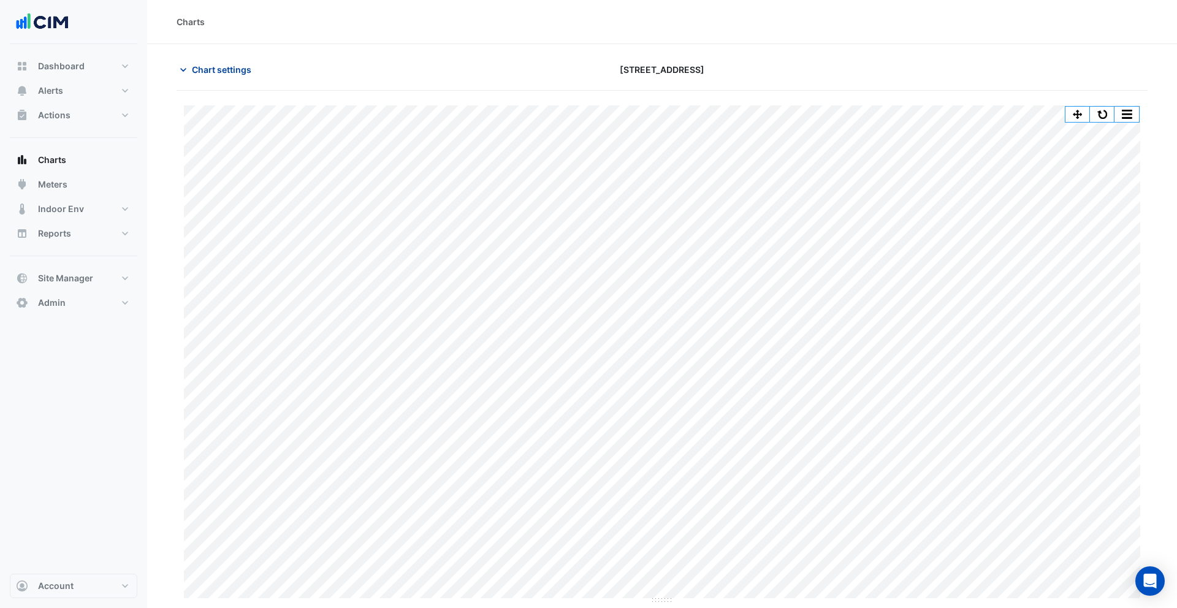
click at [211, 72] on span "Chart settings" at bounding box center [221, 69] width 59 height 13
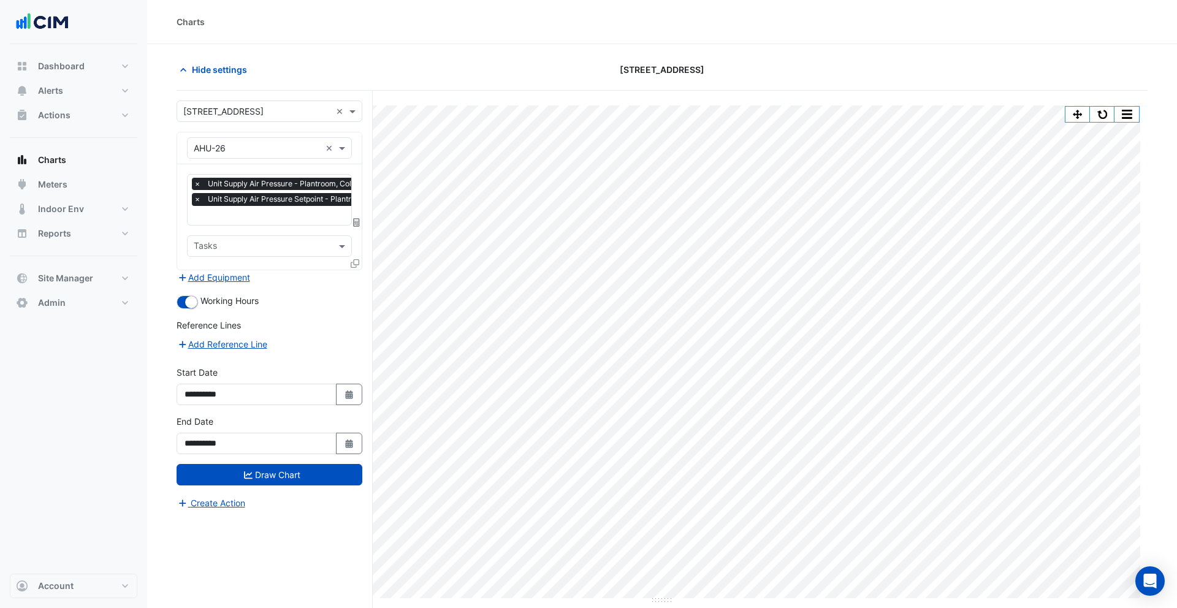
click at [257, 219] on input "text" at bounding box center [330, 216] width 273 height 13
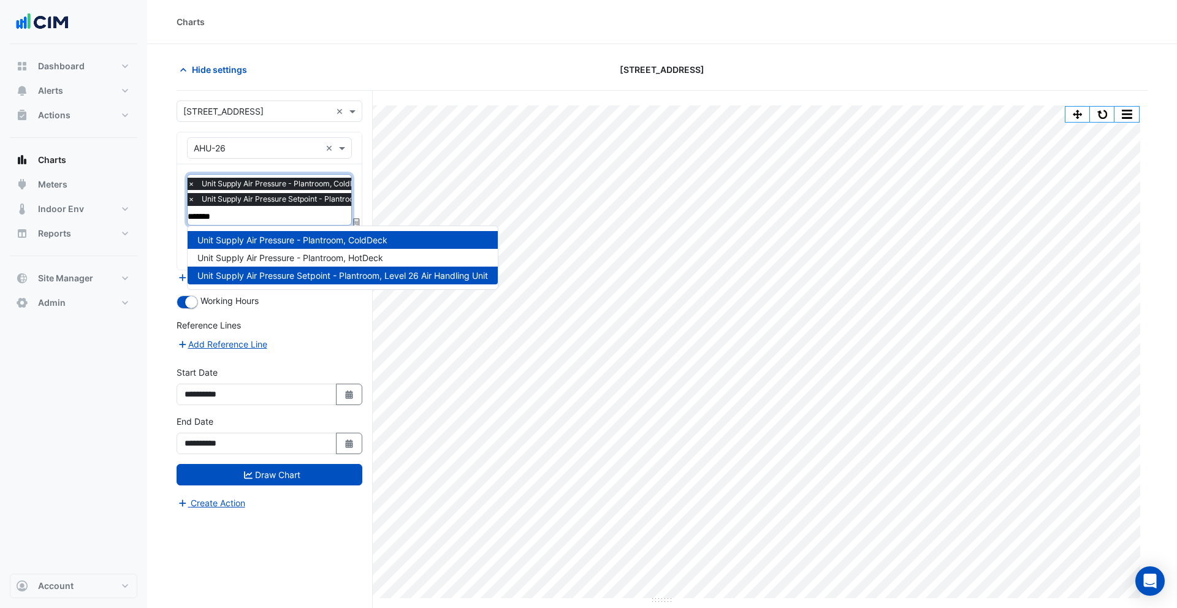
type input "********"
click at [302, 257] on span "Unit Supply Air Pressure - Plantroom, HotDeck" at bounding box center [290, 258] width 186 height 10
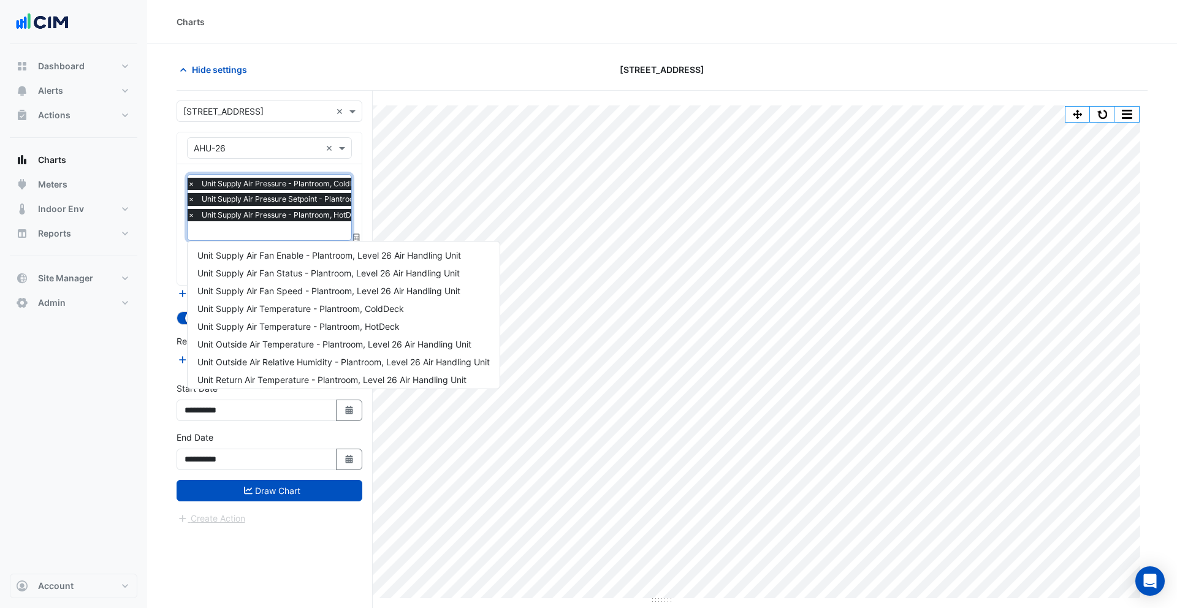
click at [281, 226] on input "text" at bounding box center [324, 232] width 273 height 13
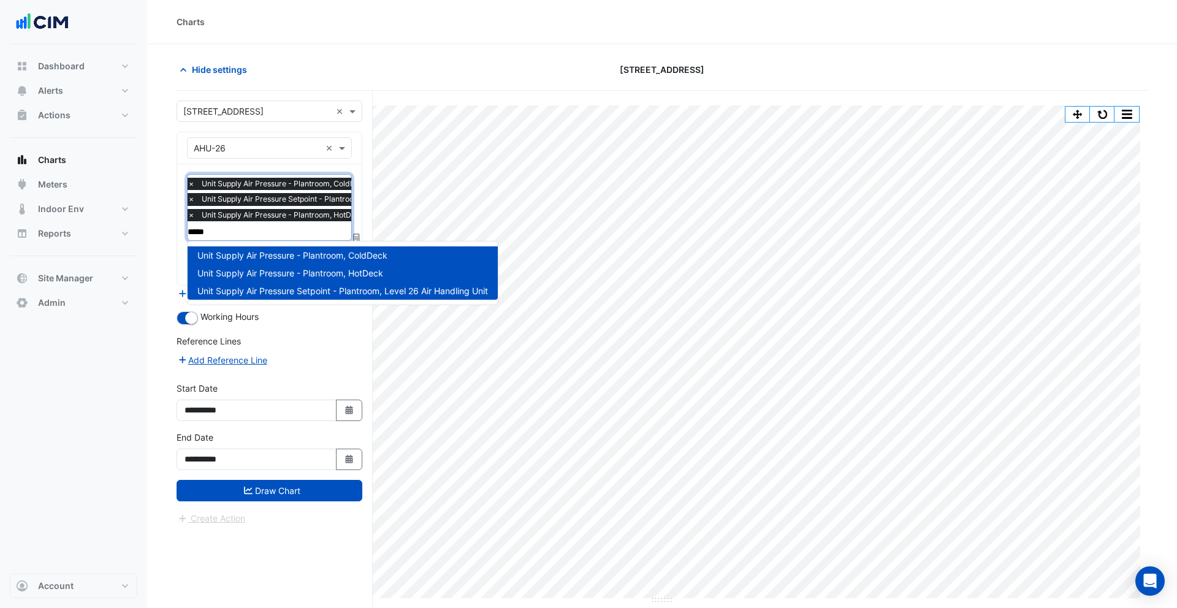
type input "*****"
click at [167, 269] on section "Hide settings 150 Lonsdale Street Split All Print Save as JPEG Save as PNG Pivo…" at bounding box center [662, 349] width 1030 height 611
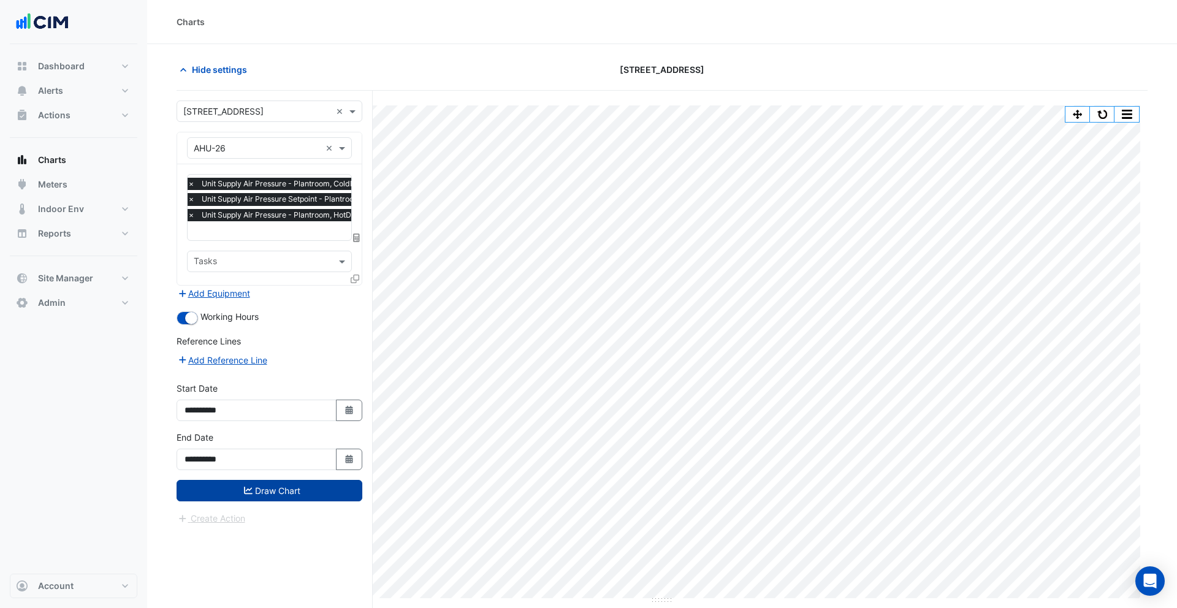
click at [253, 491] on button "Draw Chart" at bounding box center [270, 490] width 186 height 21
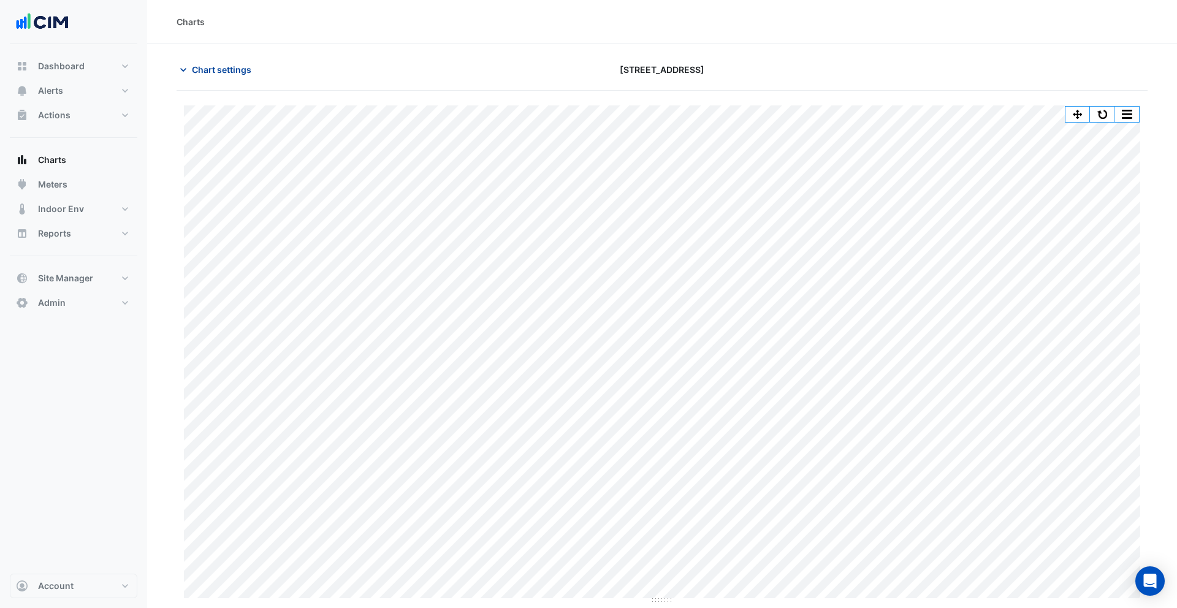
click at [225, 74] on span "Chart settings" at bounding box center [221, 69] width 59 height 13
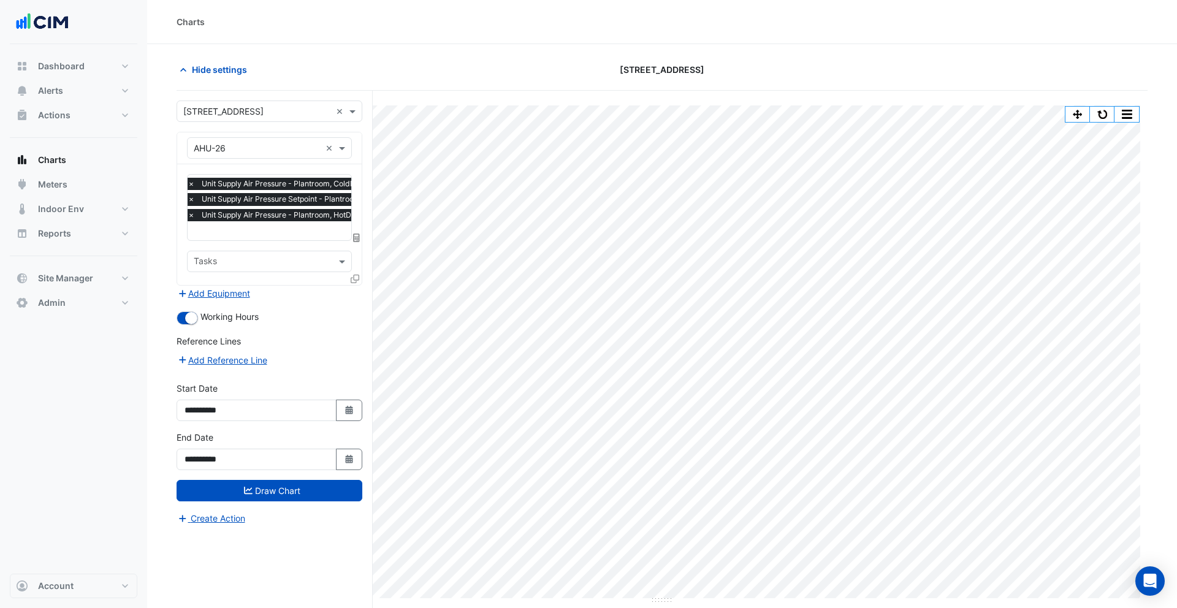
click at [245, 194] on span "Unit Supply Air Pressure Setpoint - Plantroom, Level 26 Air Handling Unit" at bounding box center [328, 199] width 259 height 12
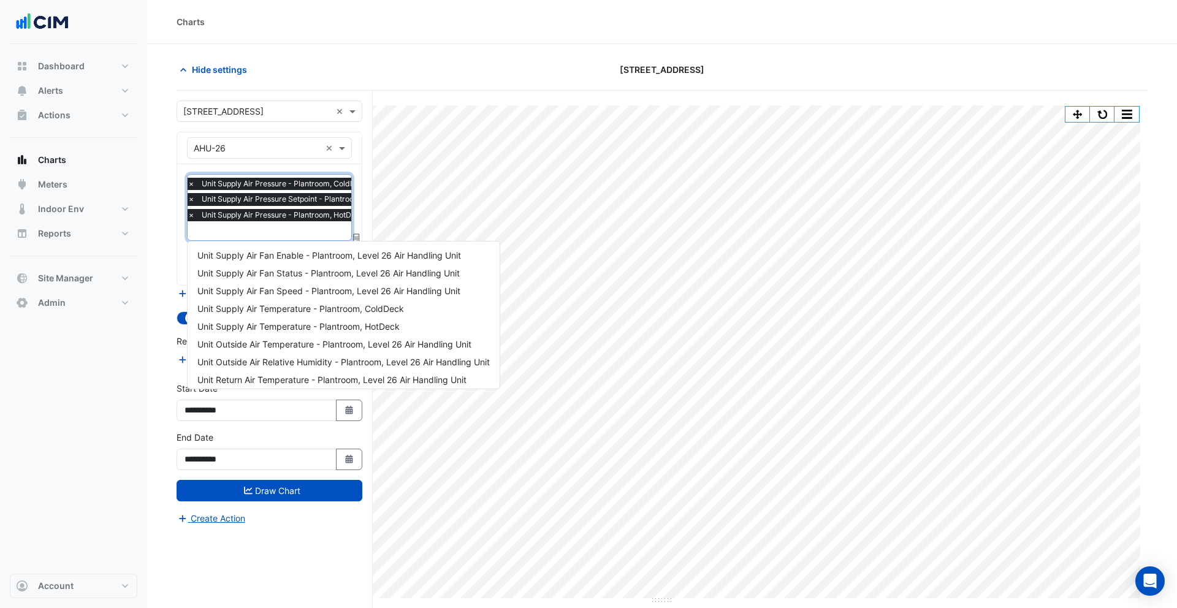
scroll to position [325, 0]
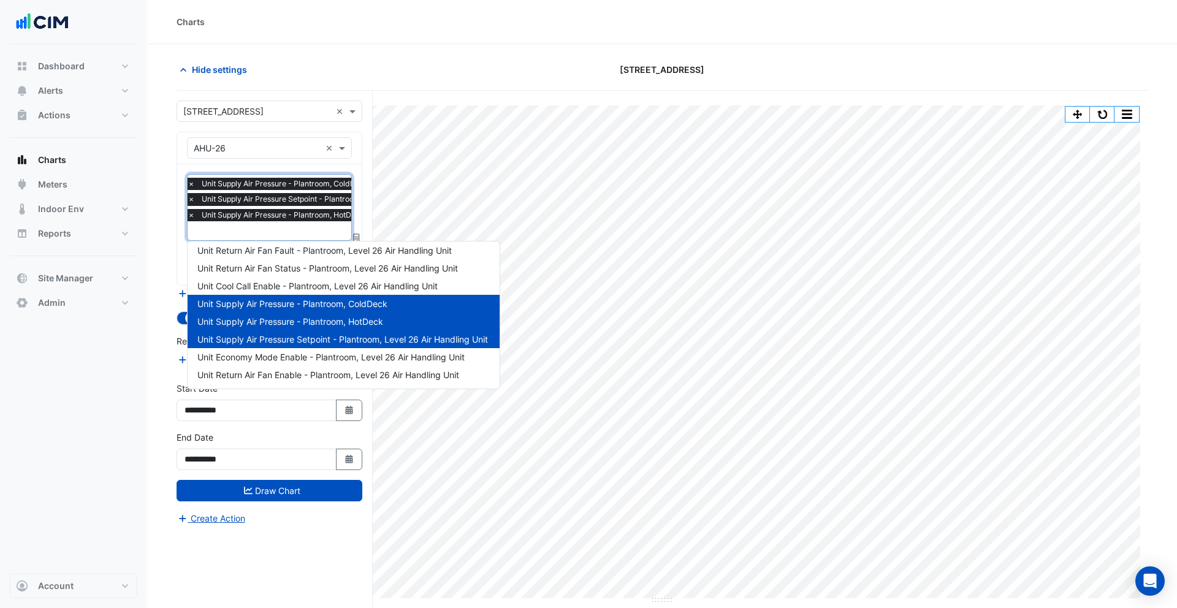
click at [219, 299] on span "Unit Supply Air Pressure - Plantroom, ColdDeck" at bounding box center [292, 304] width 190 height 10
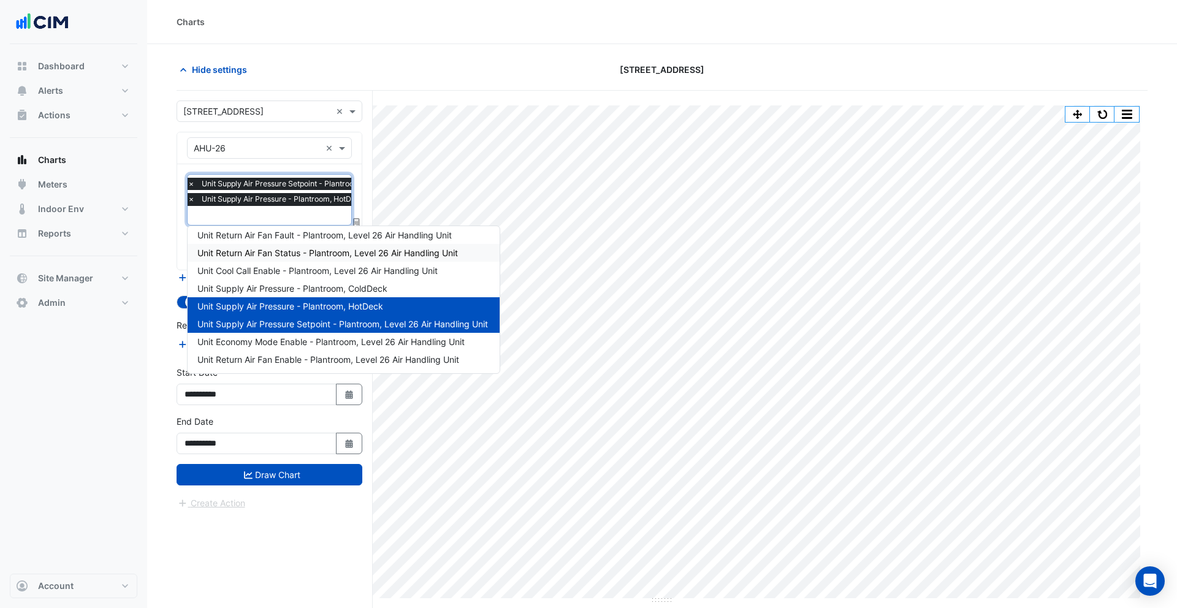
click at [169, 220] on section "Hide settings 150 Lonsdale Street Split All Print Save as JPEG Save as PNG Pivo…" at bounding box center [662, 349] width 1030 height 611
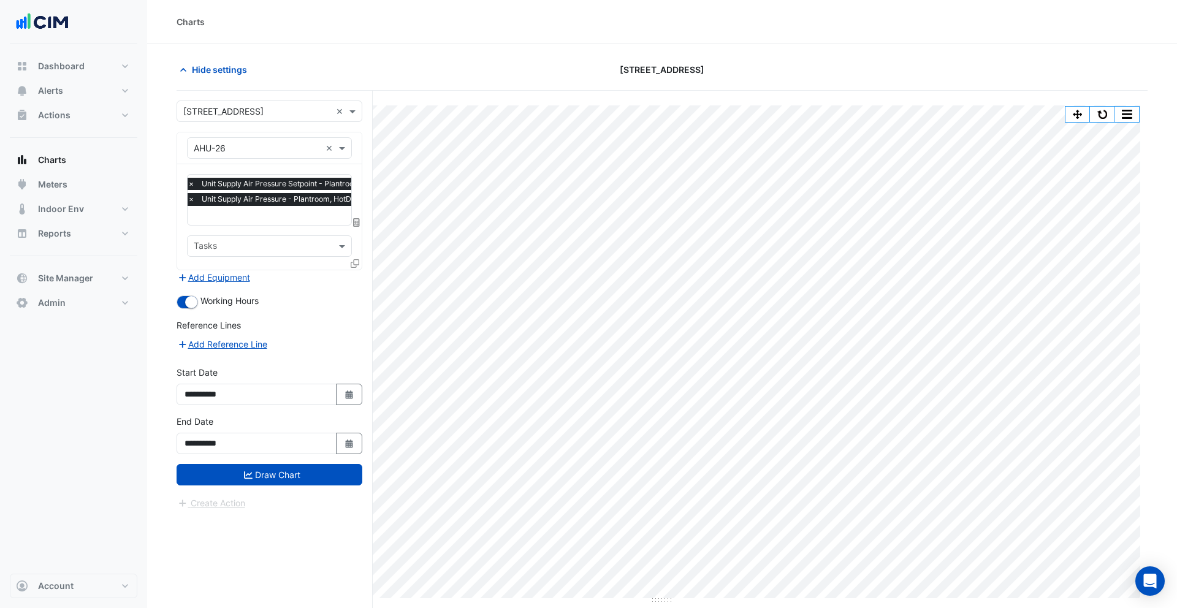
click at [354, 264] on icon at bounding box center [355, 263] width 9 height 9
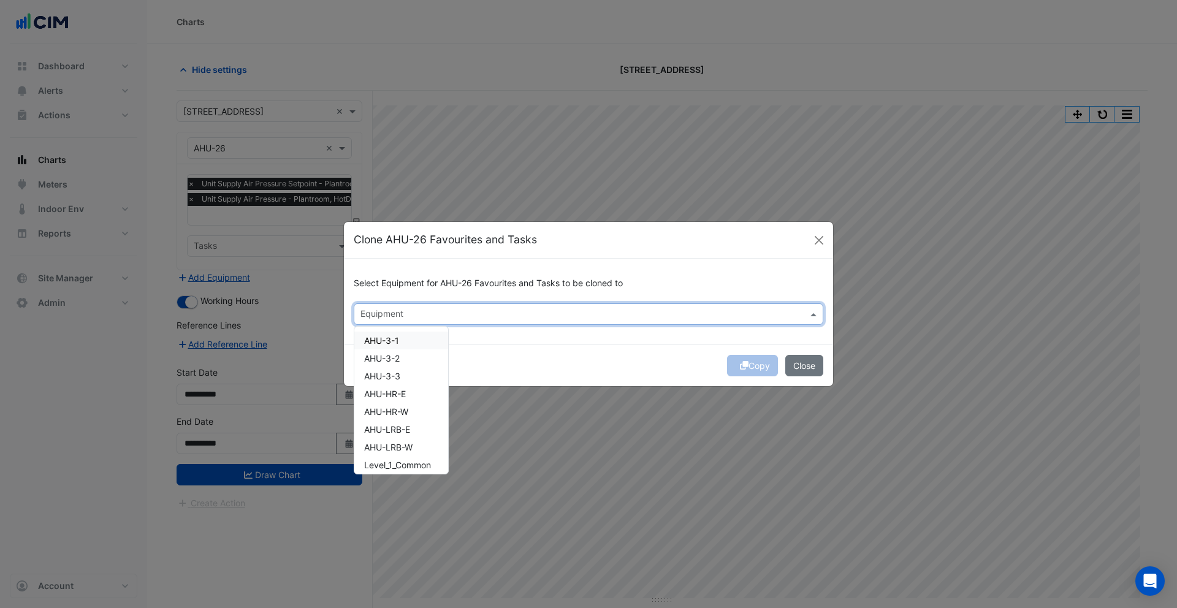
click at [403, 310] on input "text" at bounding box center [581, 315] width 442 height 13
click at [393, 338] on span "AHU-3-1" at bounding box center [381, 340] width 35 height 10
click at [393, 357] on span "AHU-3-2" at bounding box center [382, 358] width 36 height 10
click at [393, 375] on span "AHU-3-3" at bounding box center [382, 376] width 36 height 10
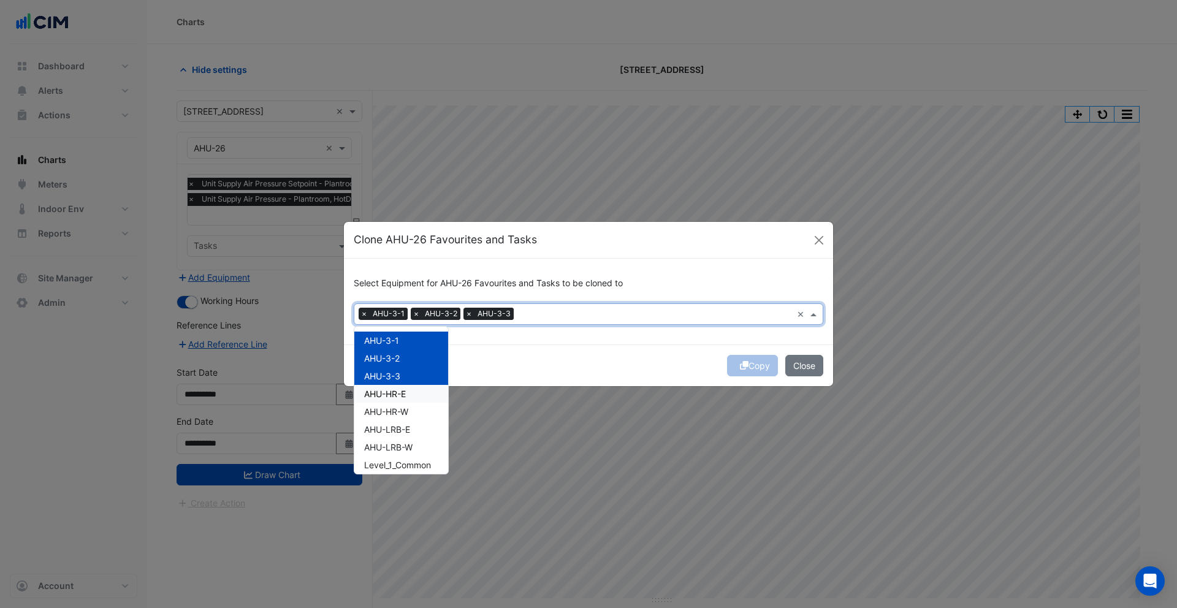
click at [393, 395] on span "AHU-HR-E" at bounding box center [385, 394] width 42 height 10
click at [395, 413] on span "AHU-HR-W" at bounding box center [386, 411] width 44 height 10
click at [396, 430] on span "AHU-LRB-E" at bounding box center [387, 429] width 46 height 10
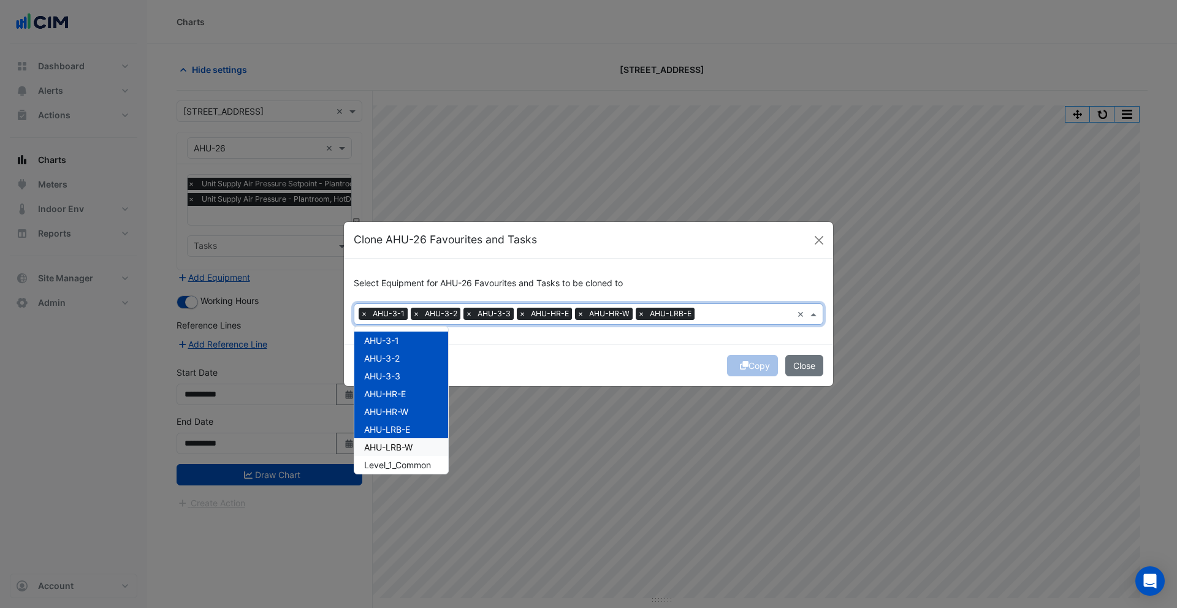
click at [396, 443] on span "AHU-LRB-W" at bounding box center [388, 447] width 48 height 10
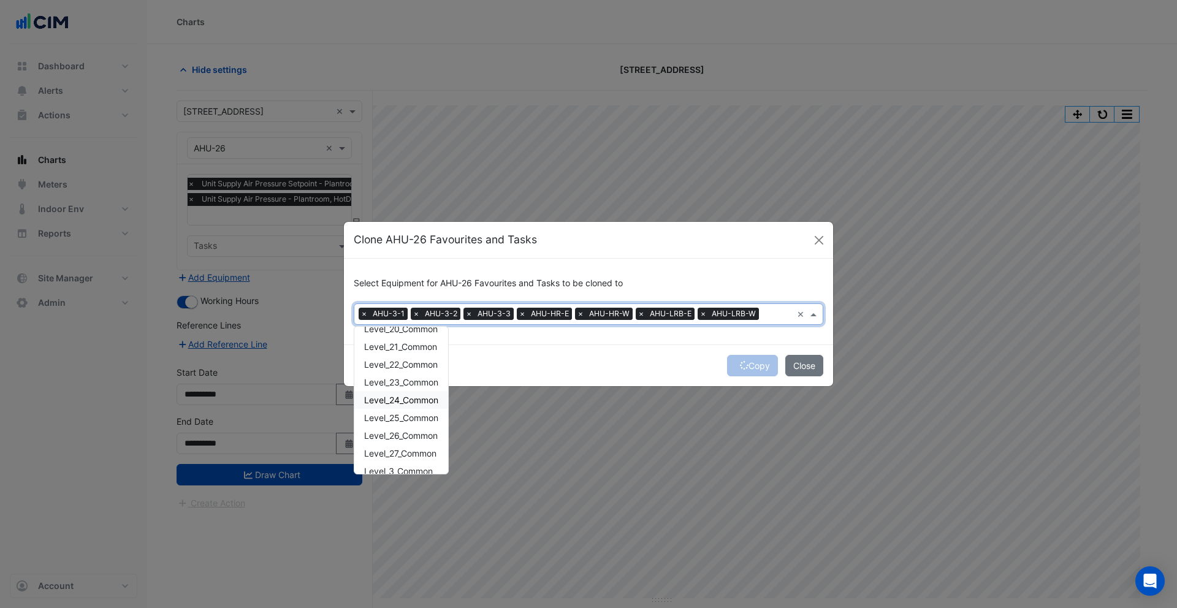
scroll to position [467, 0]
click at [669, 357] on div "Copy Close" at bounding box center [588, 366] width 489 height 42
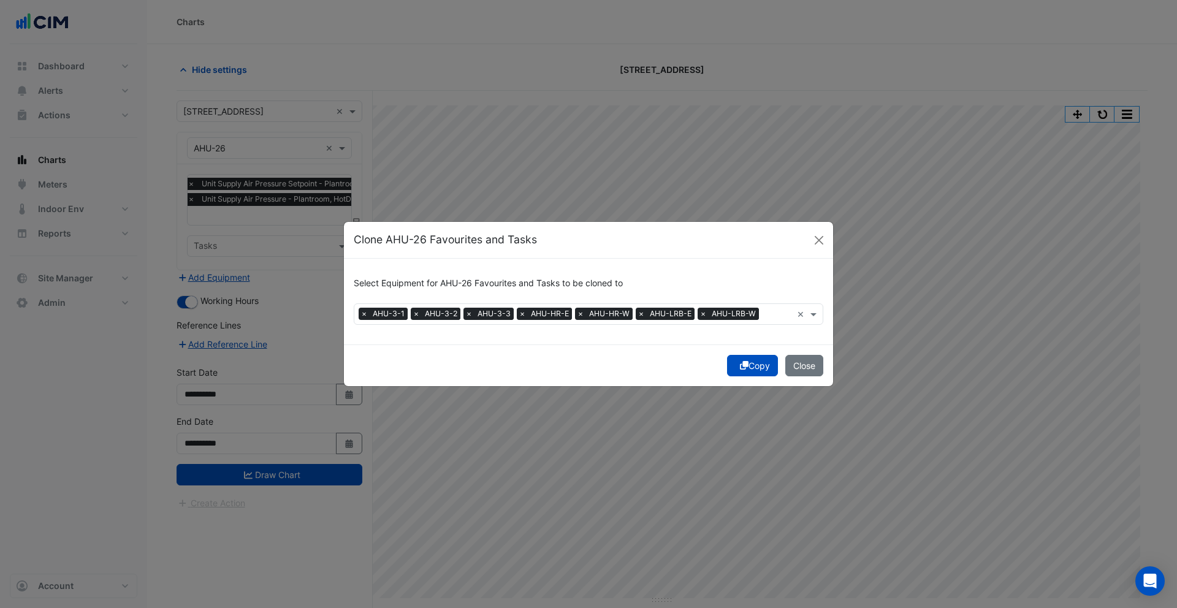
click at [744, 366] on icon "submit" at bounding box center [744, 365] width 9 height 9
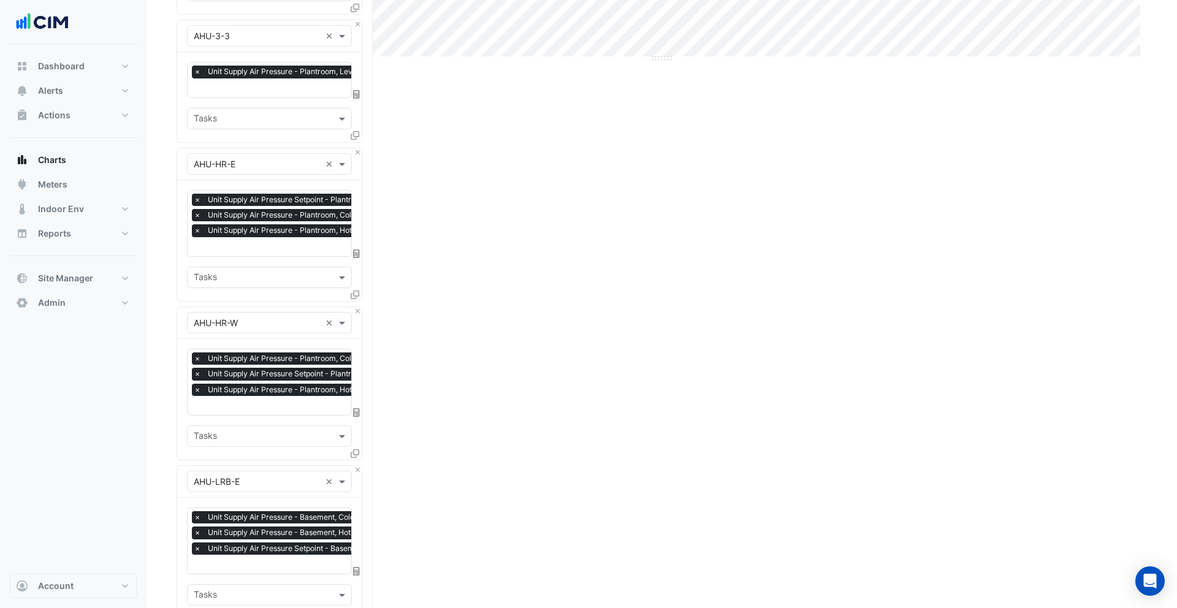
scroll to position [950, 0]
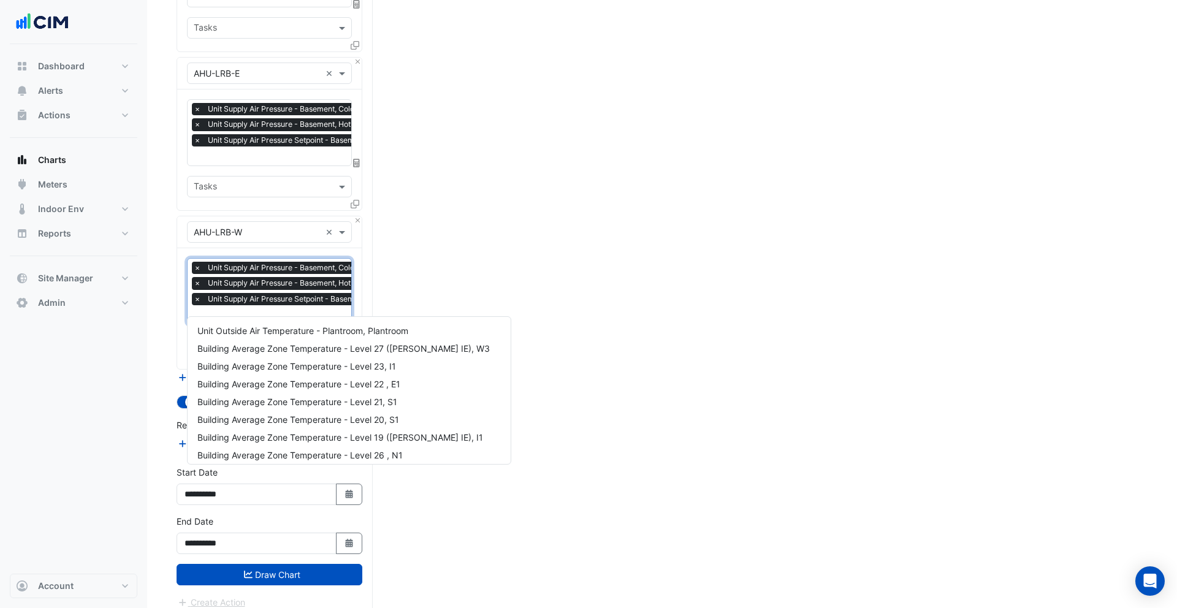
click at [270, 277] on span "Unit Supply Air Pressure - Basement, HotDeck" at bounding box center [288, 283] width 167 height 12
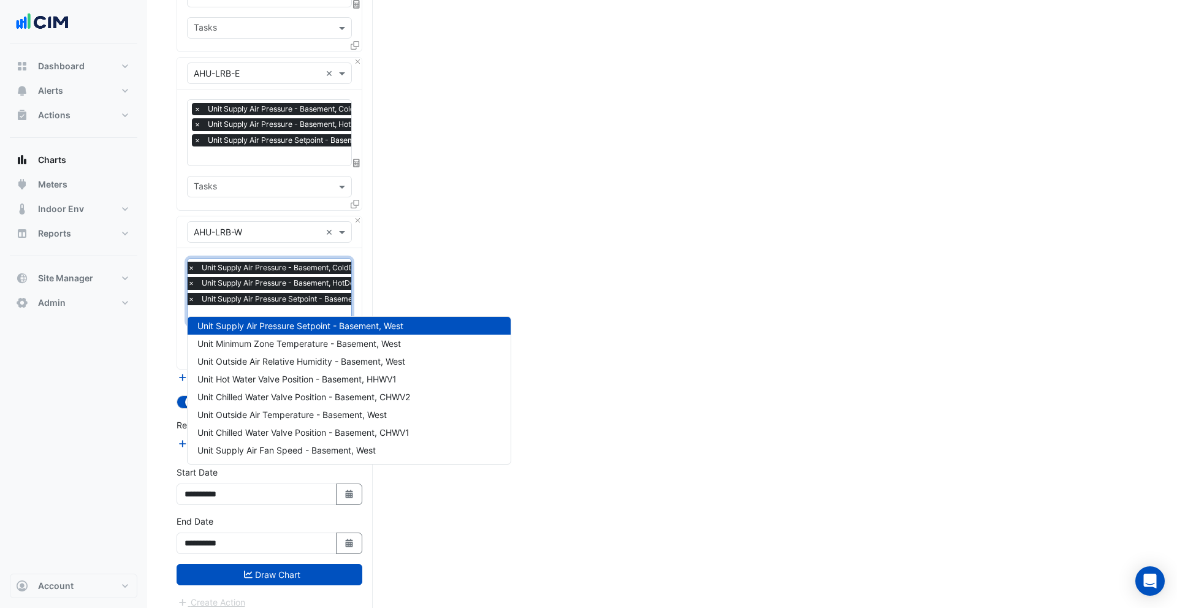
click at [189, 262] on span "×" at bounding box center [191, 268] width 11 height 12
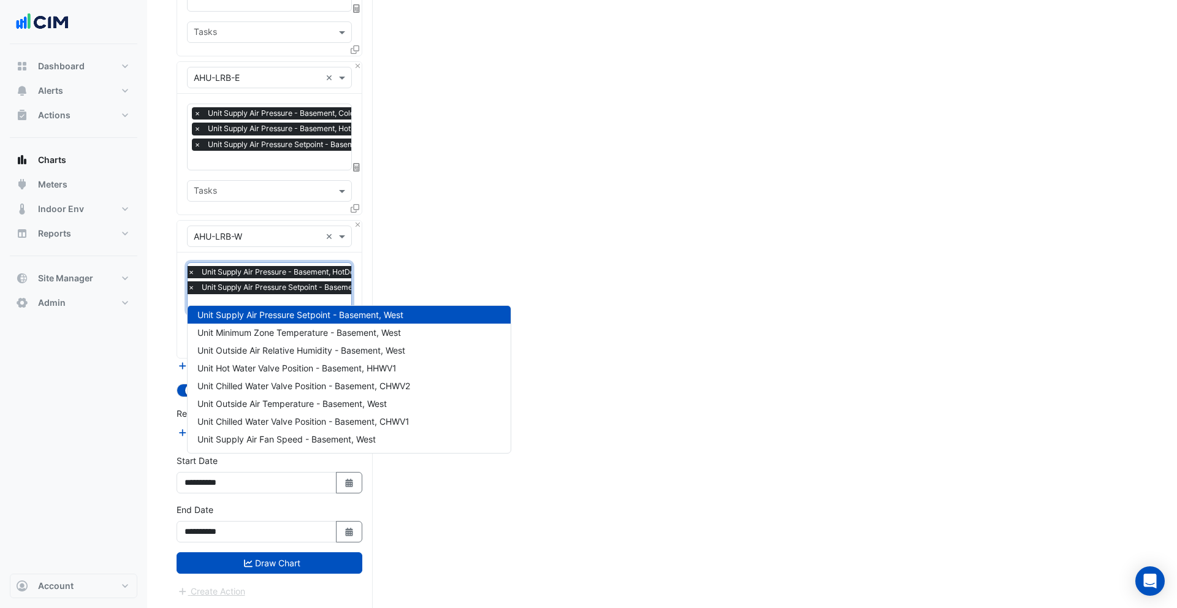
scroll to position [935, 0]
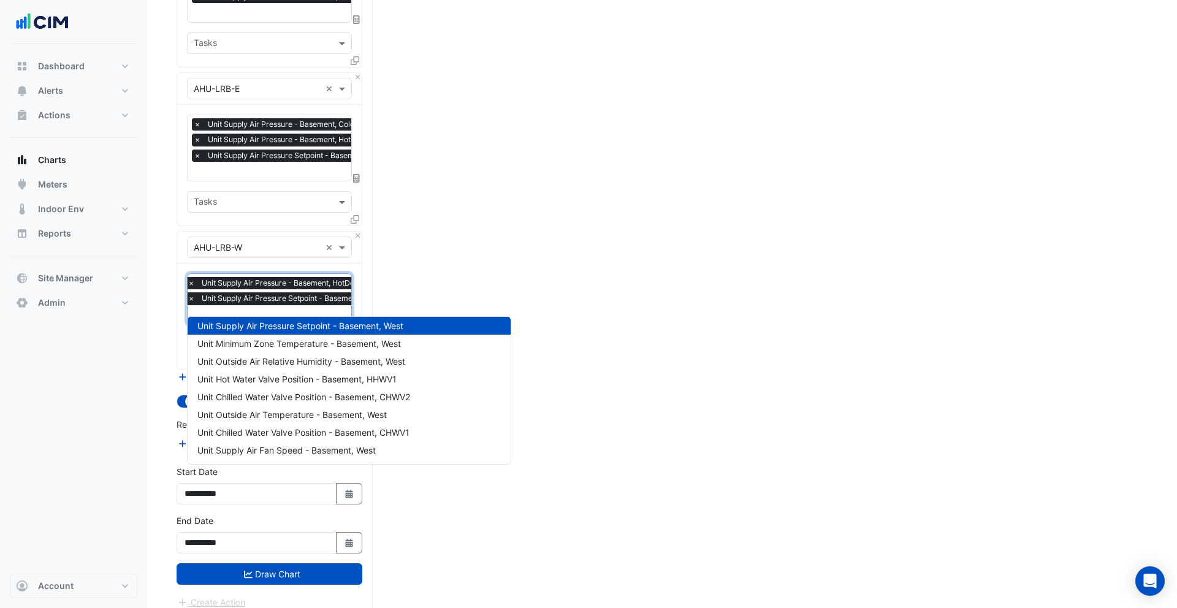
click at [195, 118] on span "×" at bounding box center [197, 124] width 11 height 12
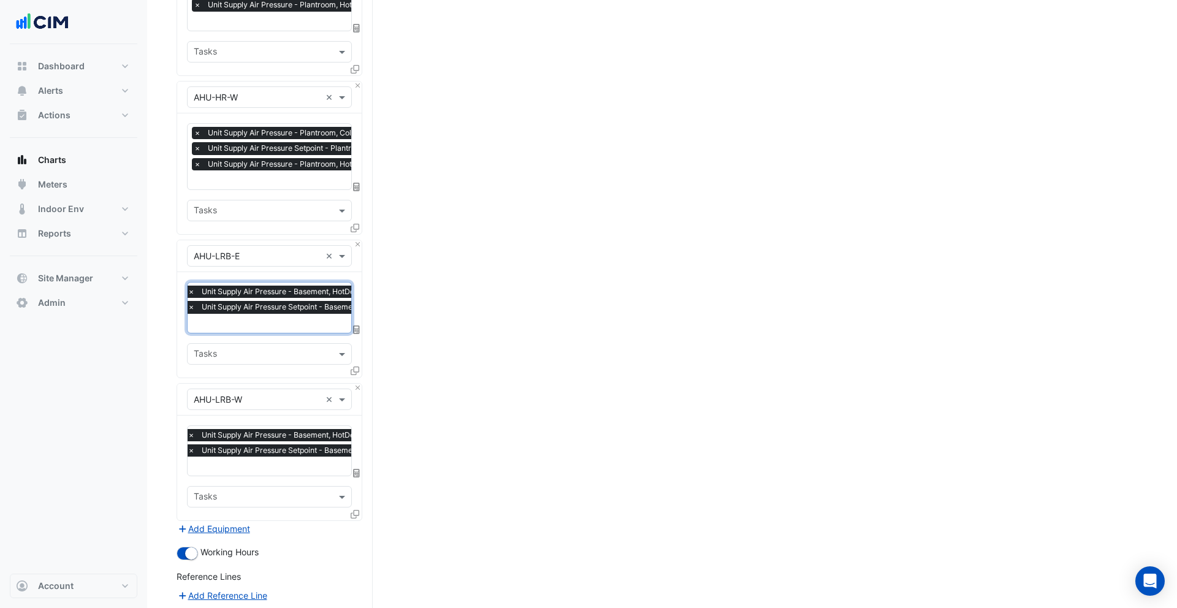
scroll to position [762, 0]
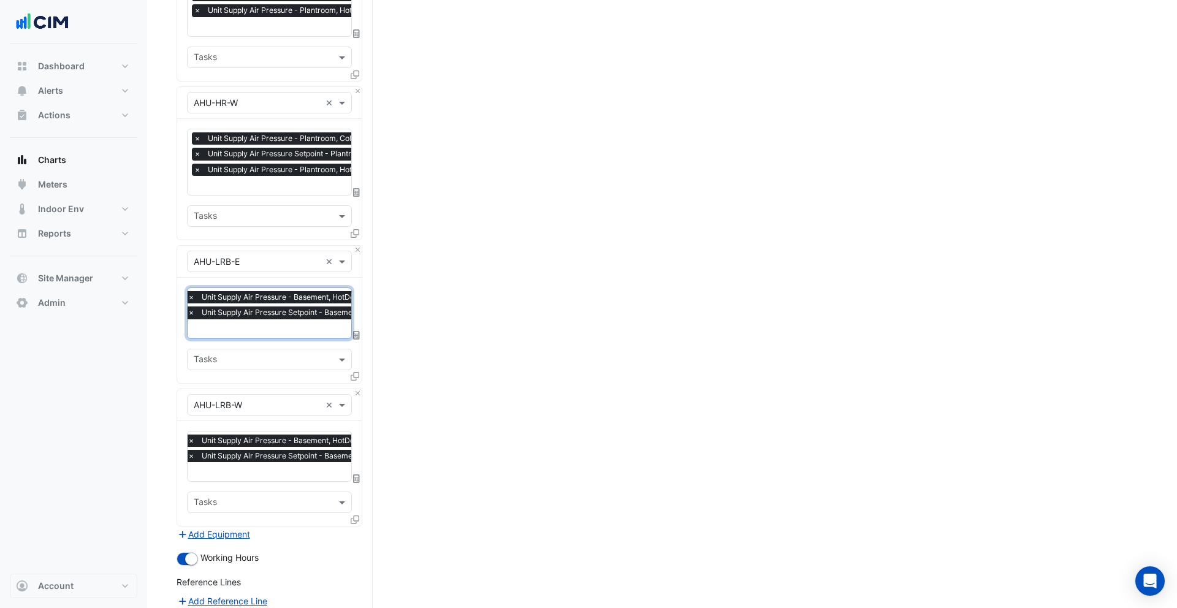
click at [199, 132] on span "×" at bounding box center [197, 138] width 11 height 12
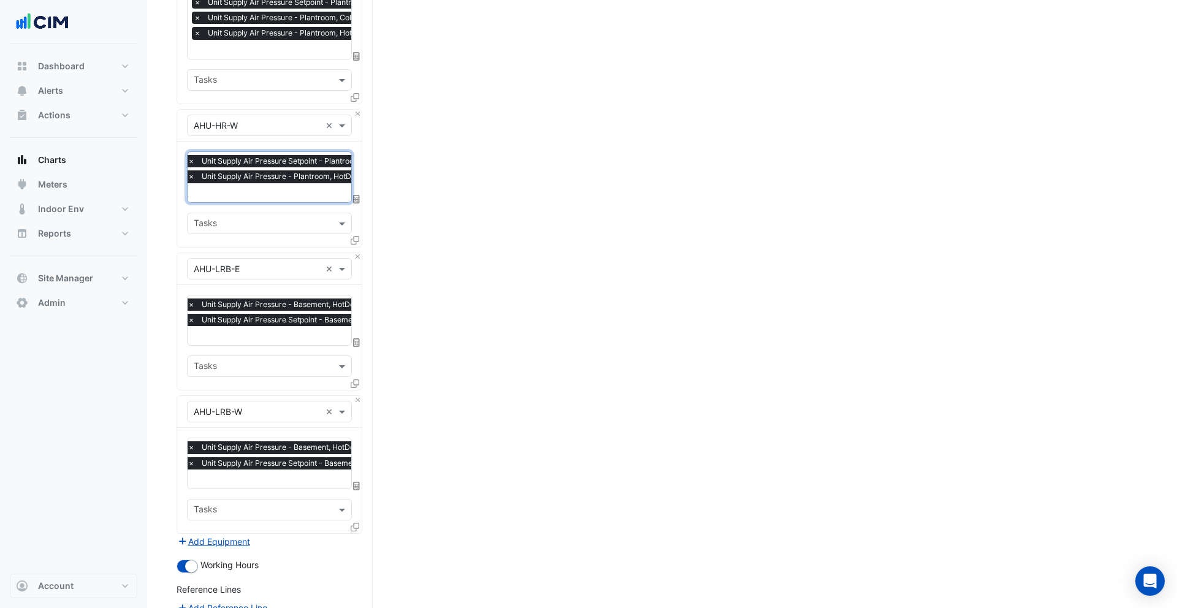
scroll to position [650, 0]
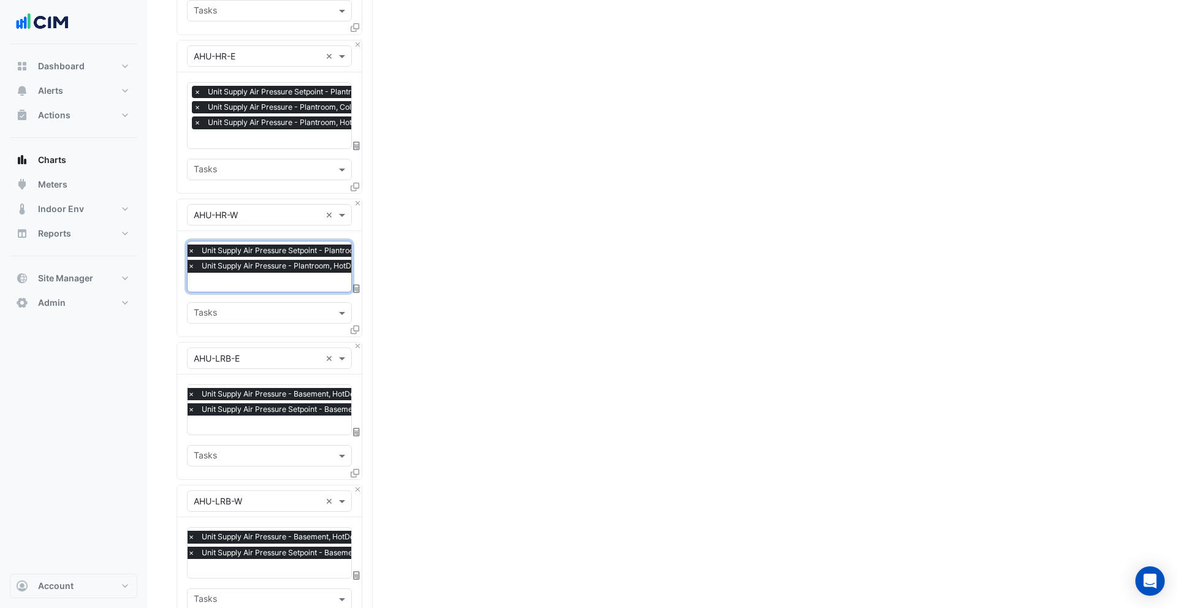
click at [197, 101] on span "×" at bounding box center [197, 107] width 11 height 12
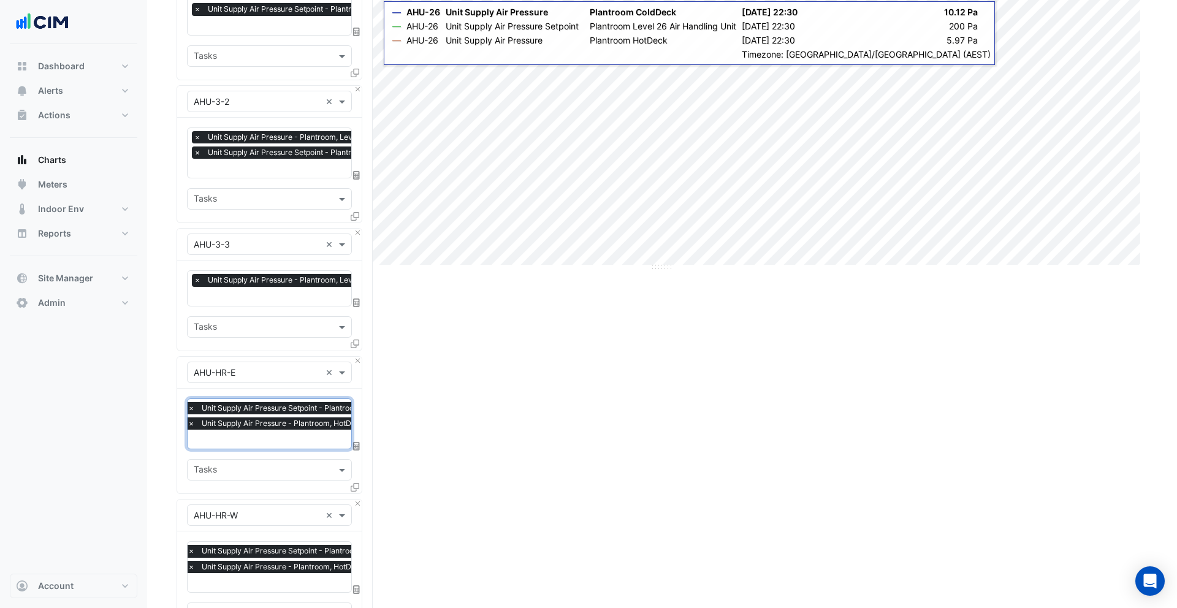
scroll to position [305, 0]
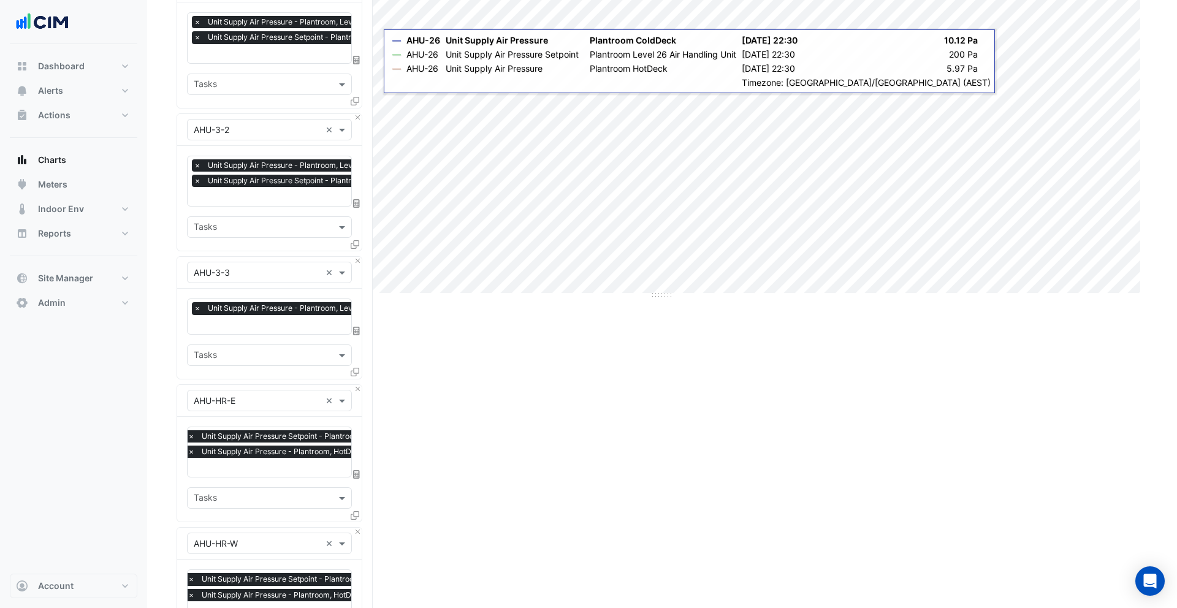
click at [356, 261] on div "Equipment × AHU-3-3 ×" at bounding box center [269, 273] width 185 height 32
click at [356, 257] on button "Close" at bounding box center [358, 261] width 8 height 8
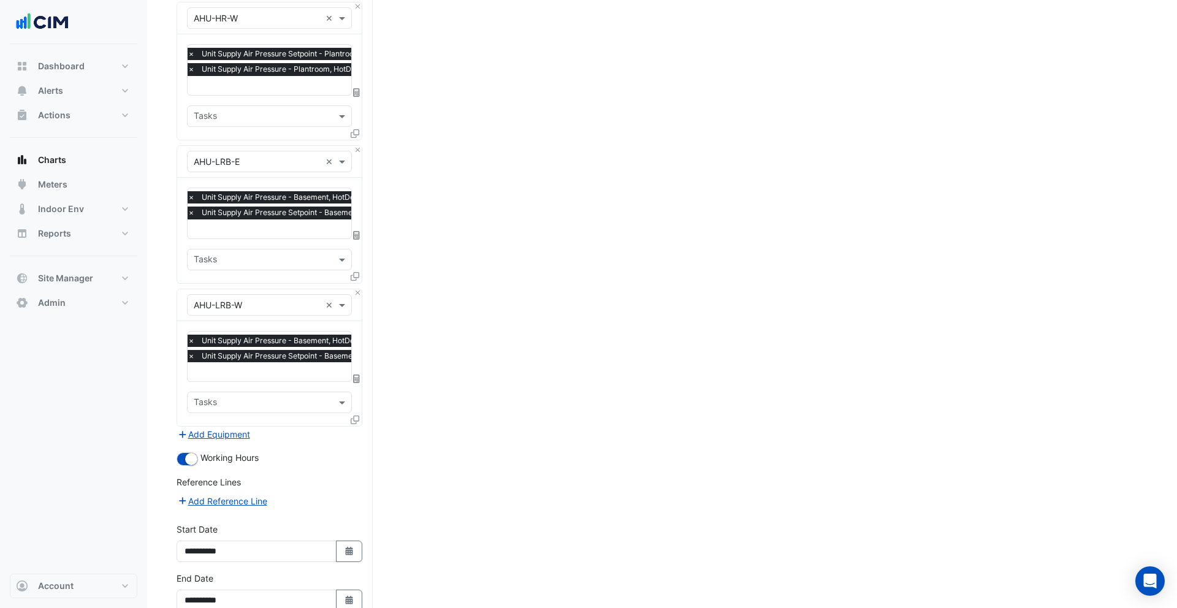
scroll to position [762, 0]
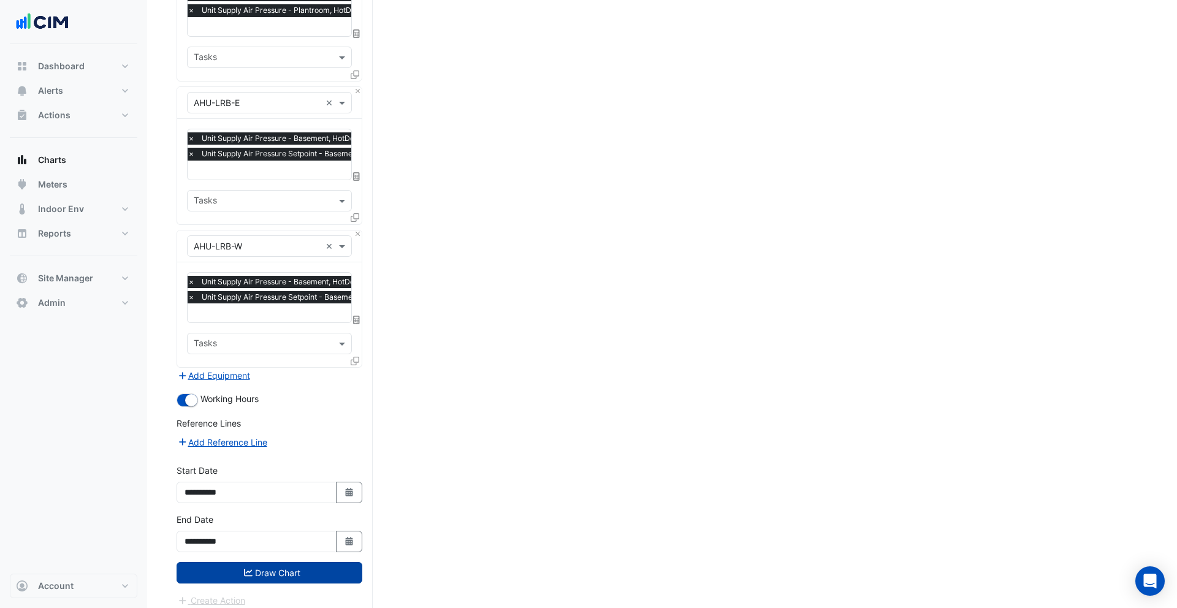
click at [280, 571] on button "Draw Chart" at bounding box center [270, 572] width 186 height 21
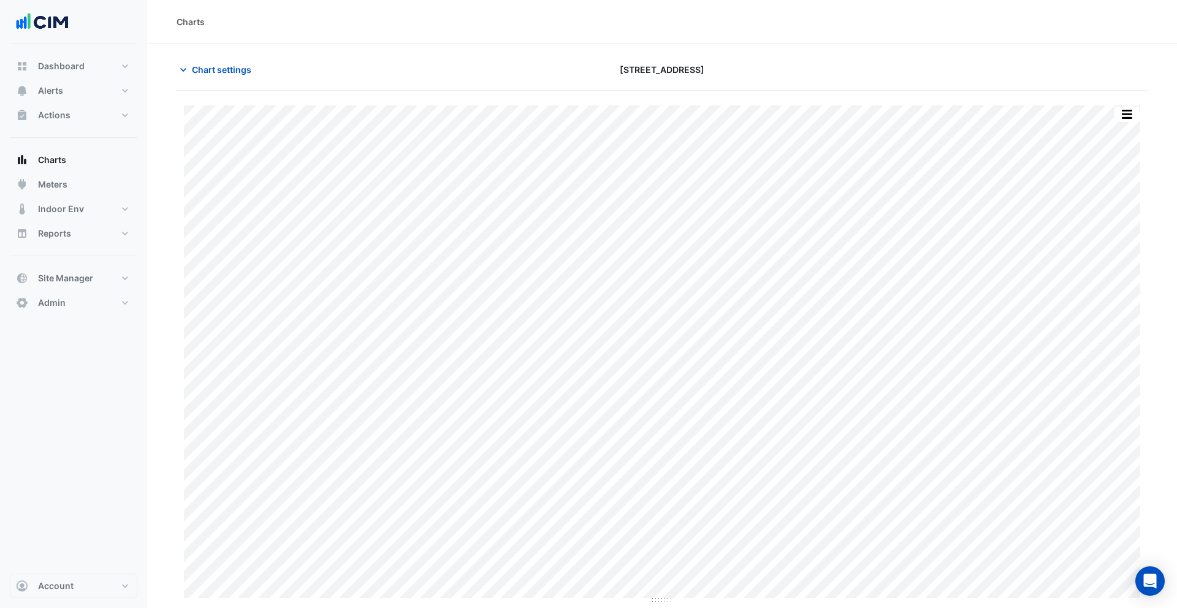
click at [1135, 117] on button "button" at bounding box center [1127, 114] width 25 height 15
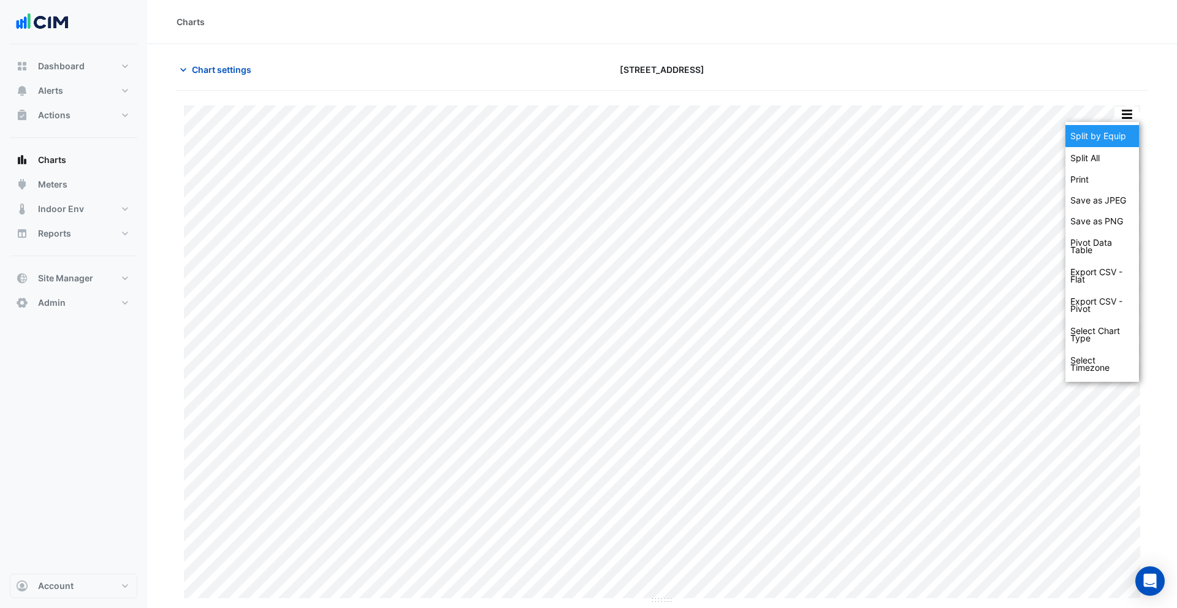
click at [1119, 137] on div "Split by Equip" at bounding box center [1102, 136] width 74 height 22
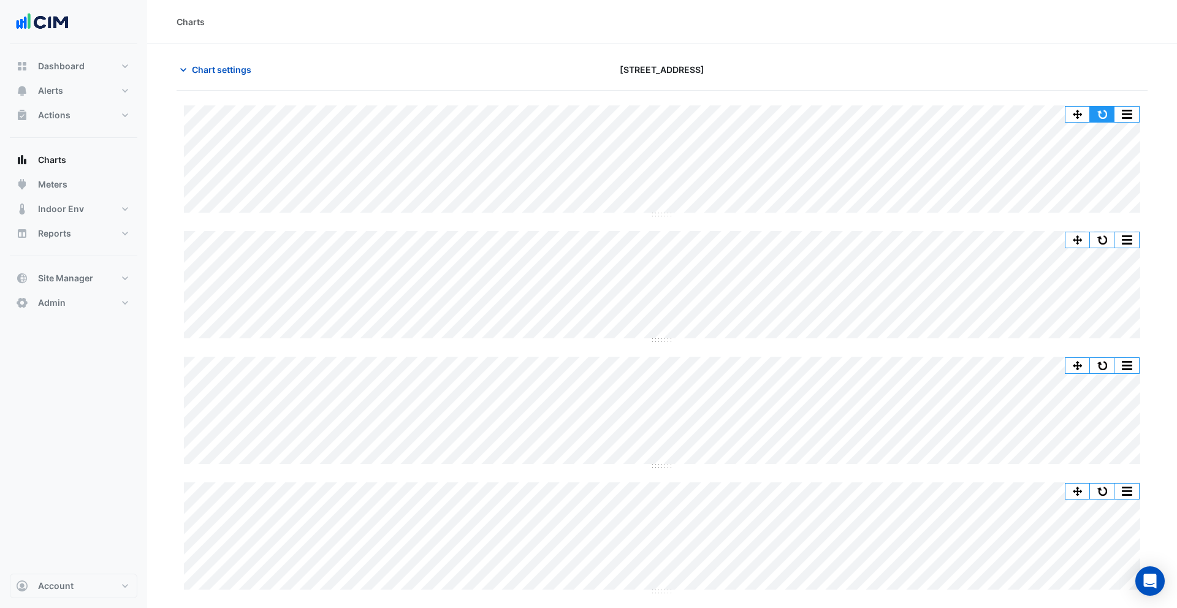
click at [1104, 113] on button "button" at bounding box center [1102, 114] width 25 height 15
drag, startPoint x: 665, startPoint y: 340, endPoint x: 668, endPoint y: 571, distance: 231.8
click at [261, 78] on div "Chart settings" at bounding box center [333, 69] width 329 height 21
click at [221, 70] on span "Chart settings" at bounding box center [221, 69] width 59 height 13
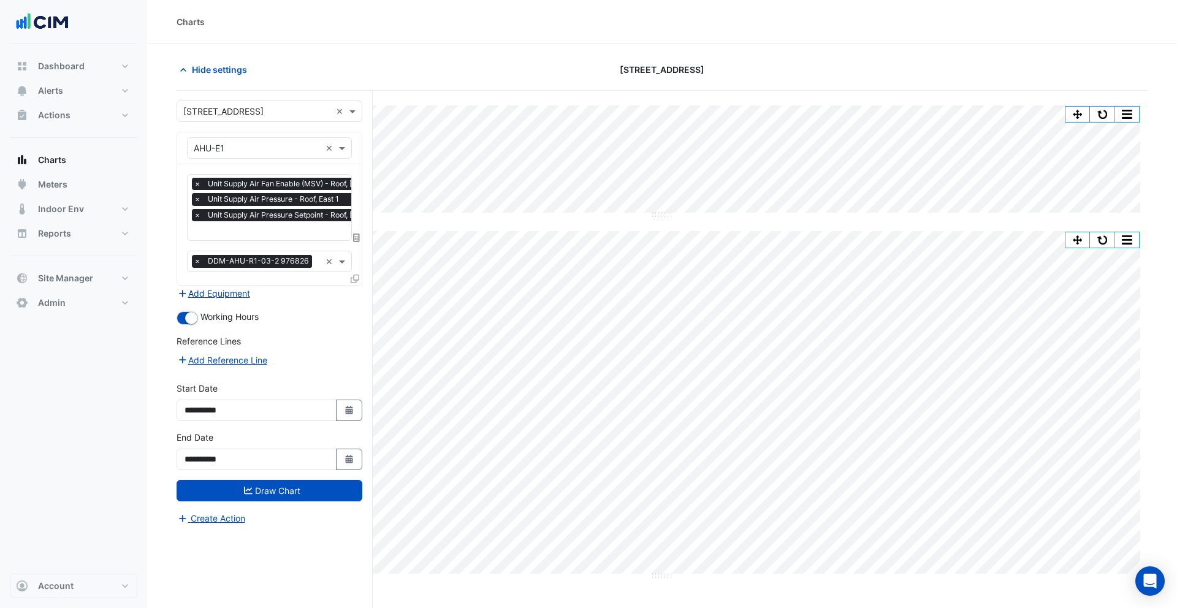
click at [236, 292] on button "Add Equipment" at bounding box center [214, 293] width 74 height 14
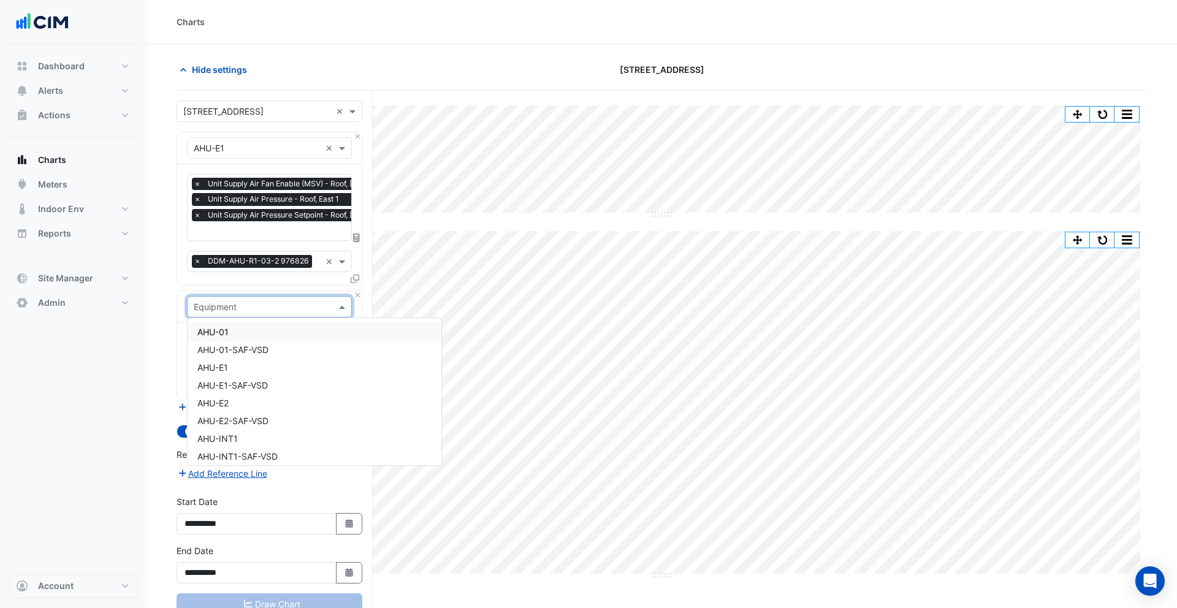
click at [255, 302] on input "text" at bounding box center [257, 307] width 127 height 13
type input "**"
click at [257, 344] on div "AHU-E1-SAF-VSD" at bounding box center [270, 350] width 164 height 18
click at [267, 338] on input "text" at bounding box center [256, 344] width 124 height 13
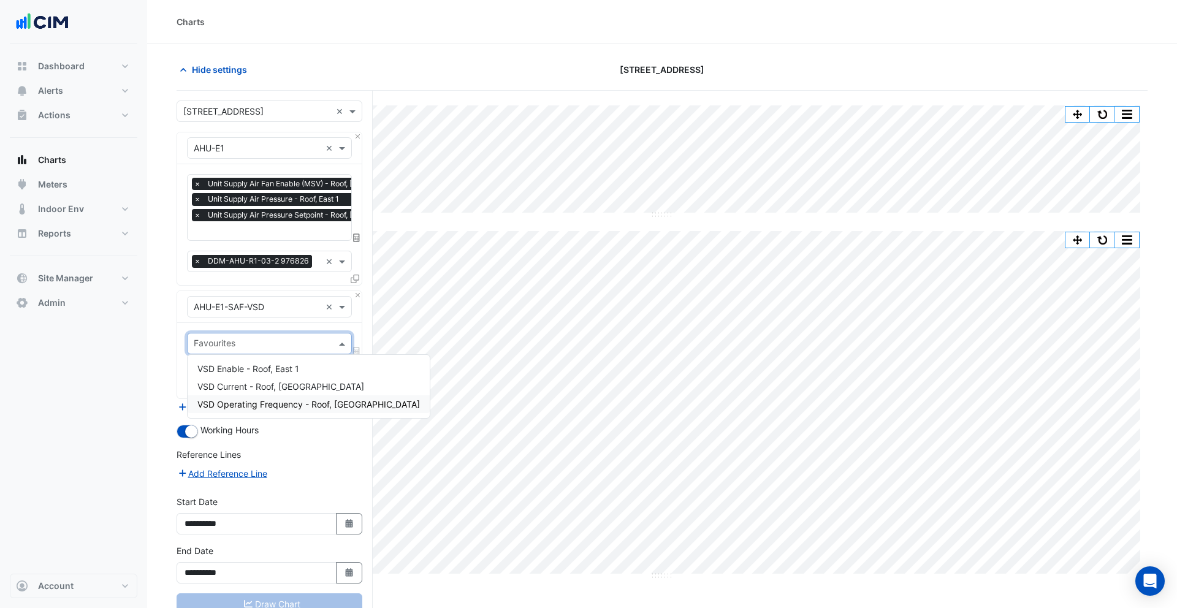
click at [266, 401] on span "VSD Operating Frequency - Roof, East 1" at bounding box center [308, 404] width 223 height 10
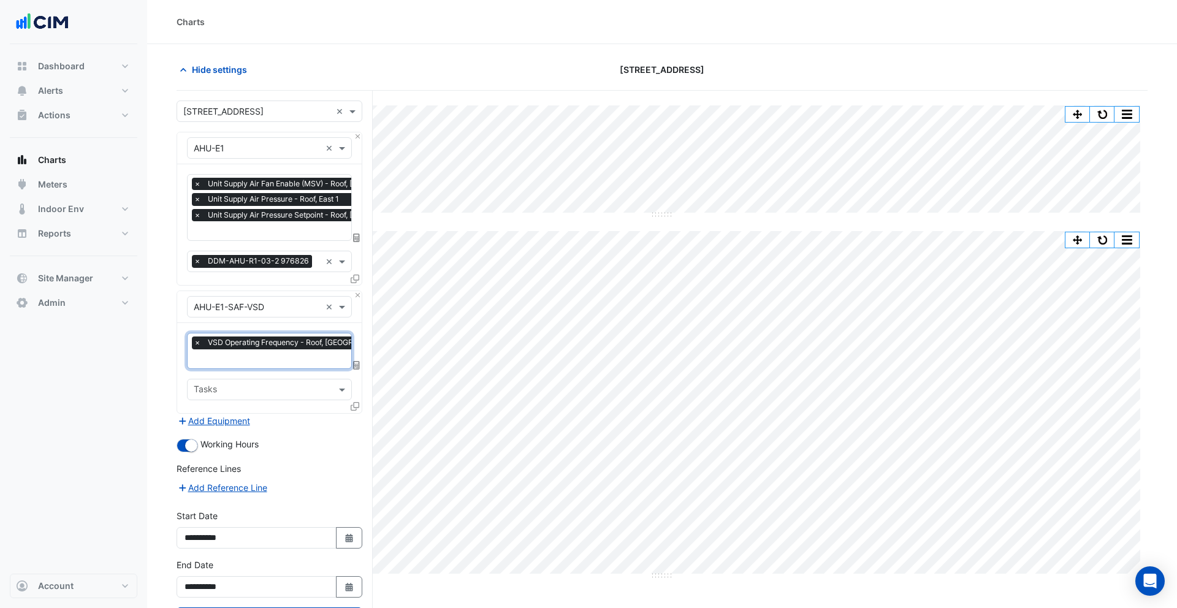
click at [265, 235] on input "text" at bounding box center [313, 232] width 238 height 13
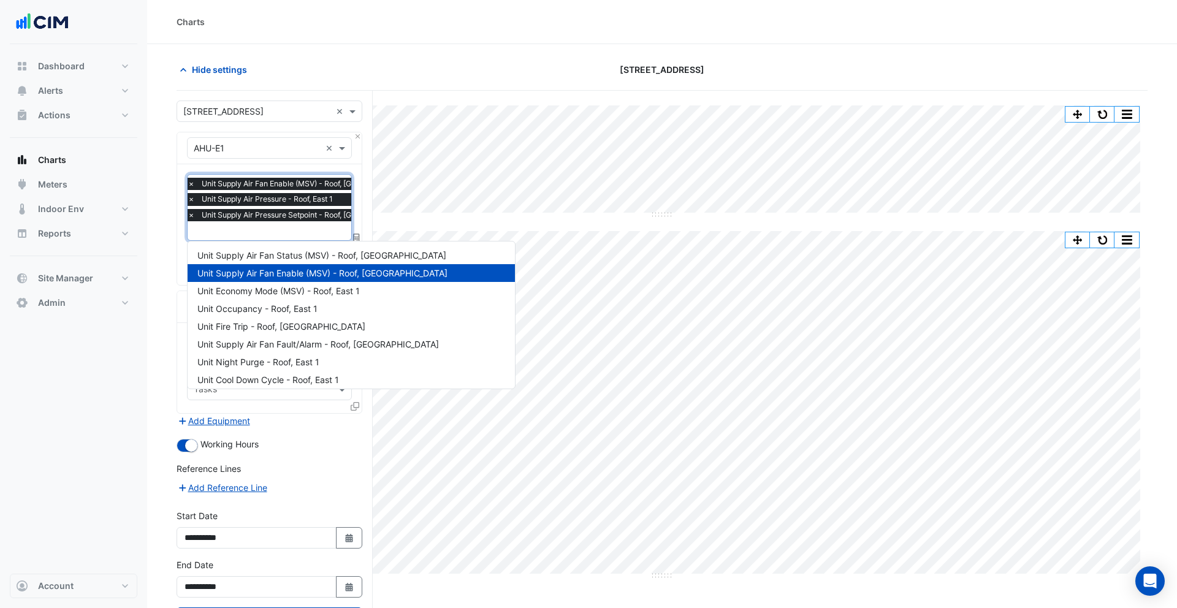
scroll to position [378, 0]
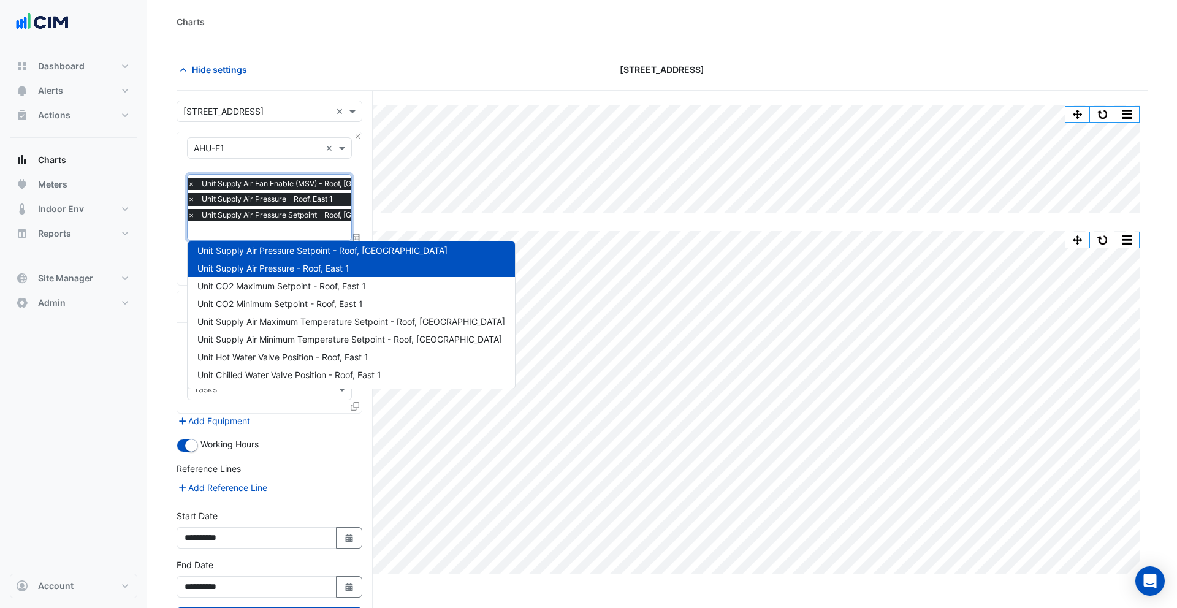
click at [191, 181] on span "×" at bounding box center [191, 184] width 11 height 12
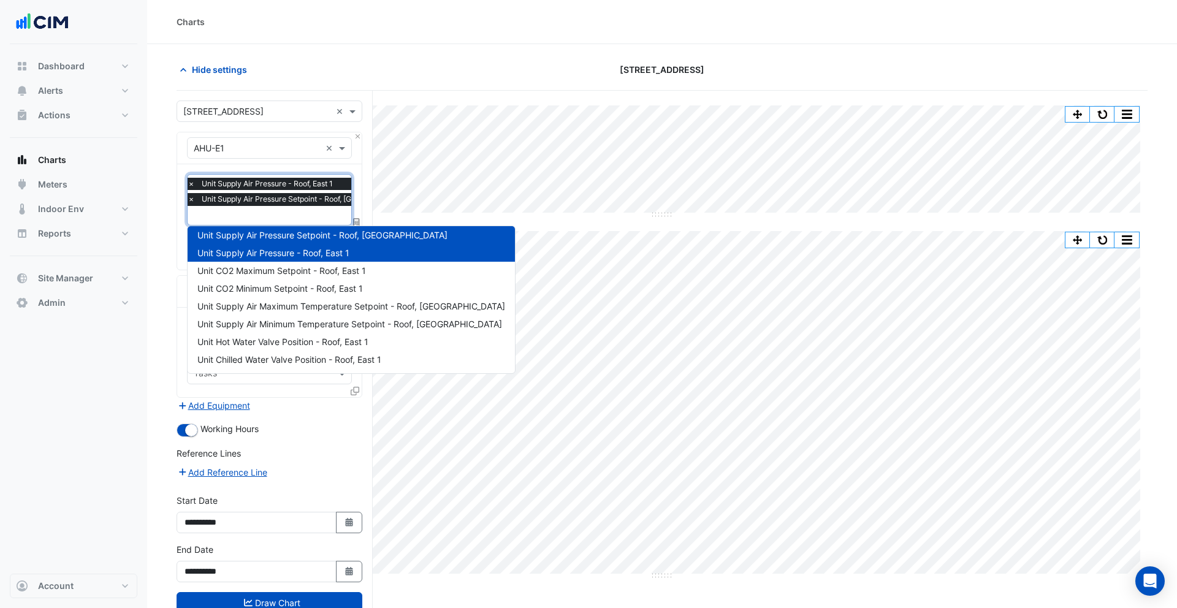
click at [164, 180] on section "Hide settings 990 La Trobe Street Split All Split None Print Save as JPEG Save …" at bounding box center [662, 349] width 1030 height 611
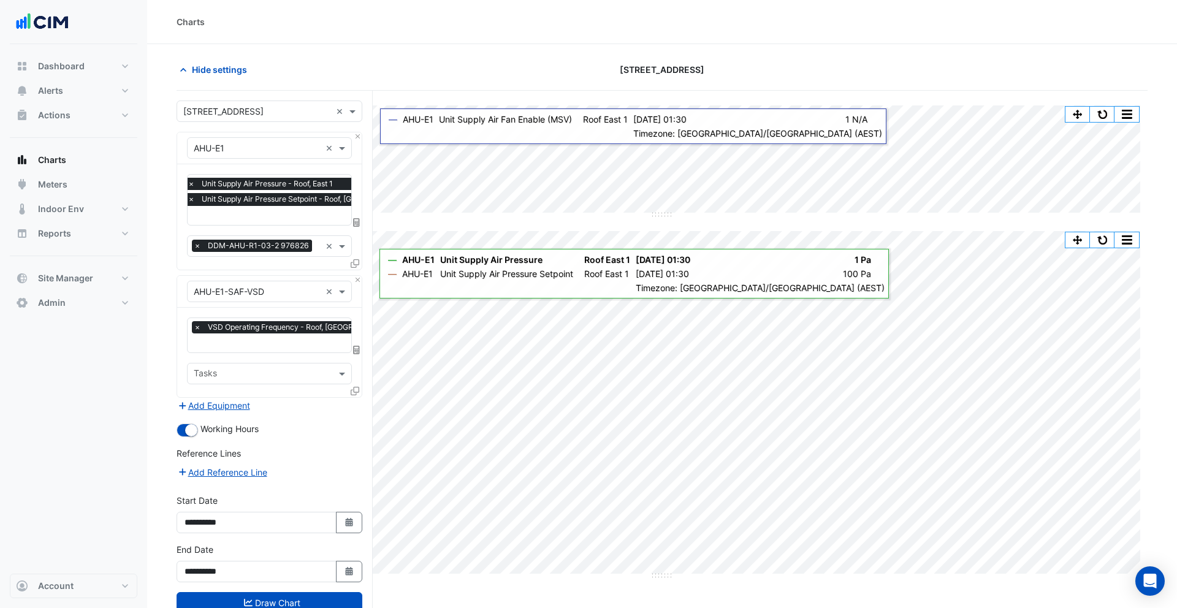
click at [355, 262] on icon at bounding box center [355, 263] width 9 height 9
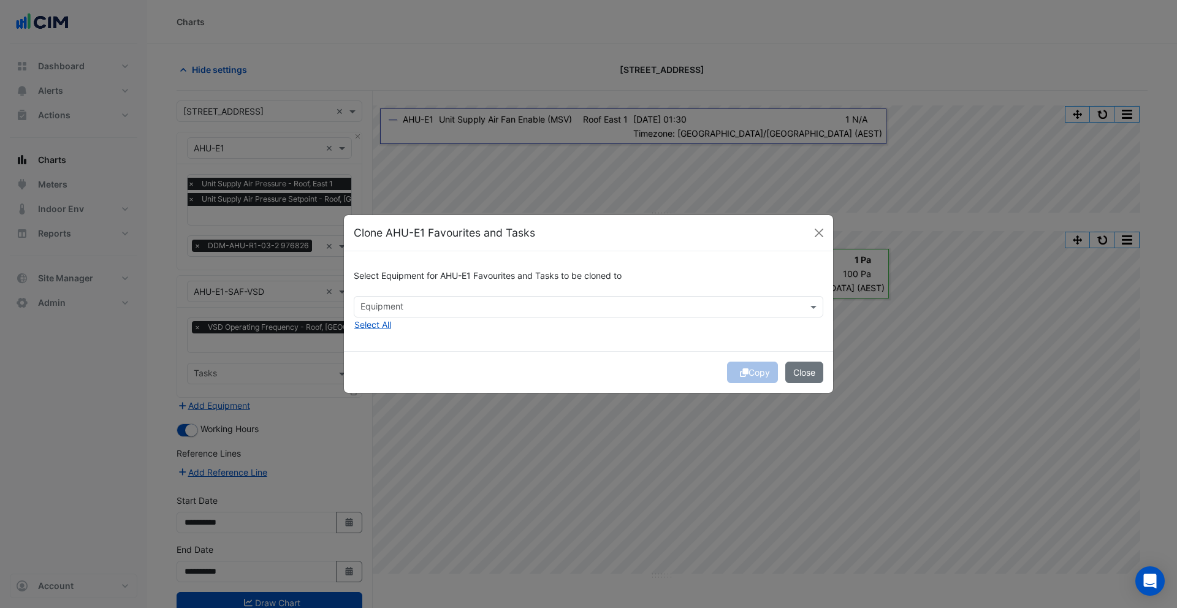
click at [456, 305] on input "text" at bounding box center [581, 308] width 442 height 13
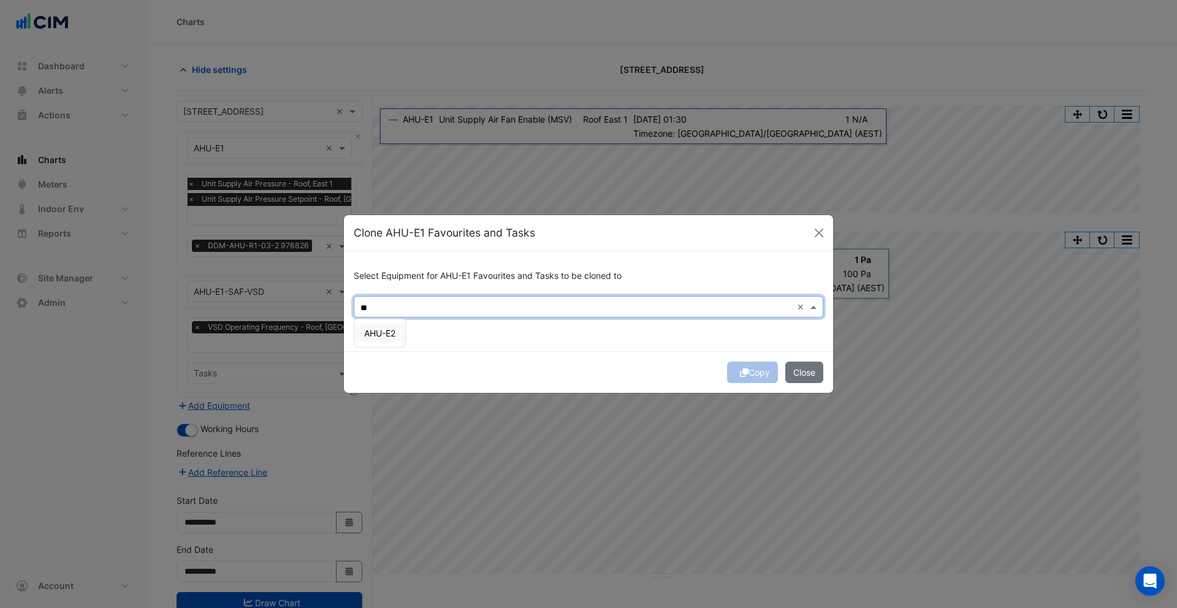
click at [389, 329] on span "AHU-E2" at bounding box center [379, 333] width 31 height 10
type input "**"
click at [760, 371] on button "Copy" at bounding box center [752, 372] width 51 height 21
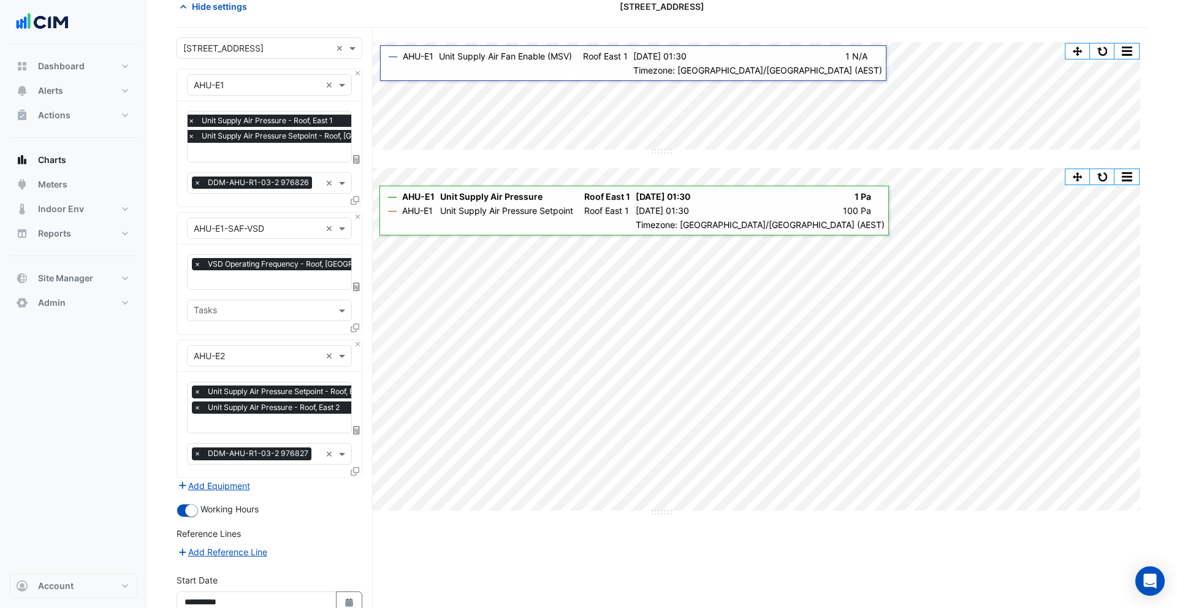
scroll to position [128, 0]
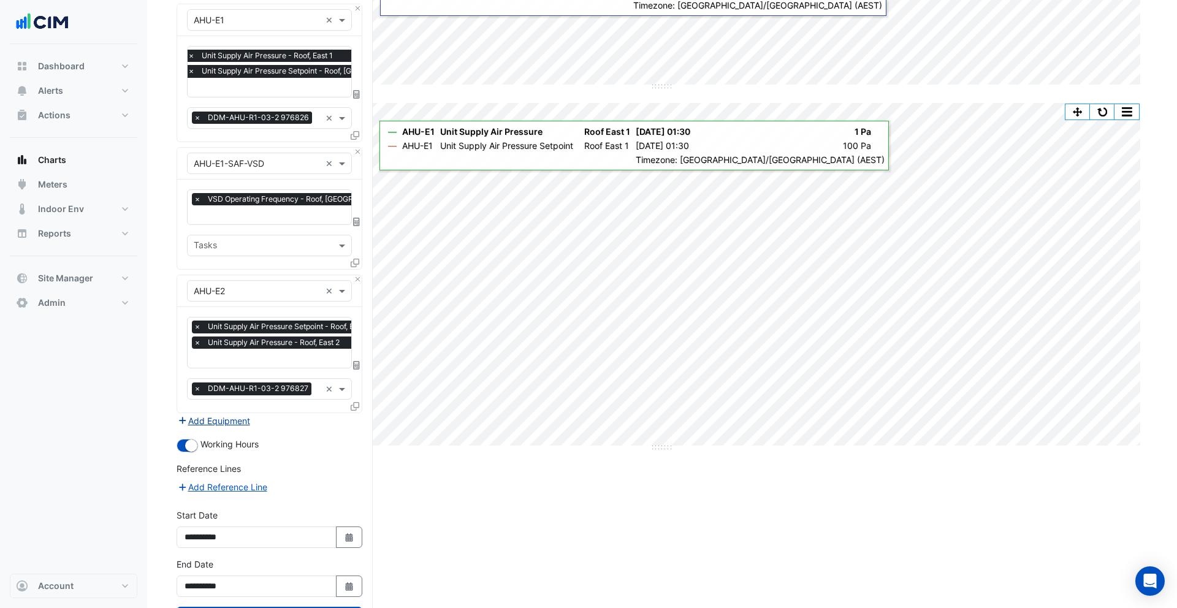
click at [241, 415] on button "Add Equipment" at bounding box center [214, 421] width 74 height 14
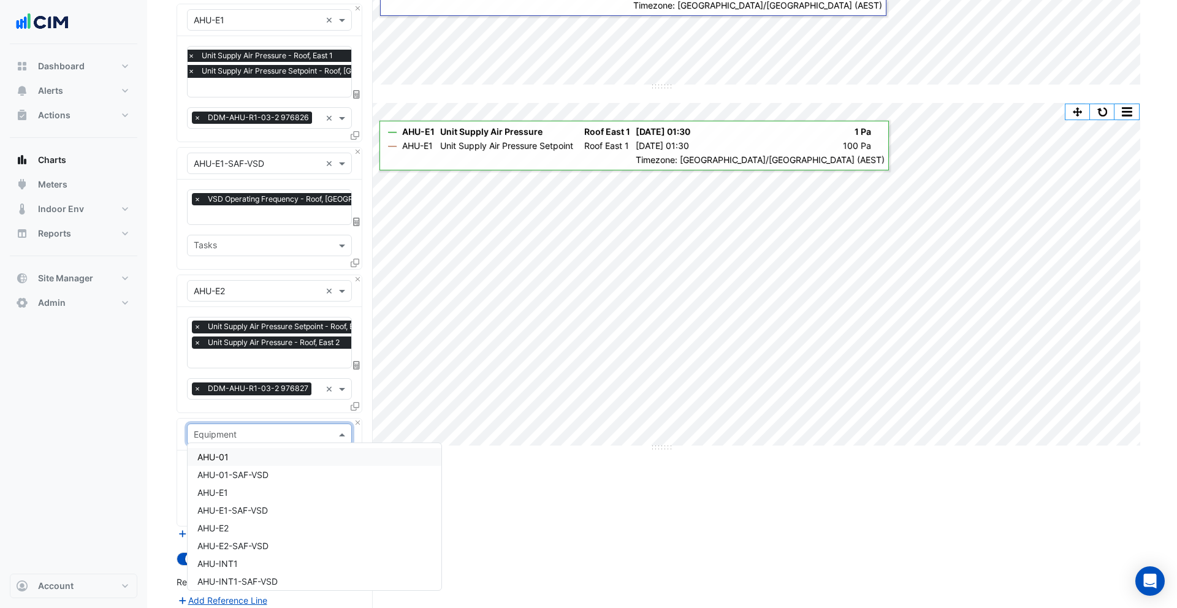
click at [263, 429] on input "text" at bounding box center [257, 435] width 127 height 13
type input "**"
click at [286, 479] on div "AHU-E2-SAF-VSD" at bounding box center [270, 475] width 164 height 18
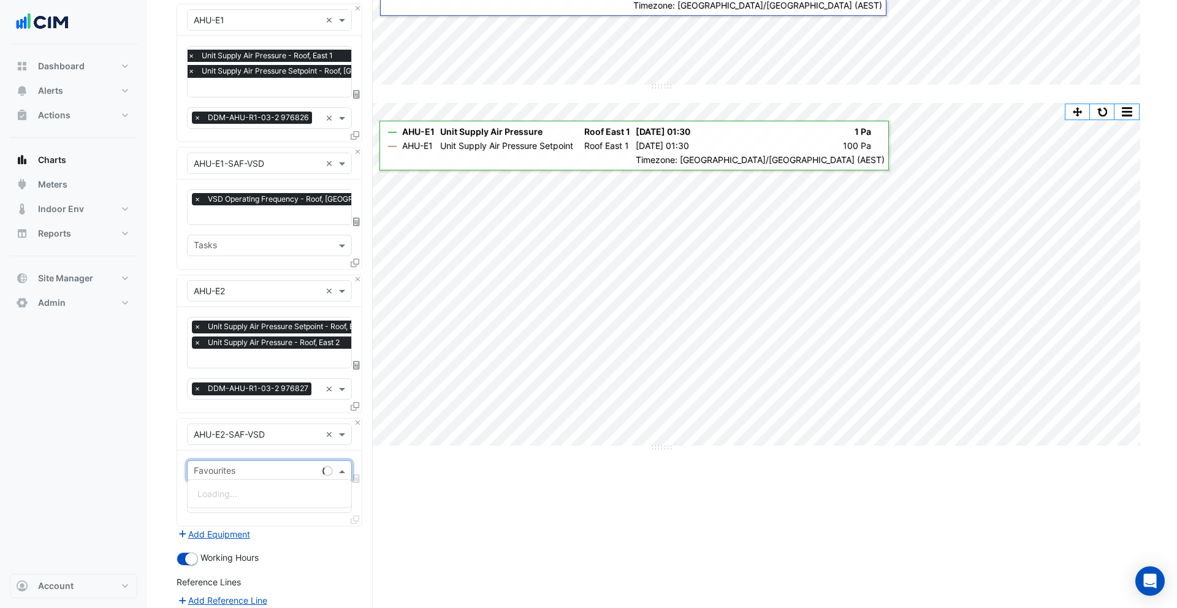
click at [272, 472] on input "text" at bounding box center [256, 472] width 124 height 13
click at [260, 509] on span "VSD Operating Frequency - Roof, East 2" at bounding box center [277, 511] width 161 height 10
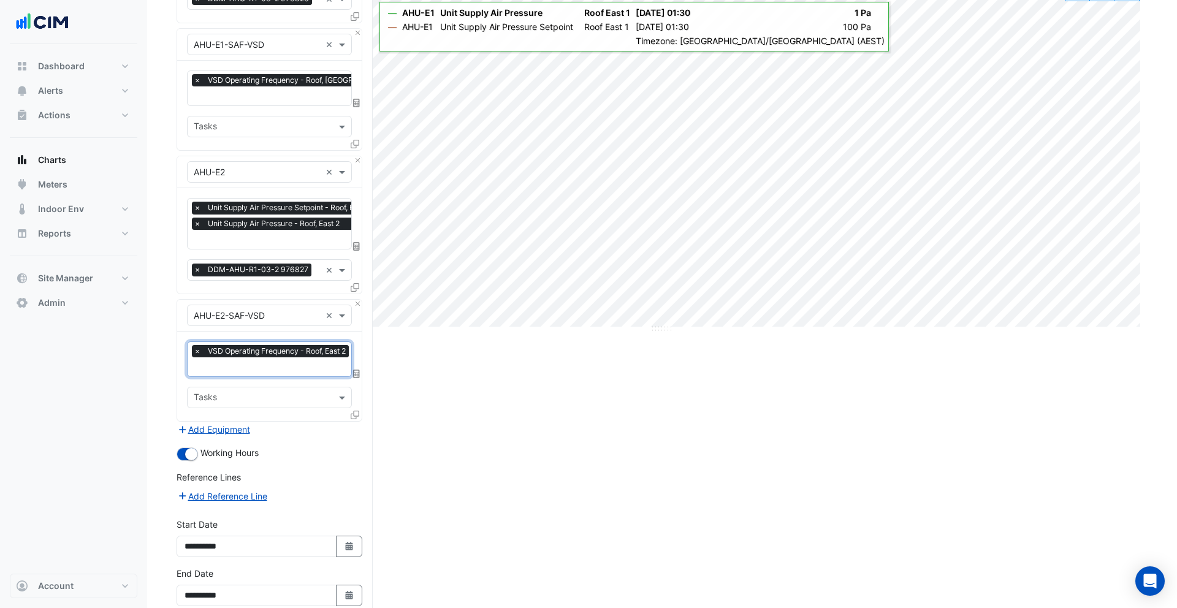
scroll to position [305, 0]
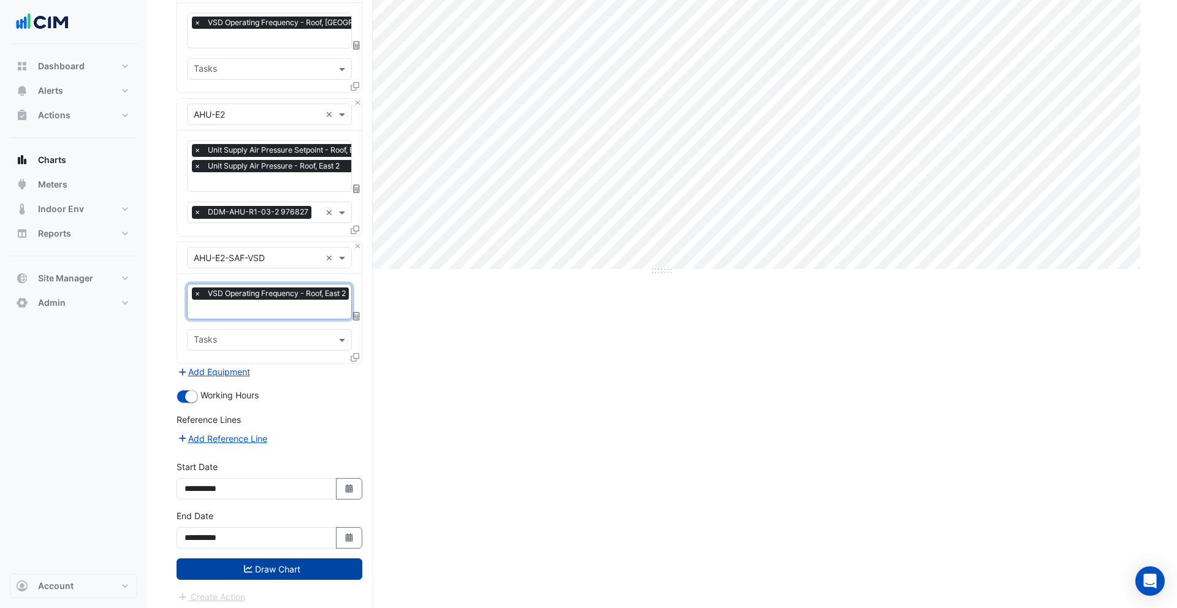
click at [262, 562] on button "Draw Chart" at bounding box center [270, 568] width 186 height 21
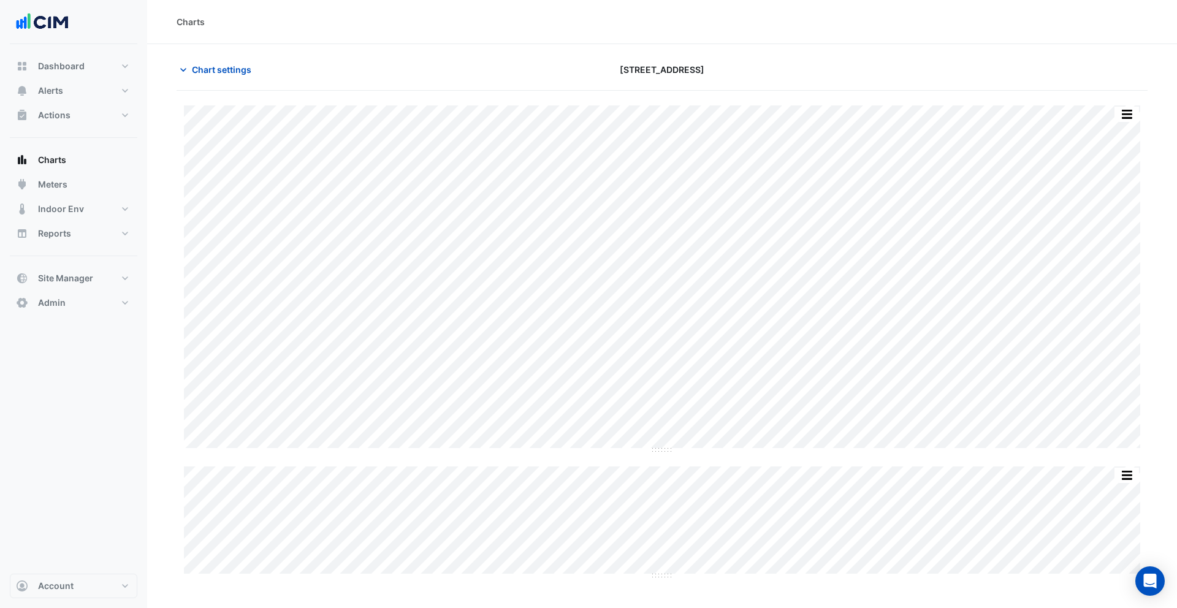
click at [1132, 104] on div "Split by Equip Split All Split None Print Save as JPEG Save as PNG Pivot Data T…" at bounding box center [662, 341] width 971 height 501
click at [1132, 119] on button "button" at bounding box center [1127, 114] width 25 height 15
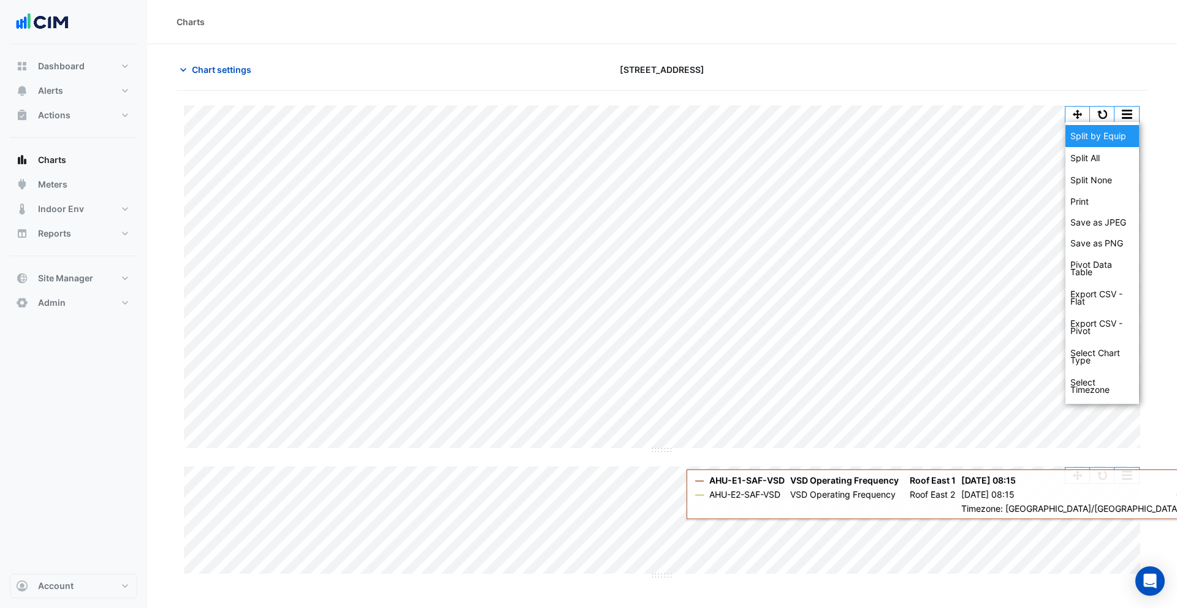
click at [1127, 131] on div "Split by Equip" at bounding box center [1102, 136] width 74 height 22
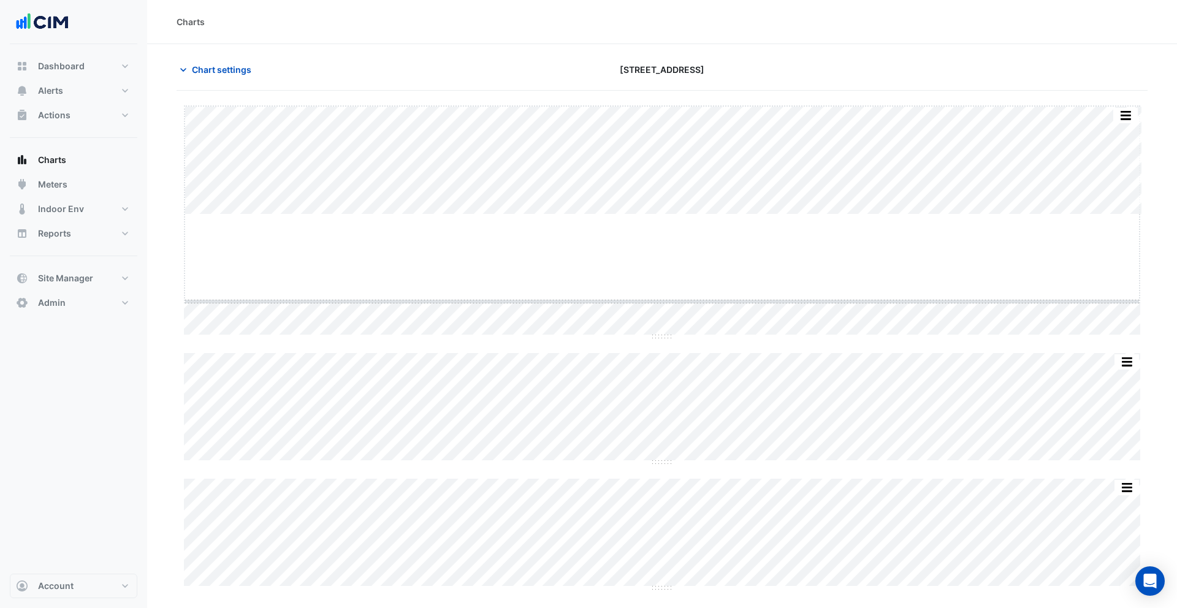
drag, startPoint x: 665, startPoint y: 216, endPoint x: 665, endPoint y: 225, distance: 9.2
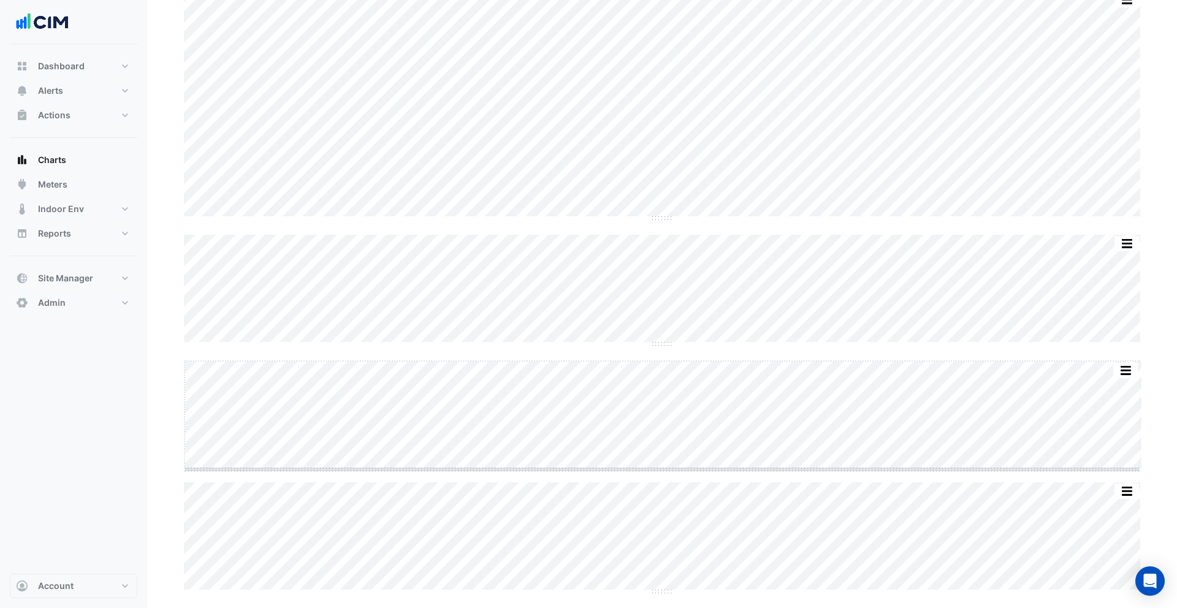
scroll to position [115, 0]
click at [1102, 238] on button "button" at bounding box center [1102, 243] width 25 height 15
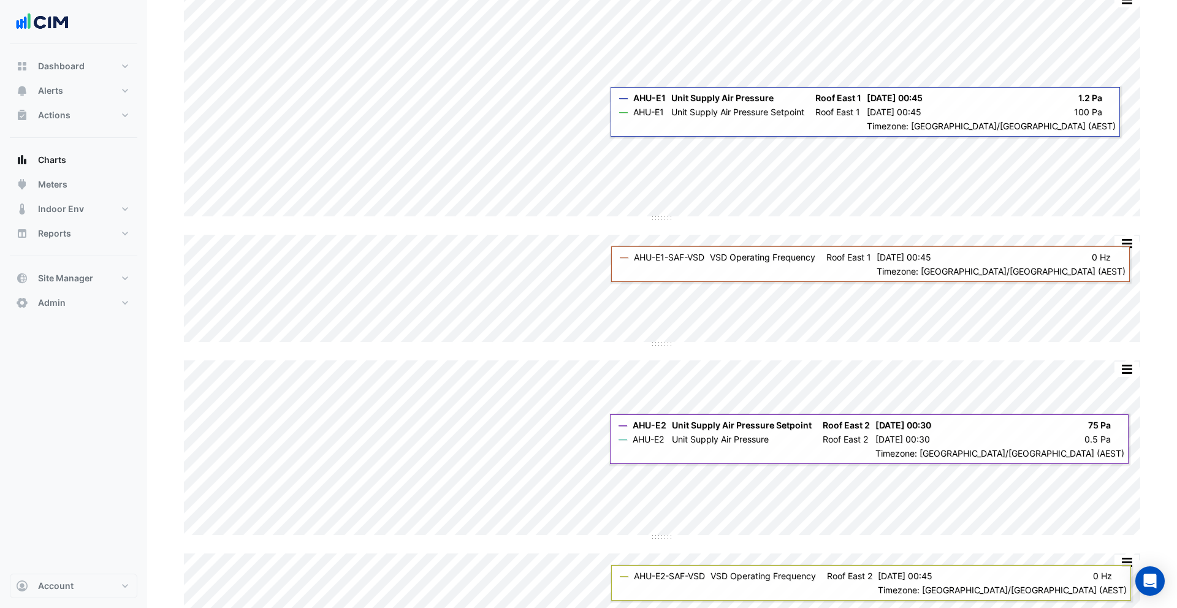
scroll to position [0, 0]
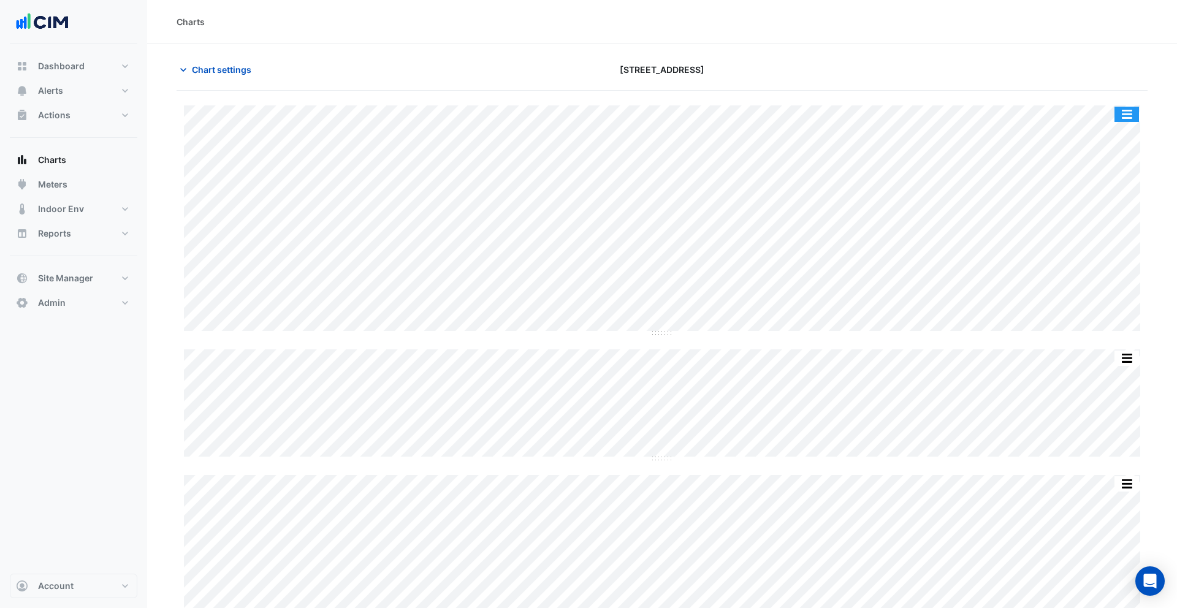
click at [1122, 113] on button "button" at bounding box center [1127, 114] width 25 height 15
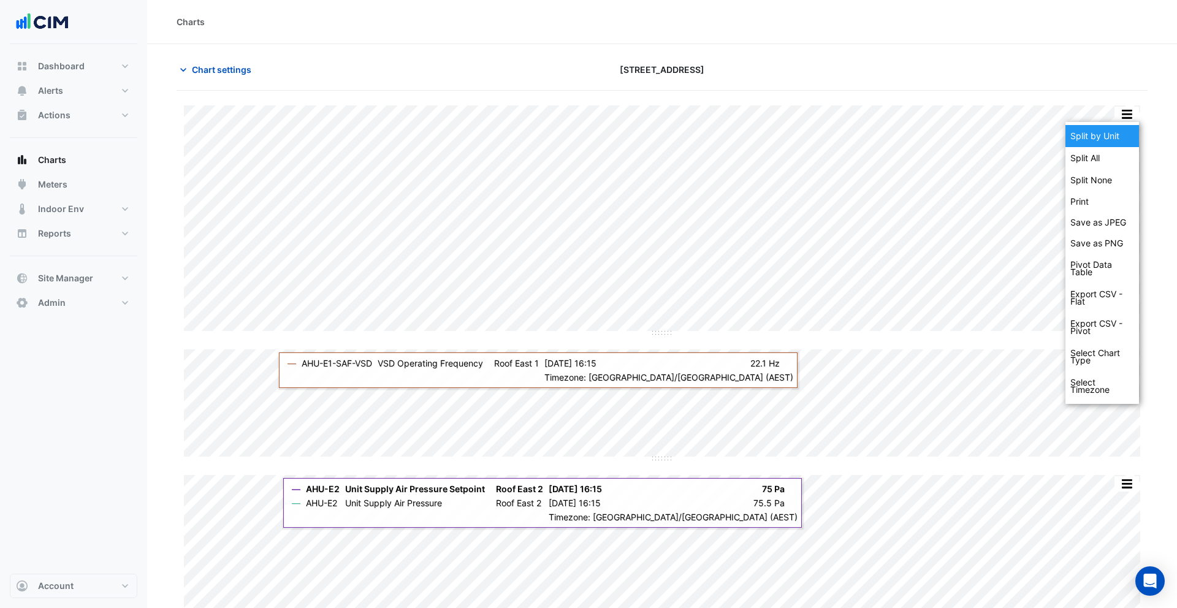
click at [1103, 132] on div "Split by Unit" at bounding box center [1102, 136] width 74 height 22
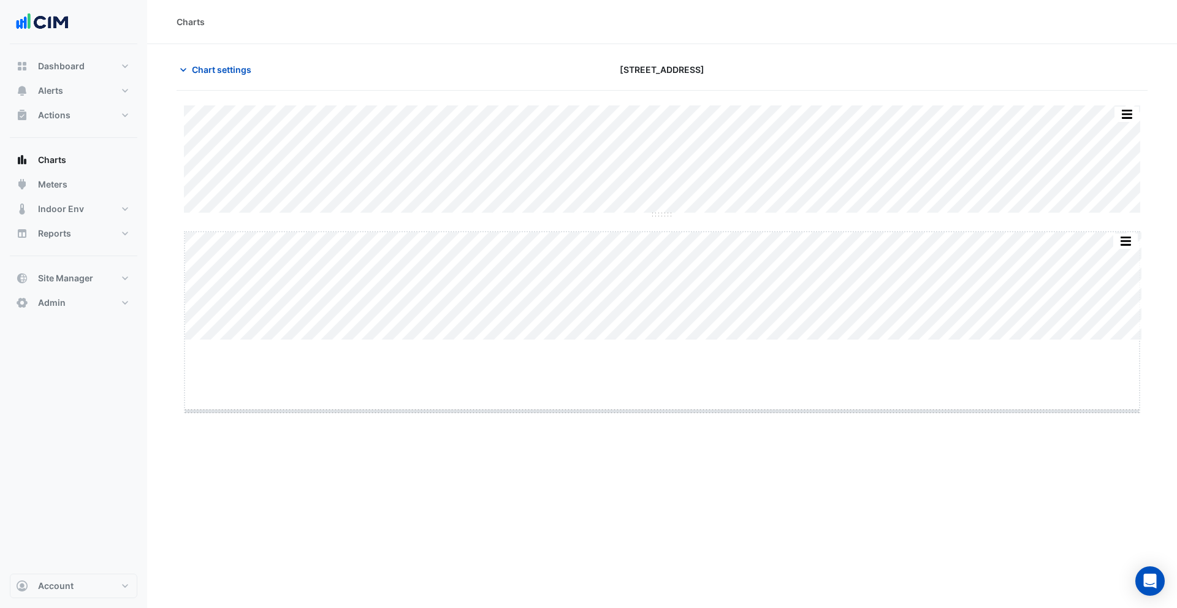
drag, startPoint x: 662, startPoint y: 339, endPoint x: 657, endPoint y: 437, distance: 98.2
drag, startPoint x: 665, startPoint y: 215, endPoint x: 652, endPoint y: 370, distance: 155.7
click at [228, 64] on span "Chart settings" at bounding box center [221, 69] width 59 height 13
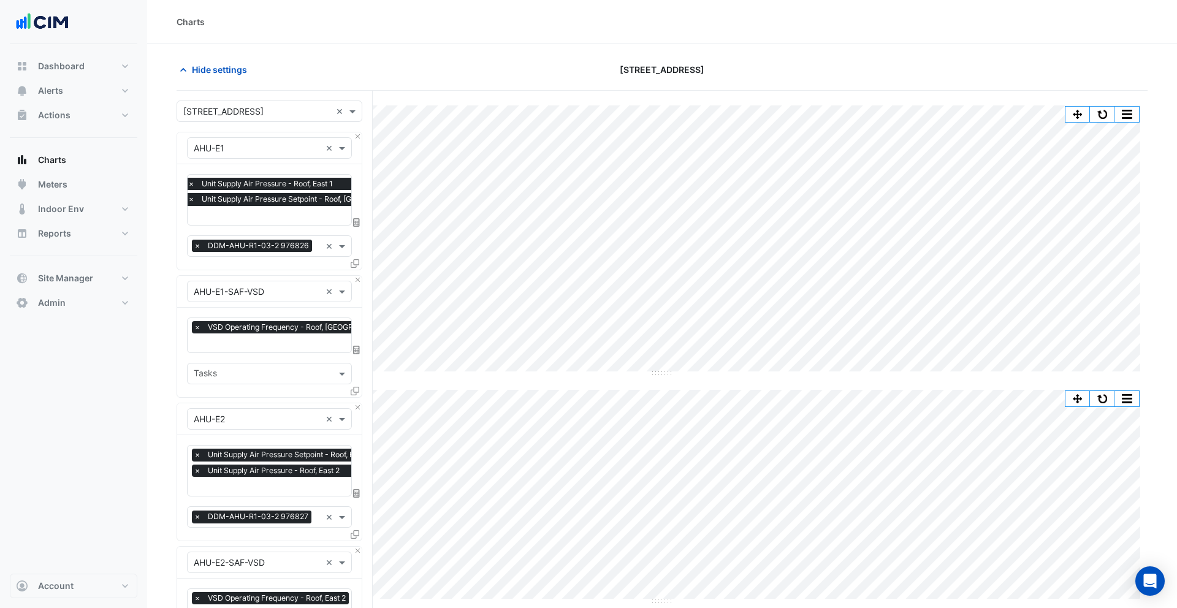
click at [199, 245] on span "×" at bounding box center [197, 246] width 11 height 12
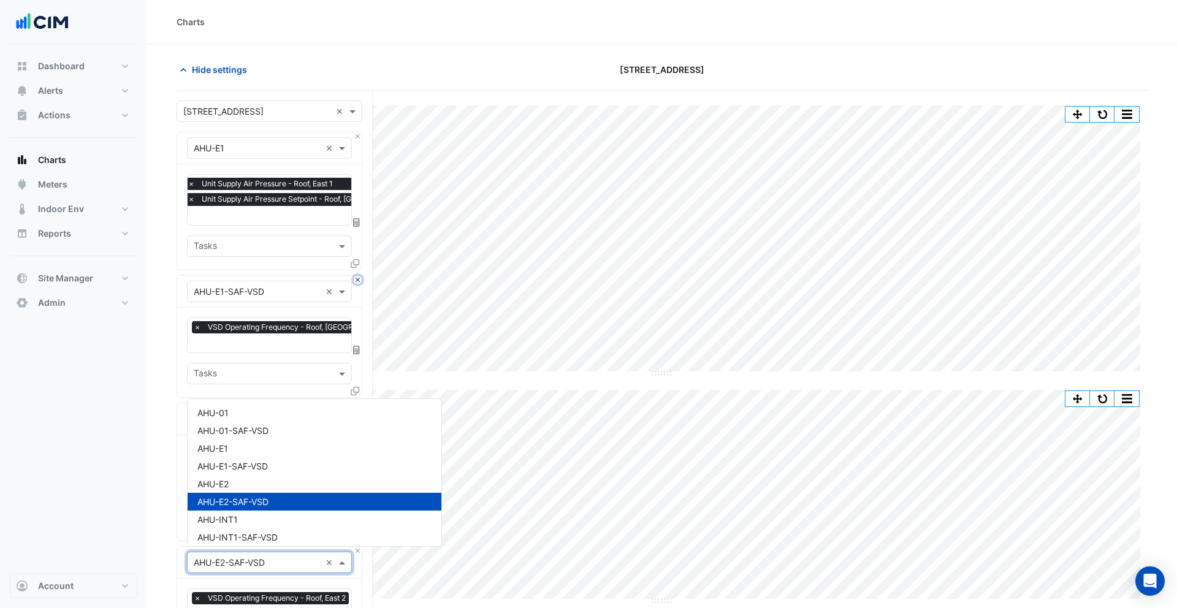
click at [359, 280] on button "Close" at bounding box center [358, 280] width 8 height 8
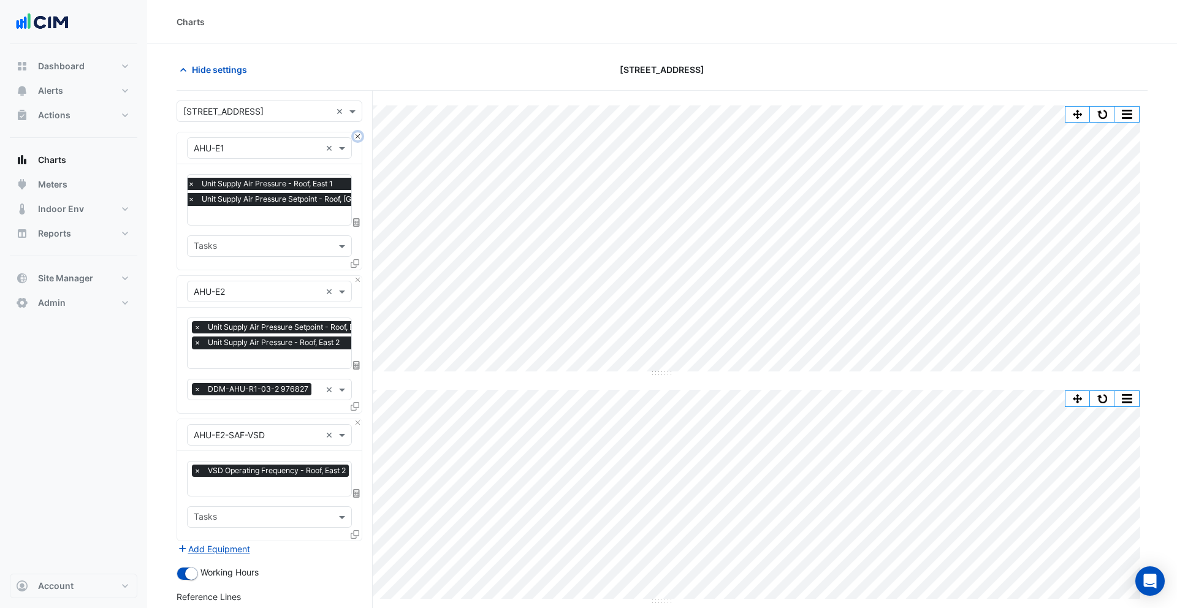
click at [356, 137] on button "Close" at bounding box center [358, 136] width 8 height 8
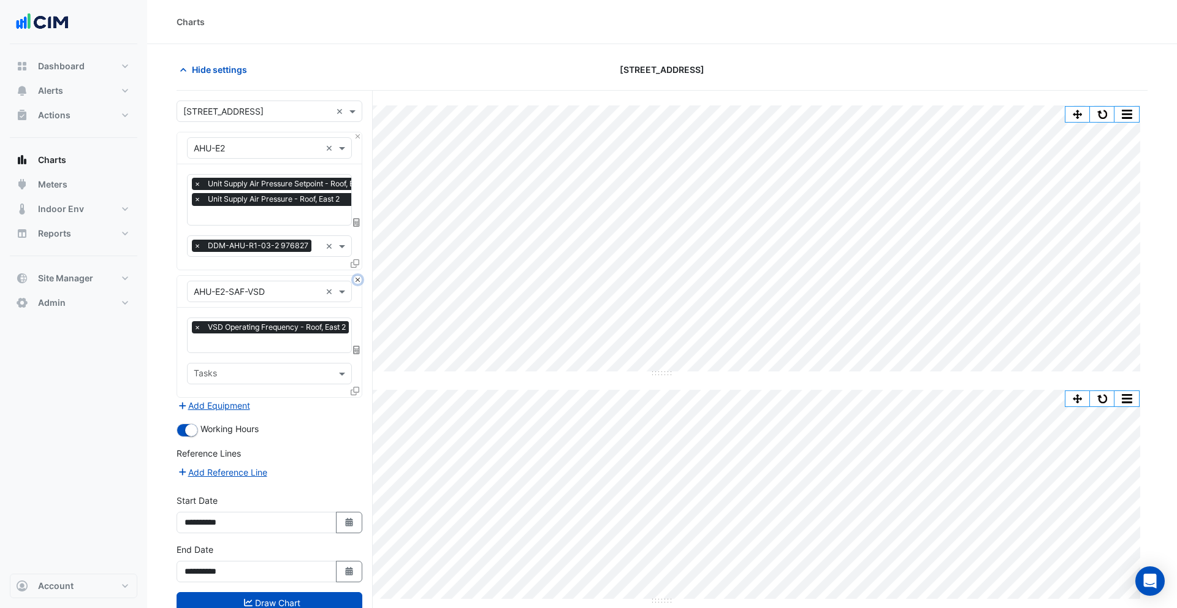
click at [356, 278] on button "Close" at bounding box center [358, 280] width 8 height 8
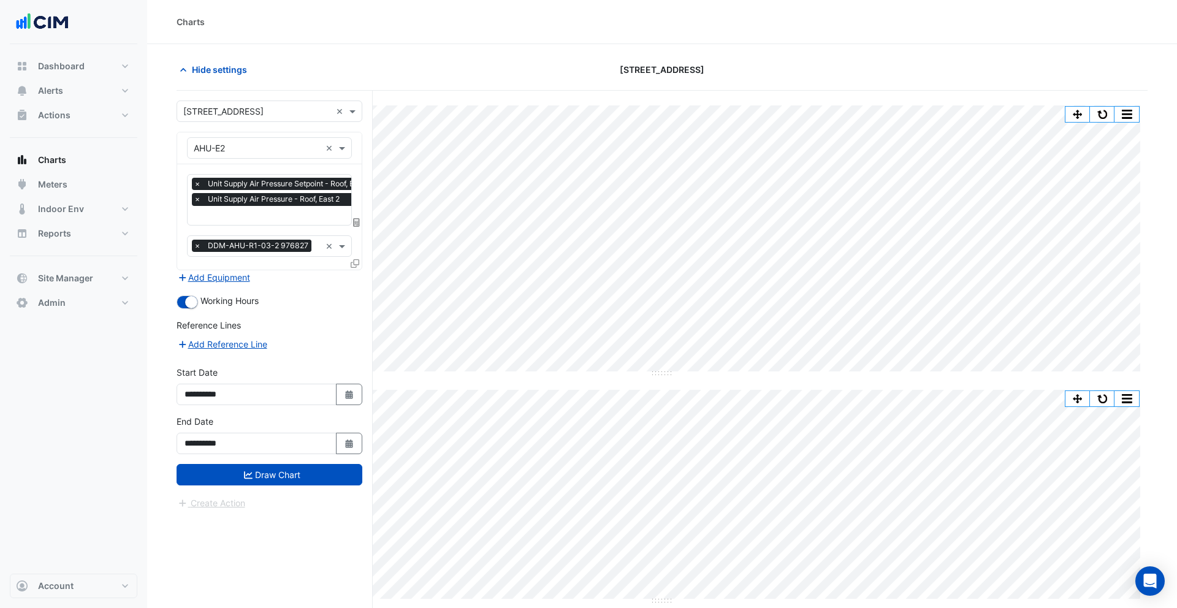
click at [356, 264] on icon at bounding box center [355, 263] width 9 height 9
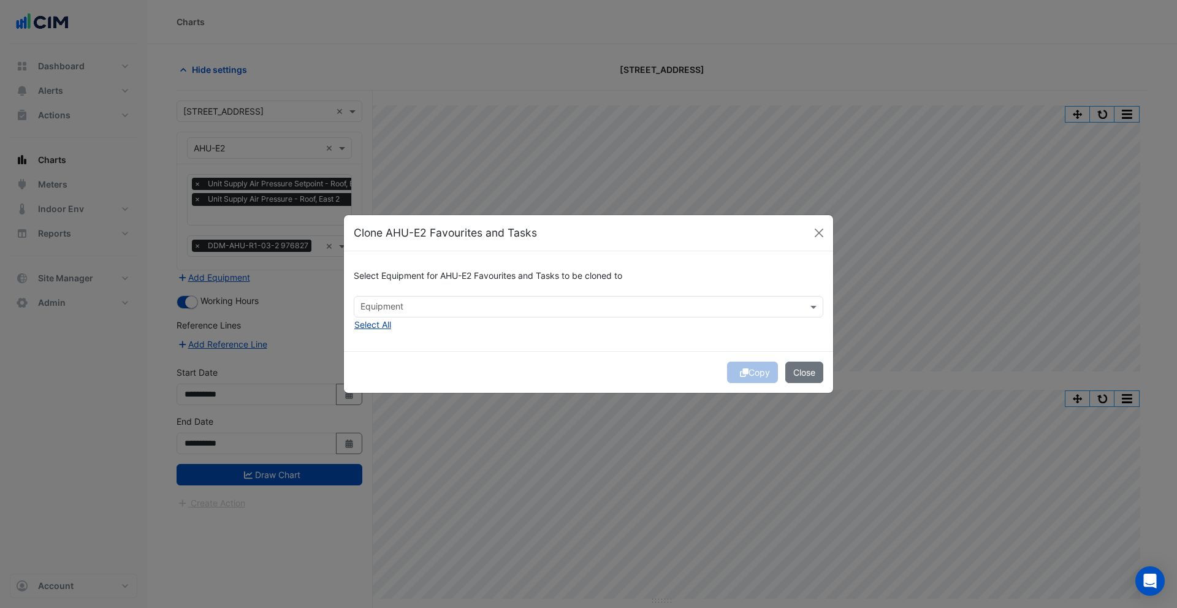
click at [386, 322] on button "Select All" at bounding box center [373, 325] width 38 height 14
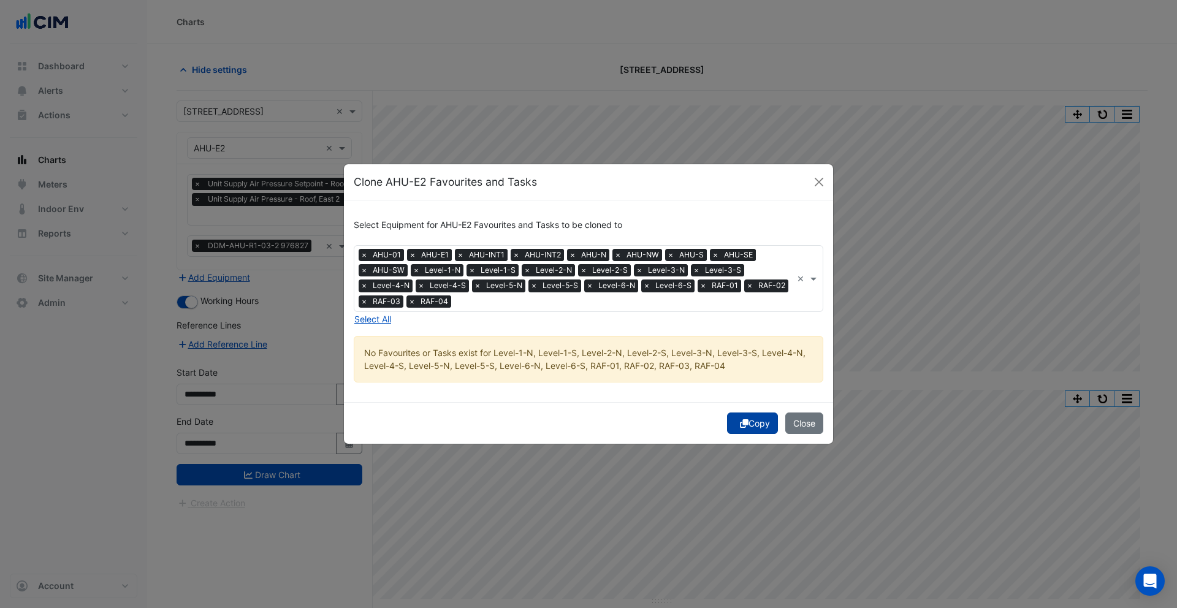
click at [748, 421] on button "Copy" at bounding box center [752, 423] width 51 height 21
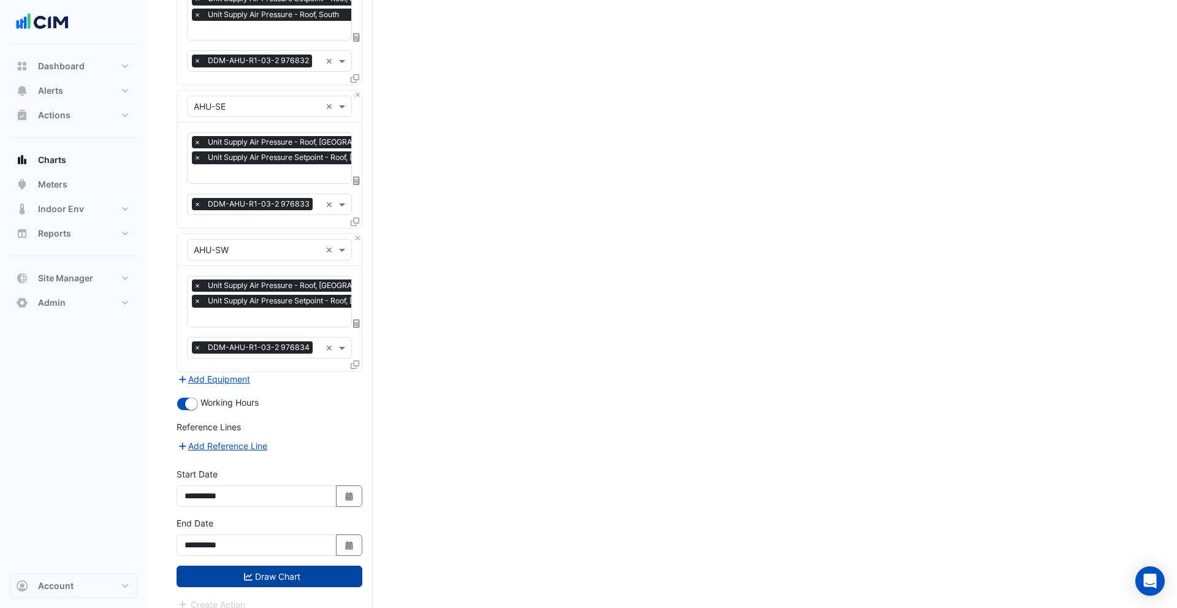
click at [289, 566] on button "Draw Chart" at bounding box center [270, 576] width 186 height 21
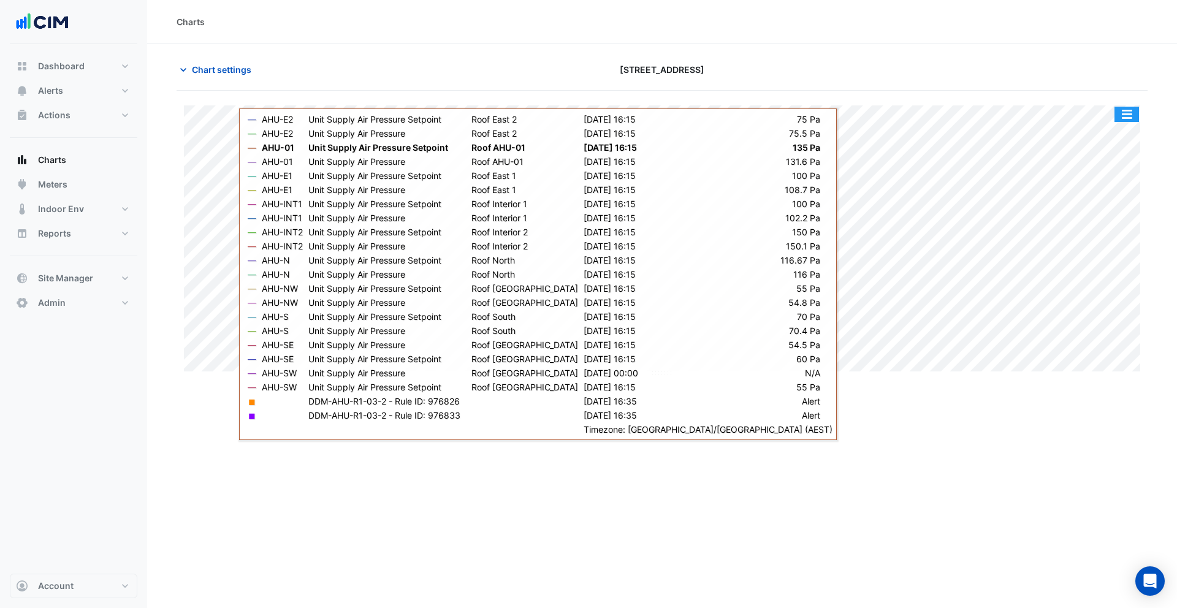
click at [1132, 109] on button "button" at bounding box center [1127, 114] width 25 height 15
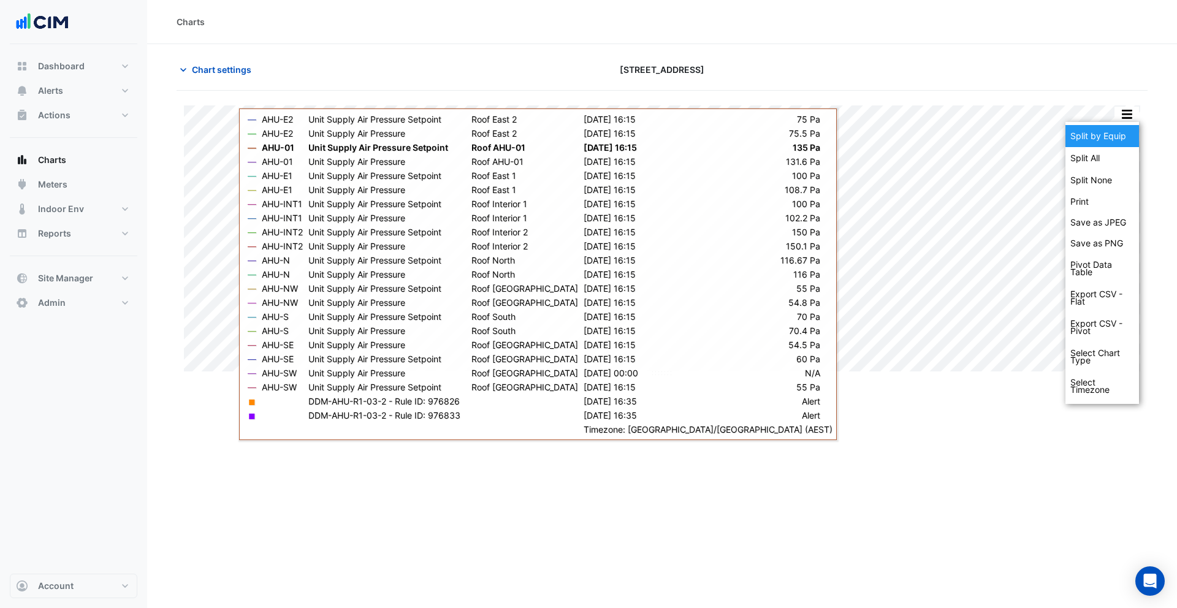
click at [1113, 137] on div "Split by Equip" at bounding box center [1102, 136] width 74 height 22
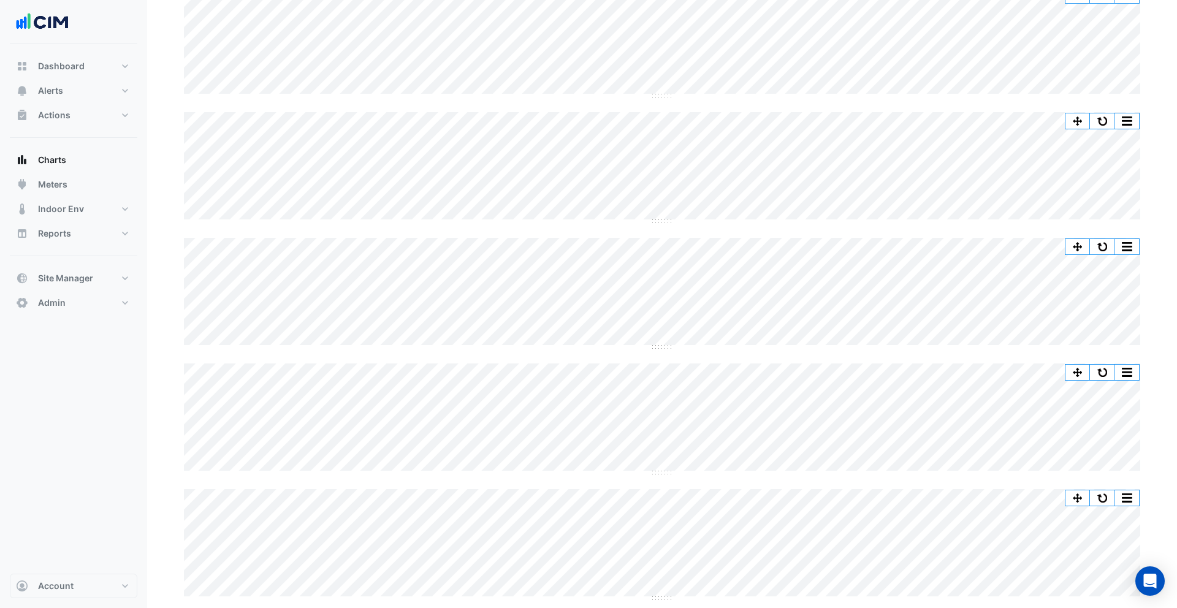
scroll to position [754, 0]
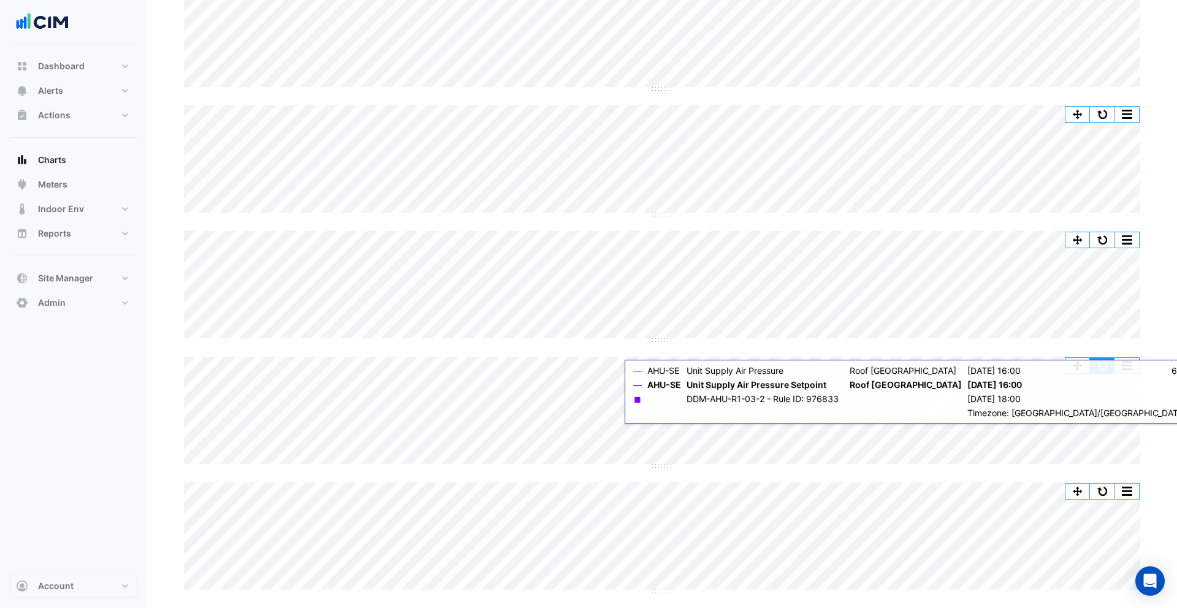
click at [1102, 365] on button "button" at bounding box center [1102, 365] width 25 height 15
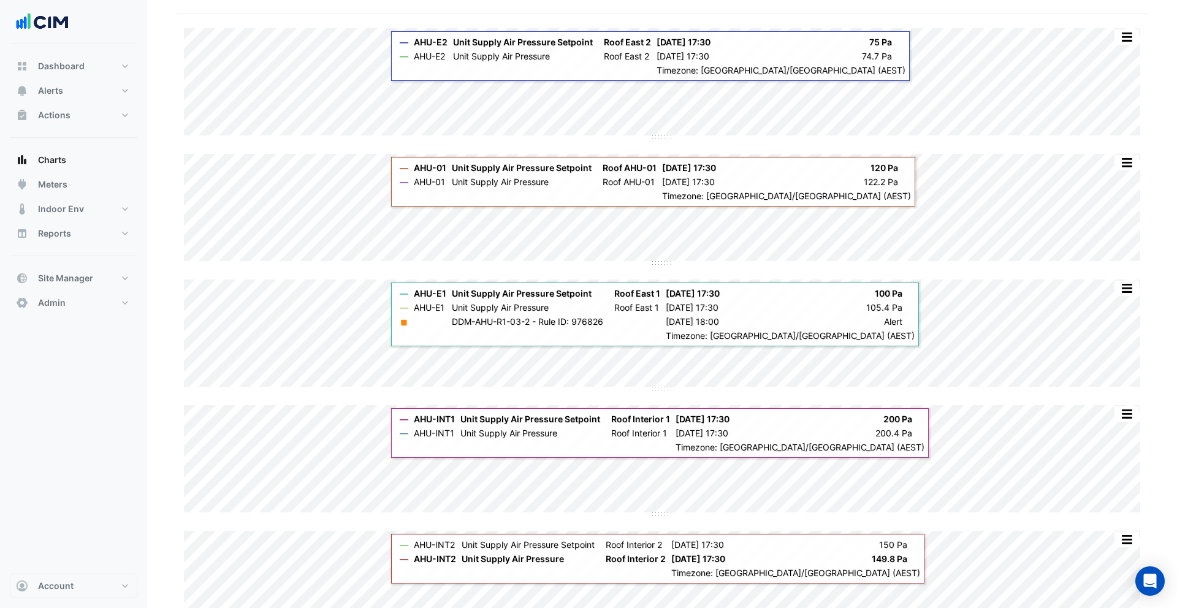
scroll to position [0, 0]
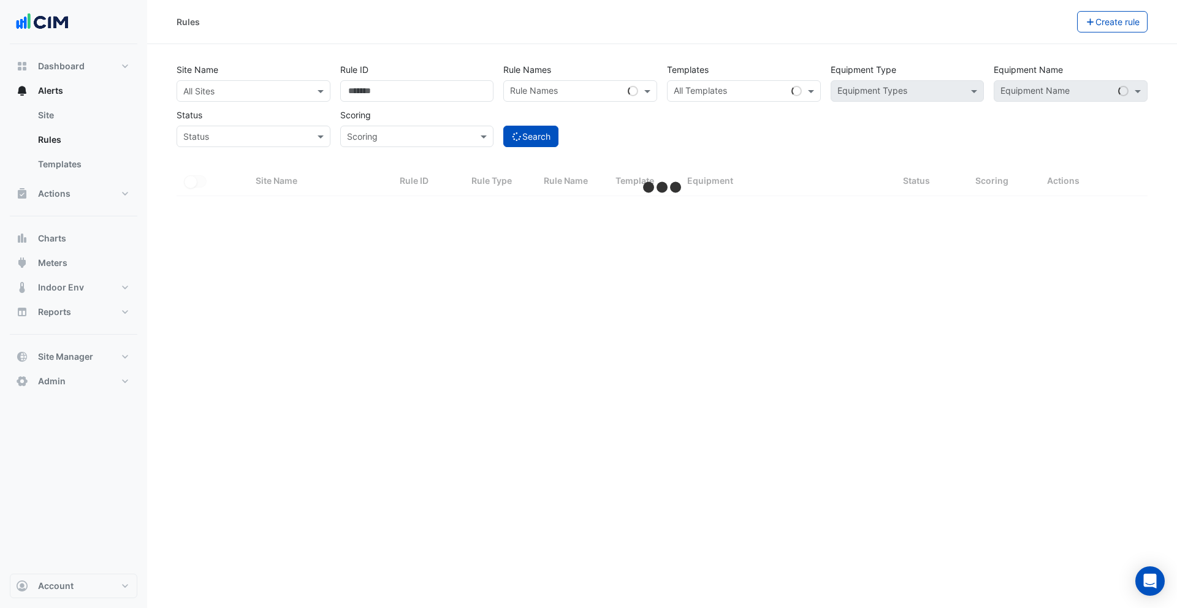
select select "***"
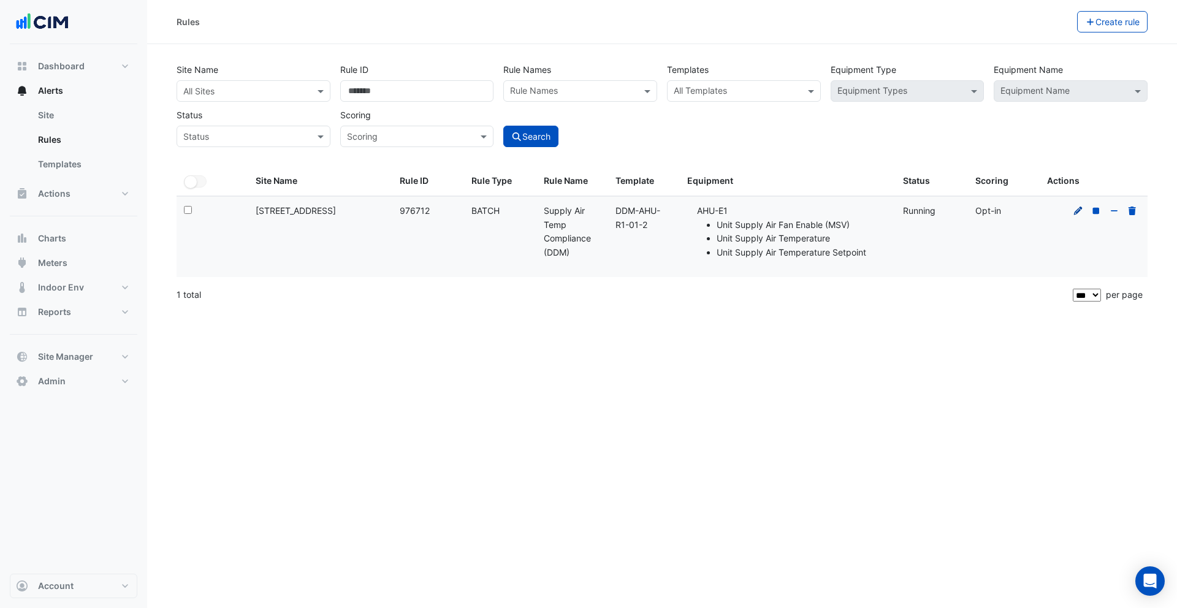
click at [1077, 211] on icon at bounding box center [1078, 210] width 9 height 9
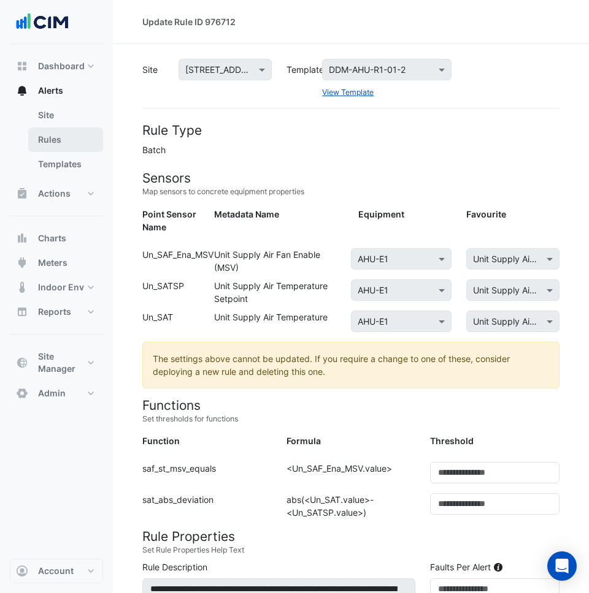
click at [61, 139] on link "Rules" at bounding box center [65, 140] width 75 height 25
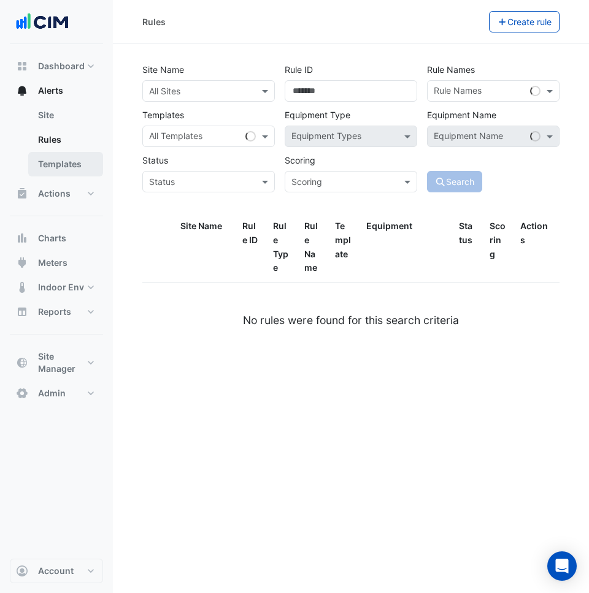
click at [64, 158] on link "Templates" at bounding box center [65, 164] width 75 height 25
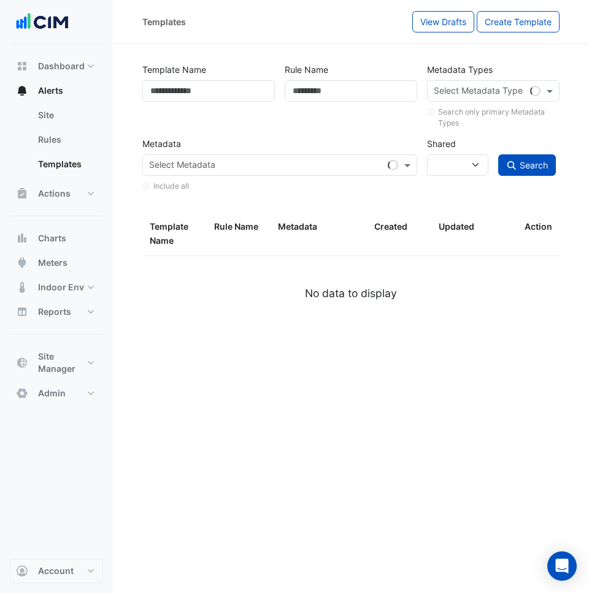
select select
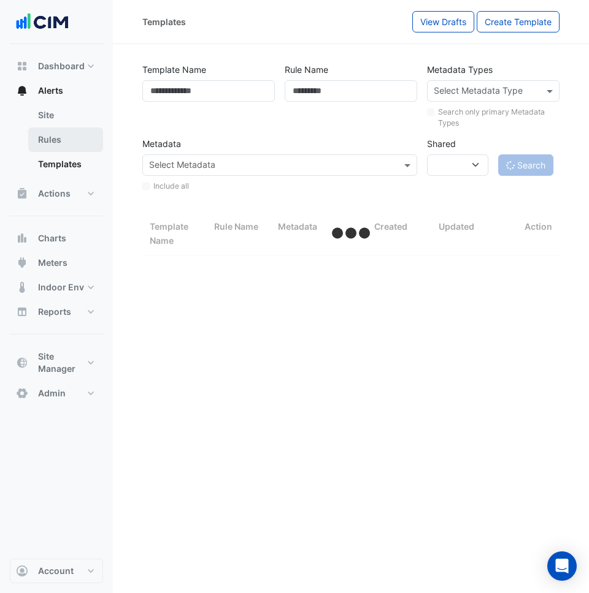
select select "***"
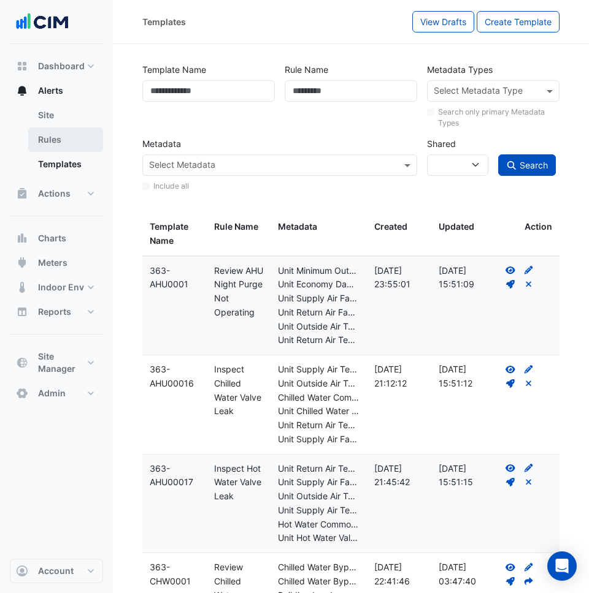
click at [71, 143] on link "Rules" at bounding box center [65, 140] width 75 height 25
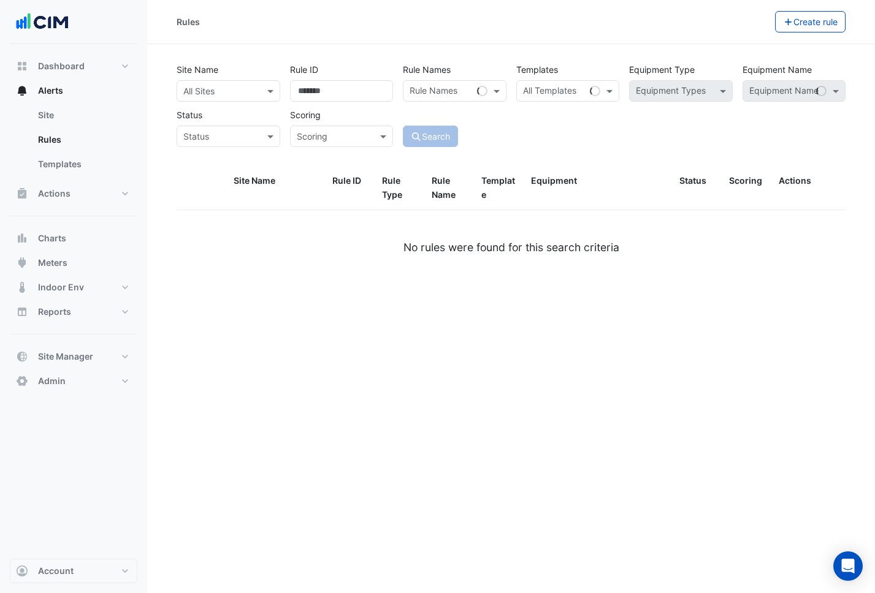
click at [245, 88] on input "text" at bounding box center [216, 91] width 66 height 13
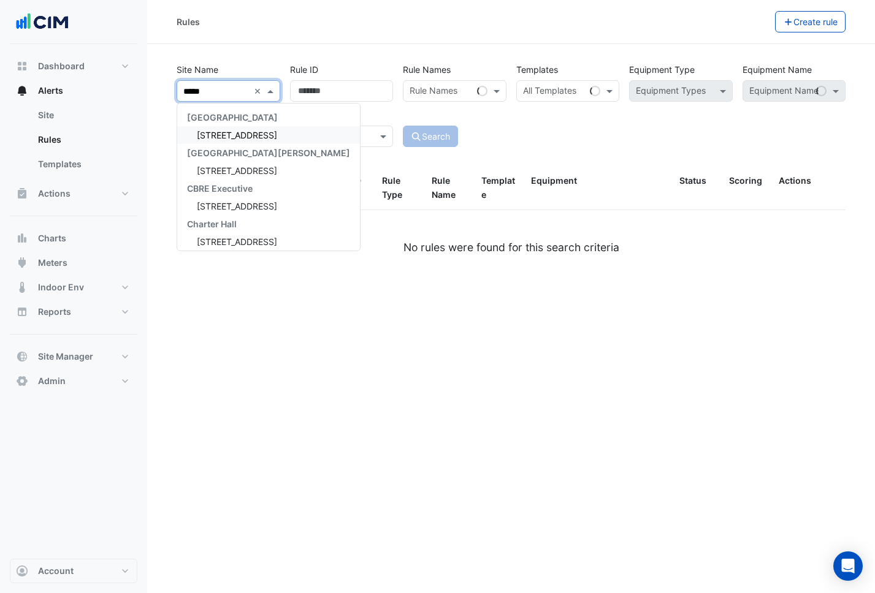
type input "******"
click at [200, 140] on div "[STREET_ADDRESS]" at bounding box center [268, 135] width 183 height 18
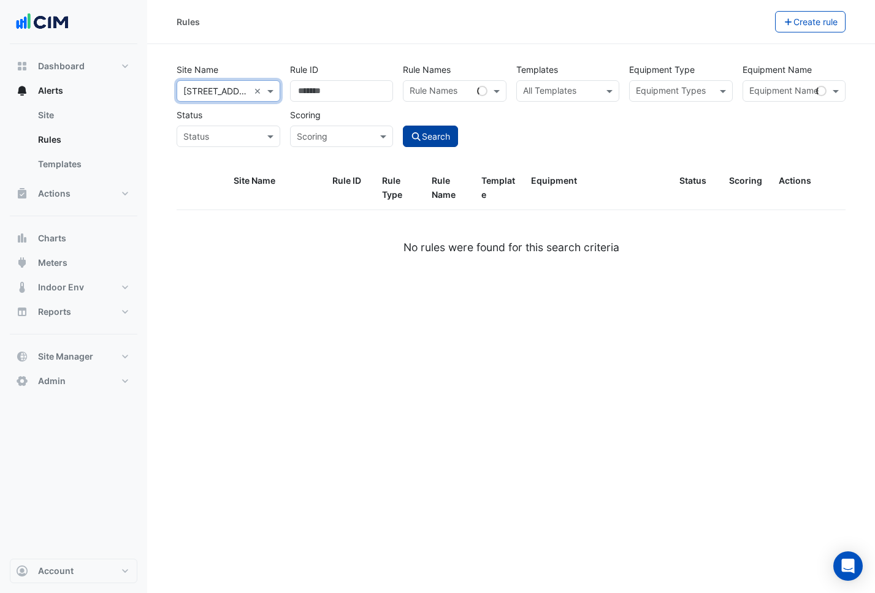
click at [437, 135] on button "Search" at bounding box center [430, 136] width 55 height 21
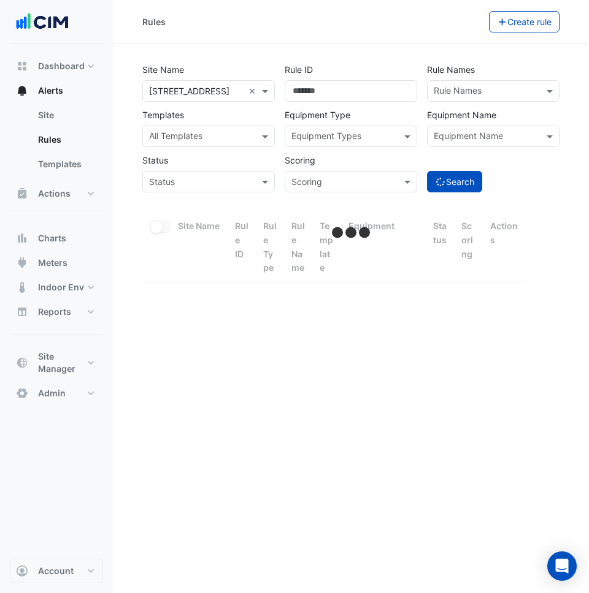
select select "***"
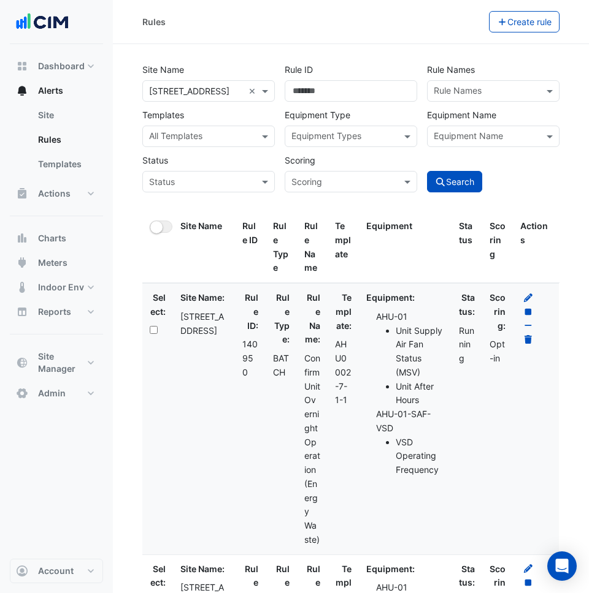
click at [242, 137] on input "text" at bounding box center [201, 137] width 105 height 13
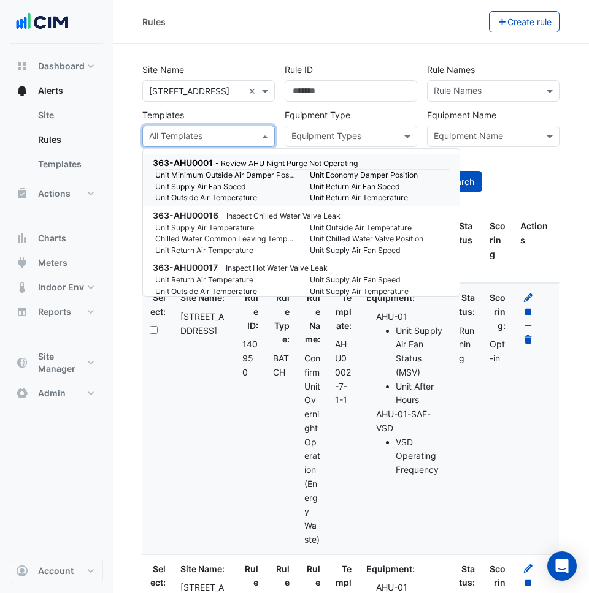
click at [243, 115] on div "Templates All Templates" at bounding box center [208, 125] width 142 height 43
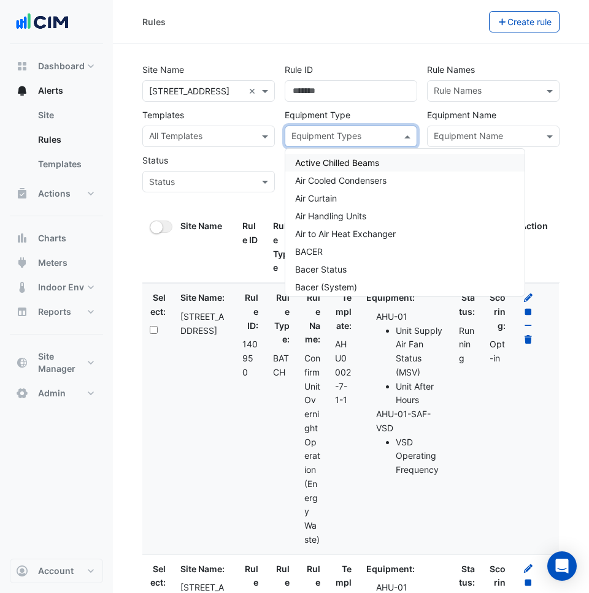
click at [391, 134] on input "text" at bounding box center [343, 137] width 105 height 13
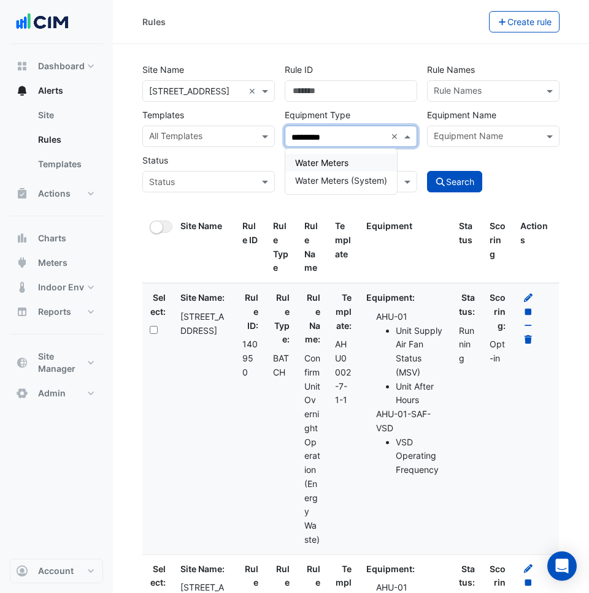
click at [385, 158] on div "Water Meters" at bounding box center [341, 163] width 112 height 18
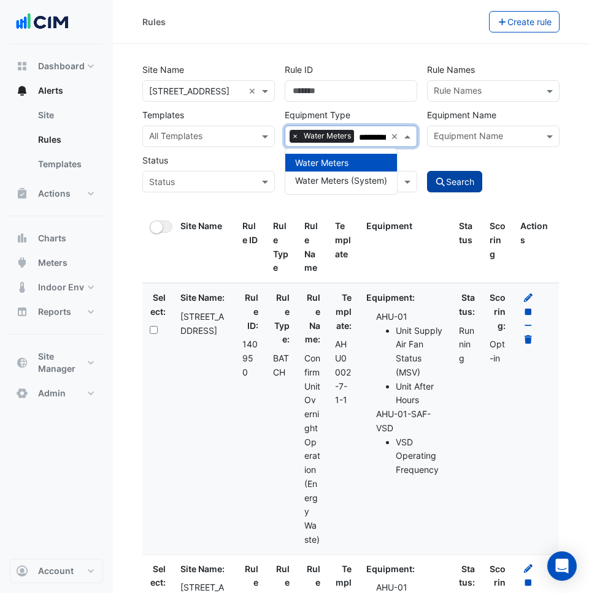
type input "*********"
click at [465, 180] on button "Search" at bounding box center [454, 181] width 55 height 21
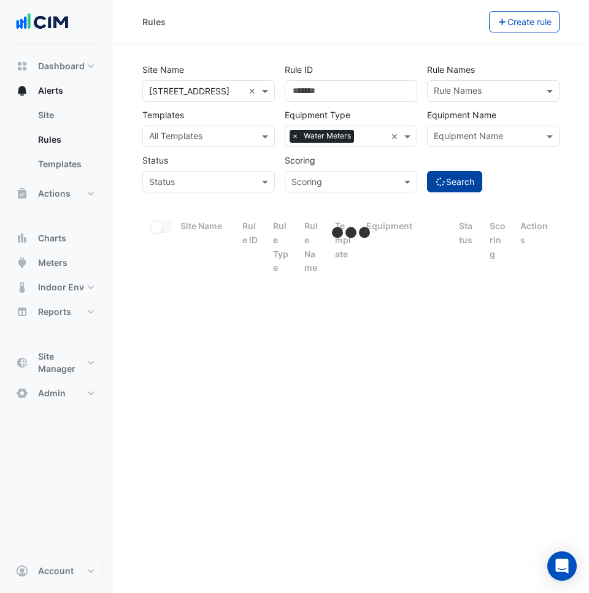
select select "***"
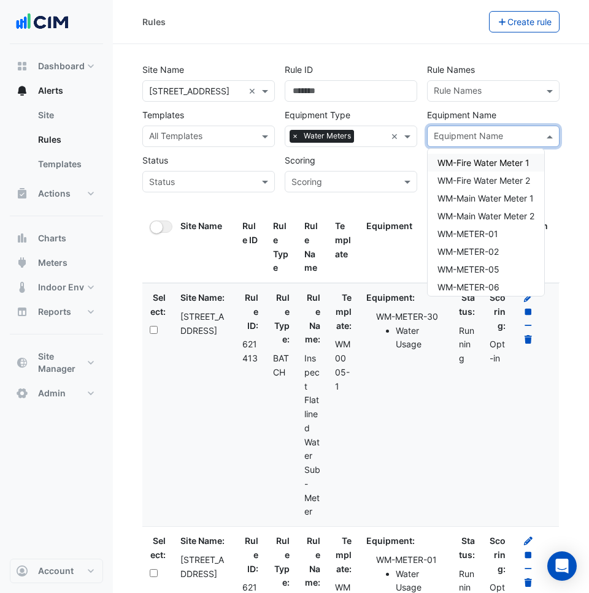
click at [475, 139] on input "text" at bounding box center [485, 137] width 105 height 13
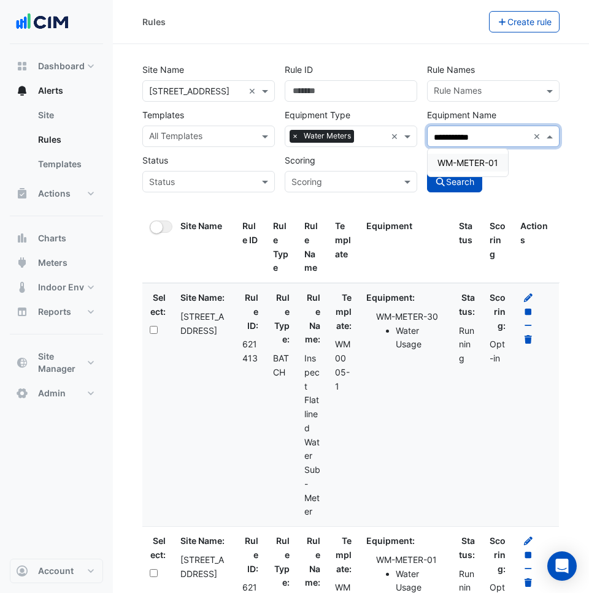
click at [452, 156] on div "WM-METER-01" at bounding box center [467, 163] width 80 height 18
click at [459, 161] on span "WM-METER-02" at bounding box center [467, 163] width 61 height 10
click at [457, 161] on span "WM-METER-15" at bounding box center [467, 163] width 61 height 10
click at [466, 165] on span "WM-METER-16" at bounding box center [467, 163] width 61 height 10
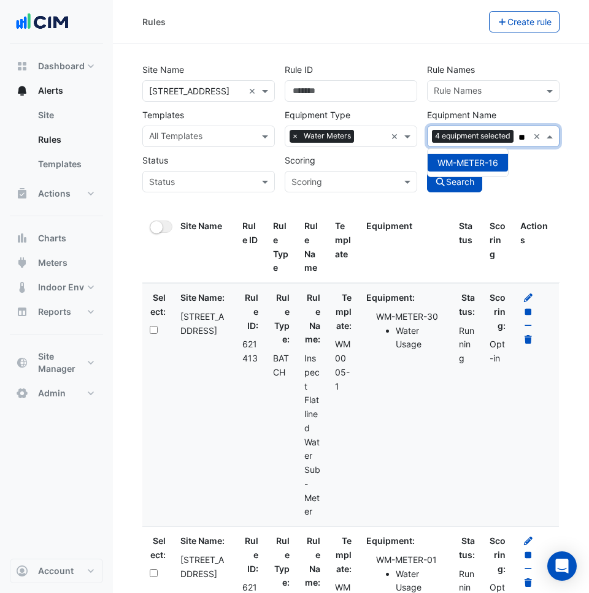
scroll to position [0, 0]
click at [465, 168] on div "WM-METER-20" at bounding box center [467, 163] width 81 height 18
click at [473, 166] on span "WM-METER-21" at bounding box center [467, 163] width 60 height 10
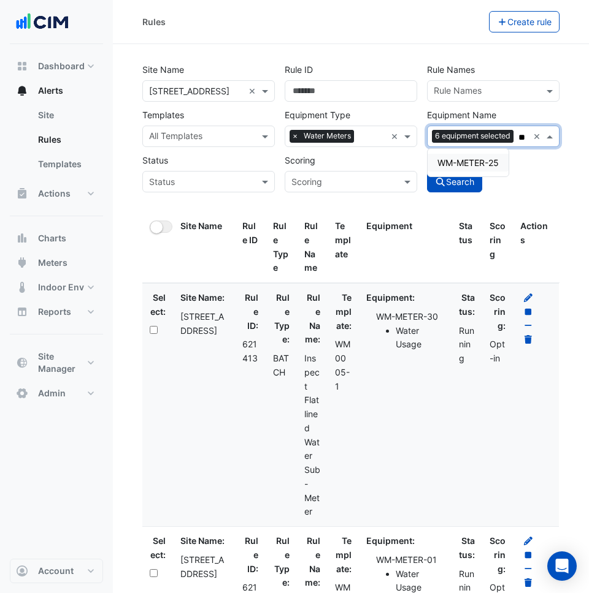
click at [479, 166] on span "WM-METER-25" at bounding box center [467, 163] width 61 height 10
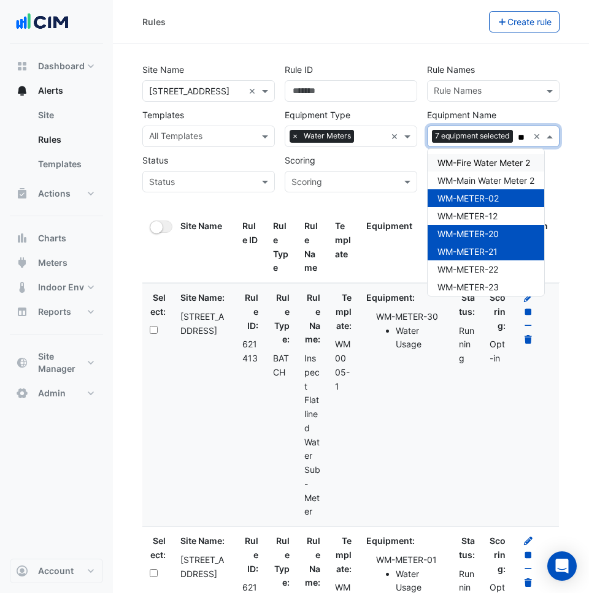
scroll to position [0, 2]
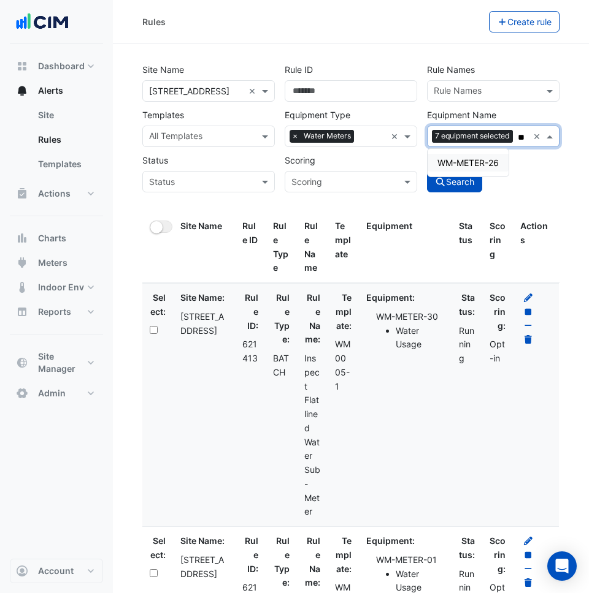
click at [451, 163] on span "WM-METER-26" at bounding box center [467, 163] width 61 height 10
click at [458, 164] on span "WM-METER-30" at bounding box center [468, 163] width 62 height 10
click at [459, 161] on span "WM-METER-31" at bounding box center [467, 163] width 61 height 10
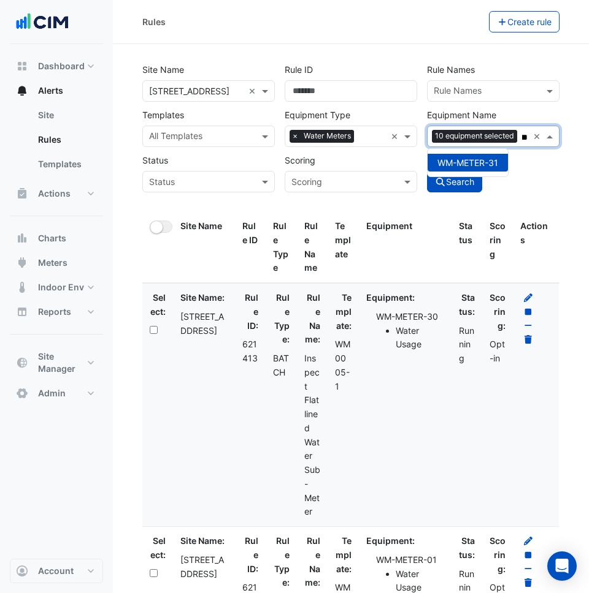
scroll to position [0, 0]
click at [467, 162] on span "WM-METER-35" at bounding box center [468, 163] width 62 height 10
click at [482, 165] on span "WM-METER-36" at bounding box center [468, 163] width 62 height 10
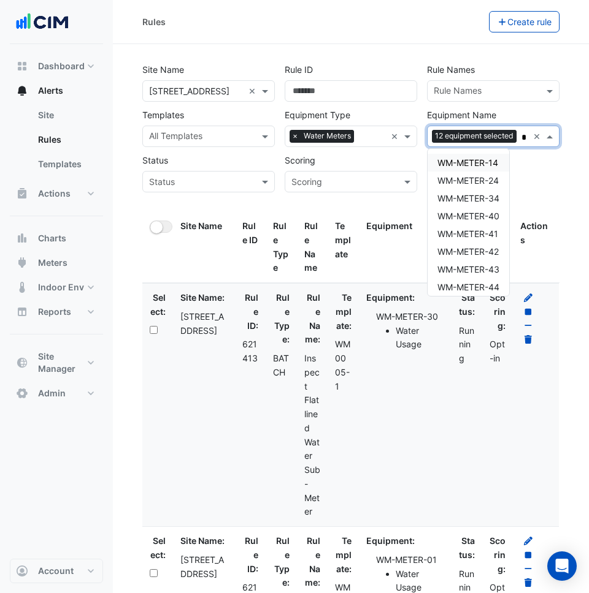
scroll to position [0, 6]
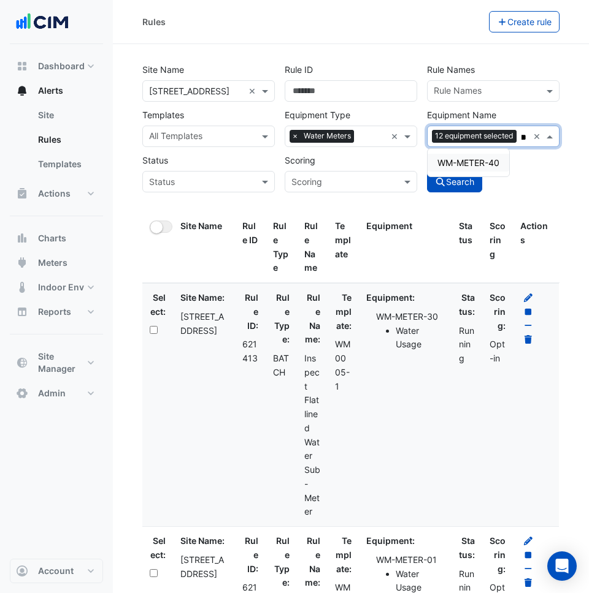
click at [473, 165] on span "WM-METER-40" at bounding box center [468, 163] width 62 height 10
click at [484, 166] on span "WM-METER-41" at bounding box center [467, 163] width 61 height 10
click at [494, 167] on span "WM-METER-45" at bounding box center [468, 163] width 62 height 10
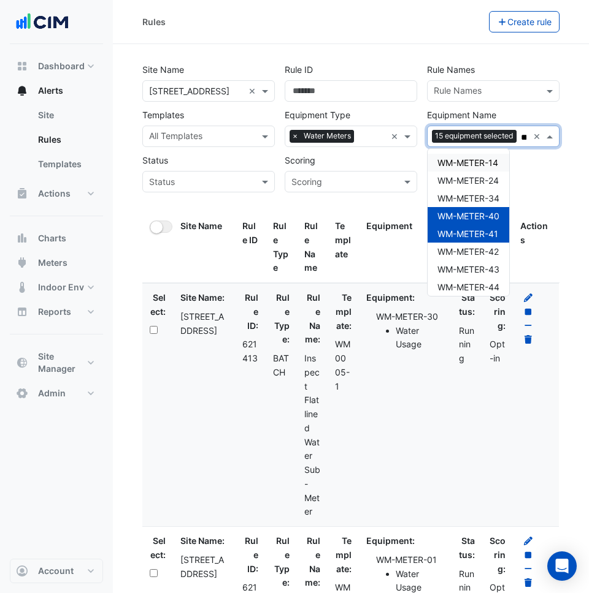
scroll to position [0, 6]
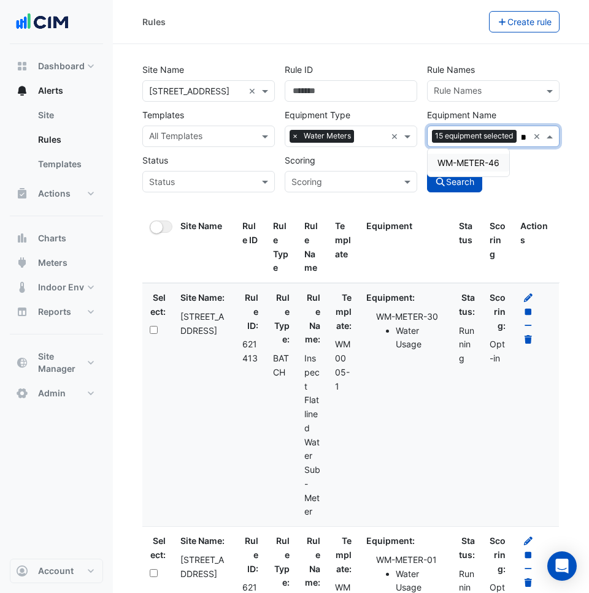
click at [486, 167] on span "WM-METER-46" at bounding box center [468, 163] width 62 height 10
type input "**"
click at [451, 189] on button "Search" at bounding box center [454, 181] width 55 height 21
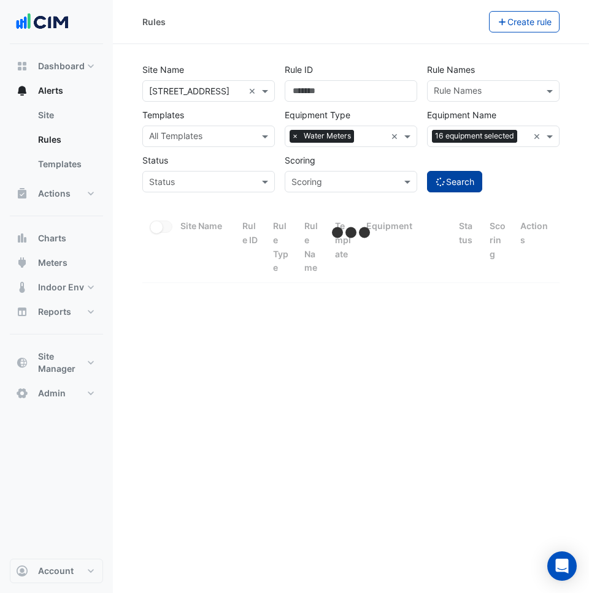
select select "***"
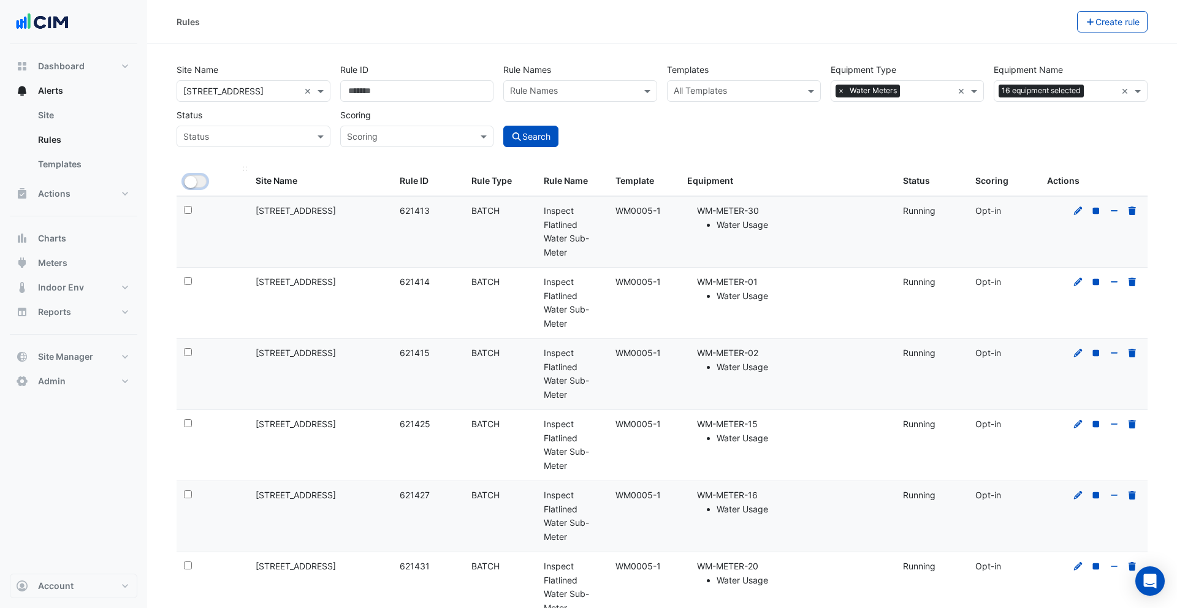
click at [196, 183] on button "All Selected" at bounding box center [195, 181] width 23 height 12
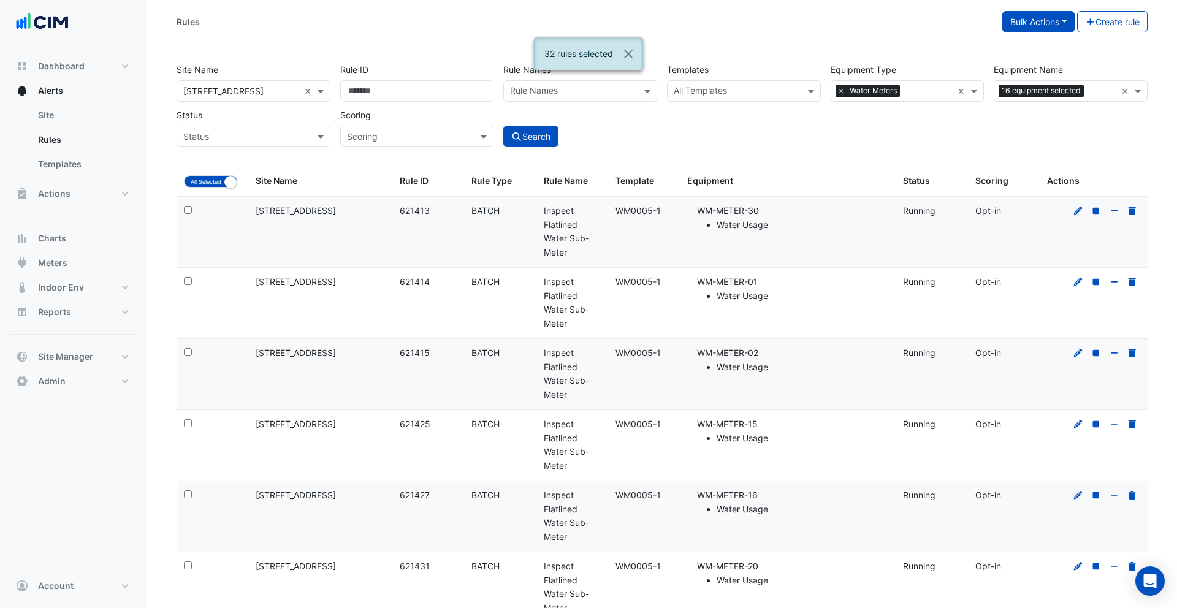
click at [1032, 27] on button "Bulk Actions" at bounding box center [1038, 21] width 72 height 21
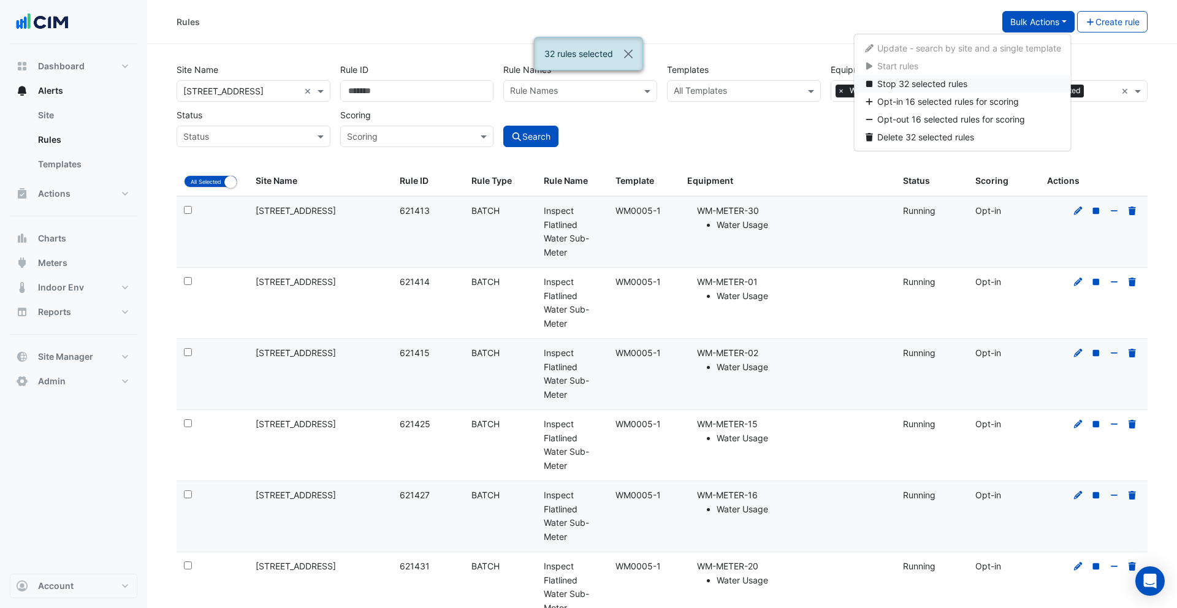
click at [983, 85] on button "Stop 32 selected rules" at bounding box center [962, 84] width 217 height 18
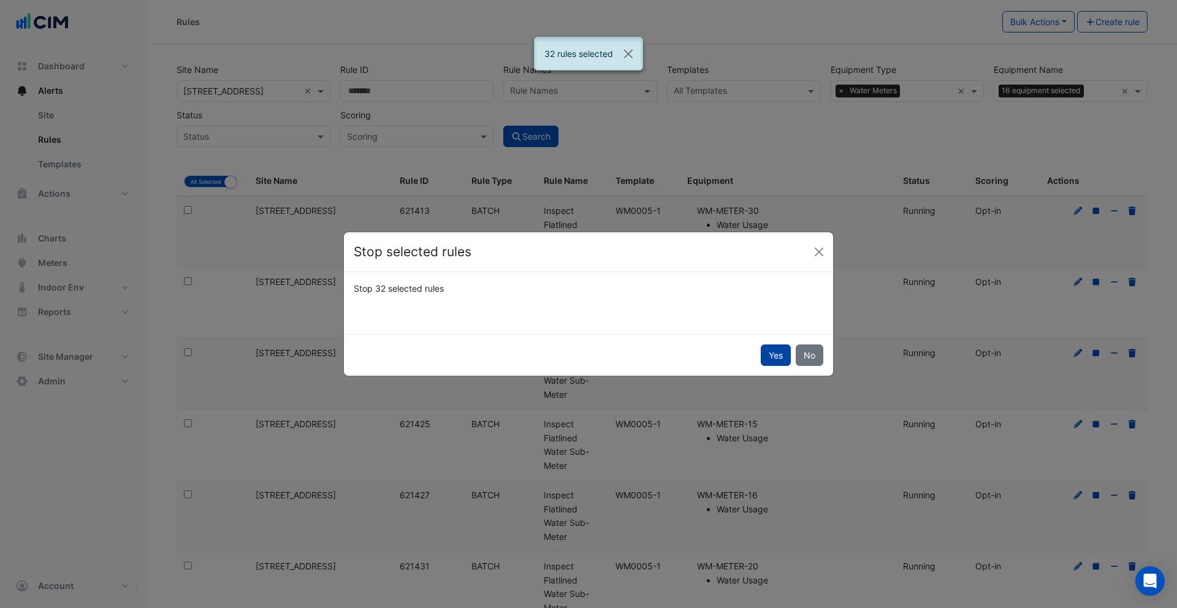
click at [771, 355] on button "Yes" at bounding box center [776, 355] width 30 height 21
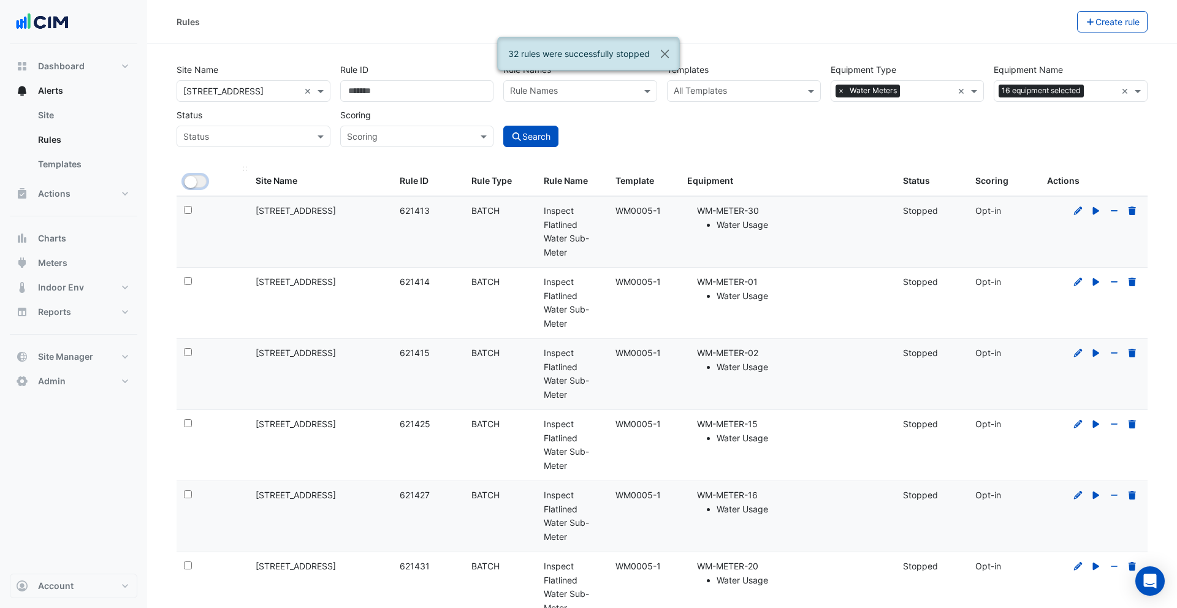
click at [196, 180] on small "button" at bounding box center [191, 182] width 12 height 12
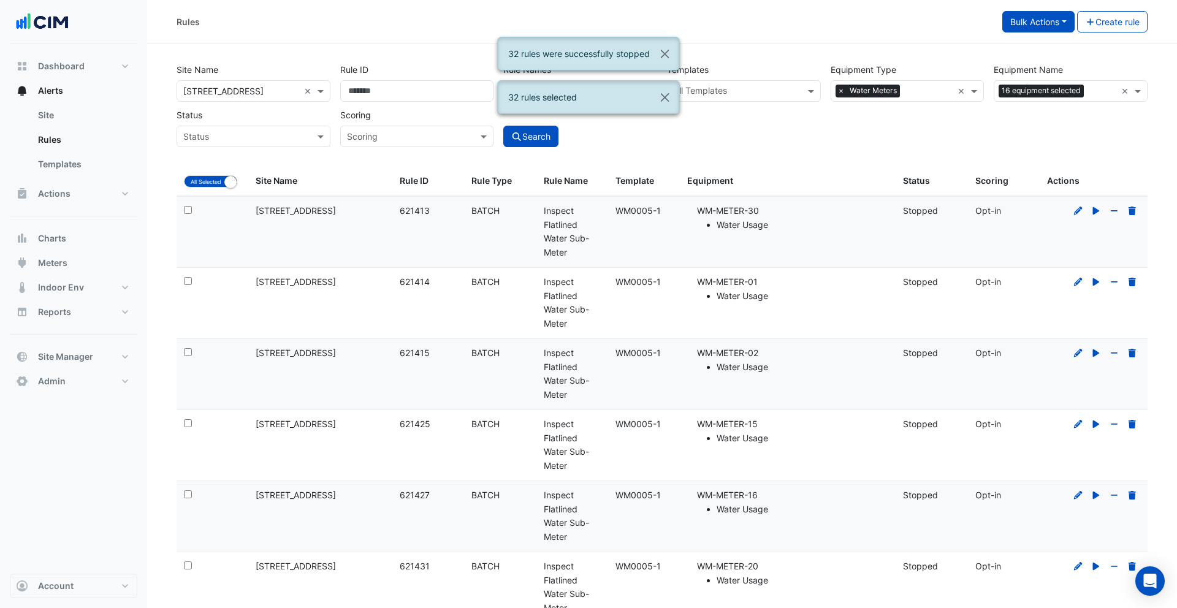
click at [1026, 25] on button "Bulk Actions" at bounding box center [1038, 21] width 72 height 21
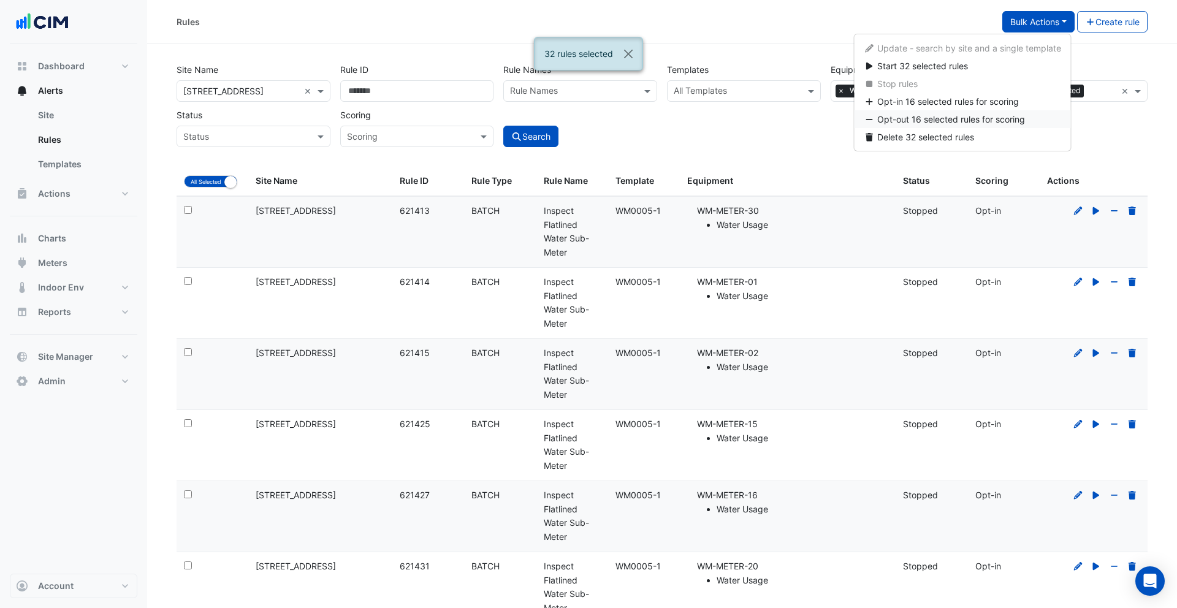
click at [962, 118] on span "Opt-out 16 selected rules for scoring" at bounding box center [951, 119] width 148 height 10
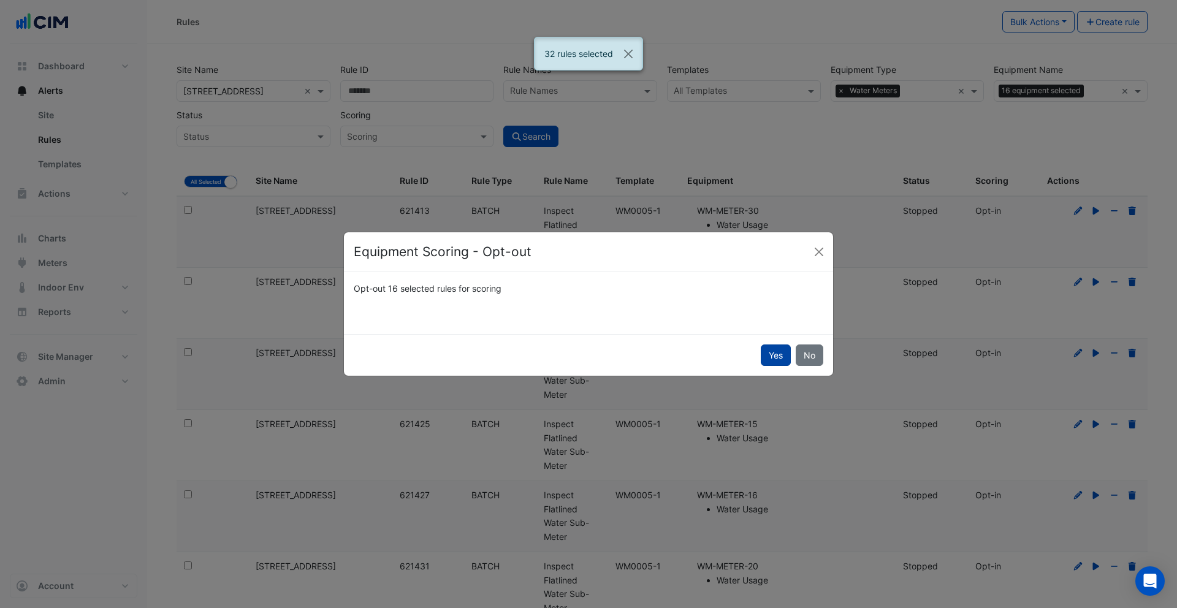
click at [770, 350] on button "Yes" at bounding box center [776, 355] width 30 height 21
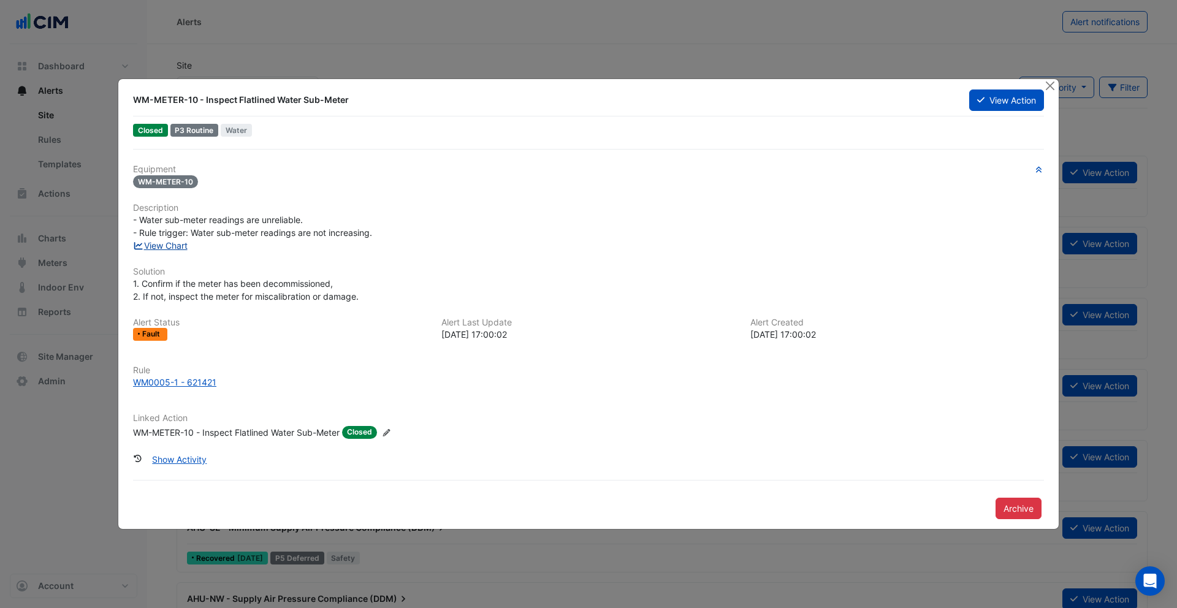
click at [173, 247] on link "View Chart" at bounding box center [160, 245] width 55 height 10
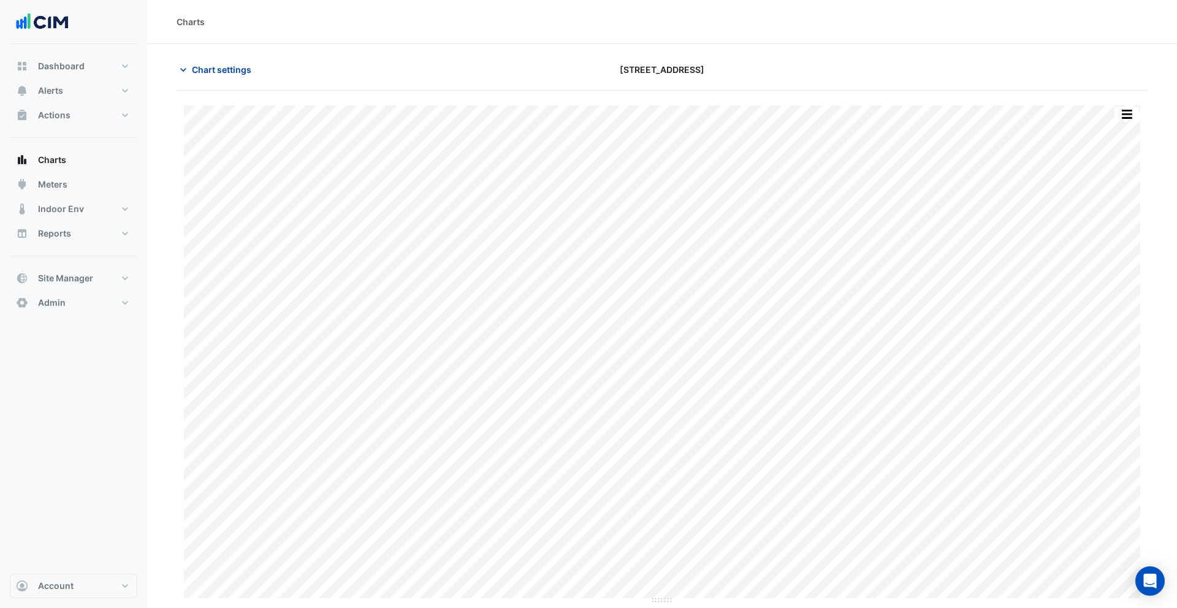
click at [204, 77] on button "Chart settings" at bounding box center [218, 69] width 83 height 21
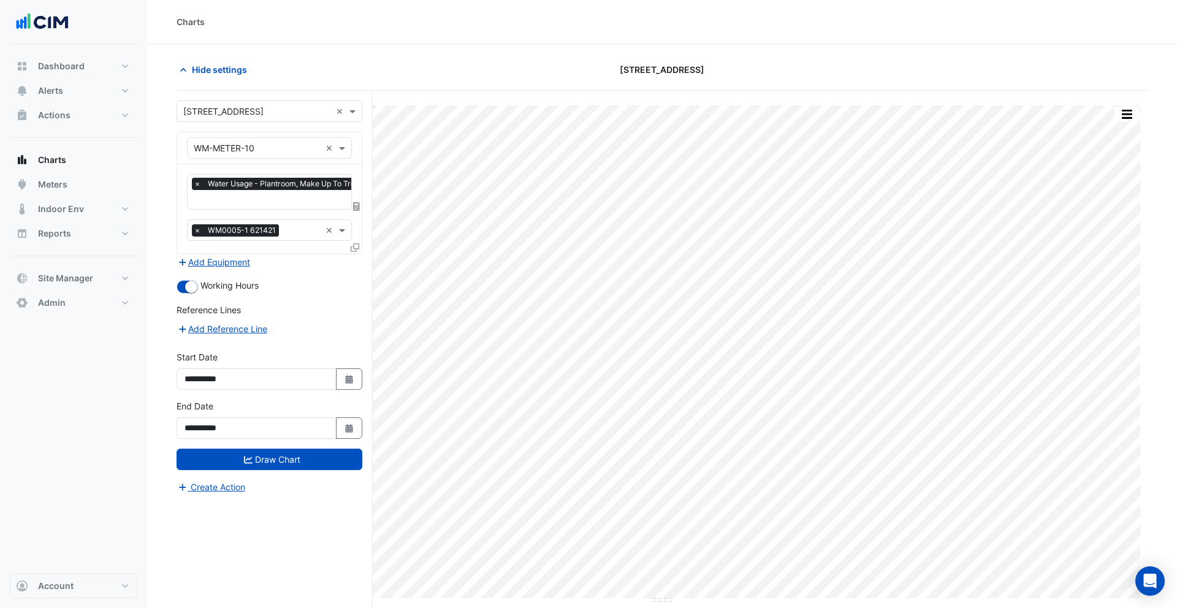
click at [356, 207] on icon at bounding box center [356, 206] width 7 height 9
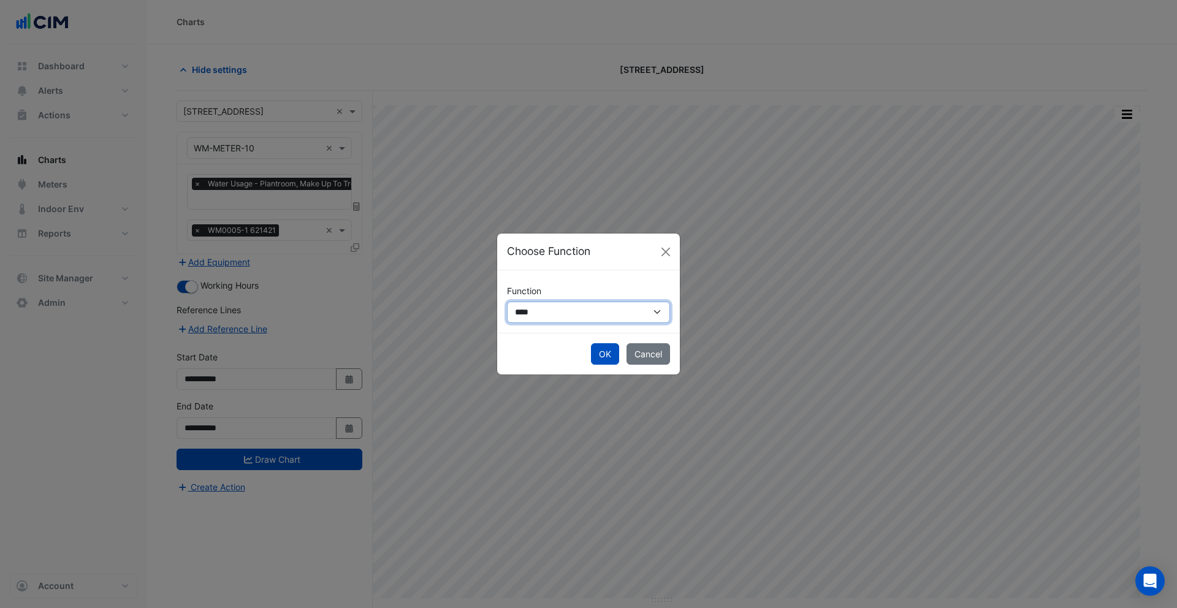
click at [530, 307] on select "**********" at bounding box center [588, 312] width 163 height 21
select select "******"
click at [507, 302] on select "**********" at bounding box center [588, 312] width 163 height 21
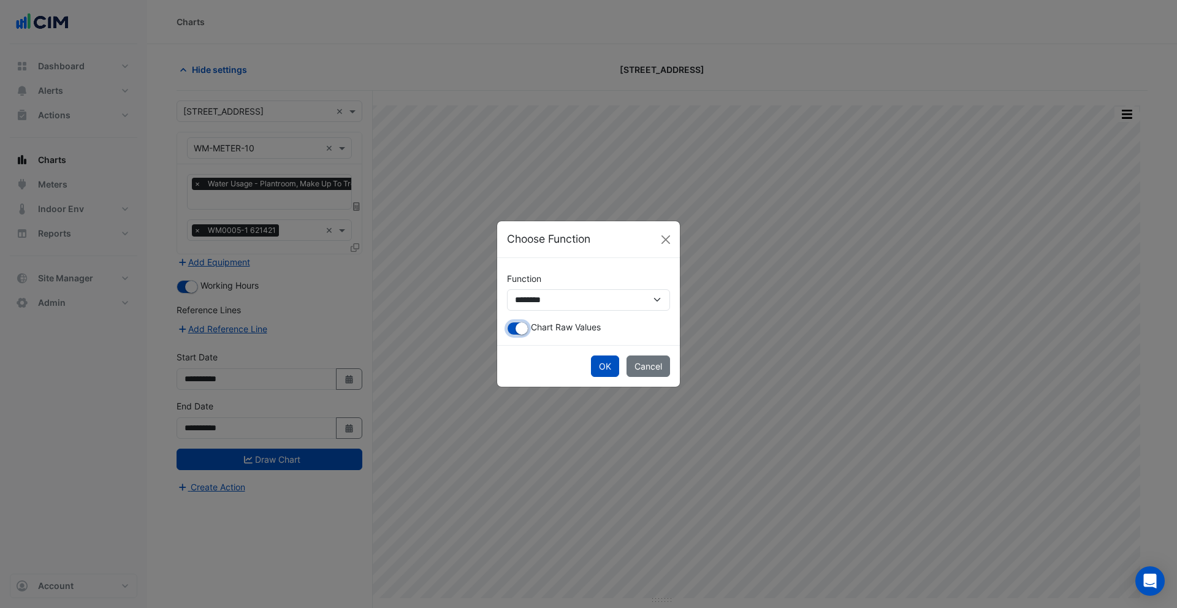
click at [518, 329] on small "button" at bounding box center [522, 328] width 12 height 12
click at [608, 370] on button "OK" at bounding box center [605, 366] width 28 height 21
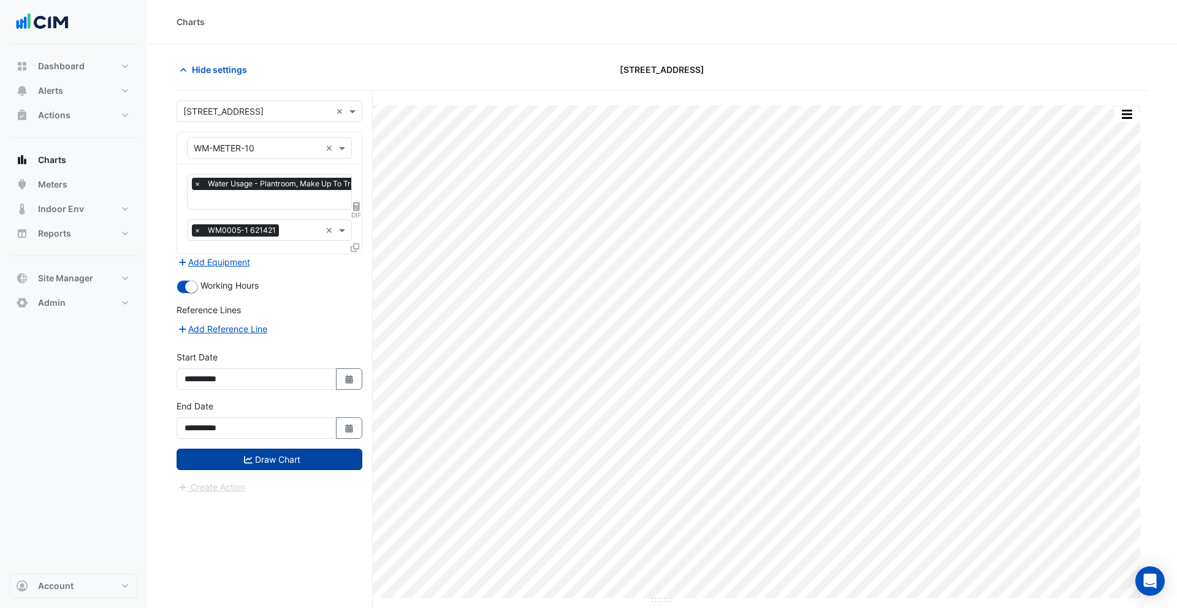
click at [306, 456] on button "Draw Chart" at bounding box center [270, 459] width 186 height 21
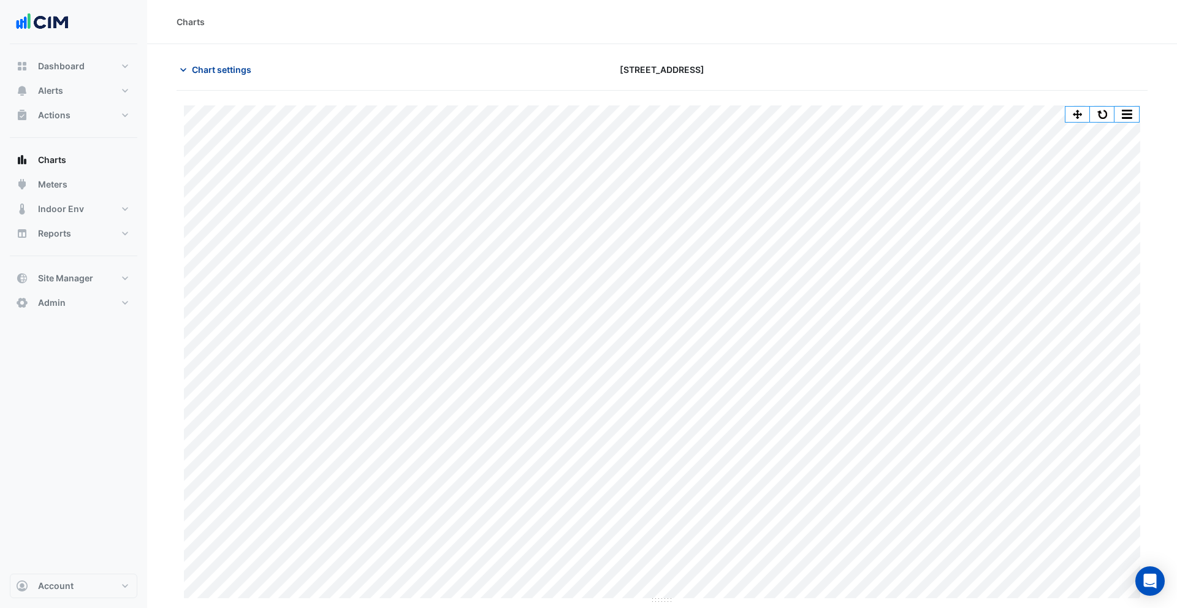
click at [202, 65] on span "Chart settings" at bounding box center [221, 69] width 59 height 13
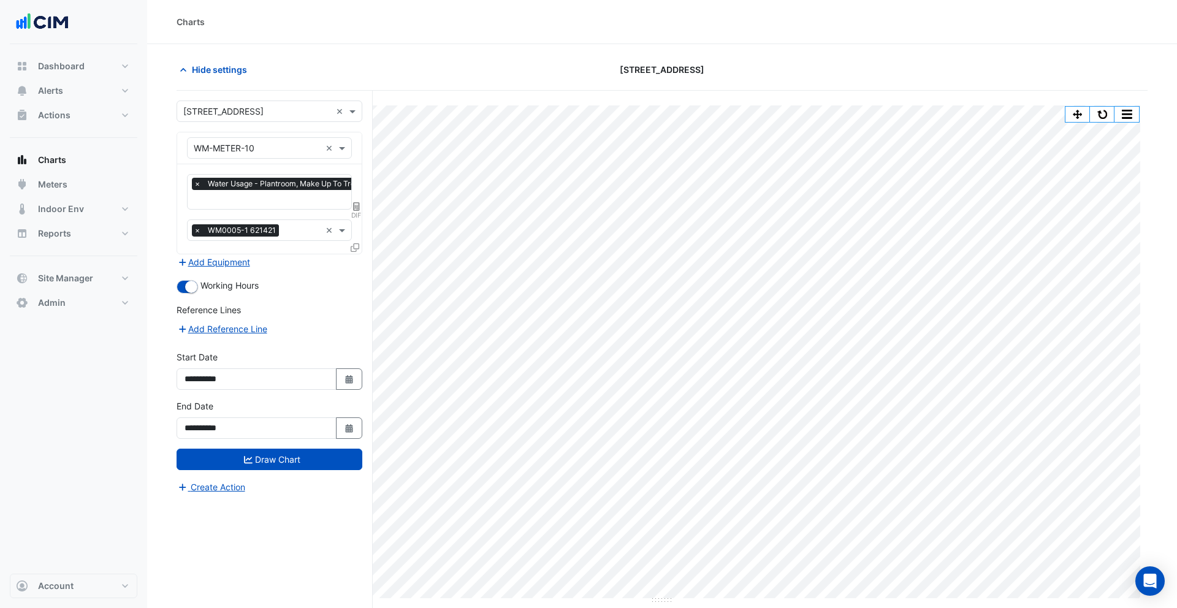
click at [356, 206] on icon at bounding box center [356, 206] width 7 height 9
select select "******"
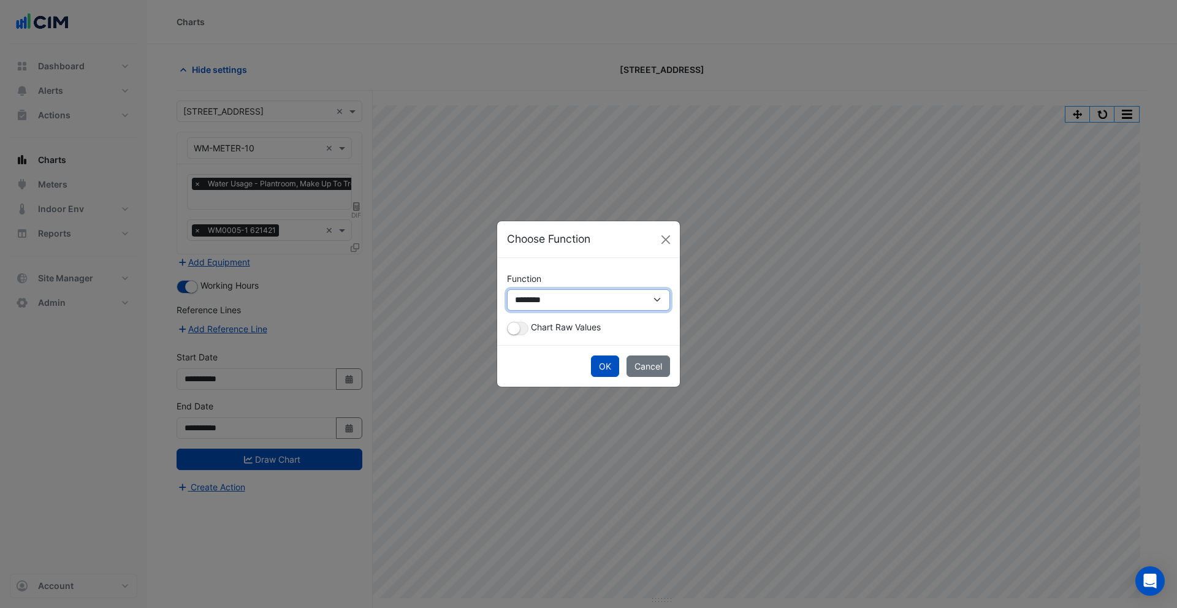
click at [538, 303] on select "**********" at bounding box center [588, 299] width 163 height 21
click at [652, 362] on button "Cancel" at bounding box center [649, 366] width 44 height 21
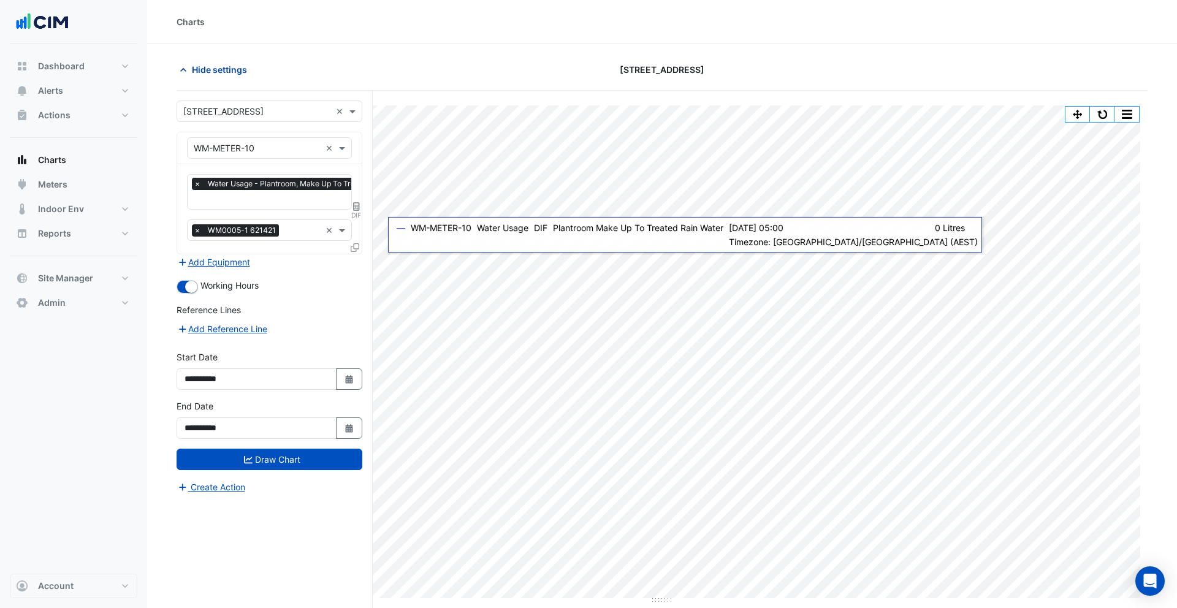
click at [205, 74] on span "Hide settings" at bounding box center [219, 69] width 55 height 13
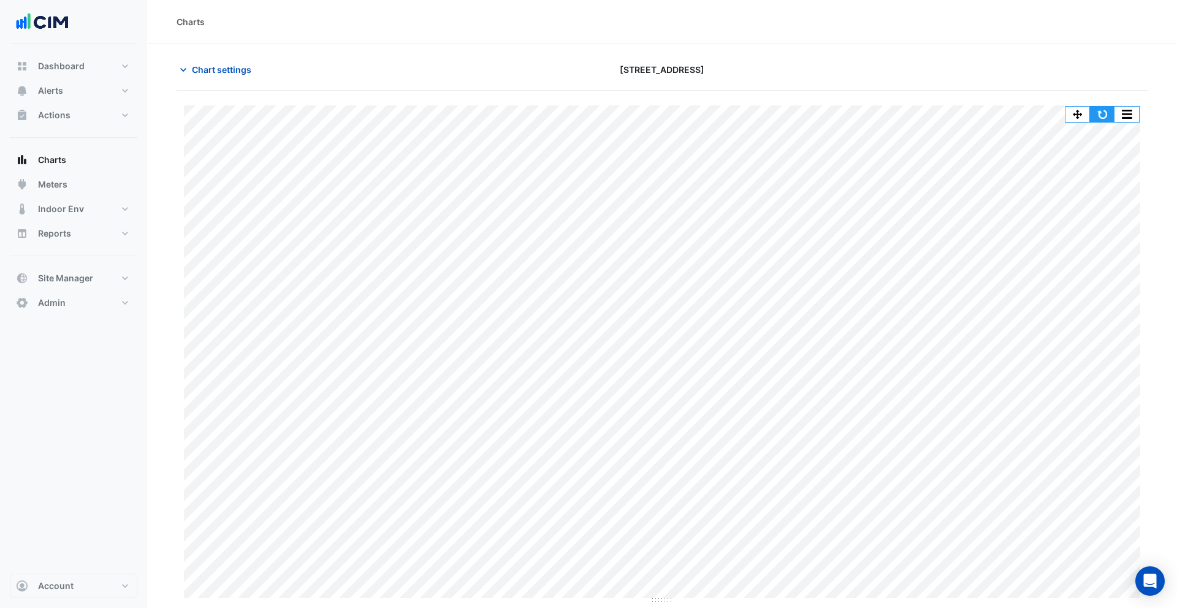
click at [1098, 119] on button "button" at bounding box center [1102, 114] width 25 height 15
click at [234, 67] on span "Chart settings" at bounding box center [221, 69] width 59 height 13
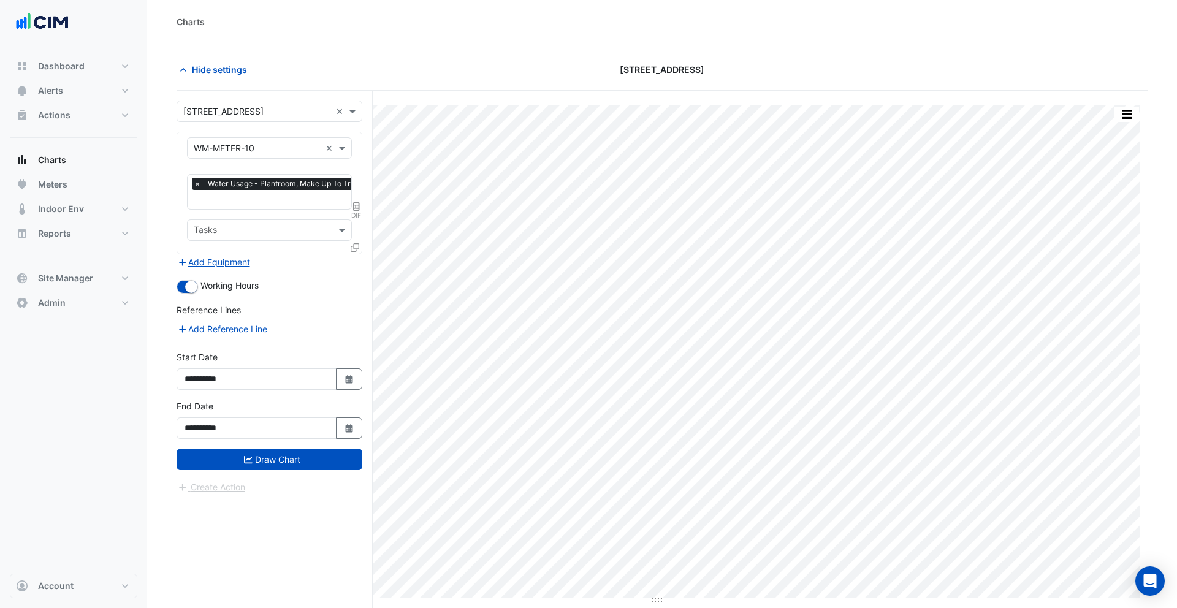
click at [358, 205] on icon at bounding box center [356, 206] width 7 height 9
select select "******"
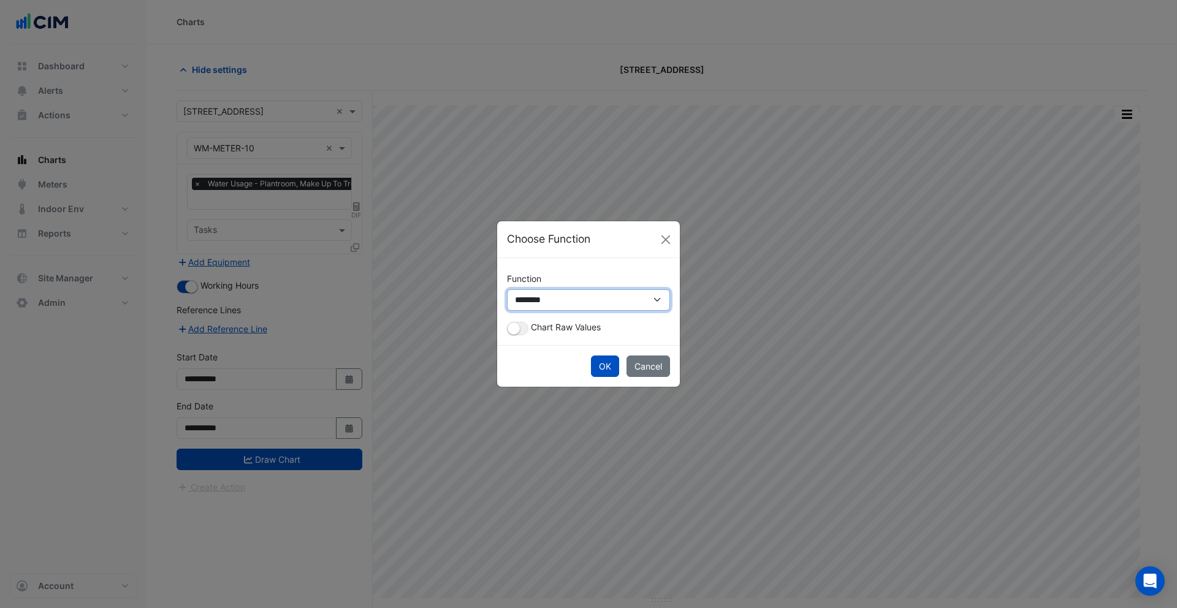
click at [557, 303] on select "**********" at bounding box center [588, 299] width 163 height 21
click at [257, 148] on ngb-modal-window "**********" at bounding box center [588, 304] width 1177 height 608
click at [644, 364] on button "Cancel" at bounding box center [649, 366] width 44 height 21
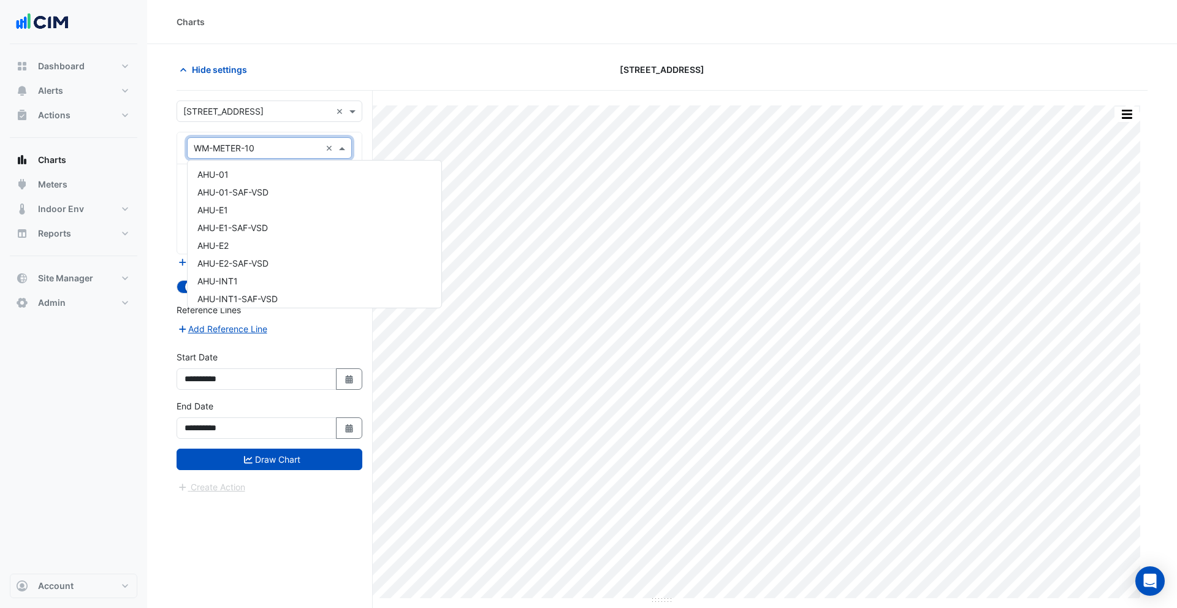
click at [271, 144] on input "text" at bounding box center [257, 148] width 127 height 13
type input "**********"
click at [158, 156] on section "**********" at bounding box center [662, 349] width 1030 height 611
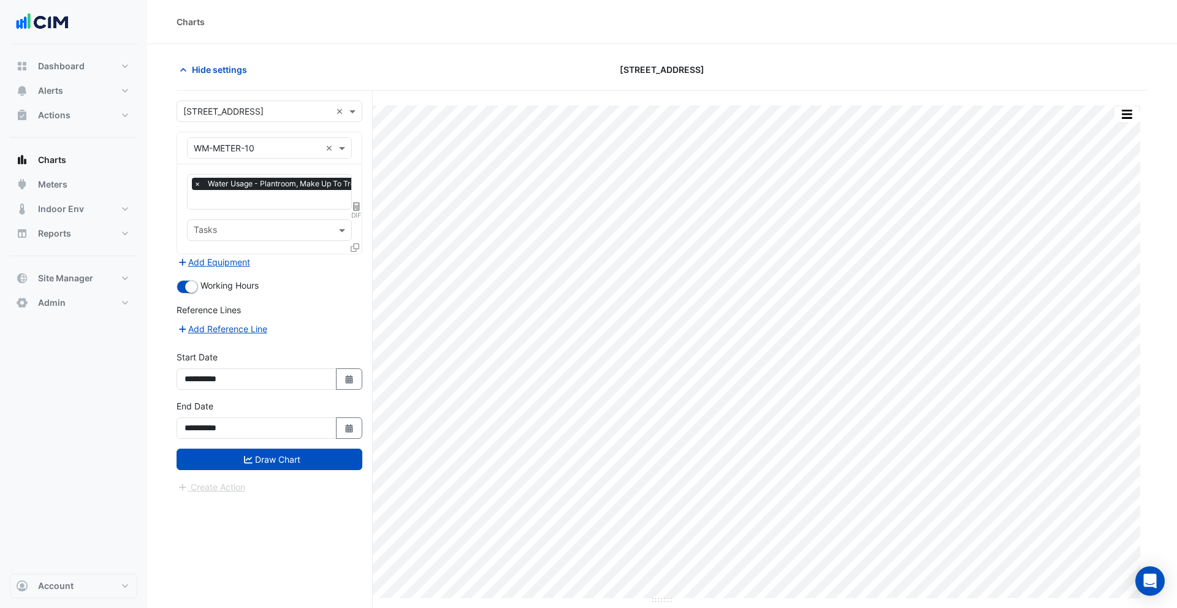
click at [358, 205] on icon at bounding box center [356, 206] width 7 height 9
select select "******"
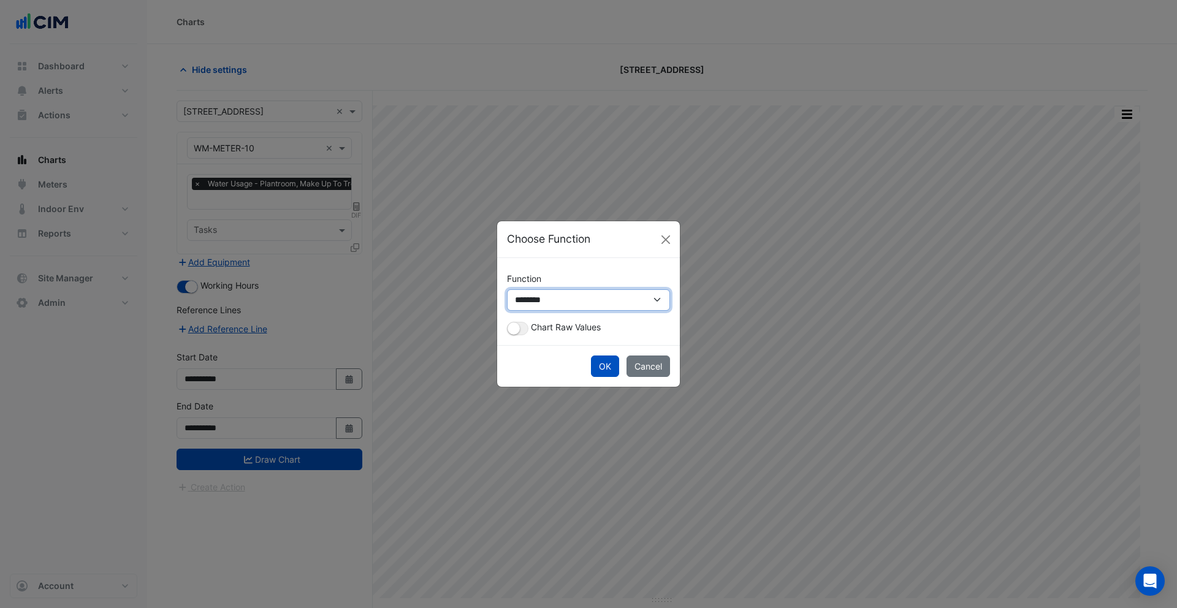
click at [558, 301] on select "**********" at bounding box center [588, 299] width 163 height 21
click at [507, 289] on select "**********" at bounding box center [588, 299] width 163 height 21
click at [604, 366] on button "OK" at bounding box center [605, 366] width 28 height 21
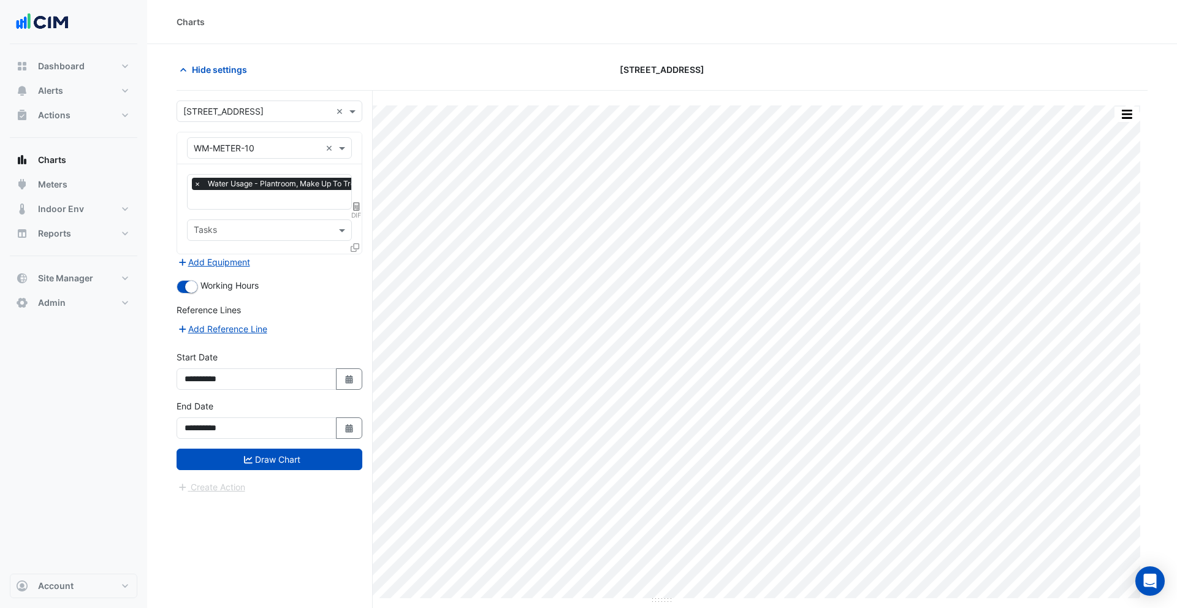
click at [357, 250] on icon at bounding box center [355, 247] width 9 height 9
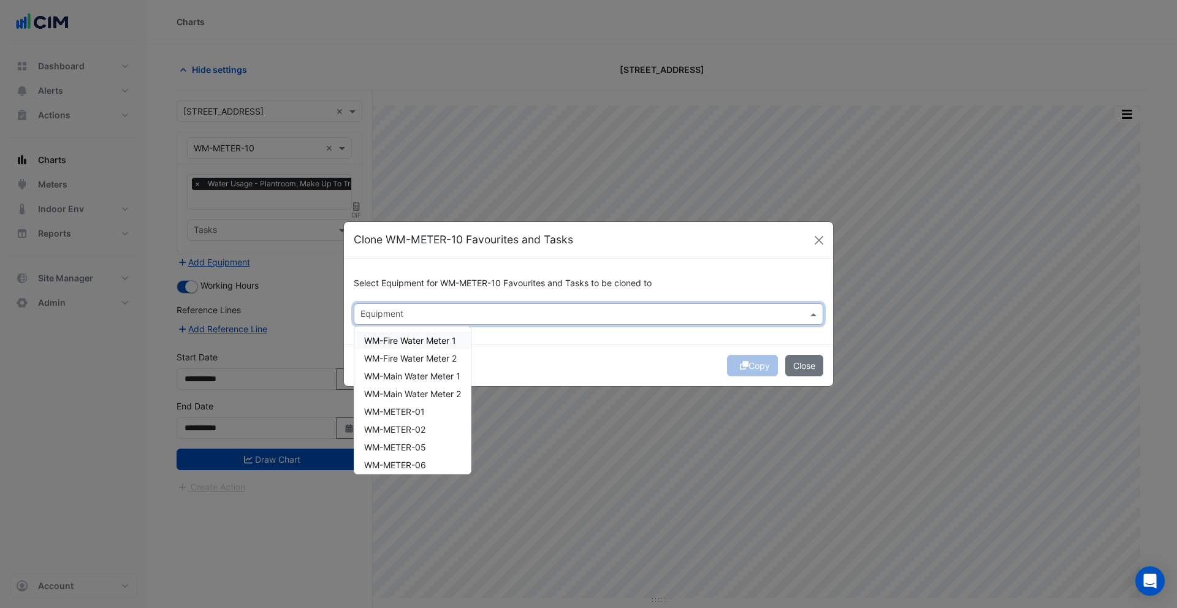
click at [390, 316] on input "text" at bounding box center [581, 315] width 442 height 13
click at [403, 338] on span "WM-Fire Water Meter 1" at bounding box center [410, 340] width 92 height 10
click at [403, 356] on span "WM-Fire Water Meter 2" at bounding box center [410, 358] width 93 height 10
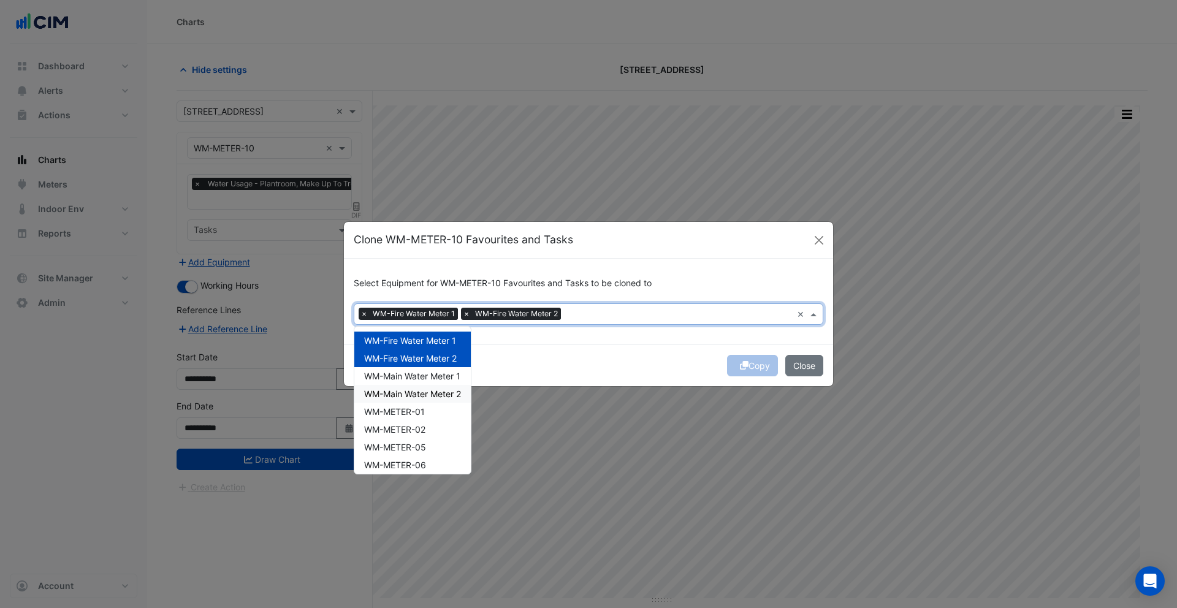
click at [404, 385] on div "WM-Main Water Meter 2" at bounding box center [412, 394] width 116 height 18
click at [402, 379] on span "WM-Main Water Meter 1" at bounding box center [412, 376] width 96 height 10
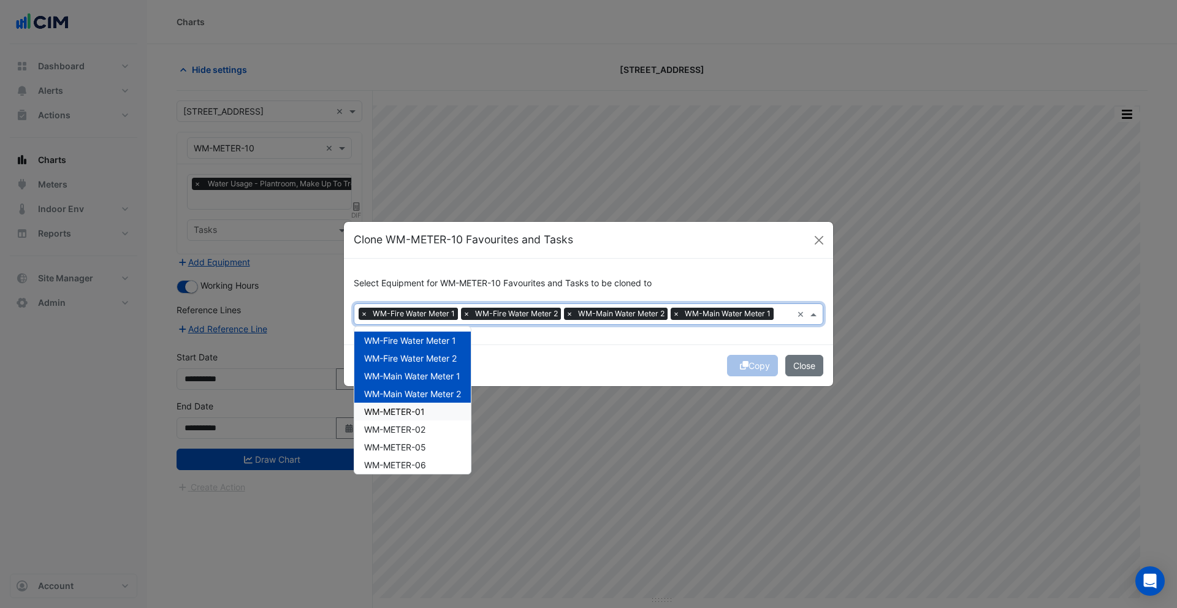
click at [402, 410] on span "WM-METER-01" at bounding box center [394, 411] width 61 height 10
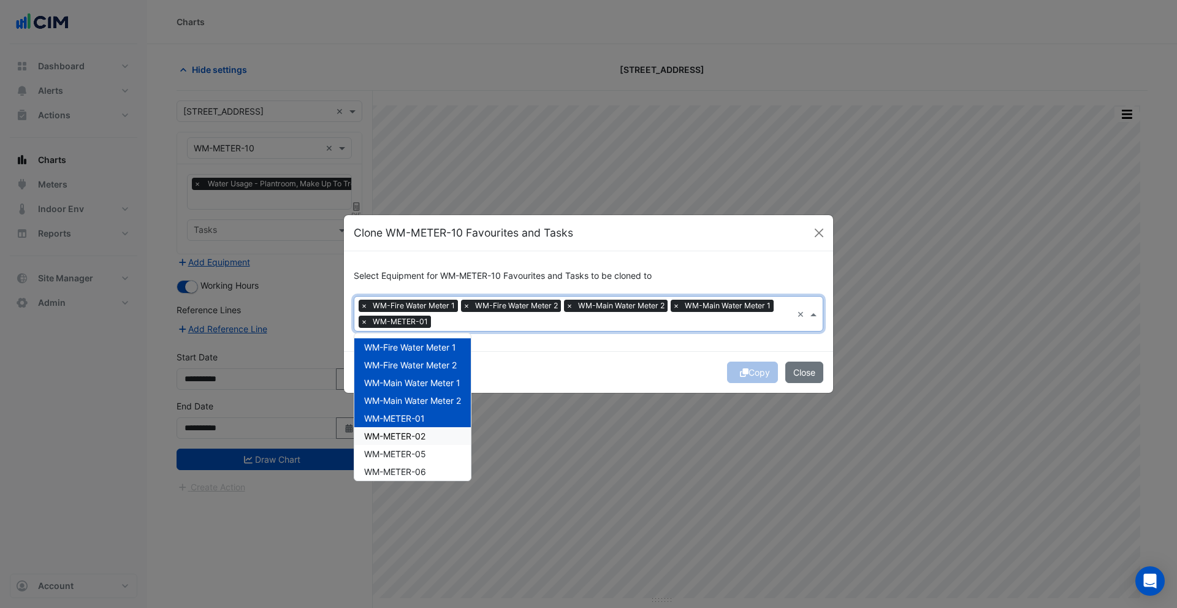
click at [395, 439] on span "WM-METER-02" at bounding box center [394, 436] width 61 height 10
click at [397, 451] on span "WM-METER-05" at bounding box center [395, 454] width 62 height 10
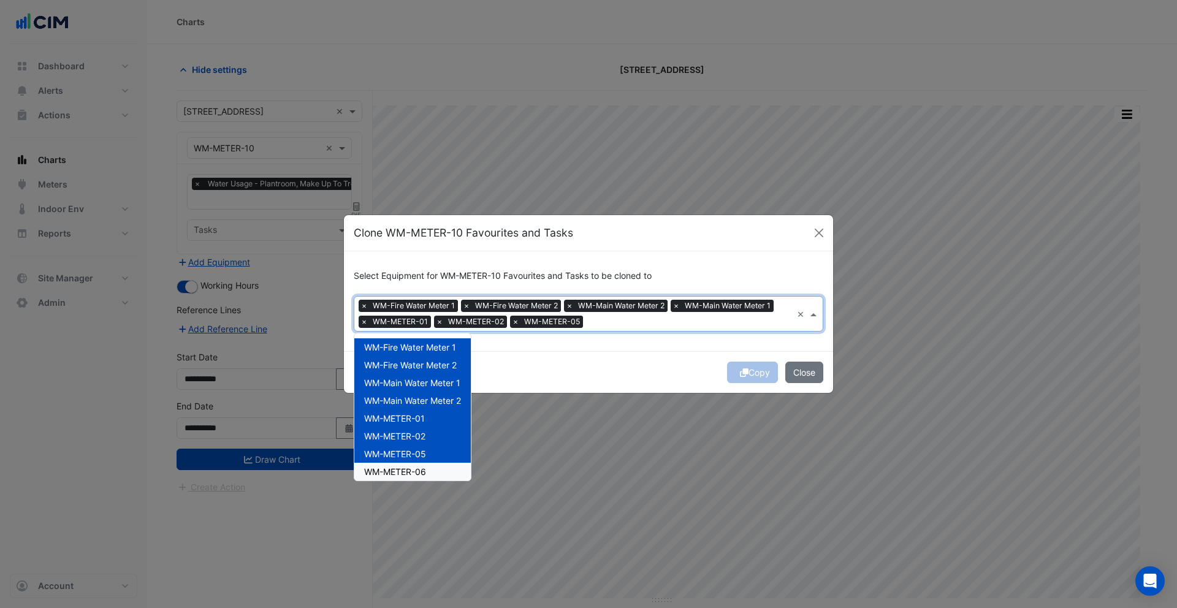
click at [397, 469] on span "WM-METER-06" at bounding box center [395, 472] width 62 height 10
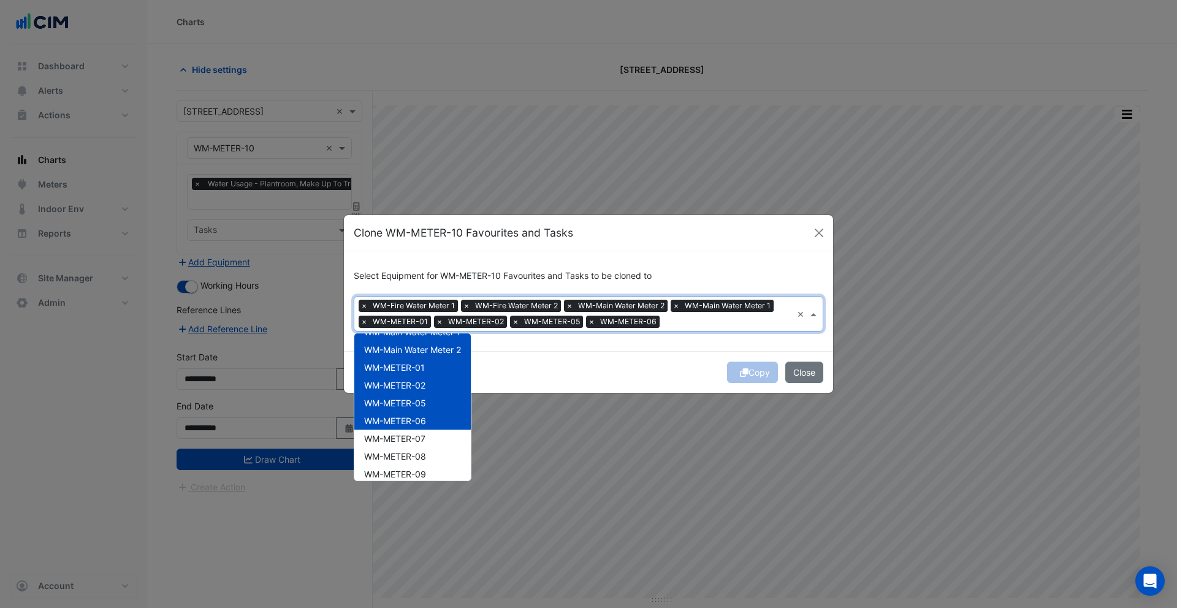
scroll to position [82, 0]
click at [394, 412] on span "WM-METER-07" at bounding box center [394, 407] width 61 height 10
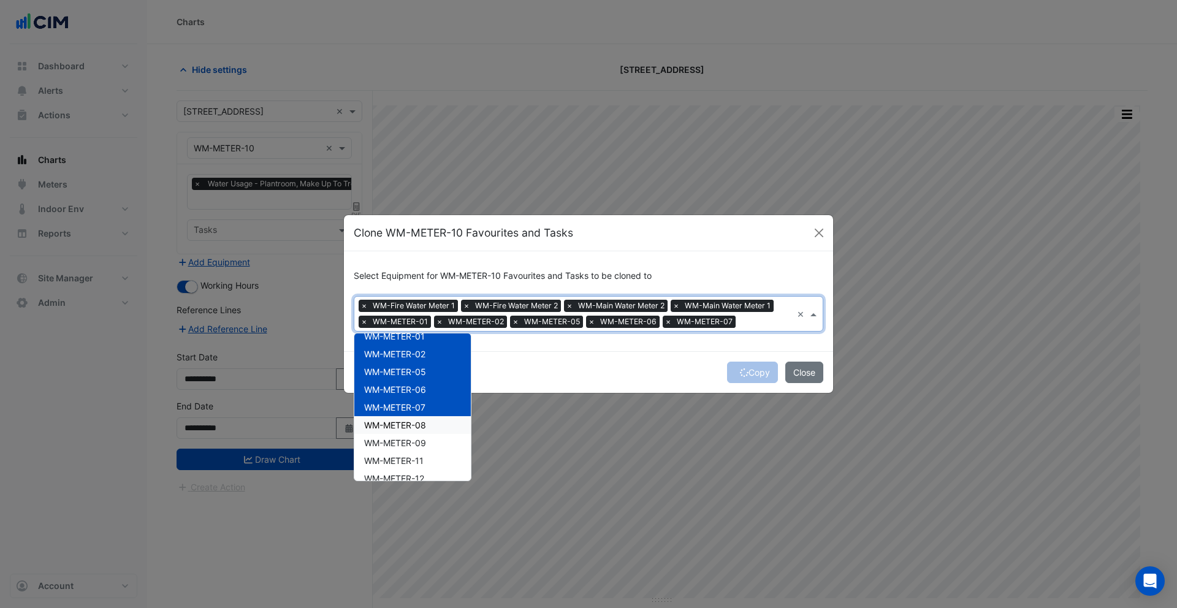
click at [394, 421] on span "WM-METER-08" at bounding box center [395, 425] width 62 height 10
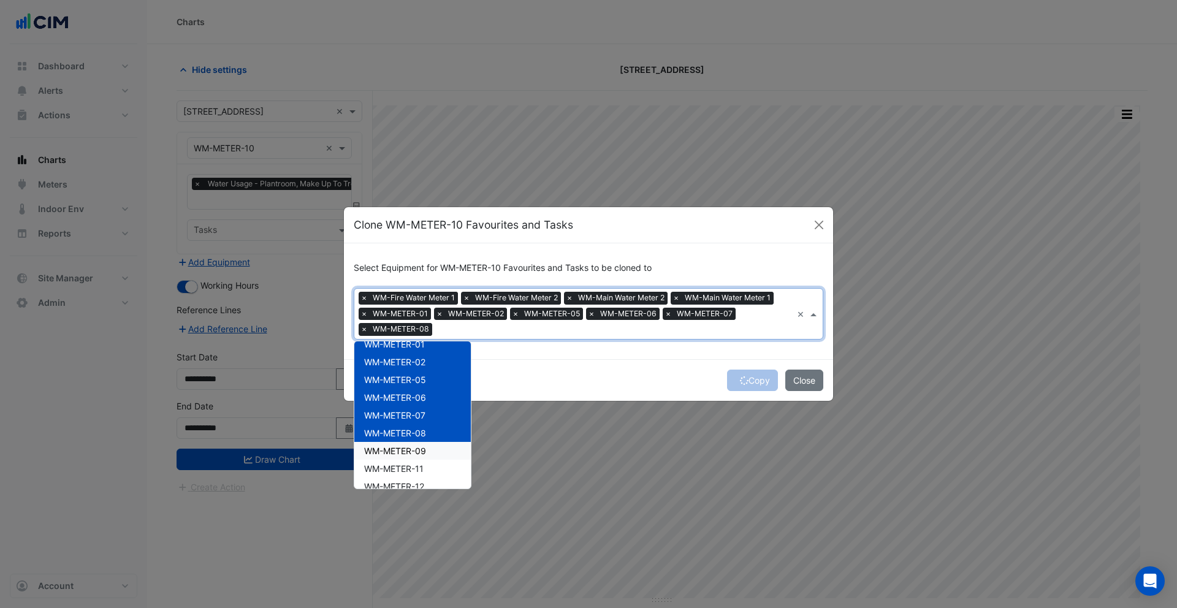
click at [398, 448] on span "WM-METER-09" at bounding box center [395, 451] width 62 height 10
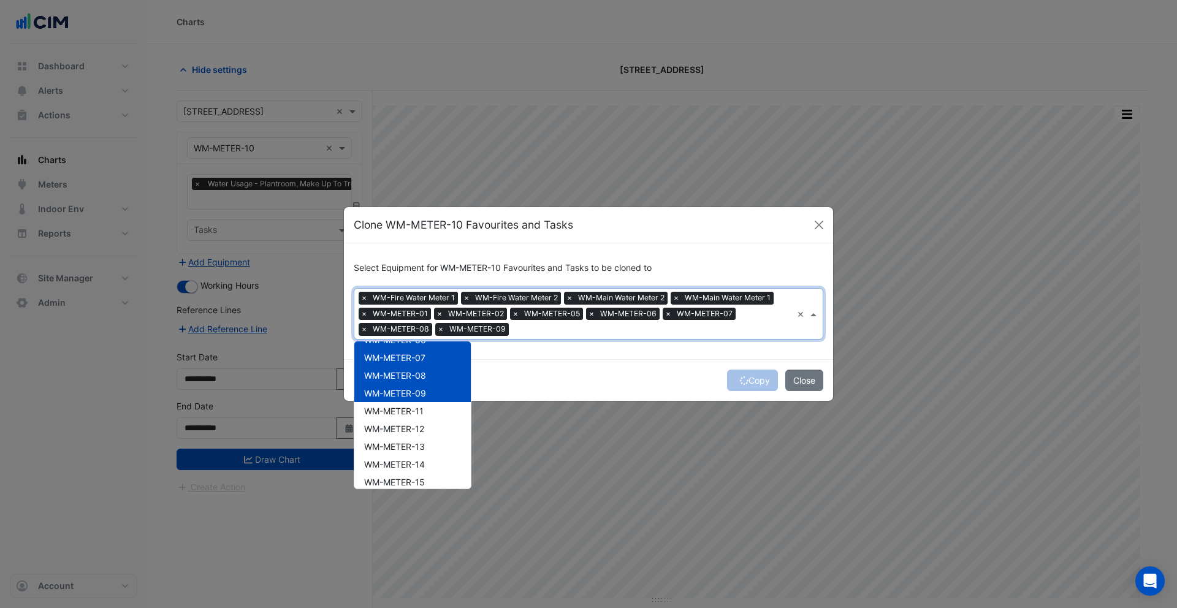
scroll to position [150, 0]
click at [411, 403] on span "WM-METER-11" at bounding box center [393, 401] width 59 height 10
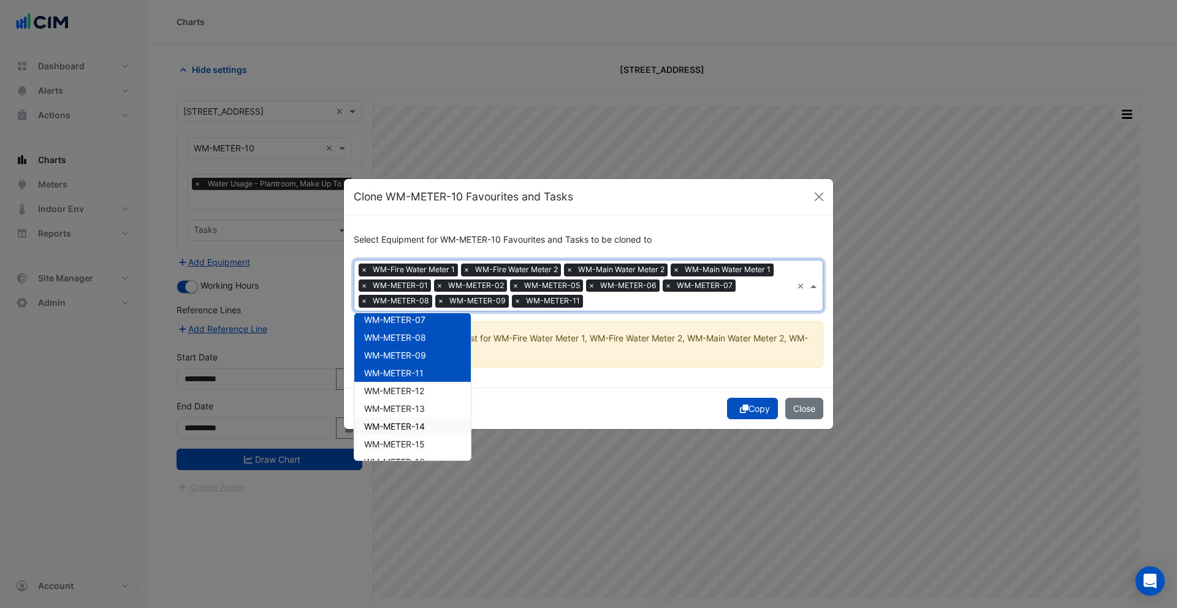
click at [411, 420] on div "WM-METER-14" at bounding box center [412, 426] width 116 height 18
click at [405, 395] on div "WM-METER-12" at bounding box center [412, 391] width 116 height 18
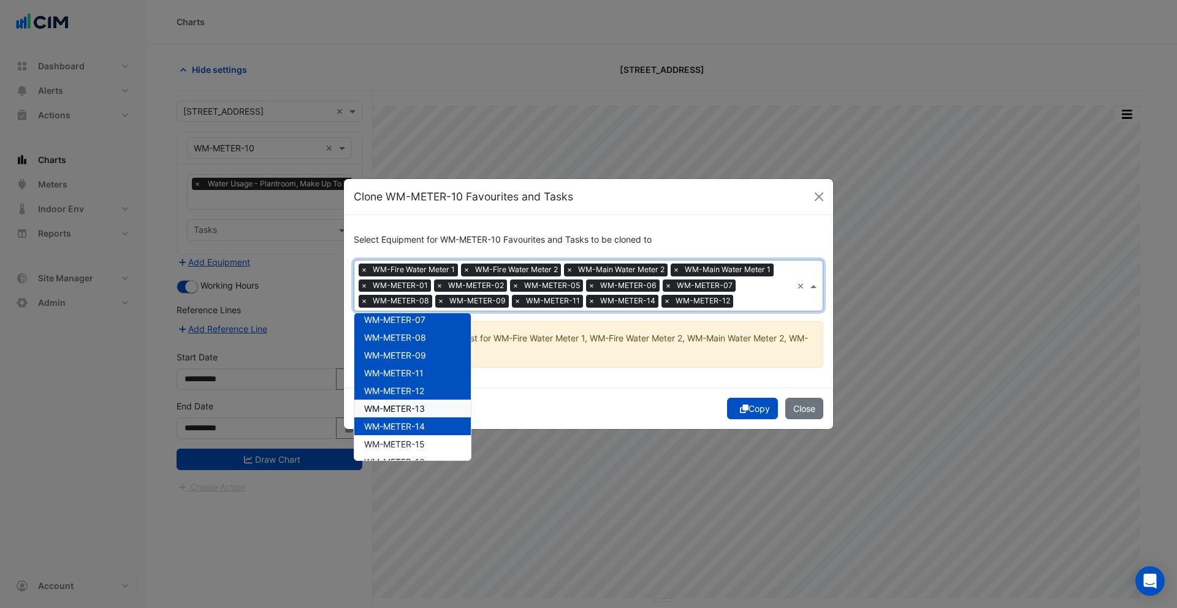
click at [405, 403] on span "WM-METER-13" at bounding box center [394, 408] width 61 height 10
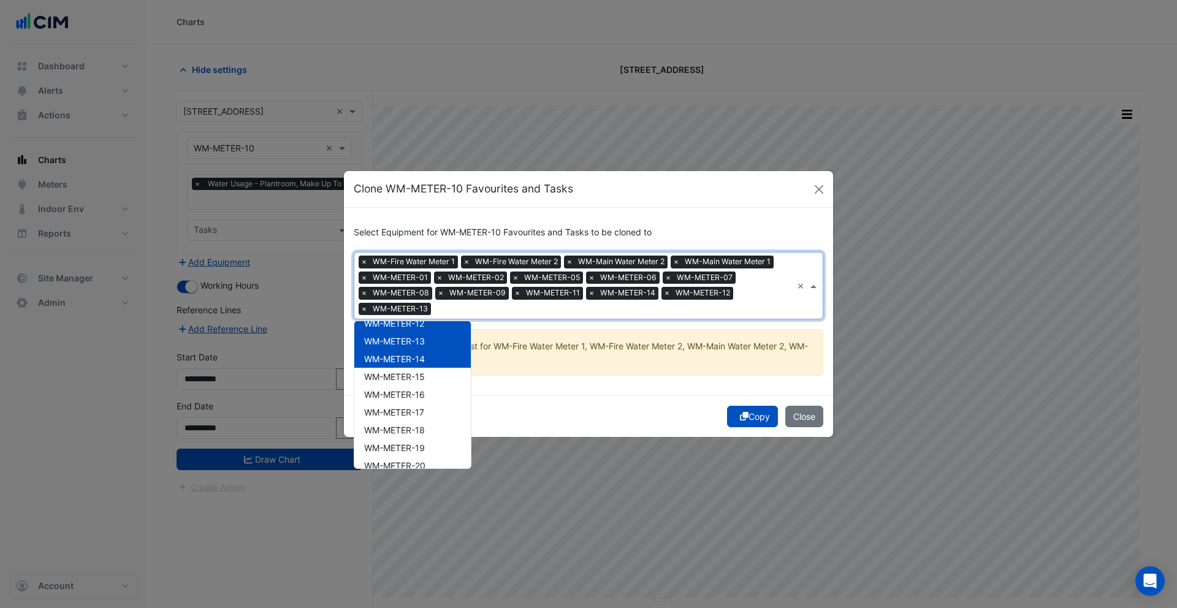
scroll to position [235, 0]
click at [408, 375] on div "WM-METER-15" at bounding box center [412, 367] width 116 height 18
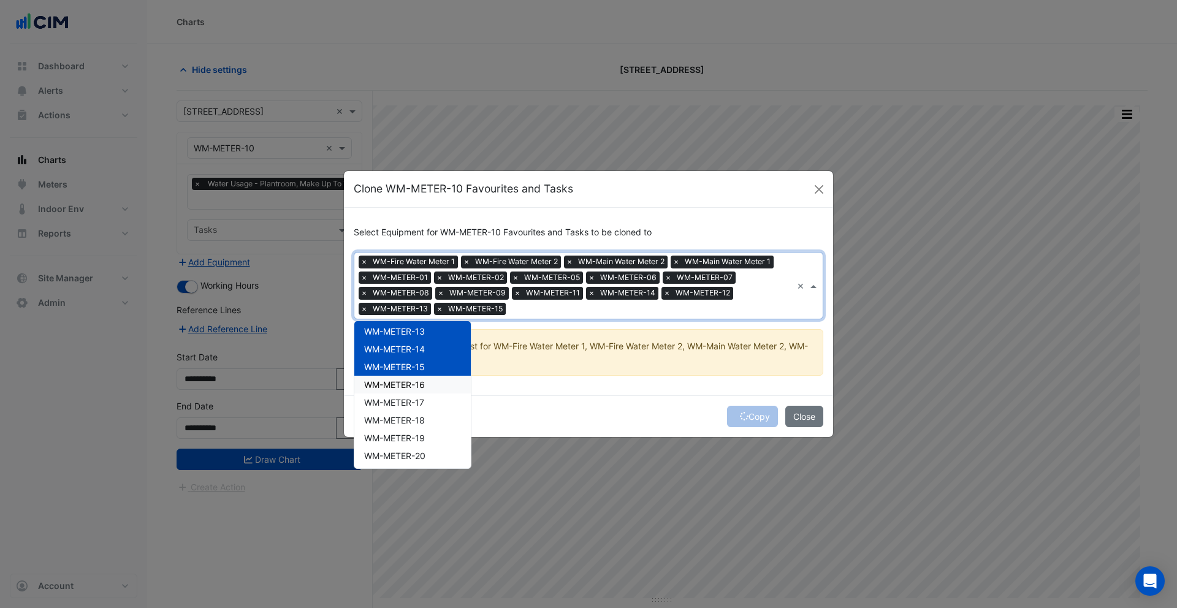
click at [408, 389] on span "WM-METER-16" at bounding box center [394, 384] width 61 height 10
click at [409, 408] on div "WM-METER-17" at bounding box center [412, 403] width 116 height 18
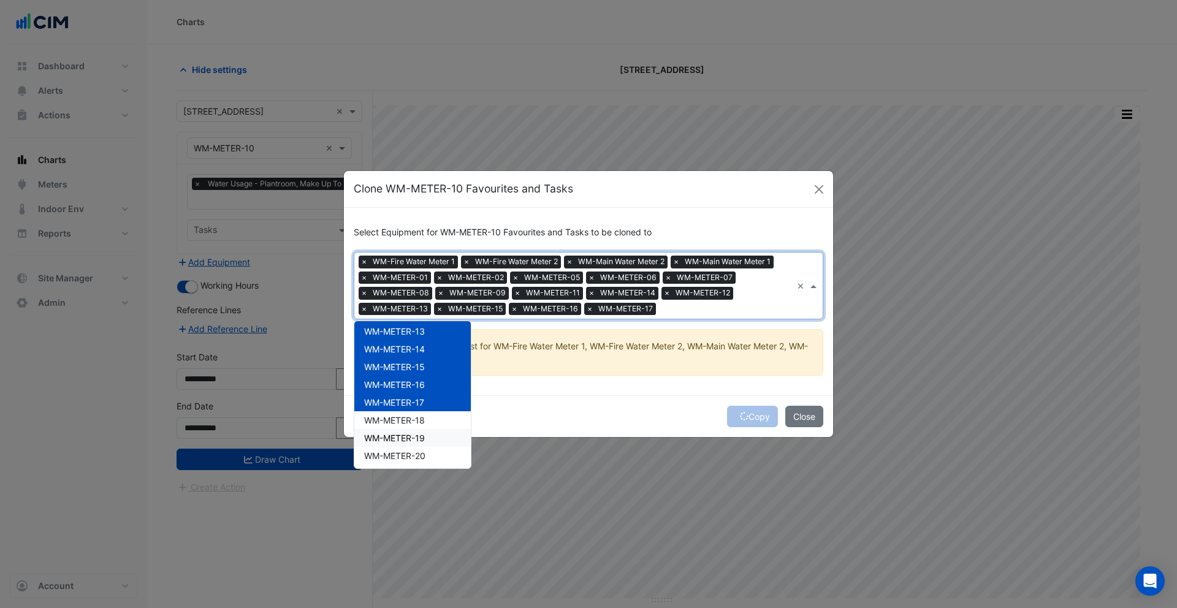
click at [410, 432] on div "WM-METER-19" at bounding box center [412, 438] width 116 height 18
click at [403, 422] on span "WM-METER-18" at bounding box center [394, 420] width 61 height 10
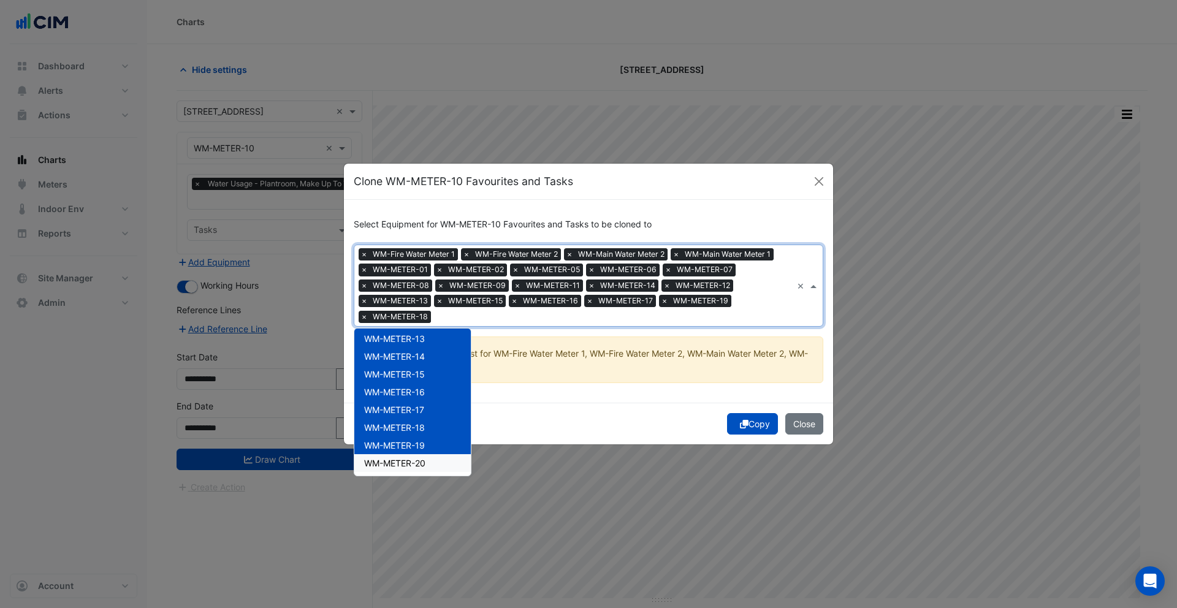
click at [406, 466] on span "WM-METER-20" at bounding box center [394, 463] width 61 height 10
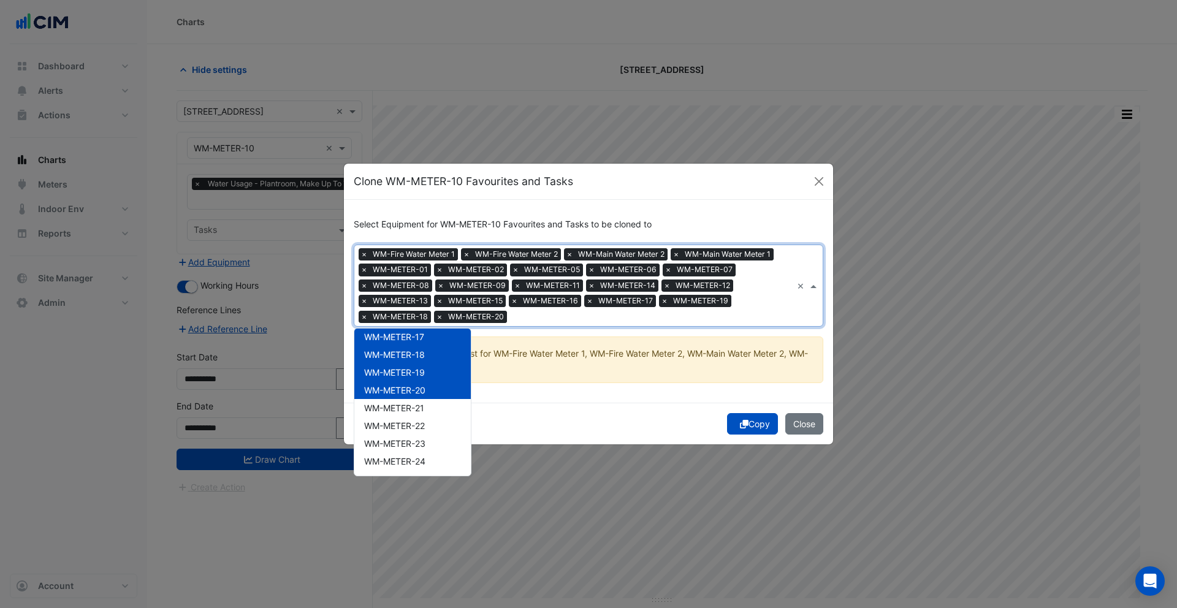
scroll to position [339, 0]
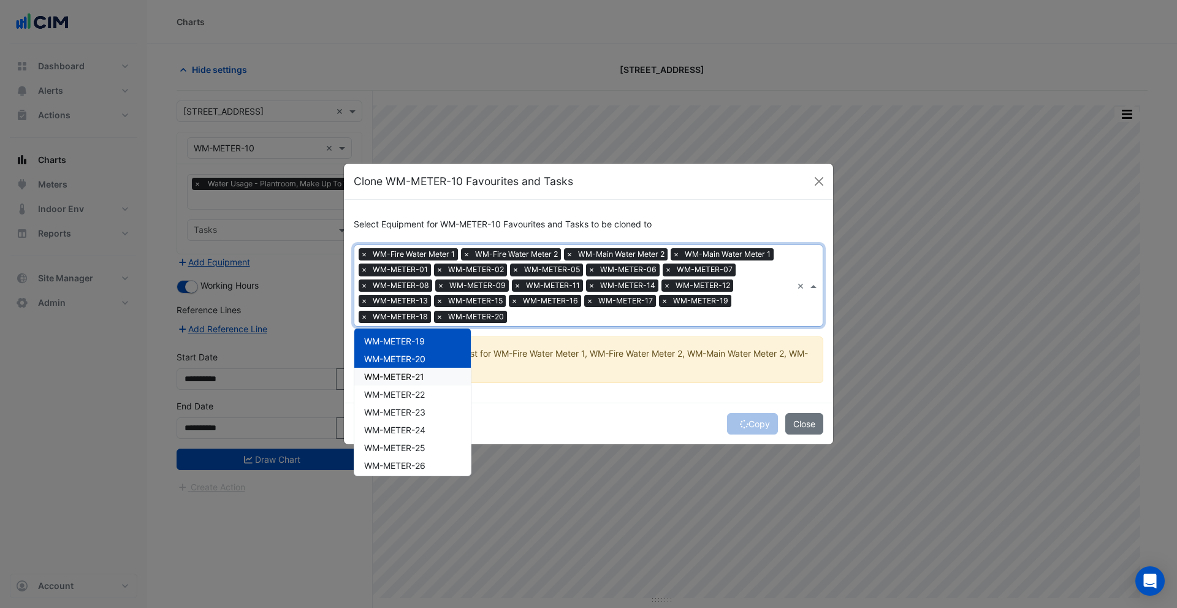
click at [402, 379] on span "WM-METER-21" at bounding box center [394, 377] width 60 height 10
click at [402, 393] on span "WM-METER-22" at bounding box center [394, 394] width 61 height 10
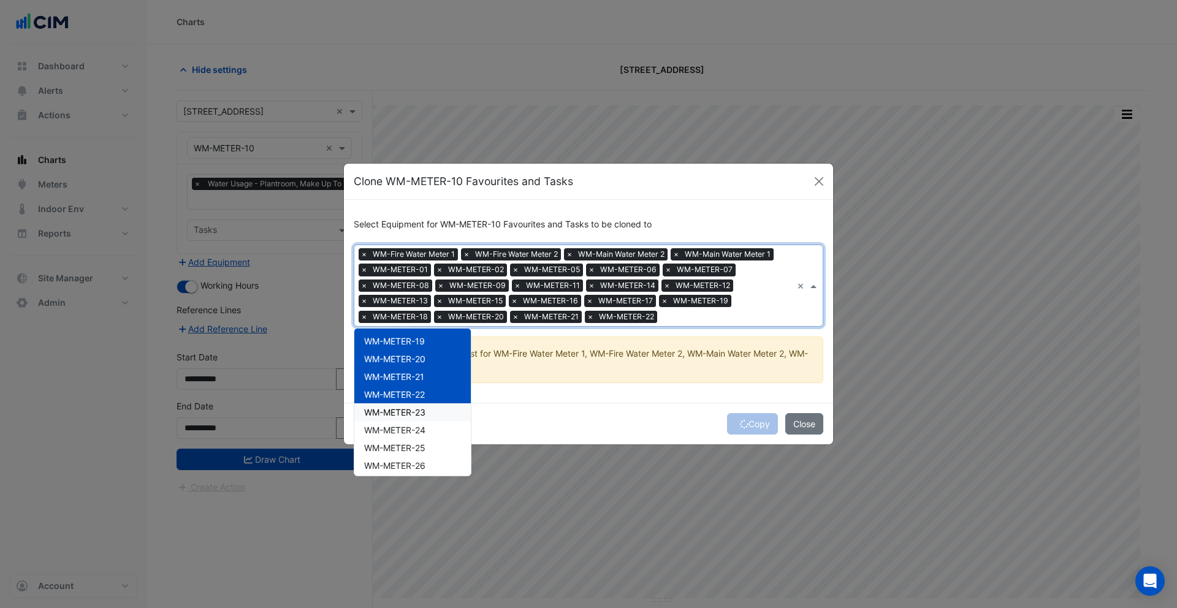
click at [405, 411] on span "WM-METER-23" at bounding box center [394, 412] width 61 height 10
click at [406, 424] on div "WM-METER-24" at bounding box center [412, 430] width 116 height 18
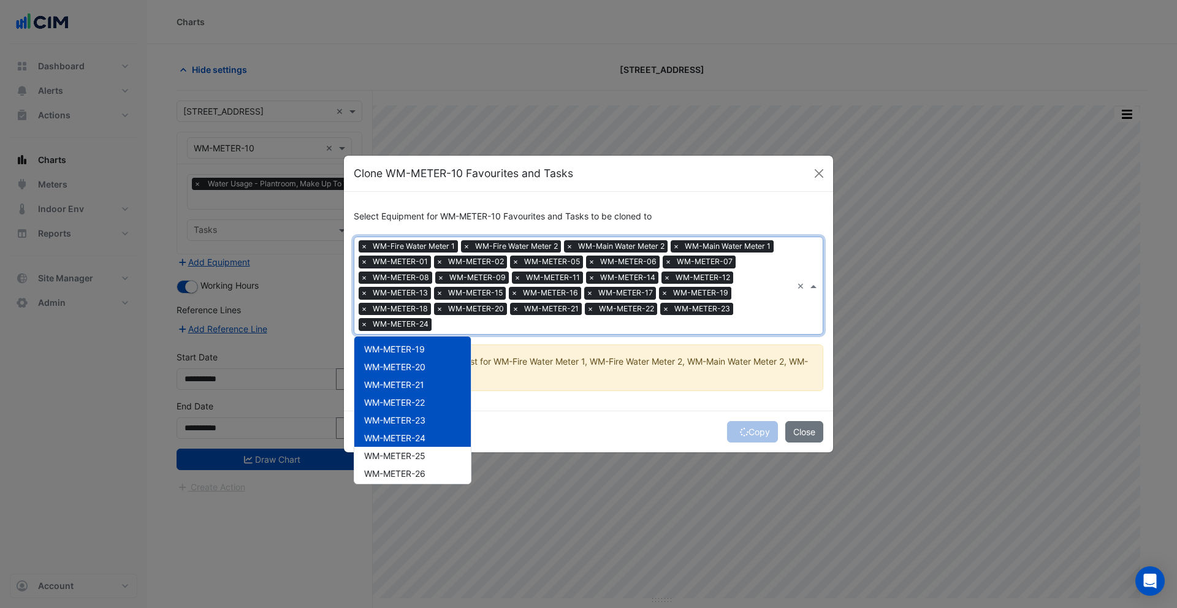
click at [408, 448] on div "WM-METER-25" at bounding box center [412, 456] width 116 height 18
click at [410, 472] on span "WM-METER-26" at bounding box center [394, 473] width 61 height 10
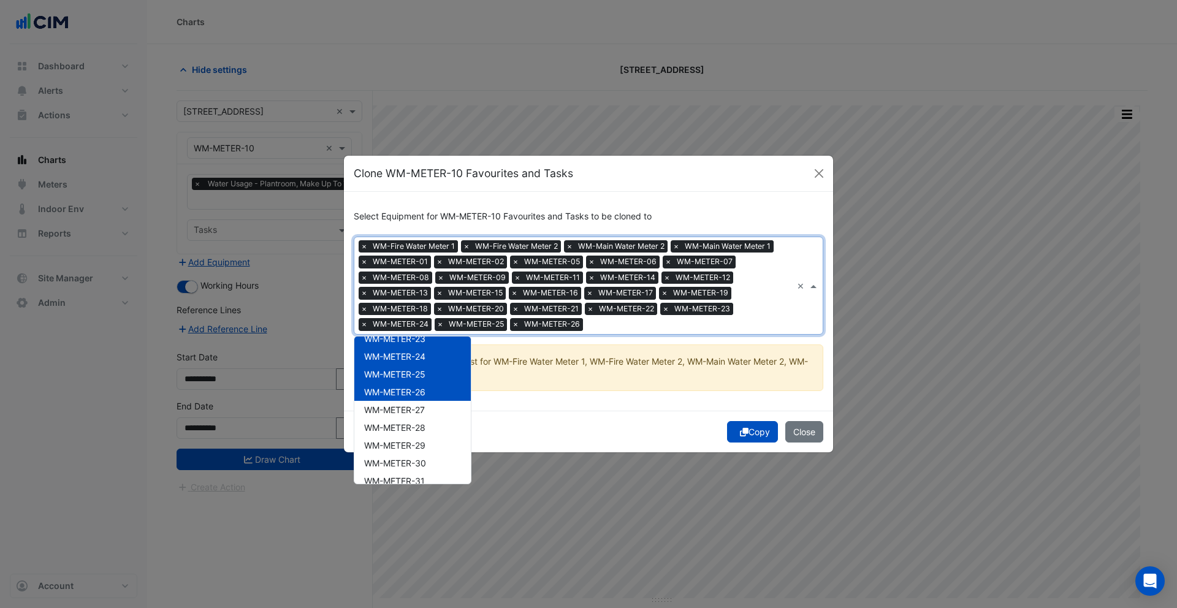
scroll to position [460, 0]
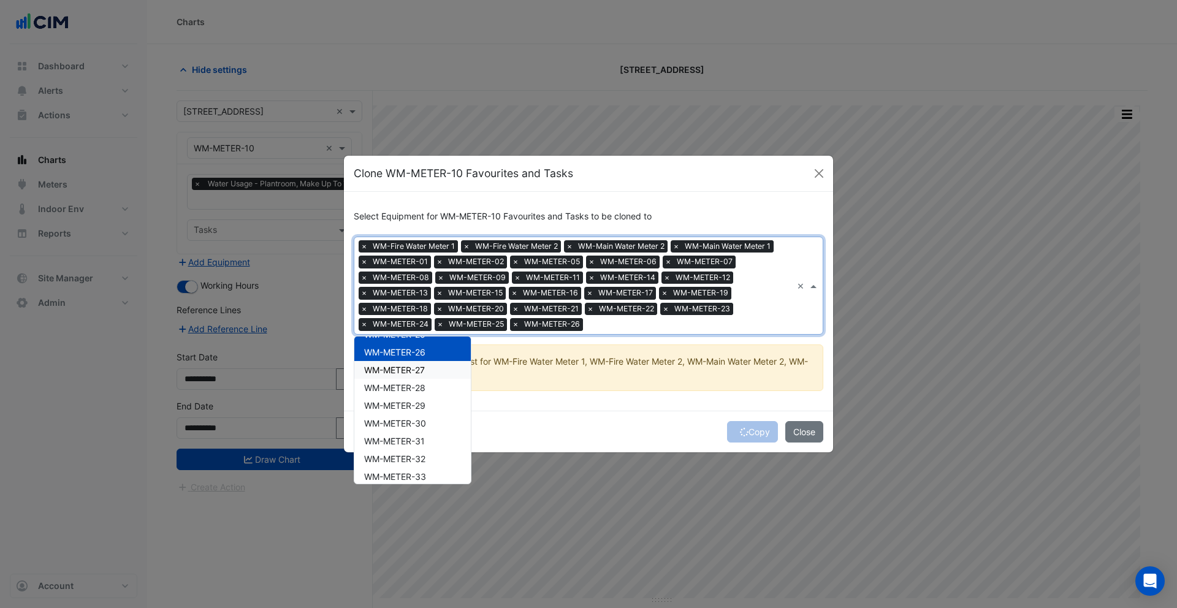
click at [408, 368] on span "WM-METER-27" at bounding box center [394, 370] width 61 height 10
click at [411, 389] on span "WM-METER-28" at bounding box center [394, 388] width 61 height 10
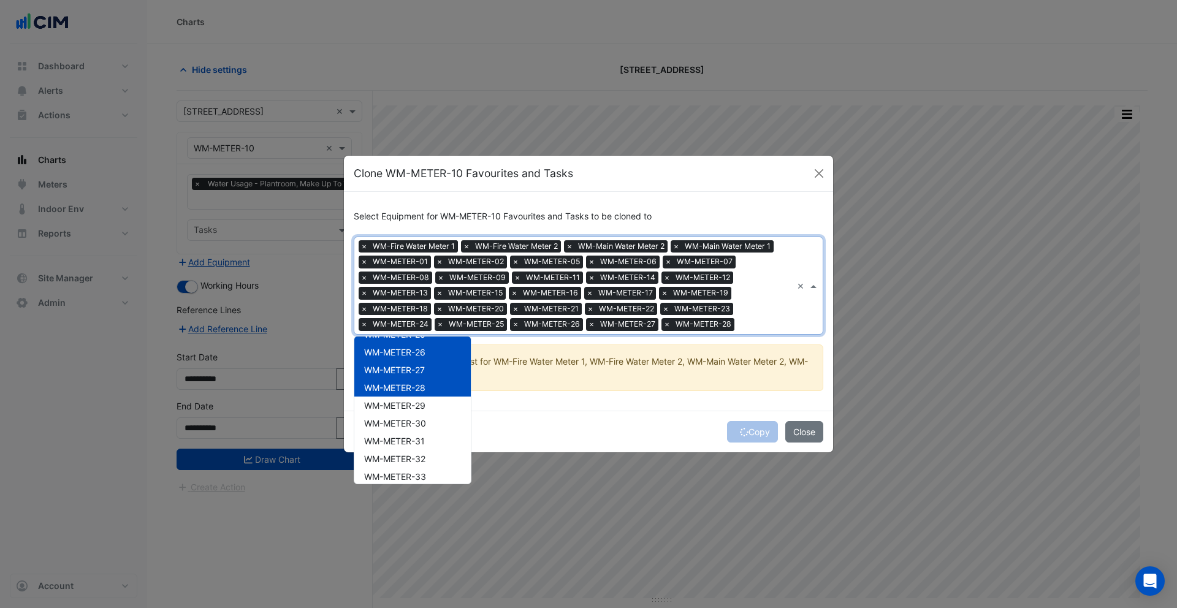
click at [411, 405] on span "WM-METER-29" at bounding box center [394, 405] width 61 height 10
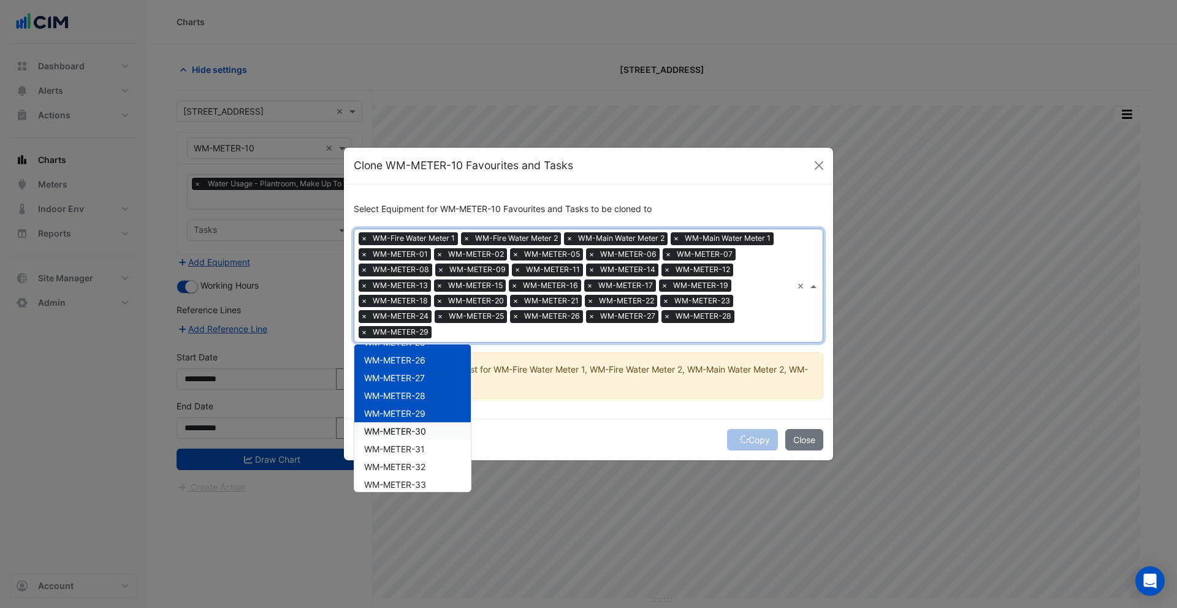
click at [413, 433] on span "WM-METER-30" at bounding box center [395, 431] width 62 height 10
click at [415, 451] on span "WM-METER-31" at bounding box center [394, 449] width 61 height 10
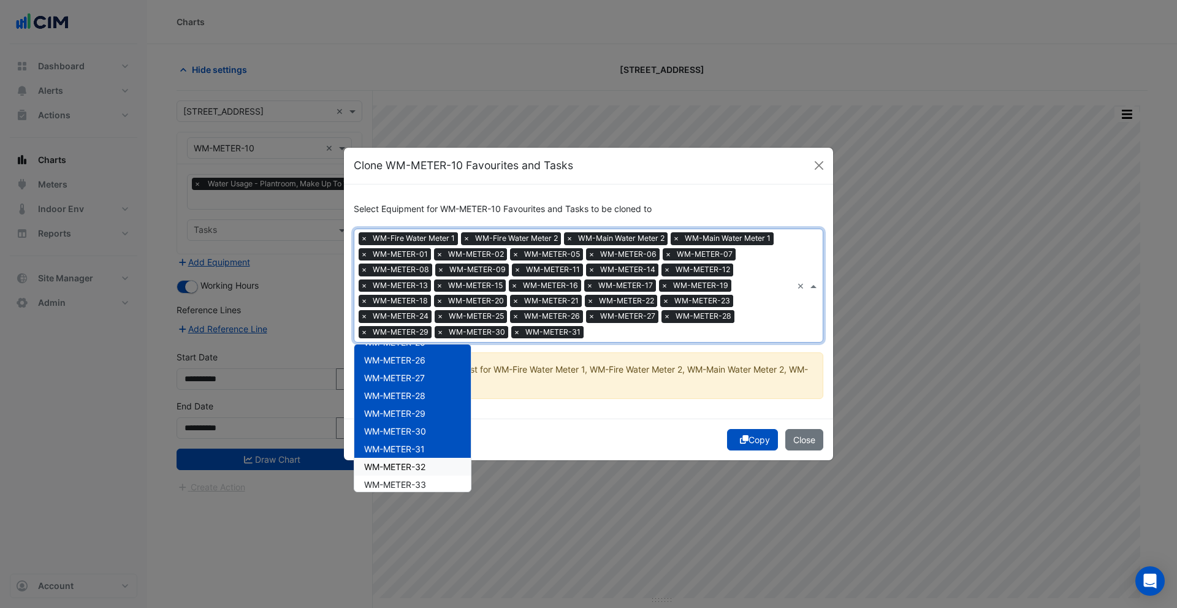
click at [415, 469] on span "WM-METER-32" at bounding box center [394, 467] width 61 height 10
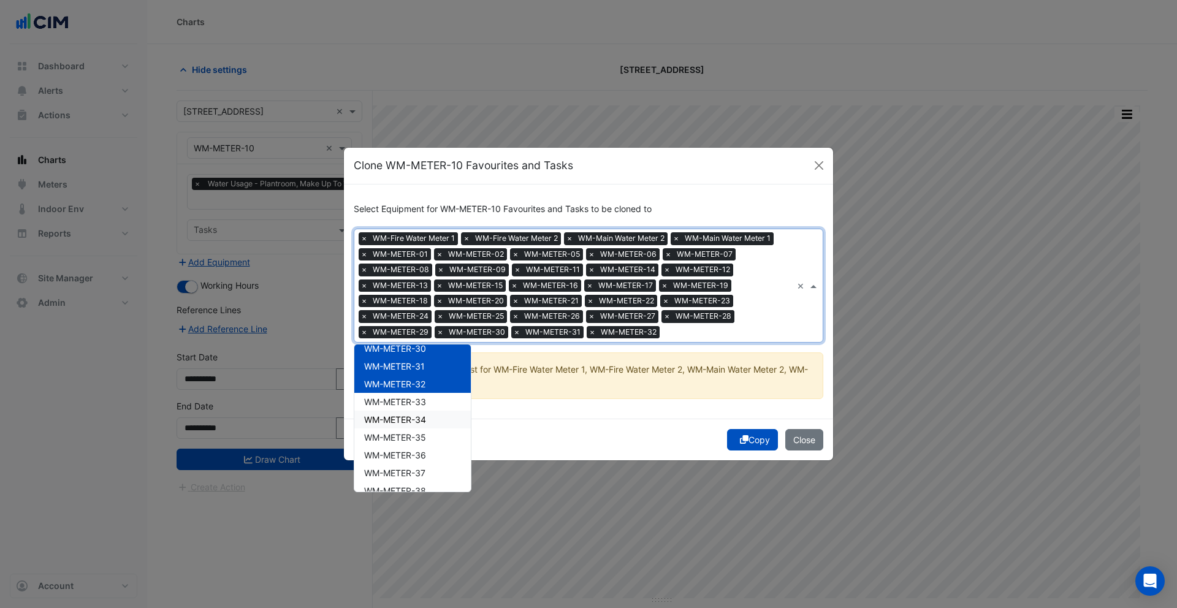
click at [414, 411] on div "WM-METER-34" at bounding box center [412, 420] width 116 height 18
click at [411, 402] on span "WM-METER-33" at bounding box center [395, 402] width 62 height 10
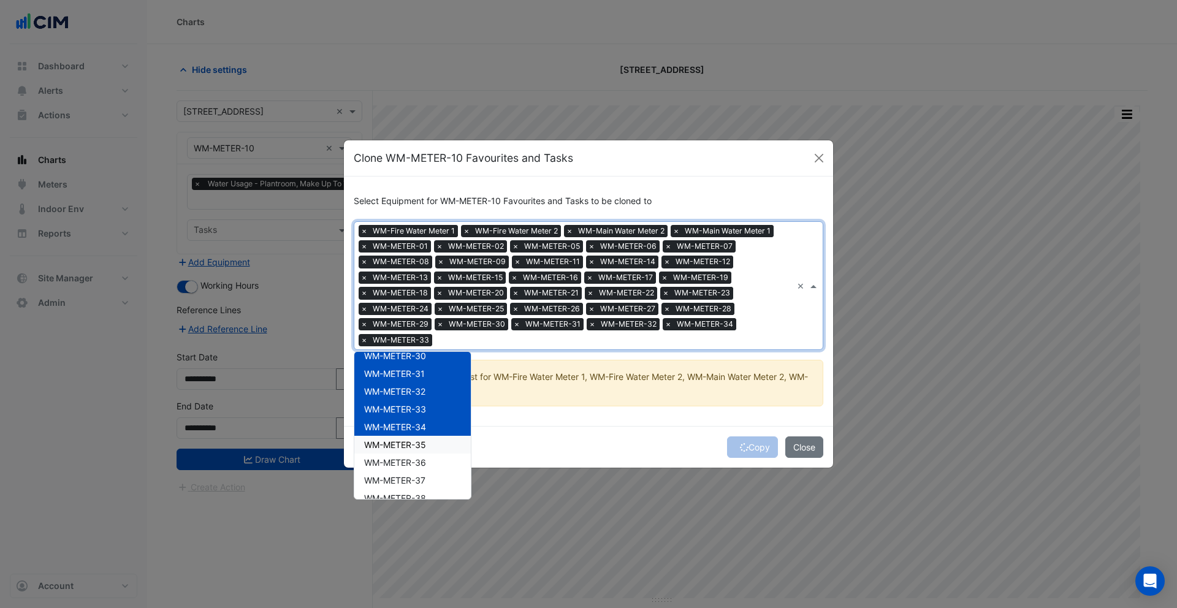
click at [410, 446] on span "WM-METER-35" at bounding box center [395, 445] width 62 height 10
click at [411, 462] on span "WM-METER-36" at bounding box center [395, 462] width 62 height 10
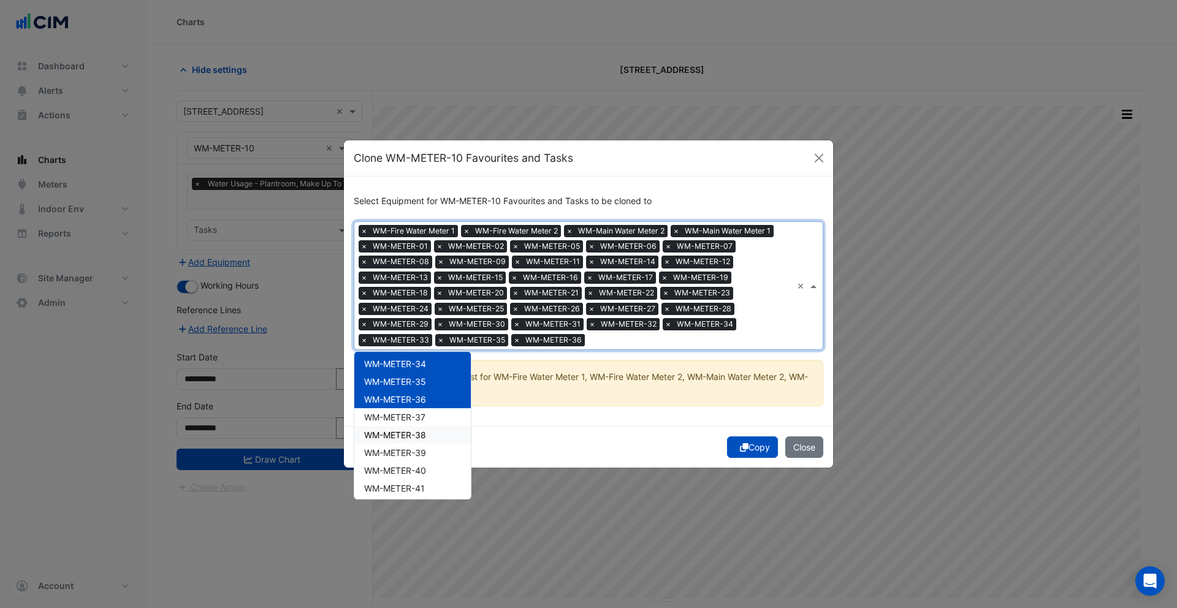
click at [406, 426] on div "WM-METER-38" at bounding box center [412, 435] width 116 height 18
click at [405, 421] on span "WM-METER-37" at bounding box center [394, 417] width 61 height 10
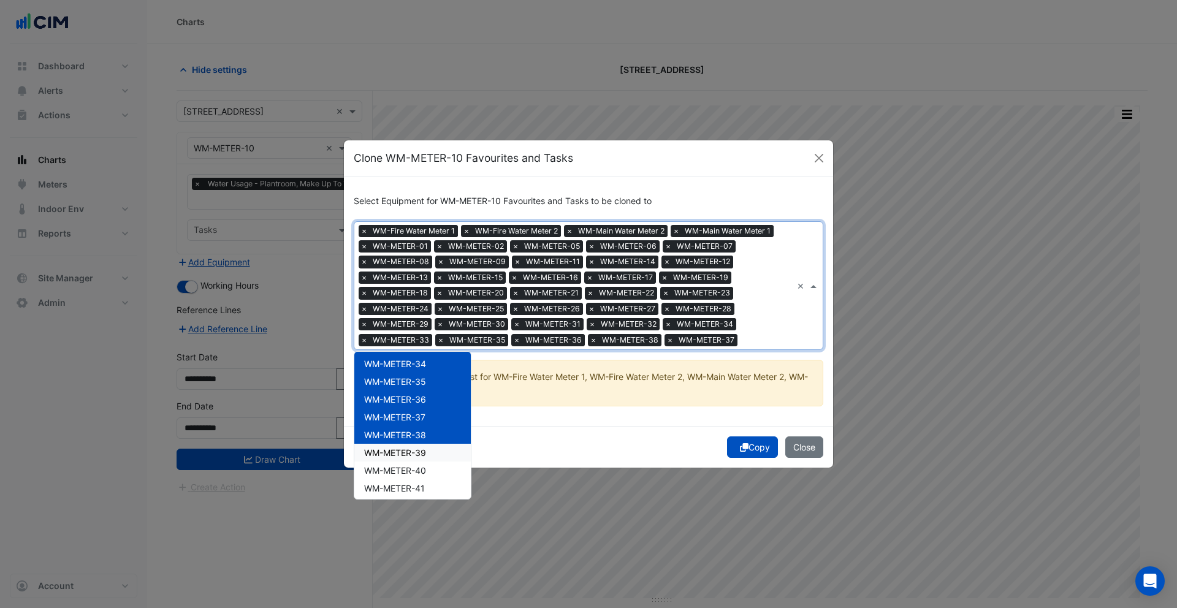
click at [410, 452] on span "WM-METER-39" at bounding box center [395, 453] width 62 height 10
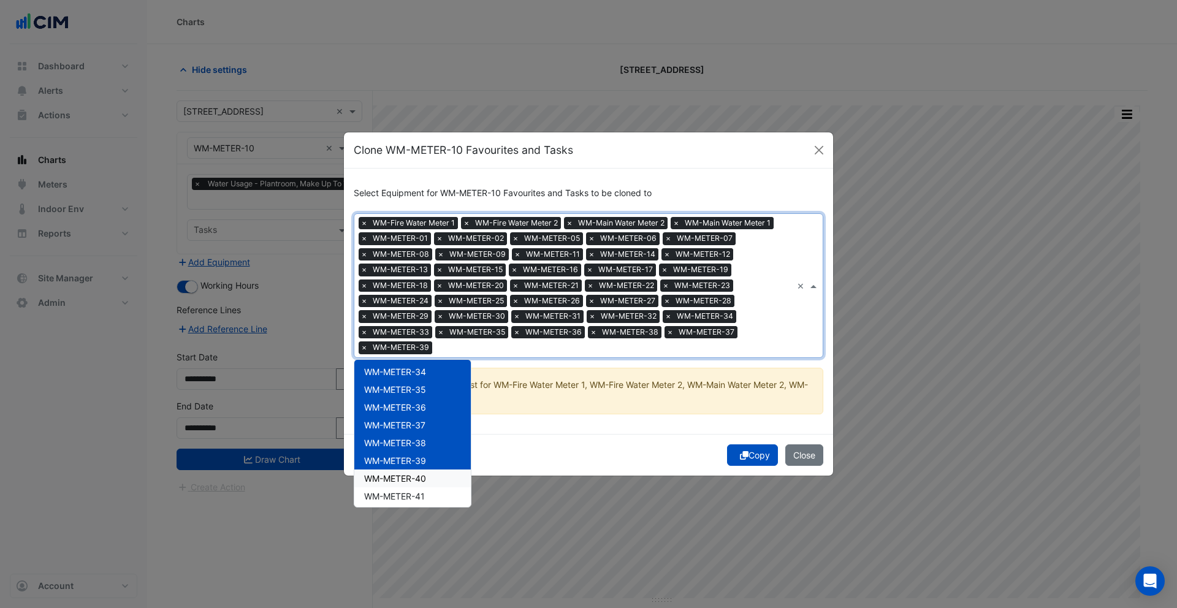
click at [410, 475] on span "WM-METER-40" at bounding box center [395, 478] width 62 height 10
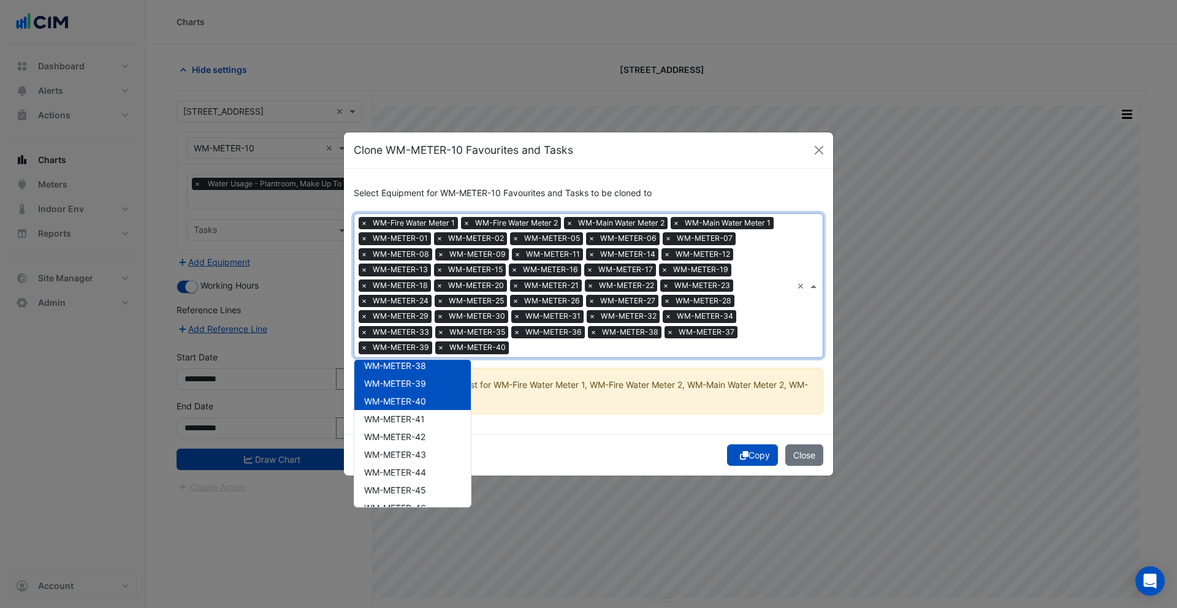
scroll to position [696, 0]
click at [406, 410] on span "WM-METER-41" at bounding box center [394, 406] width 61 height 10
click at [406, 424] on span "WM-METER-42" at bounding box center [394, 424] width 61 height 10
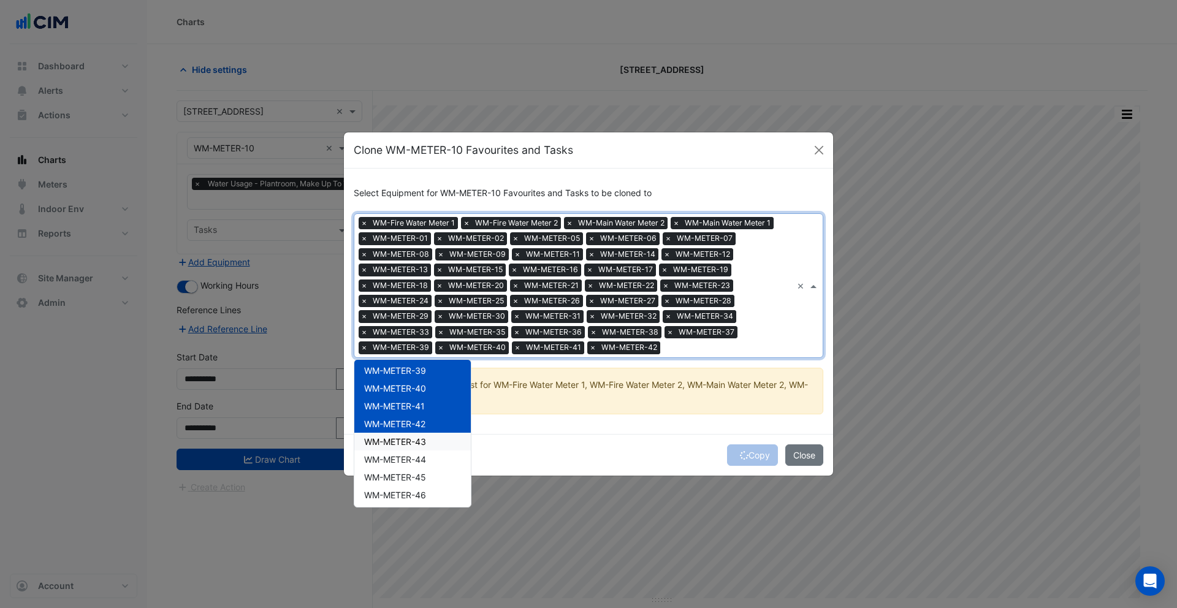
click at [406, 445] on span "WM-METER-43" at bounding box center [395, 441] width 62 height 10
click at [406, 459] on span "WM-METER-44" at bounding box center [395, 459] width 62 height 10
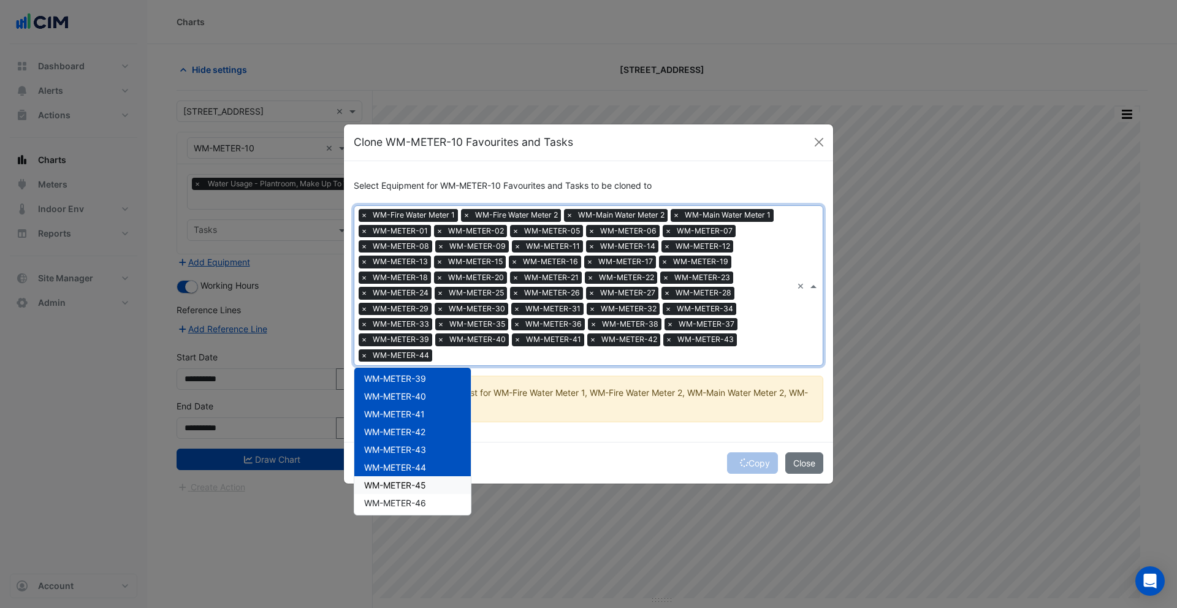
click at [406, 476] on div "WM-METER-45" at bounding box center [412, 485] width 116 height 18
click at [402, 458] on div "WM-METER-46" at bounding box center [412, 452] width 116 height 18
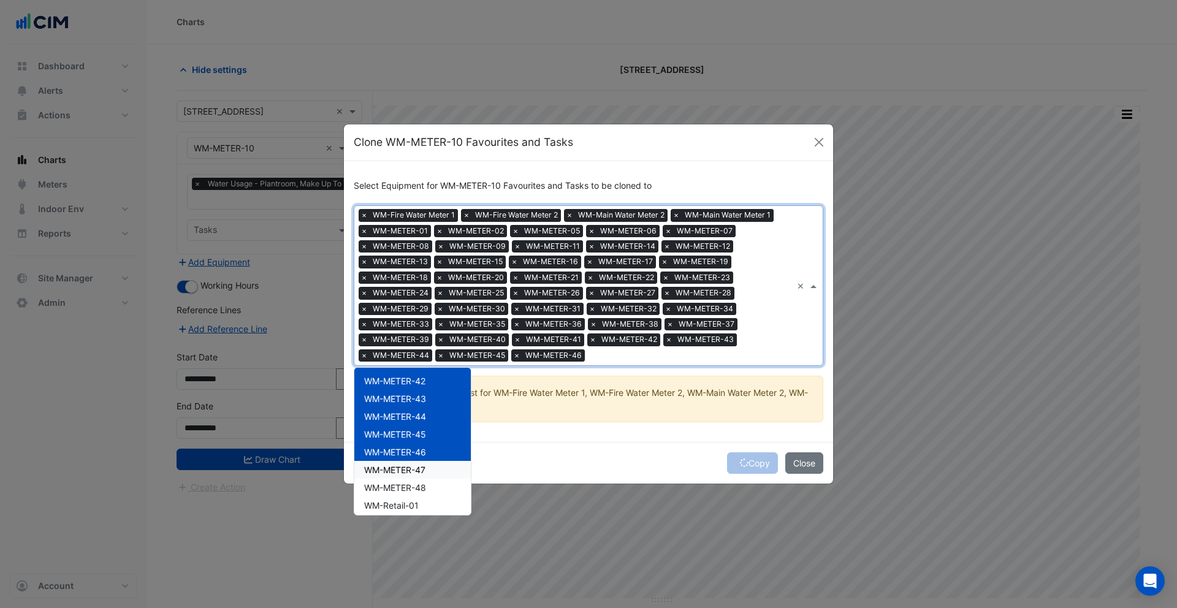
click at [402, 473] on span "WM-METER-47" at bounding box center [394, 470] width 61 height 10
click at [402, 485] on span "WM-METER-48" at bounding box center [395, 487] width 62 height 10
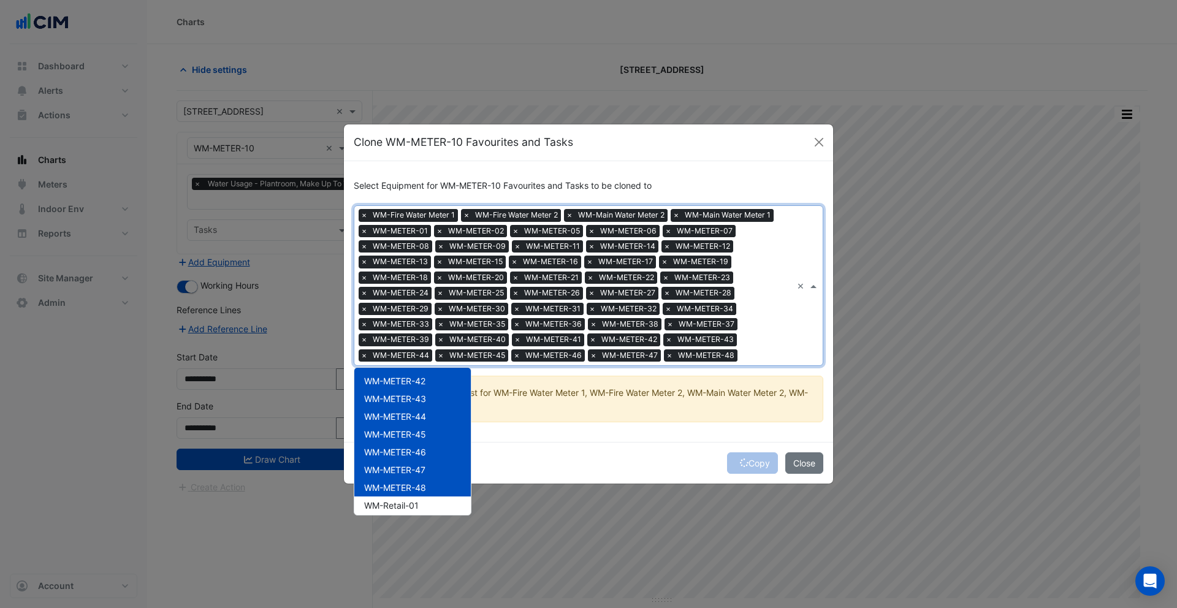
scroll to position [787, 0]
click at [400, 468] on span "WM-Retail-01" at bounding box center [391, 465] width 55 height 10
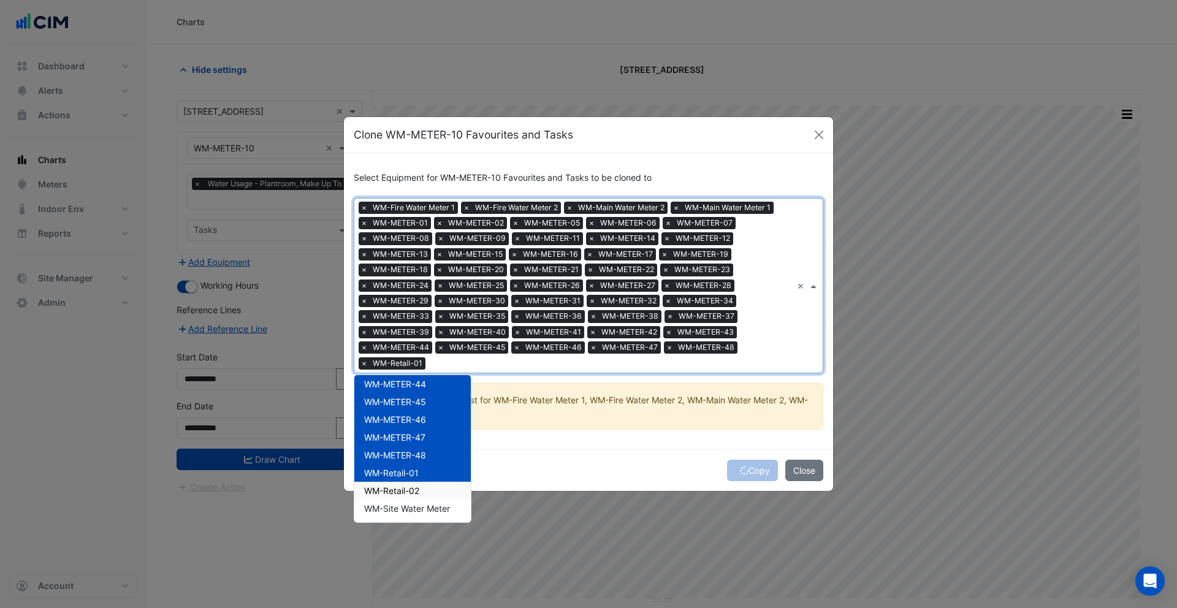
click at [400, 488] on span "WM-Retail-02" at bounding box center [391, 491] width 55 height 10
click at [405, 507] on span "WM-Site Water Meter" at bounding box center [407, 508] width 86 height 10
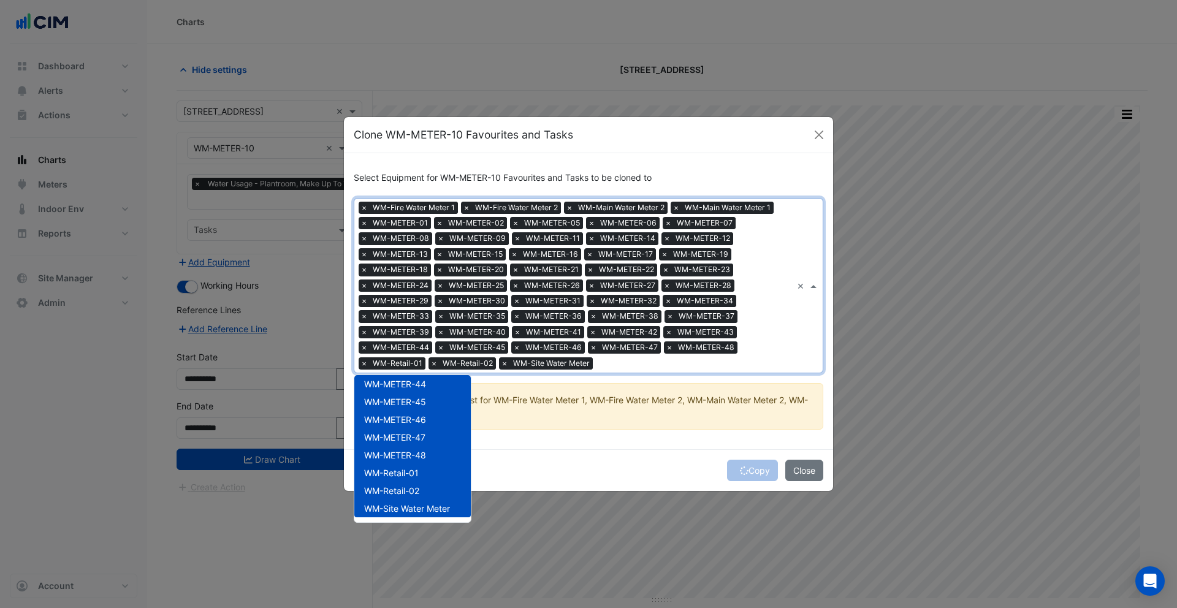
click at [684, 441] on div "Select Equipment for WM-METER-10 Favourites and Tasks to be cloned to Equipment…" at bounding box center [588, 301] width 489 height 297
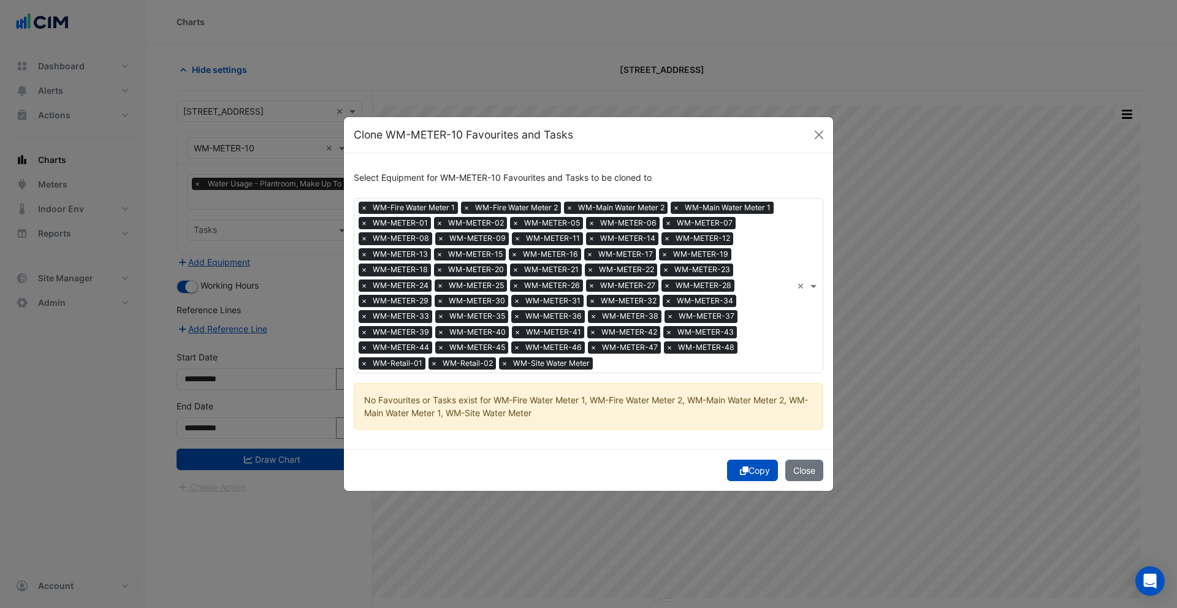
click at [745, 473] on button "Copy" at bounding box center [752, 470] width 51 height 21
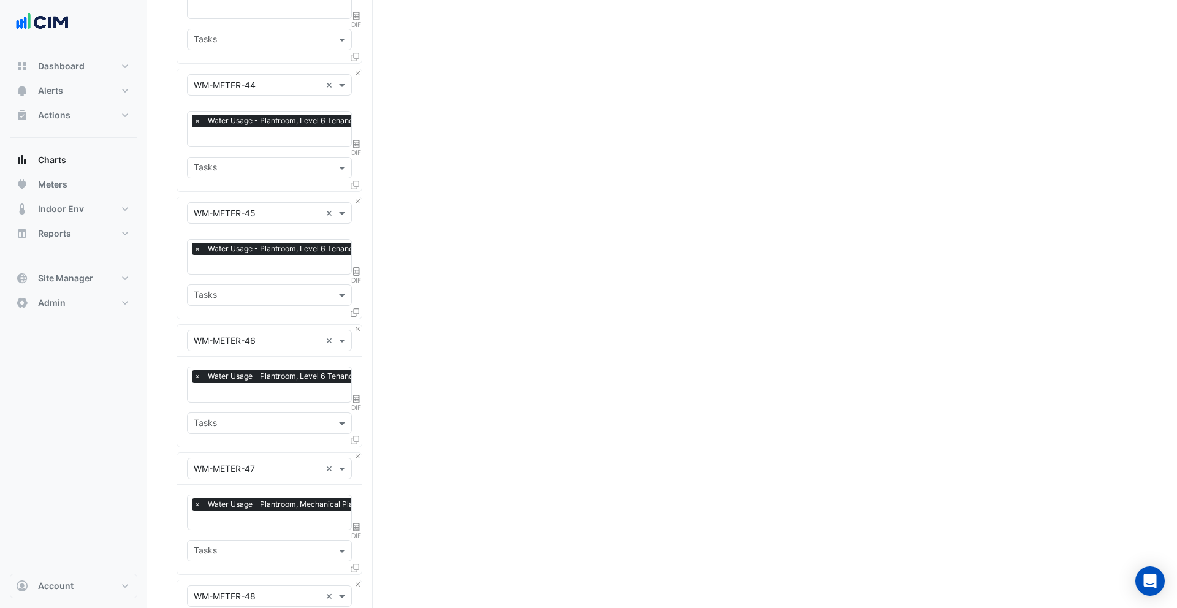
scroll to position [5840, 0]
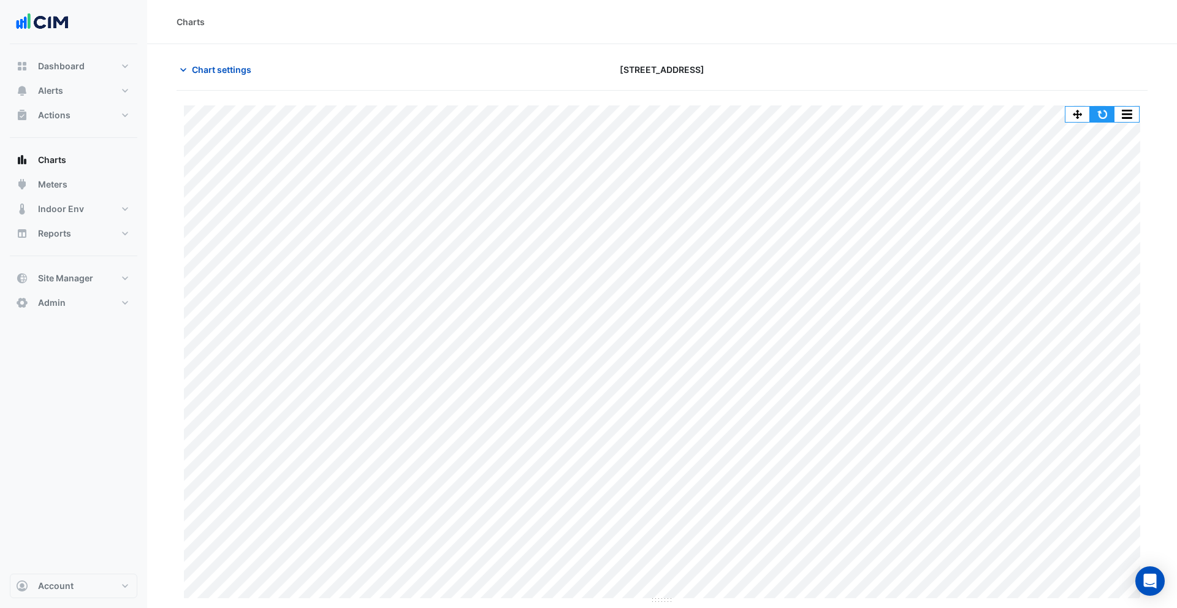
click at [1108, 120] on button "button" at bounding box center [1102, 114] width 25 height 15
click at [213, 72] on span "Chart settings" at bounding box center [221, 69] width 59 height 13
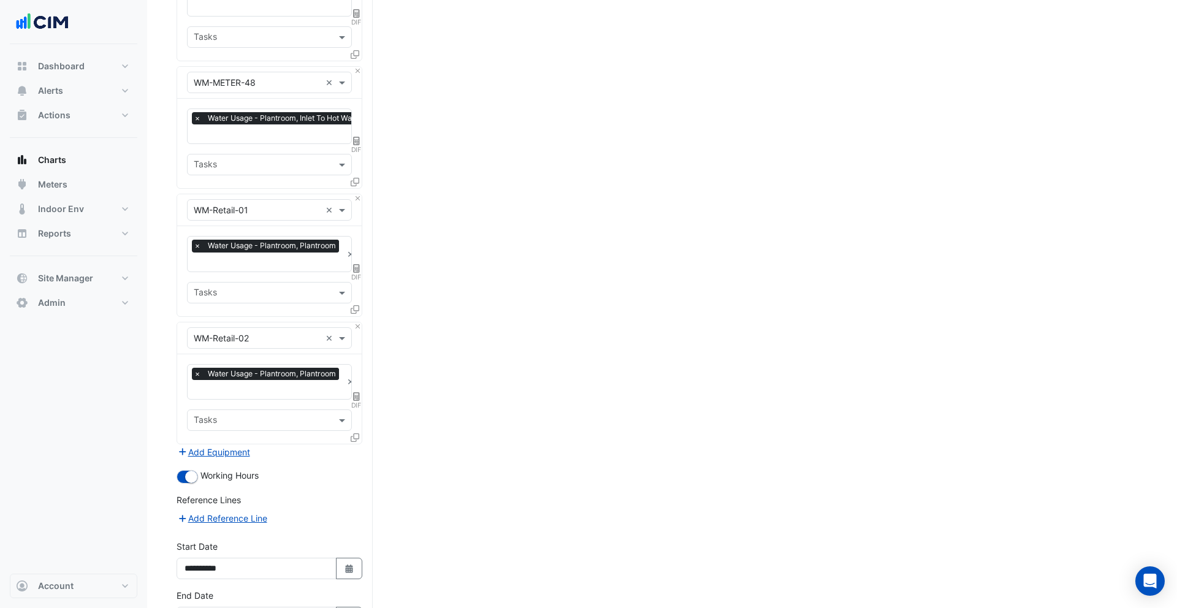
scroll to position [5840, 0]
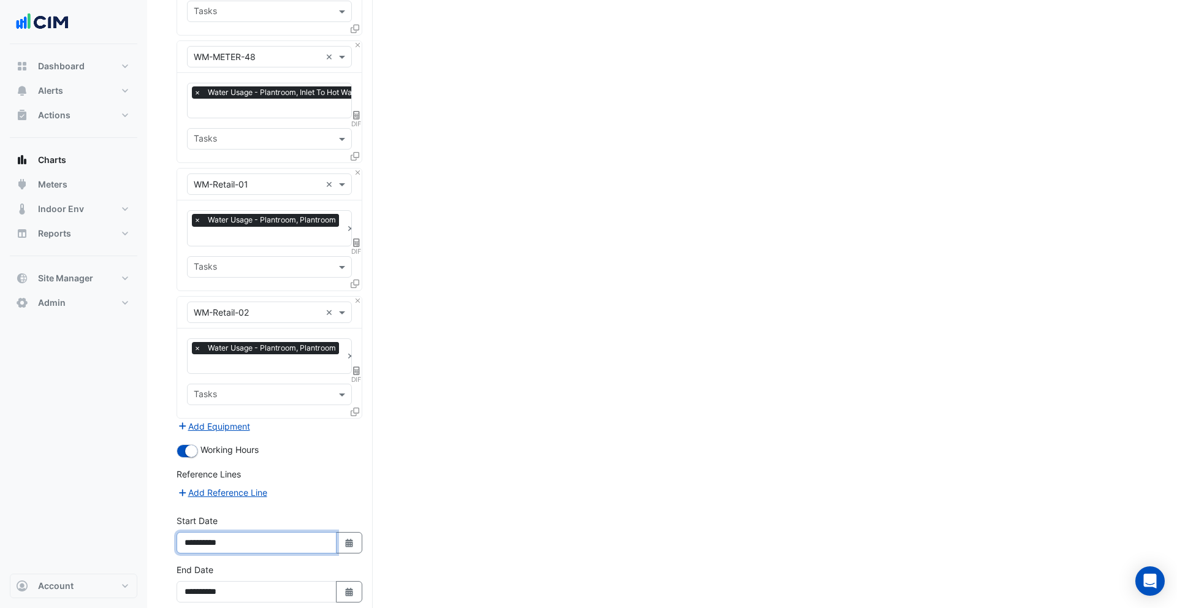
click at [215, 532] on input "**********" at bounding box center [257, 542] width 160 height 21
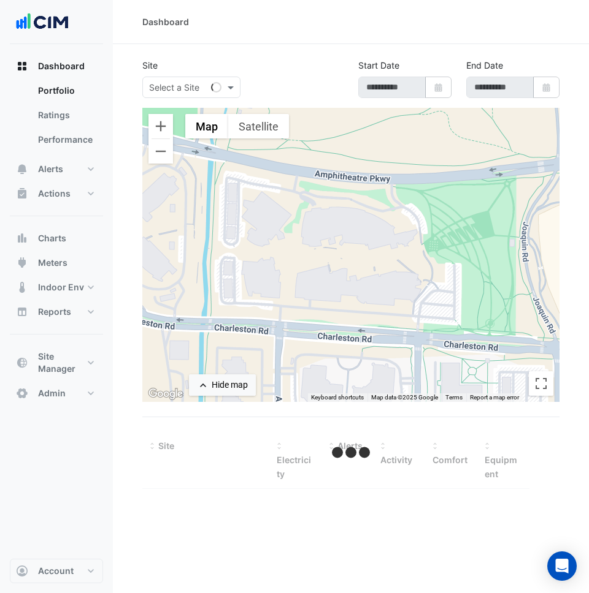
type input "**********"
select select "***"
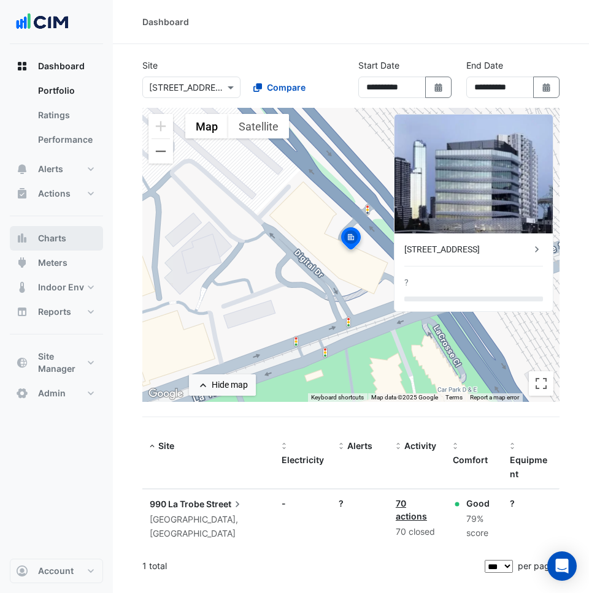
click at [31, 238] on button "Charts" at bounding box center [56, 238] width 93 height 25
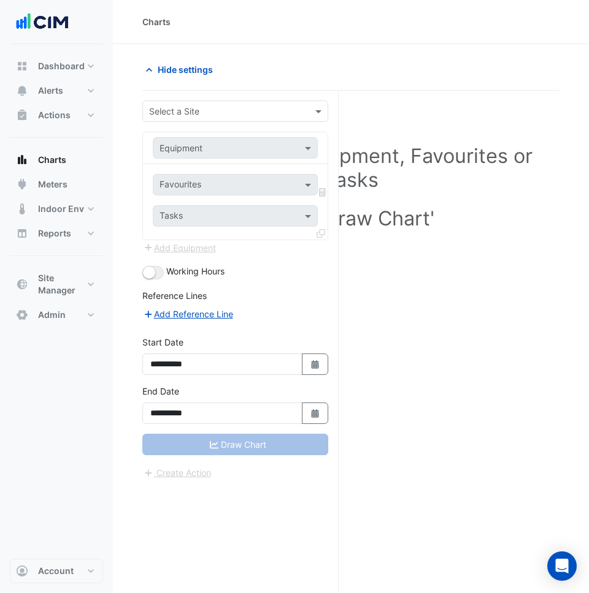
click at [177, 115] on input "text" at bounding box center [223, 111] width 148 height 13
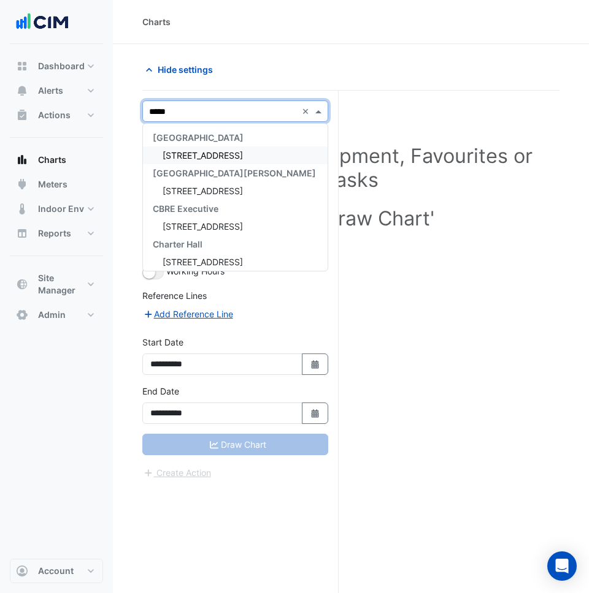
type input "******"
click at [227, 150] on span "[STREET_ADDRESS]" at bounding box center [202, 155] width 80 height 10
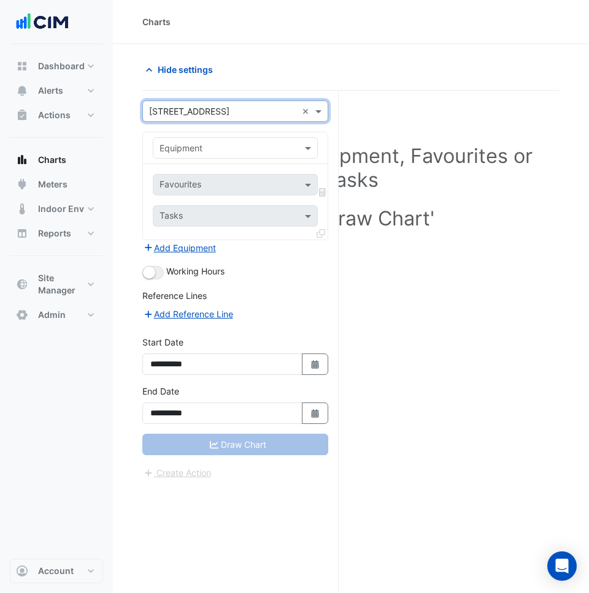
click at [189, 155] on div "Equipment" at bounding box center [235, 147] width 165 height 21
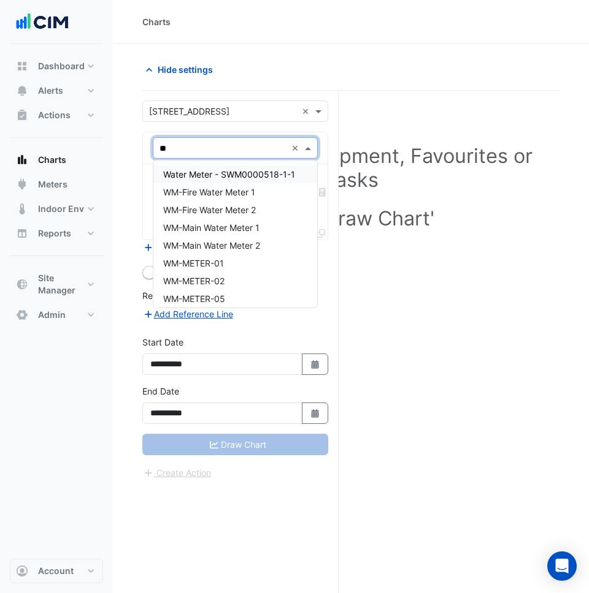
paste input "*********"
type input "**********"
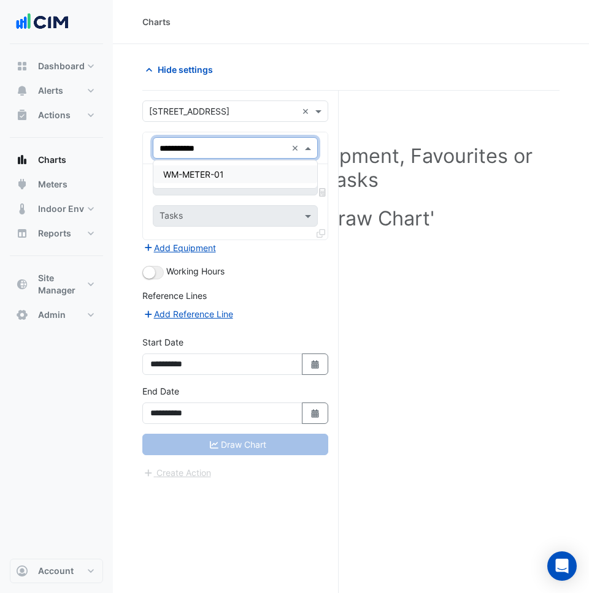
click at [203, 173] on span "WM-METER-01" at bounding box center [193, 174] width 61 height 10
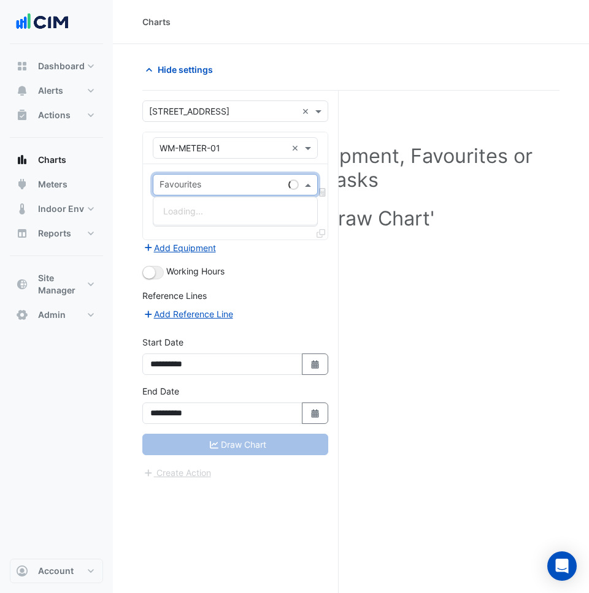
click at [218, 174] on div "Favourites" at bounding box center [235, 184] width 165 height 21
click at [231, 212] on span "Water Usage - Plantroom, Main Magflow Meter" at bounding box center [256, 211] width 187 height 10
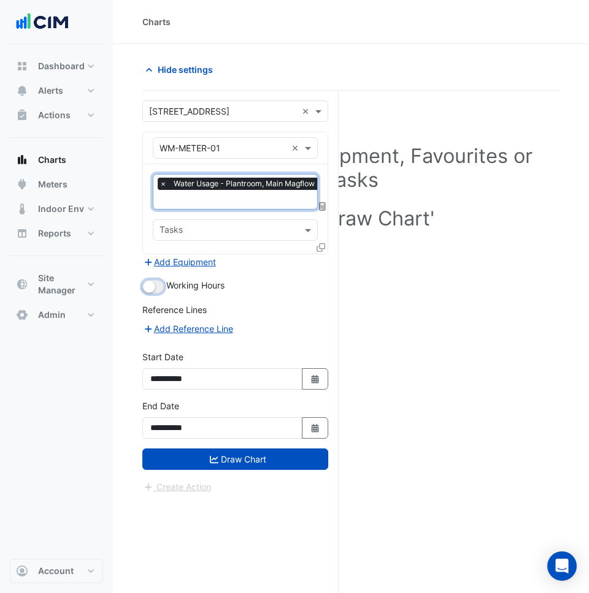
click at [154, 285] on small "button" at bounding box center [149, 287] width 12 height 12
click at [319, 248] on icon at bounding box center [320, 247] width 9 height 9
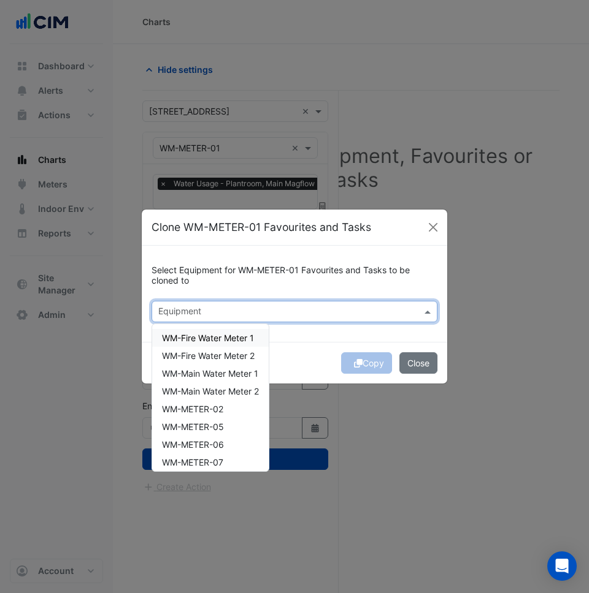
click at [253, 314] on input "text" at bounding box center [287, 313] width 258 height 13
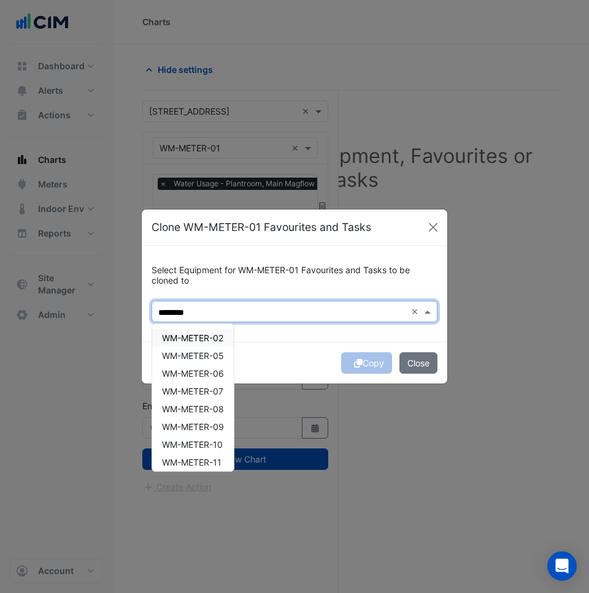
click at [217, 336] on span "WM-METER-02" at bounding box center [192, 338] width 61 height 10
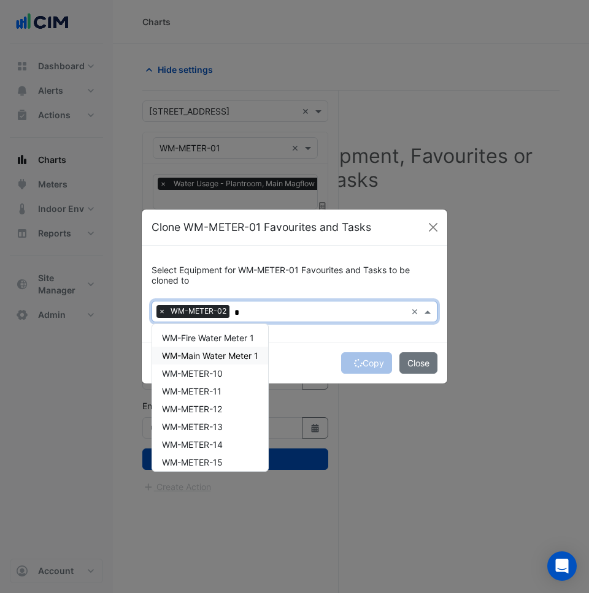
type input "**"
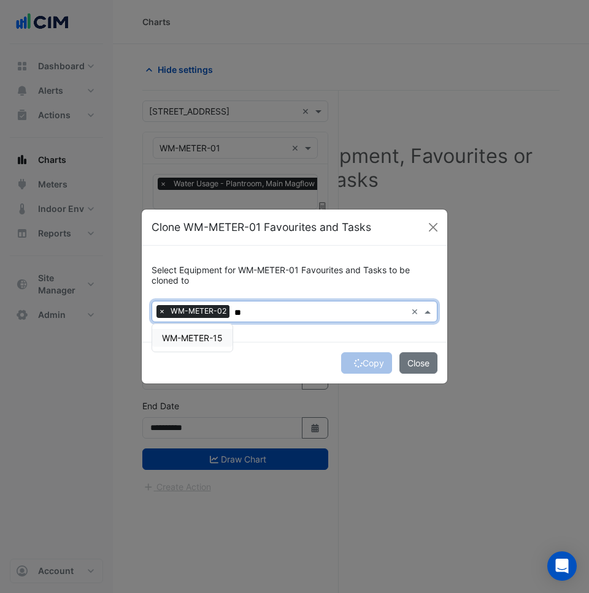
click at [212, 340] on span "WM-METER-15" at bounding box center [192, 338] width 61 height 10
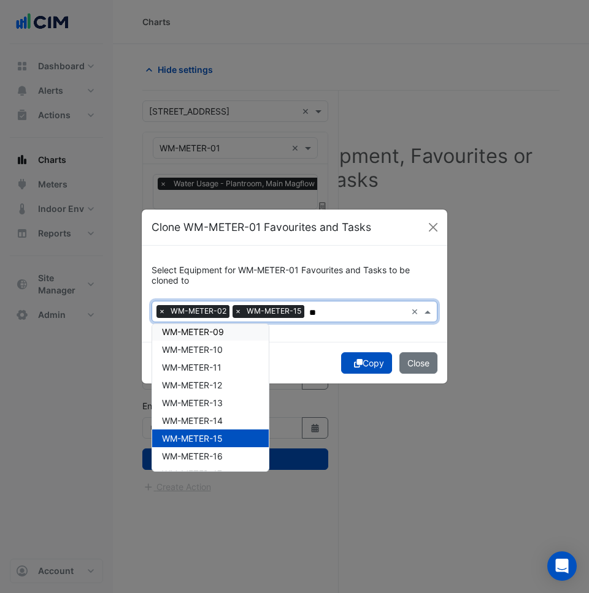
scroll to position [170, 0]
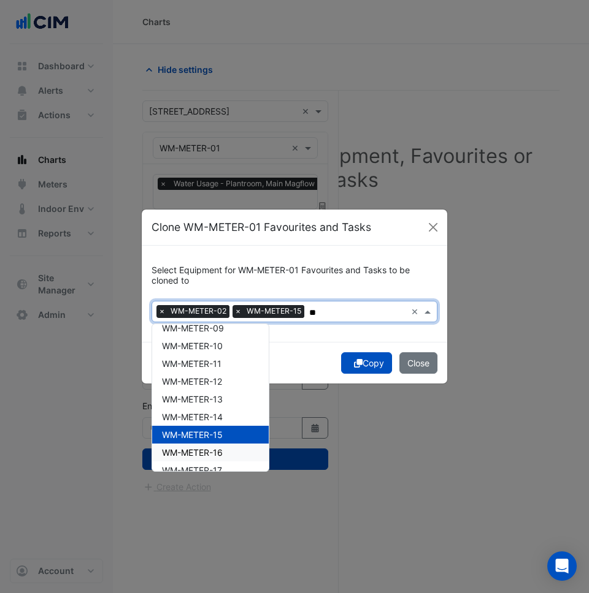
click at [214, 448] on span "WM-METER-16" at bounding box center [192, 453] width 61 height 10
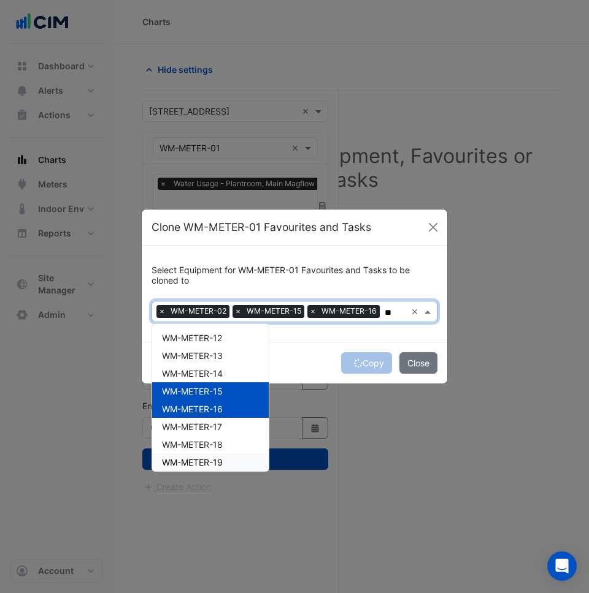
scroll to position [231, 0]
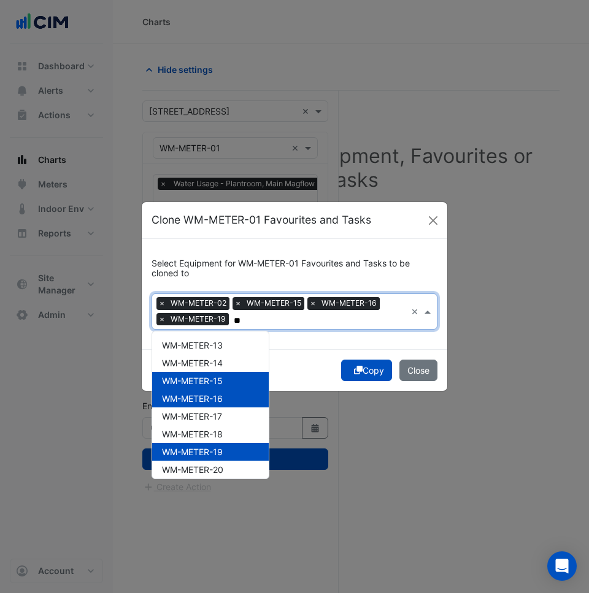
click at [211, 454] on span "WM-METER-19" at bounding box center [192, 452] width 61 height 10
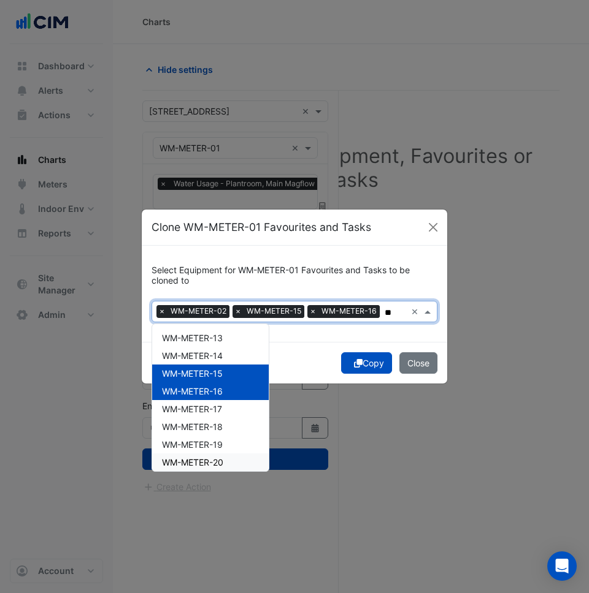
click at [219, 458] on span "WM-METER-20" at bounding box center [192, 462] width 61 height 10
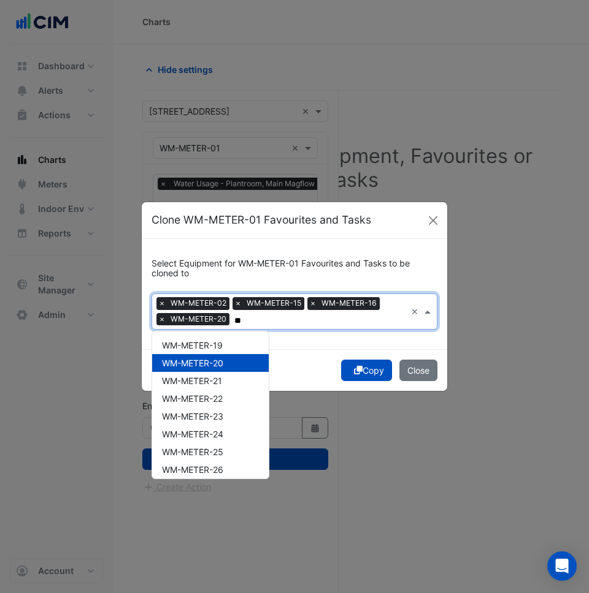
scroll to position [356, 0]
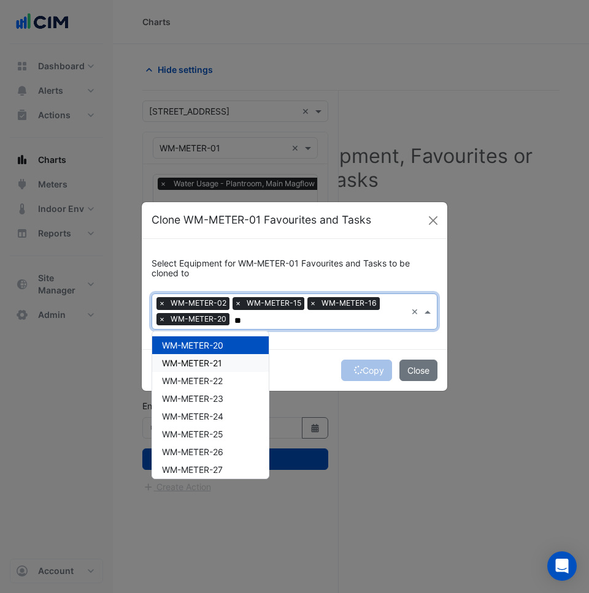
click at [216, 368] on div "WM-METER-21" at bounding box center [210, 363] width 116 height 18
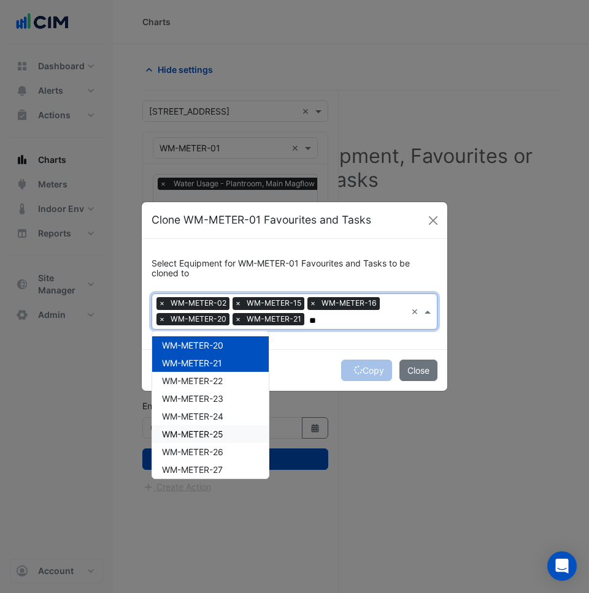
click at [208, 435] on span "WM-METER-25" at bounding box center [192, 434] width 61 height 10
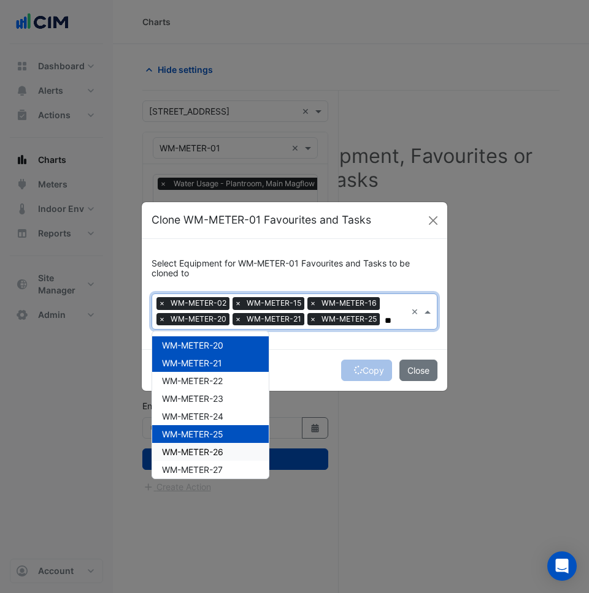
click at [204, 452] on span "WM-METER-26" at bounding box center [192, 452] width 61 height 10
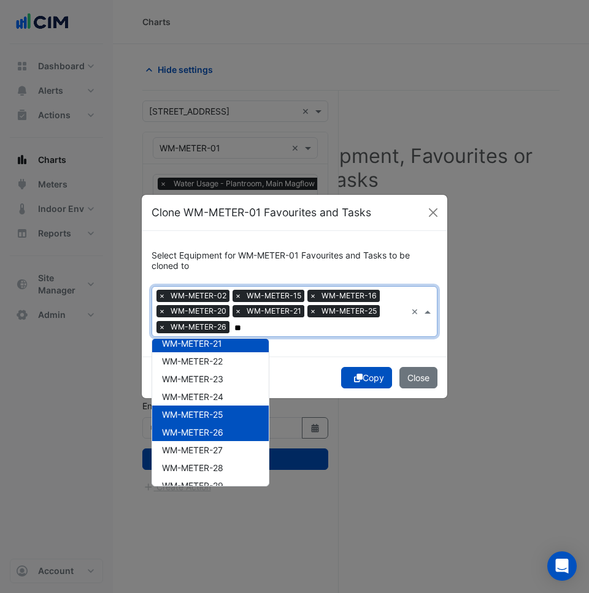
scroll to position [472, 0]
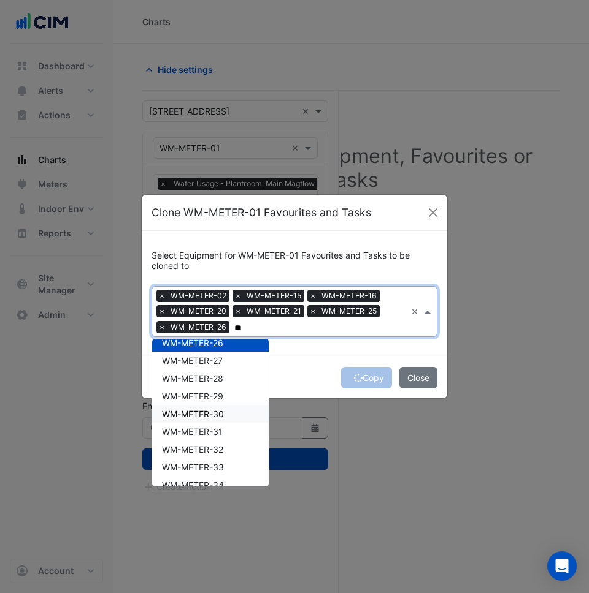
click at [206, 418] on span "WM-METER-30" at bounding box center [193, 414] width 62 height 10
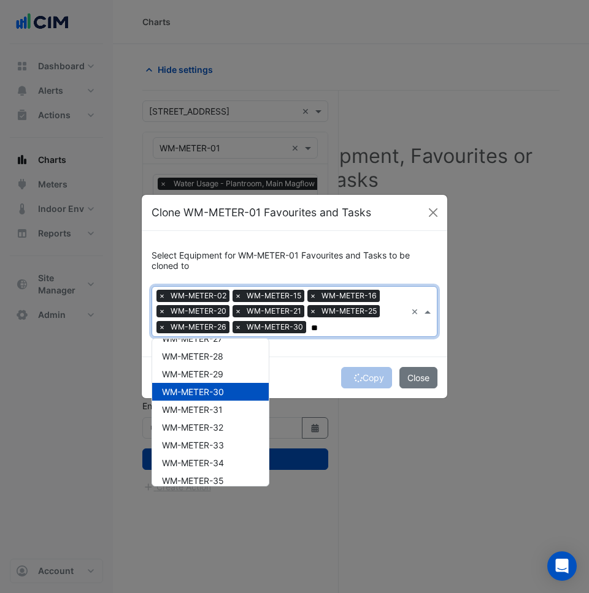
scroll to position [498, 0]
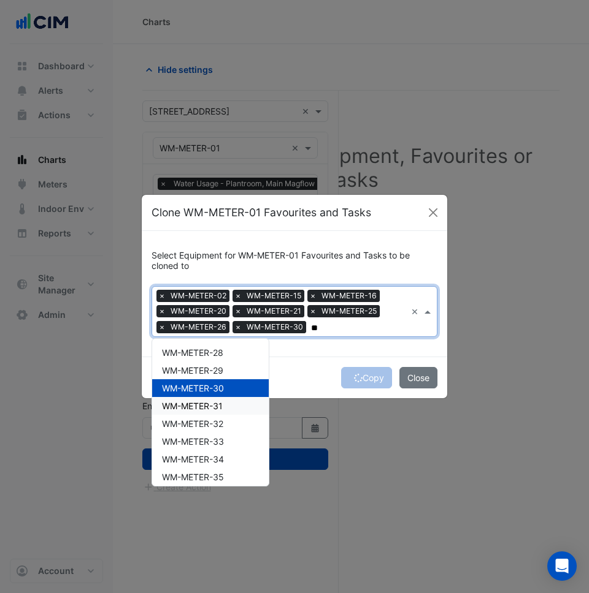
click at [203, 410] on span "WM-METER-31" at bounding box center [192, 406] width 61 height 10
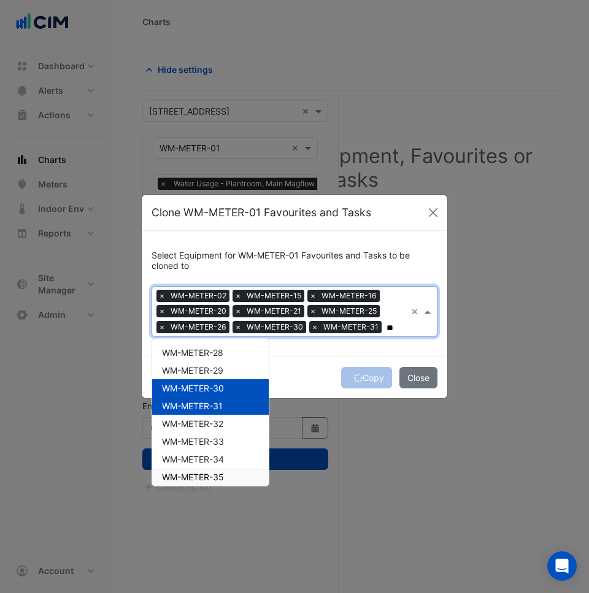
click at [197, 475] on span "WM-METER-35" at bounding box center [193, 477] width 62 height 10
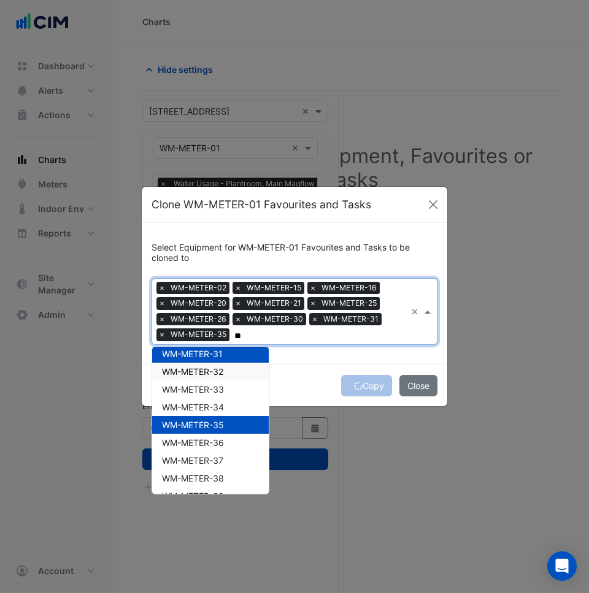
scroll to position [603, 0]
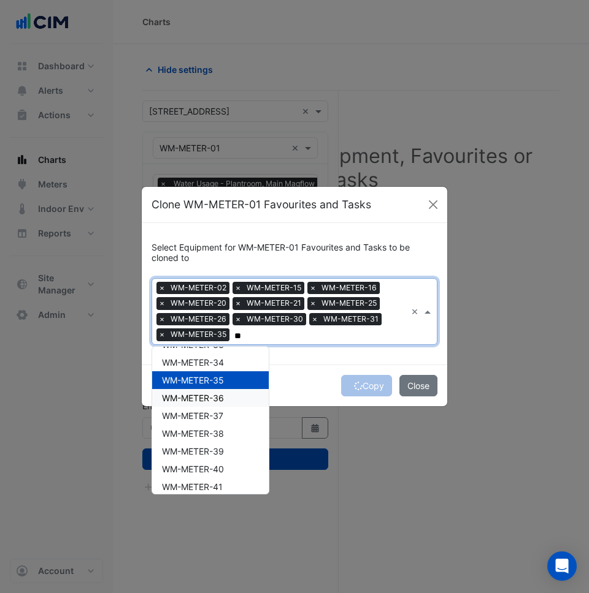
click at [202, 399] on span "WM-METER-36" at bounding box center [193, 398] width 62 height 10
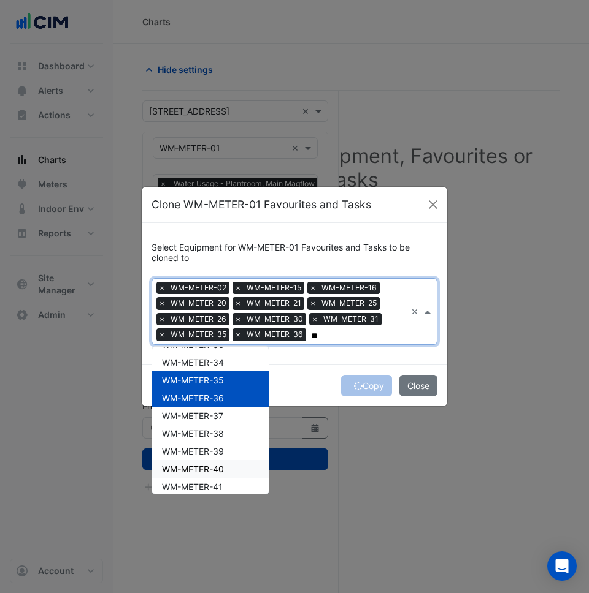
click at [199, 464] on span "WM-METER-40" at bounding box center [193, 469] width 62 height 10
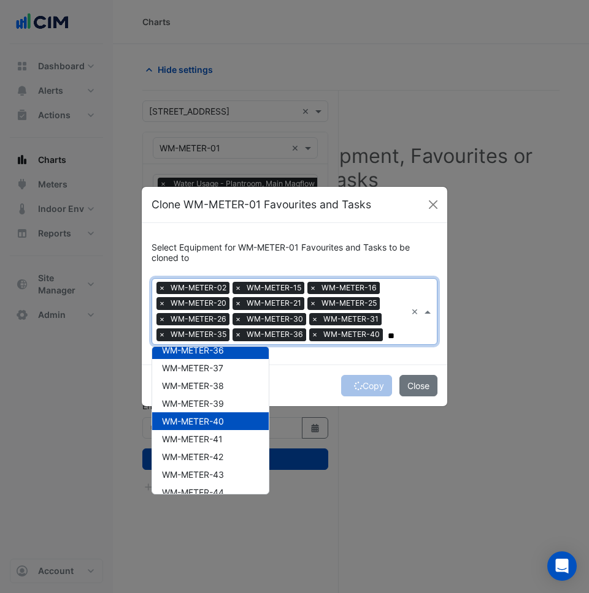
scroll to position [703, 0]
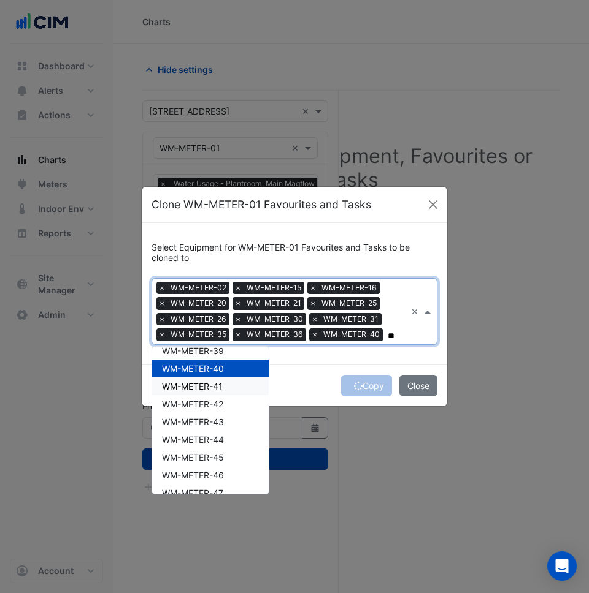
click at [205, 387] on span "WM-METER-41" at bounding box center [192, 386] width 61 height 10
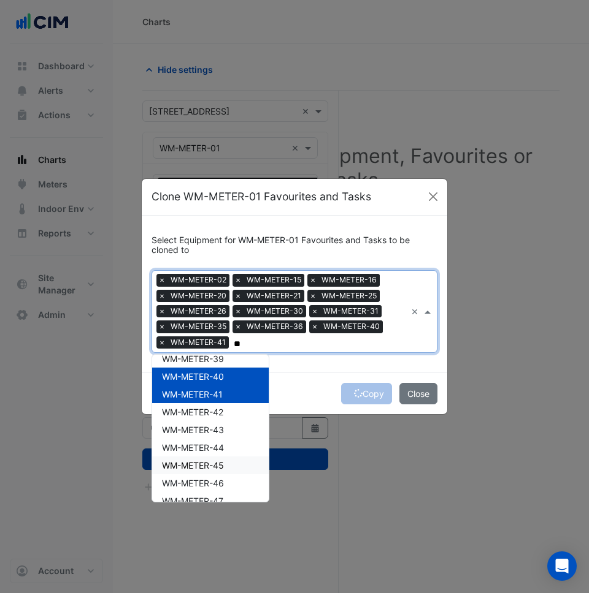
click at [209, 468] on span "WM-METER-45" at bounding box center [193, 465] width 62 height 10
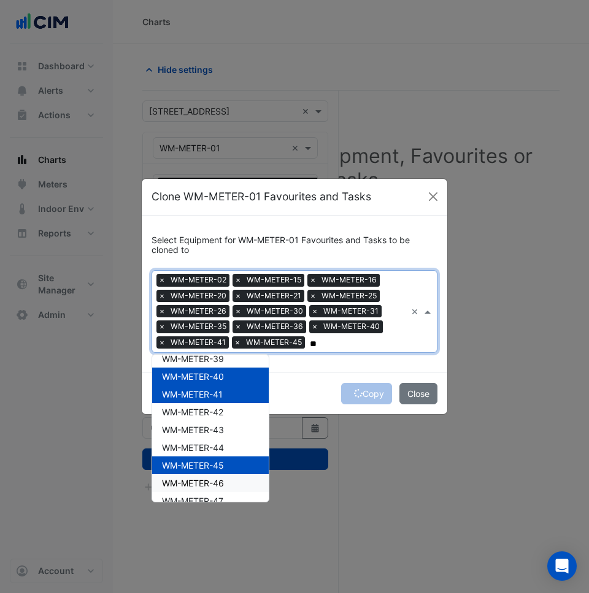
click at [210, 482] on span "WM-METER-46" at bounding box center [193, 483] width 62 height 10
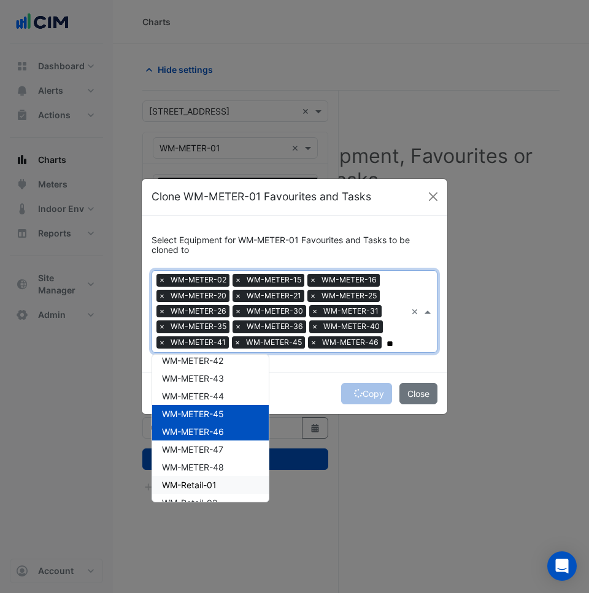
scroll to position [787, 0]
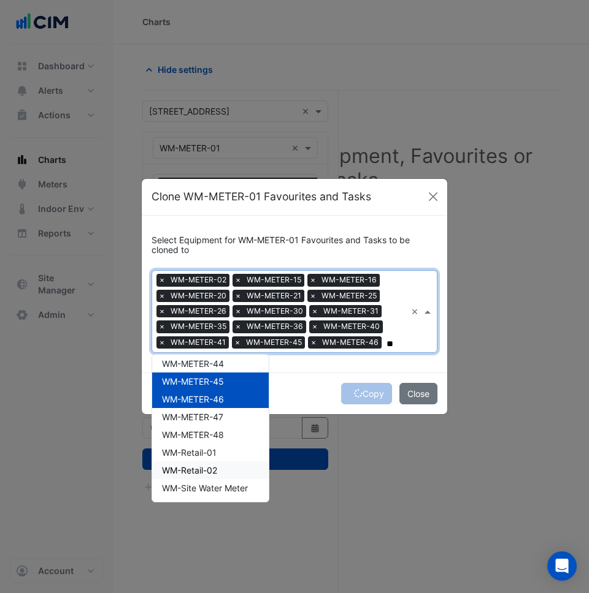
click at [213, 474] on span "WM-Retail-02" at bounding box center [189, 470] width 55 height 10
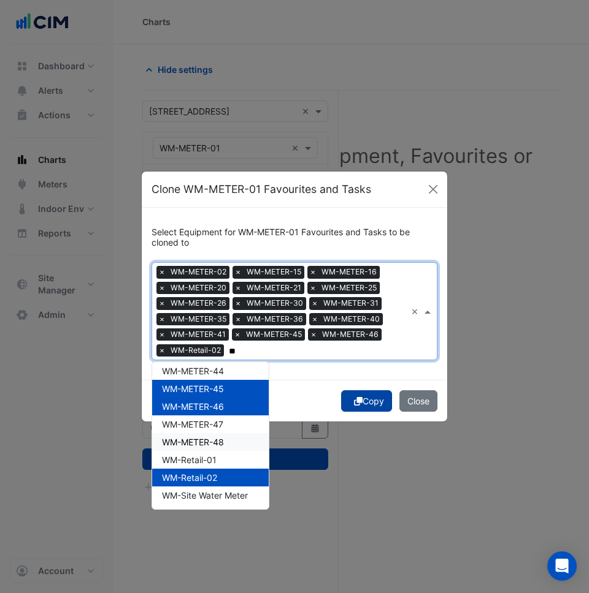
type input "**"
click at [357, 398] on icon "submit" at bounding box center [358, 401] width 9 height 9
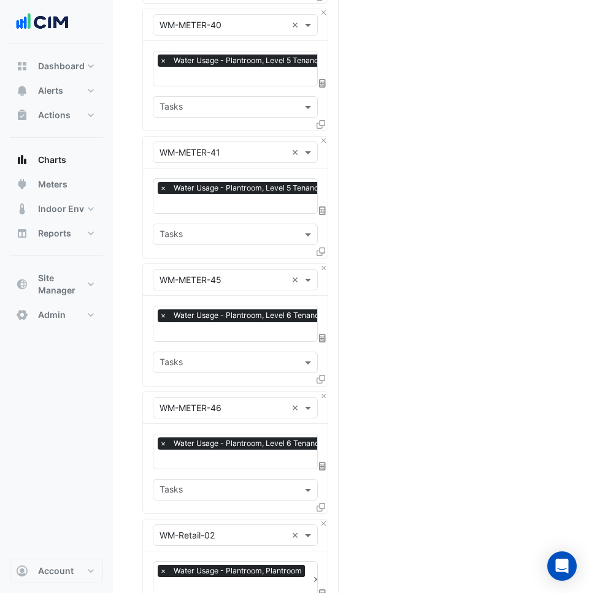
scroll to position [1933, 0]
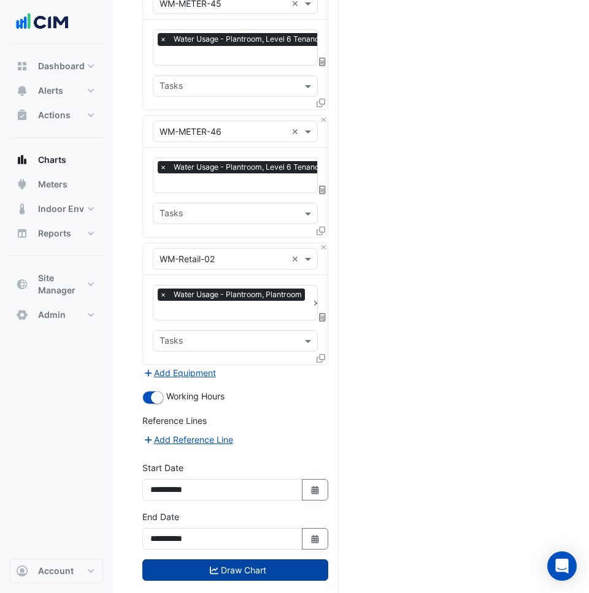
click at [238, 560] on button "Draw Chart" at bounding box center [235, 570] width 186 height 21
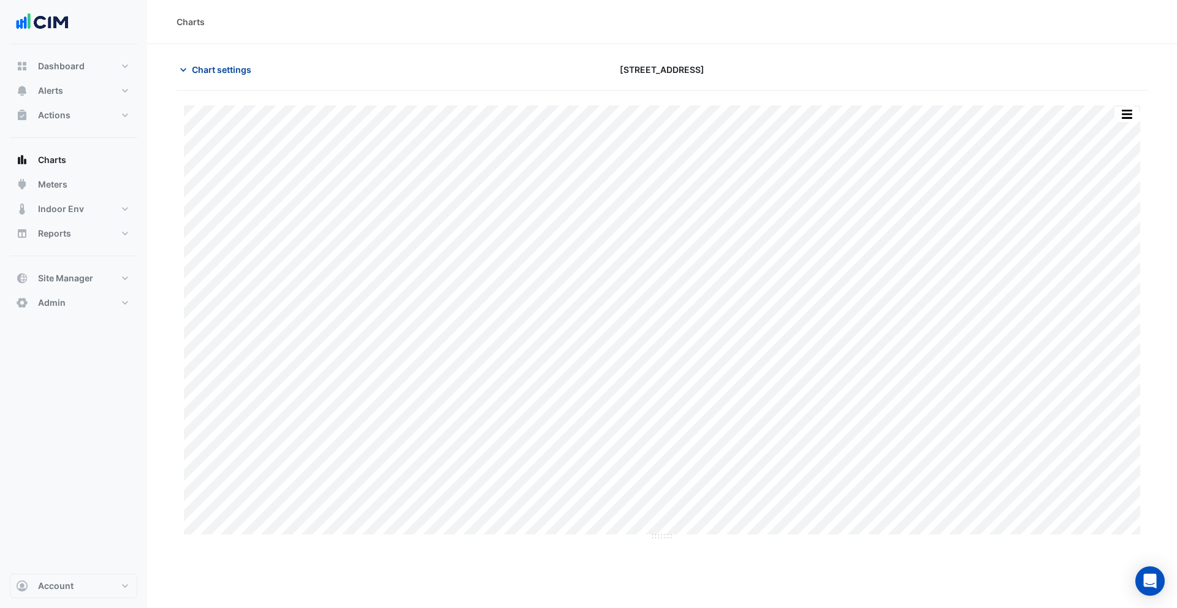
click at [223, 72] on span "Chart settings" at bounding box center [221, 69] width 59 height 13
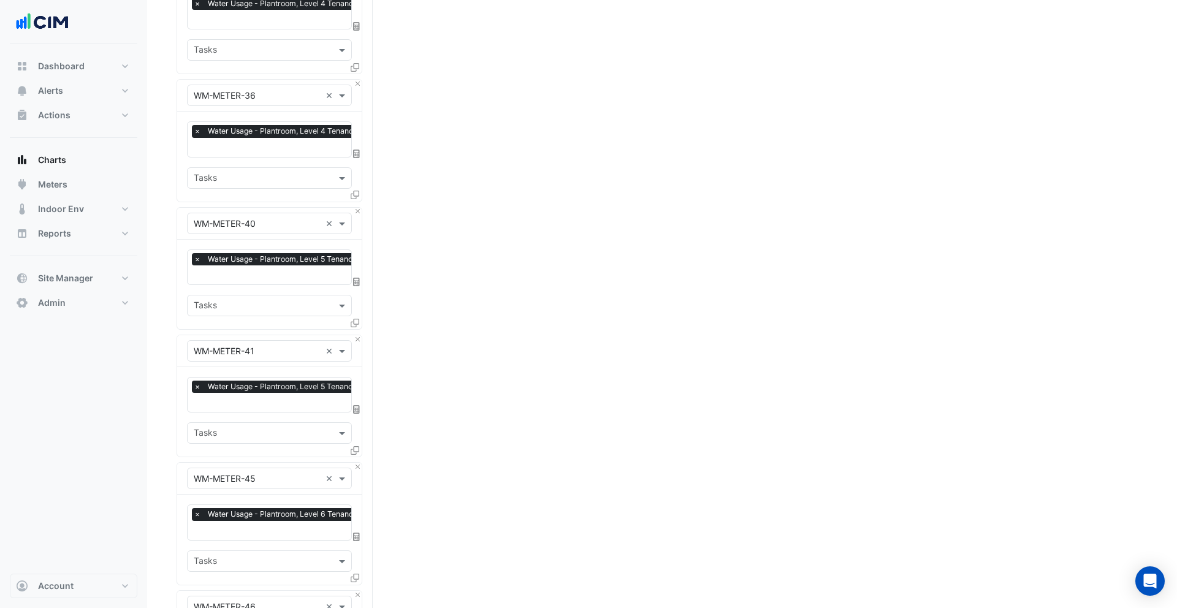
scroll to position [1918, 0]
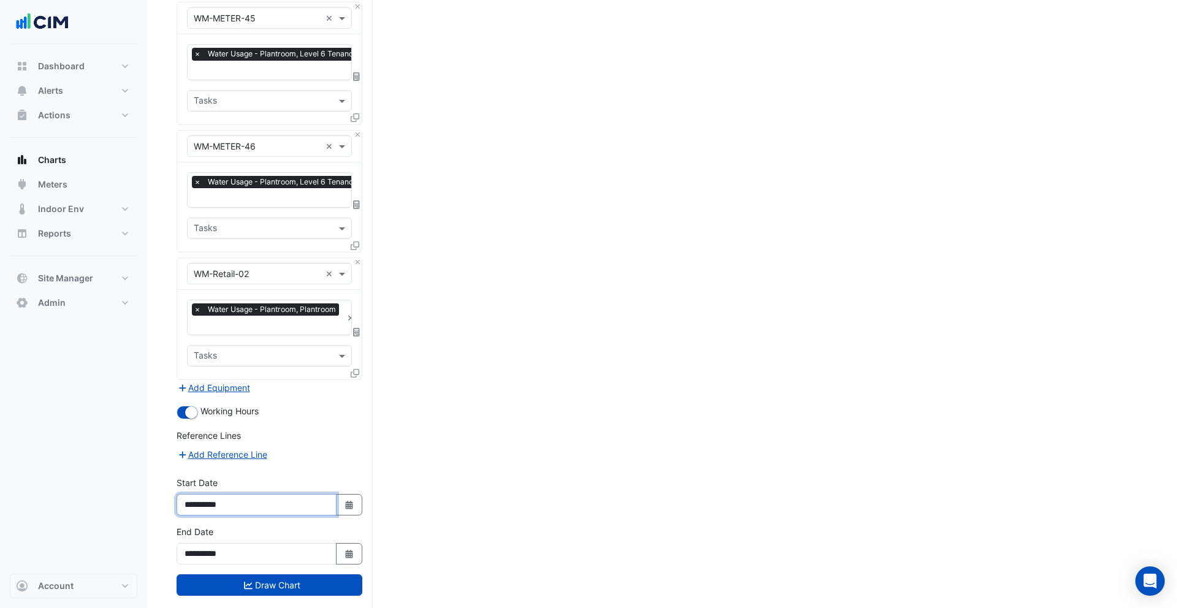
click at [217, 494] on input "**********" at bounding box center [257, 504] width 160 height 21
type input "**********"
click at [294, 574] on button "Draw Chart" at bounding box center [270, 584] width 186 height 21
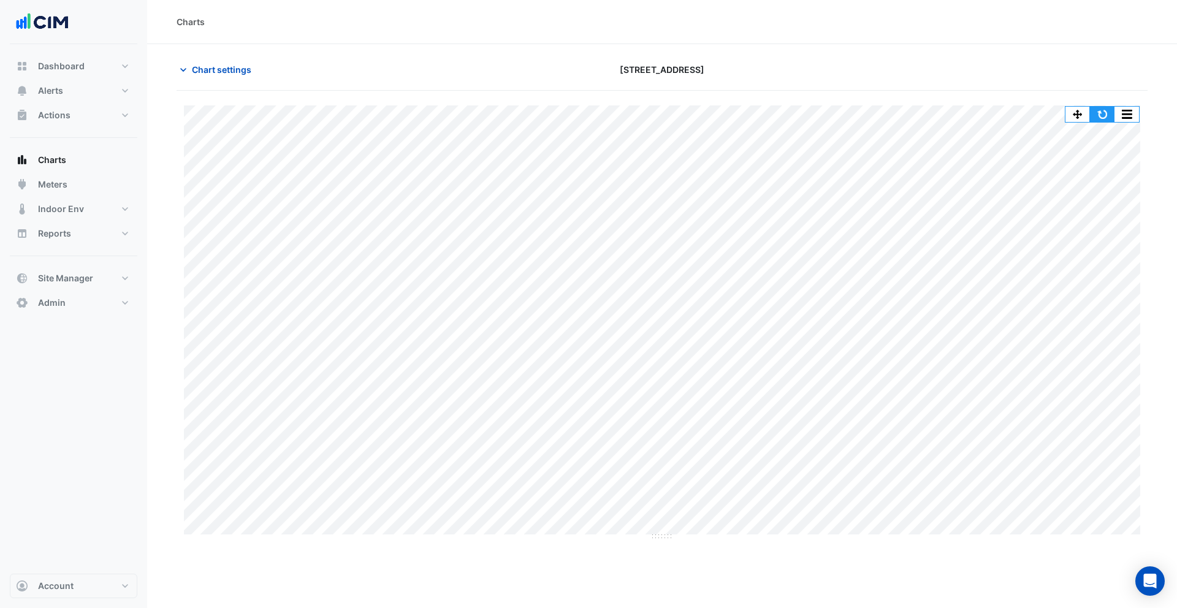
click at [1103, 113] on button "button" at bounding box center [1102, 114] width 25 height 15
click at [1098, 116] on button "button" at bounding box center [1102, 114] width 25 height 15
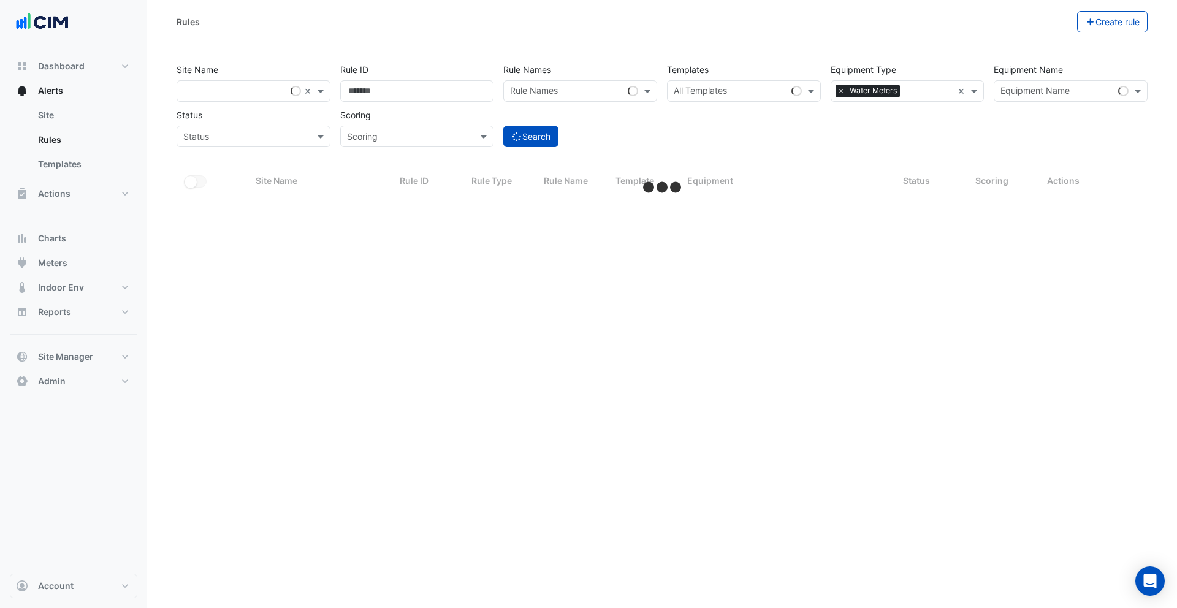
select select "***"
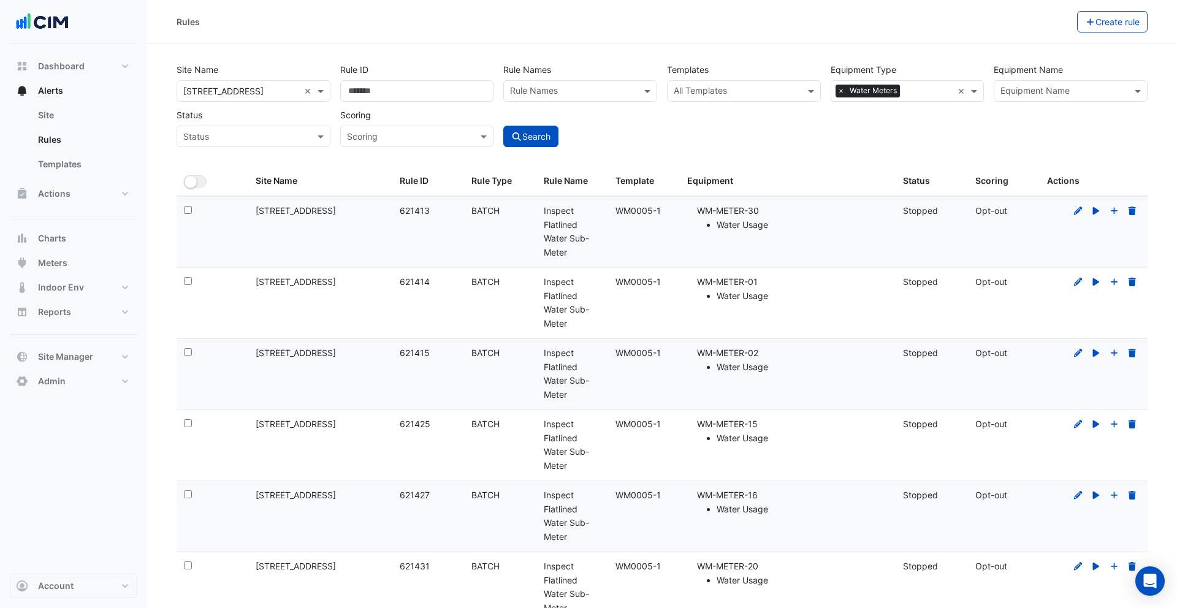
click at [1048, 96] on input "text" at bounding box center [1063, 92] width 126 height 13
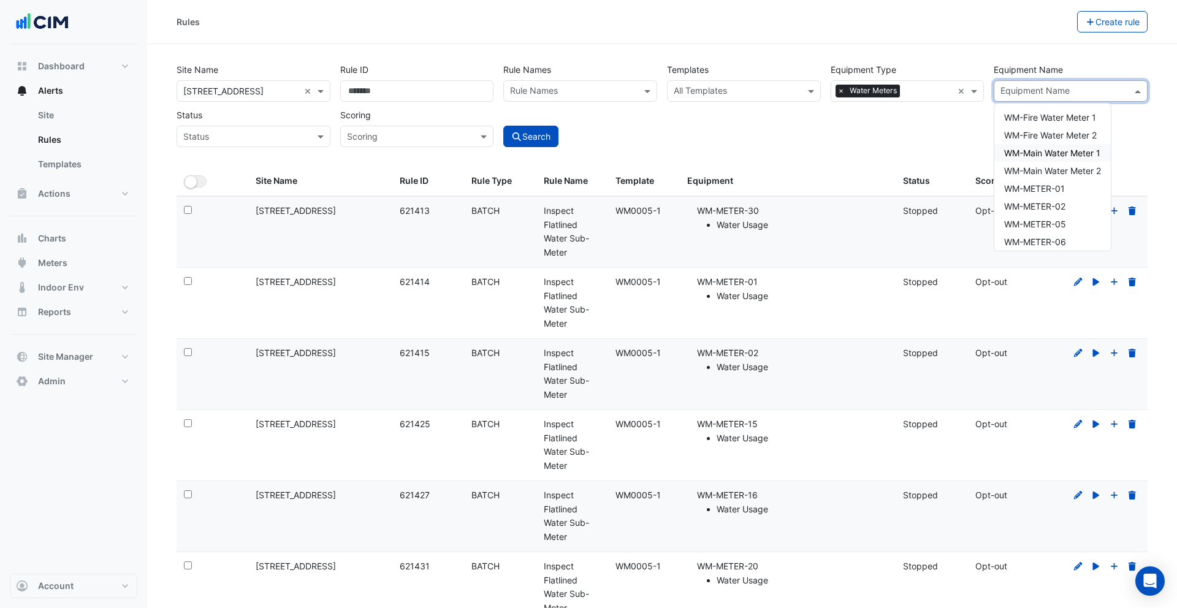
click at [874, 112] on div "Site Name All Sites × 990 La Trobe Street × Rule ID Rule Names Rule Names Templ…" at bounding box center [662, 101] width 981 height 91
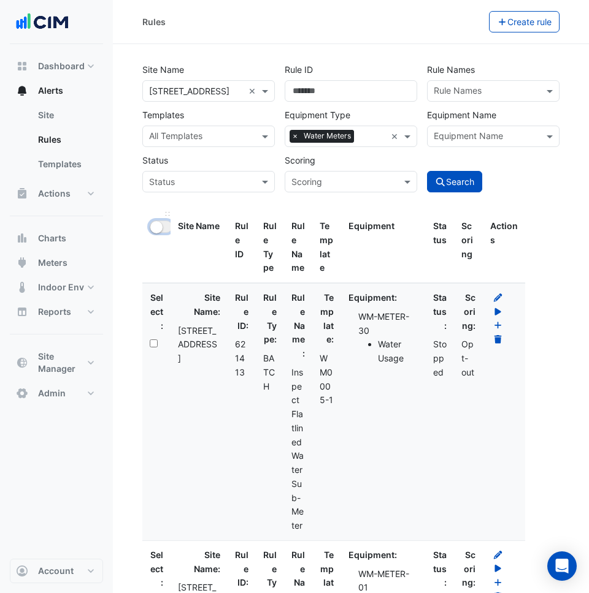
click at [157, 229] on small "button" at bounding box center [156, 227] width 12 height 12
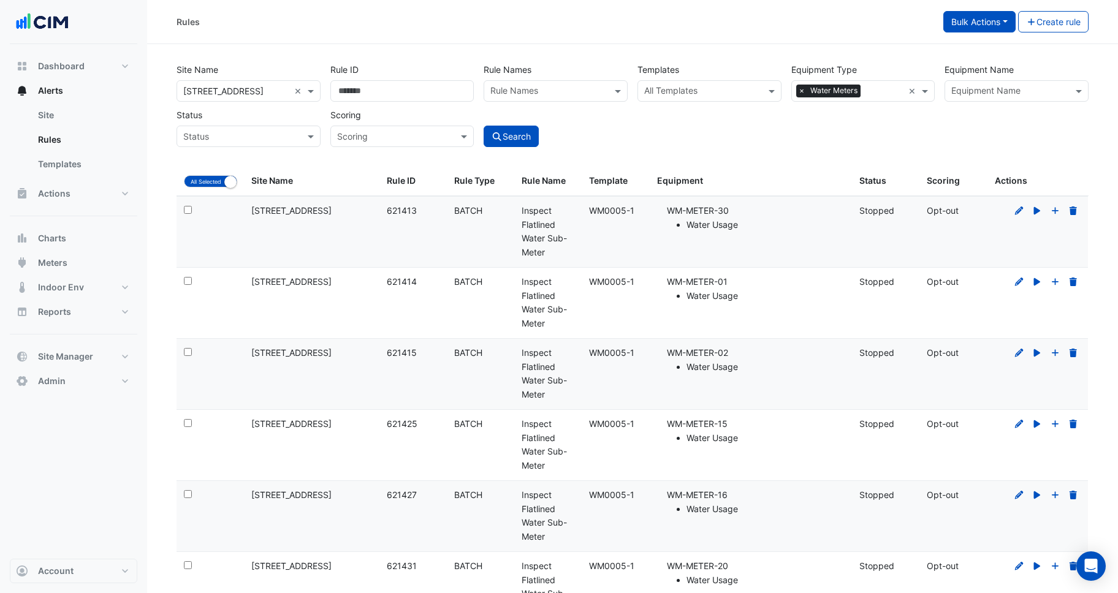
click at [972, 25] on button "Bulk Actions" at bounding box center [979, 21] width 72 height 21
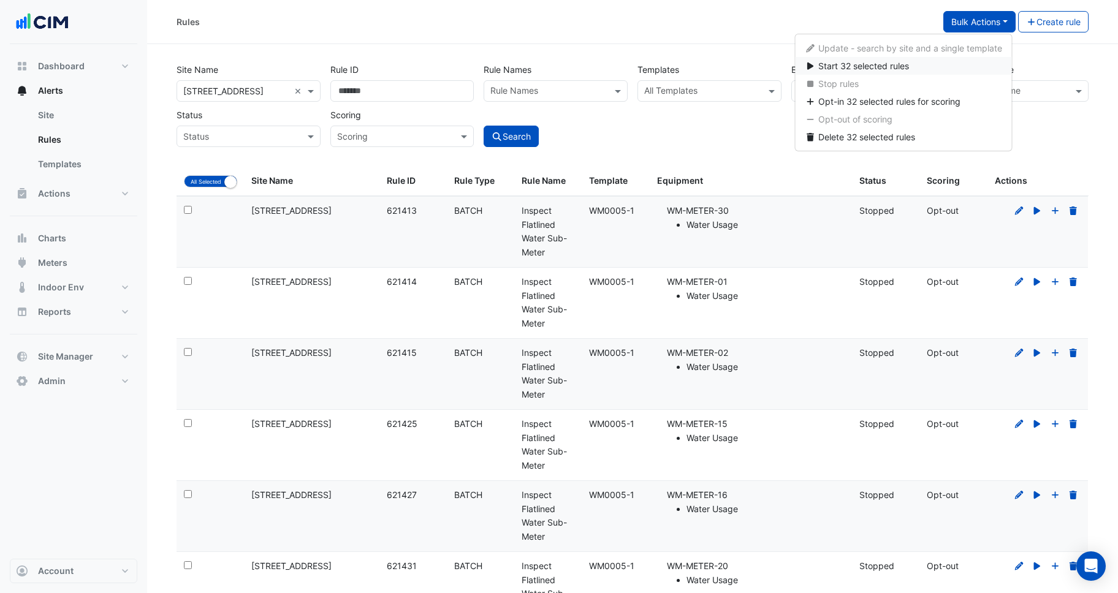
click at [921, 61] on button "Start 32 selected rules" at bounding box center [903, 66] width 217 height 18
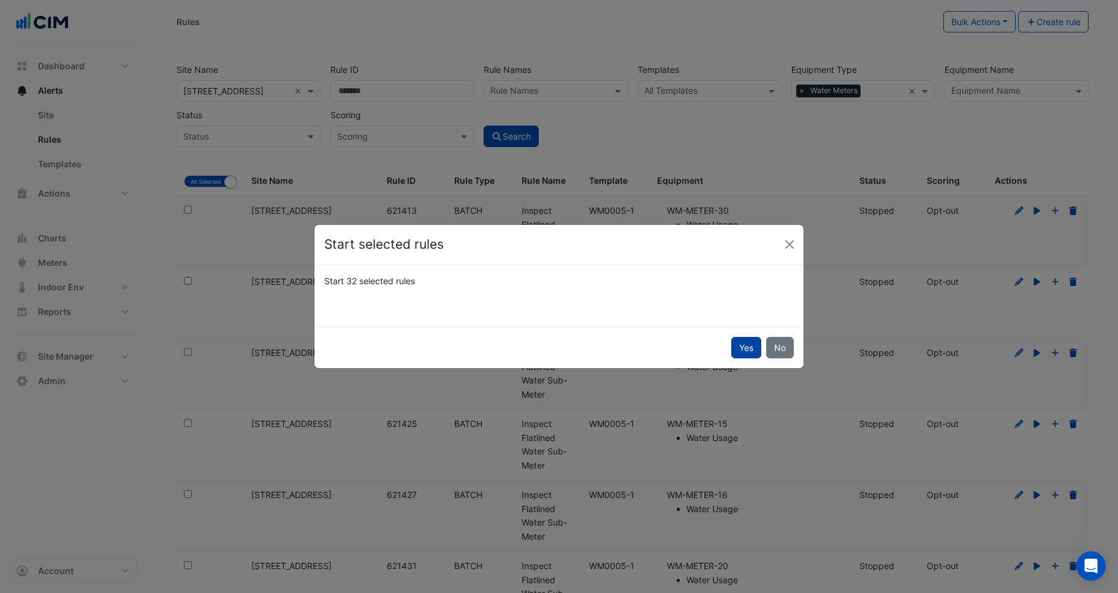
click at [738, 352] on button "Yes" at bounding box center [746, 347] width 30 height 21
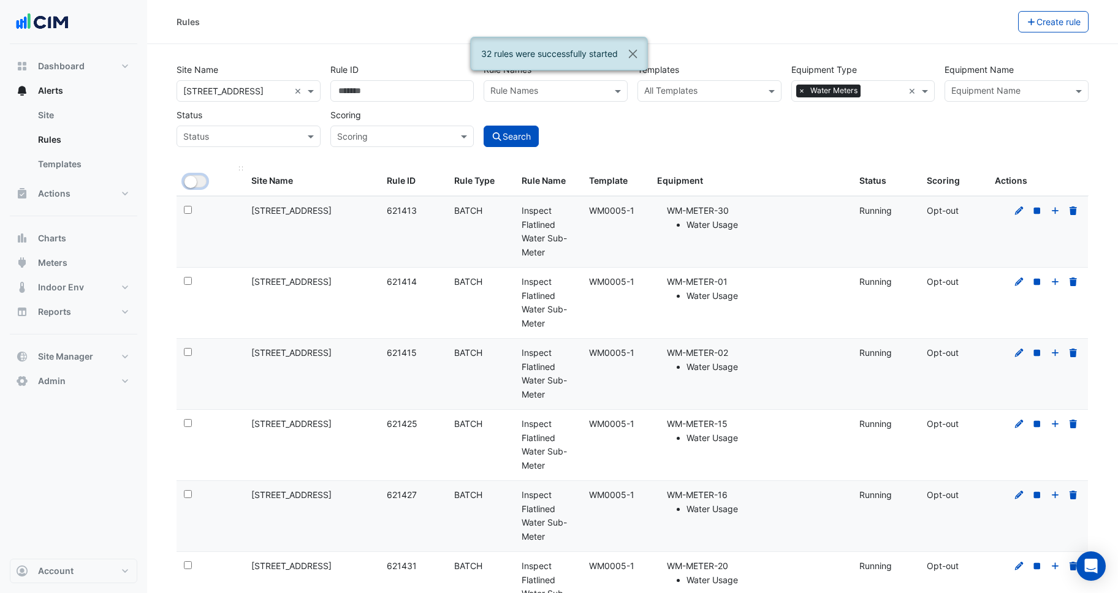
click at [200, 179] on button "All Selected" at bounding box center [195, 181] width 23 height 12
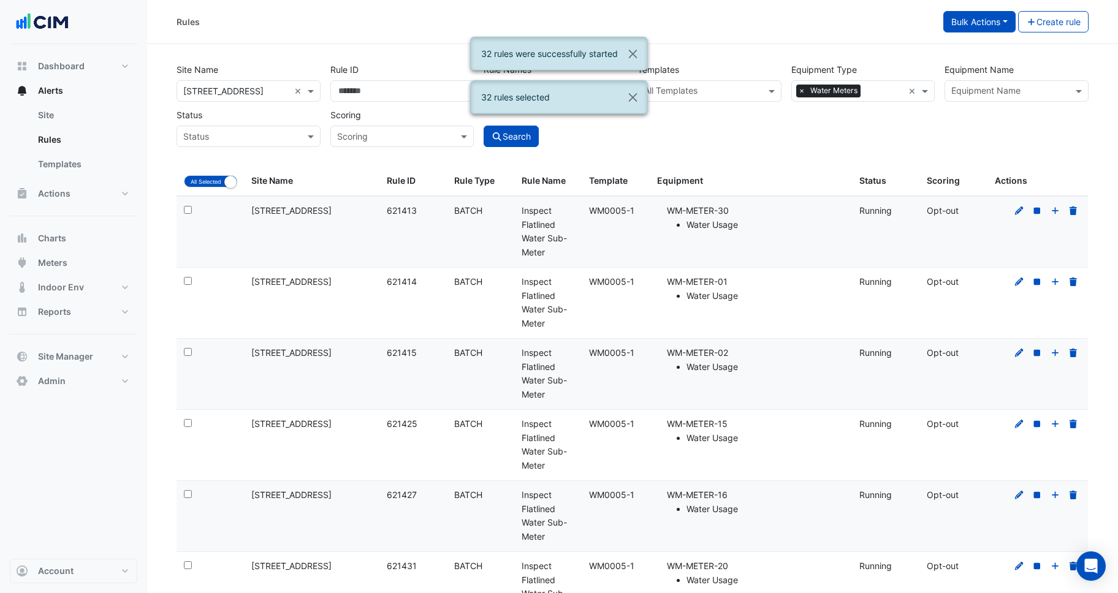
click at [974, 23] on button "Bulk Actions" at bounding box center [979, 21] width 72 height 21
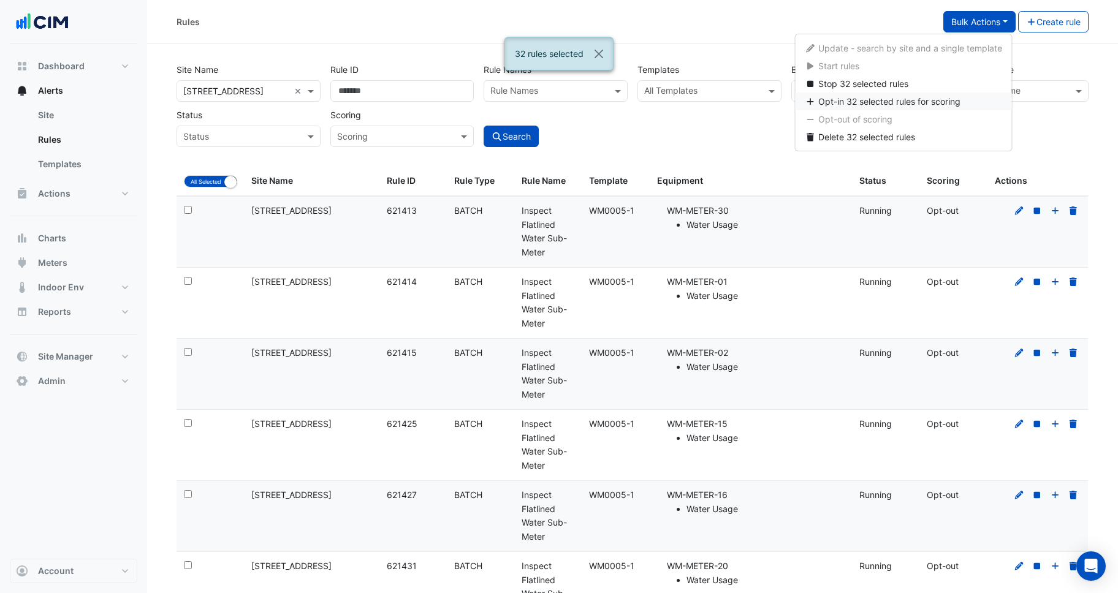
click at [905, 96] on span "Opt-in 32 selected rules for scoring" at bounding box center [889, 101] width 142 height 10
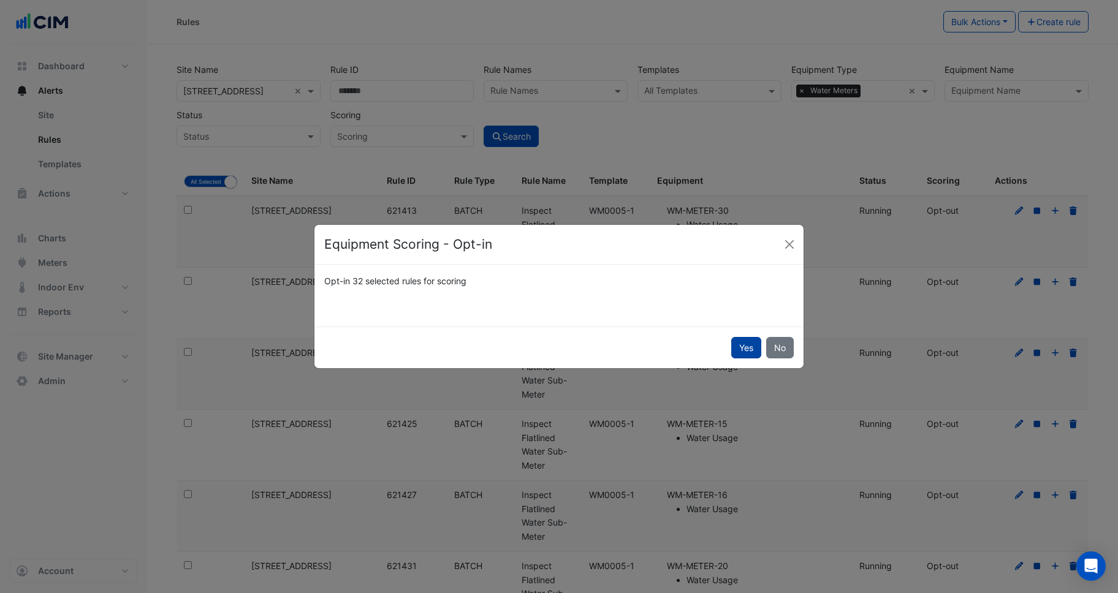
click at [739, 352] on button "Yes" at bounding box center [746, 347] width 30 height 21
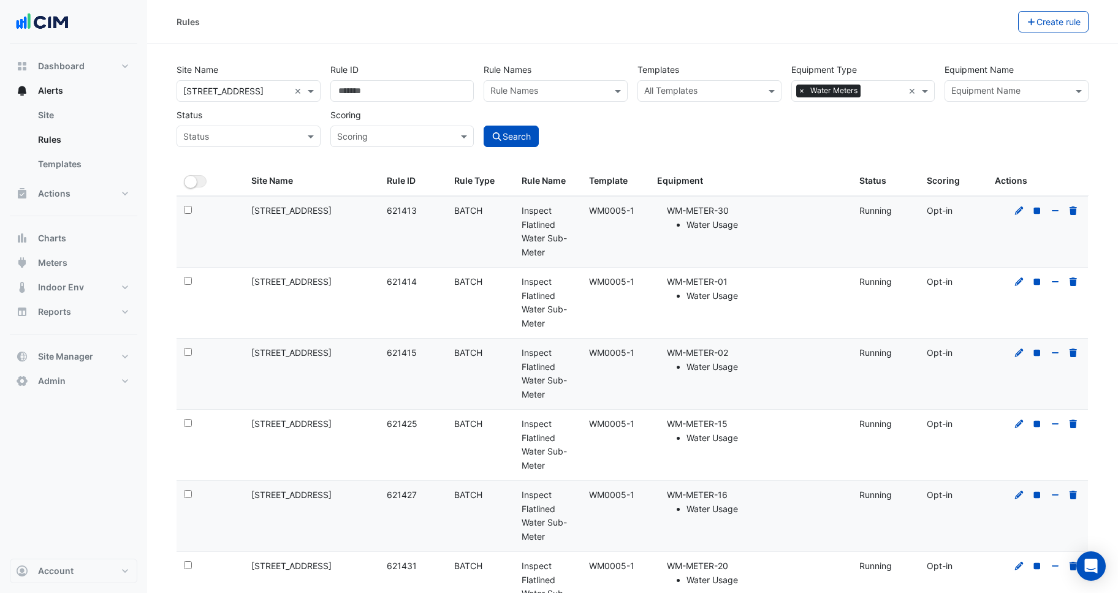
click at [878, 97] on input "text" at bounding box center [885, 92] width 39 height 13
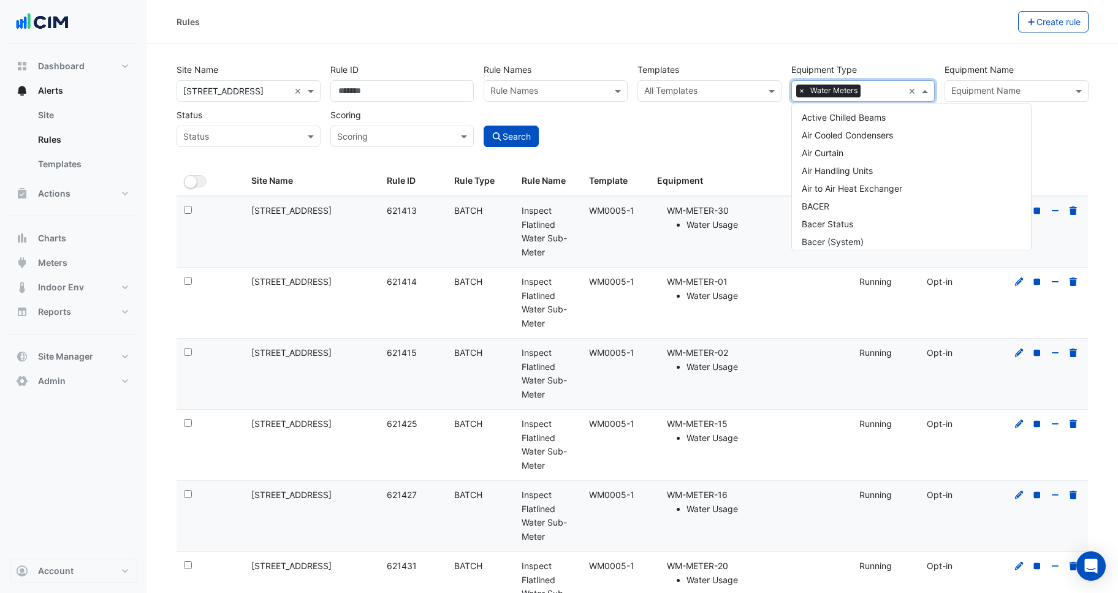
scroll to position [1516, 0]
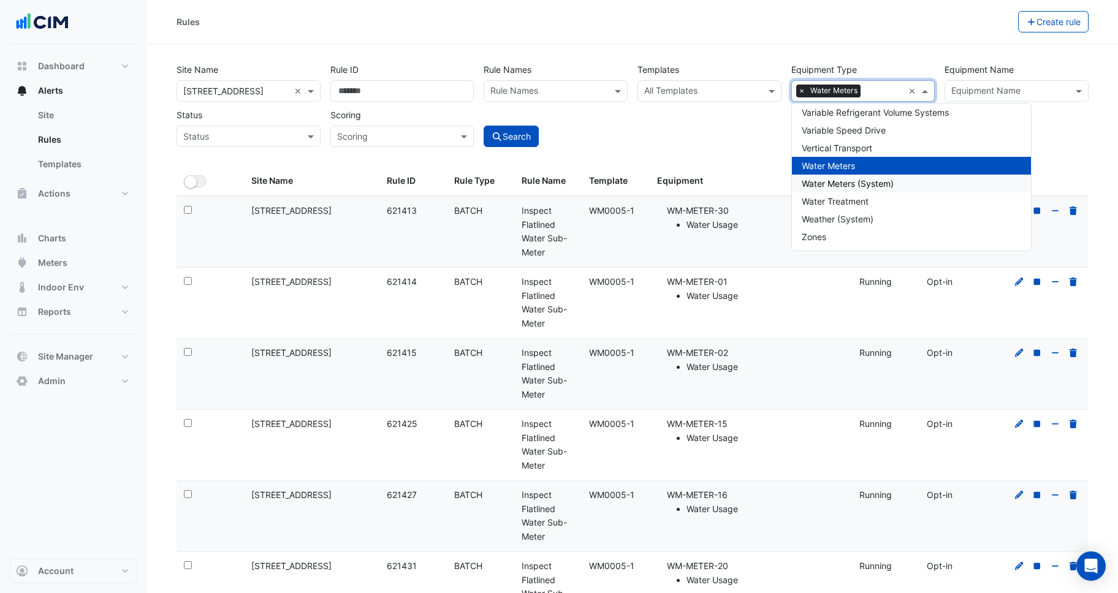
click at [861, 183] on span "Water Meters (System)" at bounding box center [848, 183] width 92 height 10
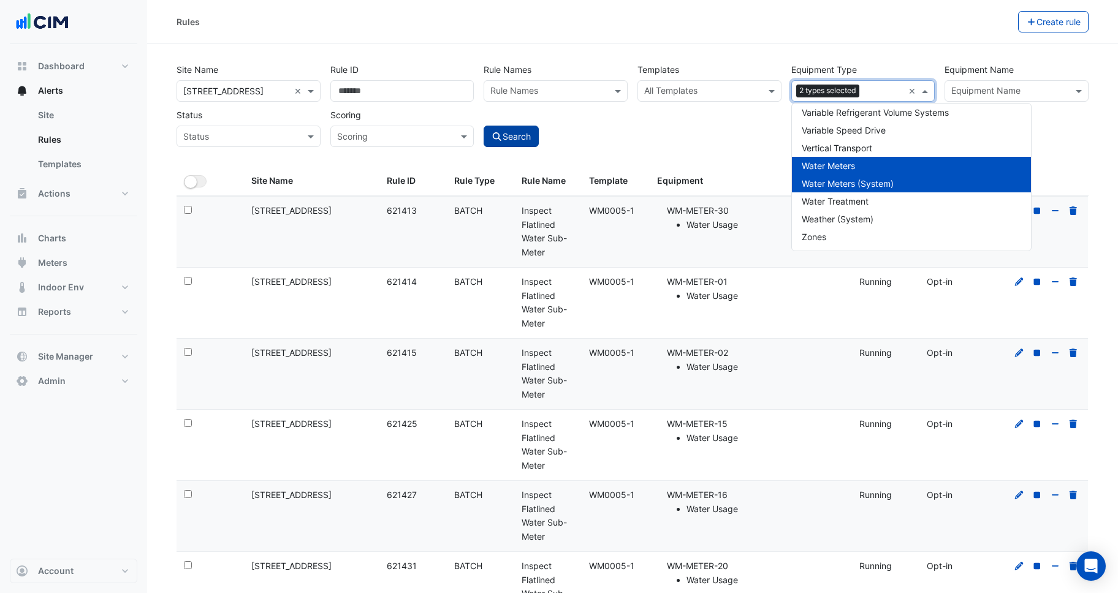
click at [529, 132] on button "Search" at bounding box center [511, 136] width 55 height 21
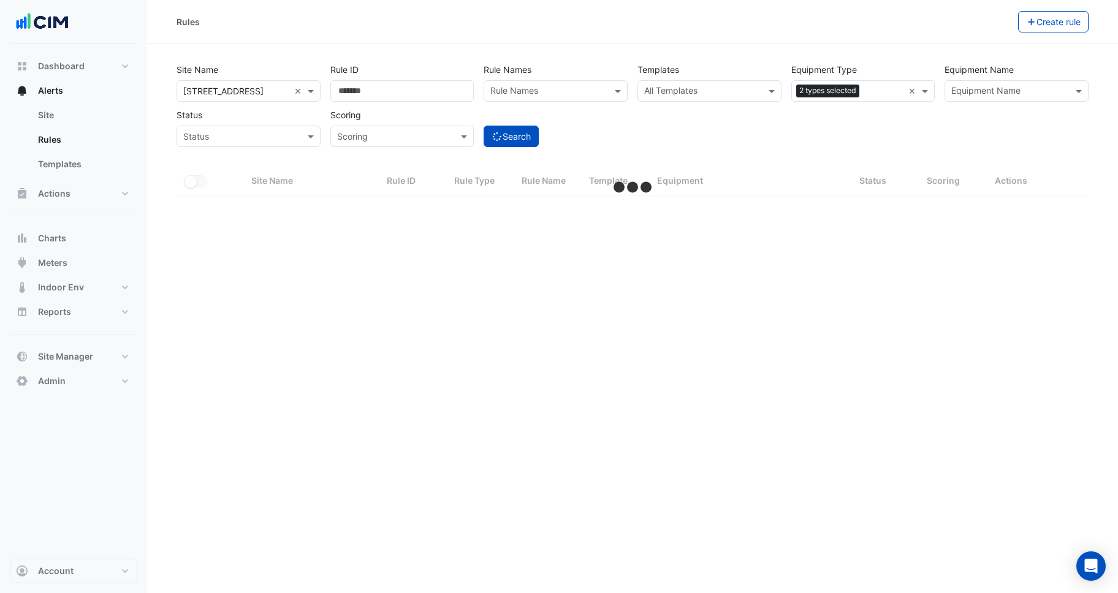
select select "***"
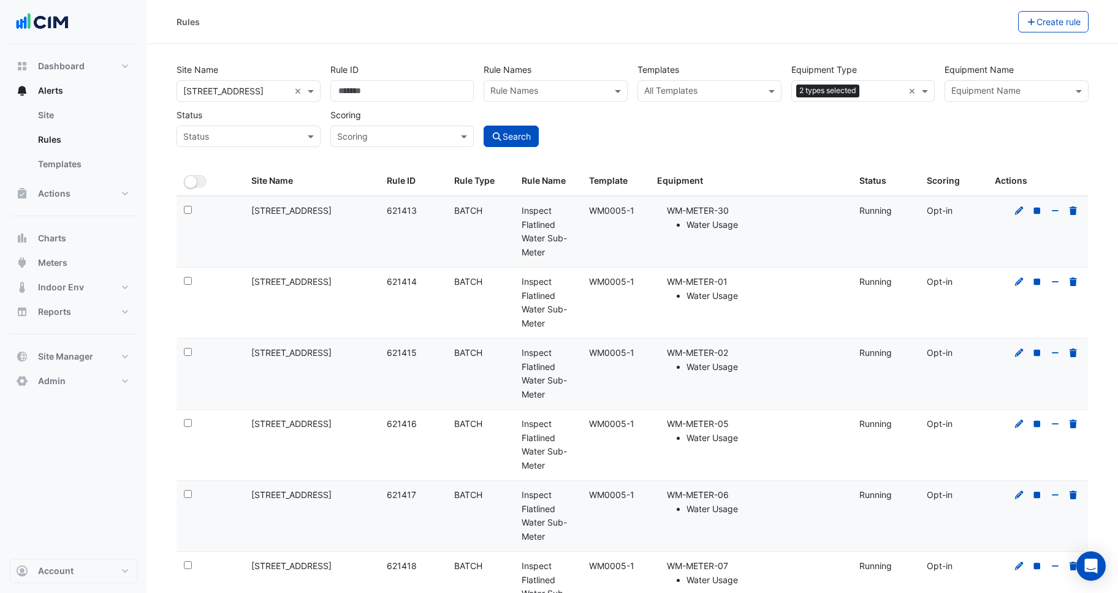
click at [552, 92] on input "text" at bounding box center [548, 92] width 116 height 13
click at [538, 117] on span "Inspect Flatlined Water Sub-Meter" at bounding box center [551, 123] width 114 height 23
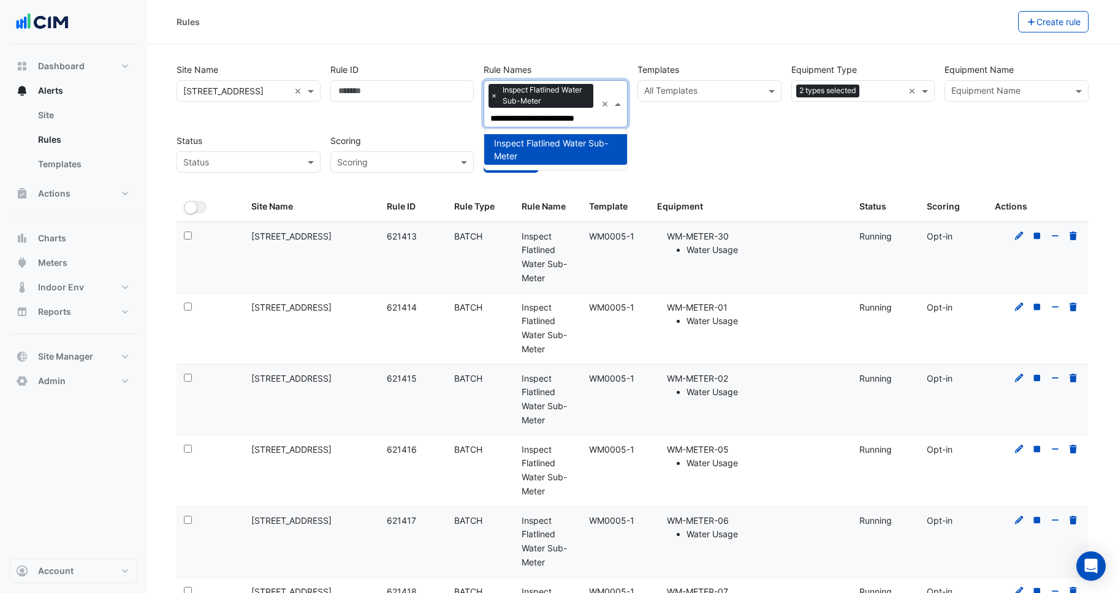
type input "**********"
click at [692, 140] on div "**********" at bounding box center [633, 114] width 922 height 116
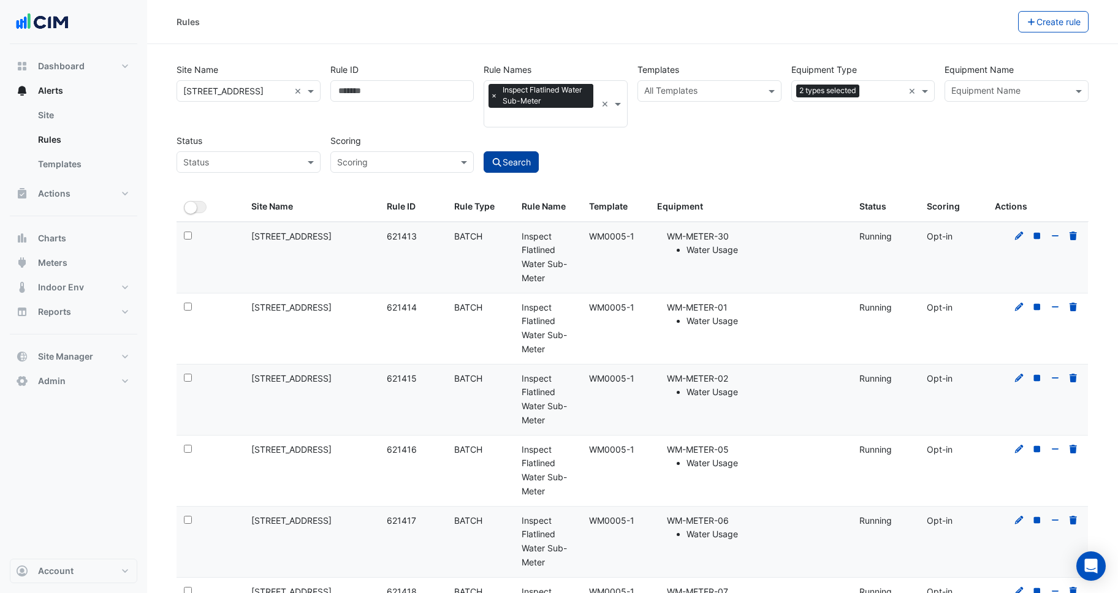
click at [534, 162] on button "Search" at bounding box center [511, 161] width 55 height 21
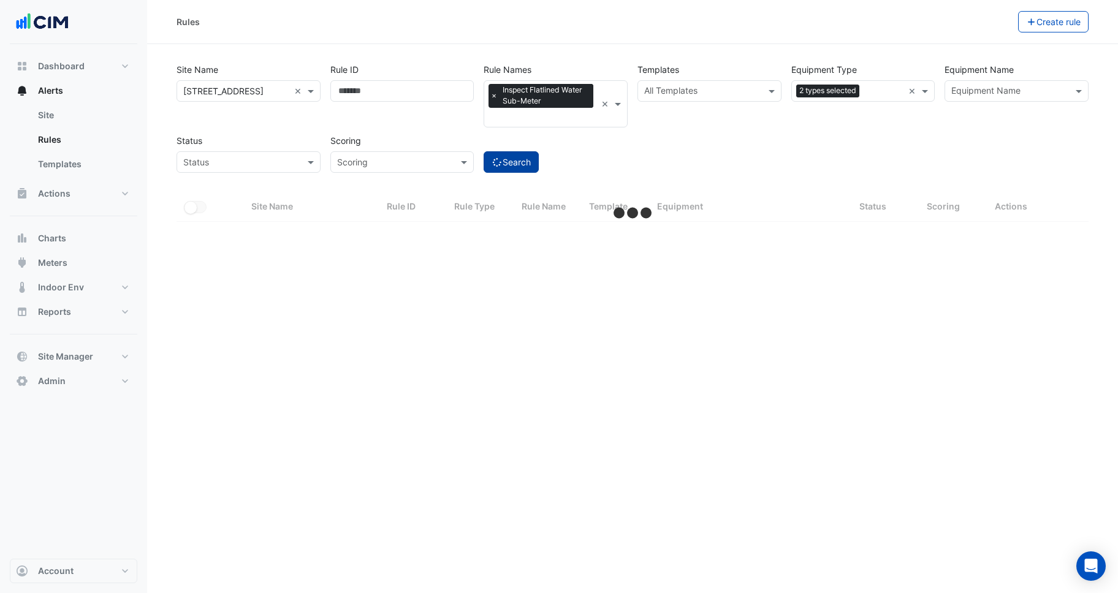
select select "***"
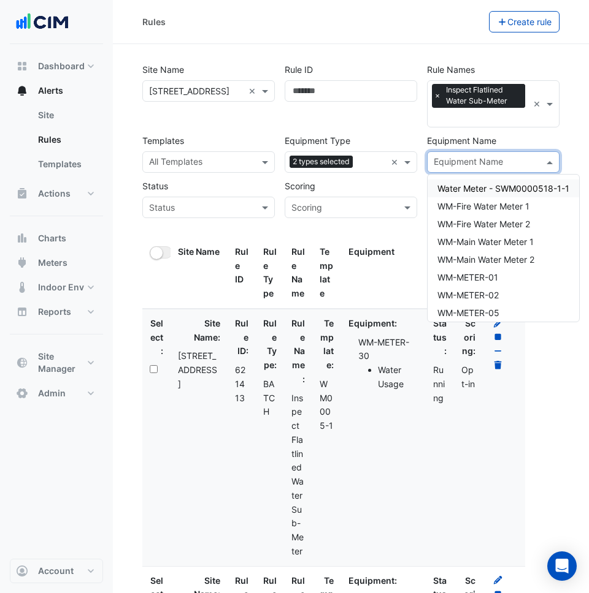
click at [479, 159] on input "text" at bounding box center [485, 163] width 105 height 13
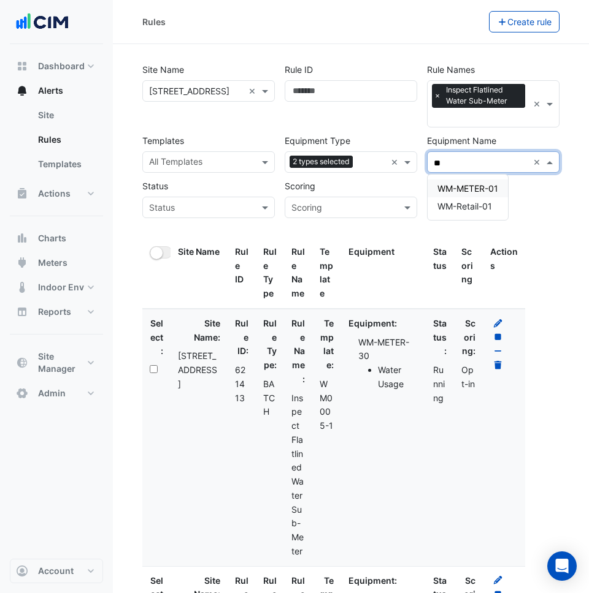
click at [464, 183] on span "WM-METER-01" at bounding box center [467, 188] width 61 height 10
click at [463, 188] on span "WM-METER-02" at bounding box center [467, 188] width 61 height 10
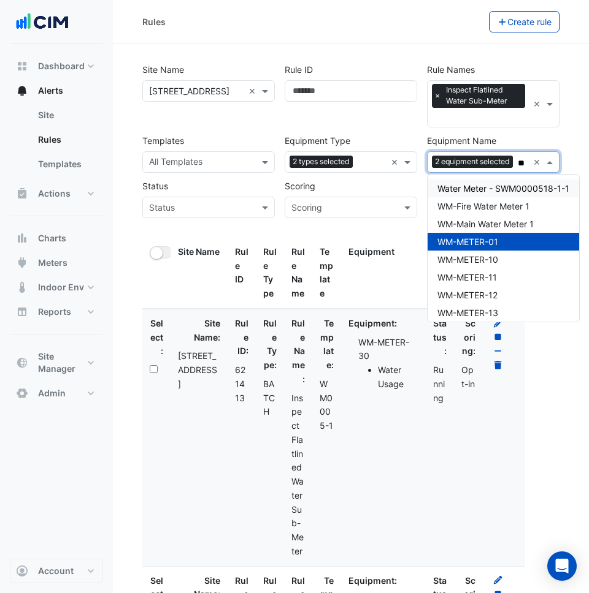
scroll to position [0, 1]
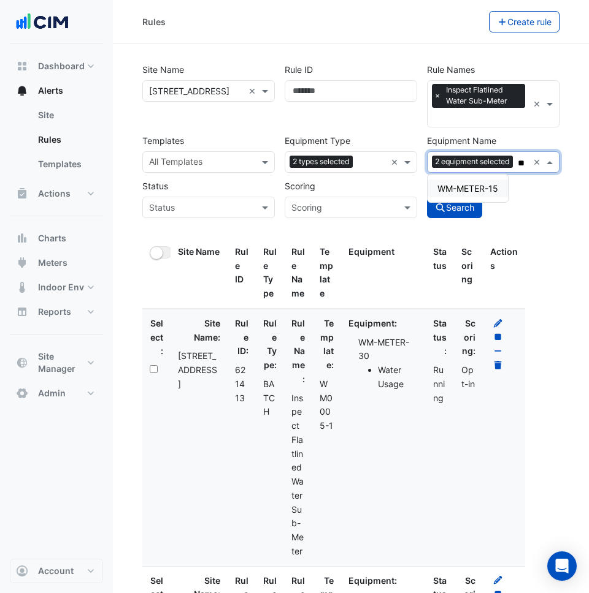
click at [459, 190] on span "WM-METER-15" at bounding box center [467, 188] width 61 height 10
click at [465, 187] on span "WM-METER-16" at bounding box center [467, 188] width 61 height 10
click at [470, 183] on span "WM-METER-20" at bounding box center [467, 188] width 61 height 10
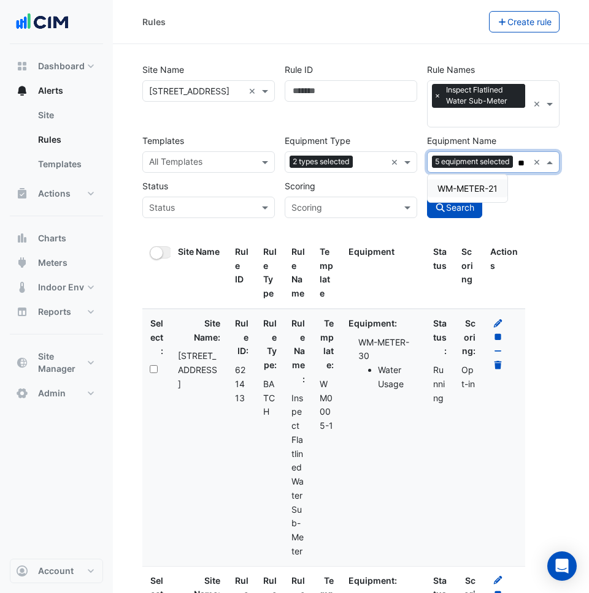
click at [474, 188] on span "WM-METER-21" at bounding box center [467, 188] width 60 height 10
click at [474, 186] on span "WM-METER-25" at bounding box center [467, 188] width 61 height 10
click at [470, 187] on span "WM-METER-26" at bounding box center [467, 188] width 61 height 10
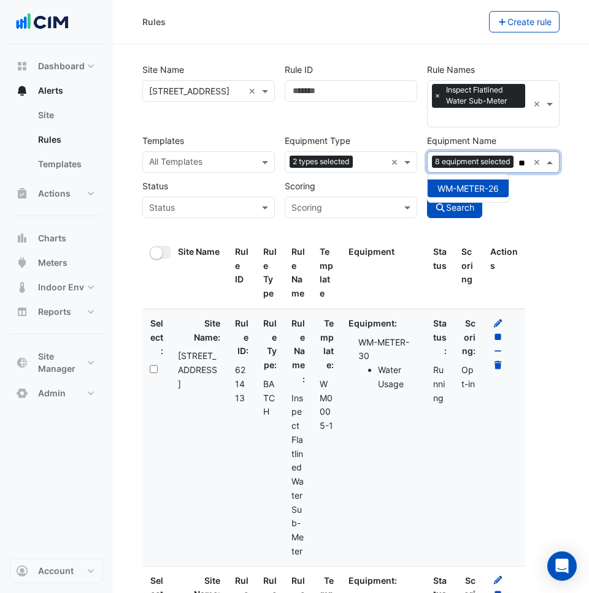
scroll to position [0, 2]
click at [466, 186] on span "WM-METER-30" at bounding box center [468, 188] width 62 height 10
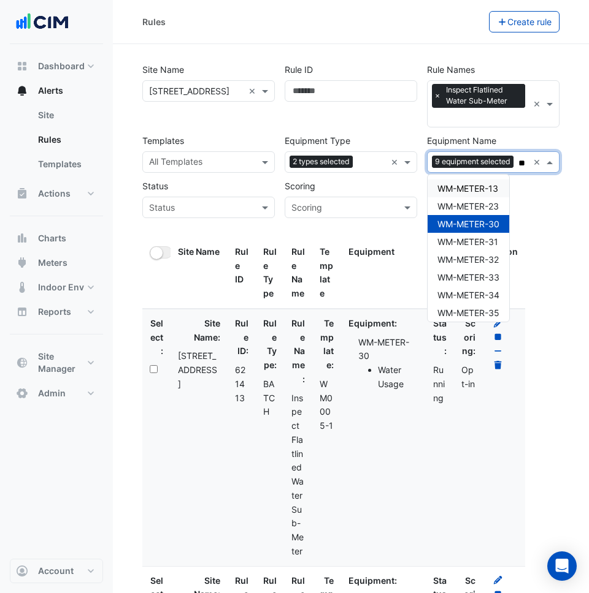
scroll to position [0, 1]
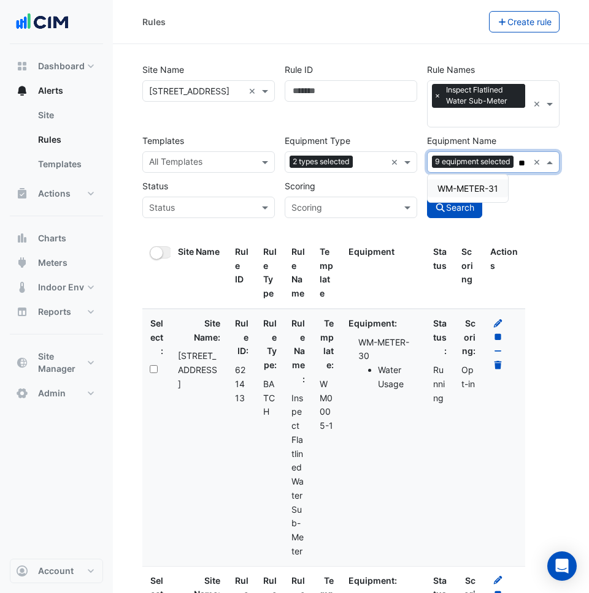
click at [480, 183] on span "WM-METER-31" at bounding box center [467, 188] width 61 height 10
click at [484, 186] on span "WM-METER-35" at bounding box center [468, 188] width 62 height 10
click at [472, 191] on span "WM-METER-36" at bounding box center [468, 188] width 62 height 10
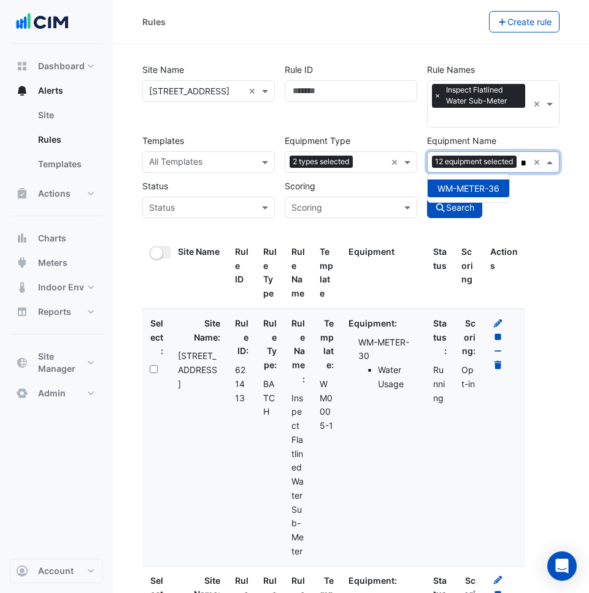
scroll to position [0, 0]
type input "*"
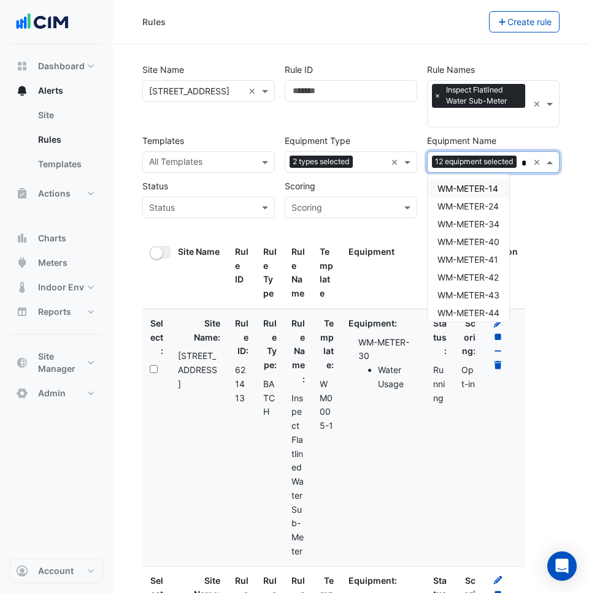
scroll to position [0, 6]
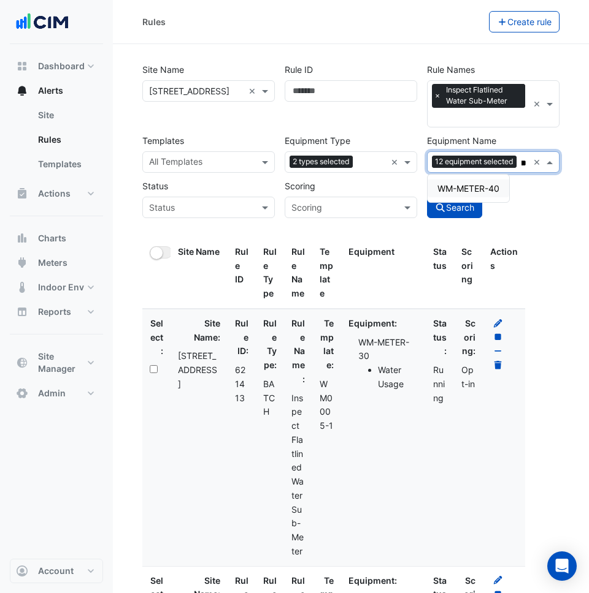
click at [472, 184] on span "WM-METER-40" at bounding box center [468, 188] width 62 height 10
click at [468, 185] on span "WM-METER-41" at bounding box center [467, 188] width 61 height 10
click at [461, 189] on span "WM-METER-45" at bounding box center [468, 188] width 62 height 10
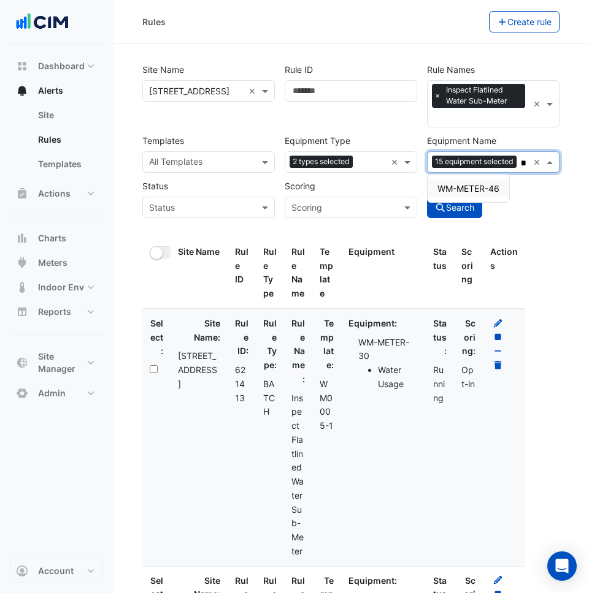
click at [467, 189] on span "WM-METER-46" at bounding box center [468, 188] width 62 height 10
type input "**"
click at [539, 201] on div "Search" at bounding box center [493, 196] width 142 height 43
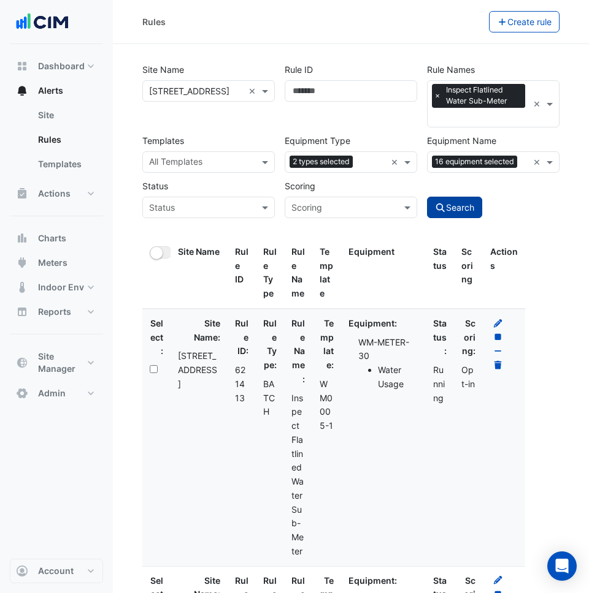
click at [465, 205] on button "Search" at bounding box center [454, 207] width 55 height 21
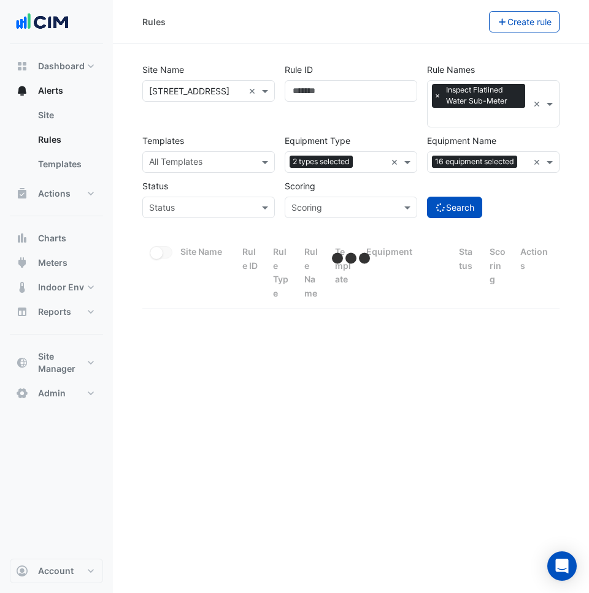
select select "***"
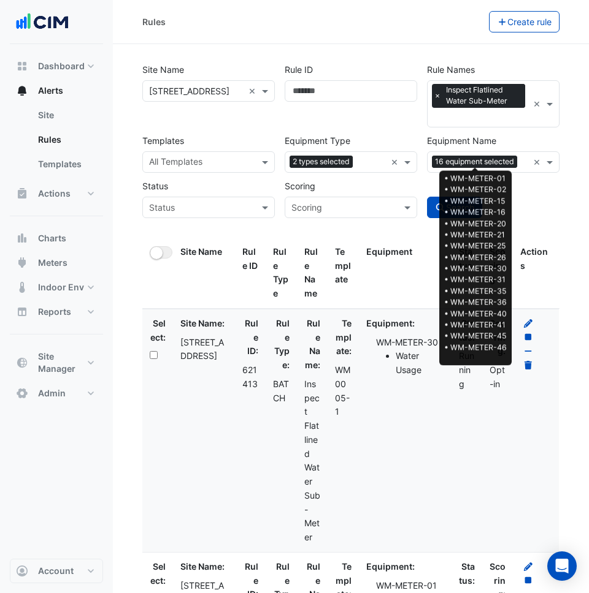
click at [482, 164] on span "16 equipment selected" at bounding box center [474, 162] width 85 height 12
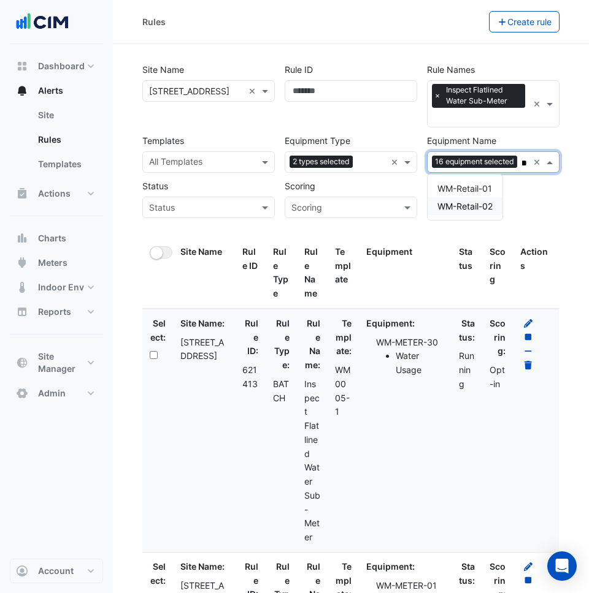
click at [458, 204] on span "WM-Retail-02" at bounding box center [464, 206] width 55 height 10
type input "******"
click at [555, 200] on div "Search" at bounding box center [493, 196] width 142 height 43
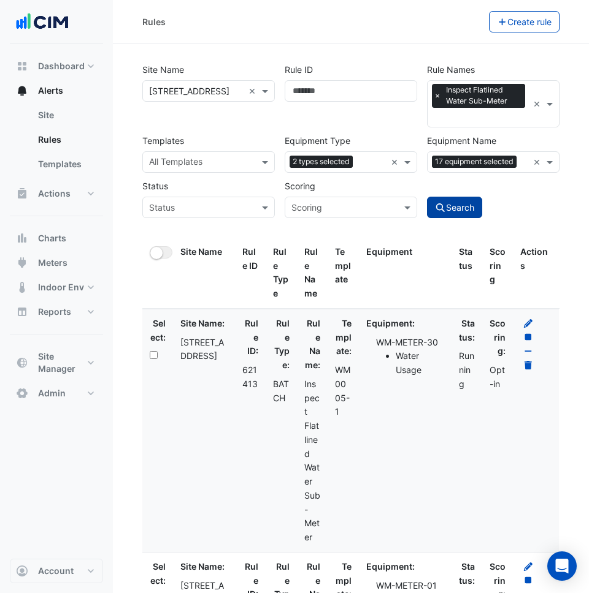
click at [468, 205] on button "Search" at bounding box center [454, 207] width 55 height 21
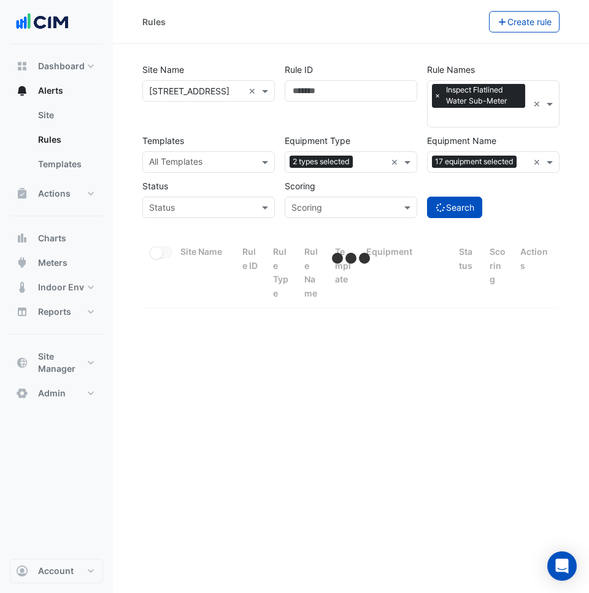
select select "***"
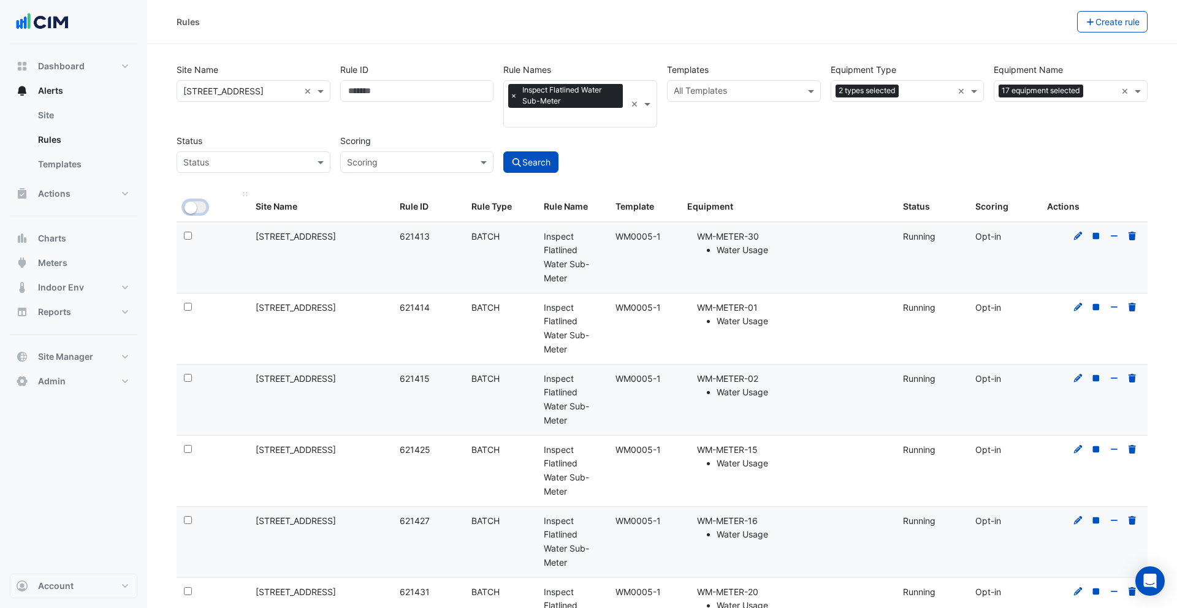
click at [199, 205] on button "All Selected" at bounding box center [195, 207] width 23 height 12
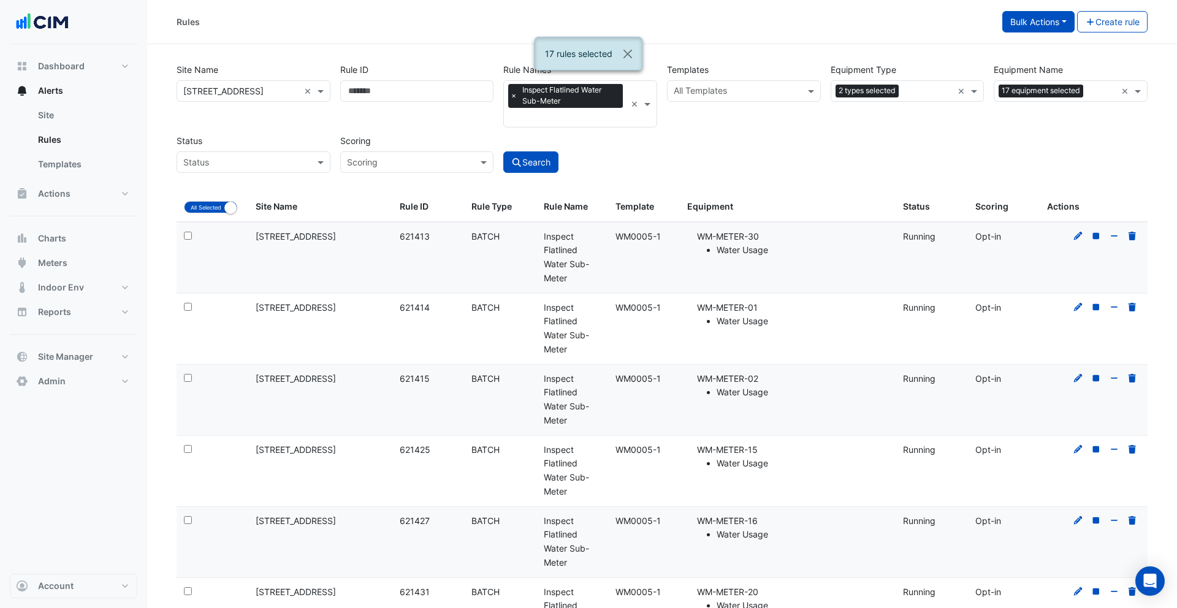
click at [1042, 18] on button "Bulk Actions" at bounding box center [1038, 21] width 72 height 21
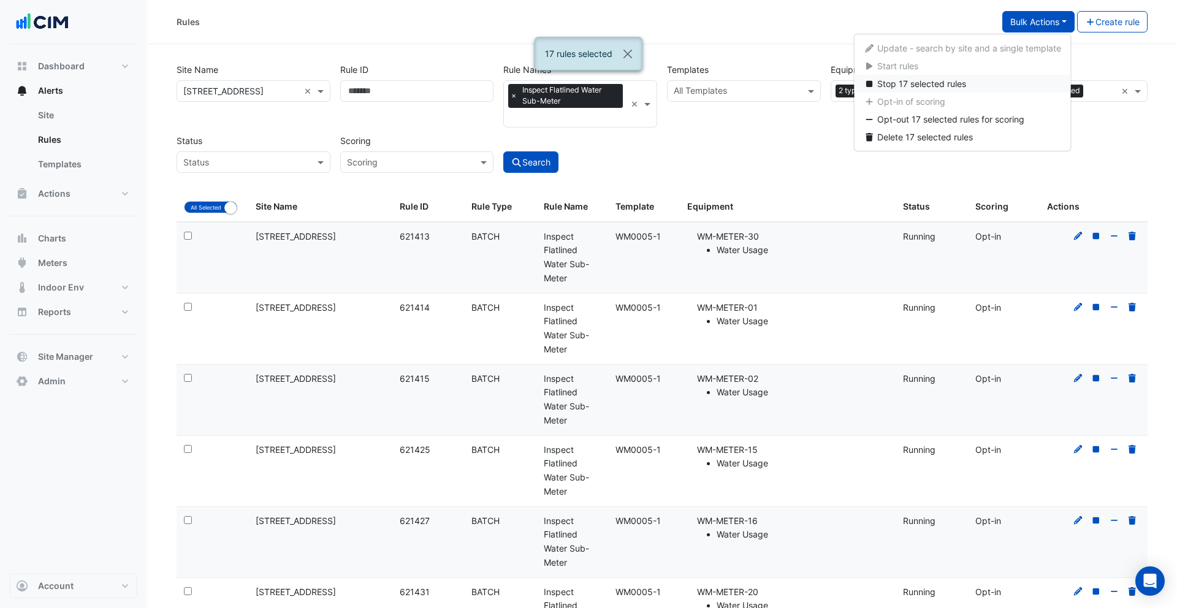
click at [940, 80] on span "Stop 17 selected rules" at bounding box center [921, 83] width 89 height 10
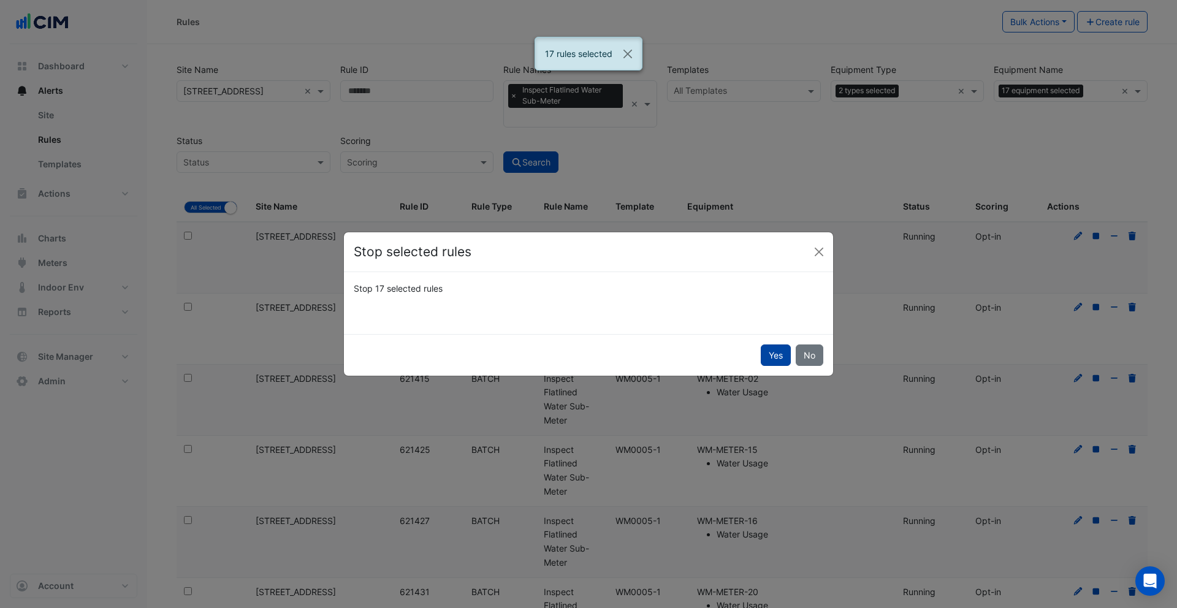
click at [768, 359] on button "Yes" at bounding box center [776, 355] width 30 height 21
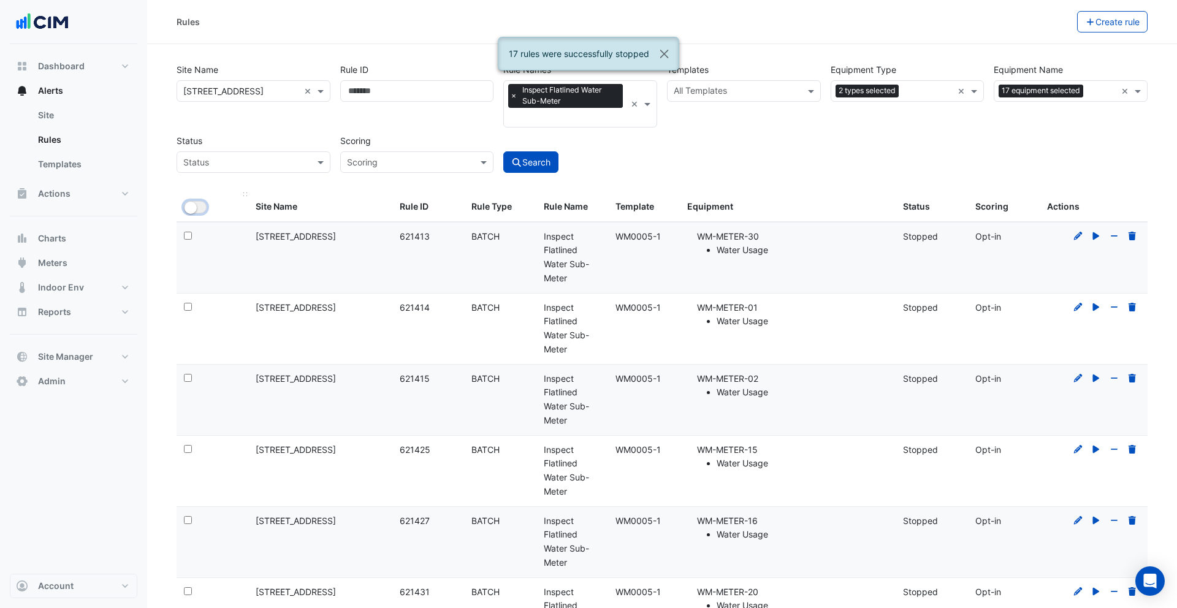
click at [191, 211] on small "button" at bounding box center [191, 208] width 12 height 12
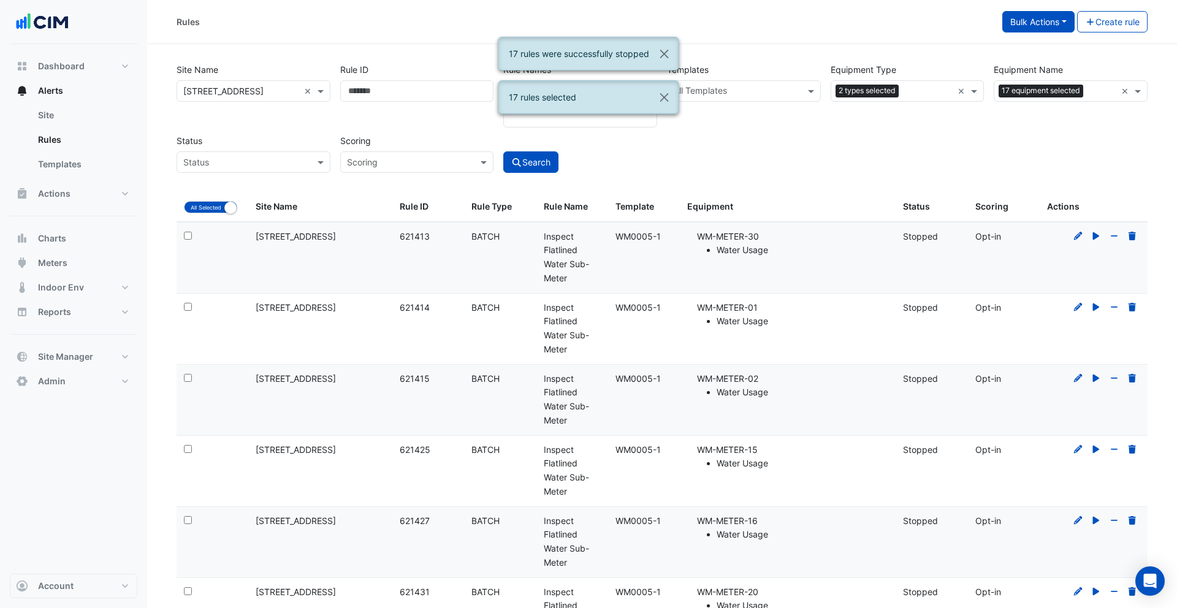
click at [1024, 28] on button "Bulk Actions" at bounding box center [1038, 21] width 72 height 21
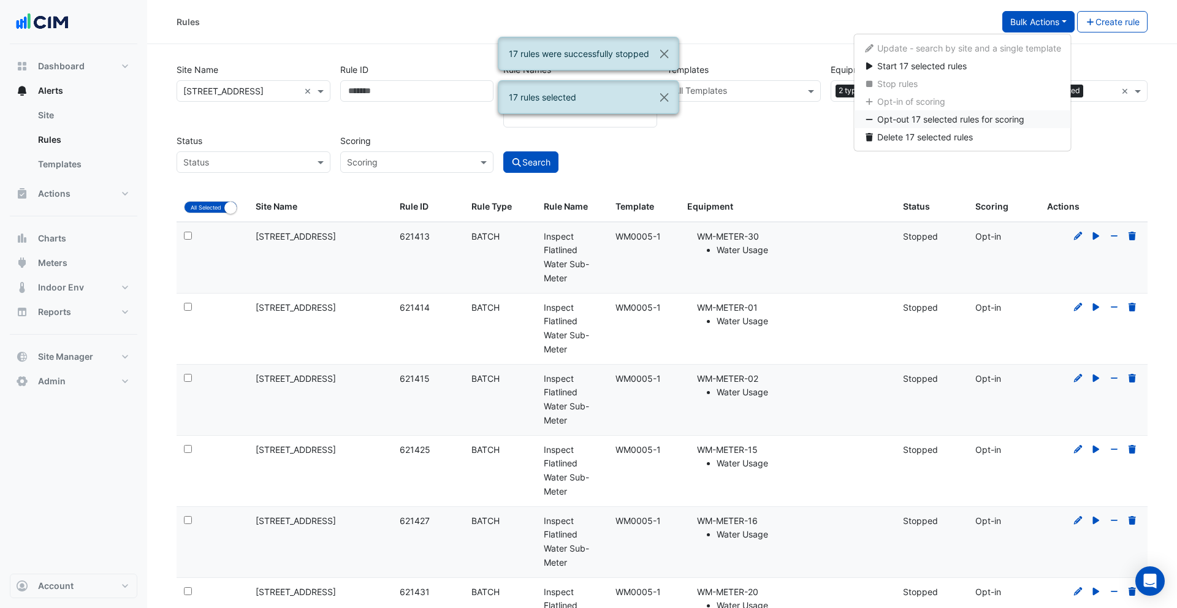
click at [951, 118] on span "Opt-out 17 selected rules for scoring" at bounding box center [950, 119] width 147 height 10
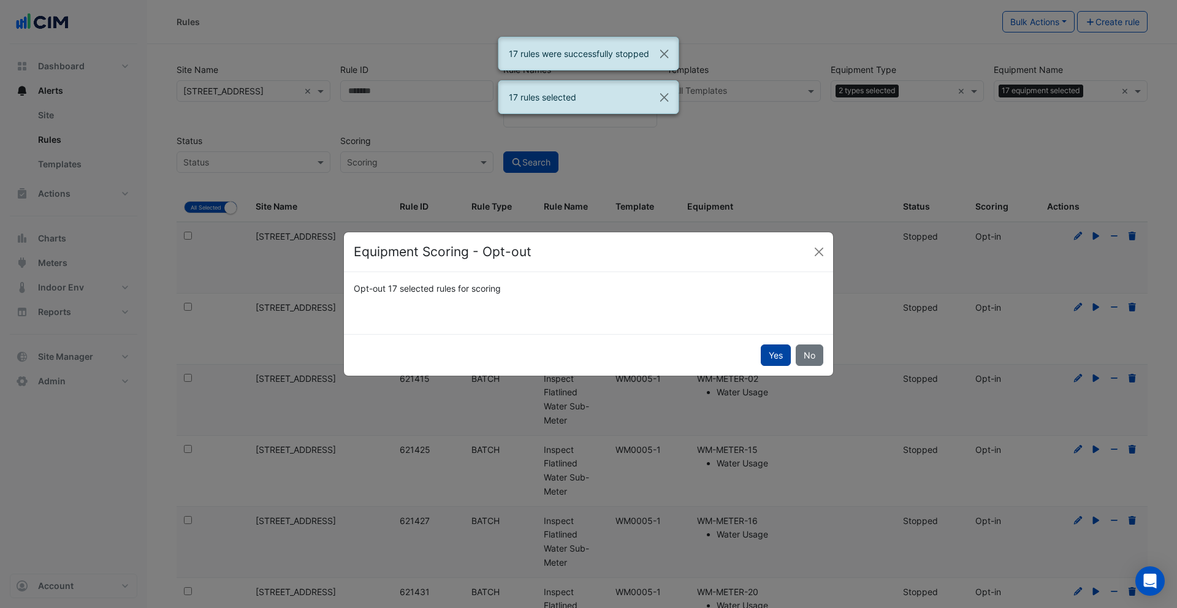
click at [768, 348] on button "Yes" at bounding box center [776, 355] width 30 height 21
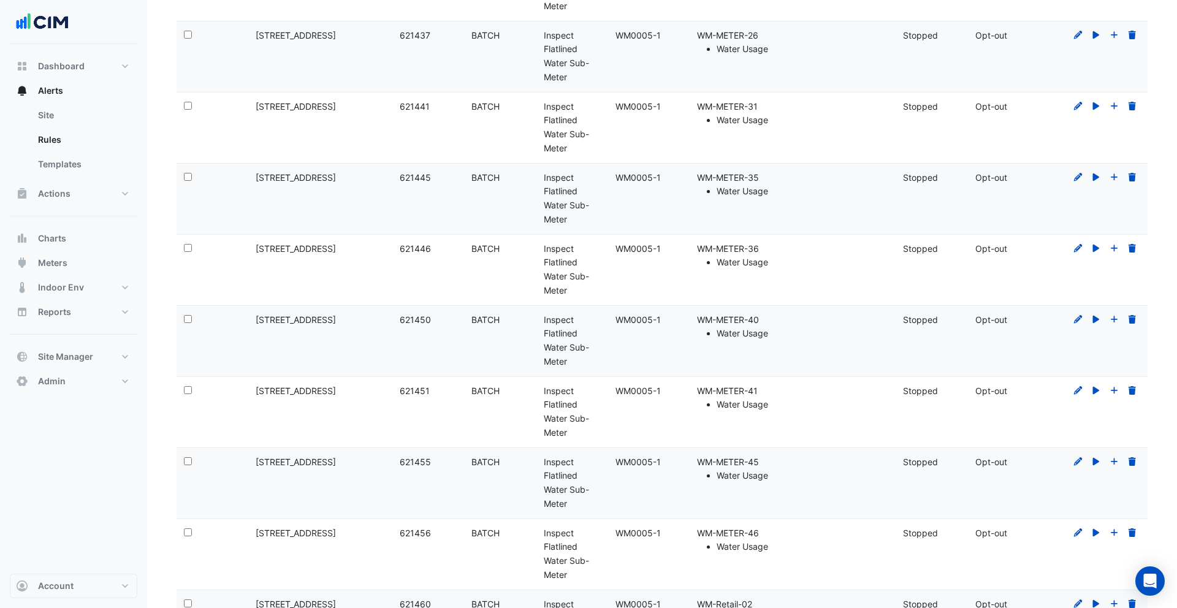
scroll to position [855, 0]
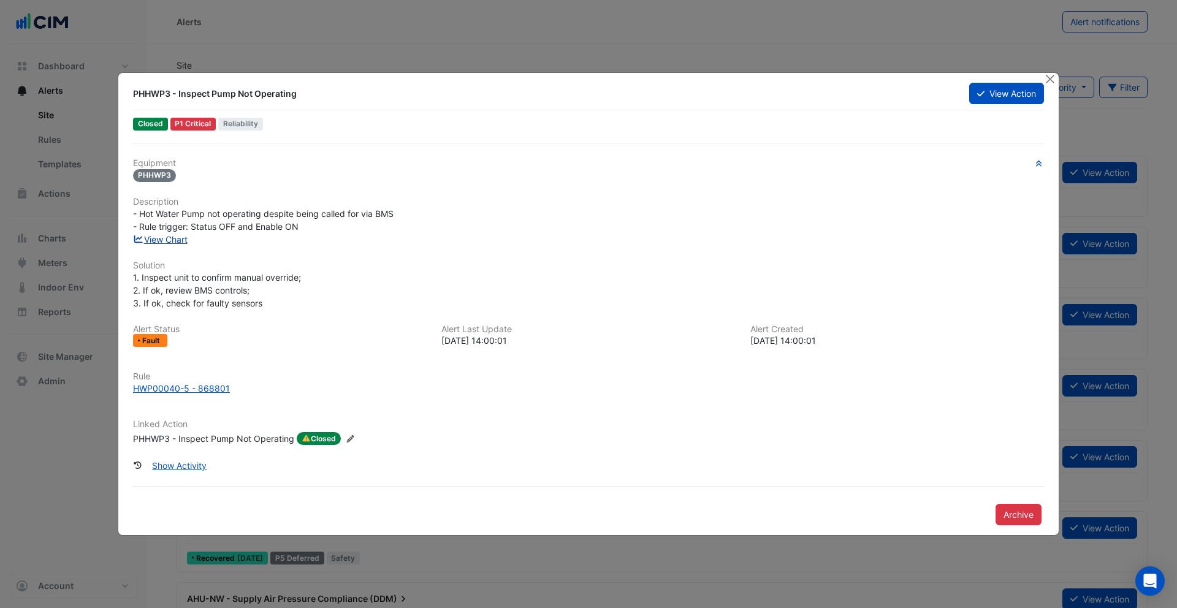
click at [178, 238] on link "View Chart" at bounding box center [160, 239] width 55 height 10
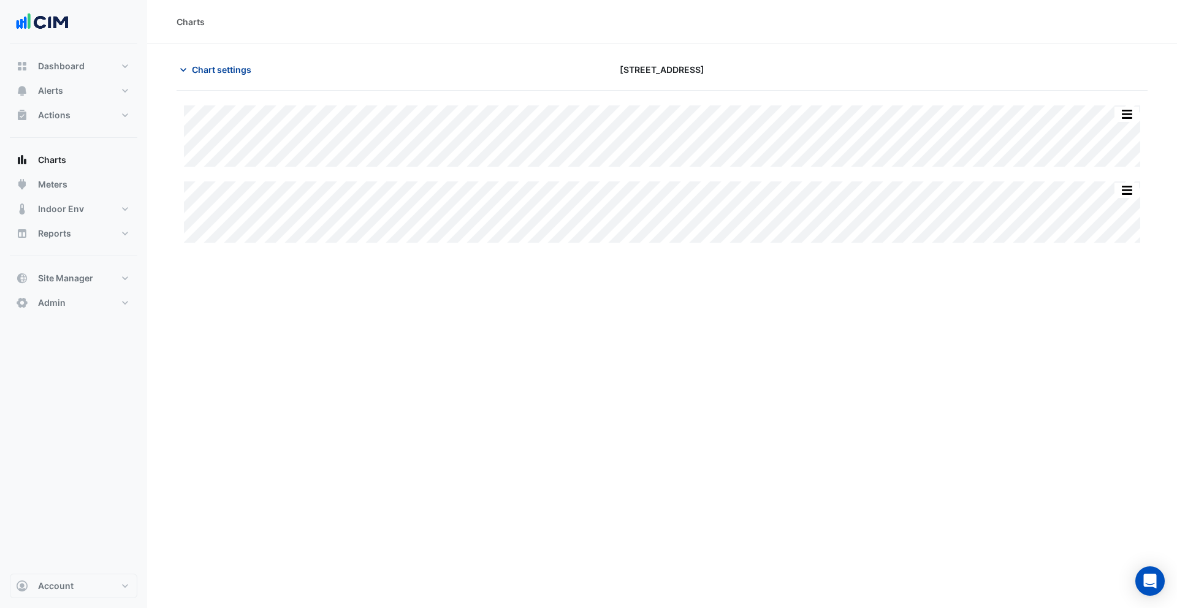
click at [235, 71] on span "Chart settings" at bounding box center [221, 69] width 59 height 13
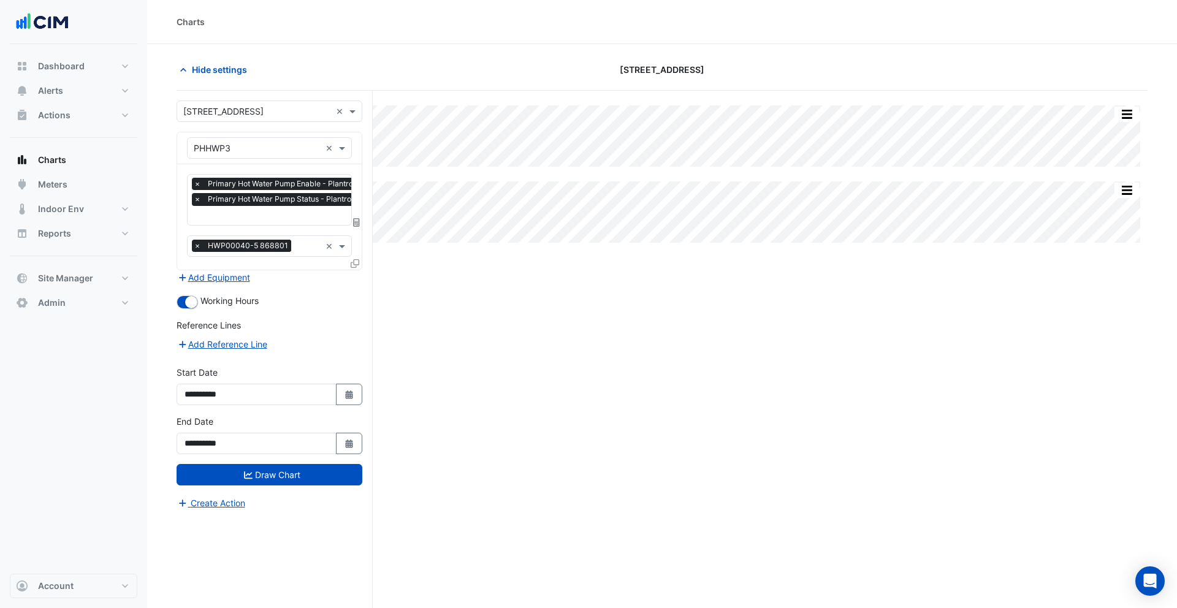
click at [243, 216] on input "text" at bounding box center [302, 216] width 216 height 13
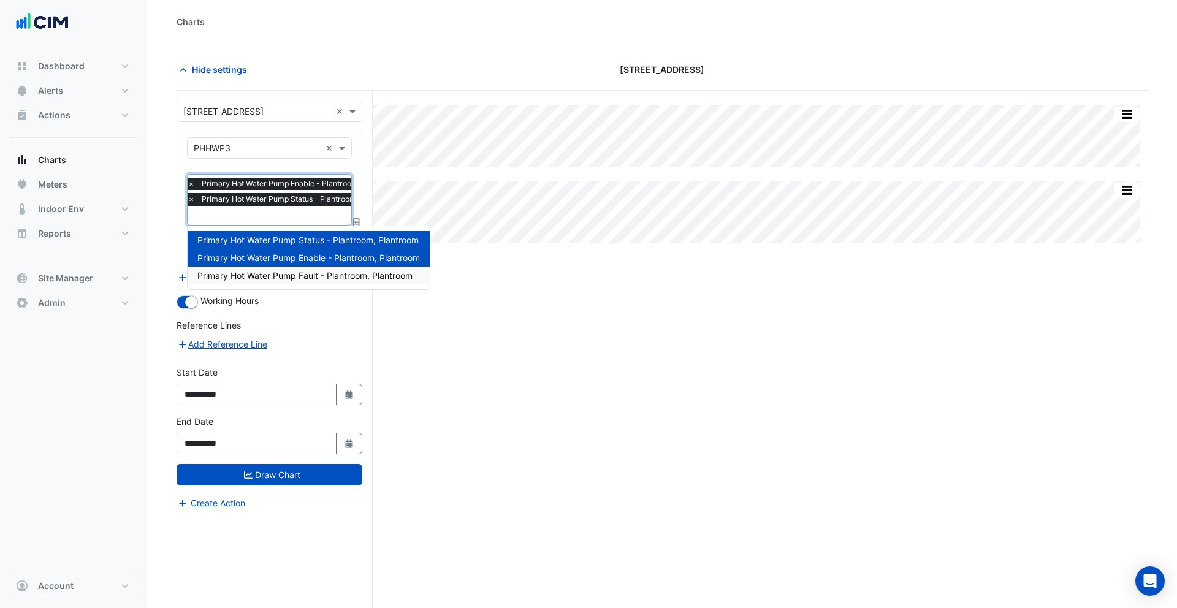
click at [257, 276] on span "Primary Hot Water Pump Fault - Plantroom, Plantroom" at bounding box center [304, 275] width 215 height 10
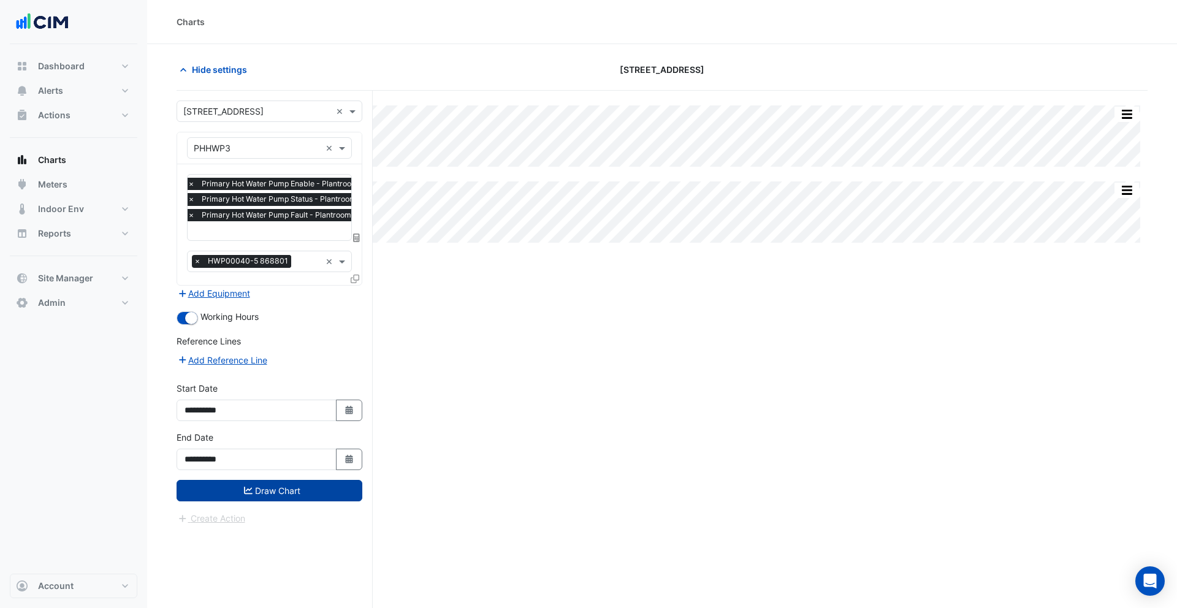
click at [273, 486] on button "Draw Chart" at bounding box center [270, 490] width 186 height 21
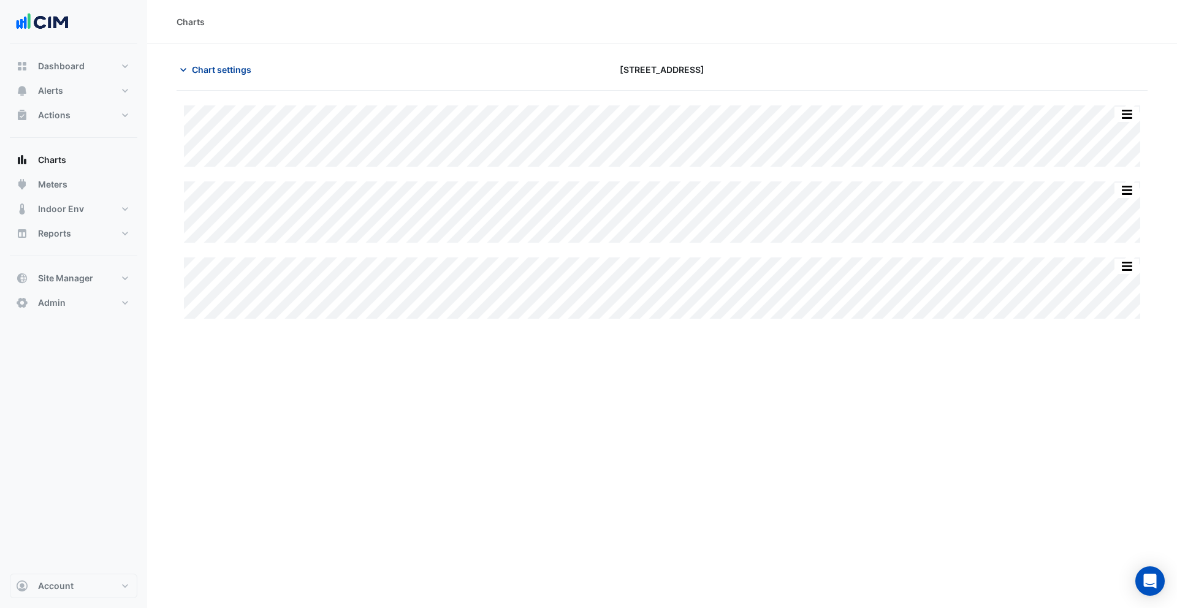
click at [218, 67] on span "Chart settings" at bounding box center [221, 69] width 59 height 13
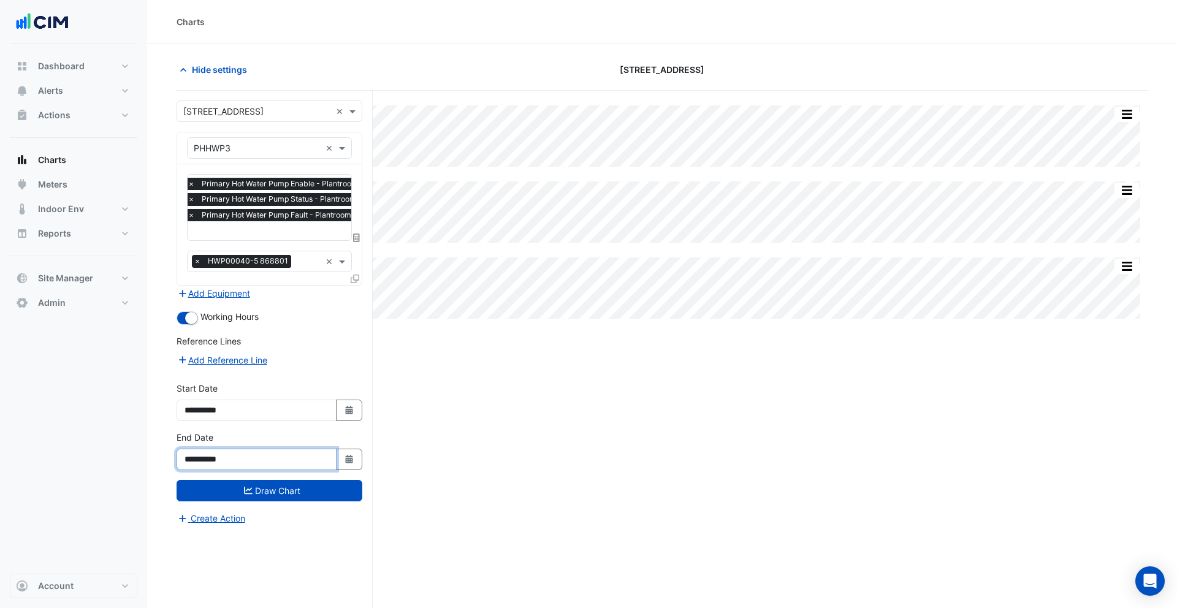
click at [218, 457] on input "**********" at bounding box center [257, 459] width 160 height 21
type input "**********"
click at [277, 495] on button "Draw Chart" at bounding box center [270, 490] width 186 height 21
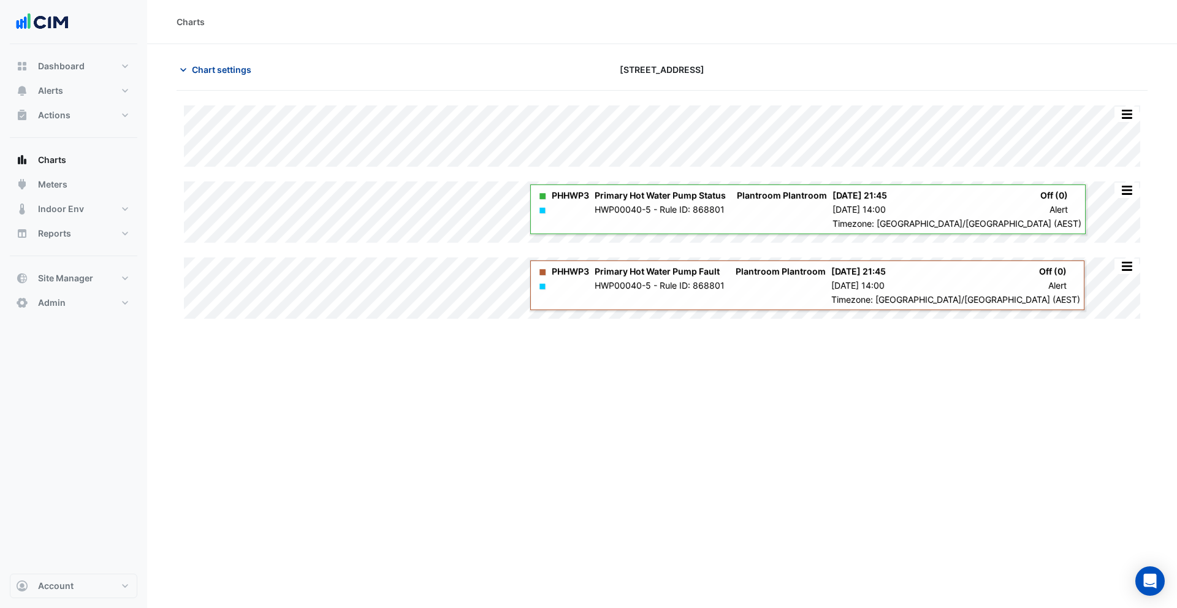
click at [233, 73] on span "Chart settings" at bounding box center [221, 69] width 59 height 13
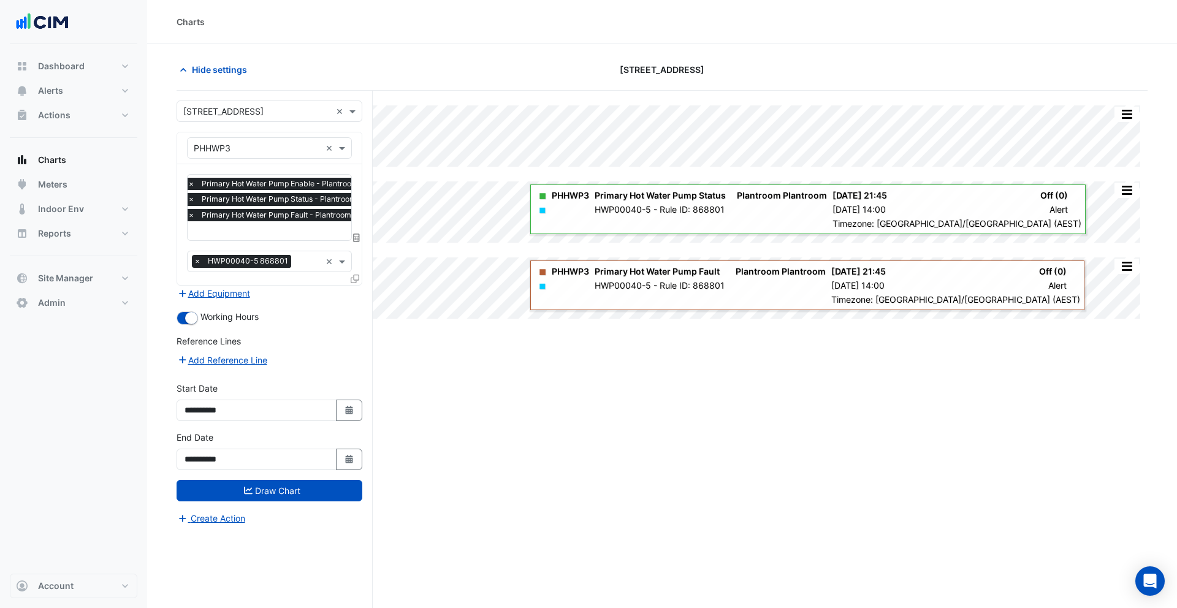
click at [357, 279] on icon at bounding box center [355, 279] width 9 height 9
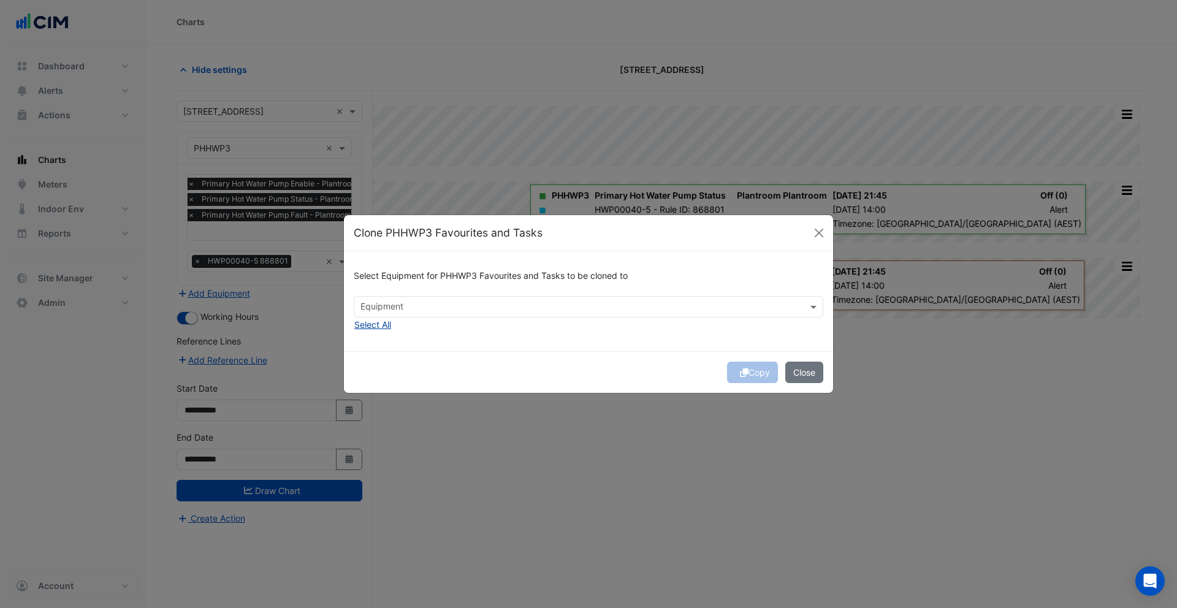
click at [370, 323] on button "Select All" at bounding box center [373, 325] width 38 height 14
click at [750, 373] on button "Copy" at bounding box center [752, 372] width 51 height 21
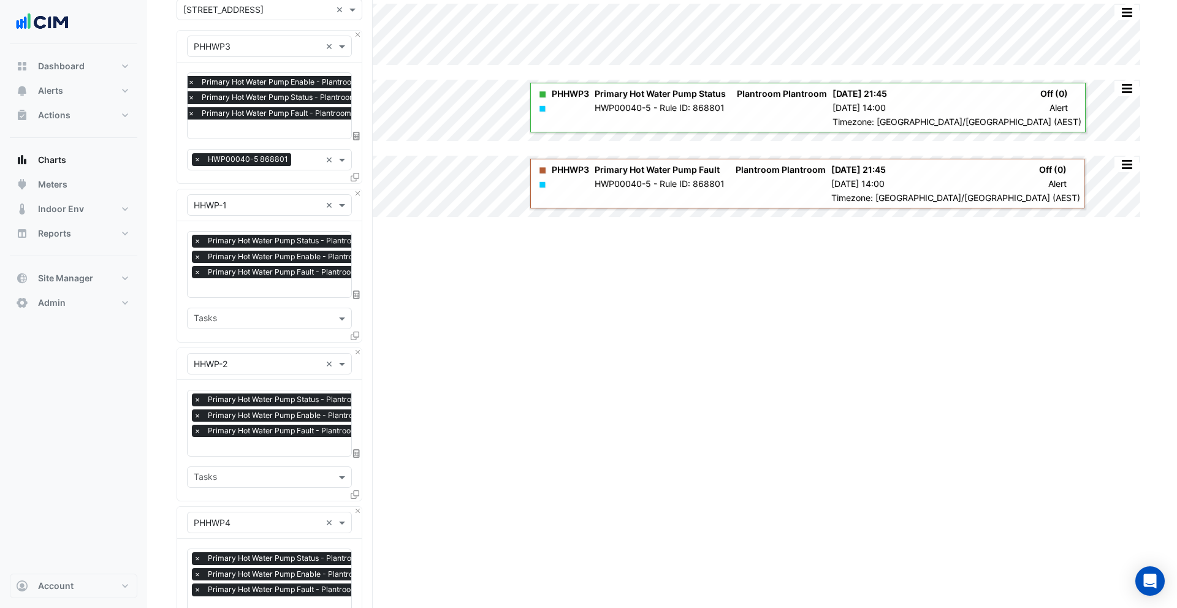
scroll to position [398, 0]
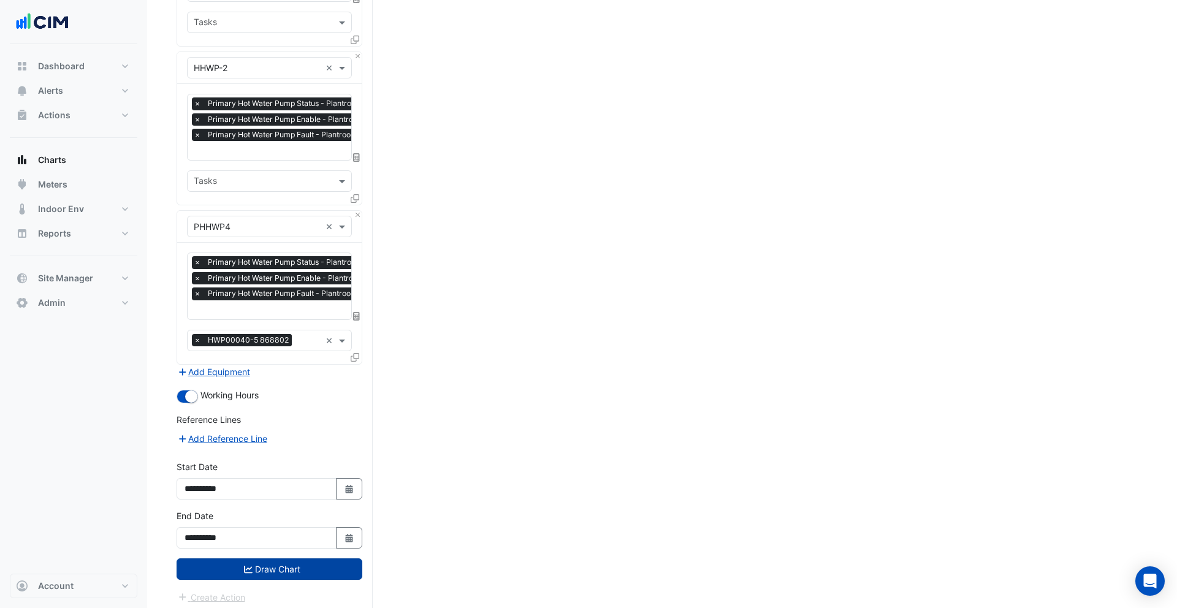
click at [297, 565] on button "Draw Chart" at bounding box center [270, 568] width 186 height 21
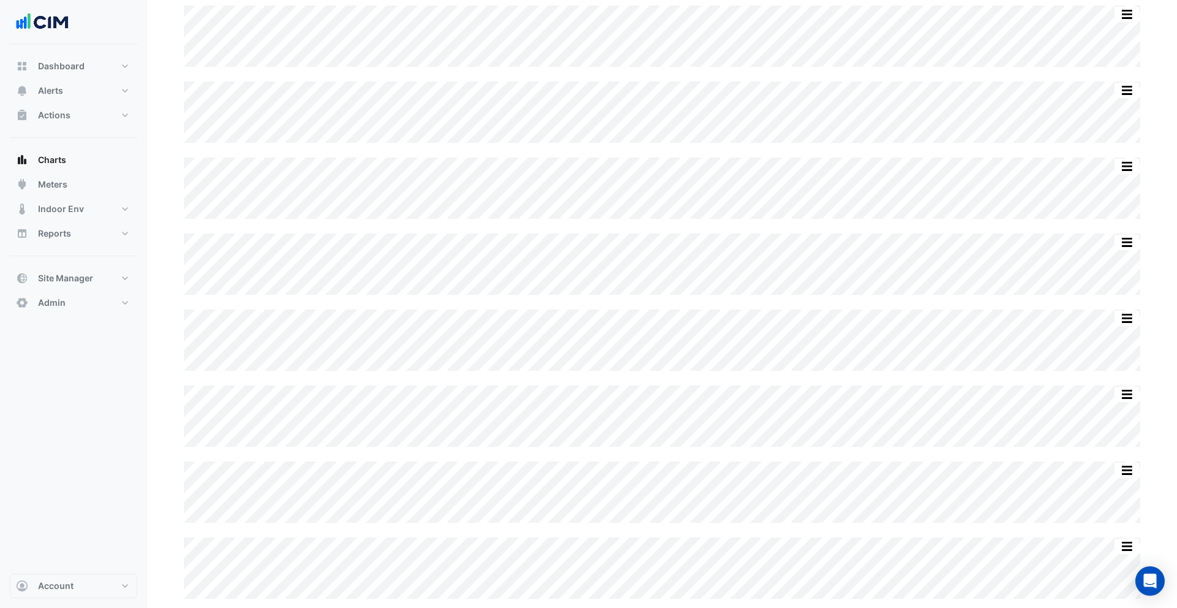
scroll to position [23, 0]
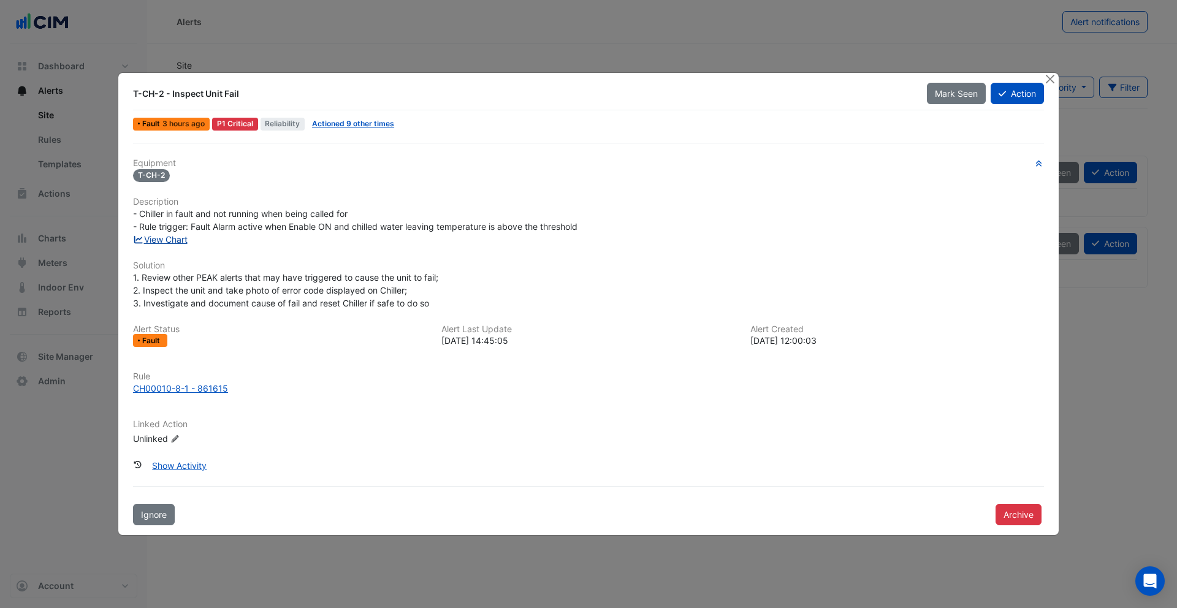
click at [170, 240] on link "View Chart" at bounding box center [160, 239] width 55 height 10
click at [350, 126] on link "Actioned 9 other times" at bounding box center [353, 123] width 82 height 9
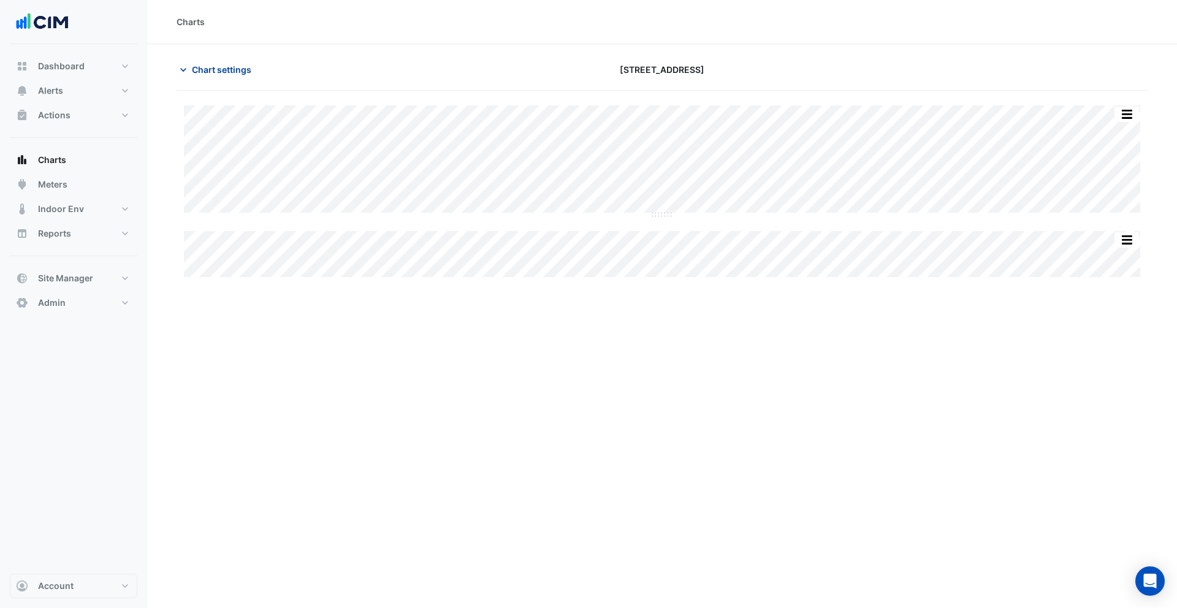
click at [226, 72] on span "Chart settings" at bounding box center [221, 69] width 59 height 13
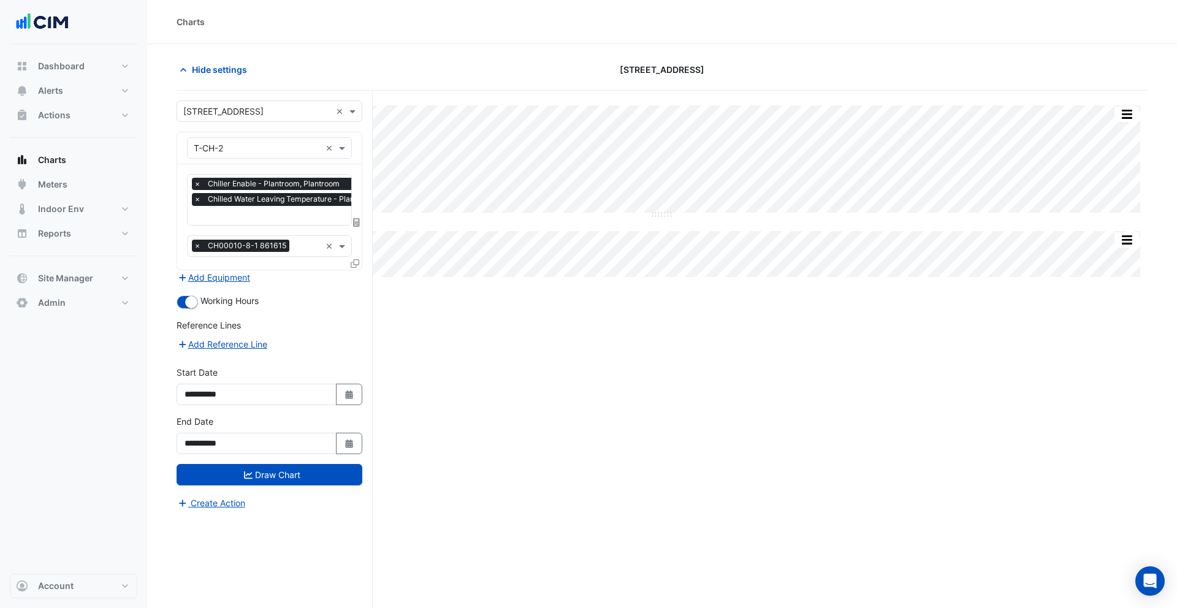
click at [267, 214] on input "text" at bounding box center [307, 216] width 227 height 13
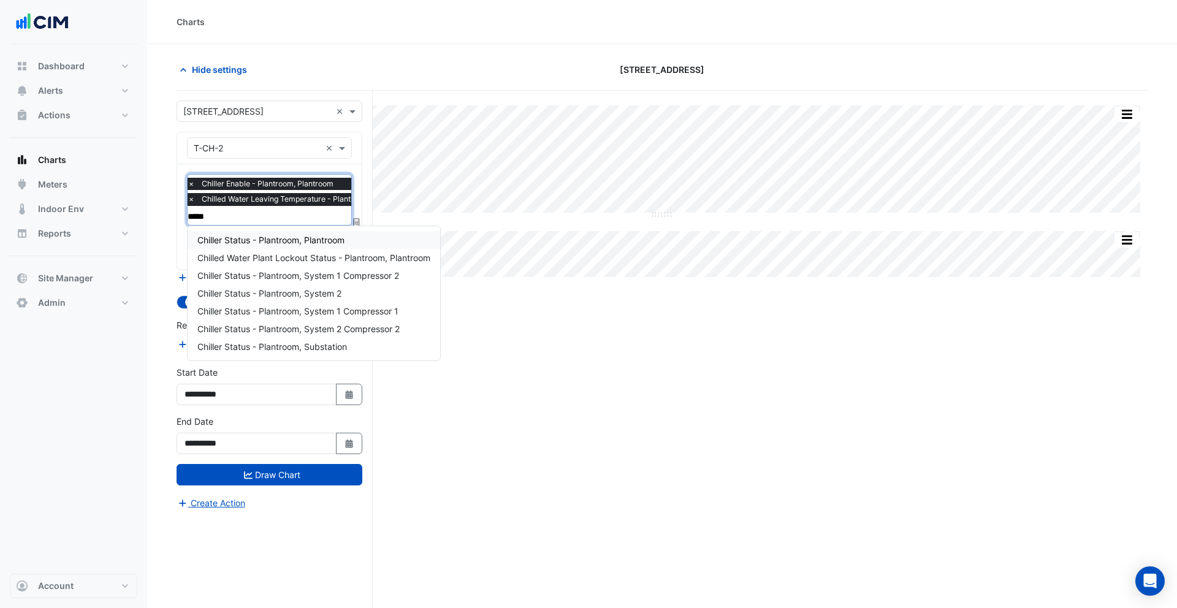
type input "******"
click at [321, 232] on div "Chiller Status - Plantroom, Plantroom" at bounding box center [314, 240] width 253 height 18
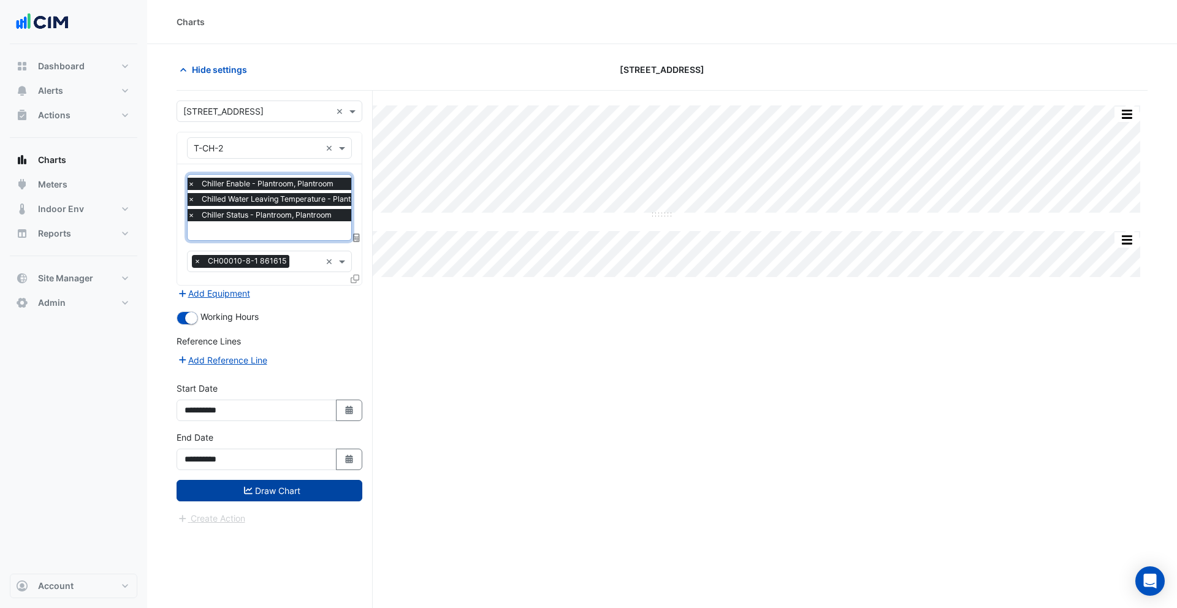
click at [290, 491] on button "Draw Chart" at bounding box center [270, 490] width 186 height 21
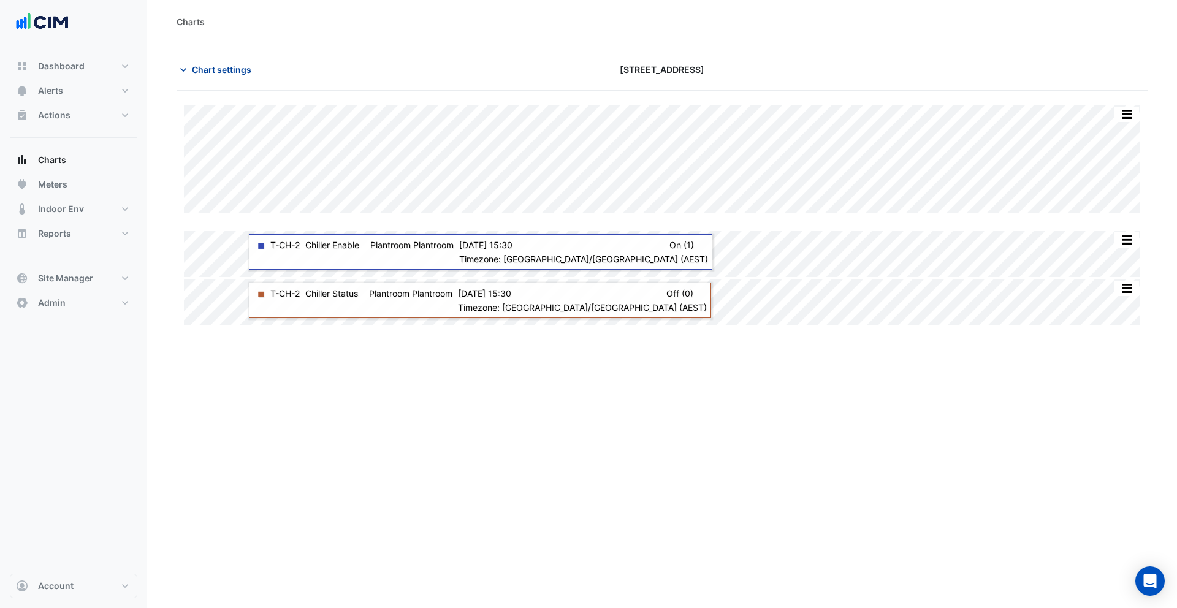
click at [227, 75] on span "Chart settings" at bounding box center [221, 69] width 59 height 13
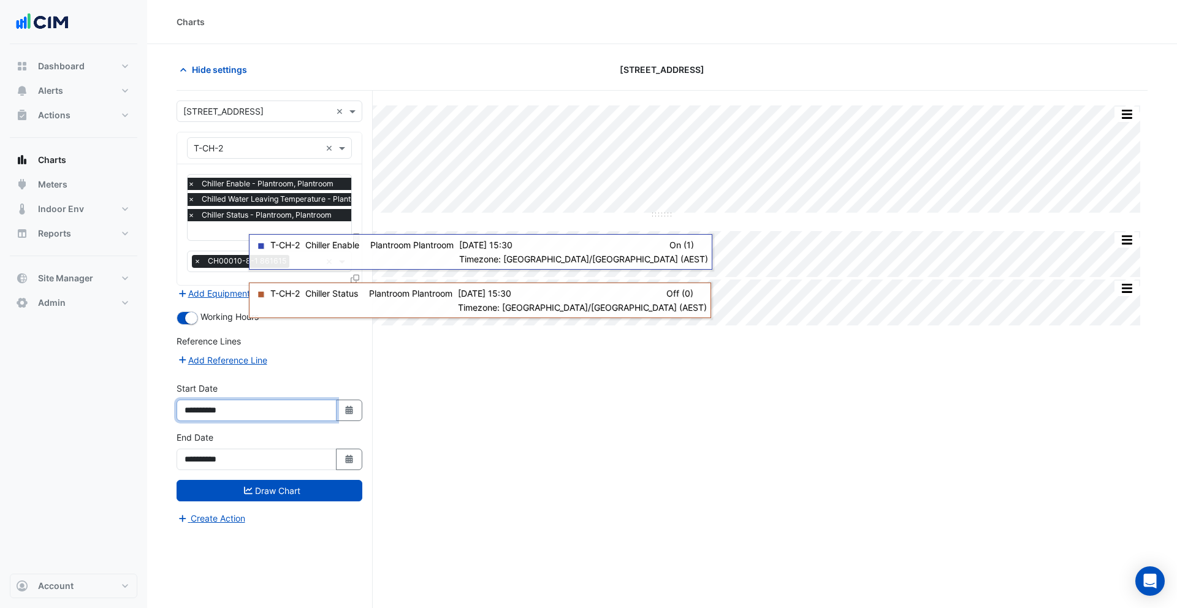
click at [213, 413] on input "**********" at bounding box center [257, 410] width 160 height 21
type input "**********"
click at [232, 482] on button "Draw Chart" at bounding box center [270, 490] width 186 height 21
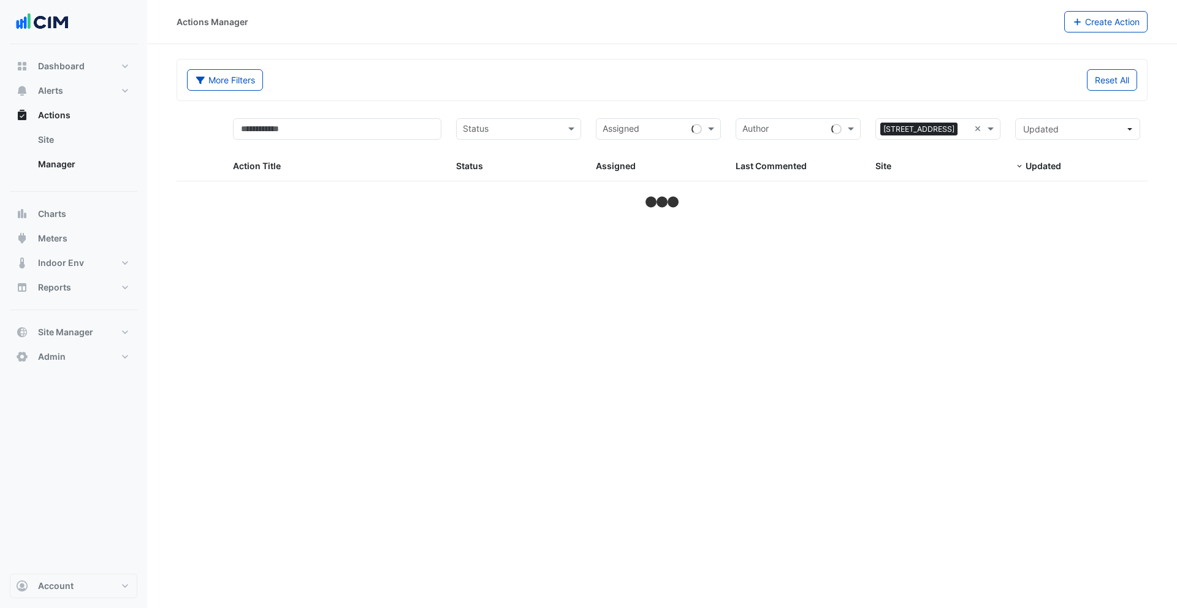
select select "***"
